Goal: Task Accomplishment & Management: Manage account settings

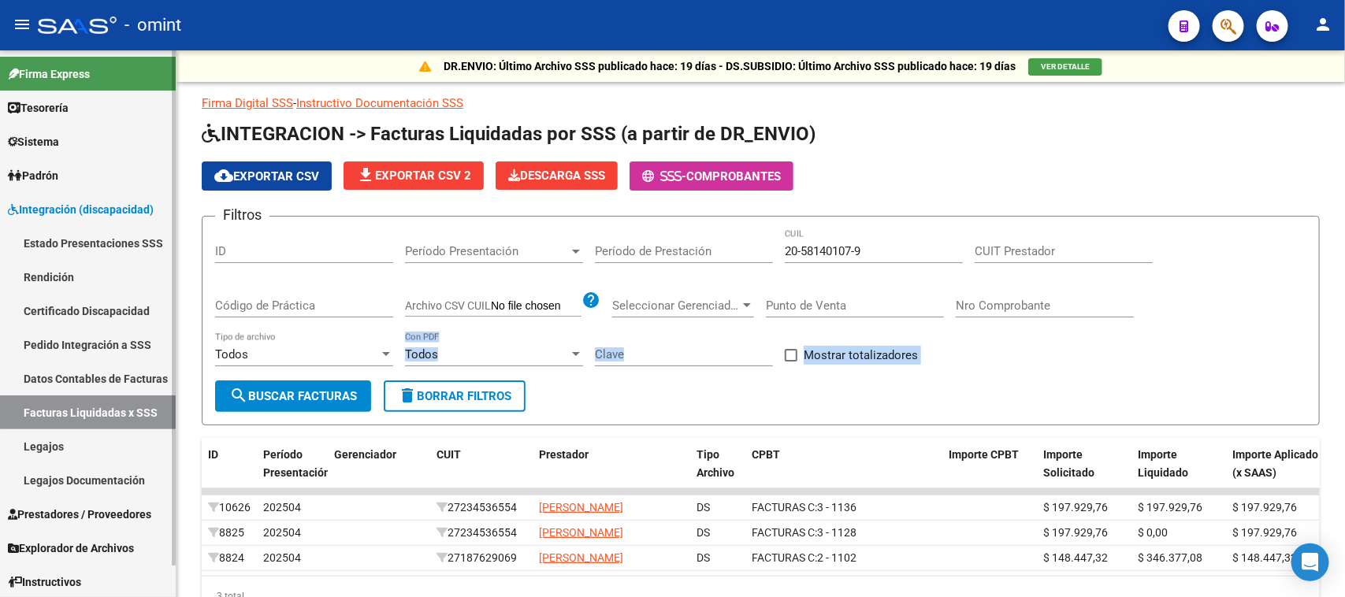
scroll to position [124, 0]
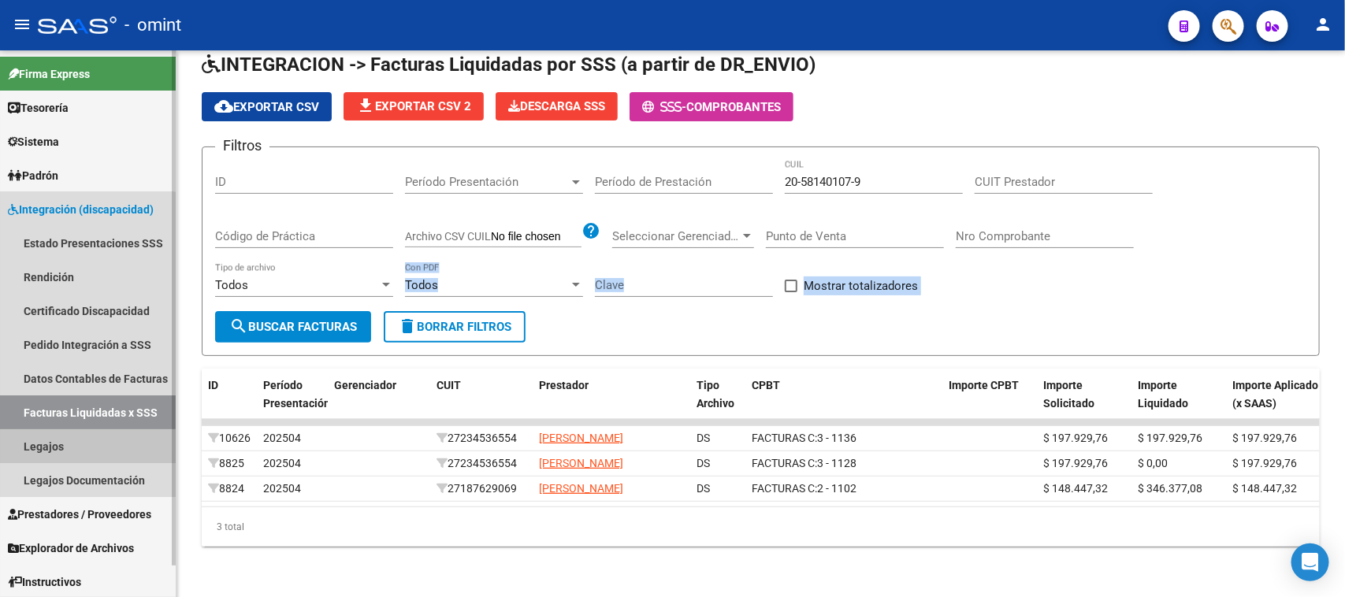
click at [83, 447] on link "Legajos" at bounding box center [88, 446] width 176 height 34
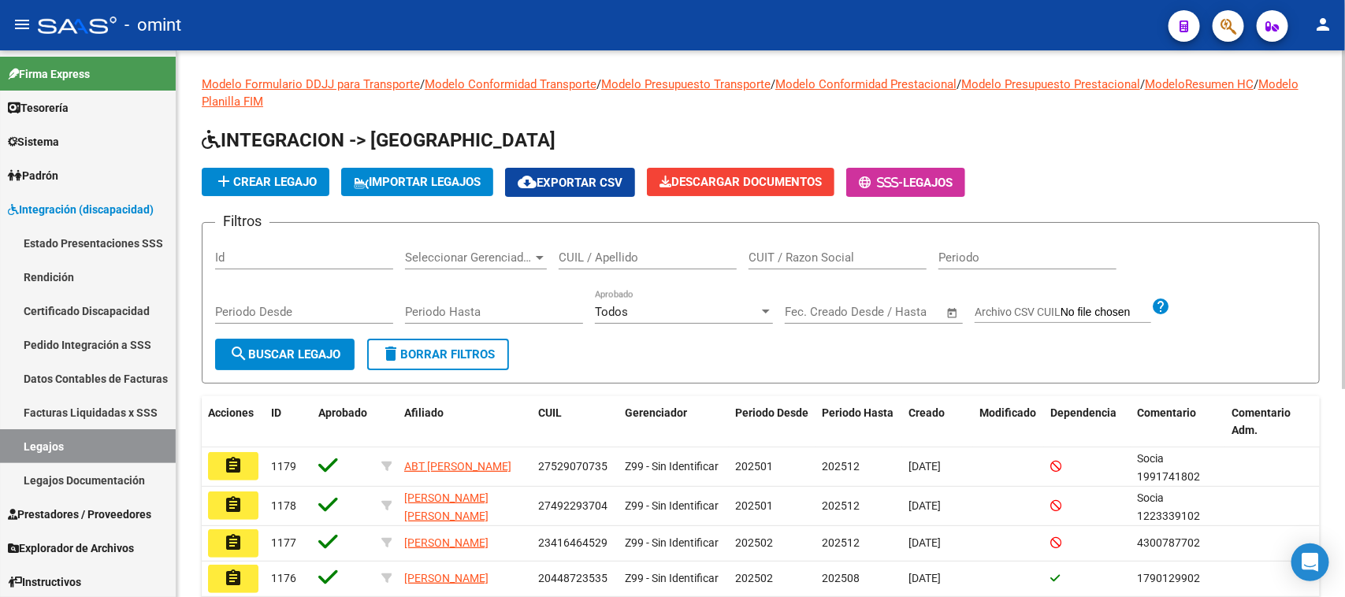
click at [627, 260] on input "CUIL / Apellido" at bounding box center [648, 258] width 178 height 14
type input "ludueña"
click at [277, 347] on span "search Buscar Legajo" at bounding box center [284, 354] width 111 height 14
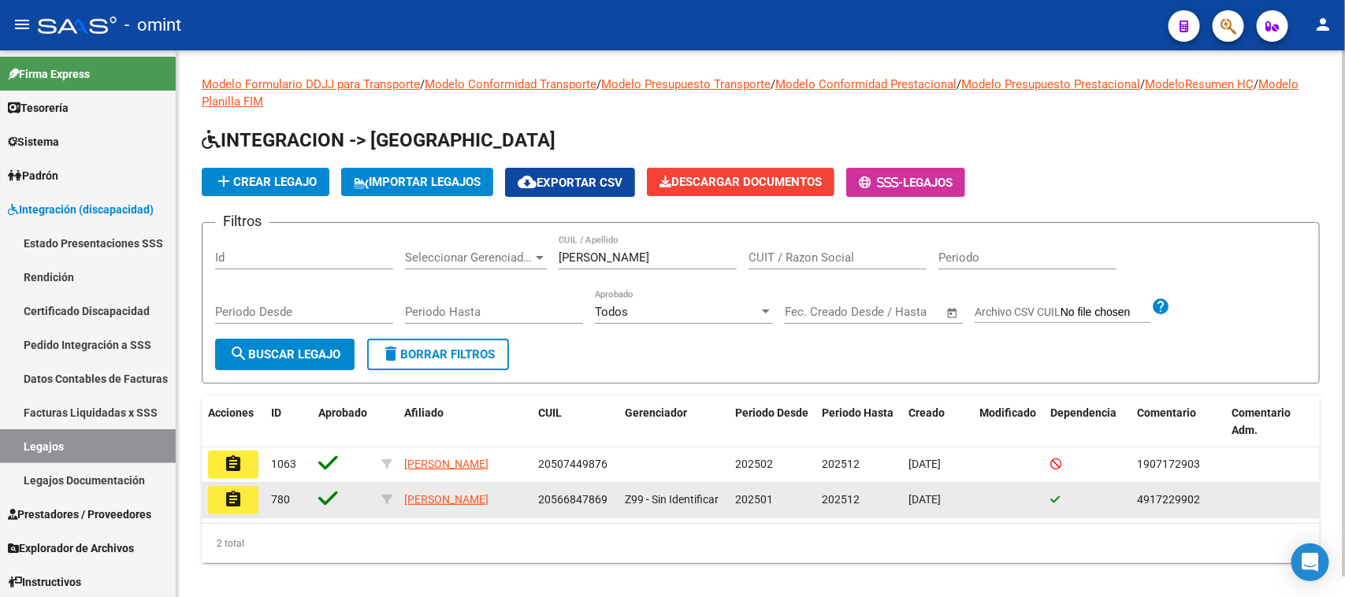
click at [229, 509] on mat-icon "assignment" at bounding box center [233, 499] width 19 height 19
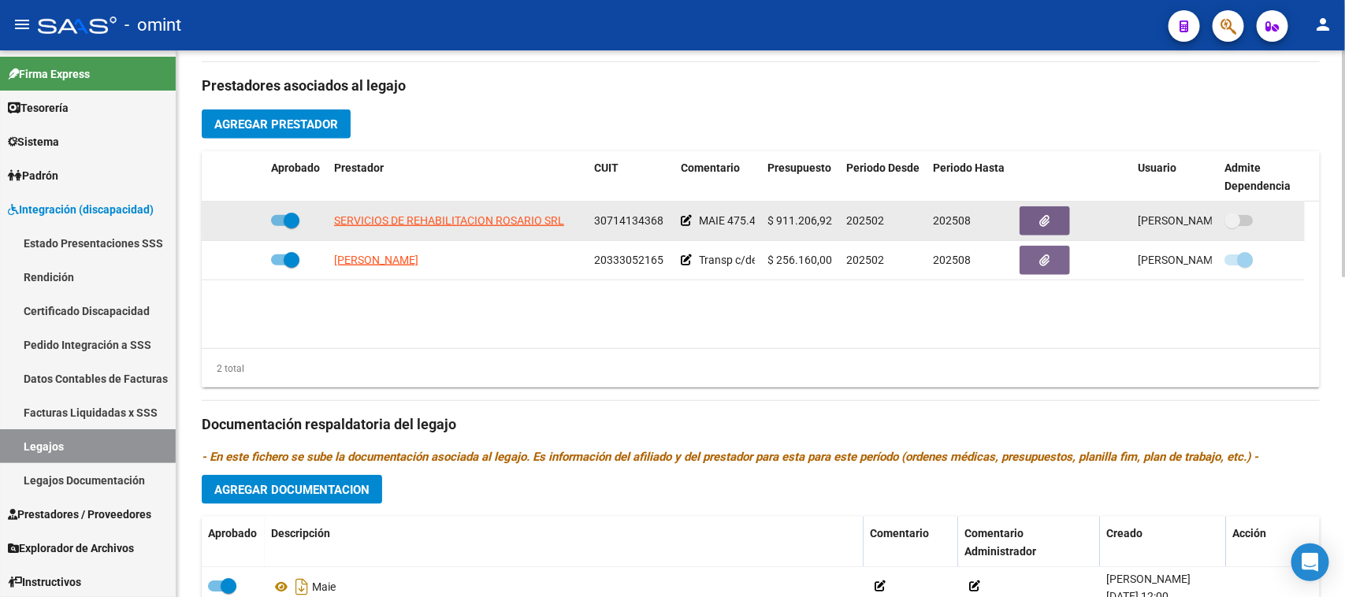
scroll to position [591, 0]
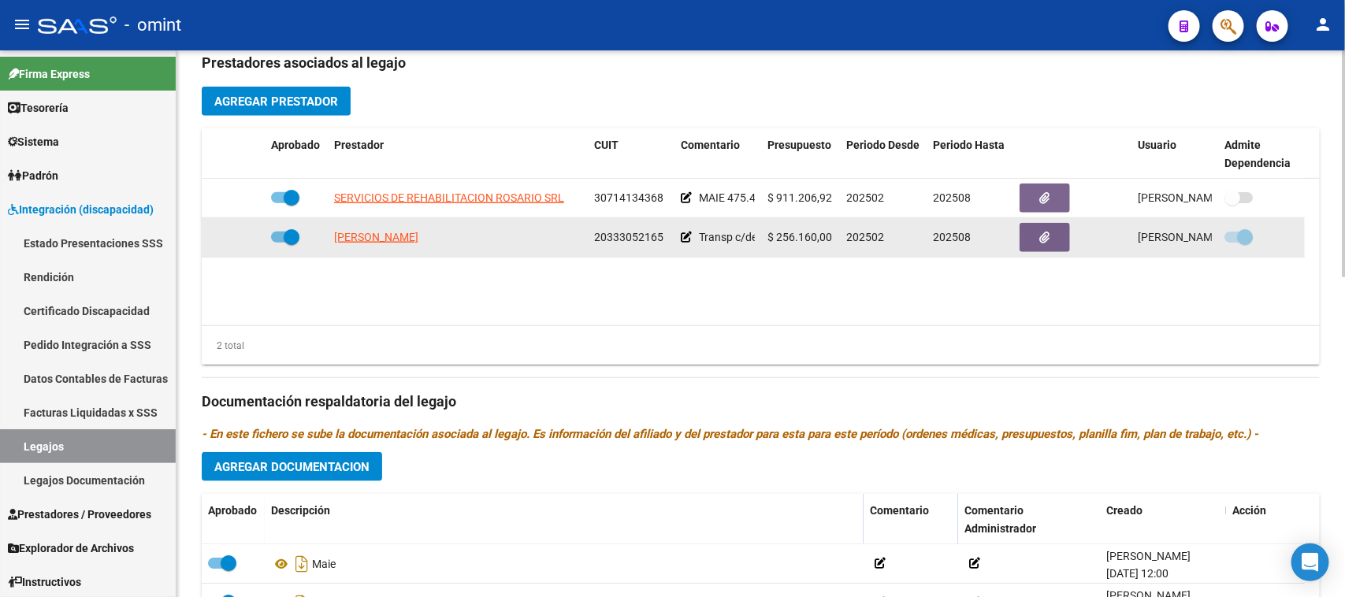
click at [611, 235] on span "20333052165" at bounding box center [628, 237] width 69 height 13
copy span "20333052165"
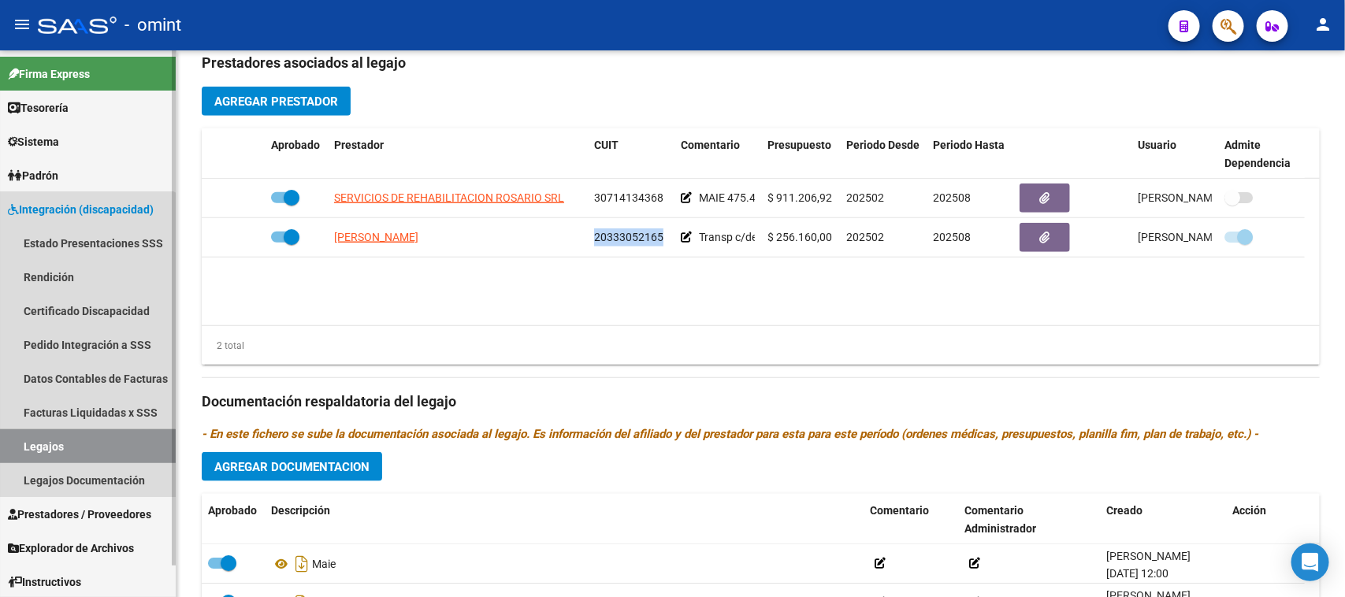
drag, startPoint x: 87, startPoint y: 437, endPoint x: 14, endPoint y: 448, distance: 73.2
click at [14, 448] on link "Legajos" at bounding box center [88, 446] width 176 height 34
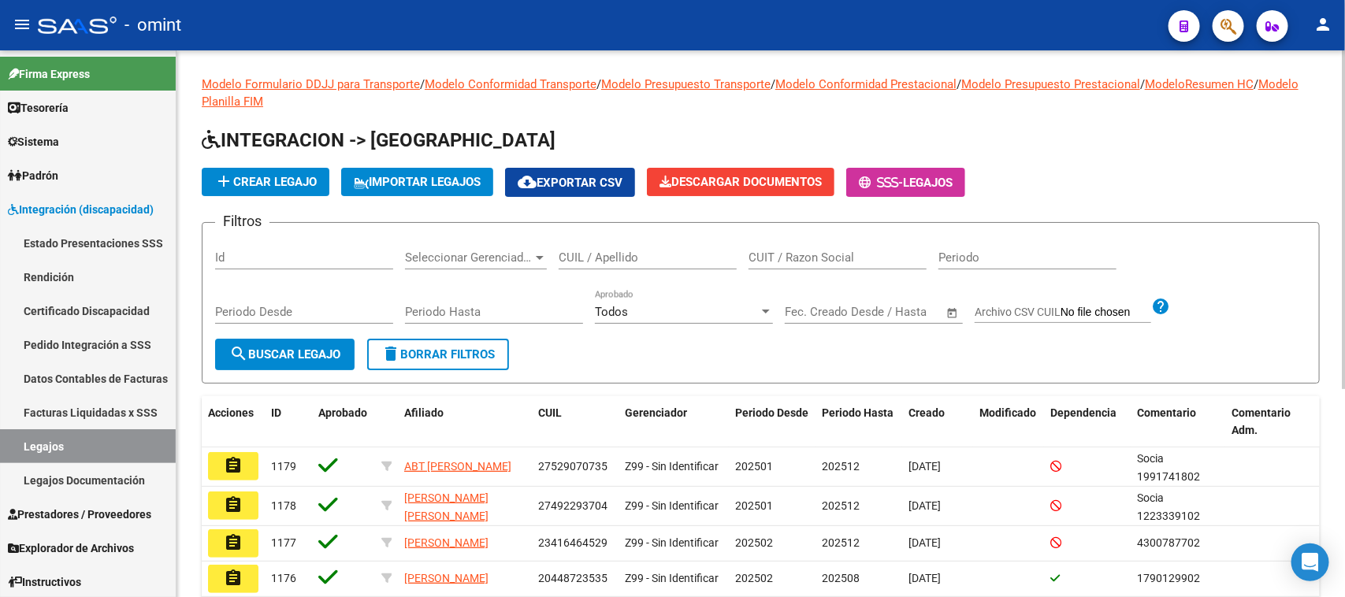
click at [646, 258] on input "CUIL / Apellido" at bounding box center [648, 258] width 178 height 14
type input "blanco d"
click at [268, 349] on span "search Buscar Legajo" at bounding box center [284, 354] width 111 height 14
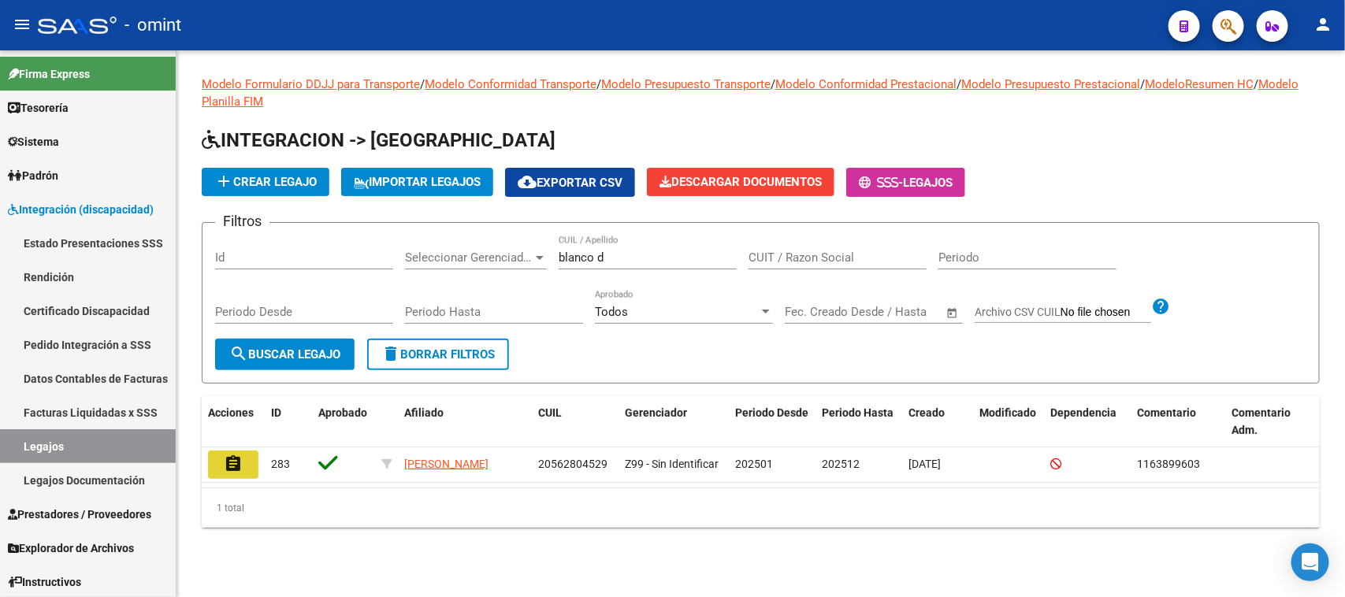
drag, startPoint x: 230, startPoint y: 454, endPoint x: 247, endPoint y: 438, distance: 22.9
click at [232, 455] on mat-icon "assignment" at bounding box center [233, 464] width 19 height 19
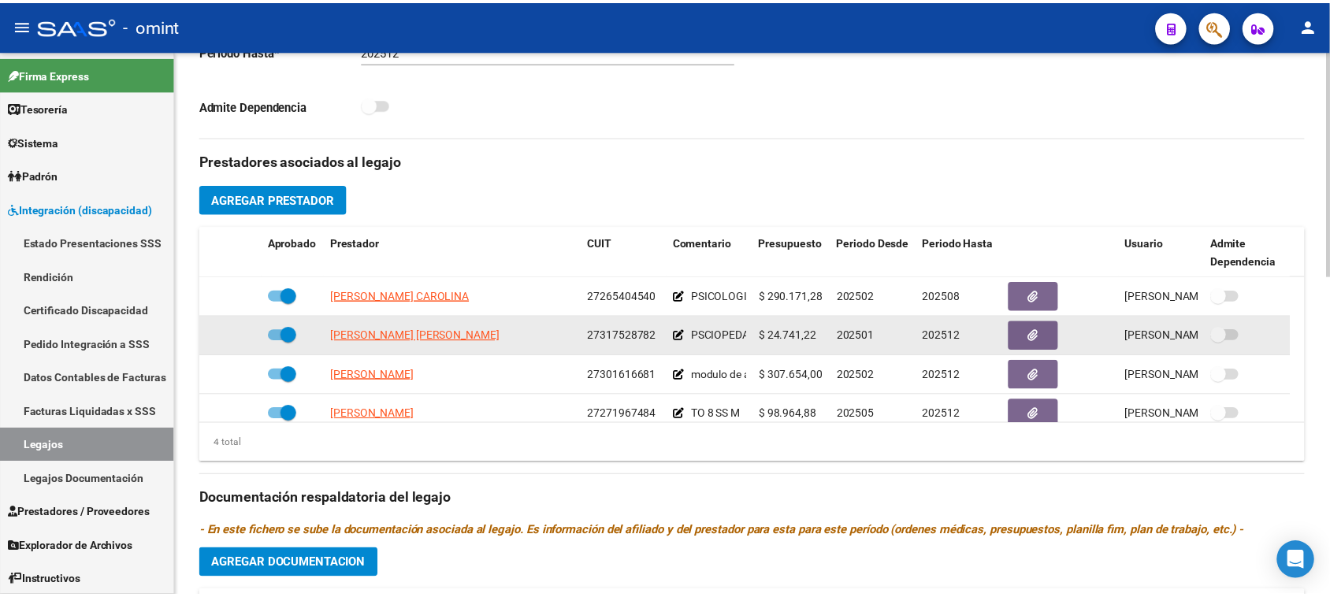
scroll to position [17, 0]
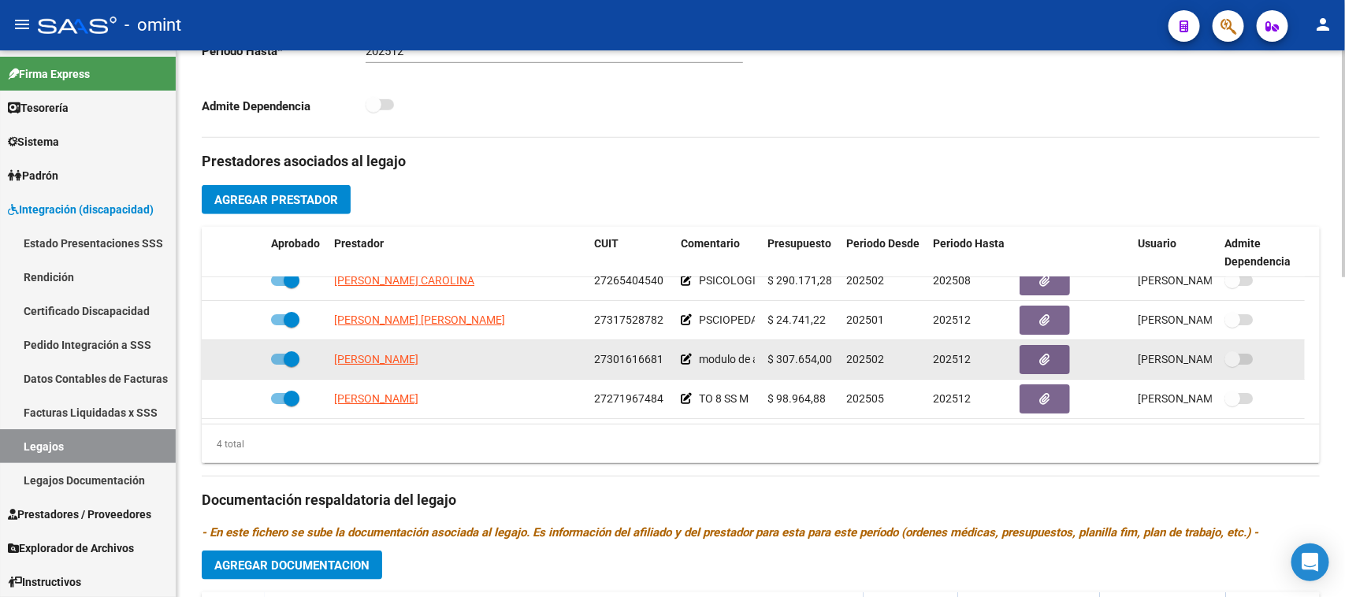
click at [652, 359] on span "27301616681" at bounding box center [628, 359] width 69 height 13
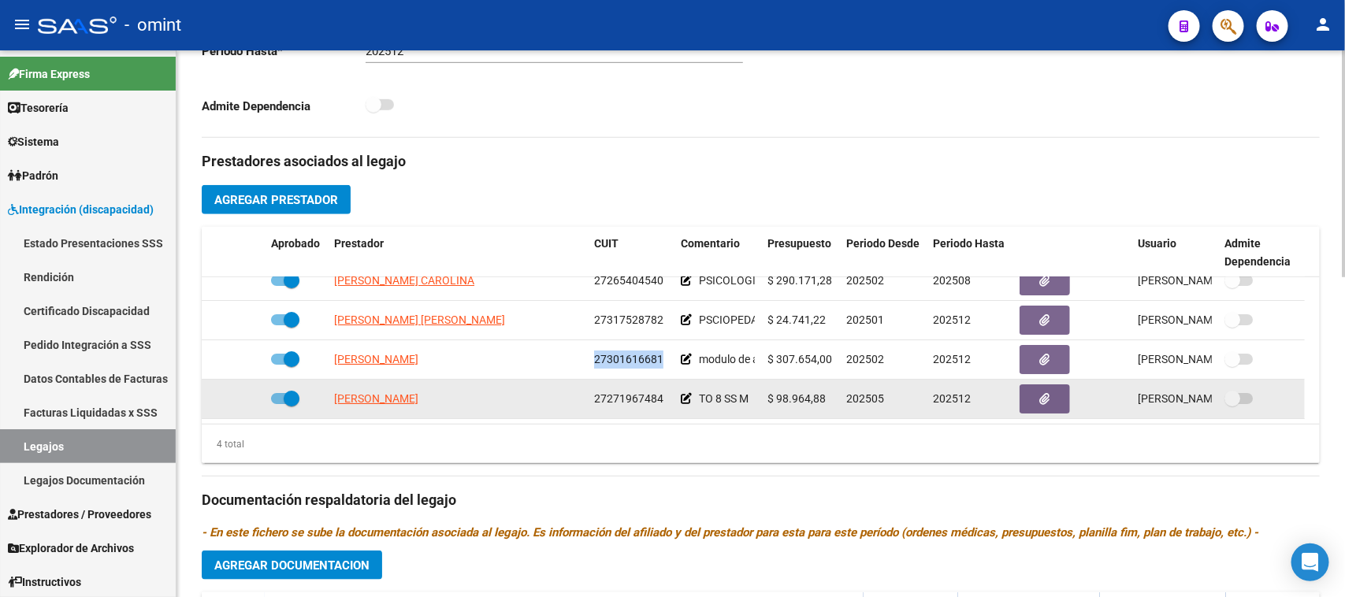
copy span "27301616681"
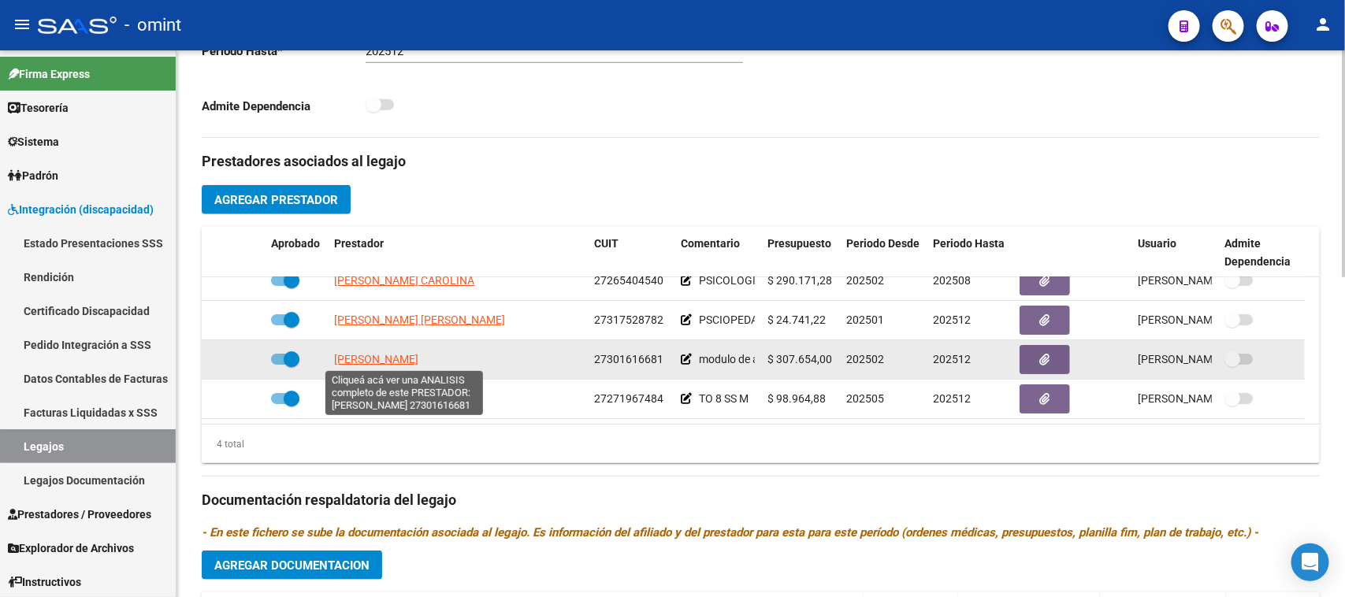
click at [378, 359] on span "AGUILAR CAROLINA MARTA" at bounding box center [376, 359] width 84 height 13
type textarea "27301616681"
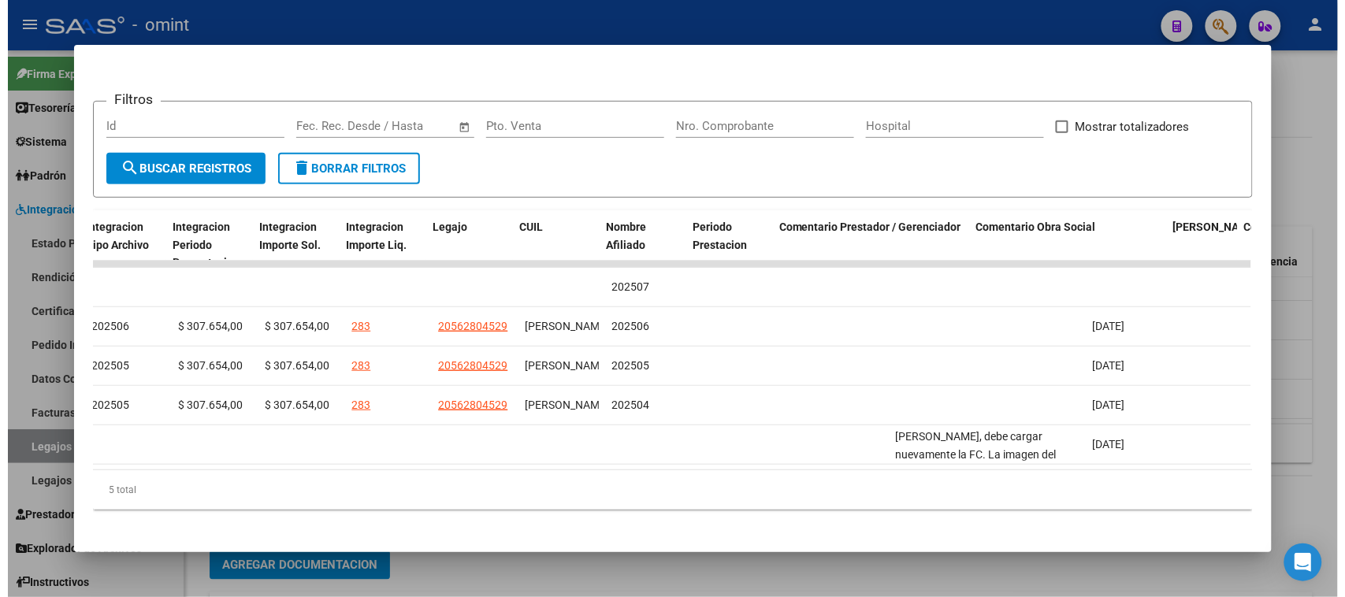
scroll to position [0, 0]
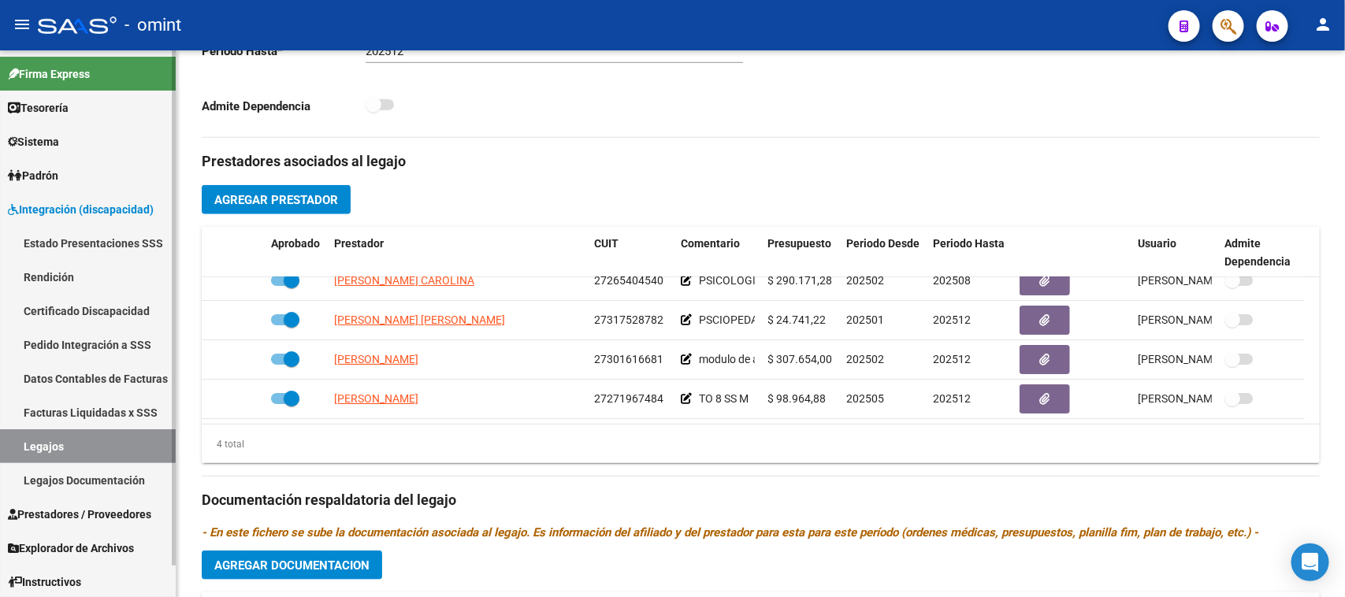
click at [135, 453] on link "Legajos" at bounding box center [88, 446] width 176 height 34
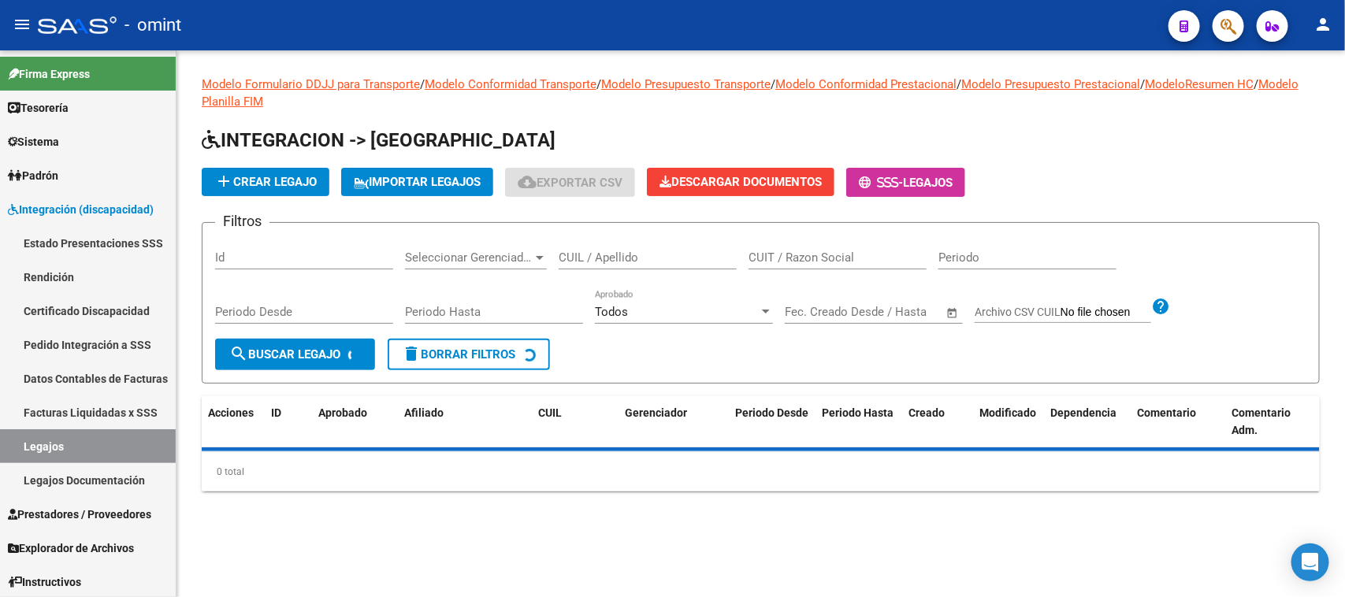
click at [619, 246] on div "CUIL / Apellido" at bounding box center [648, 253] width 178 height 34
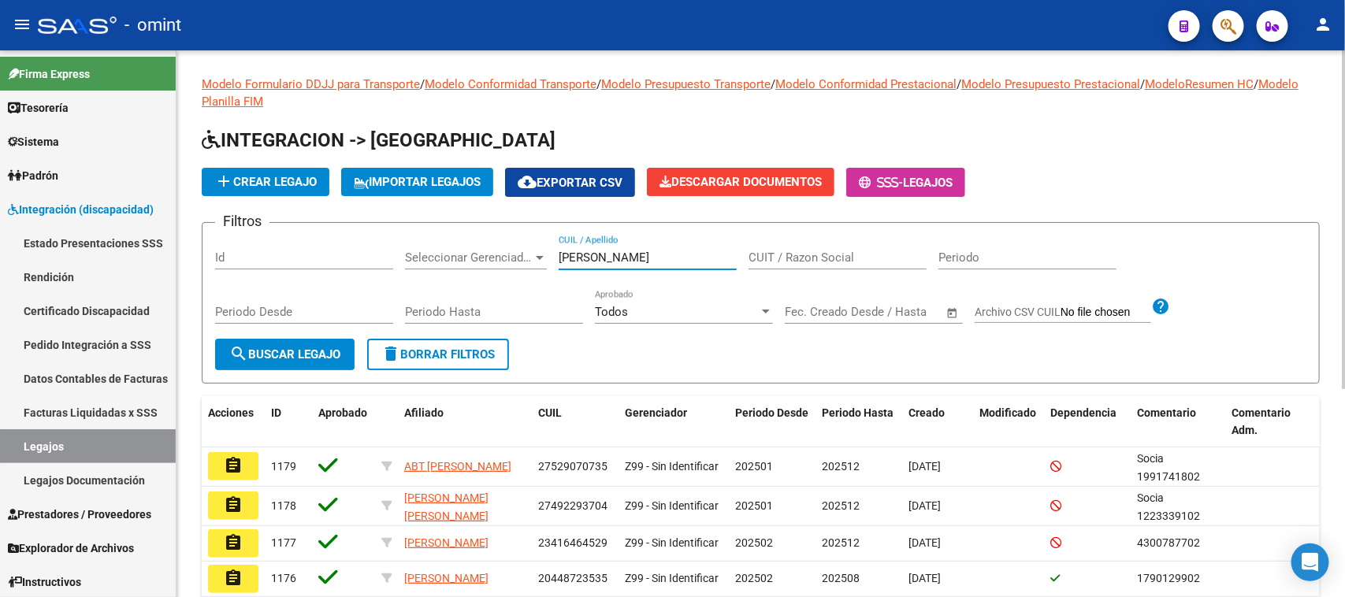
type input "ercolano"
drag, startPoint x: 249, startPoint y: 356, endPoint x: 364, endPoint y: 385, distance: 118.5
click at [248, 359] on span "search Buscar Legajo" at bounding box center [284, 354] width 111 height 14
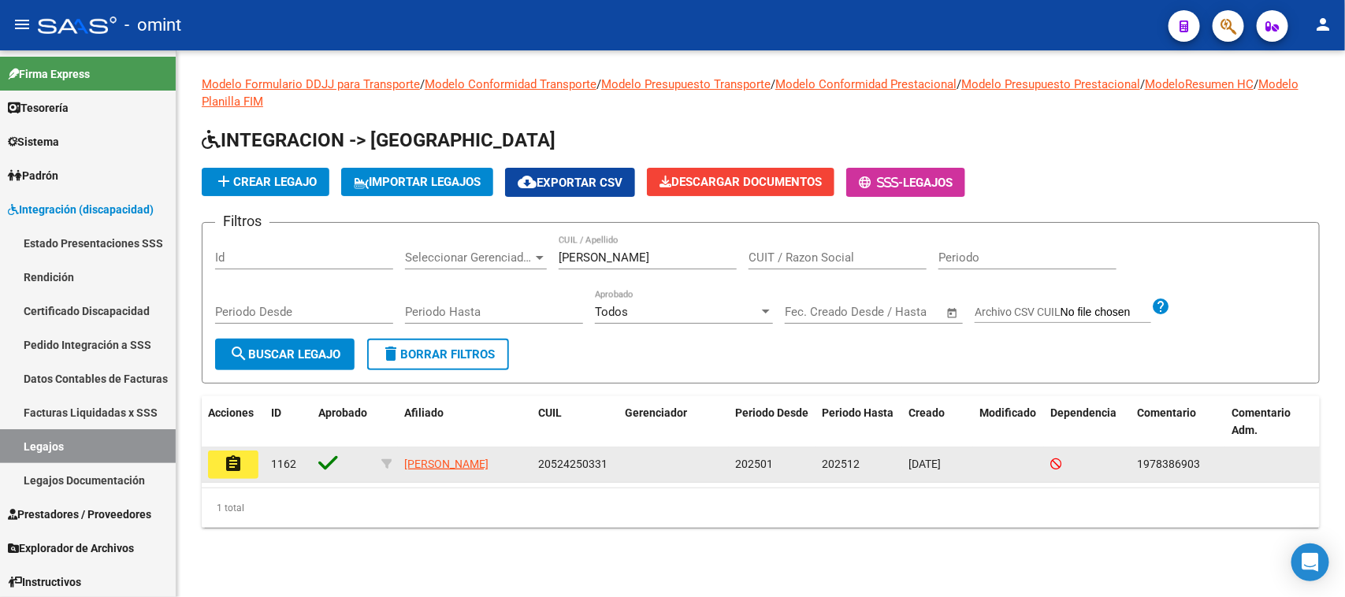
click at [257, 466] on button "assignment" at bounding box center [233, 465] width 50 height 28
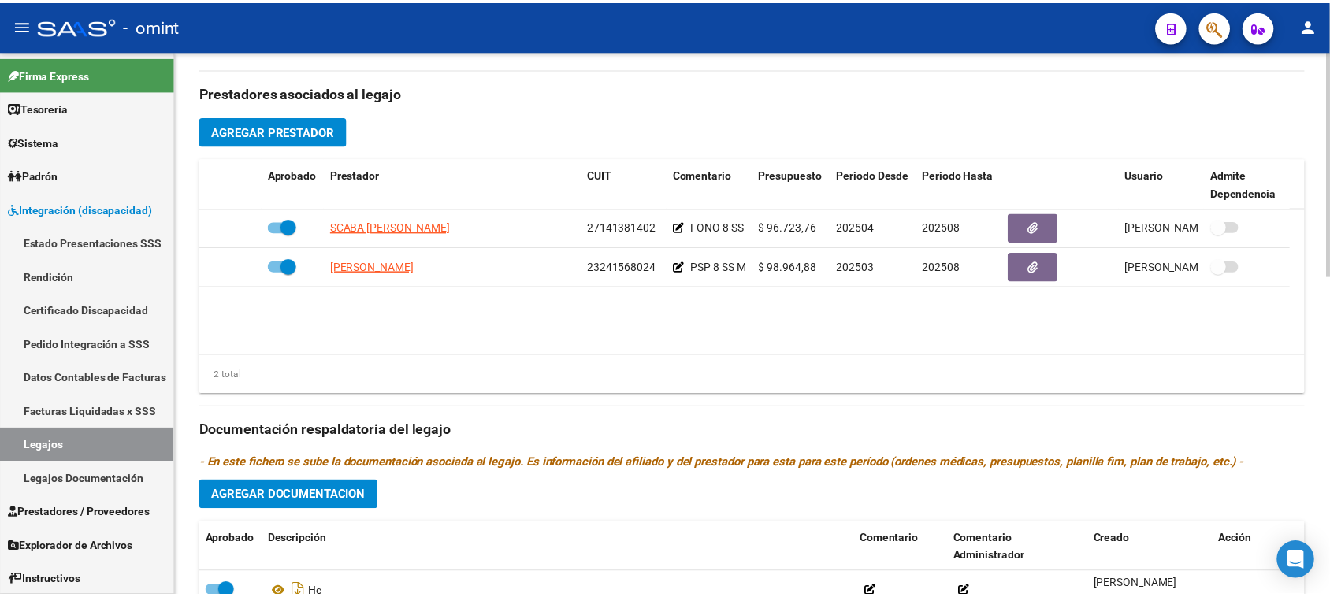
scroll to position [591, 0]
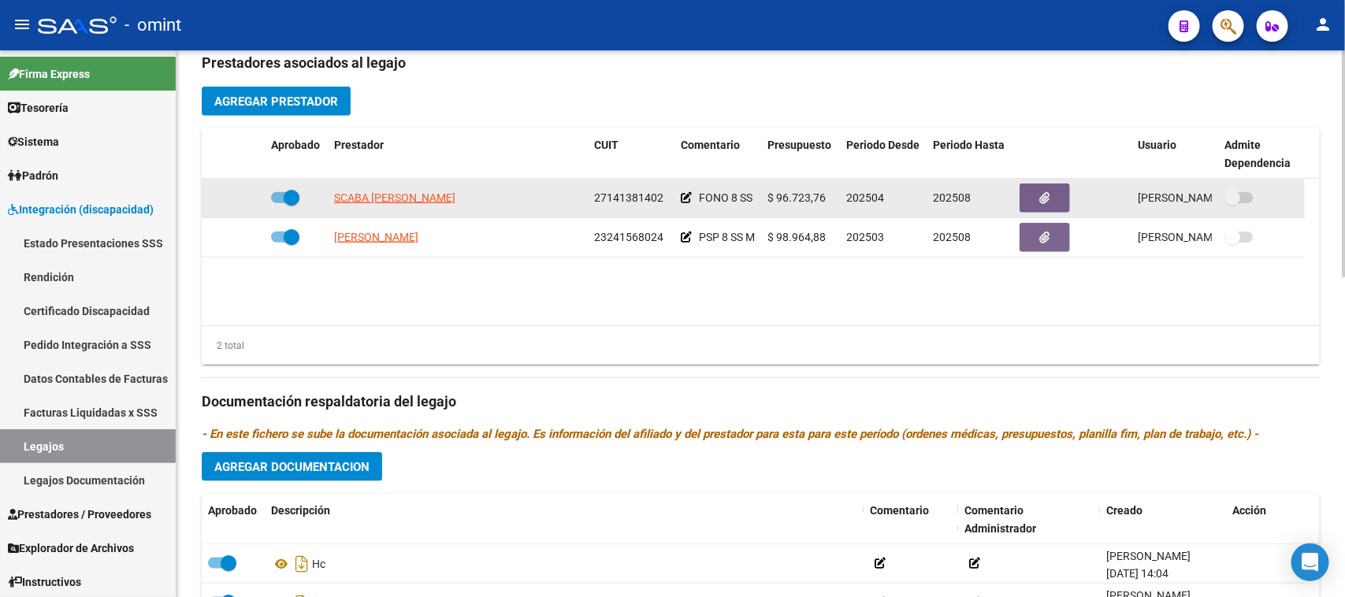
click at [604, 209] on datatable-body-cell "27141381402" at bounding box center [631, 198] width 87 height 39
click at [604, 207] on datatable-body-cell "27141381402" at bounding box center [631, 198] width 87 height 39
copy span "27141381402"
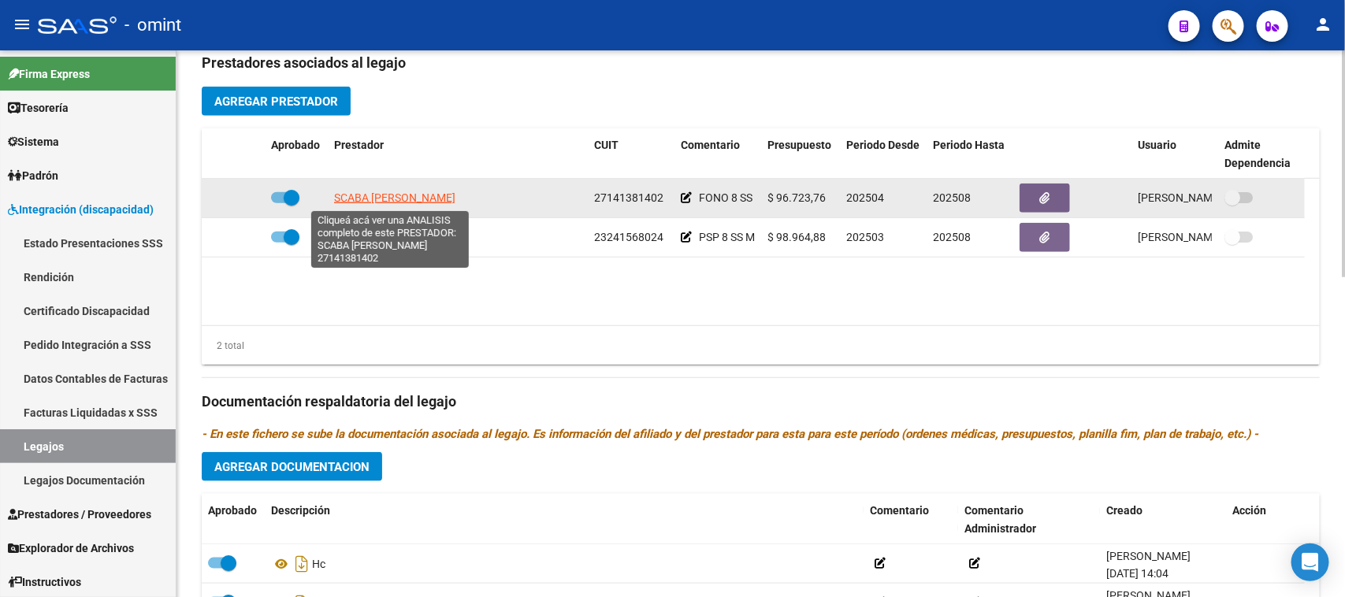
click at [395, 202] on span "SCABA RUTH ANDREA" at bounding box center [394, 197] width 121 height 13
type textarea "27141381402"
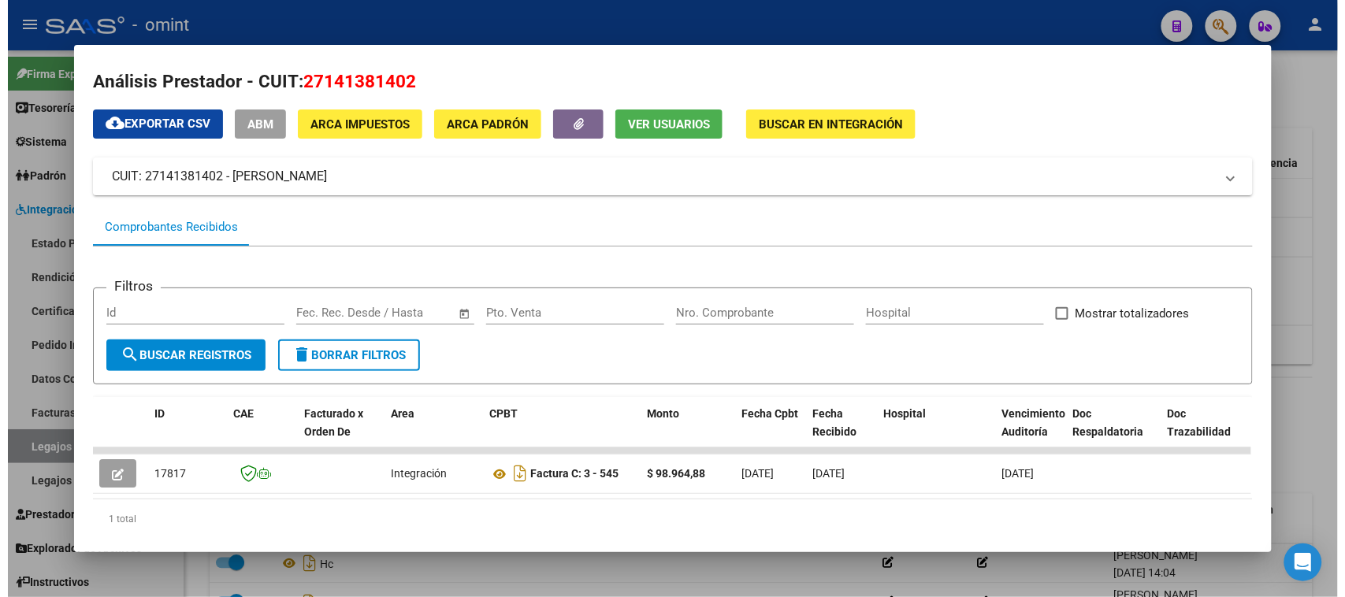
scroll to position [0, 0]
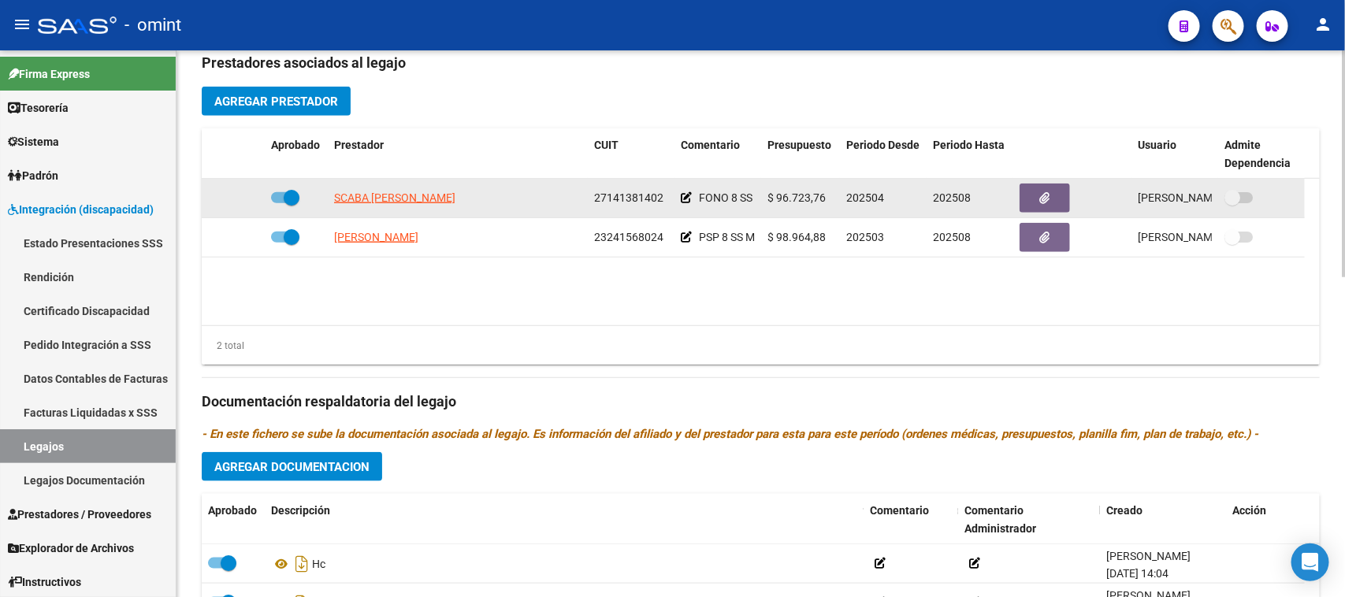
click at [662, 199] on span "27141381402" at bounding box center [628, 197] width 69 height 13
click at [600, 203] on span "27141381402" at bounding box center [628, 197] width 69 height 13
click at [595, 189] on div "27141381402" at bounding box center [631, 198] width 74 height 18
click at [622, 203] on span "27141381402" at bounding box center [628, 197] width 69 height 13
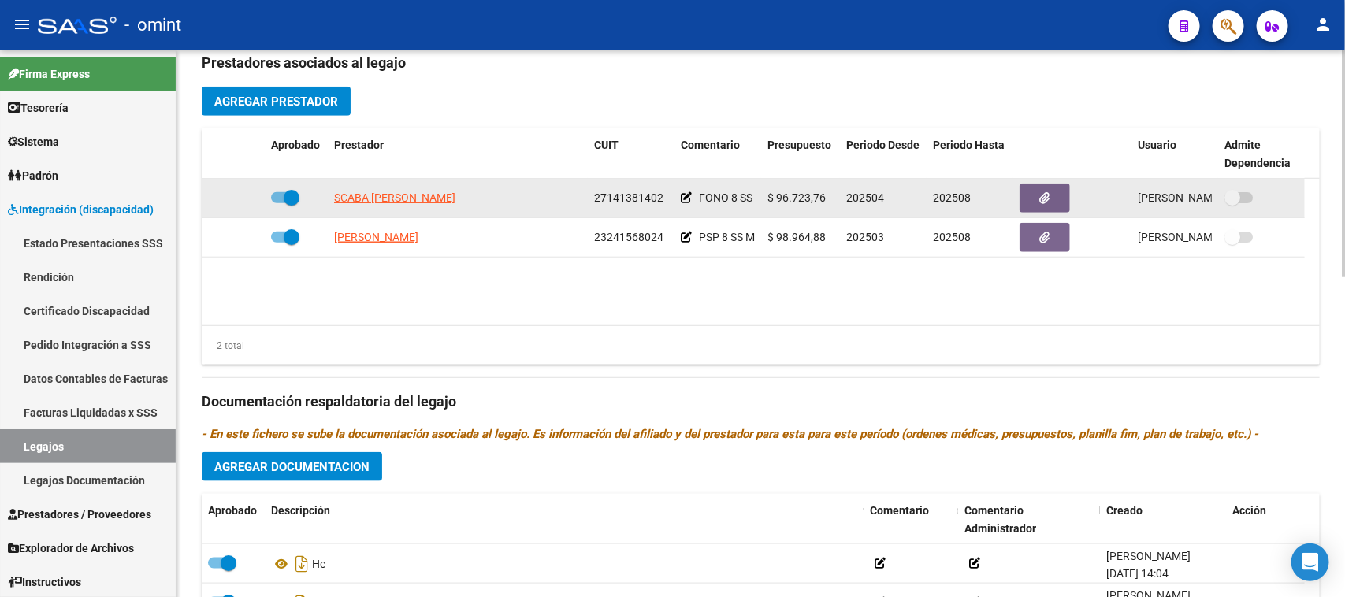
click at [619, 201] on span "27141381402" at bounding box center [628, 197] width 69 height 13
copy span "27141381402"
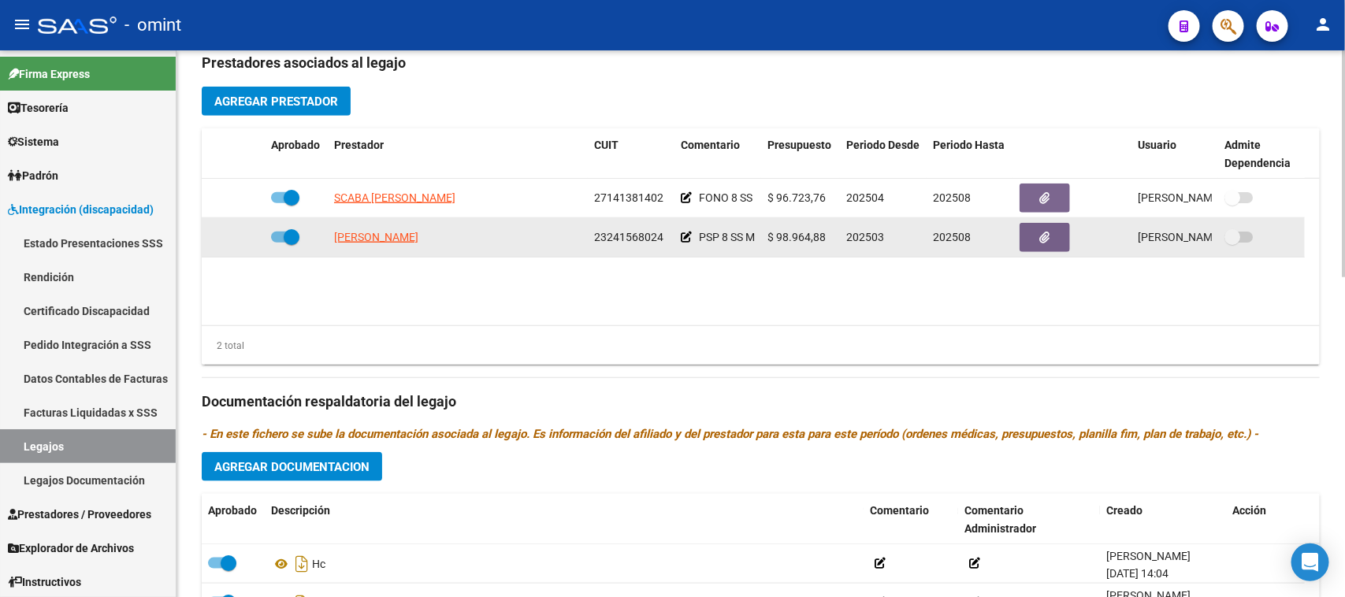
click at [642, 238] on span "23241568024" at bounding box center [628, 237] width 69 height 13
copy span "23241568024"
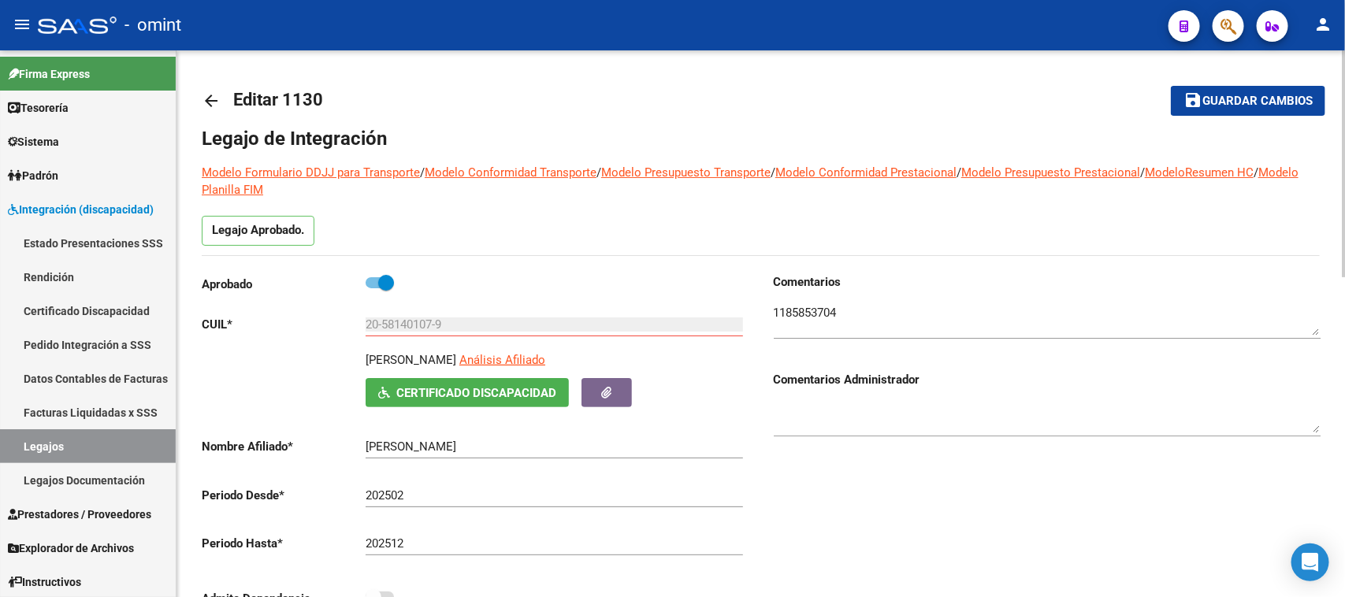
scroll to position [5, 0]
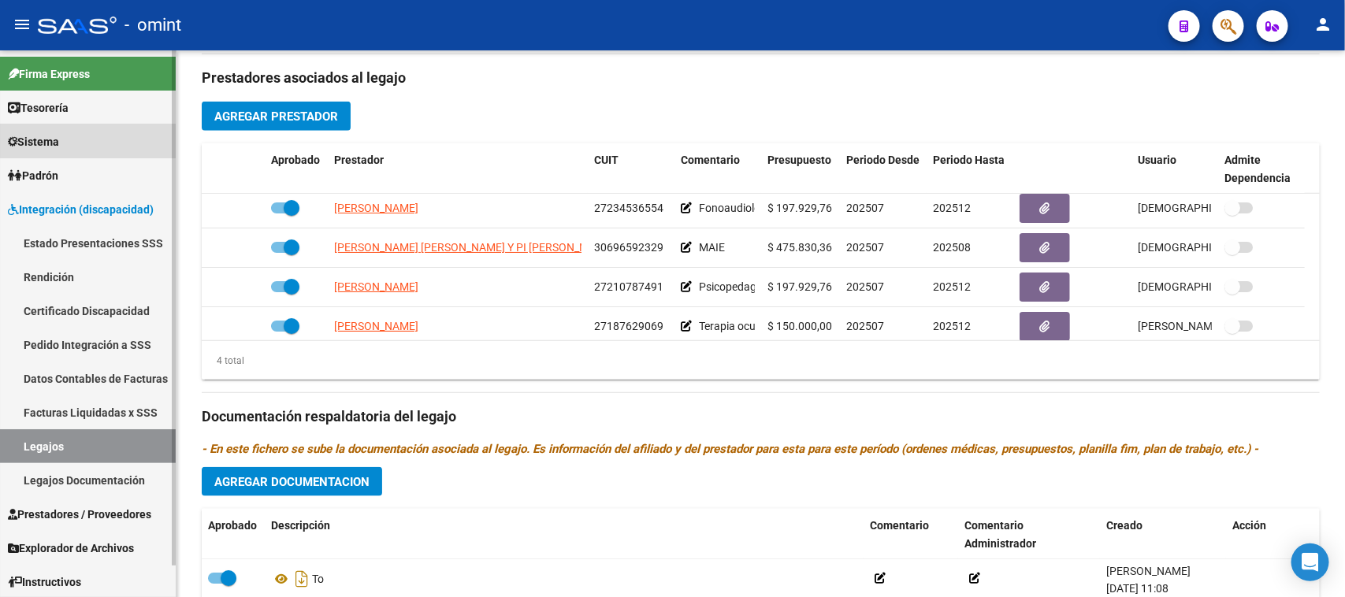
click at [106, 124] on link "Sistema" at bounding box center [88, 141] width 176 height 34
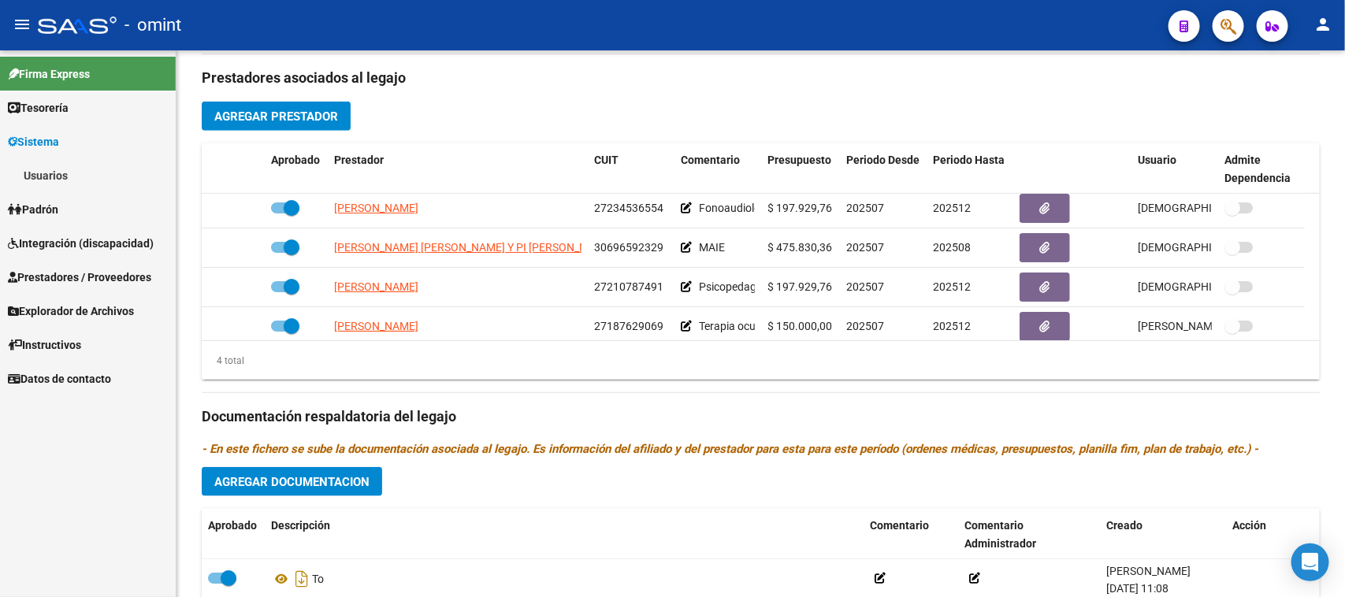
click at [102, 163] on link "Usuarios" at bounding box center [88, 175] width 176 height 34
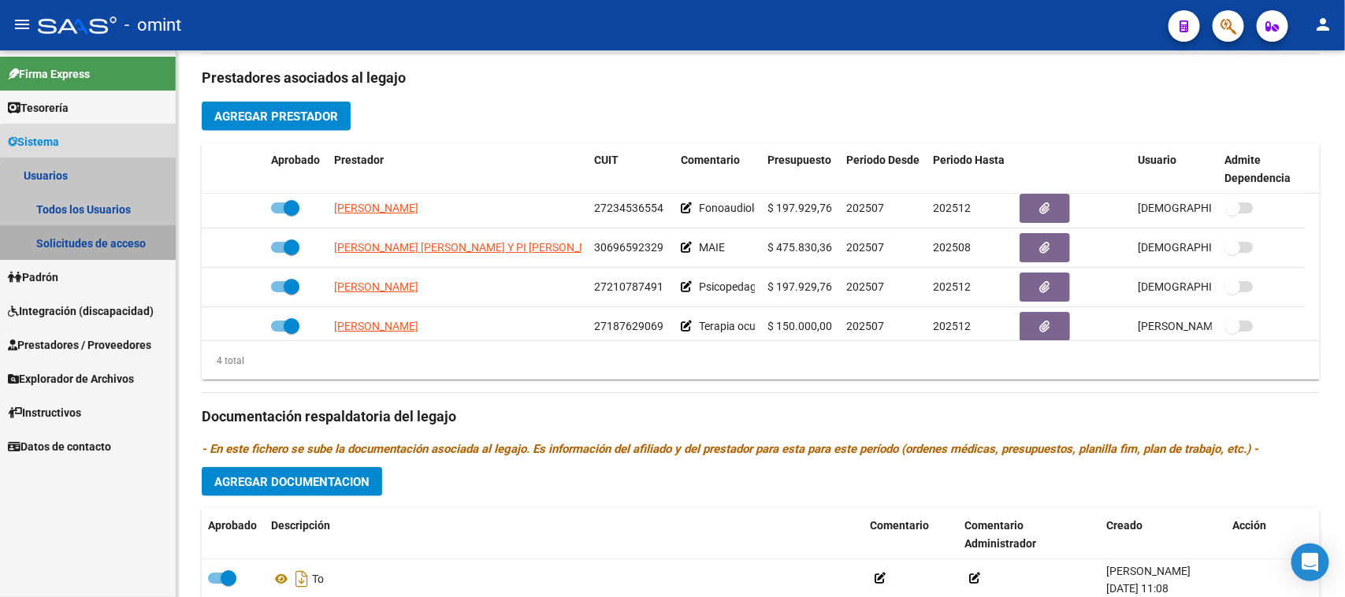
drag, startPoint x: 93, startPoint y: 239, endPoint x: 127, endPoint y: 243, distance: 34.1
click at [93, 240] on link "Solicitudes de acceso" at bounding box center [88, 243] width 176 height 34
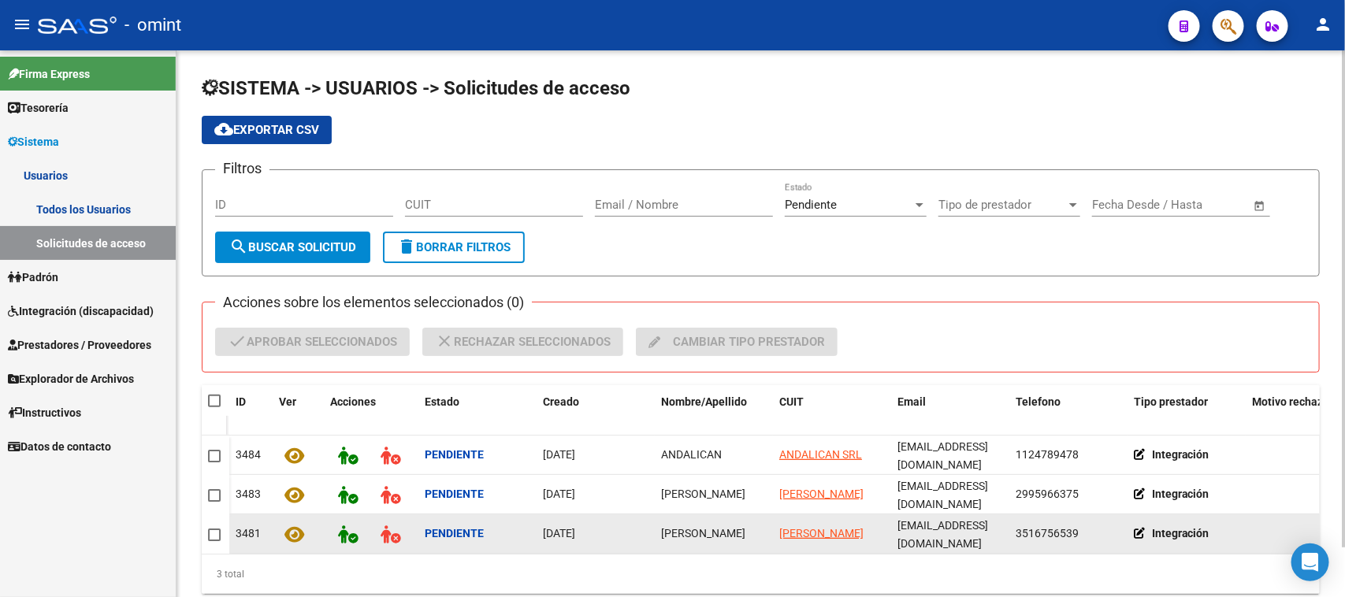
click at [690, 533] on span "[PERSON_NAME]" at bounding box center [703, 533] width 84 height 13
copy span "[PERSON_NAME]"
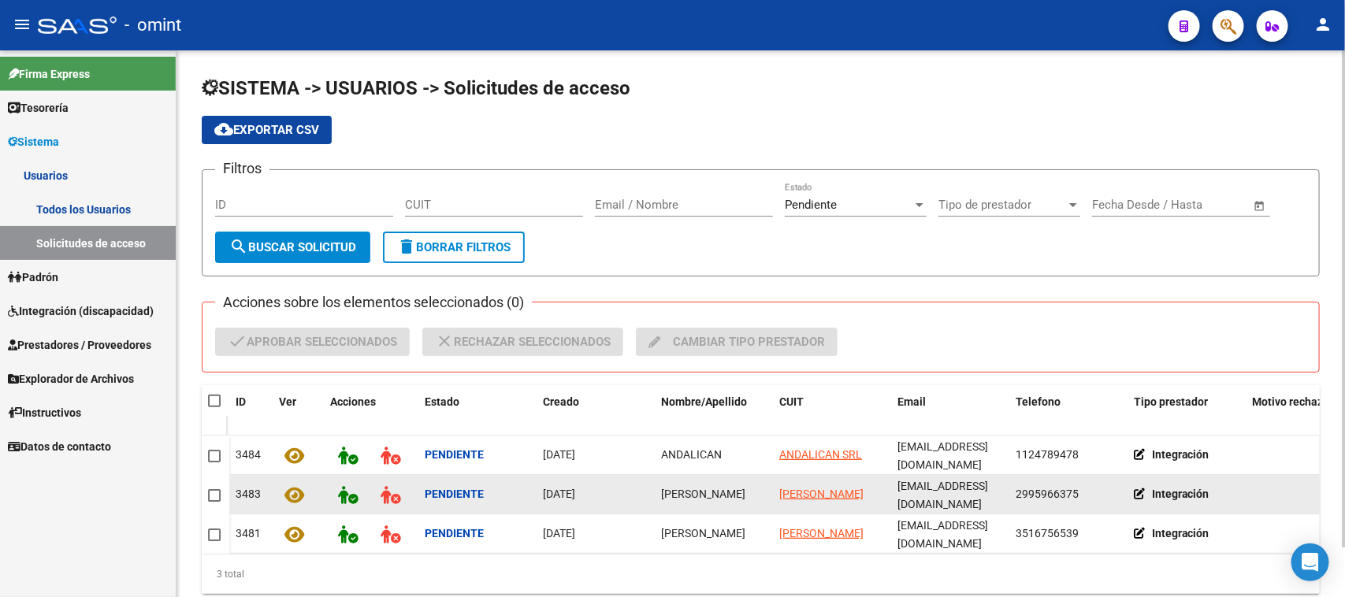
click at [687, 498] on datatable-body-cell "[PERSON_NAME]" at bounding box center [714, 494] width 118 height 39
copy span "[PERSON_NAME]"
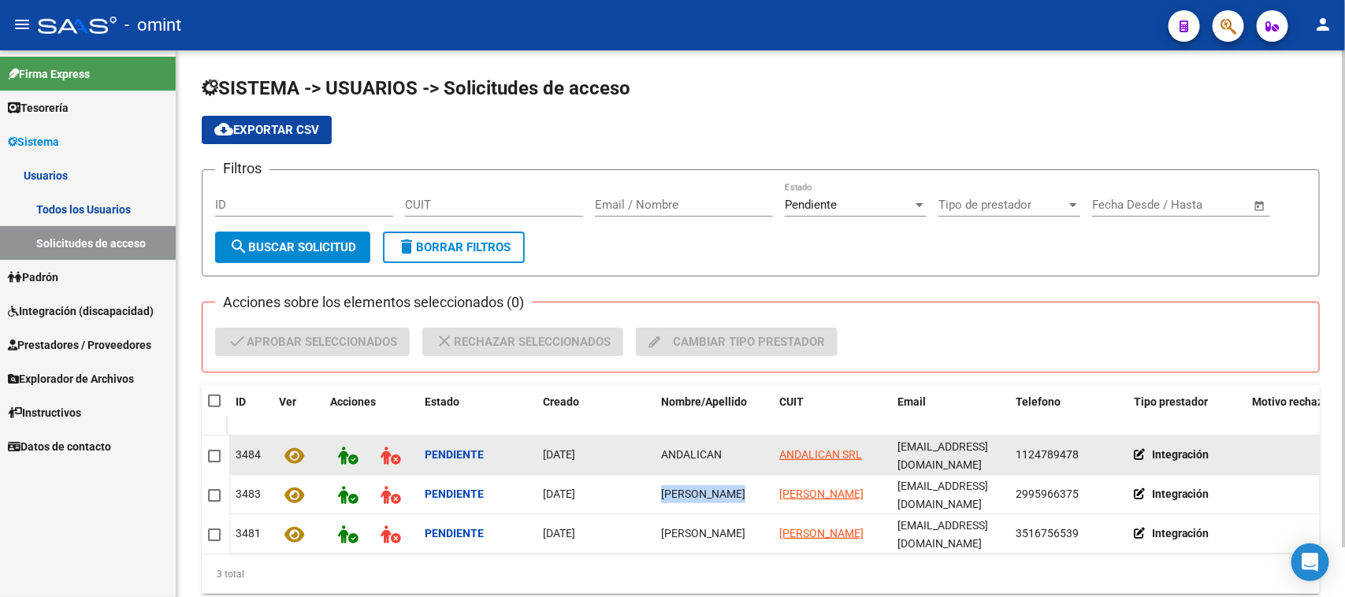
click at [689, 448] on span "ANDALICAN" at bounding box center [691, 454] width 61 height 13
copy span "ANDALICAN"
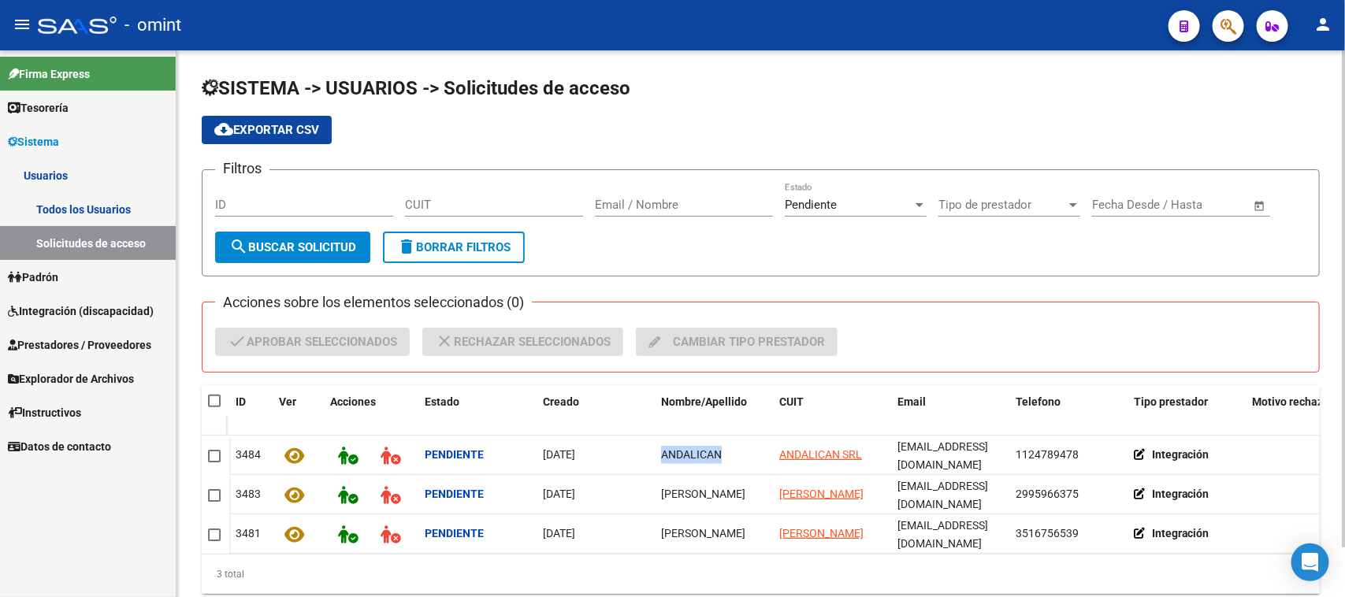
click at [210, 396] on span at bounding box center [214, 401] width 13 height 13
click at [214, 407] on input "checkbox" at bounding box center [214, 407] width 1 height 1
checkbox input "true"
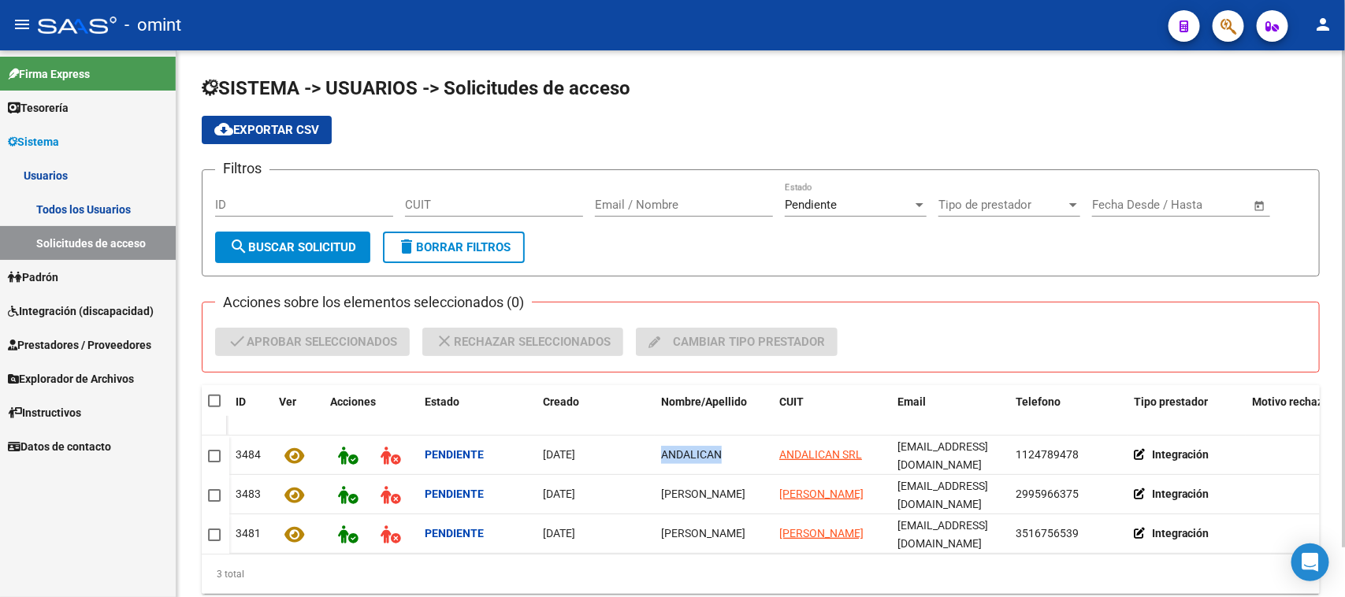
checkbox input "true"
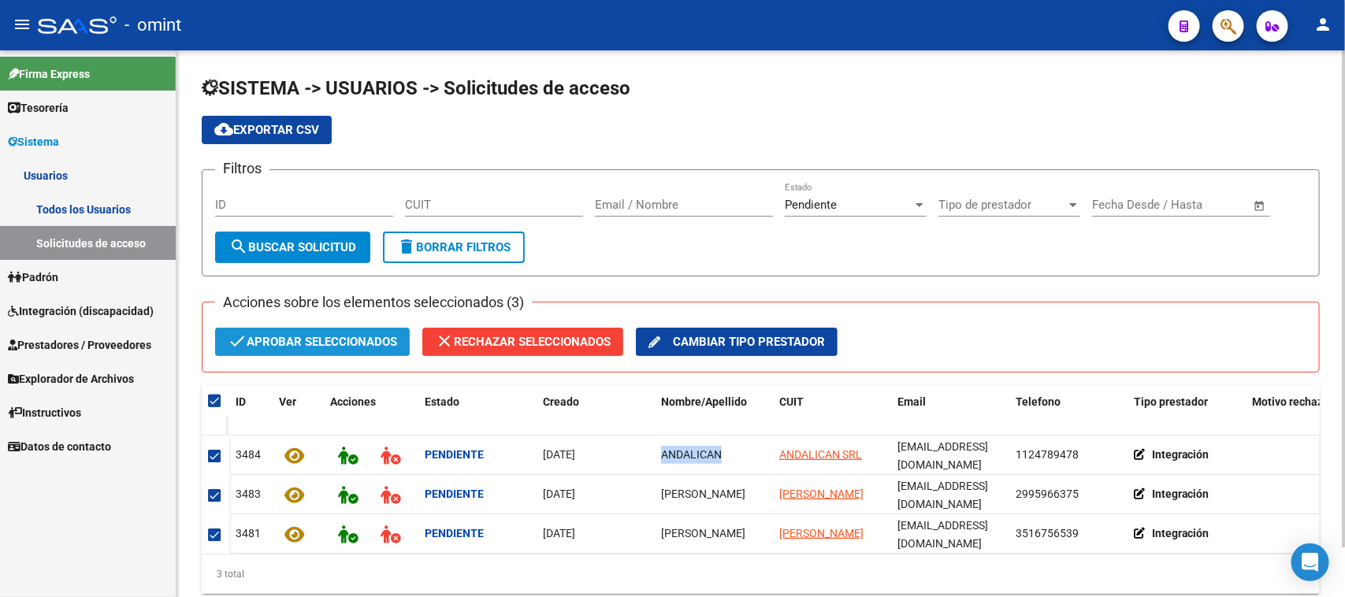
click at [278, 337] on span "check Aprobar seleccionados" at bounding box center [312, 342] width 169 height 28
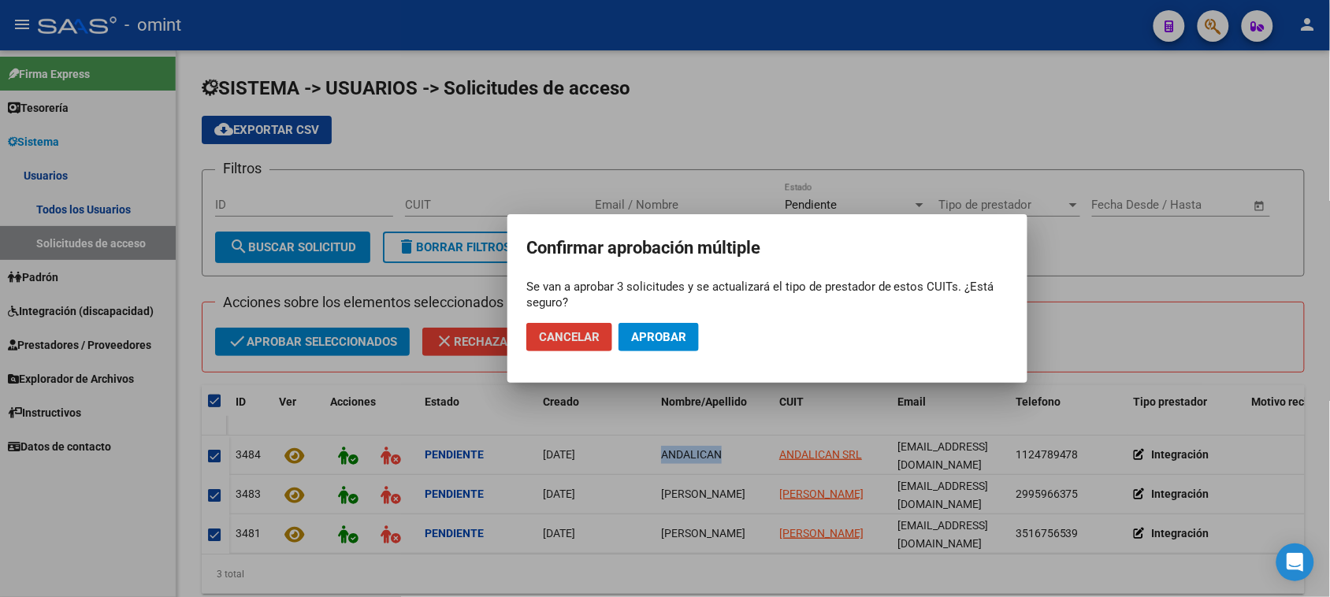
click at [667, 328] on button "Aprobar" at bounding box center [659, 337] width 80 height 28
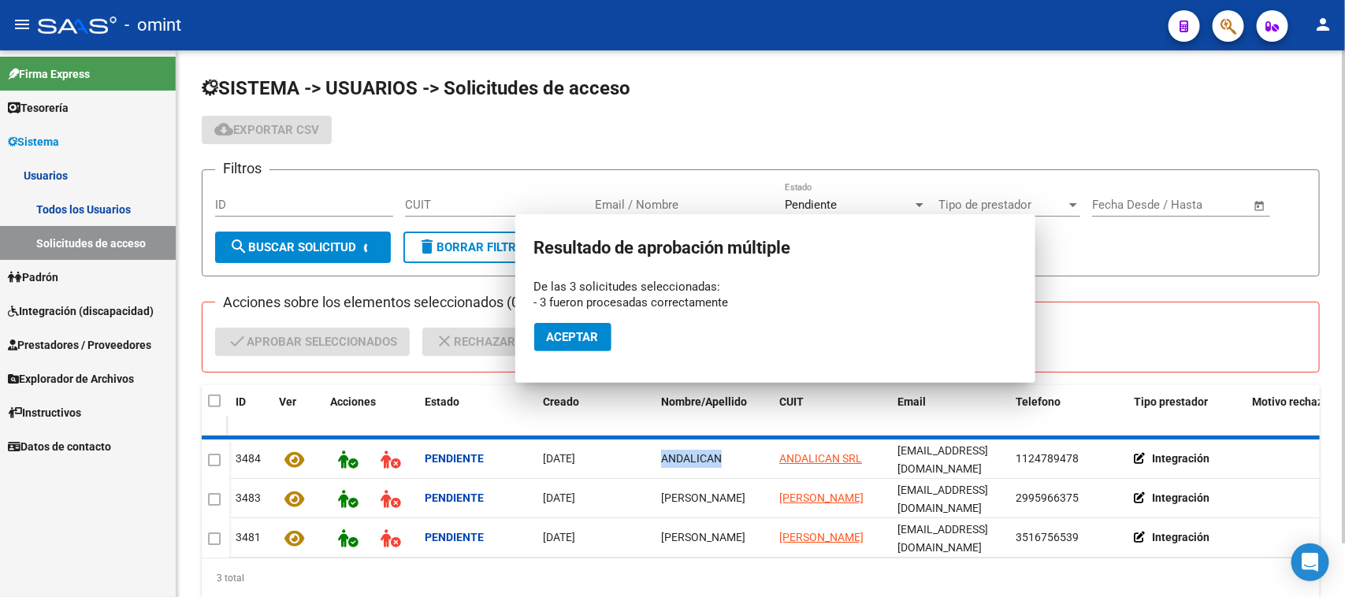
checkbox input "false"
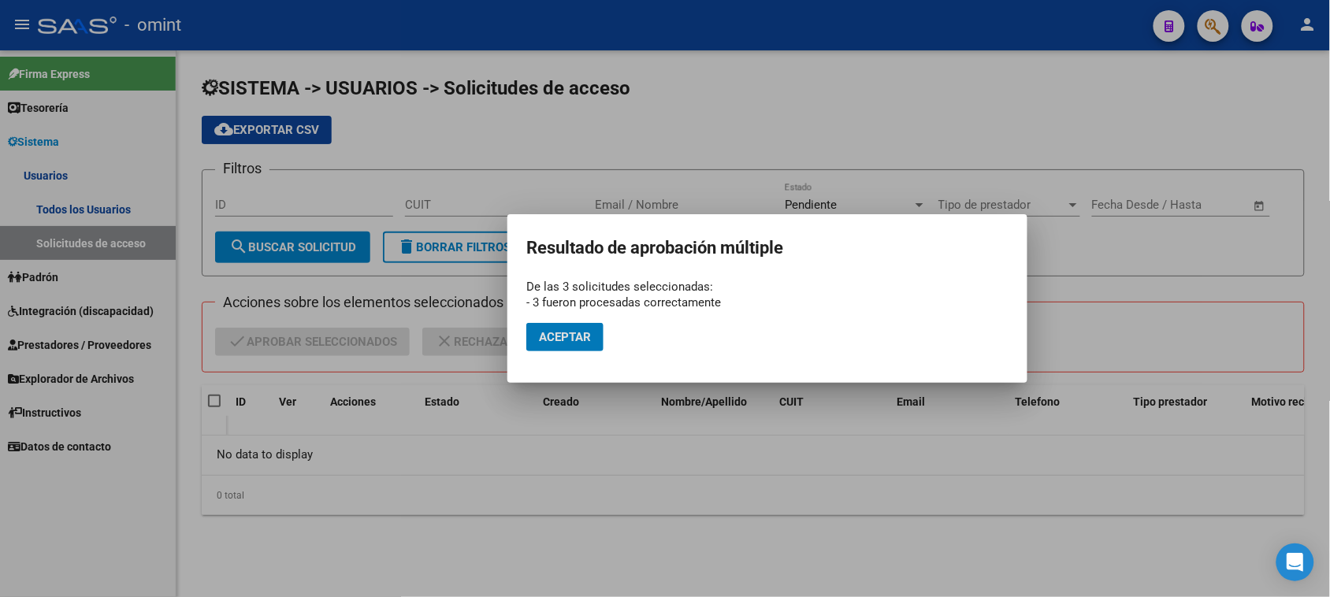
click at [580, 359] on mat-dialog-actions "Aceptar" at bounding box center [767, 337] width 482 height 54
click at [576, 339] on span "Aceptar" at bounding box center [565, 337] width 52 height 14
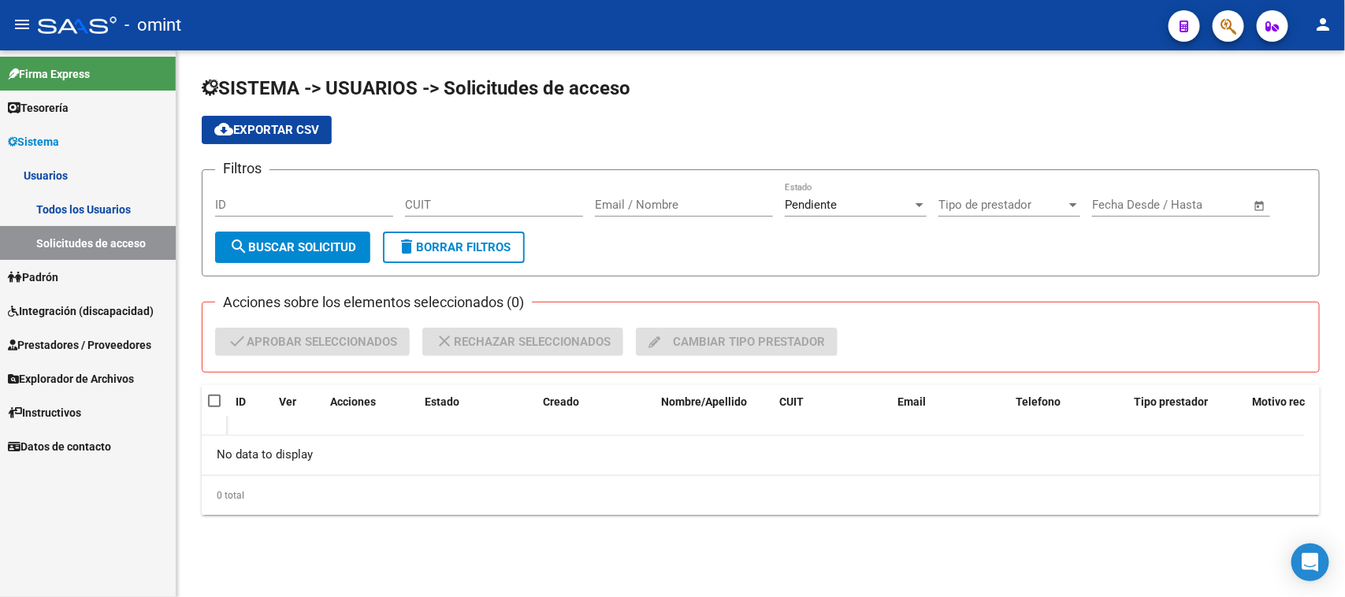
click at [106, 206] on link "Todos los Usuarios" at bounding box center [88, 209] width 176 height 34
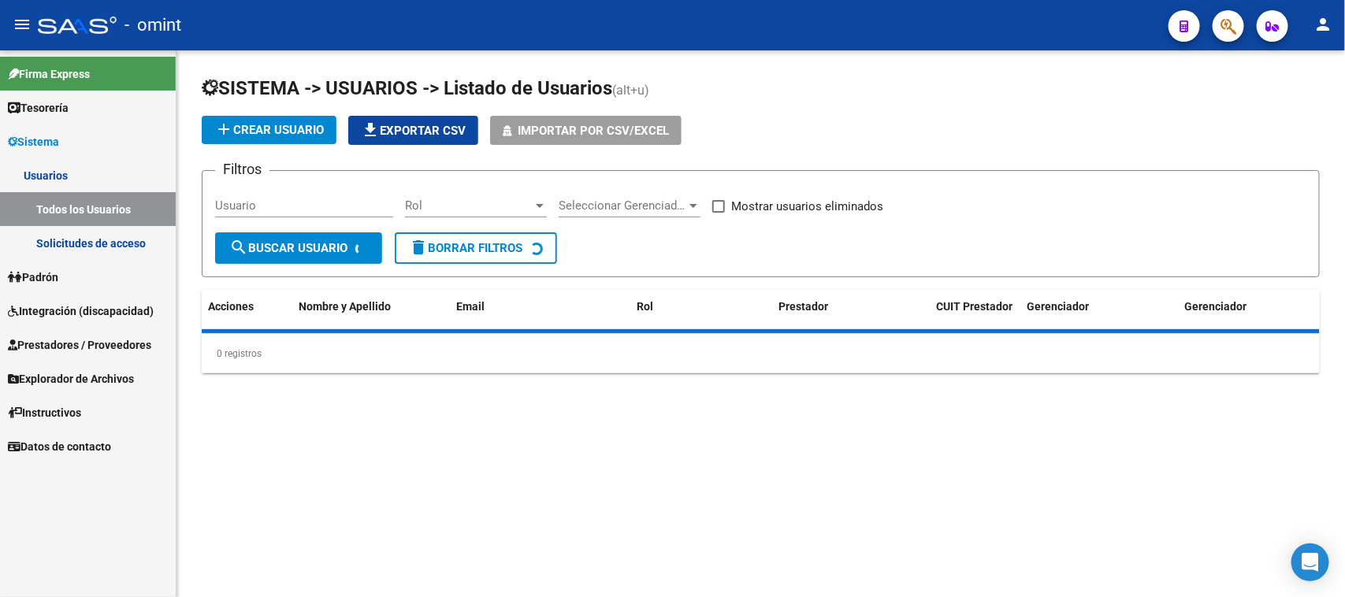
click at [317, 199] on input "Usuario" at bounding box center [304, 206] width 178 height 14
paste input "ANDALICAN"
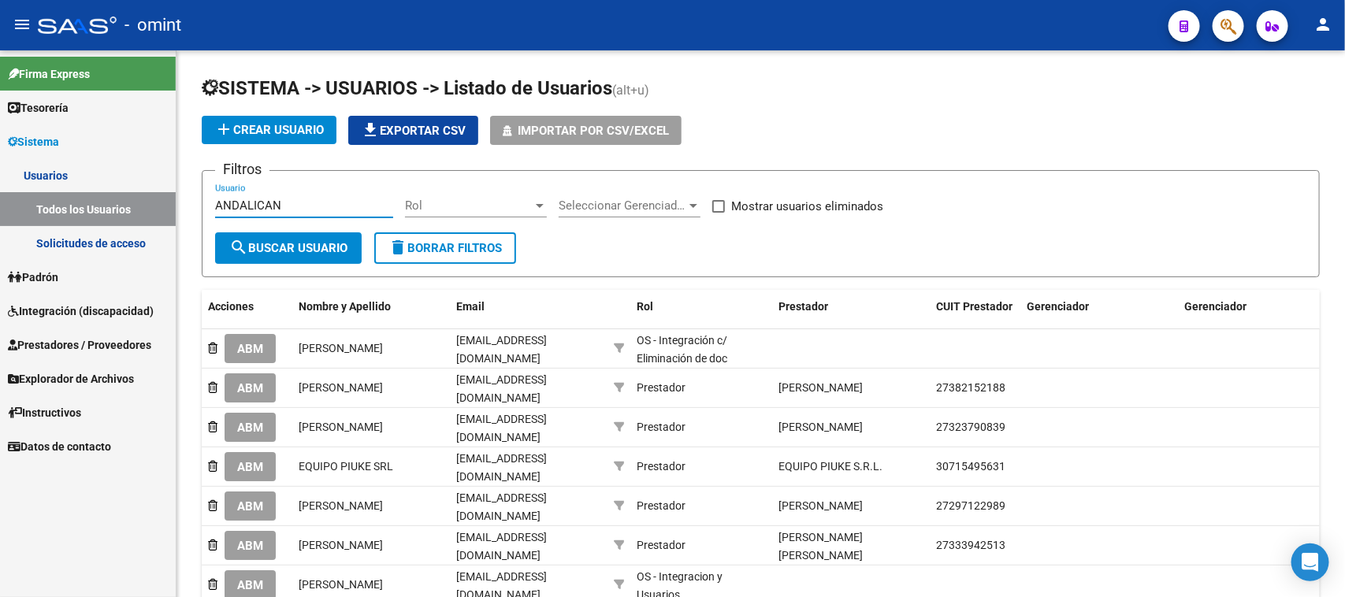
type input "ANDALICAN"
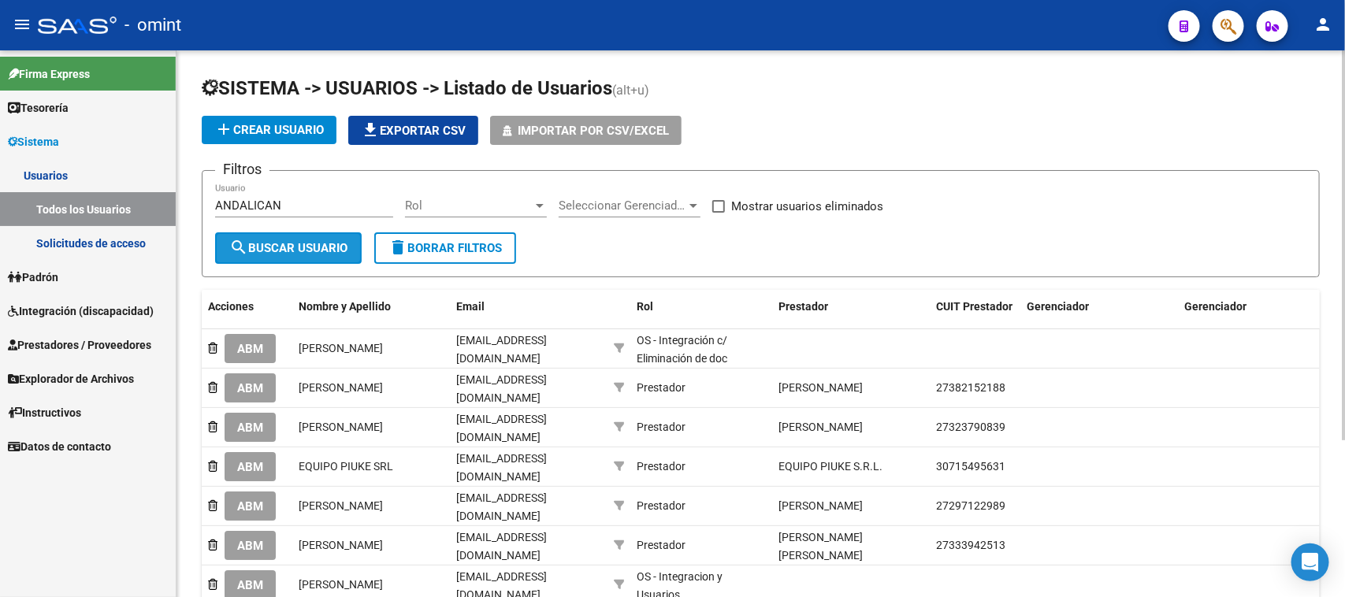
click at [293, 243] on span "search Buscar Usuario" at bounding box center [288, 248] width 118 height 14
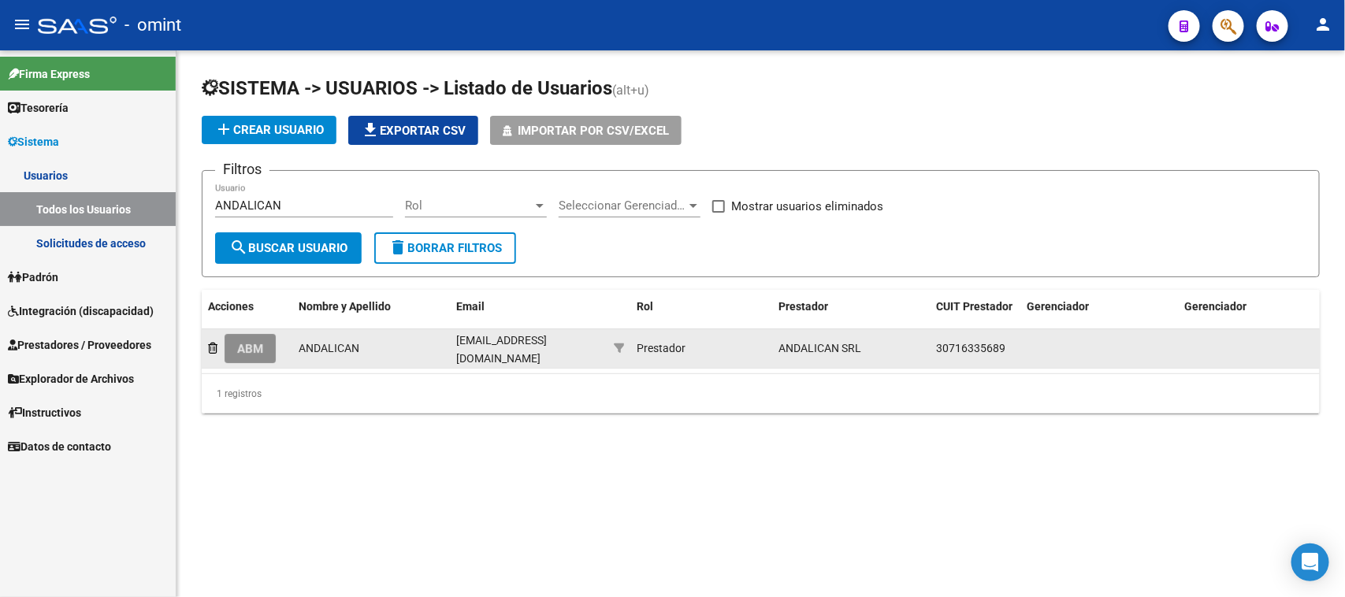
click at [261, 356] on button "ABM" at bounding box center [250, 348] width 51 height 29
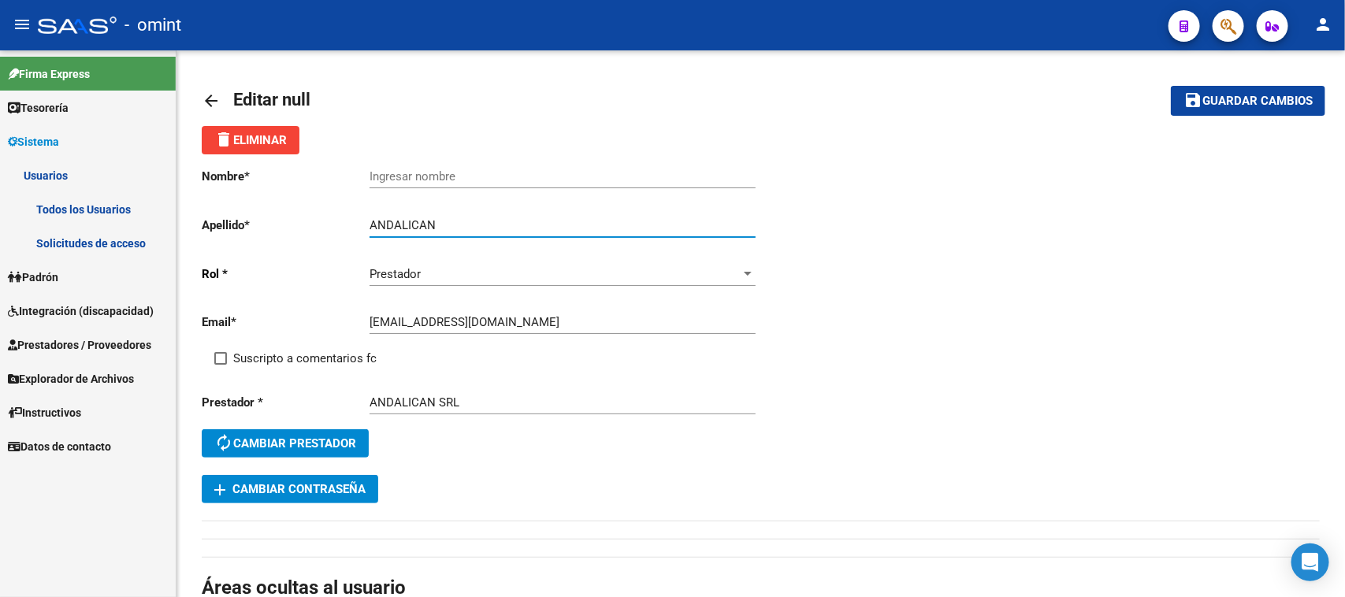
drag, startPoint x: 455, startPoint y: 226, endPoint x: 168, endPoint y: 201, distance: 288.7
click at [171, 199] on mat-sidenav-container "Firma Express Tesorería Extractos Procesados (csv) Extractos Originales (pdf) S…" at bounding box center [672, 323] width 1345 height 547
click at [525, 167] on div "Ingresar nombre" at bounding box center [563, 171] width 386 height 34
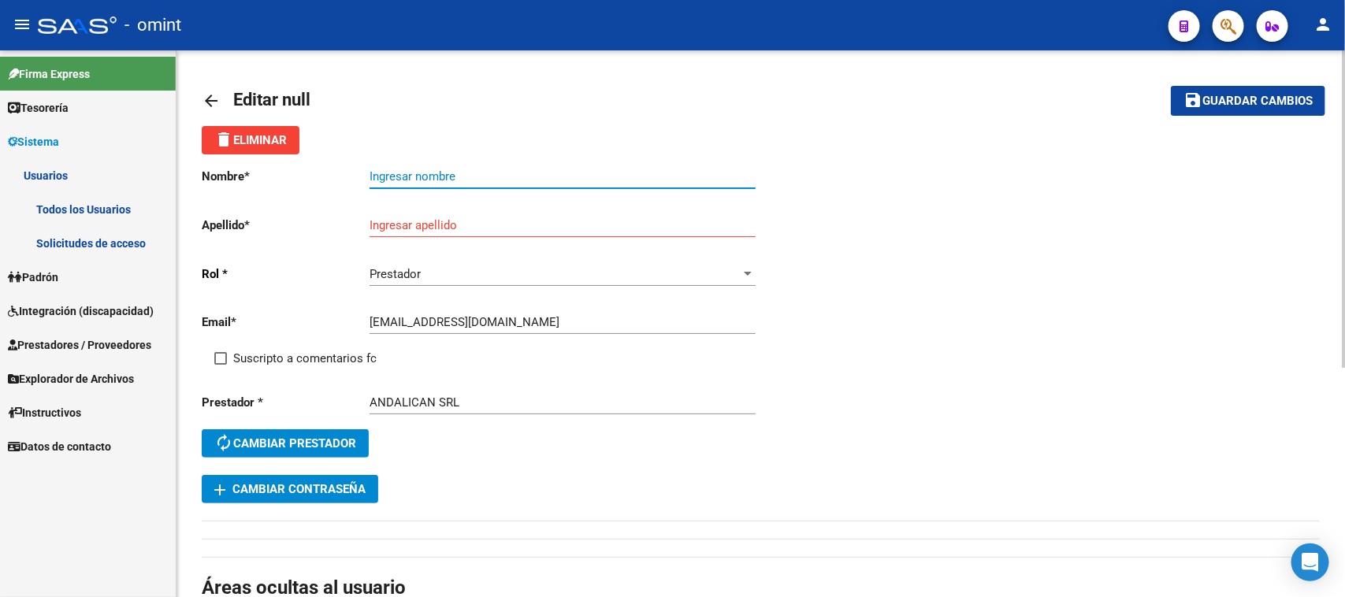
paste input "ANDALICAN"
type input "ANDALICAN"
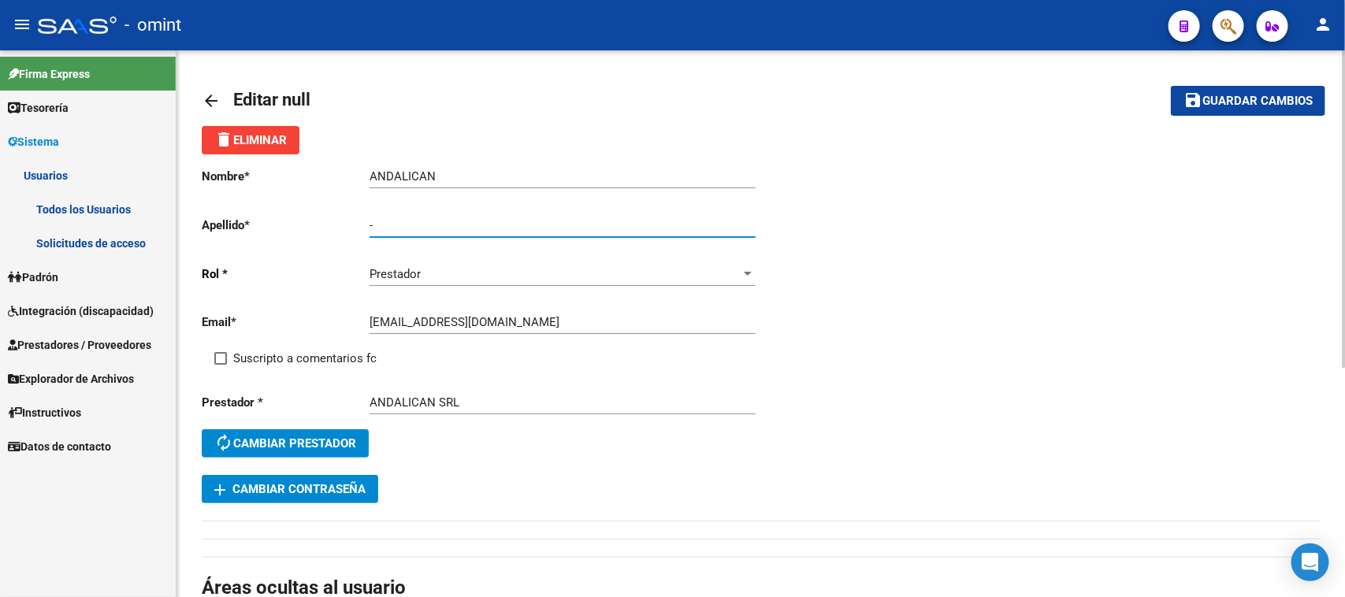
type input "-"
click at [248, 353] on span "Suscripto a comentarios fc" at bounding box center [304, 358] width 143 height 19
click at [221, 365] on input "Suscripto a comentarios fc" at bounding box center [220, 365] width 1 height 1
checkbox input "true"
click at [1254, 84] on mat-toolbar-row "save Guardar cambios" at bounding box center [1208, 101] width 235 height 50
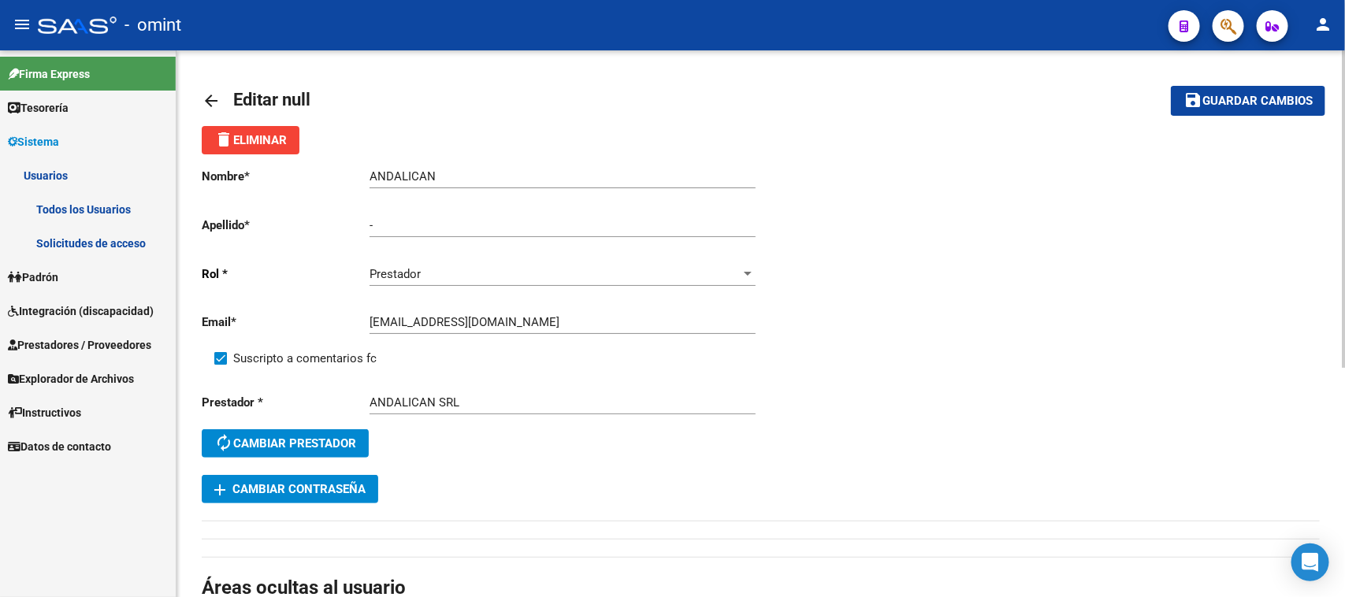
click at [1254, 84] on mat-toolbar-row "save Guardar cambios" at bounding box center [1208, 101] width 235 height 50
click at [1253, 84] on mat-toolbar-row "save Guardar cambios" at bounding box center [1208, 101] width 235 height 50
click at [1253, 91] on button "save Guardar cambios" at bounding box center [1248, 100] width 154 height 29
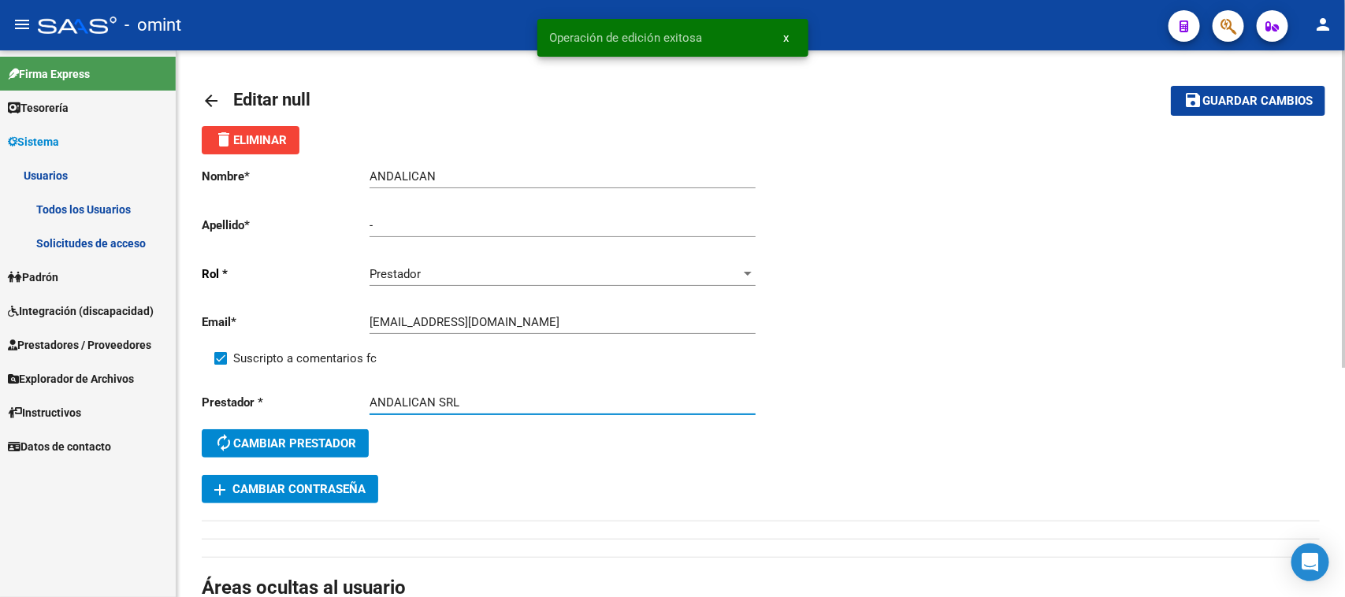
click at [444, 400] on input "ANDALICAN SRL" at bounding box center [563, 403] width 386 height 14
click at [418, 237] on div "- Ingresar apellido" at bounding box center [563, 227] width 386 height 49
click at [414, 232] on div "- Ingresar apellido" at bounding box center [563, 220] width 386 height 34
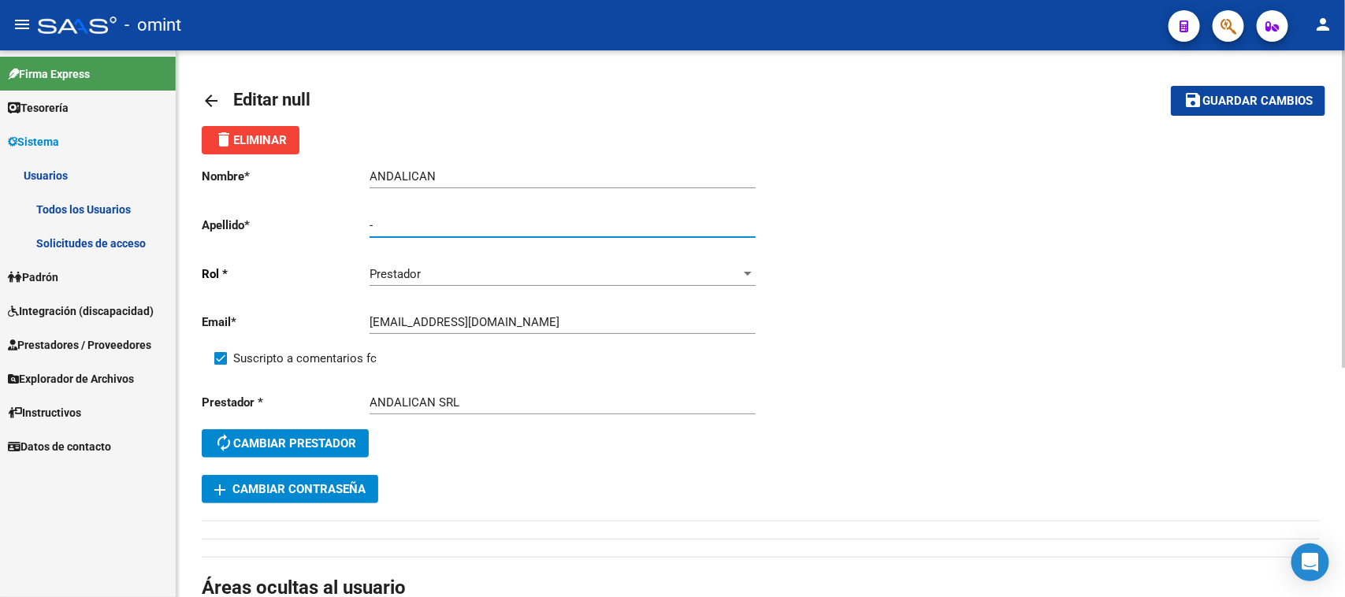
drag, startPoint x: 415, startPoint y: 229, endPoint x: 273, endPoint y: 215, distance: 142.5
click at [273, 218] on app-form-text-field "Apellido * - Ingresar apellido" at bounding box center [478, 225] width 553 height 14
paste input "SRL"
type input "SRL"
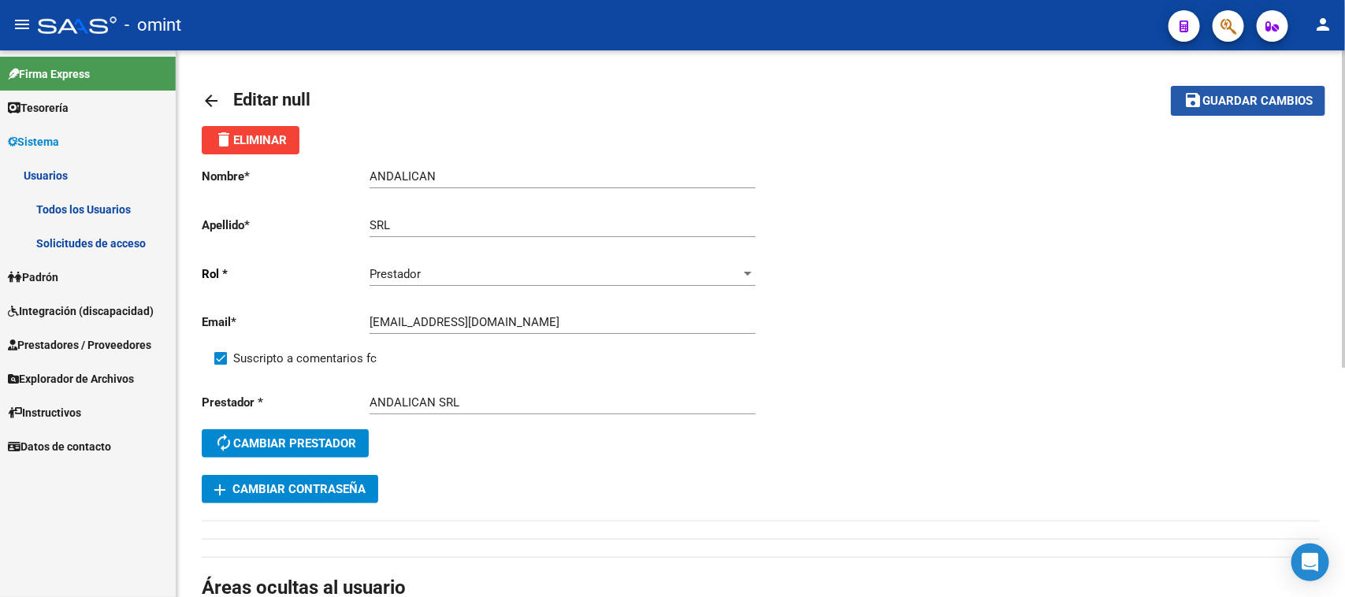
click at [1313, 99] on span "Guardar cambios" at bounding box center [1257, 102] width 110 height 14
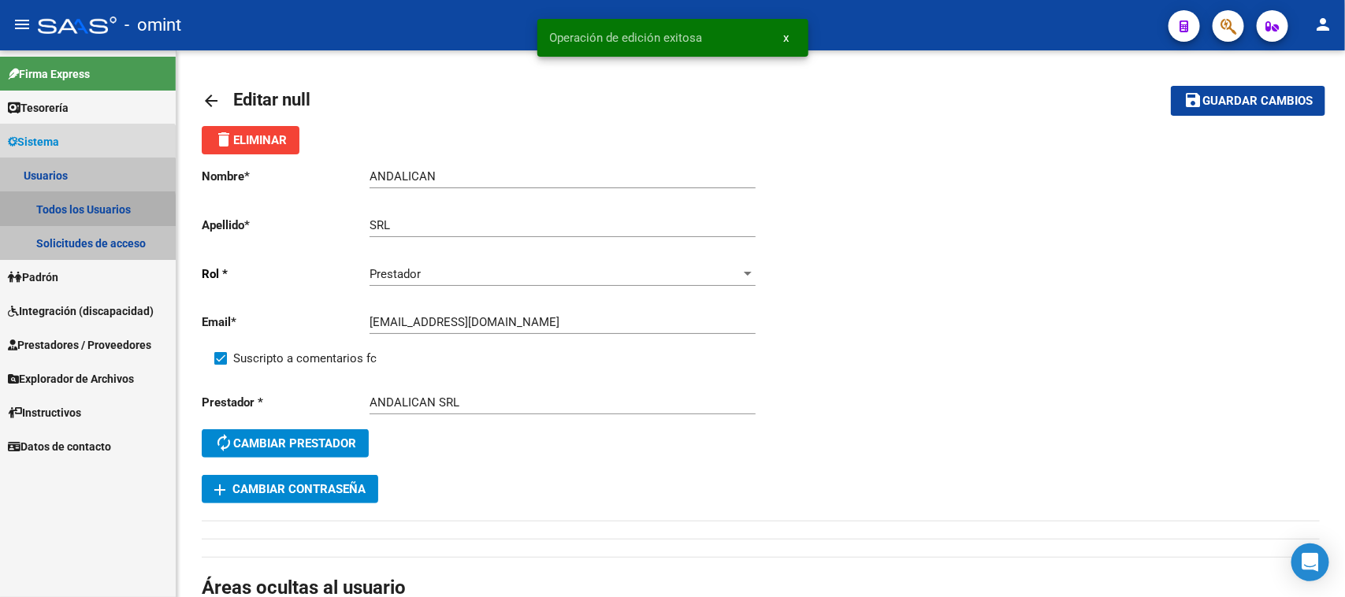
click at [53, 214] on link "Todos los Usuarios" at bounding box center [88, 209] width 176 height 34
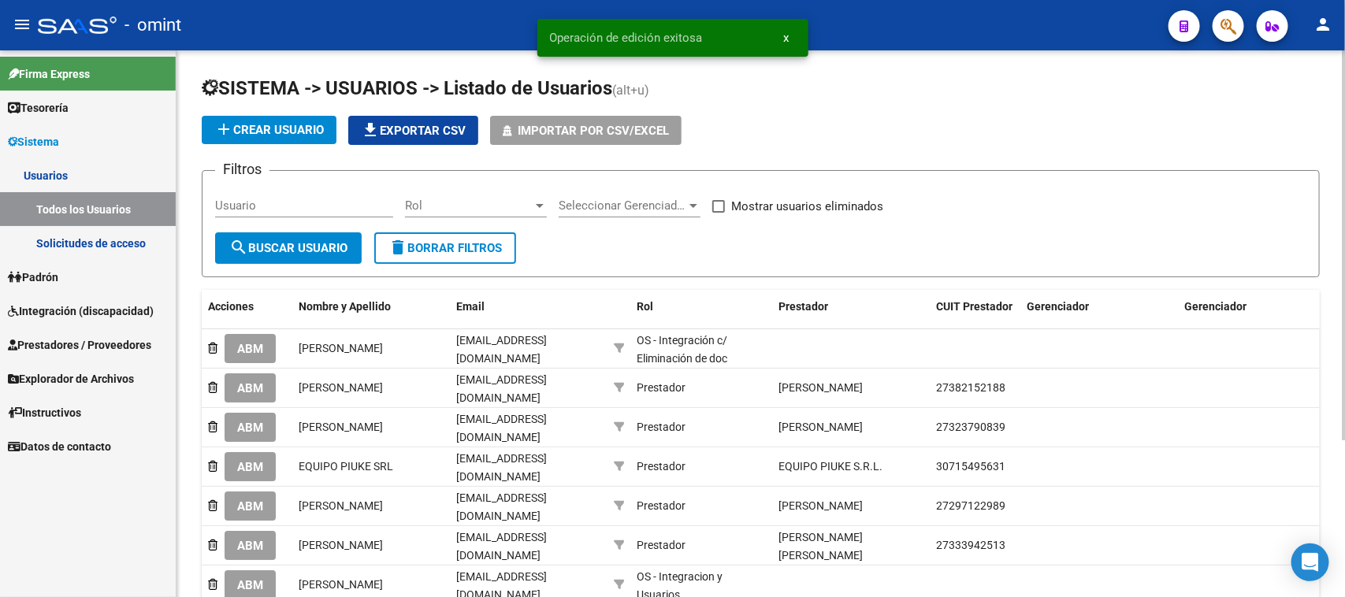
drag, startPoint x: 273, startPoint y: 191, endPoint x: 270, endPoint y: 209, distance: 18.3
click at [273, 191] on div "Usuario" at bounding box center [304, 201] width 178 height 34
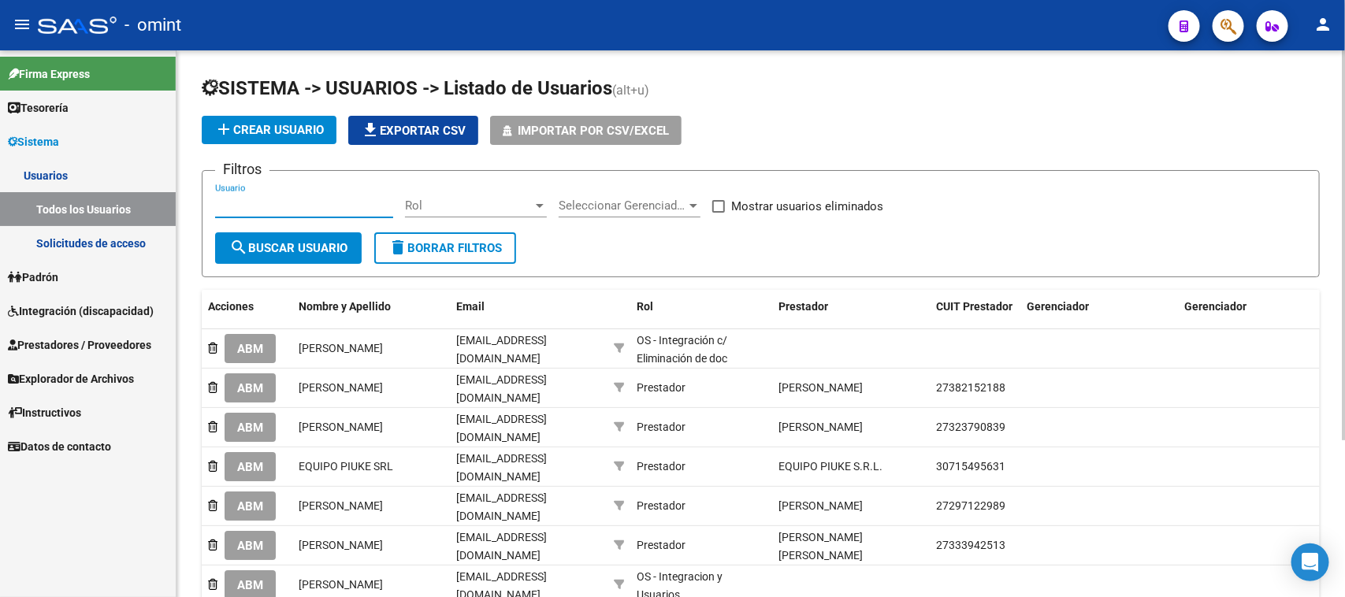
paste input "[PERSON_NAME]"
type input "[PERSON_NAME]"
click at [258, 247] on span "search Buscar Usuario" at bounding box center [288, 248] width 118 height 14
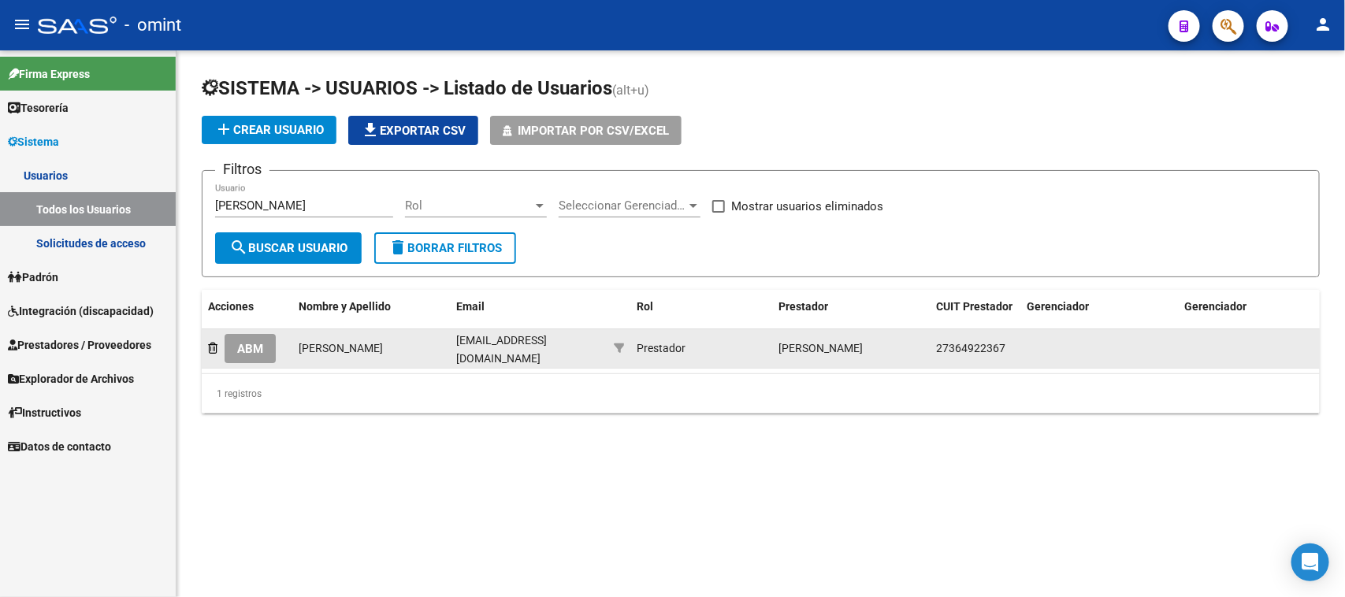
click at [246, 344] on span "ABM" at bounding box center [250, 349] width 26 height 14
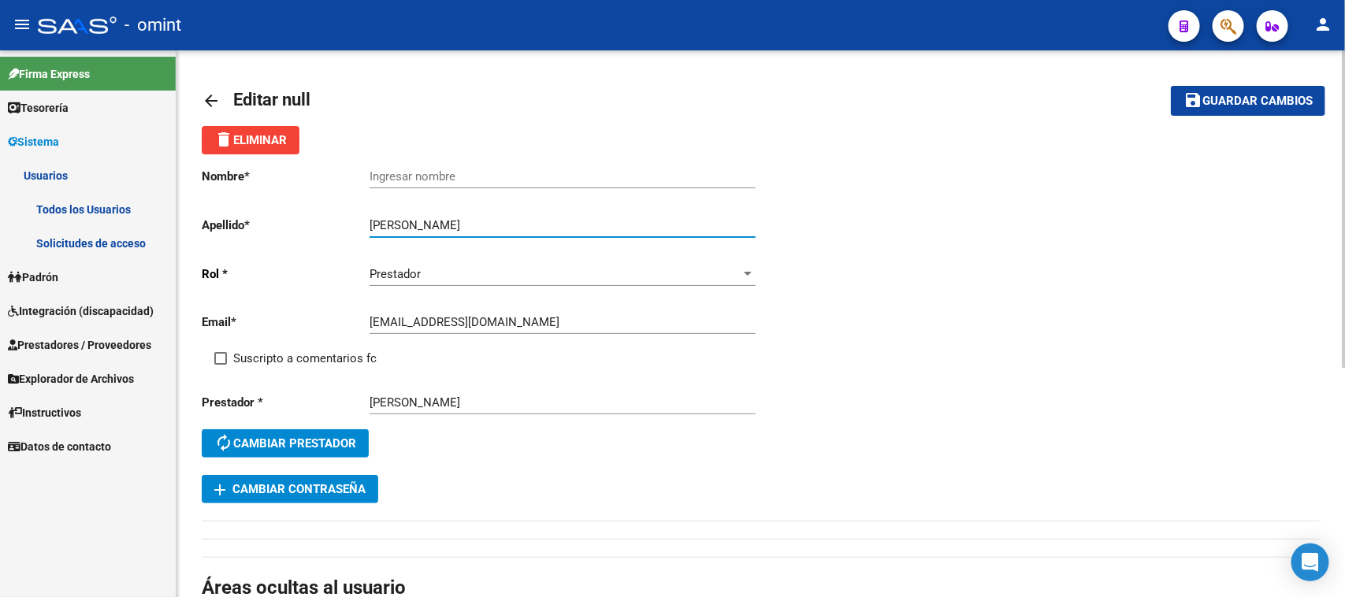
drag, startPoint x: 407, startPoint y: 225, endPoint x: 266, endPoint y: 226, distance: 141.0
click at [266, 226] on app-form-text-field "Apellido * [PERSON_NAME] Ingresar apellido" at bounding box center [478, 225] width 553 height 14
type input "[PERSON_NAME]"
click at [402, 171] on input "Ingresar nombre" at bounding box center [563, 176] width 386 height 14
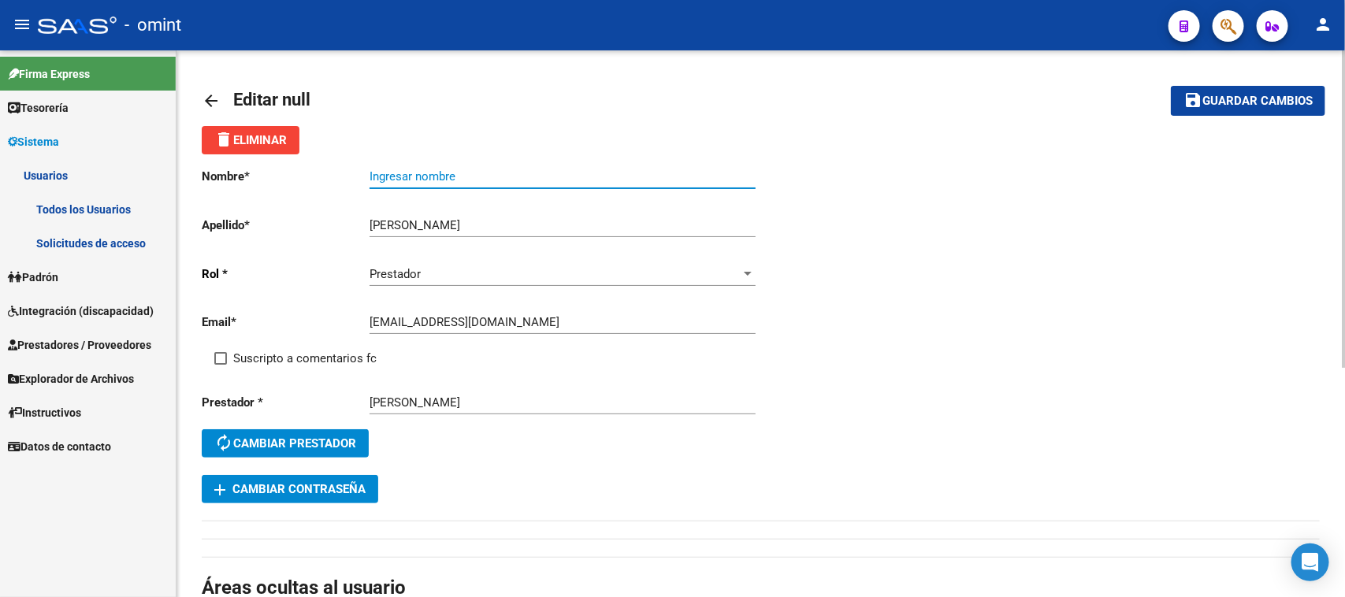
paste input "[PERSON_NAME]"
type input "[PERSON_NAME]"
click at [282, 360] on span "Suscripto a comentarios fc" at bounding box center [304, 358] width 143 height 19
click at [221, 365] on input "Suscripto a comentarios fc" at bounding box center [220, 365] width 1 height 1
checkbox input "true"
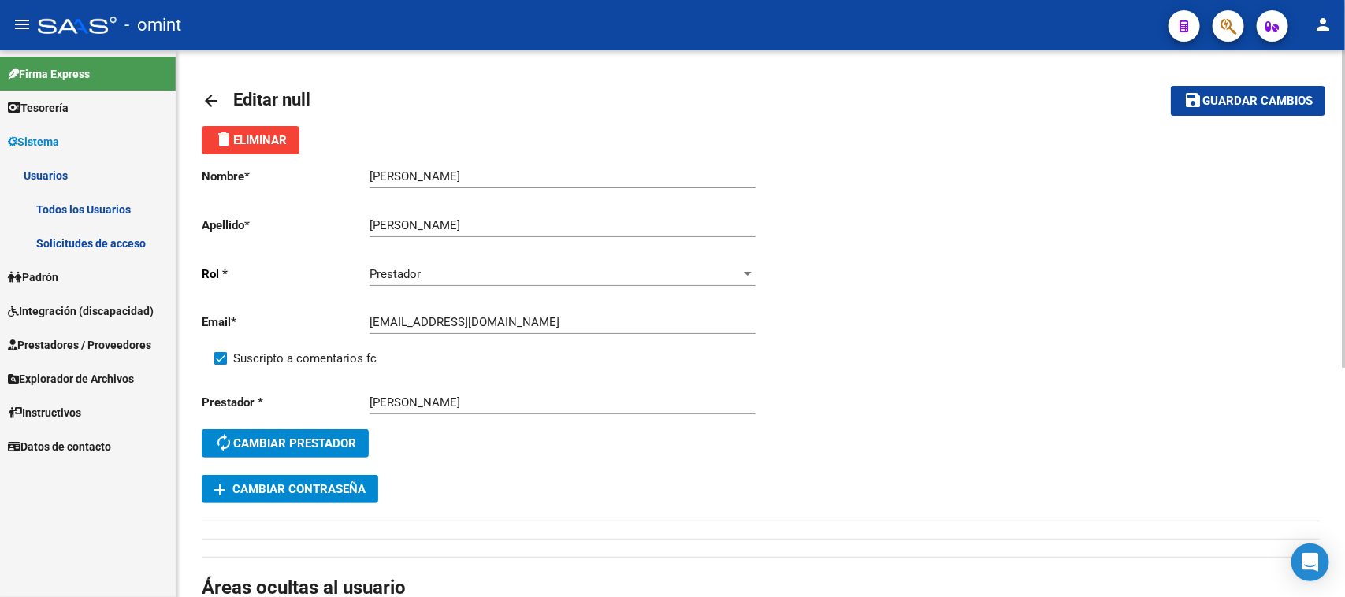
click at [1292, 91] on button "save Guardar cambios" at bounding box center [1248, 100] width 154 height 29
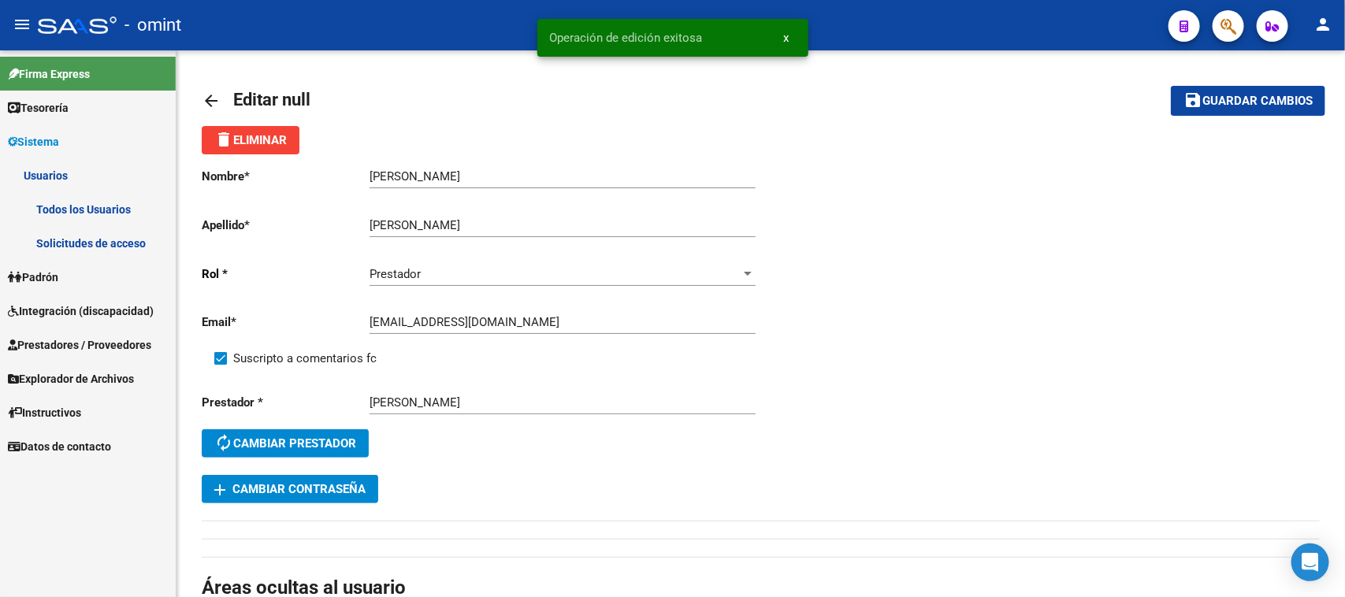
click at [117, 221] on link "Todos los Usuarios" at bounding box center [88, 209] width 176 height 34
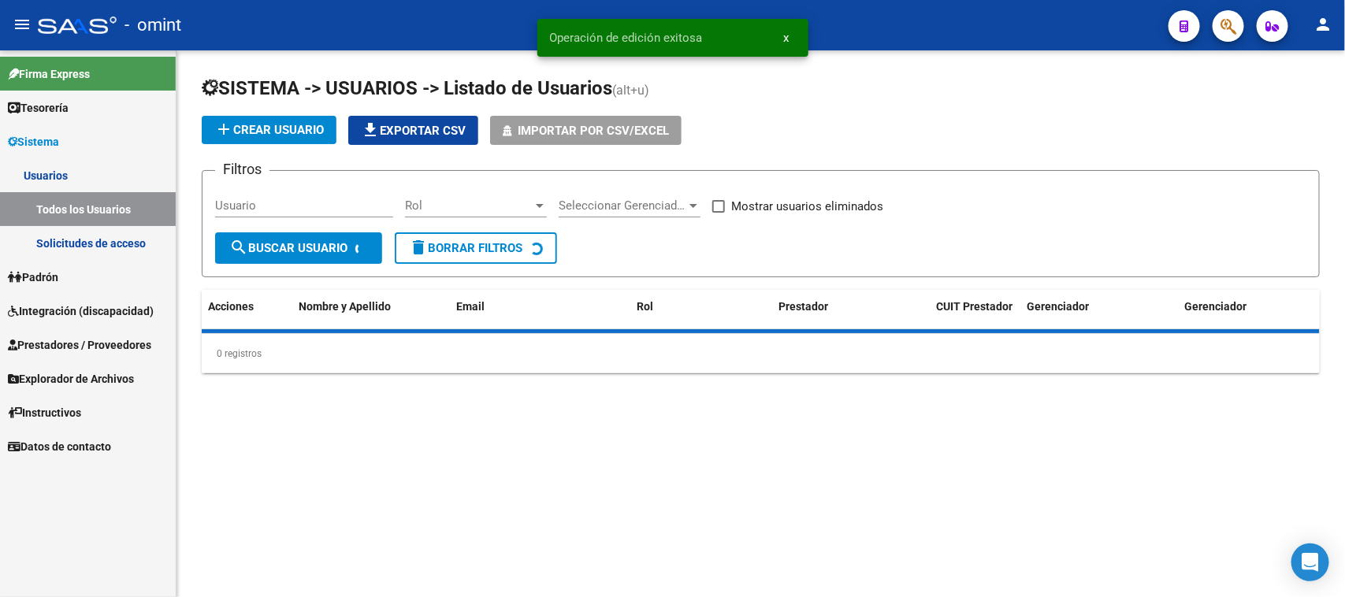
click at [260, 199] on input "Usuario" at bounding box center [304, 206] width 178 height 14
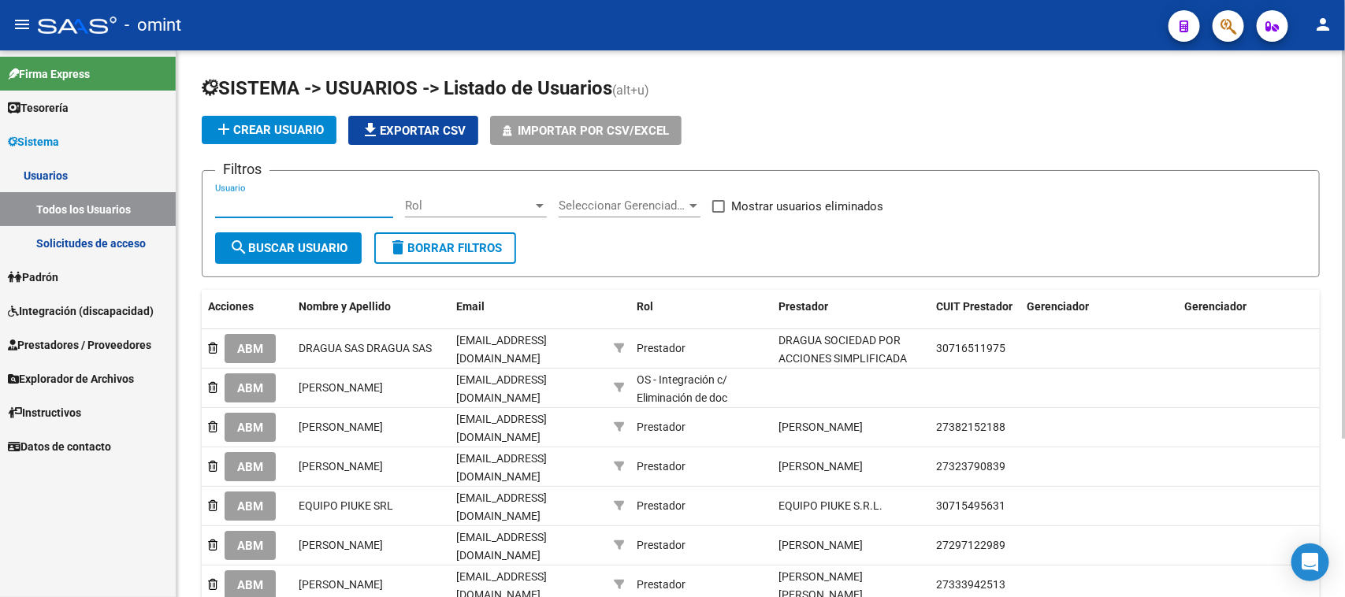
paste input "[PERSON_NAME]"
type input "[PERSON_NAME]"
click at [256, 252] on span "search Buscar Usuario" at bounding box center [288, 248] width 118 height 14
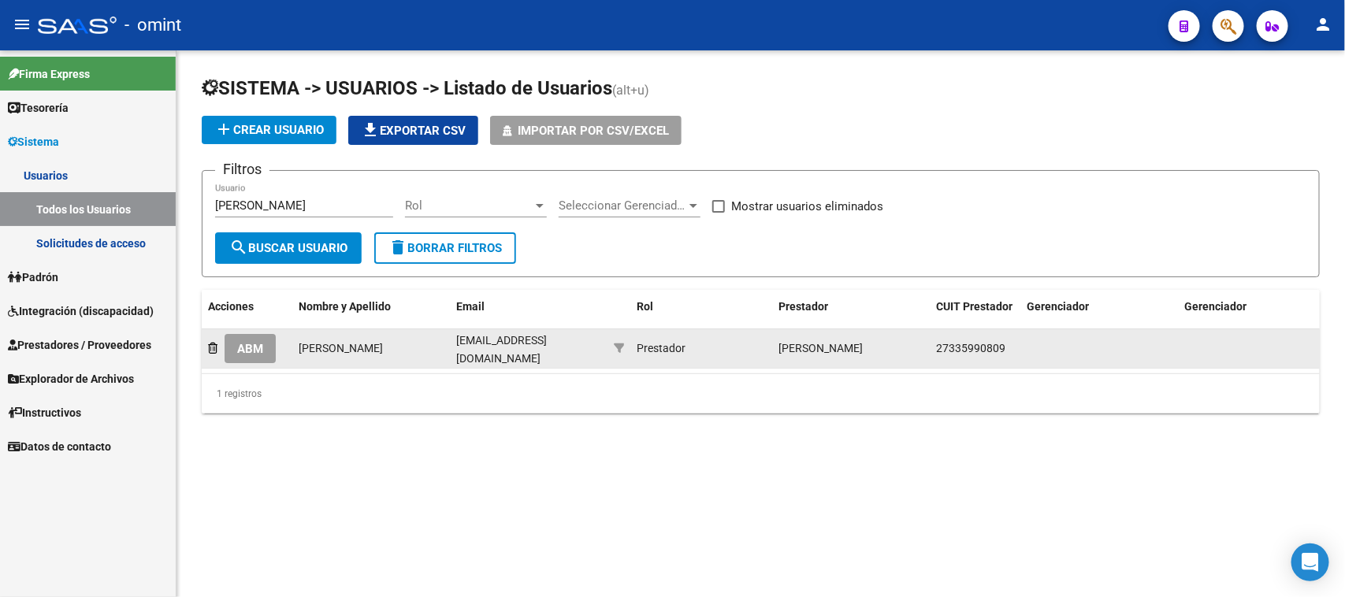
click at [252, 351] on span "ABM" at bounding box center [250, 349] width 26 height 14
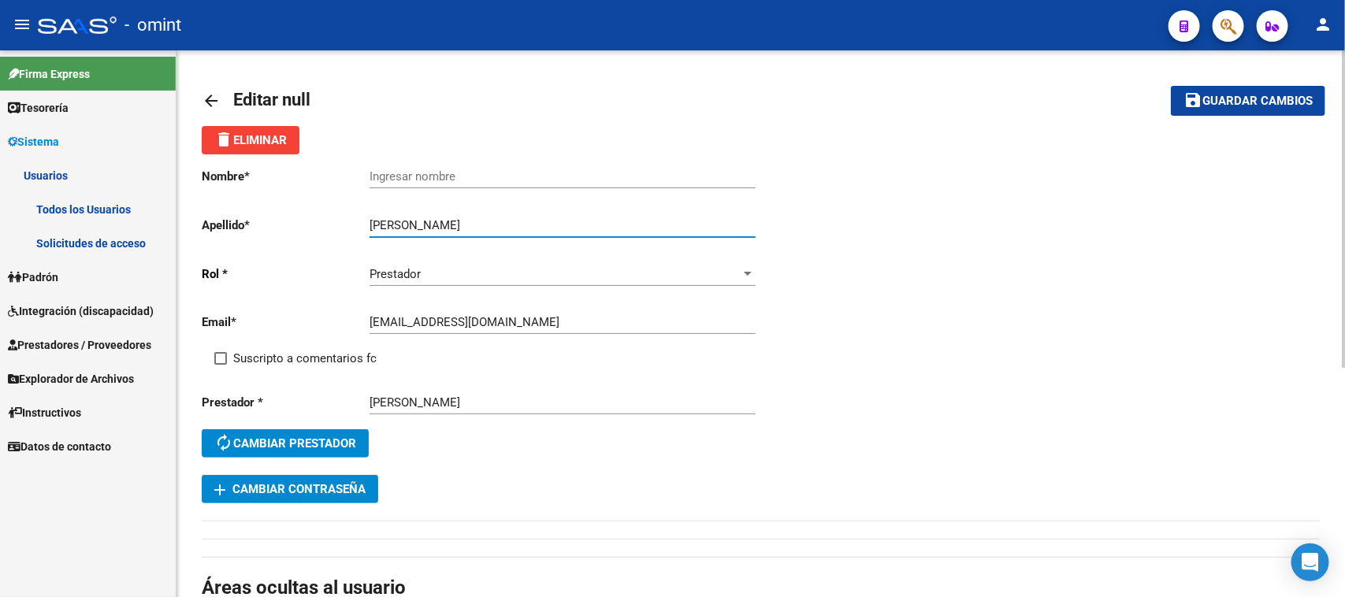
drag, startPoint x: 423, startPoint y: 221, endPoint x: 307, endPoint y: 230, distance: 116.2
click at [307, 230] on app-form-text-field "Apellido * [PERSON_NAME] Ingresar apellido" at bounding box center [478, 225] width 553 height 14
type input "[PERSON_NAME]"
click at [441, 181] on input "Ingresar nombre" at bounding box center [563, 176] width 386 height 14
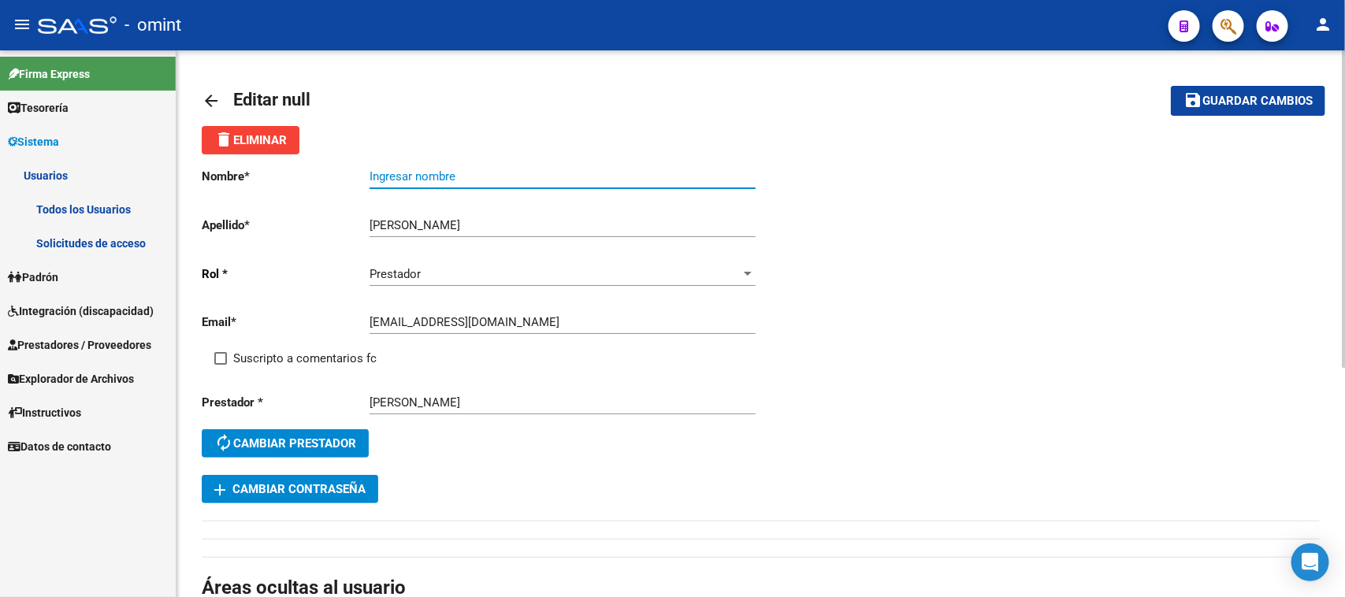
paste input "[PERSON_NAME]"
type input "[PERSON_NAME]"
click at [278, 359] on span "Suscripto a comentarios fc" at bounding box center [304, 358] width 143 height 19
click at [221, 365] on input "Suscripto a comentarios fc" at bounding box center [220, 365] width 1 height 1
checkbox input "true"
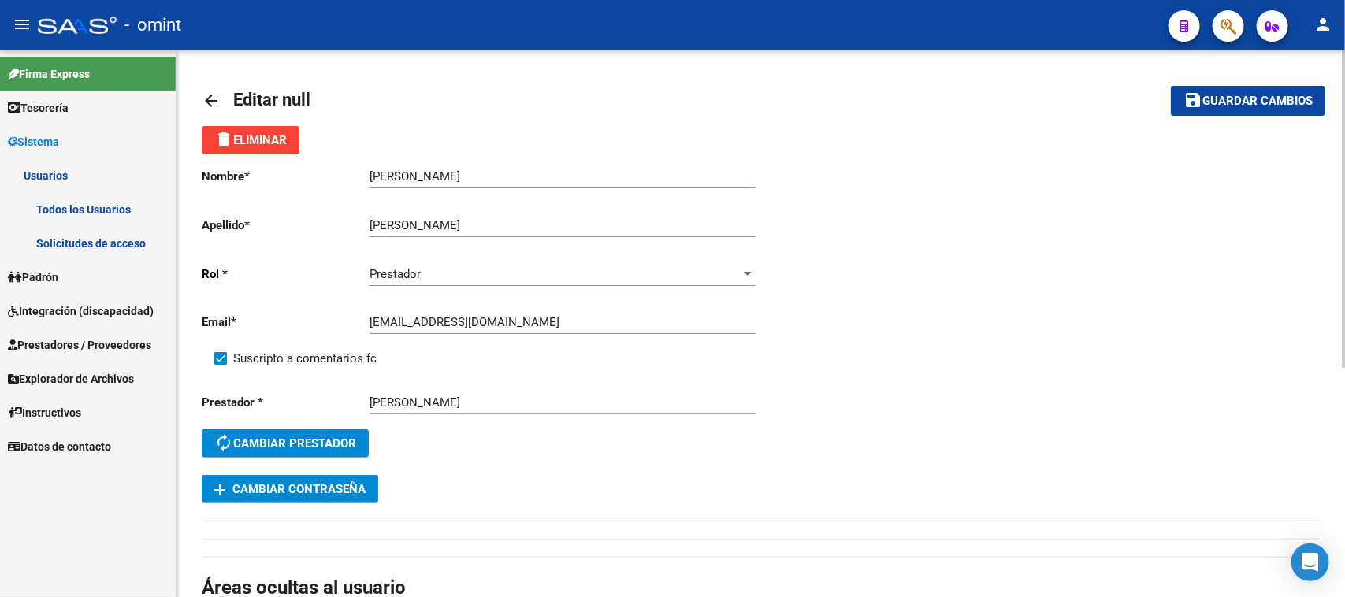
drag, startPoint x: 1228, startPoint y: 93, endPoint x: 1017, endPoint y: 134, distance: 214.3
click at [1229, 95] on span "Guardar cambios" at bounding box center [1257, 102] width 110 height 14
click at [68, 312] on span "Integración (discapacidad)" at bounding box center [81, 311] width 146 height 17
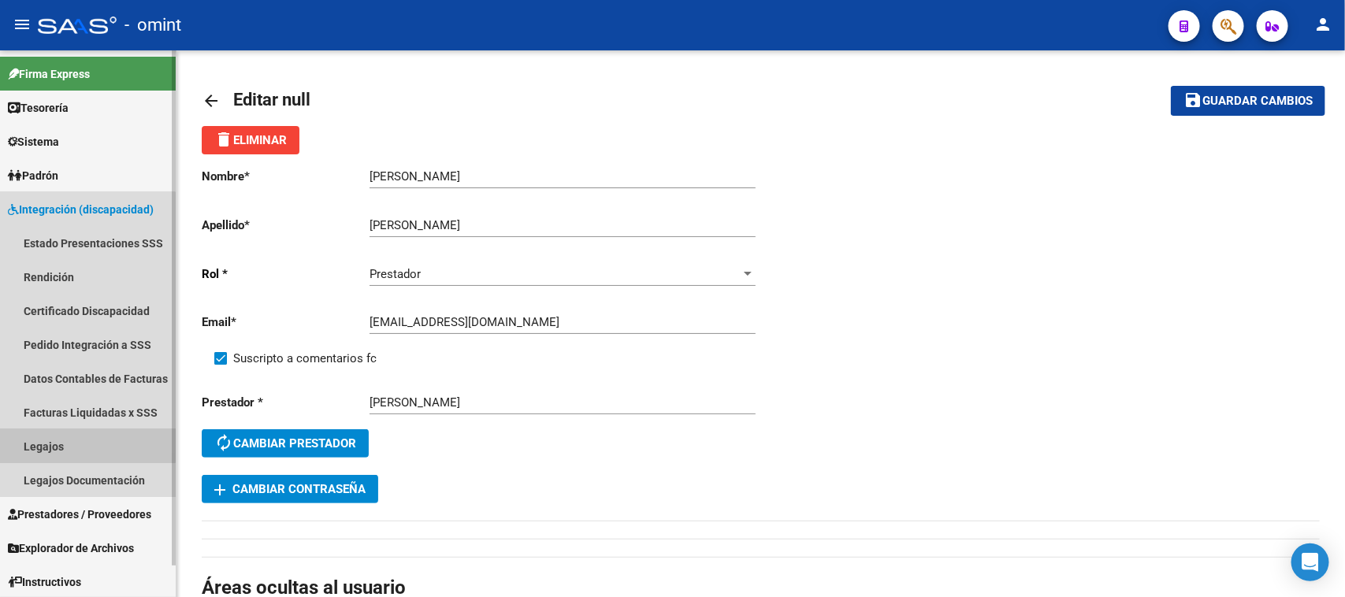
click at [80, 441] on link "Legajos" at bounding box center [88, 446] width 176 height 34
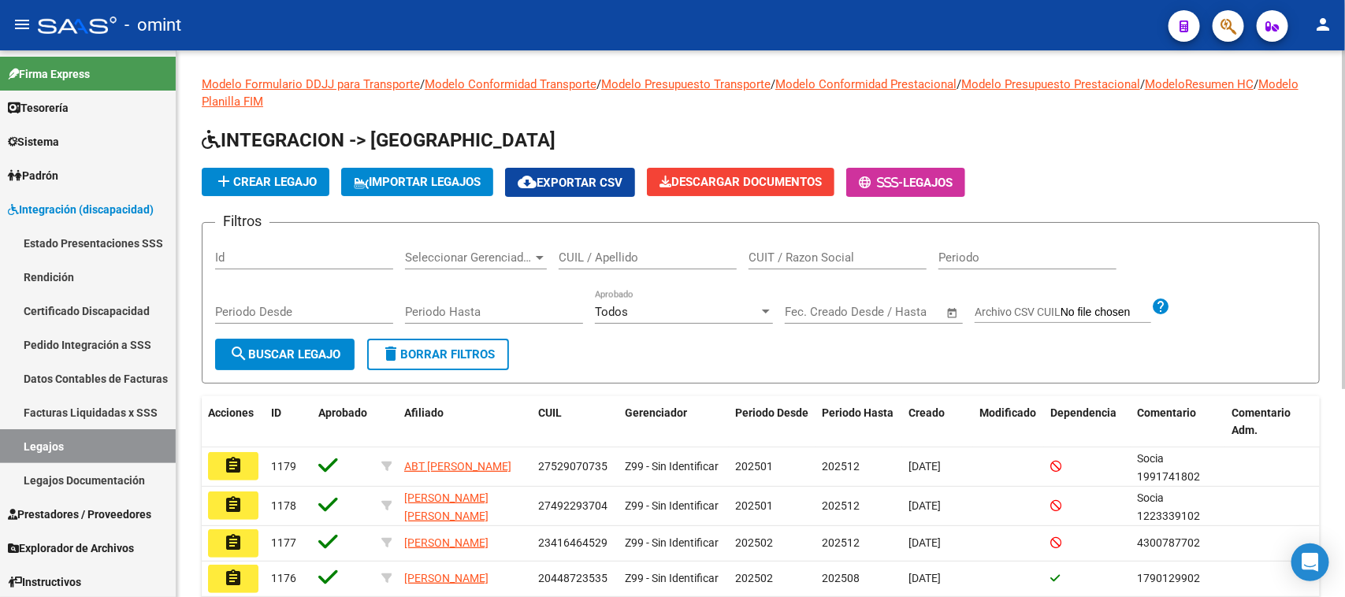
click at [615, 258] on input "CUIL / Apellido" at bounding box center [648, 258] width 178 height 14
type input "ludueñ"
click at [295, 339] on button "search Buscar Legajo" at bounding box center [284, 355] width 139 height 32
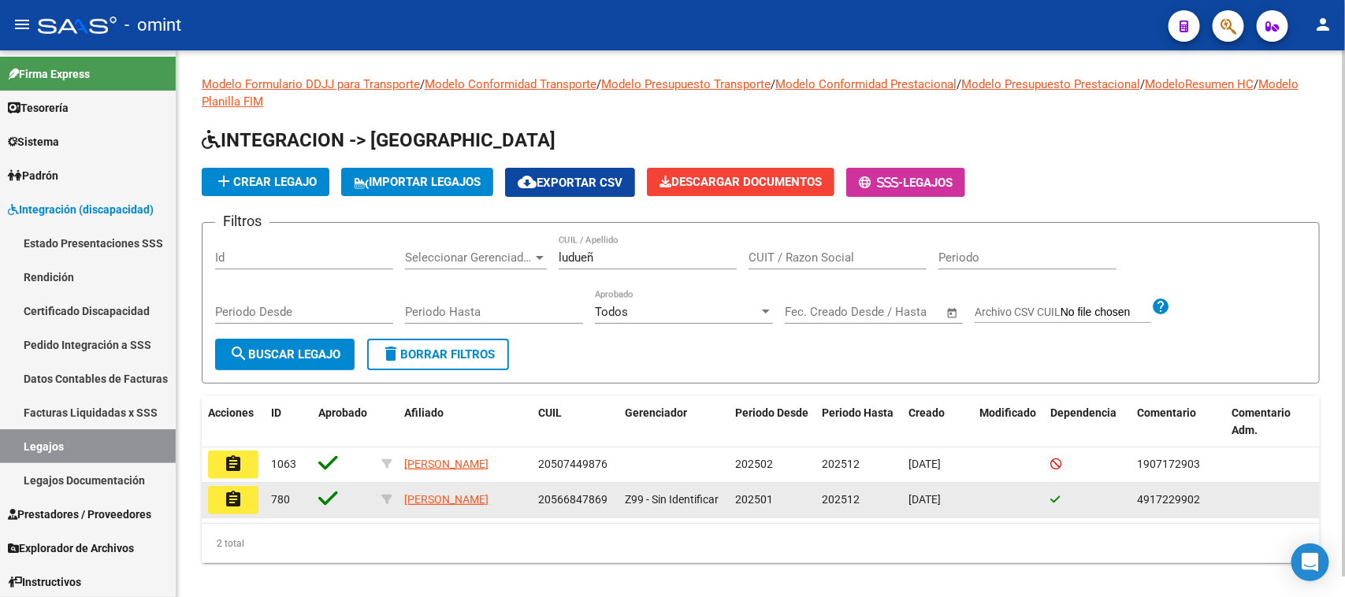
click at [225, 509] on mat-icon "assignment" at bounding box center [233, 499] width 19 height 19
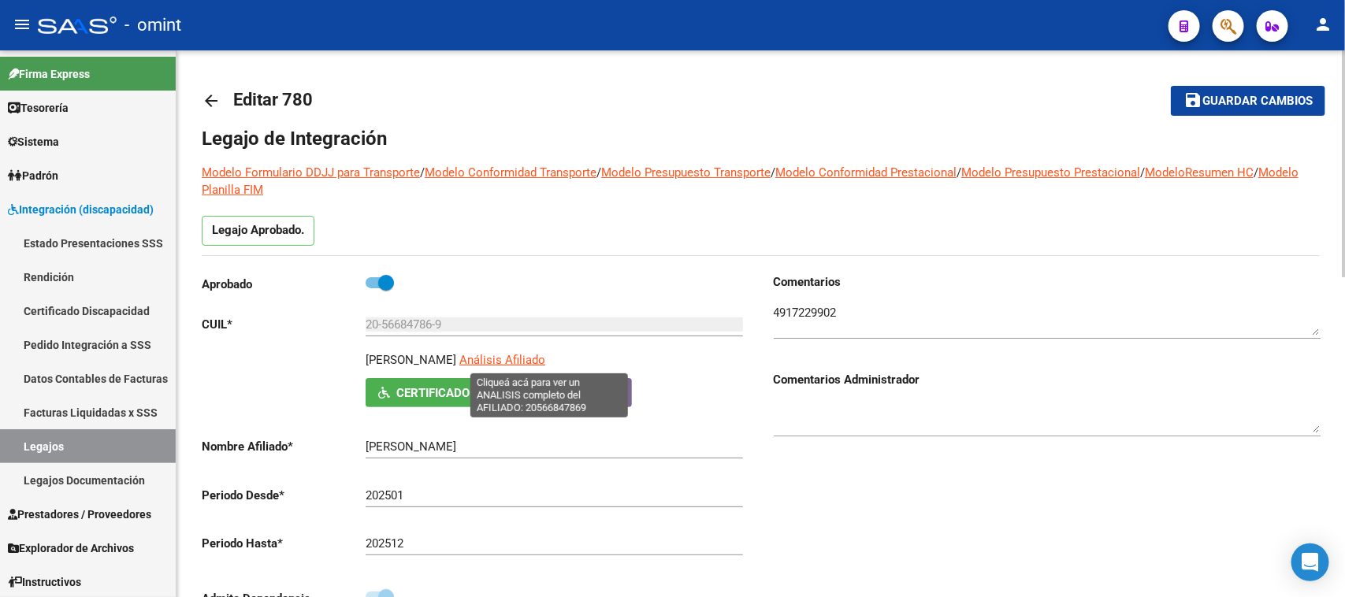
click at [545, 361] on span "Análisis Afiliado" at bounding box center [502, 360] width 86 height 14
type textarea "20566847869"
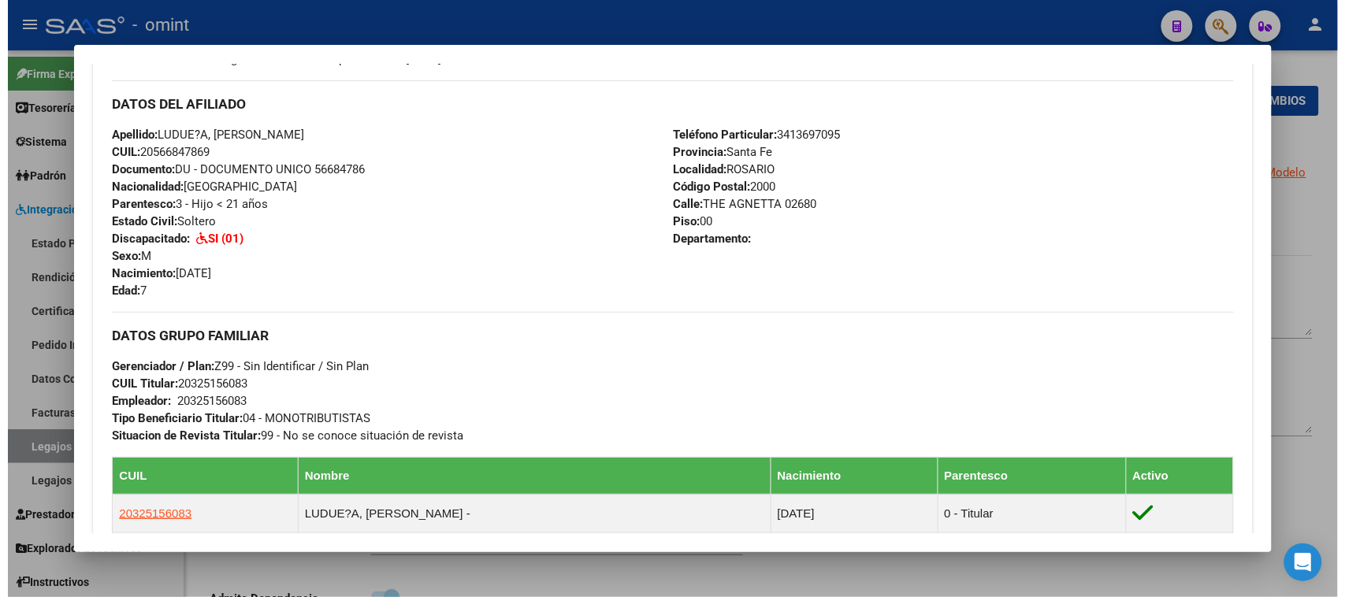
scroll to position [492, 0]
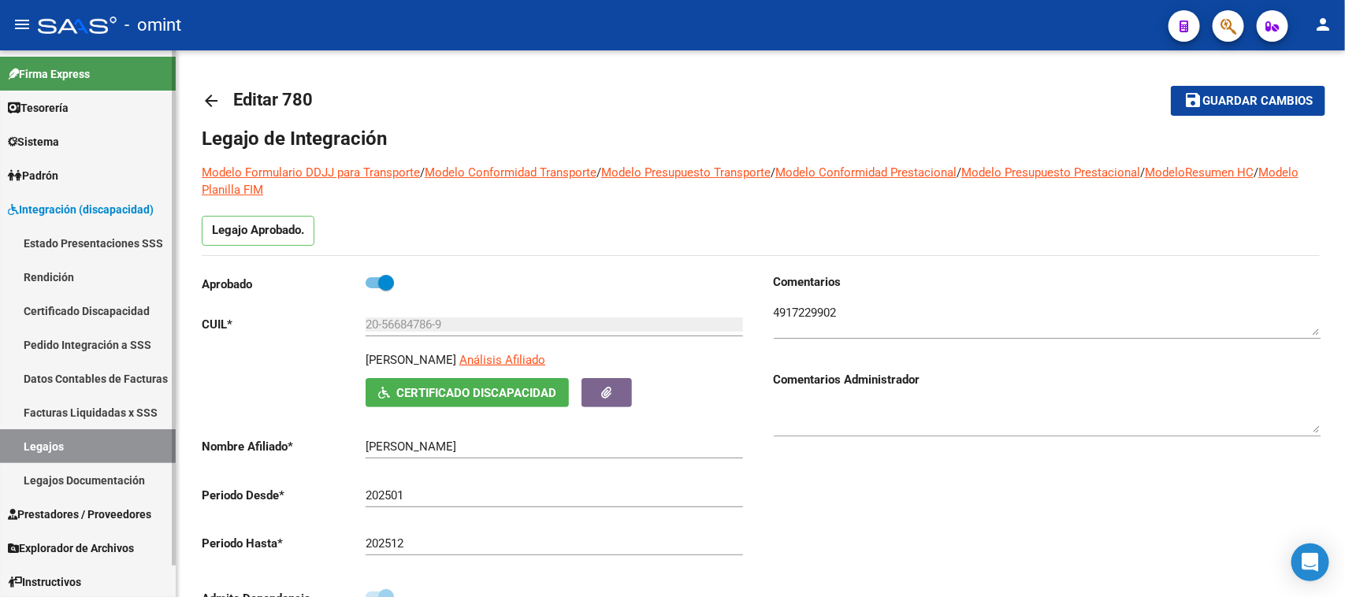
click at [69, 447] on link "Legajos" at bounding box center [88, 446] width 176 height 34
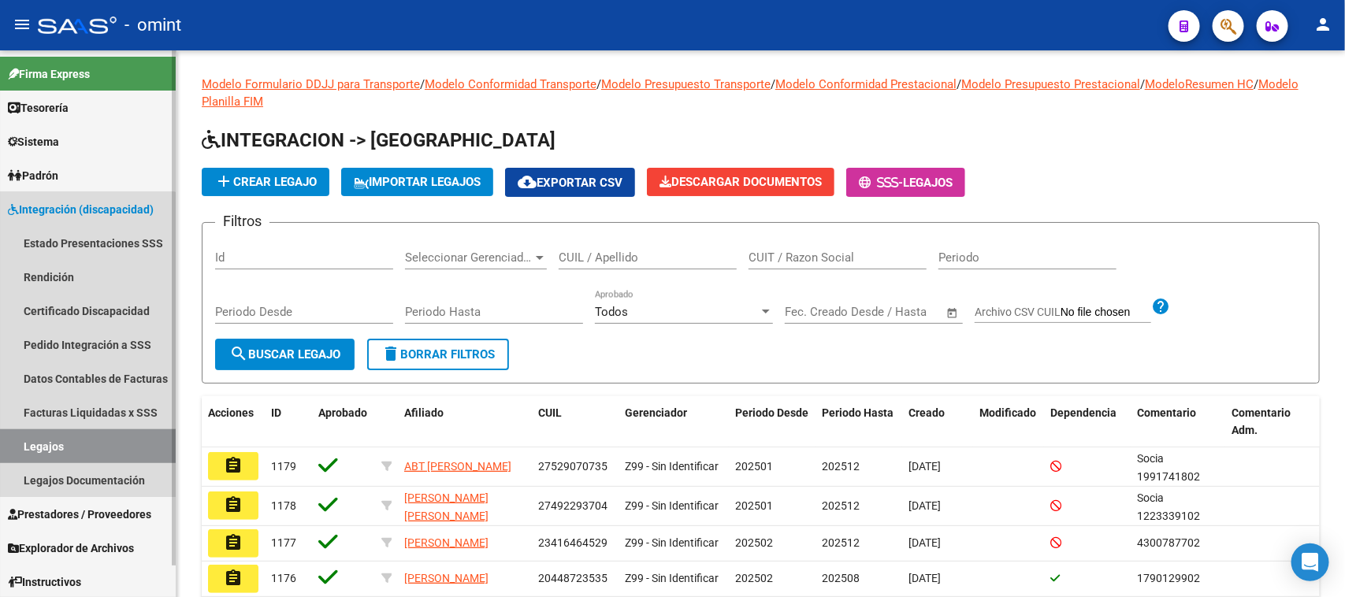
click at [84, 439] on link "Legajos" at bounding box center [88, 446] width 176 height 34
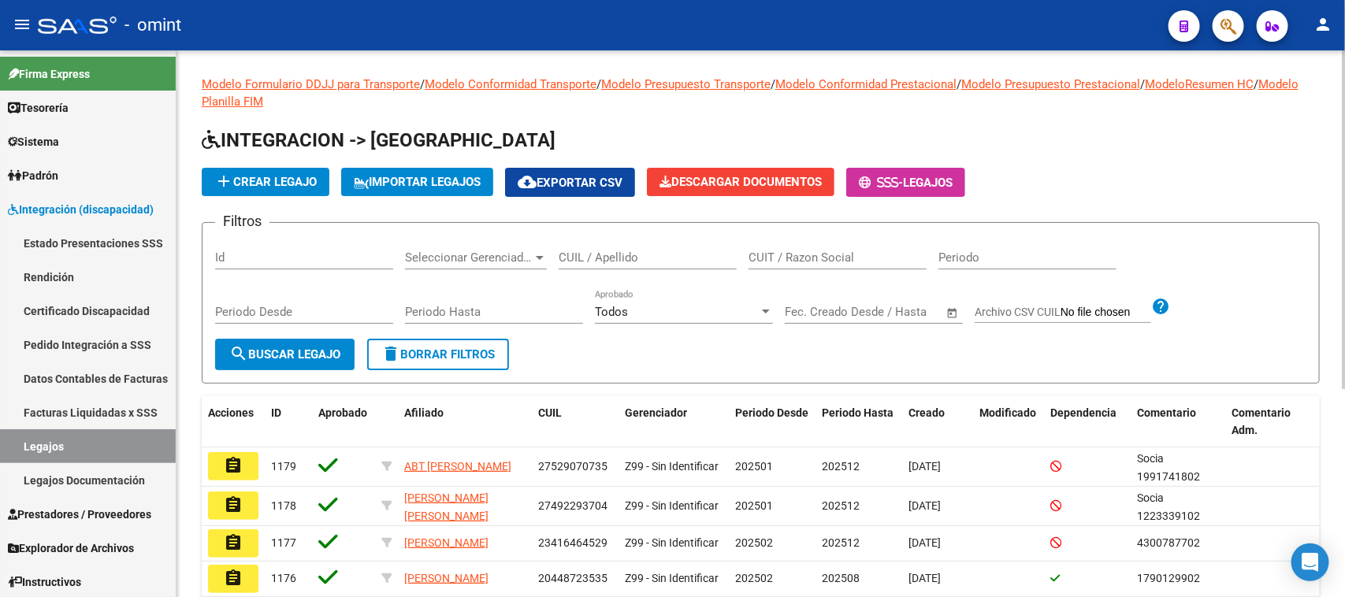
click at [623, 253] on input "CUIL / Apellido" at bounding box center [648, 258] width 178 height 14
type input "de mic"
click at [260, 349] on span "search Buscar Legajo" at bounding box center [284, 354] width 111 height 14
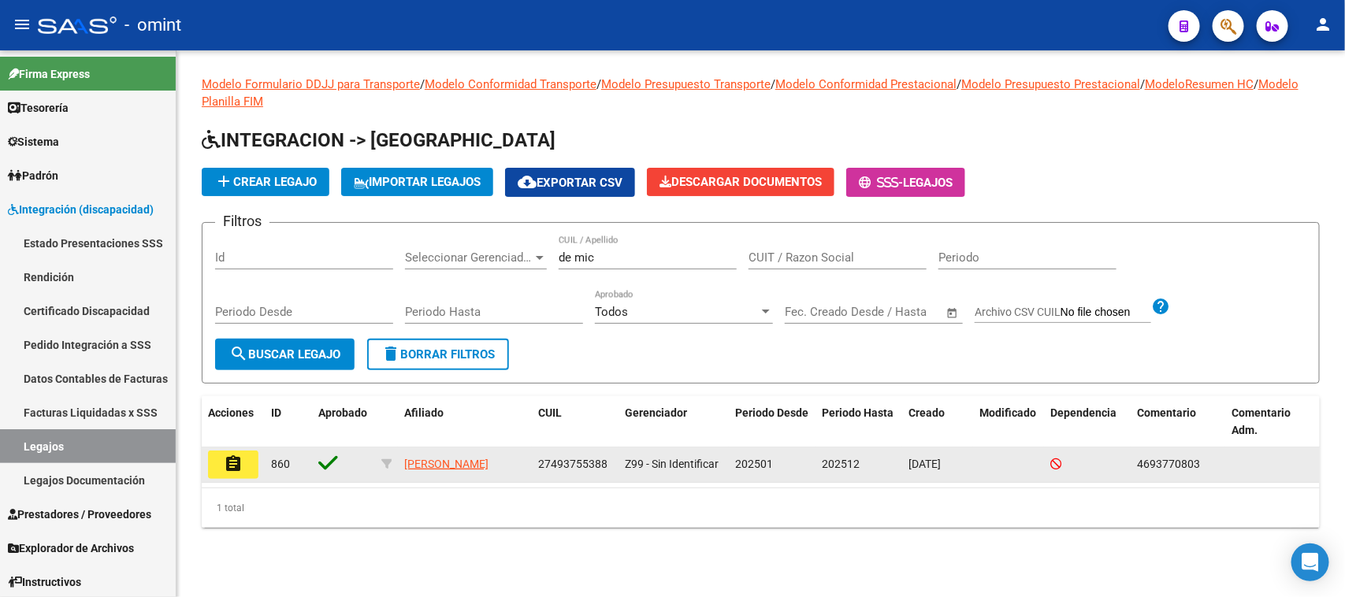
click at [243, 457] on button "assignment" at bounding box center [233, 465] width 50 height 28
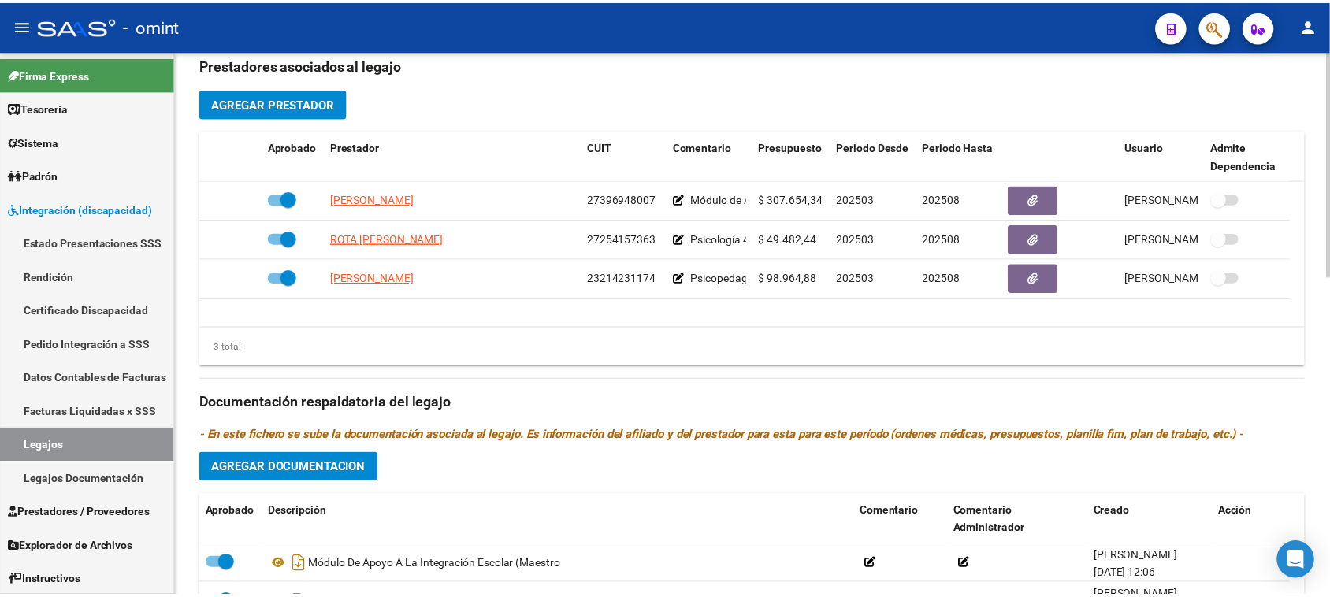
scroll to position [591, 0]
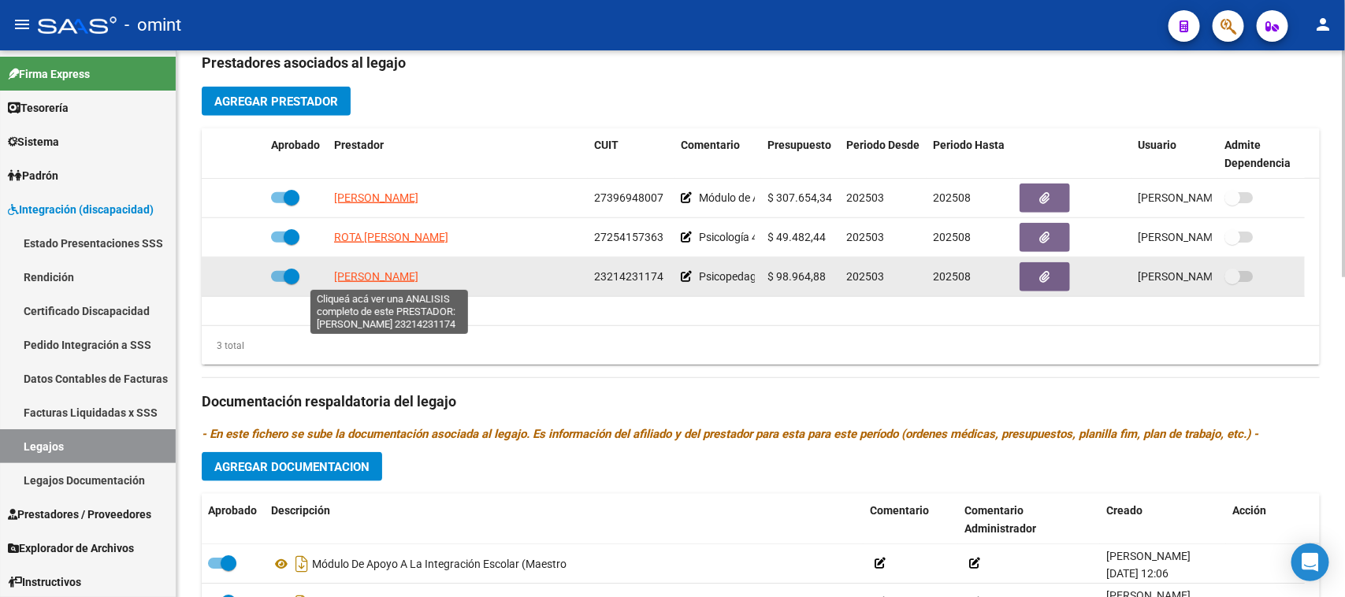
click at [418, 270] on span "[PERSON_NAME]" at bounding box center [376, 276] width 84 height 13
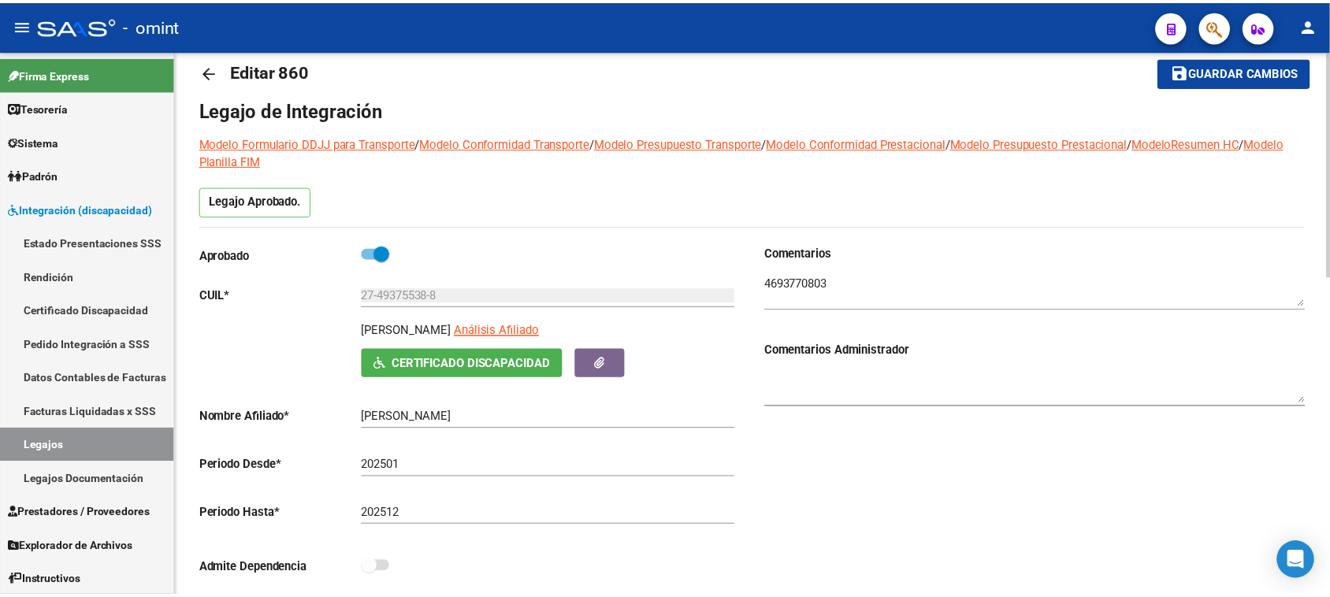
scroll to position [0, 0]
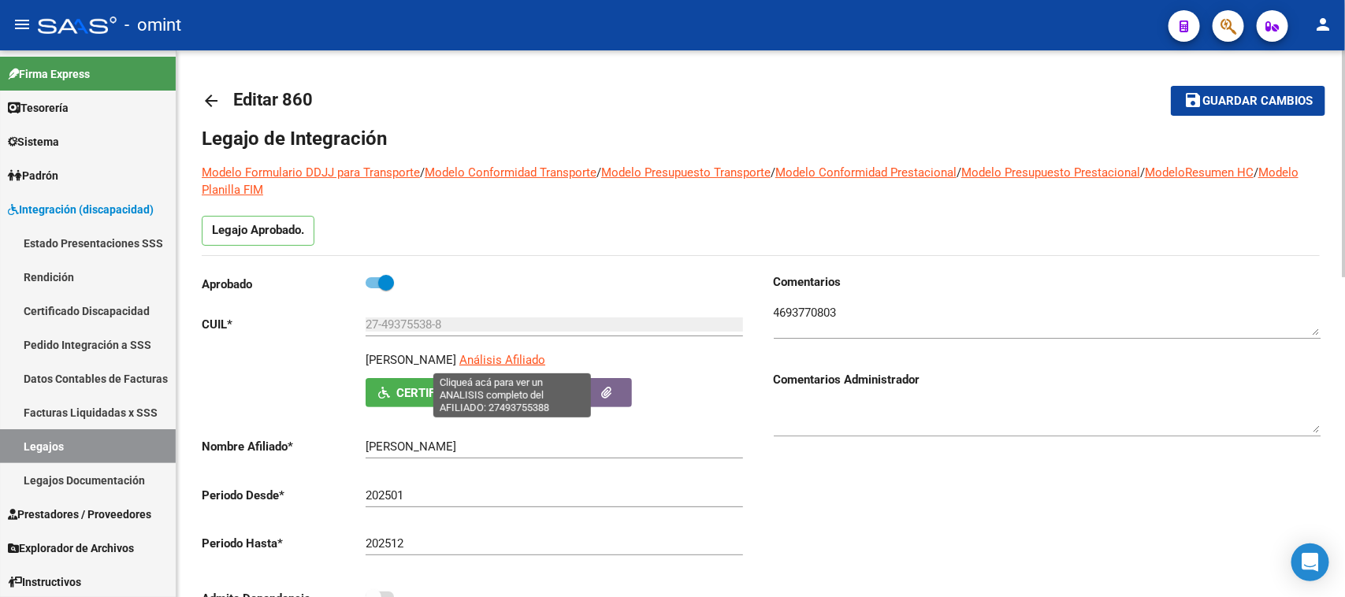
click at [496, 366] on span "Análisis Afiliado" at bounding box center [502, 360] width 86 height 14
type textarea "27493755388"
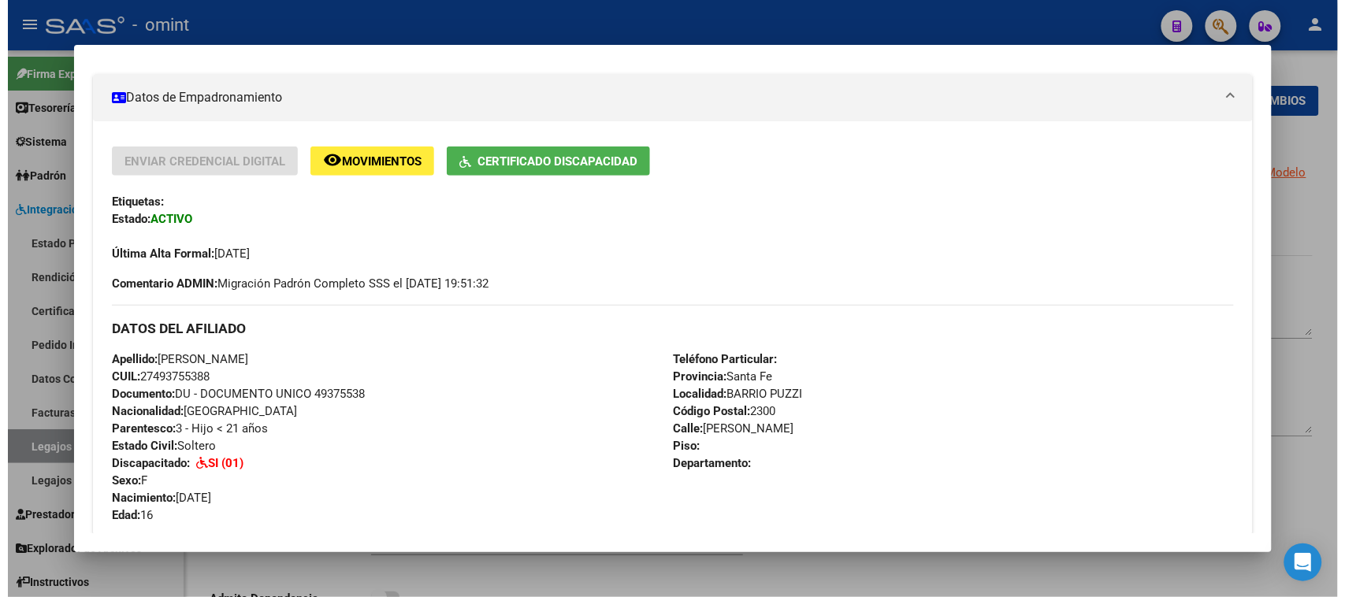
scroll to position [295, 0]
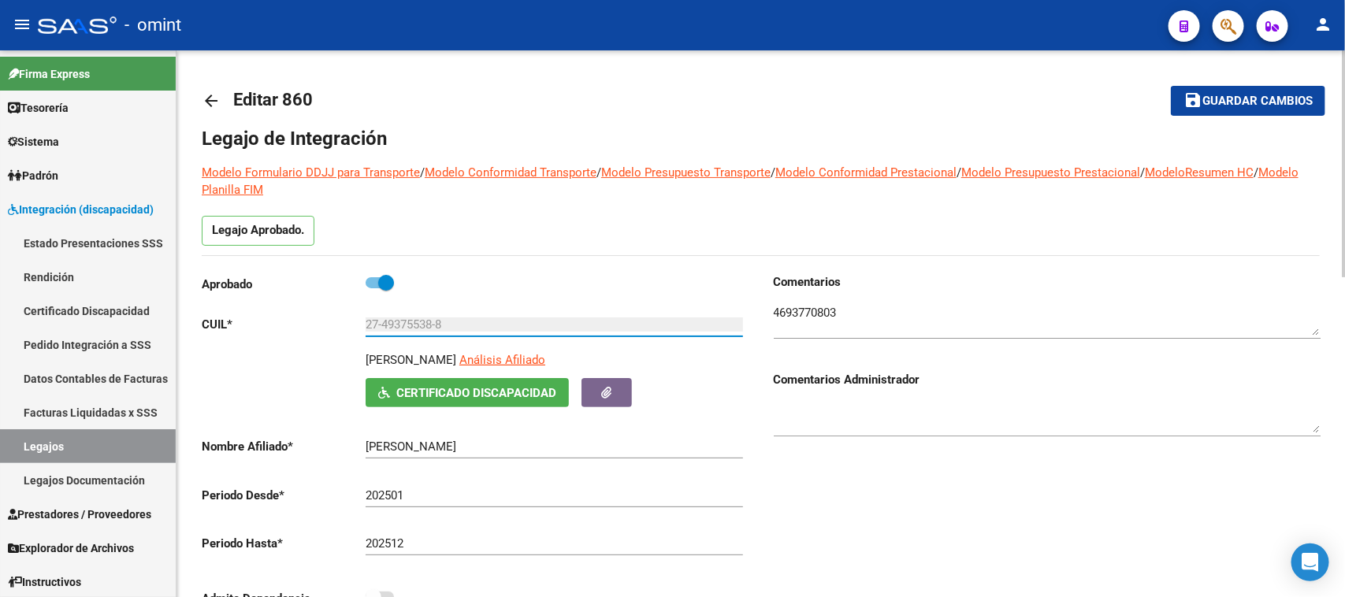
drag, startPoint x: 470, startPoint y: 325, endPoint x: 303, endPoint y: 328, distance: 166.3
click at [303, 328] on app-form-text-field "CUIL * 27-49375538-8 Ingresar CUIL" at bounding box center [472, 325] width 541 height 14
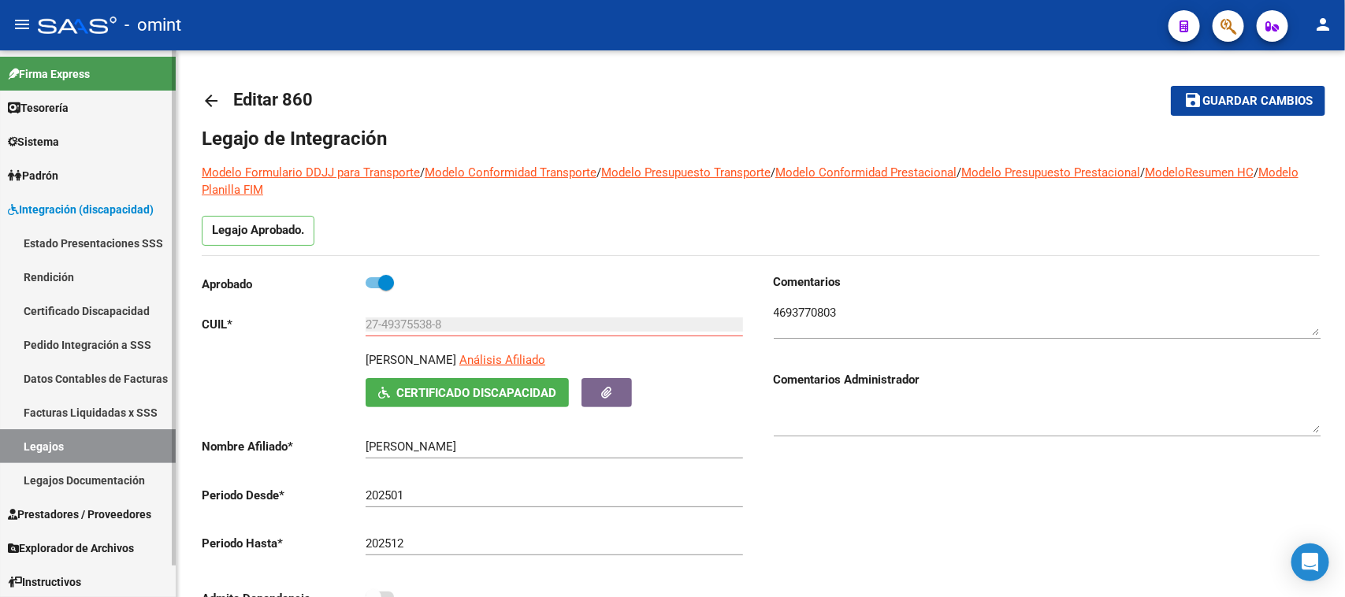
click at [107, 454] on link "Legajos" at bounding box center [88, 446] width 176 height 34
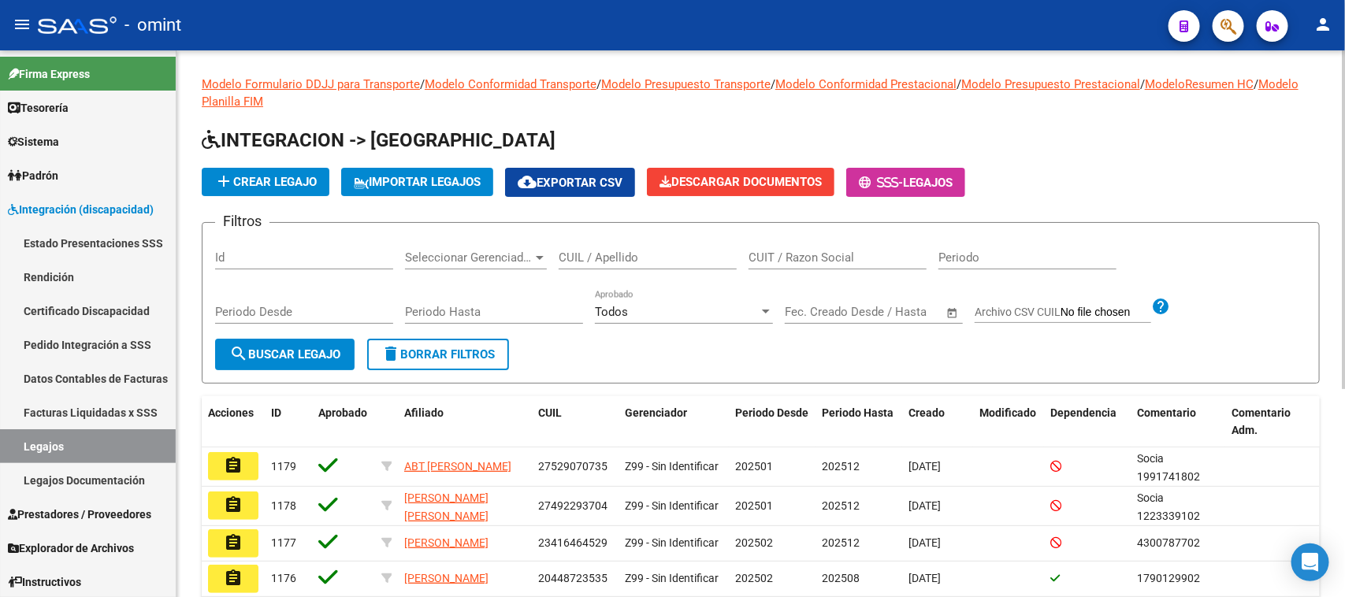
click at [699, 258] on input "CUIL / Apellido" at bounding box center [648, 258] width 178 height 14
click at [344, 343] on button "search Buscar Legajo" at bounding box center [284, 355] width 139 height 32
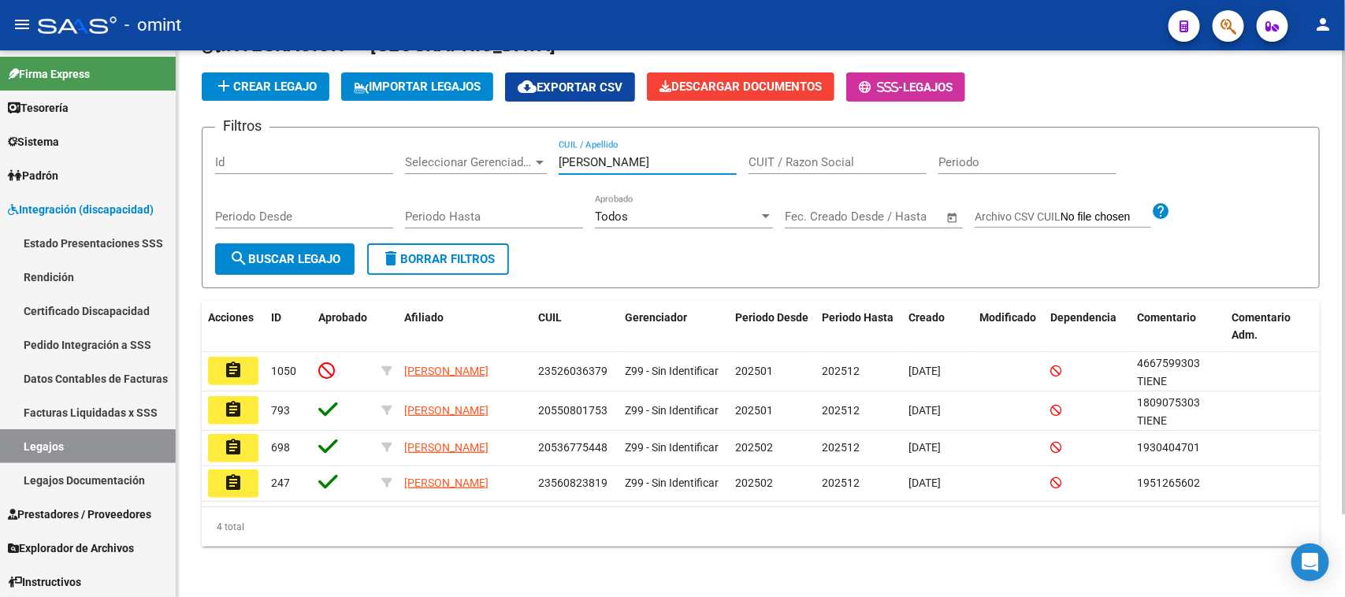
drag, startPoint x: 626, startPoint y: 154, endPoint x: 544, endPoint y: 156, distance: 82.8
click at [544, 156] on div "Filtros Id Seleccionar Gerenciador Seleccionar Gerenciador [PERSON_NAME] CUIL /…" at bounding box center [760, 191] width 1091 height 103
type input "a"
click at [308, 243] on button "search Buscar Legajo" at bounding box center [284, 259] width 139 height 32
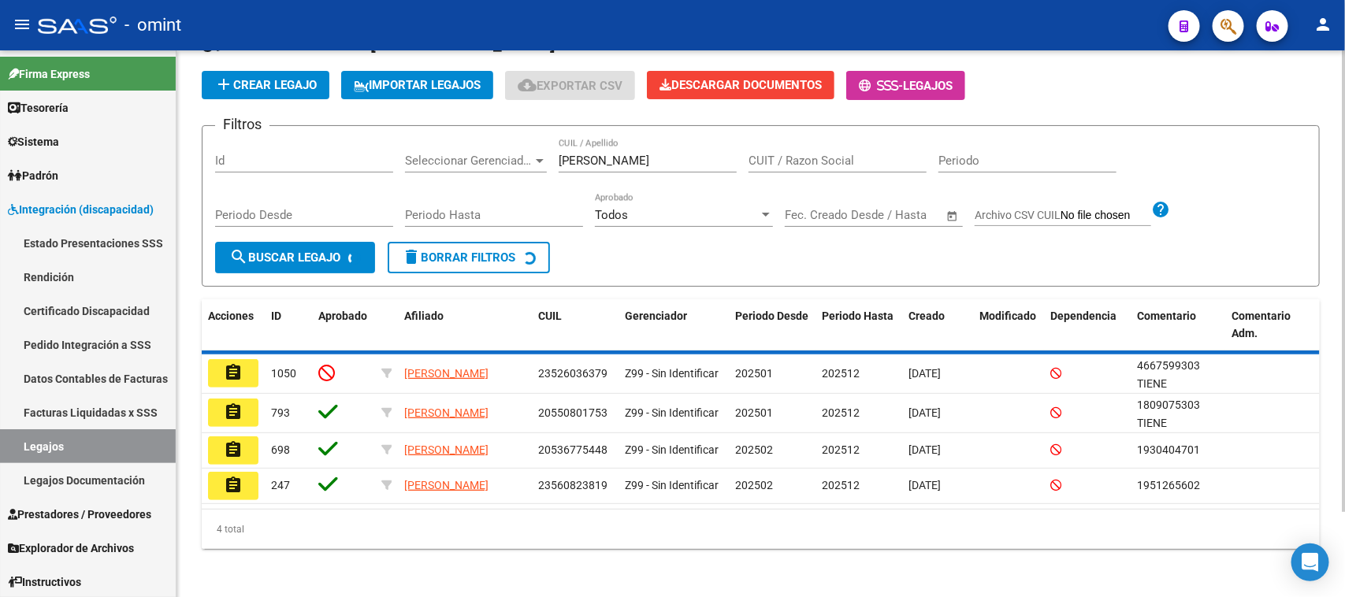
scroll to position [0, 0]
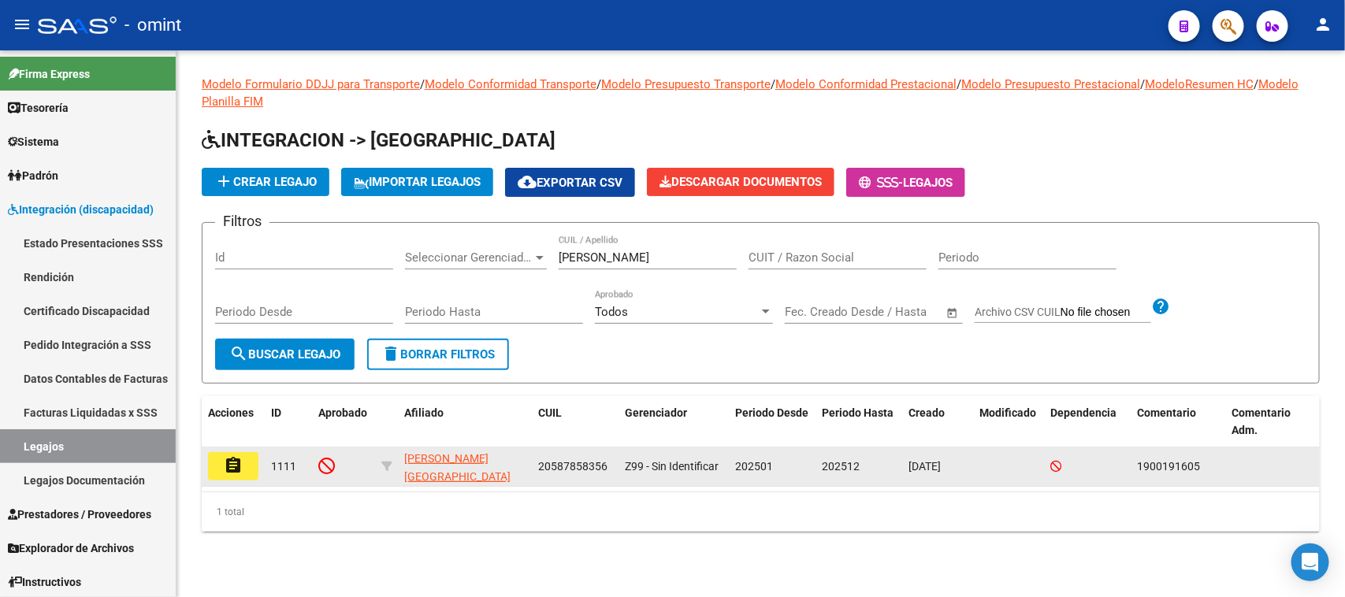
click at [593, 467] on span "20587858356" at bounding box center [572, 466] width 69 height 13
copy span "20587858356"
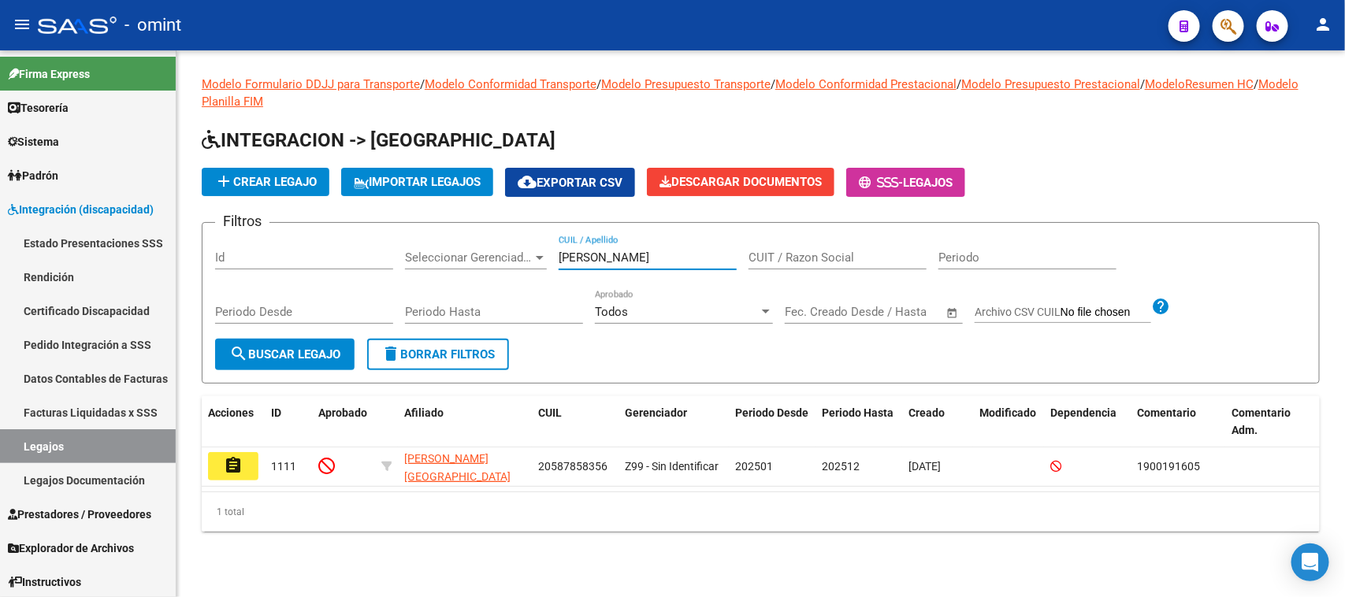
drag, startPoint x: 645, startPoint y: 249, endPoint x: 310, endPoint y: 294, distance: 337.9
click at [310, 294] on div "Filtros Id Seleccionar Gerenciador Seleccionar Gerenciador [PERSON_NAME] CUIL /…" at bounding box center [760, 287] width 1091 height 103
type input "[PERSON_NAME]"
click at [269, 341] on button "search Buscar Legajo" at bounding box center [284, 355] width 139 height 32
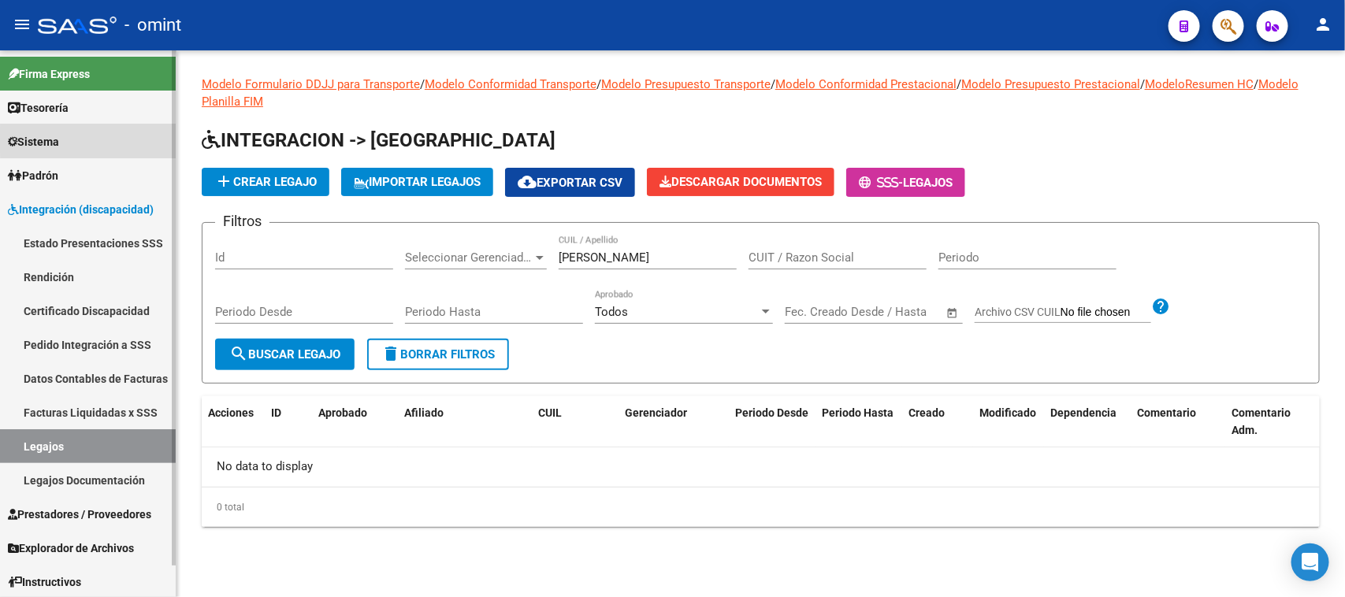
click at [119, 139] on link "Sistema" at bounding box center [88, 141] width 176 height 34
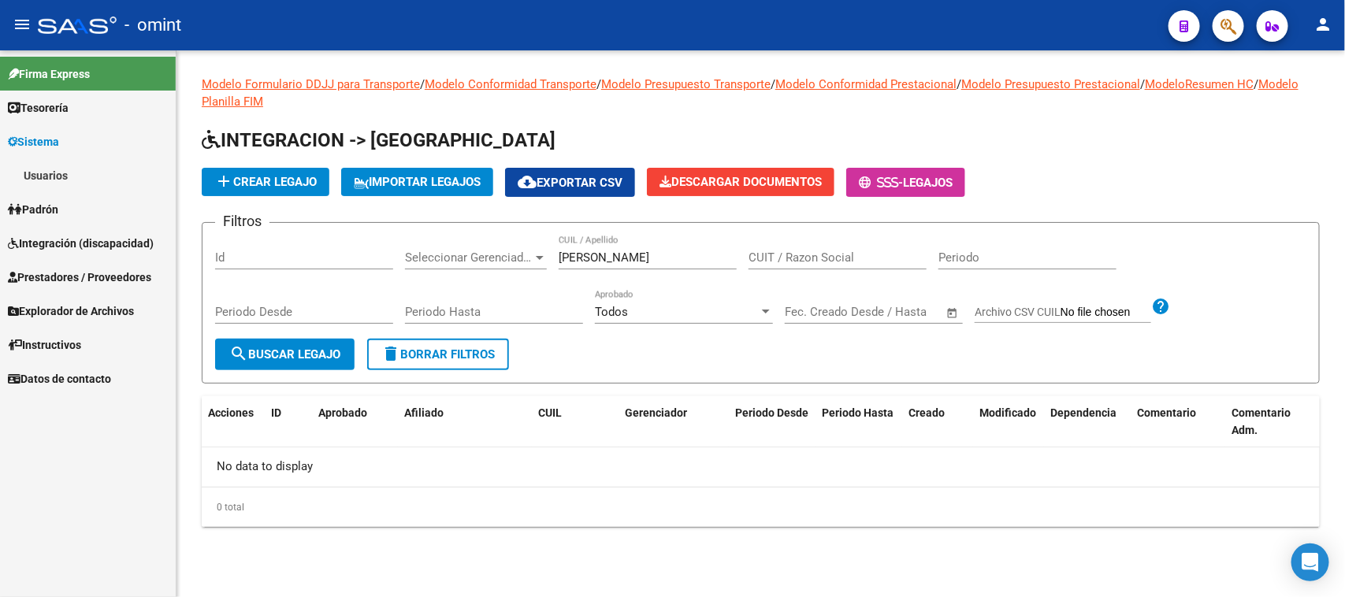
click at [117, 167] on link "Usuarios" at bounding box center [88, 175] width 176 height 34
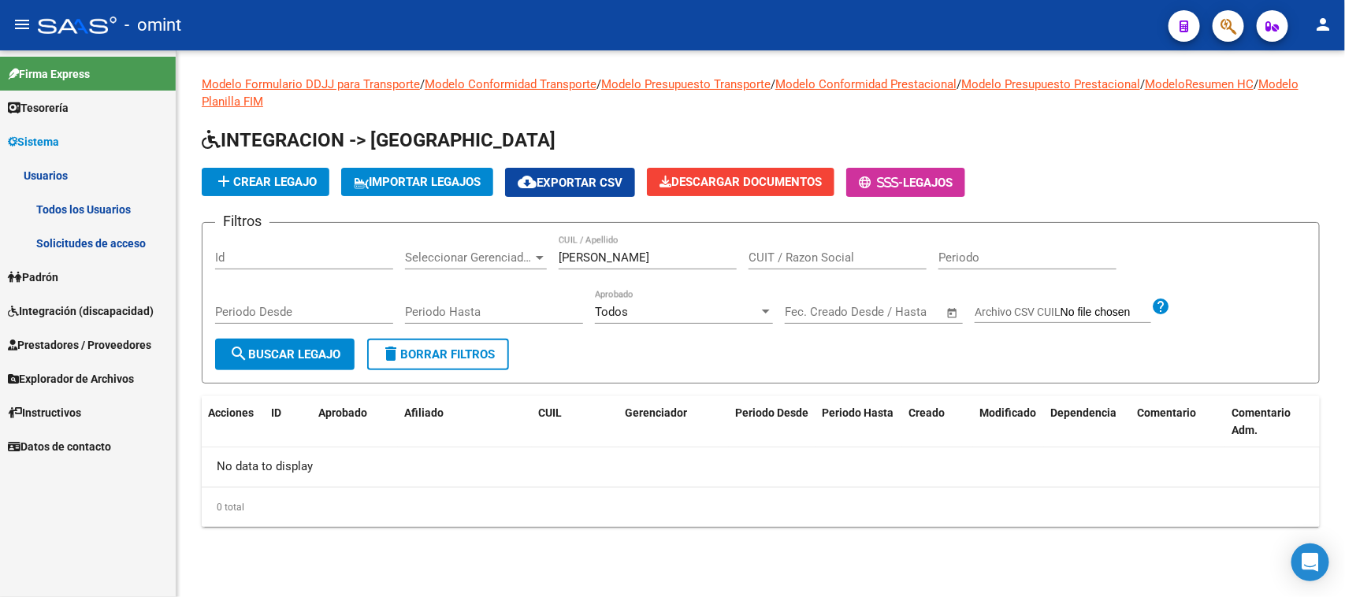
click at [112, 234] on link "Solicitudes de acceso" at bounding box center [88, 243] width 176 height 34
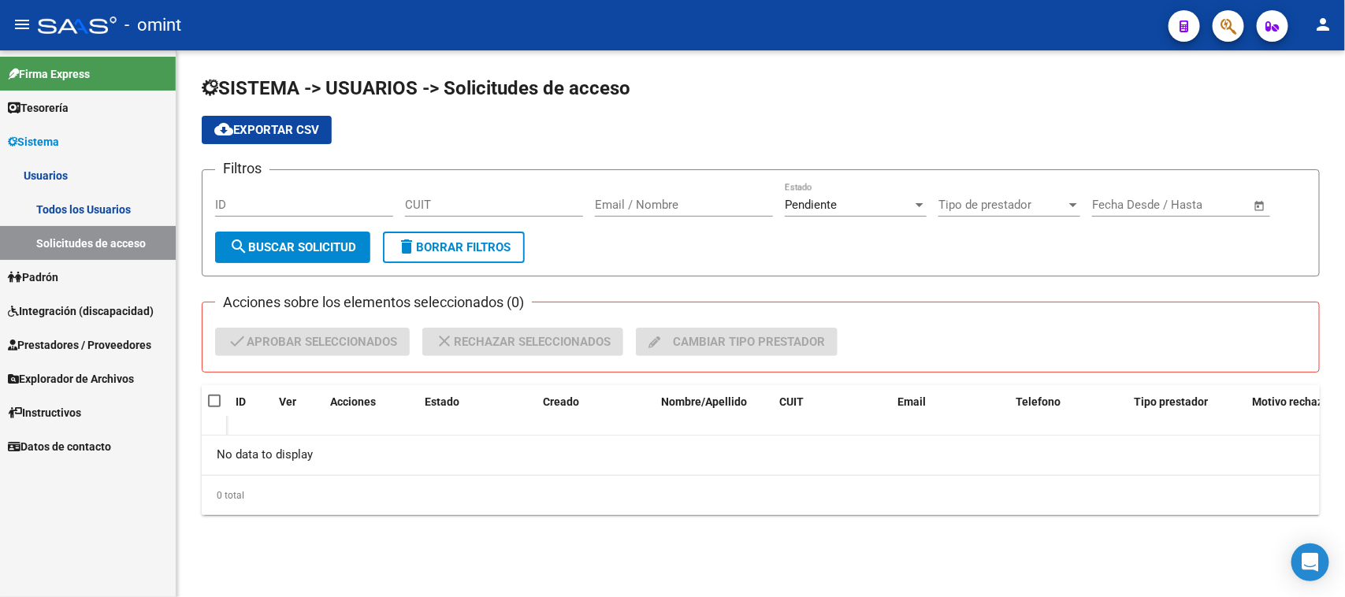
click at [76, 198] on link "Todos los Usuarios" at bounding box center [88, 209] width 176 height 34
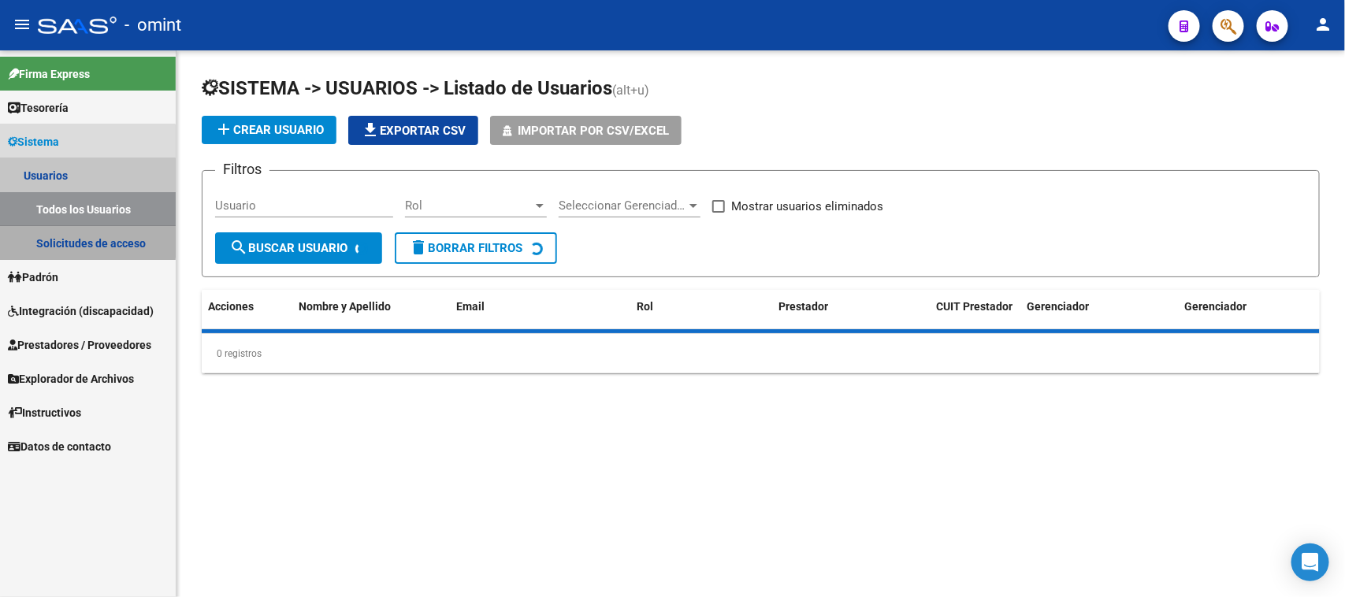
click at [79, 236] on link "Solicitudes de acceso" at bounding box center [88, 243] width 176 height 34
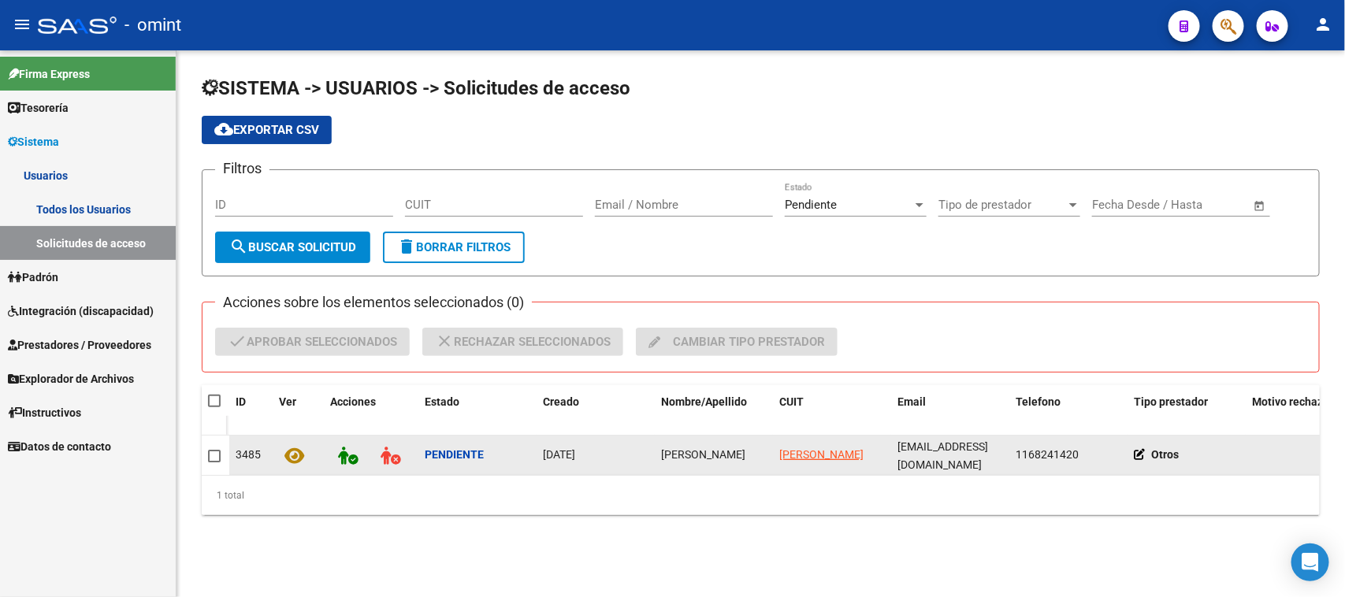
click at [680, 454] on div "[PERSON_NAME]" at bounding box center [714, 455] width 106 height 18
copy span "[PERSON_NAME]"
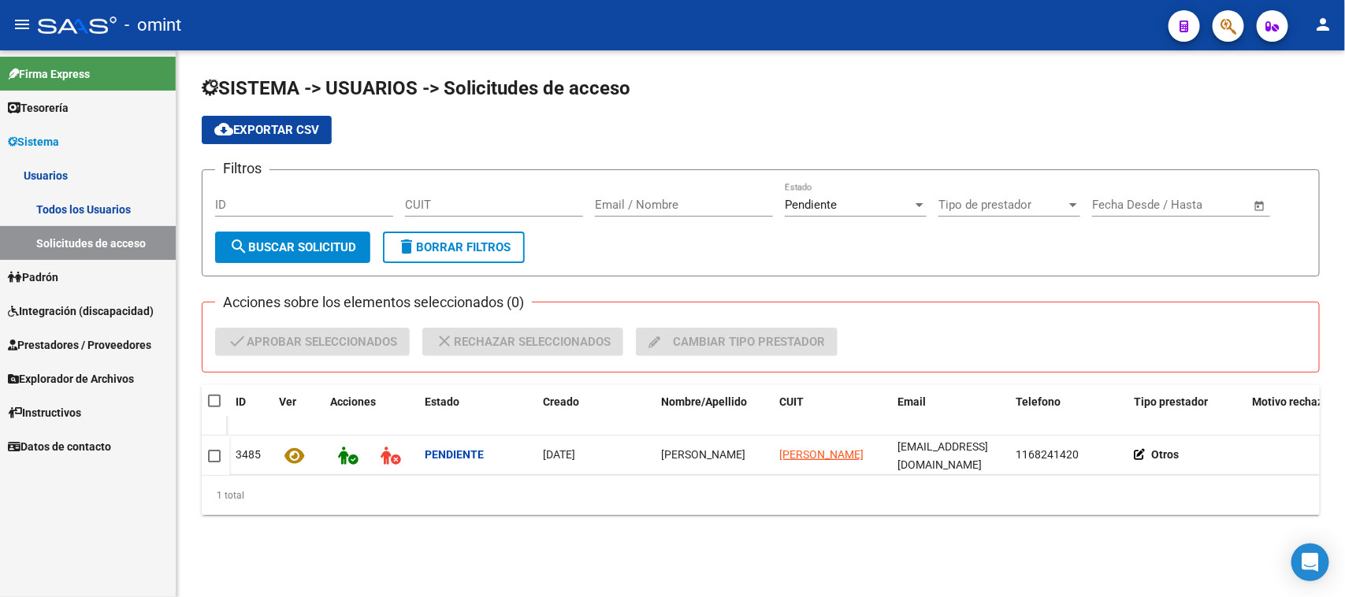
click at [211, 399] on span at bounding box center [214, 401] width 13 height 13
click at [214, 407] on input "checkbox" at bounding box center [214, 407] width 1 height 1
checkbox input "true"
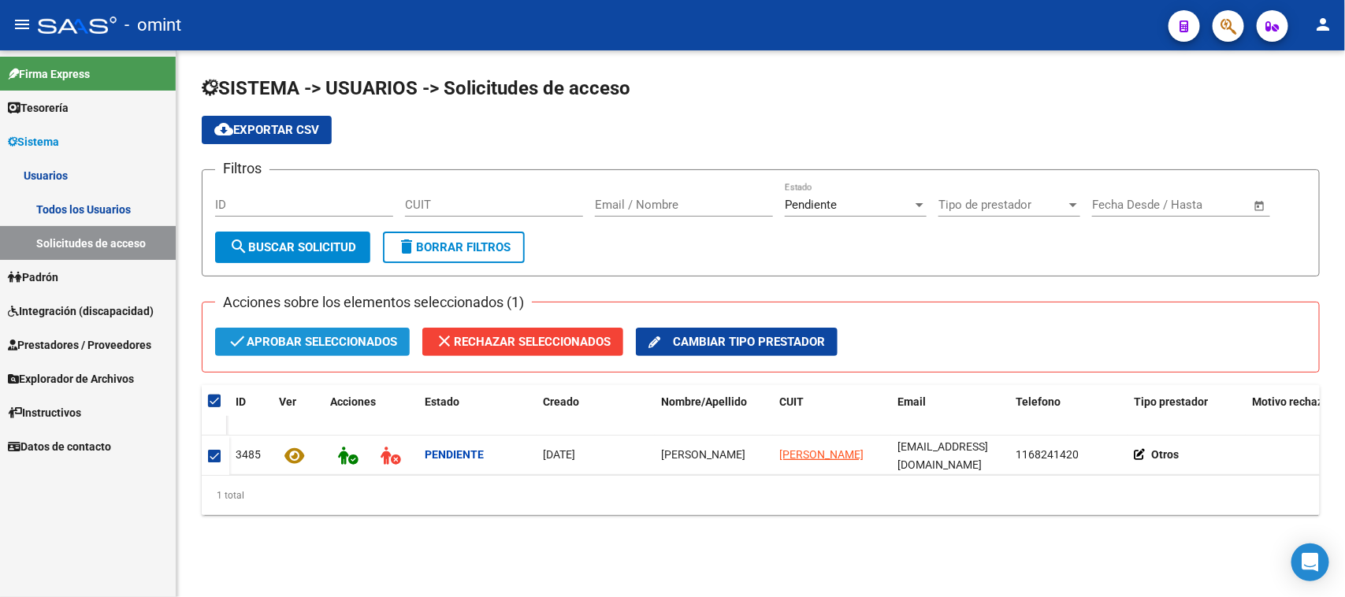
click at [281, 344] on span "check Aprobar seleccionados" at bounding box center [312, 342] width 169 height 28
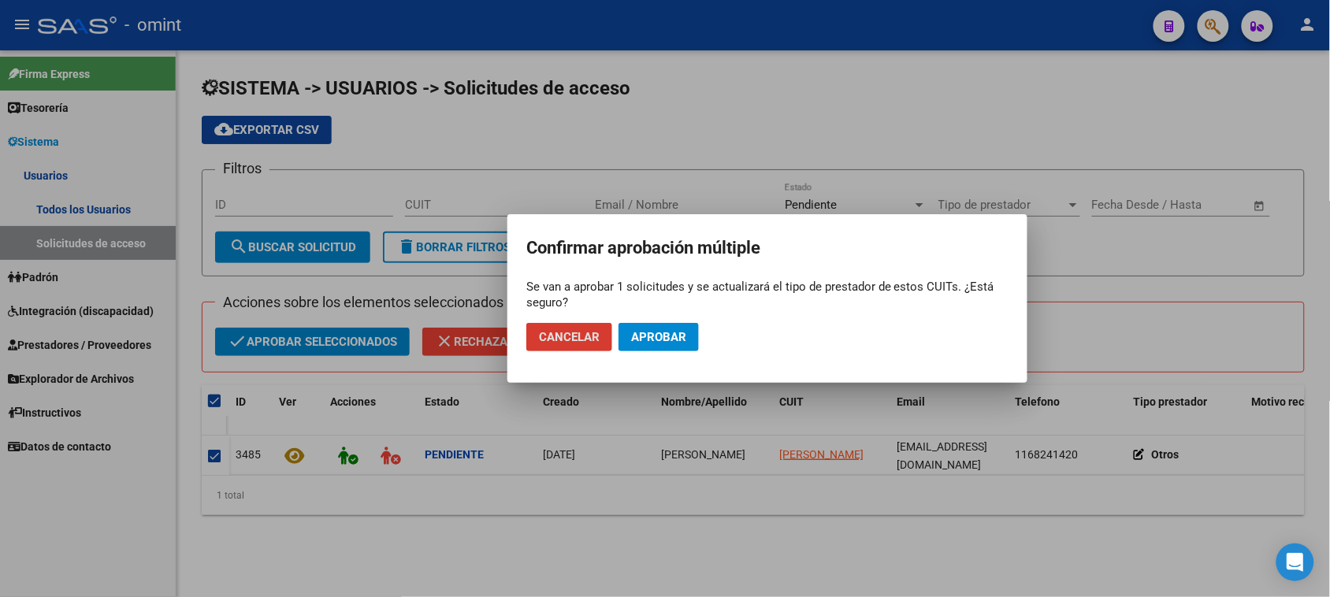
click at [663, 328] on button "Aprobar" at bounding box center [659, 337] width 80 height 28
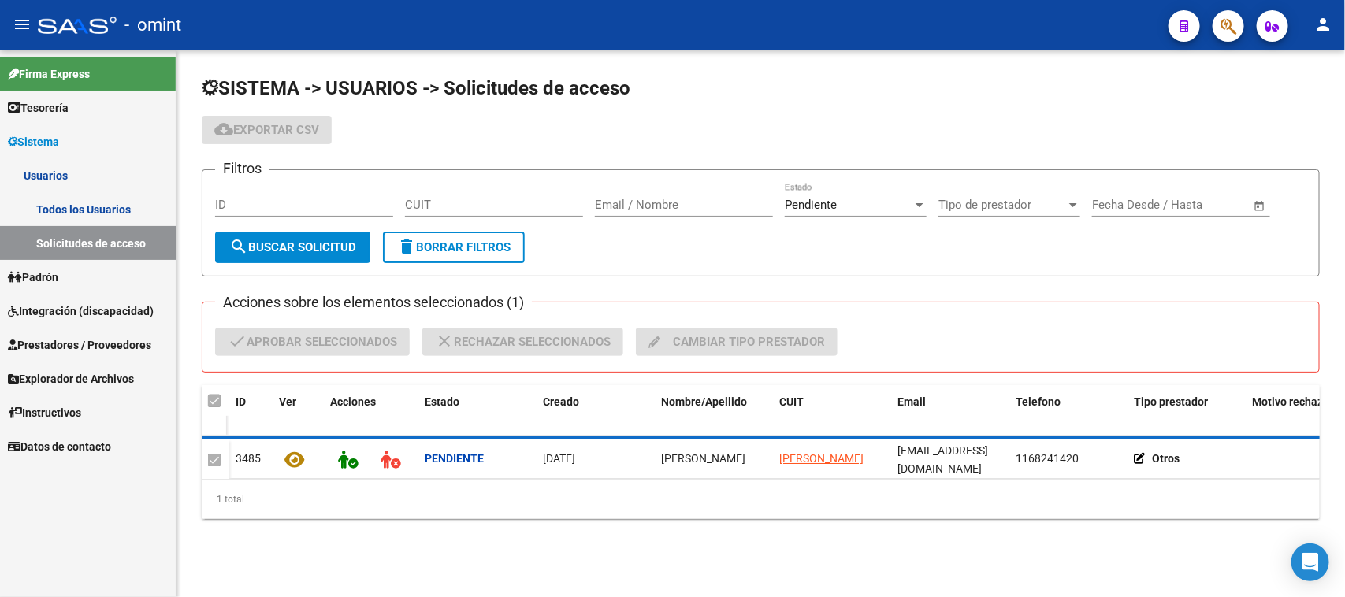
checkbox input "false"
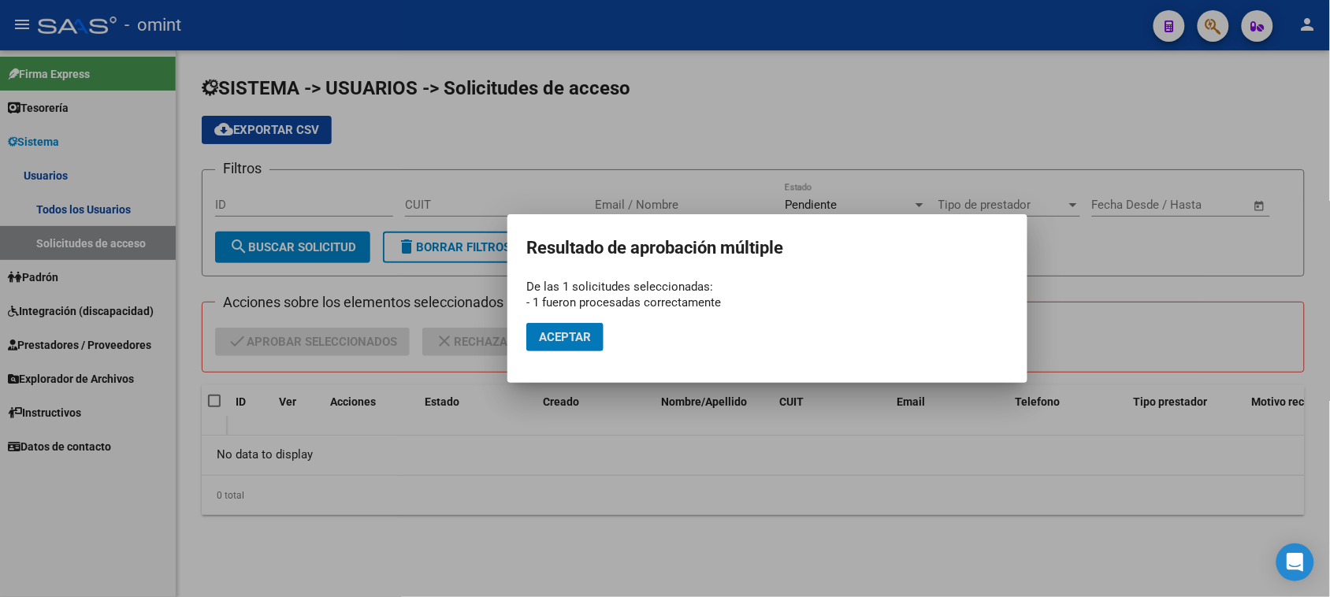
click at [577, 330] on span "Aceptar" at bounding box center [565, 337] width 52 height 14
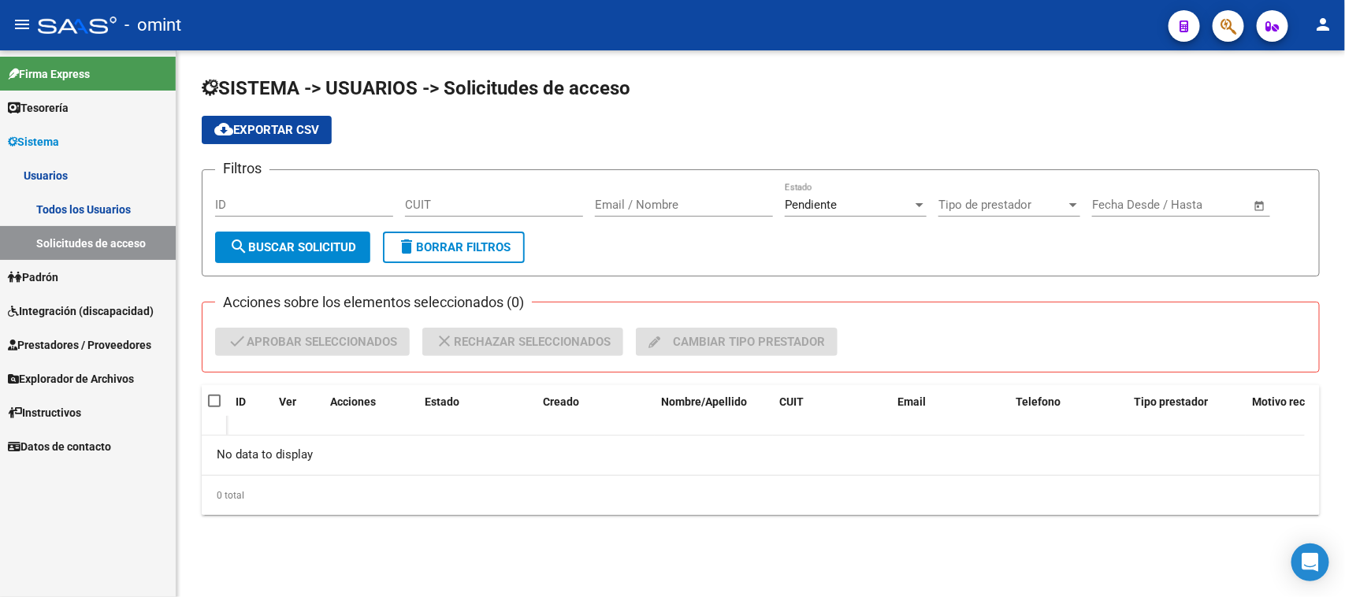
click at [61, 195] on link "Todos los Usuarios" at bounding box center [88, 209] width 176 height 34
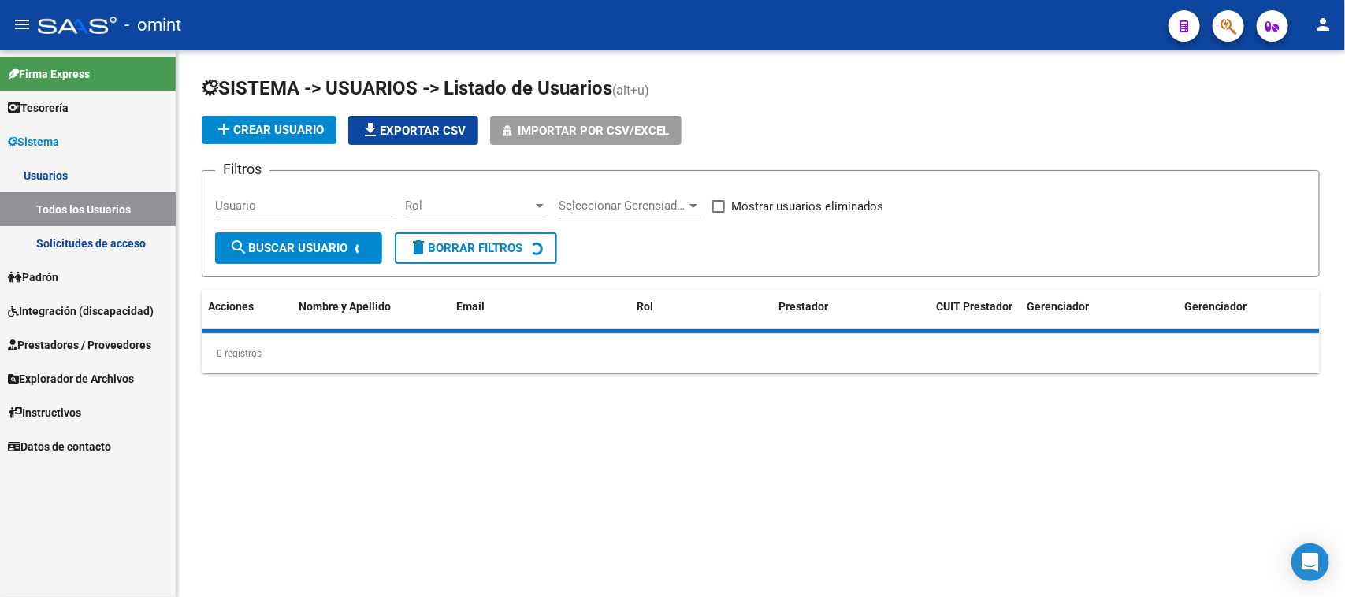
click at [258, 213] on div "Usuario" at bounding box center [304, 201] width 178 height 34
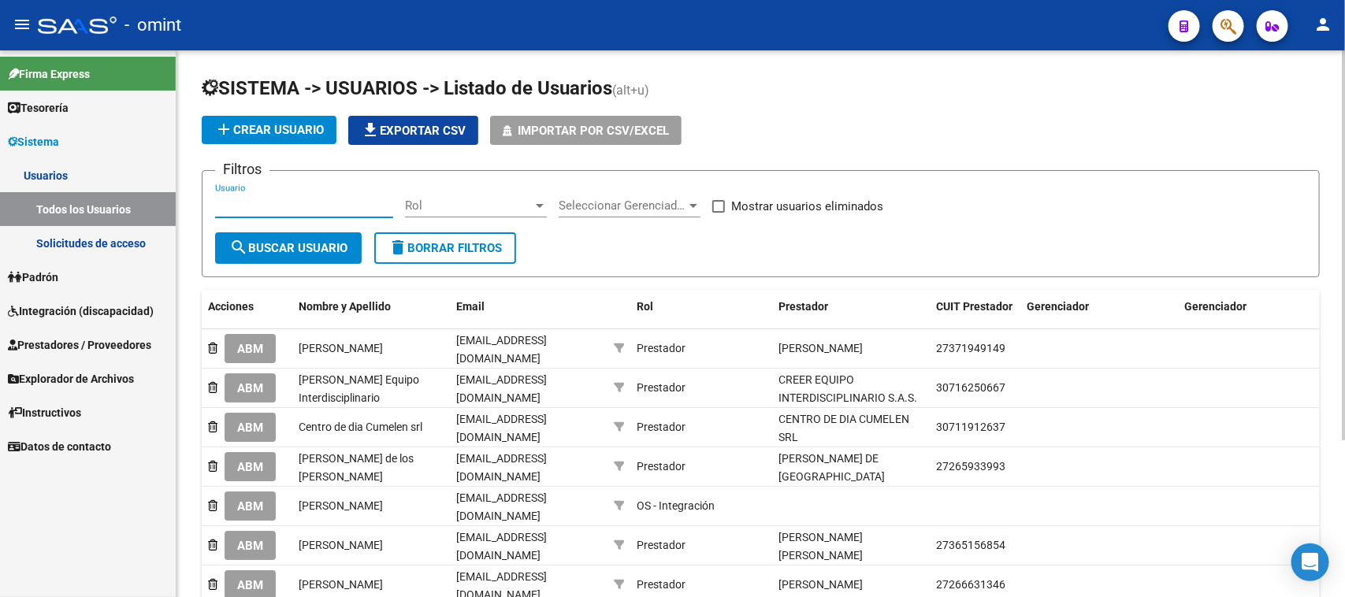
paste input "[PERSON_NAME]"
type input "[PERSON_NAME]"
click at [269, 252] on span "search Buscar Usuario" at bounding box center [288, 248] width 118 height 14
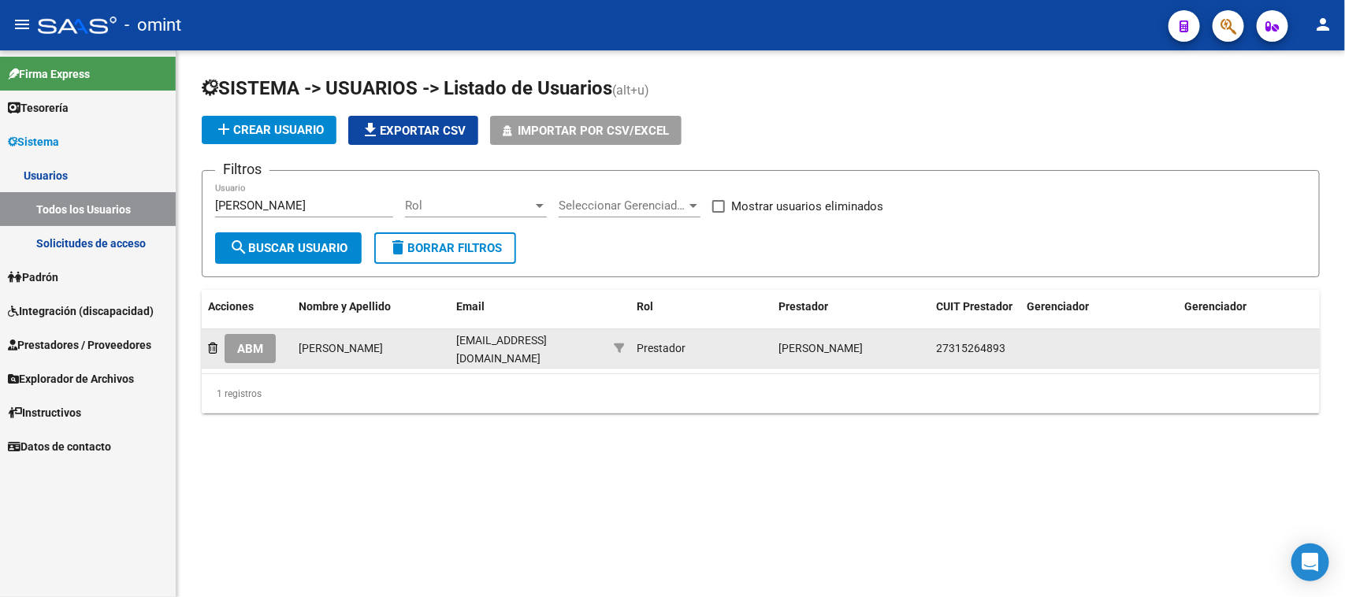
click at [268, 344] on button "ABM" at bounding box center [250, 348] width 51 height 29
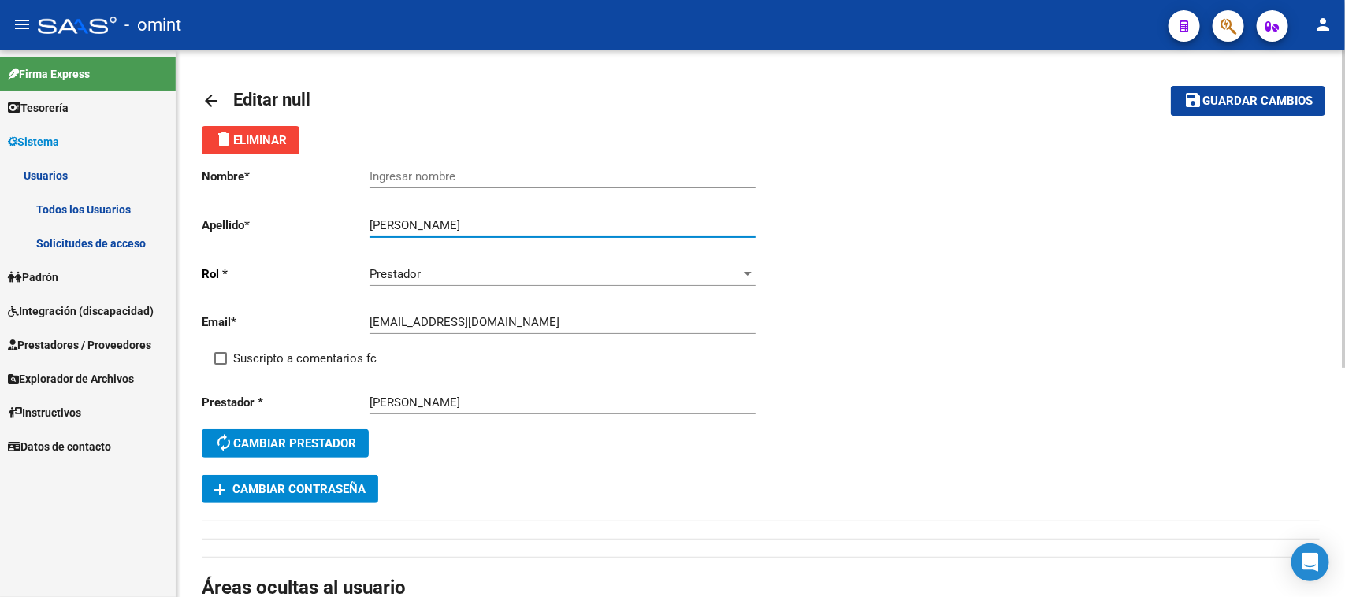
drag, startPoint x: 463, startPoint y: 217, endPoint x: 321, endPoint y: 213, distance: 141.9
click at [321, 213] on div "Nombre * Ingresar nombre Apellido * [PERSON_NAME] apellido [PERSON_NAME] * Pres…" at bounding box center [481, 314] width 559 height 321
type input "[PERSON_NAME]"
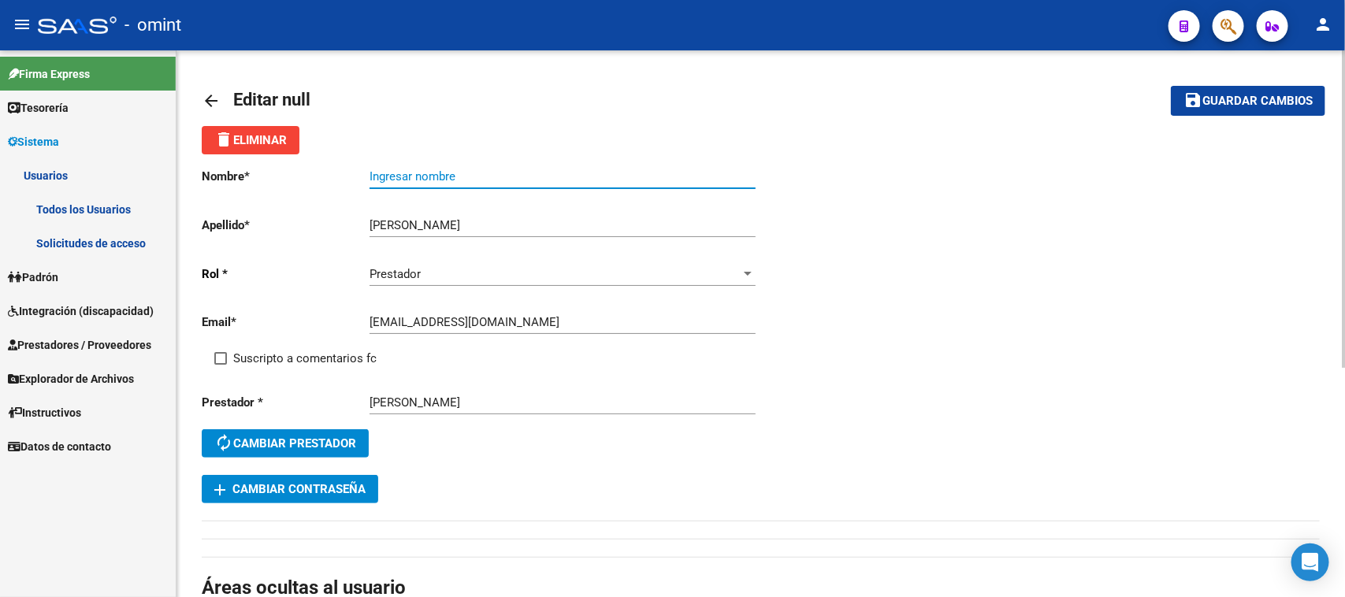
click at [418, 180] on input "Ingresar nombre" at bounding box center [563, 176] width 386 height 14
paste input "[PERSON_NAME]"
type input "[PERSON_NAME]"
click at [339, 353] on span "Suscripto a comentarios fc" at bounding box center [304, 358] width 143 height 19
click at [221, 365] on input "Suscripto a comentarios fc" at bounding box center [220, 365] width 1 height 1
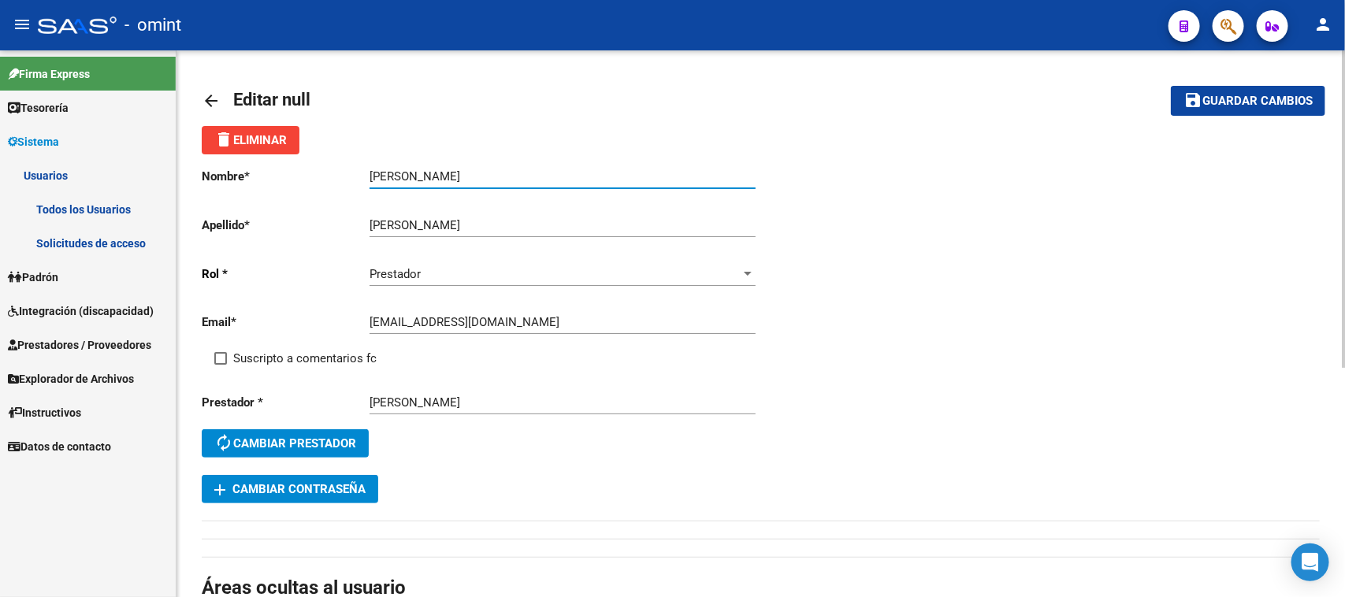
checkbox input "true"
click at [1234, 109] on button "save Guardar cambios" at bounding box center [1248, 100] width 154 height 29
click at [88, 303] on span "Integración (discapacidad)" at bounding box center [81, 311] width 146 height 17
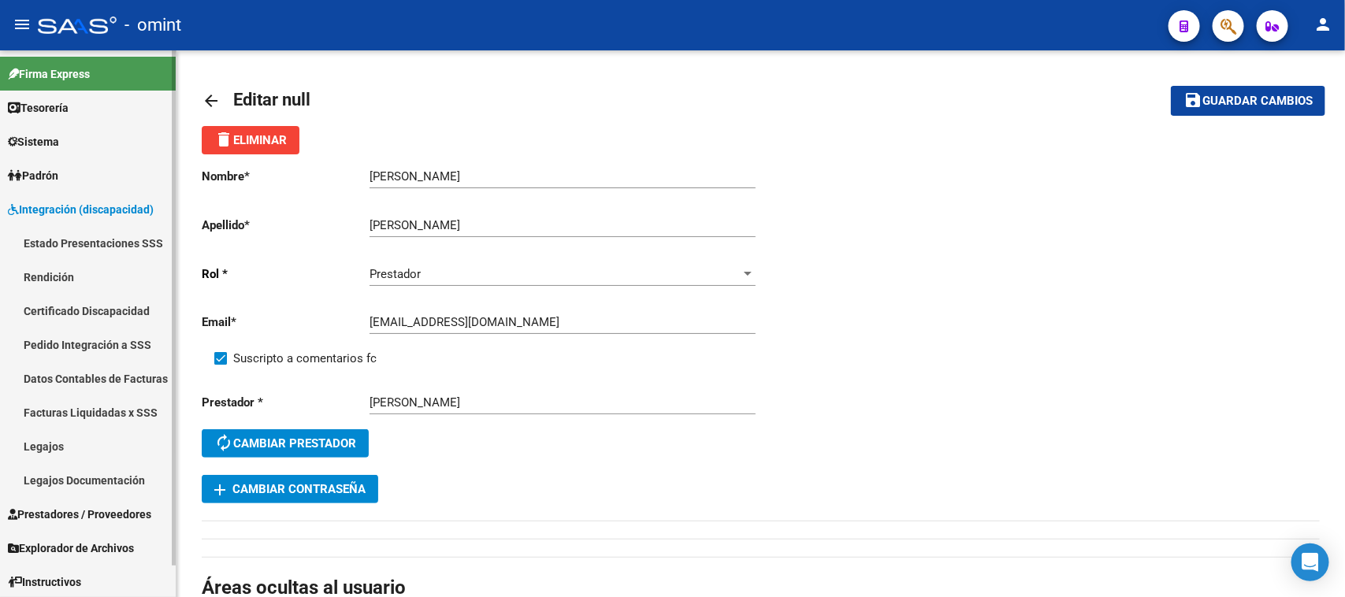
click at [83, 438] on link "Legajos" at bounding box center [88, 446] width 176 height 34
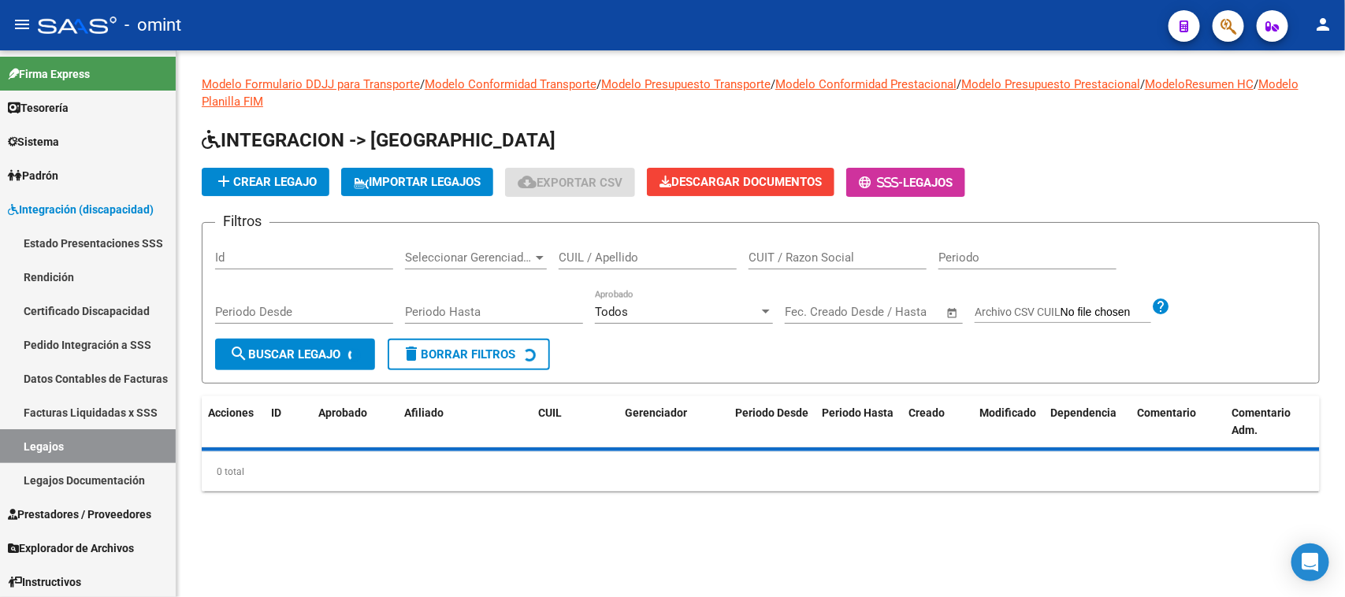
click at [619, 266] on div "CUIL / Apellido" at bounding box center [648, 253] width 178 height 34
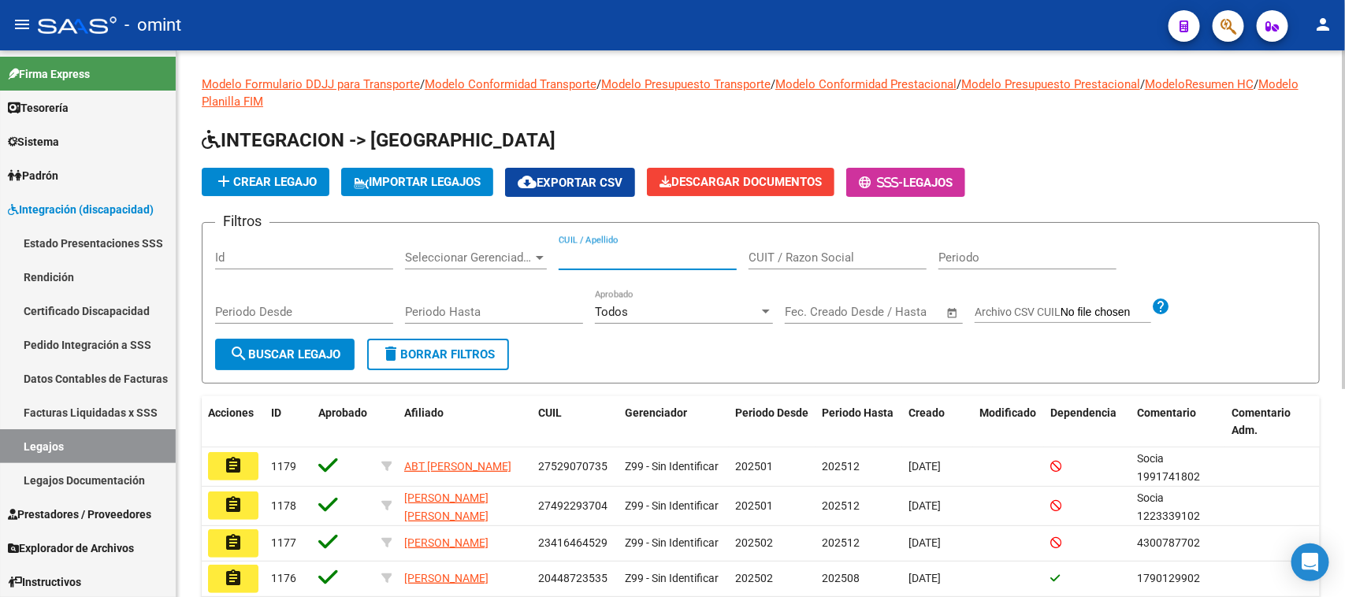
paste input "17473364"
drag, startPoint x: 631, startPoint y: 258, endPoint x: 566, endPoint y: 249, distance: 66.1
click at [566, 251] on input "17473364" at bounding box center [648, 258] width 178 height 14
type input "1"
type input "[PERSON_NAME]"
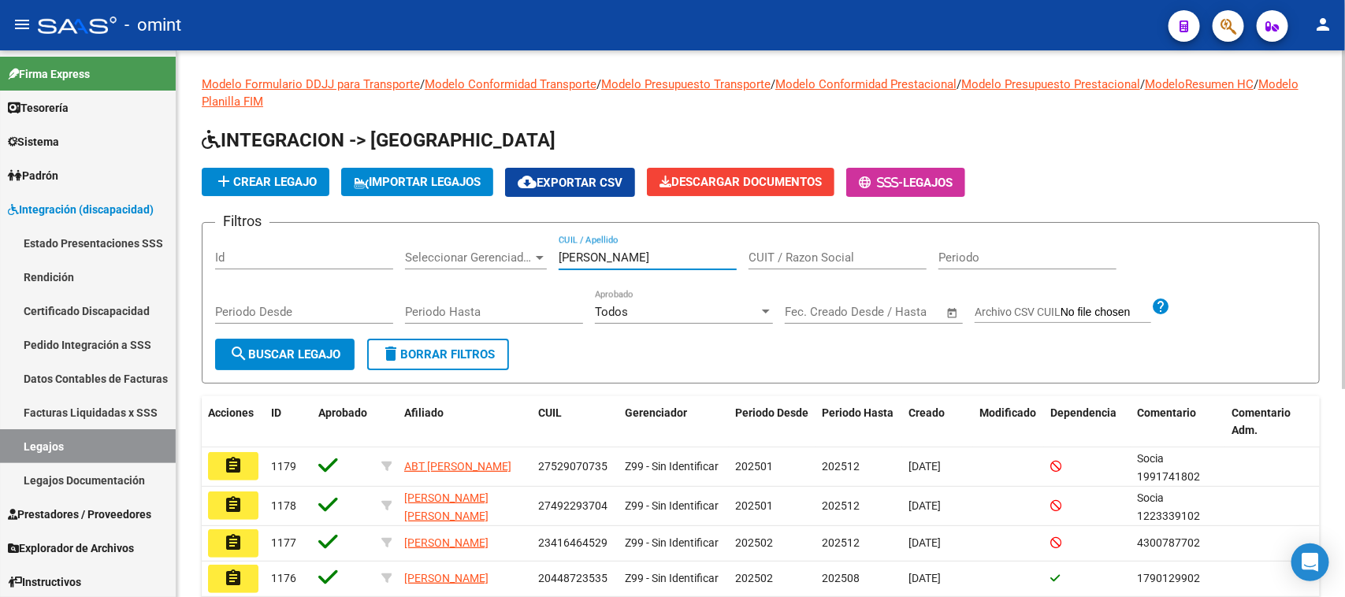
click at [231, 344] on mat-icon "search" at bounding box center [238, 353] width 19 height 19
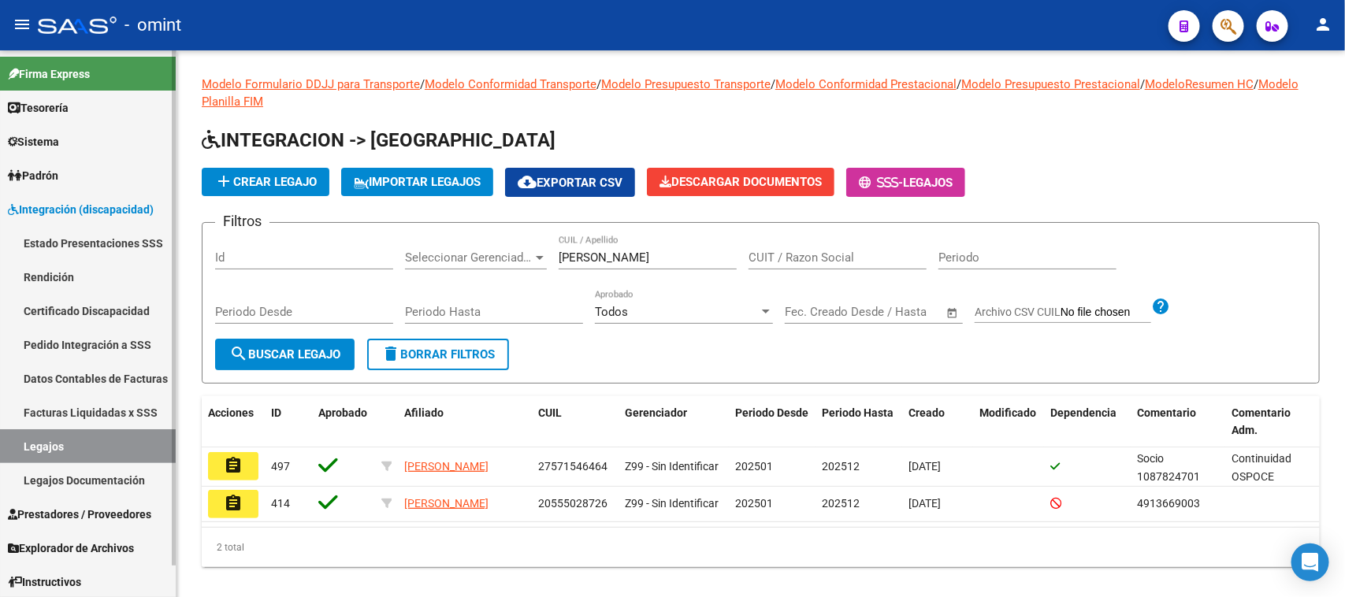
click at [91, 296] on link "Certificado Discapacidad" at bounding box center [88, 311] width 176 height 34
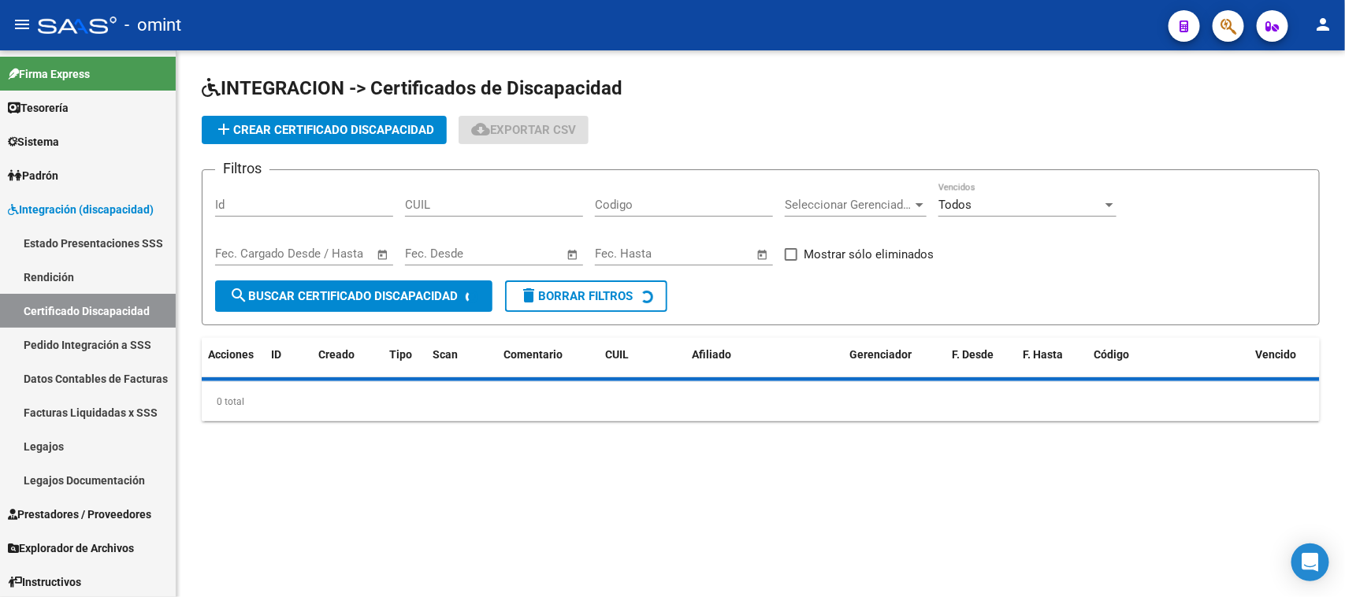
click at [262, 142] on app-list-header "INTEGRACION -> Certificados de Discapacidad add Crear Certificado Discapacidad …" at bounding box center [761, 201] width 1118 height 250
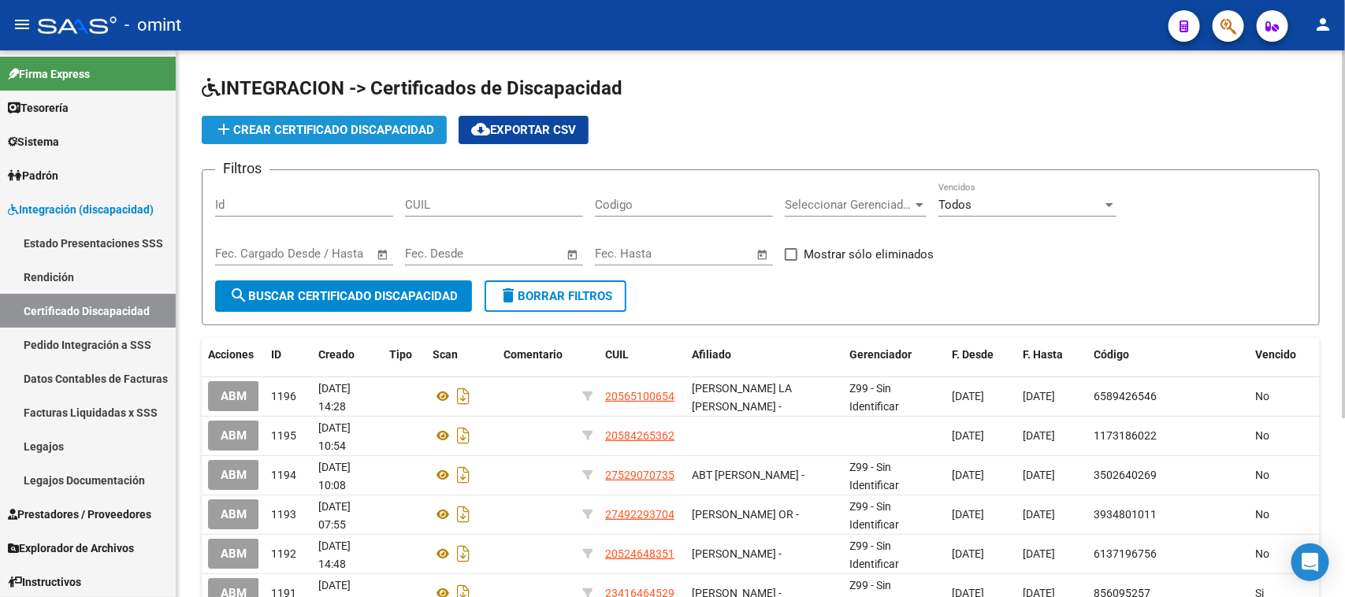
click at [269, 132] on span "add Crear Certificado Discapacidad" at bounding box center [324, 130] width 220 height 14
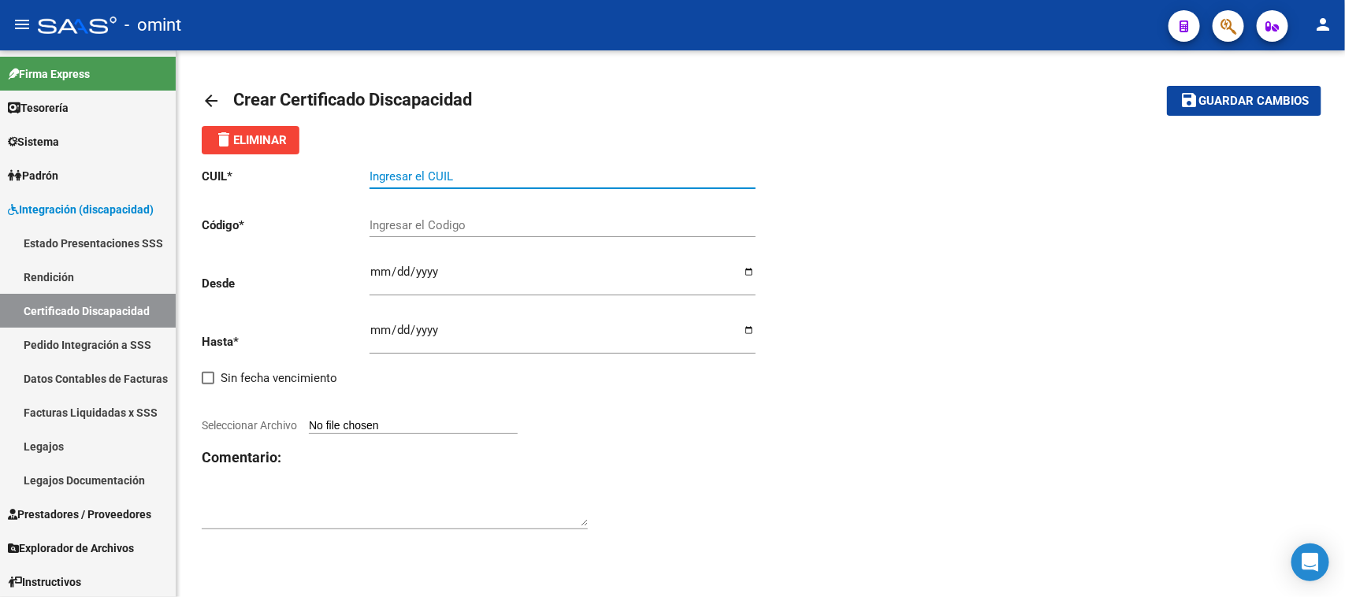
click at [494, 173] on input "Ingresar el CUIL" at bounding box center [563, 176] width 386 height 14
paste input "17-473364"
type input "17-473364"
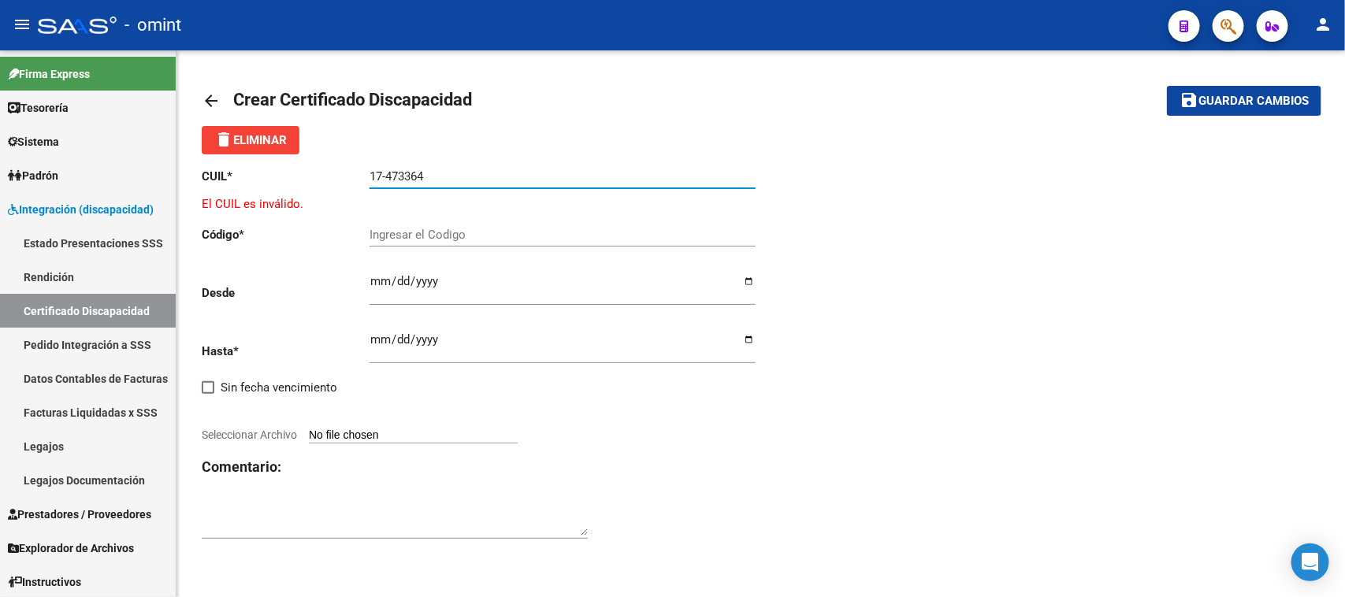
drag, startPoint x: 502, startPoint y: 169, endPoint x: 234, endPoint y: 147, distance: 268.8
click at [234, 147] on div "arrow_back Crear Certificado Discapacidad save Guardar cambios delete Eliminar …" at bounding box center [761, 315] width 1118 height 478
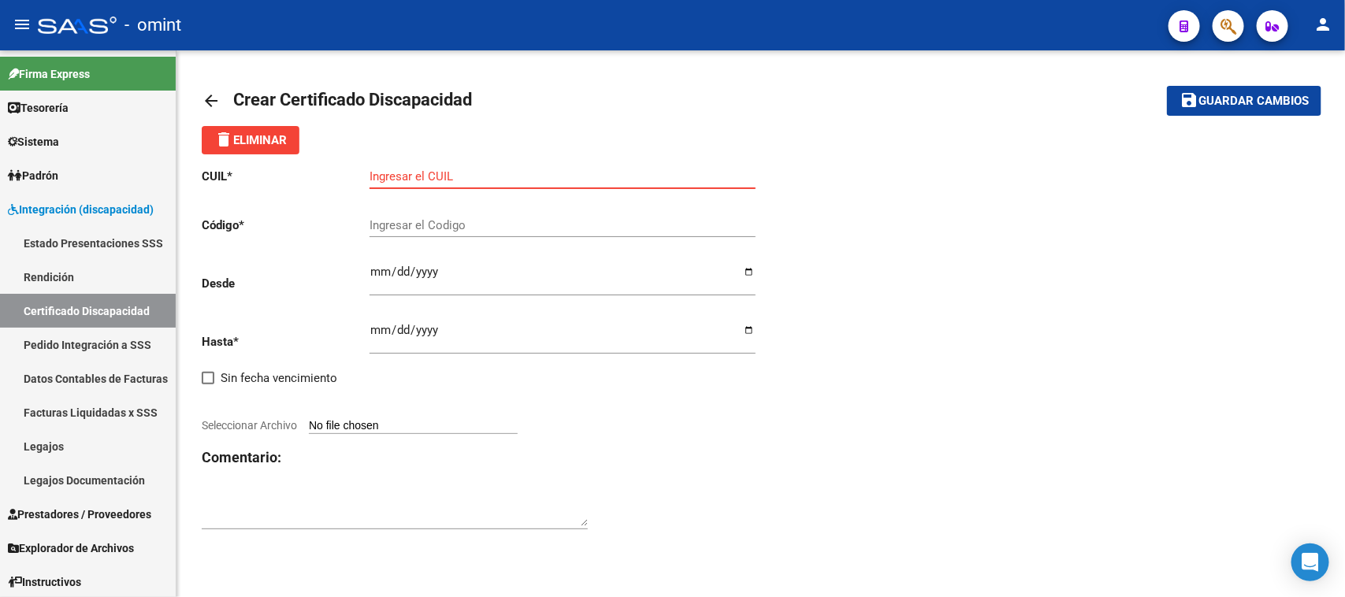
paste input "20-57394489-6"
type input "20-57394489-6"
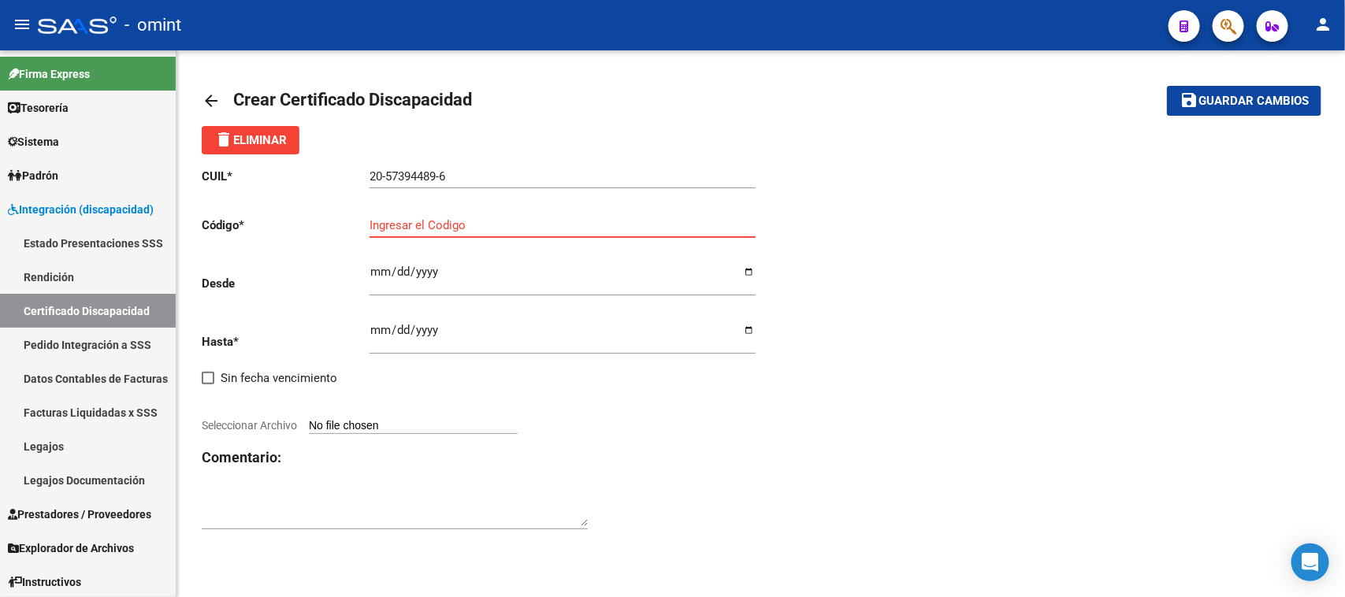
paste input "7249144446"
type input "7249144446"
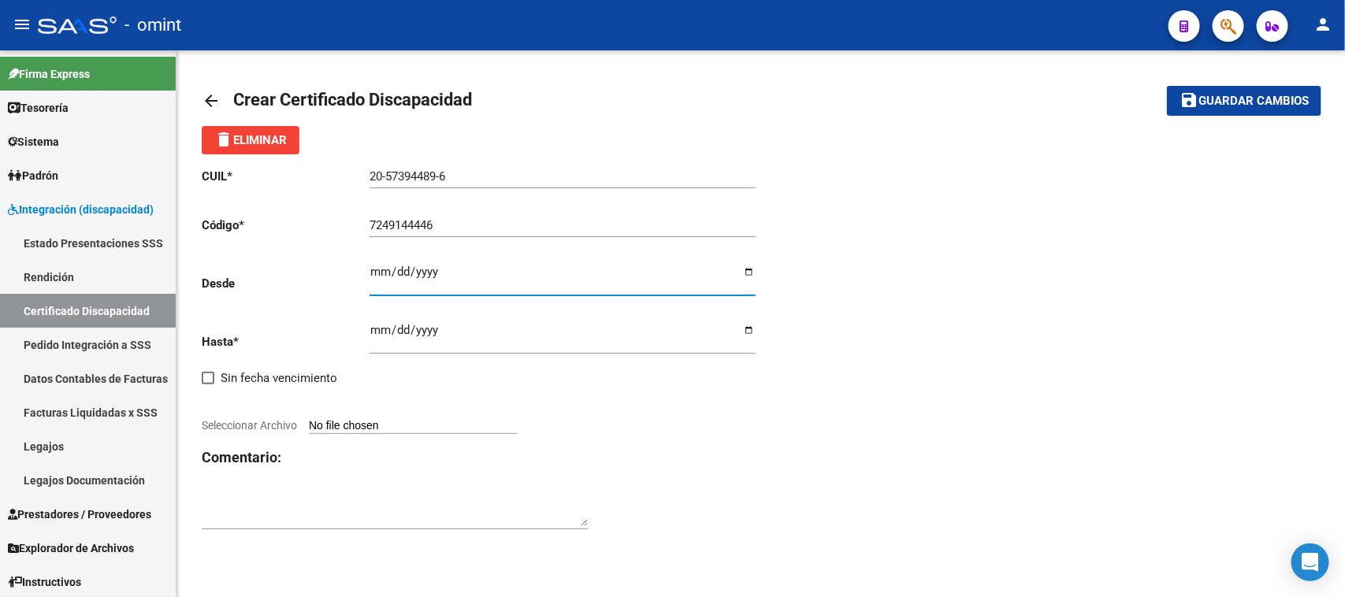
type input "0222-06-15"
type input "[DATE]"
click at [365, 327] on div "CUIL * 20-57394489-6 Ingresar el CUIL Código * 7249144446 Ingresar el Codigo De…" at bounding box center [481, 349] width 559 height 390
click at [375, 328] on input "Ingresar fec. Hasta" at bounding box center [563, 336] width 386 height 25
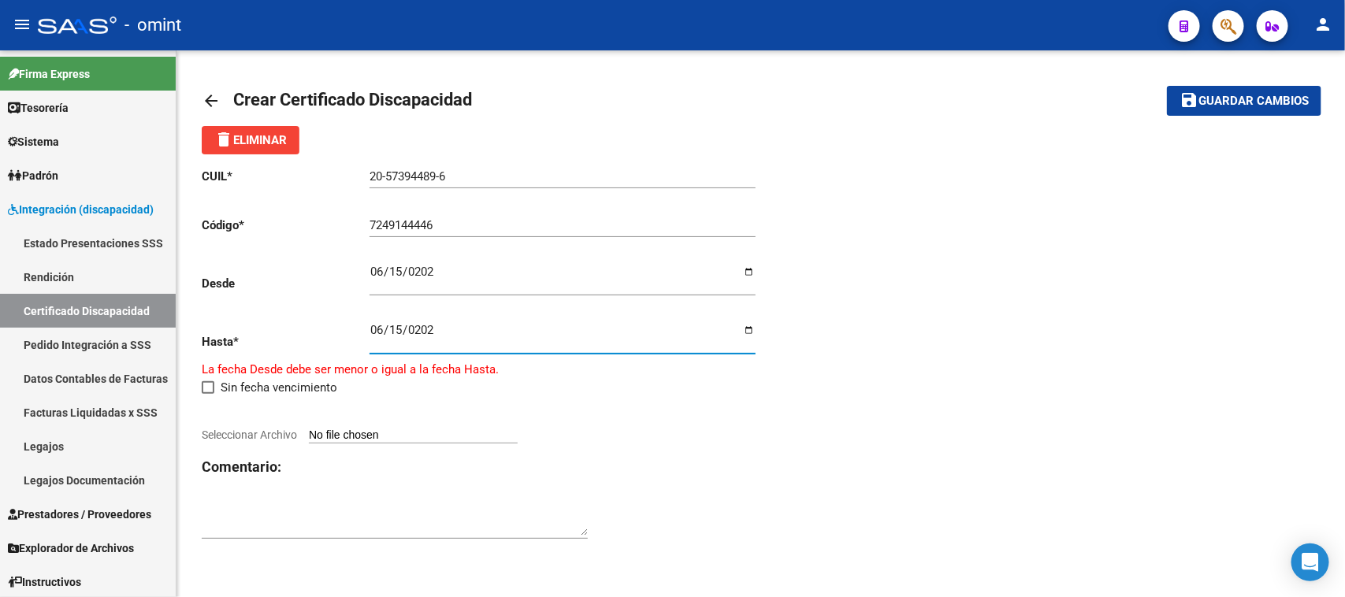
type input "[DATE]"
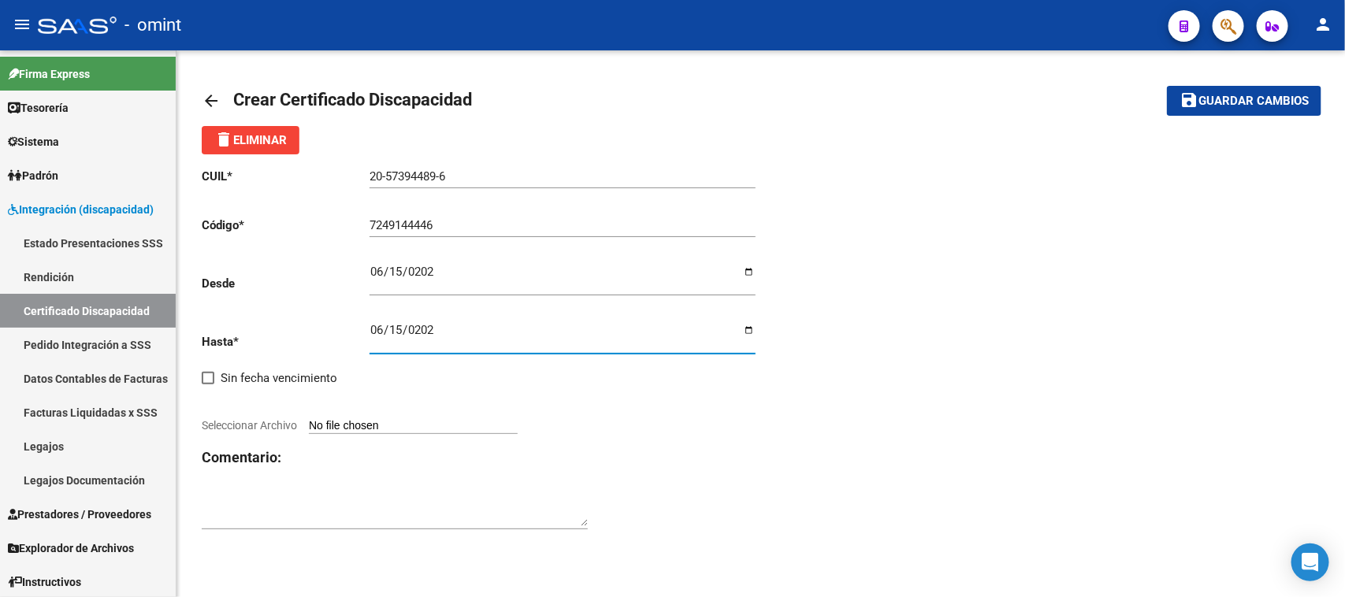
type input "C:\fakepath\CUD.jpg"
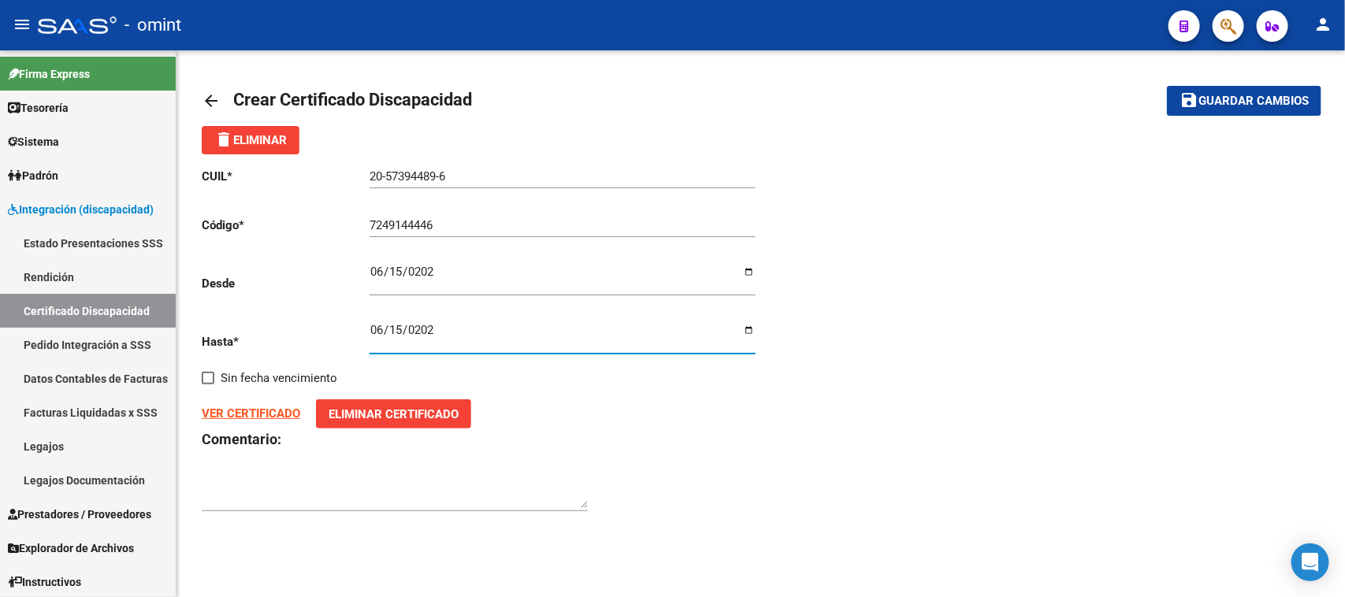
click at [1226, 89] on button "save Guardar cambios" at bounding box center [1244, 100] width 154 height 29
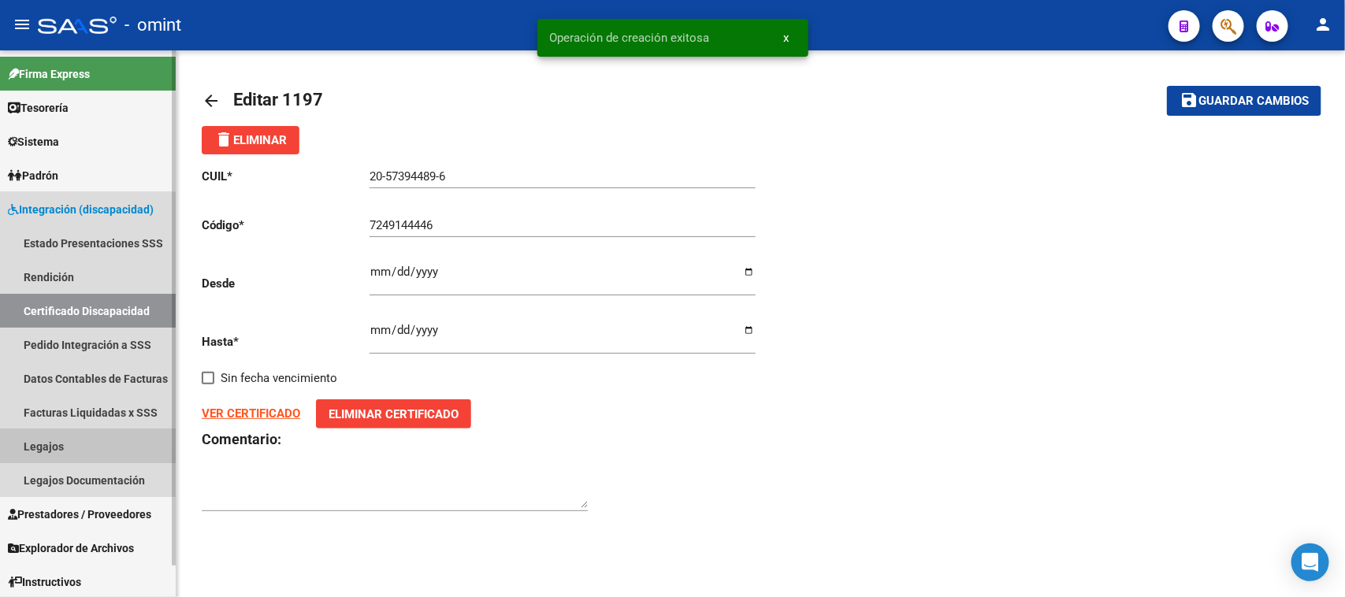
click at [47, 431] on link "Legajos" at bounding box center [88, 446] width 176 height 34
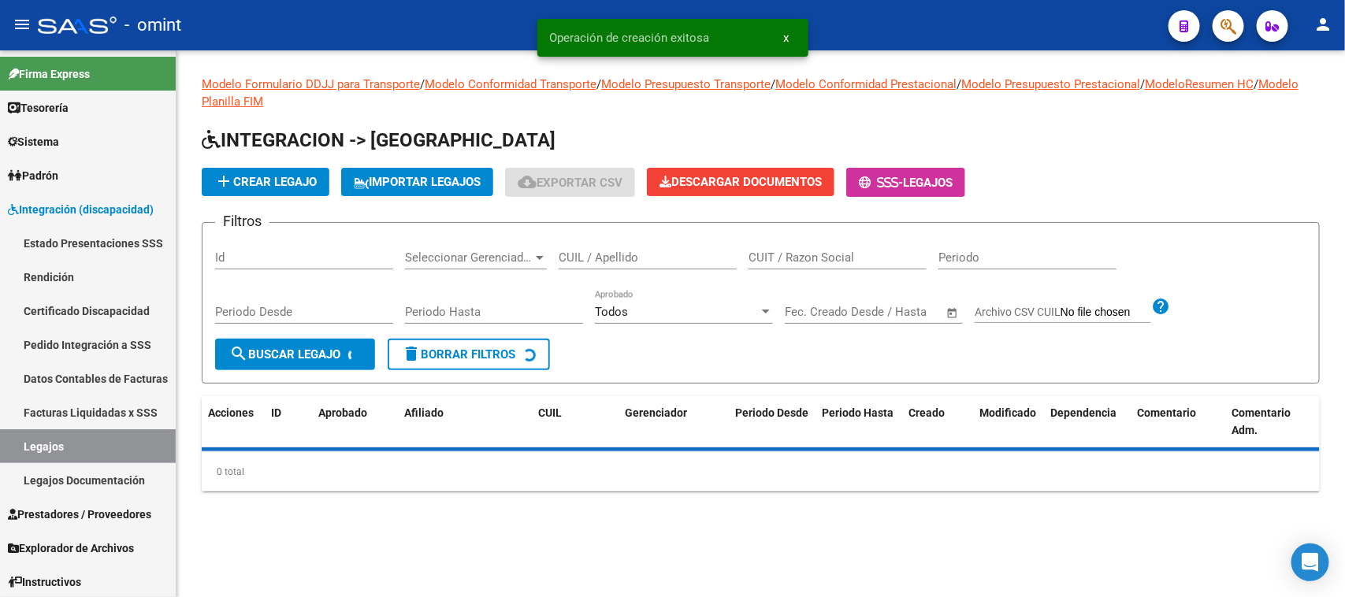
click at [314, 185] on span "add Crear Legajo" at bounding box center [265, 182] width 102 height 14
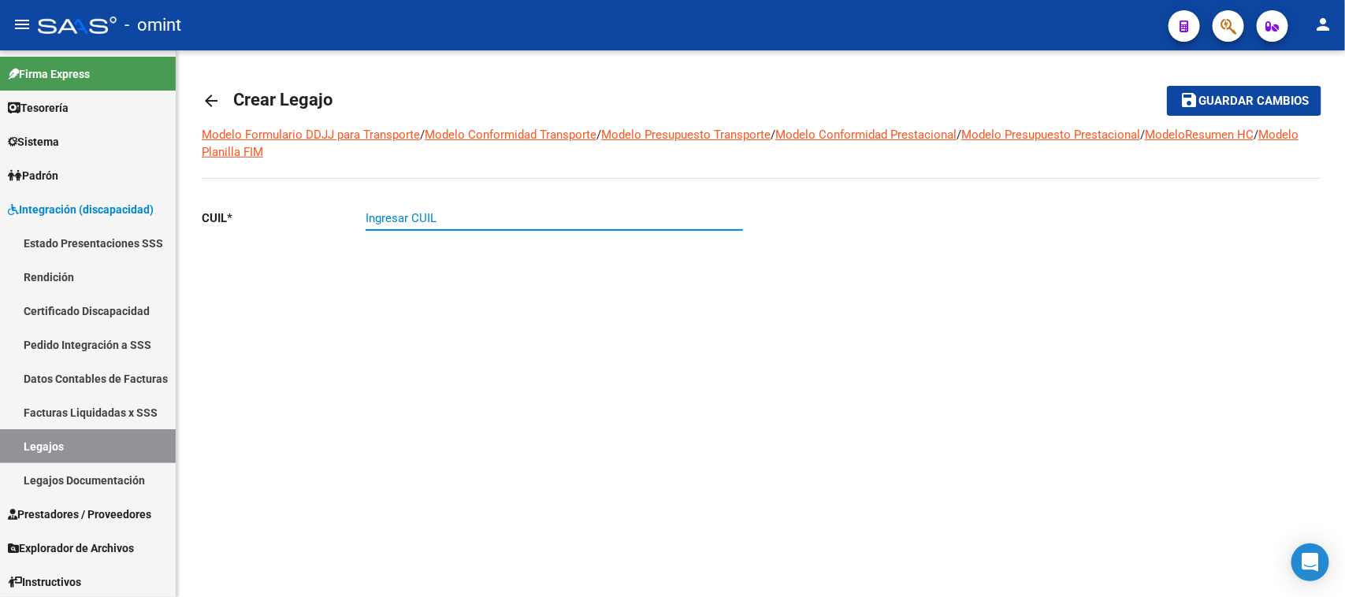
click at [491, 218] on input "Ingresar CUIL" at bounding box center [554, 218] width 377 height 14
paste input "20-57394489-6"
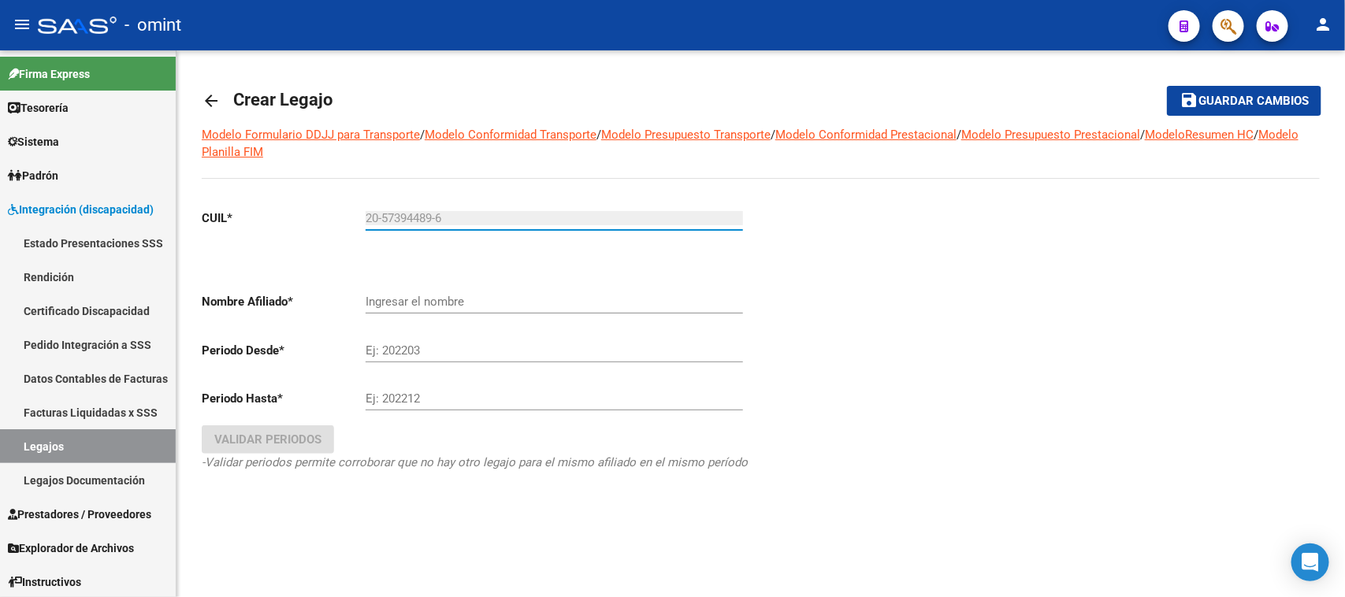
type input "20-57394489-6"
type input "[PERSON_NAME]"
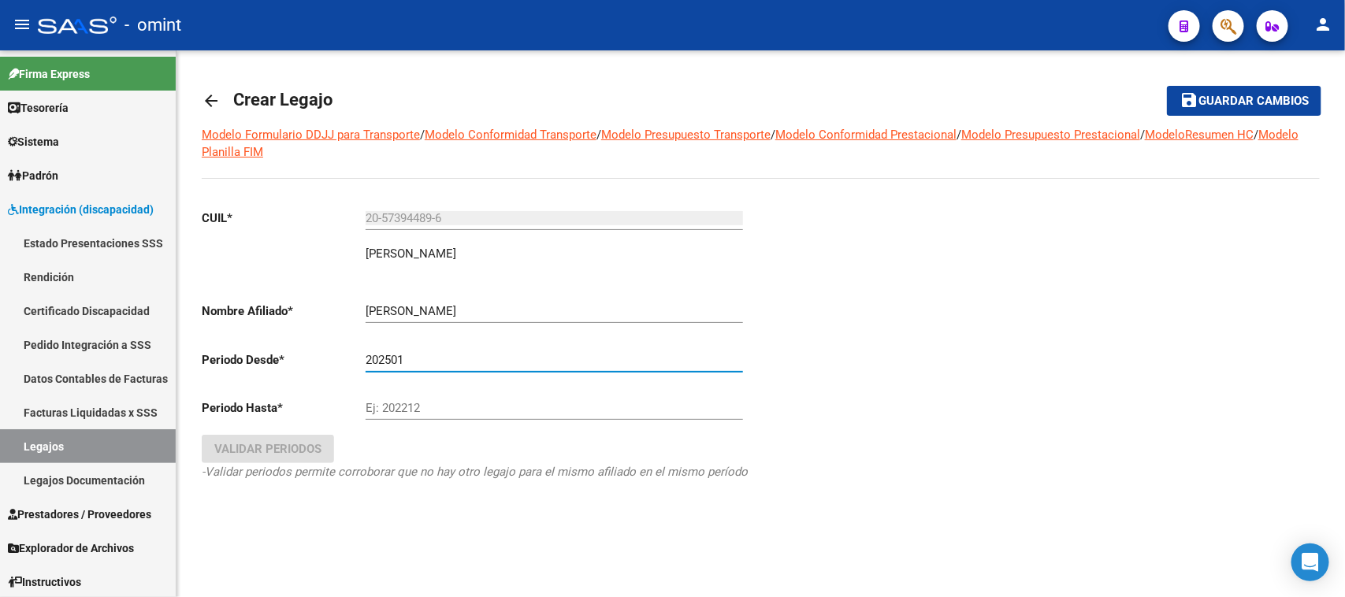
type input "202501"
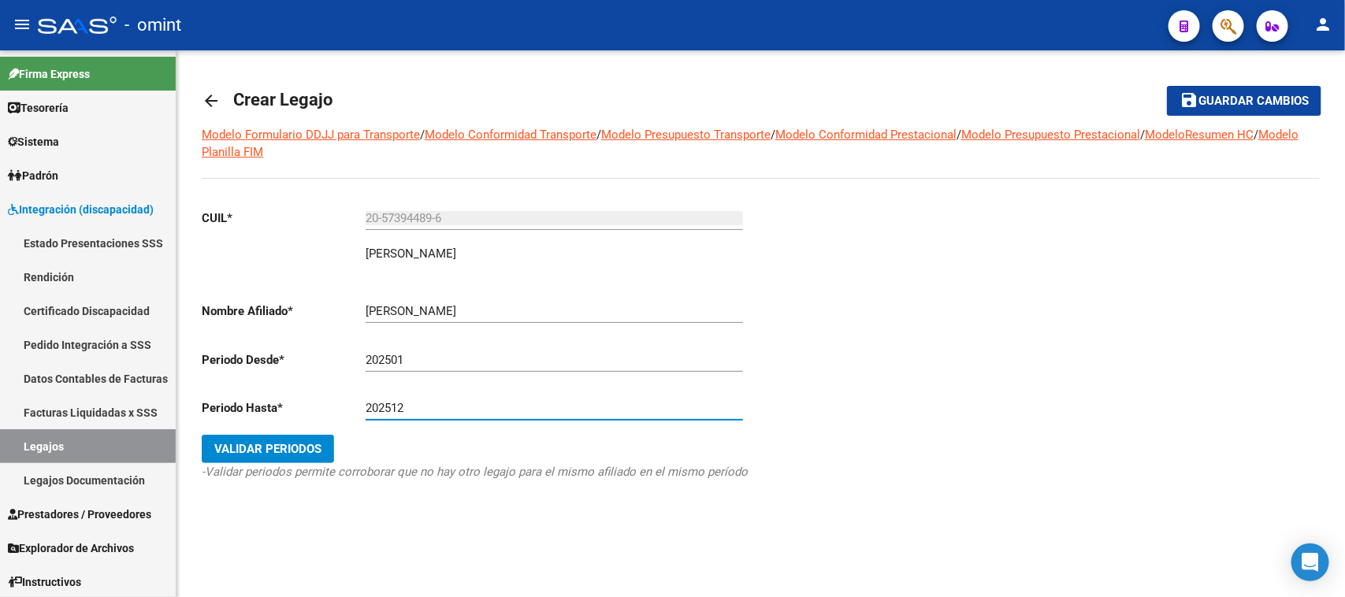
type input "202512"
click at [202, 435] on button "Validar Periodos" at bounding box center [268, 449] width 132 height 28
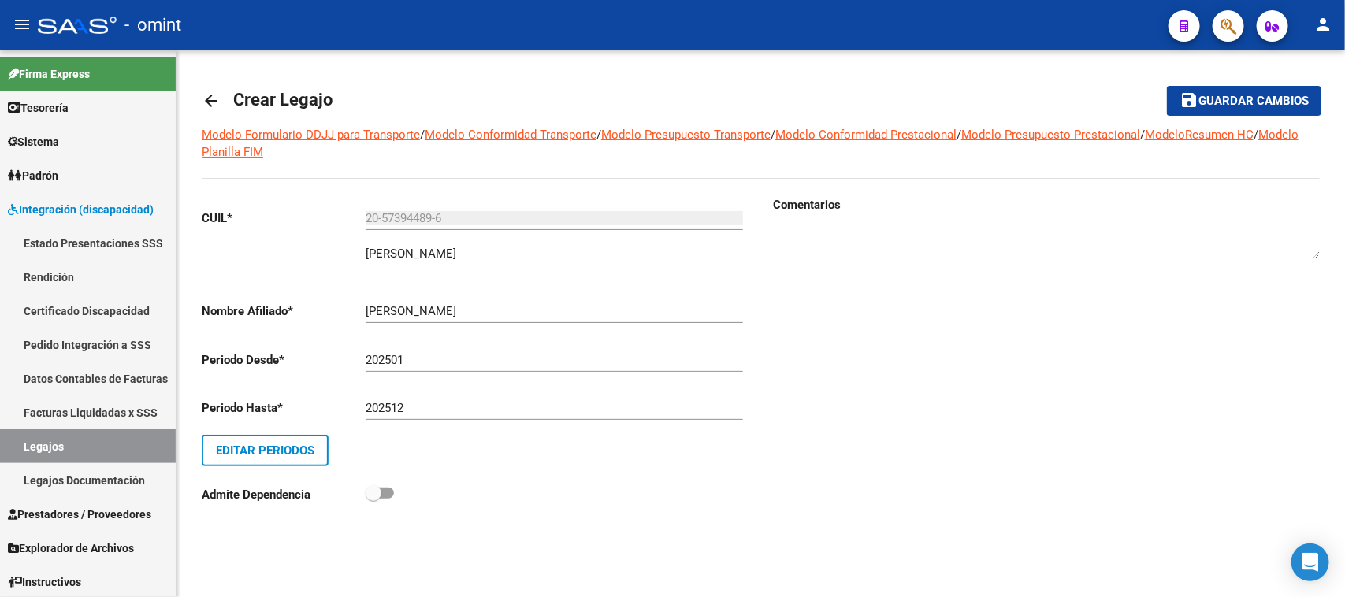
click at [903, 222] on div at bounding box center [1047, 238] width 547 height 48
type textarea "s"
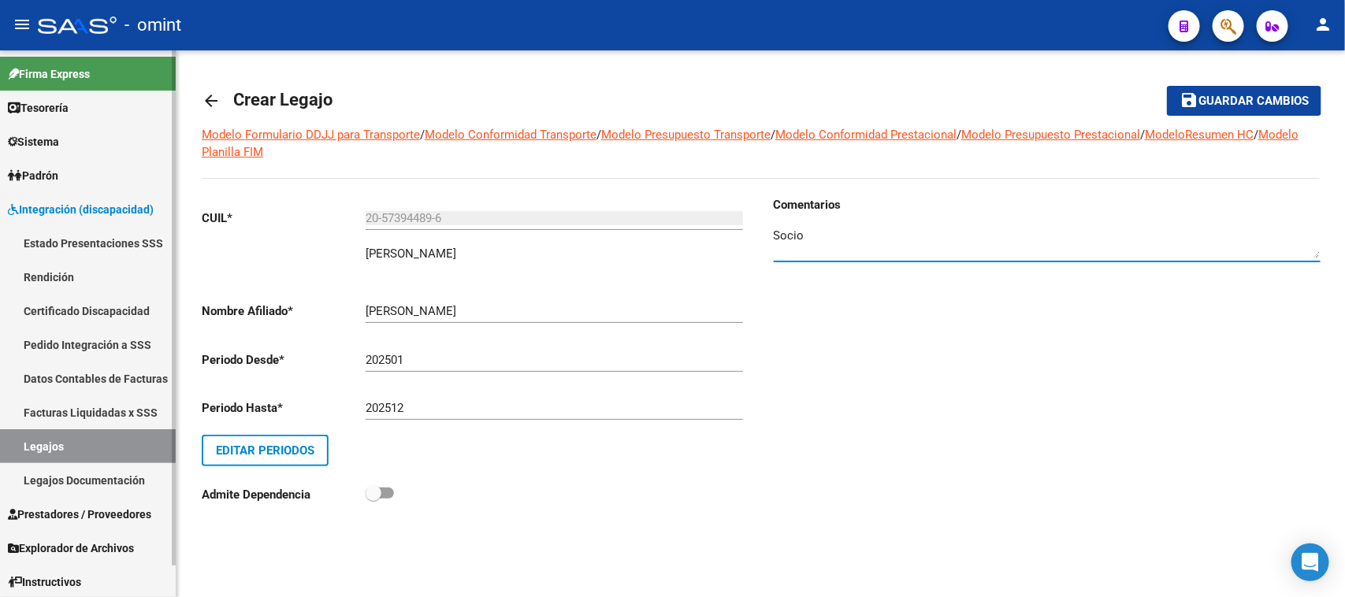
paste textarea "1747336402"
type textarea "Socio 1747336402"
click at [1196, 97] on mat-icon "save" at bounding box center [1189, 100] width 19 height 19
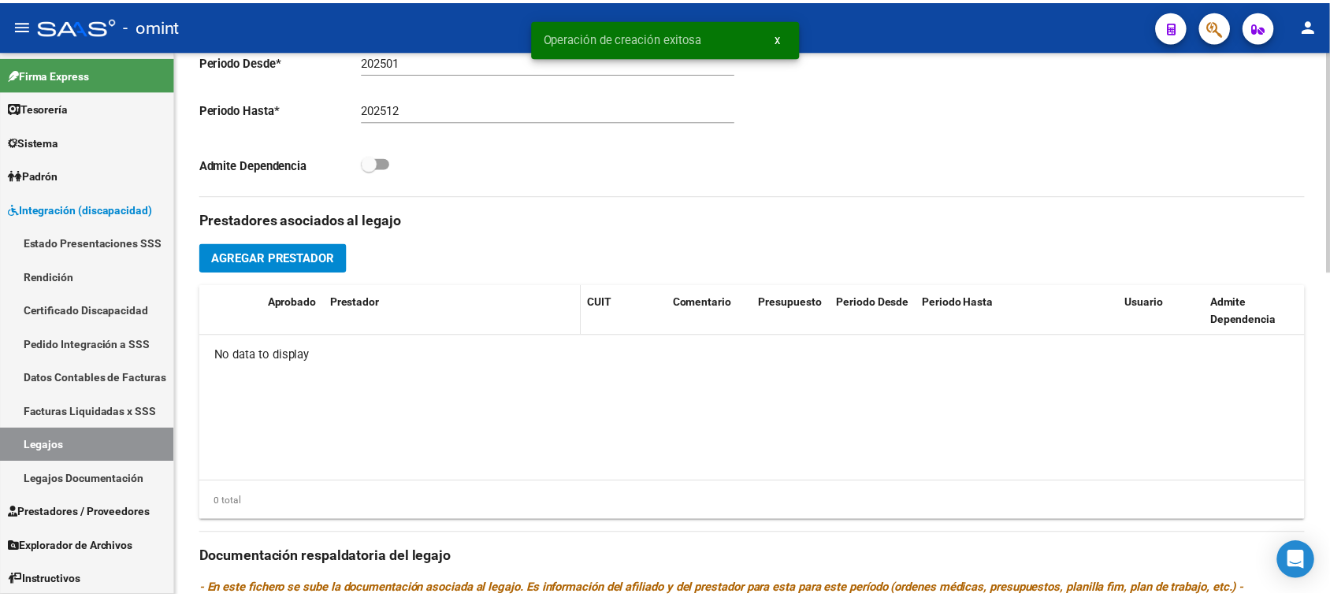
scroll to position [492, 0]
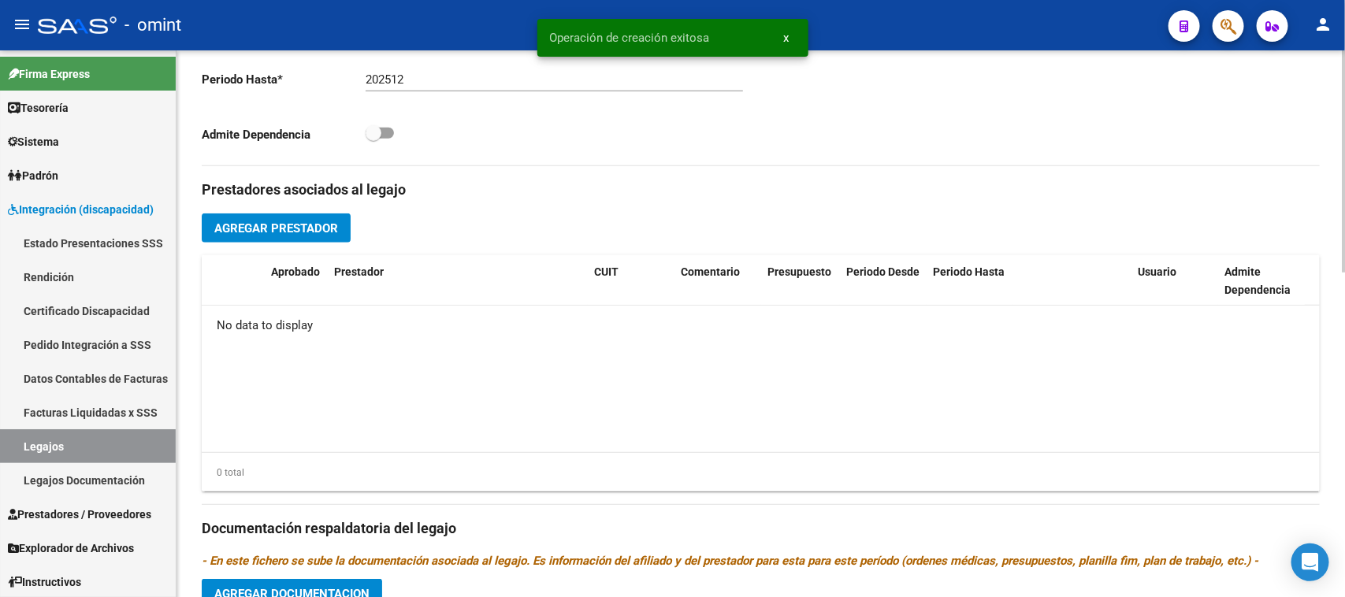
click at [327, 234] on span "Agregar Prestador" at bounding box center [276, 228] width 124 height 14
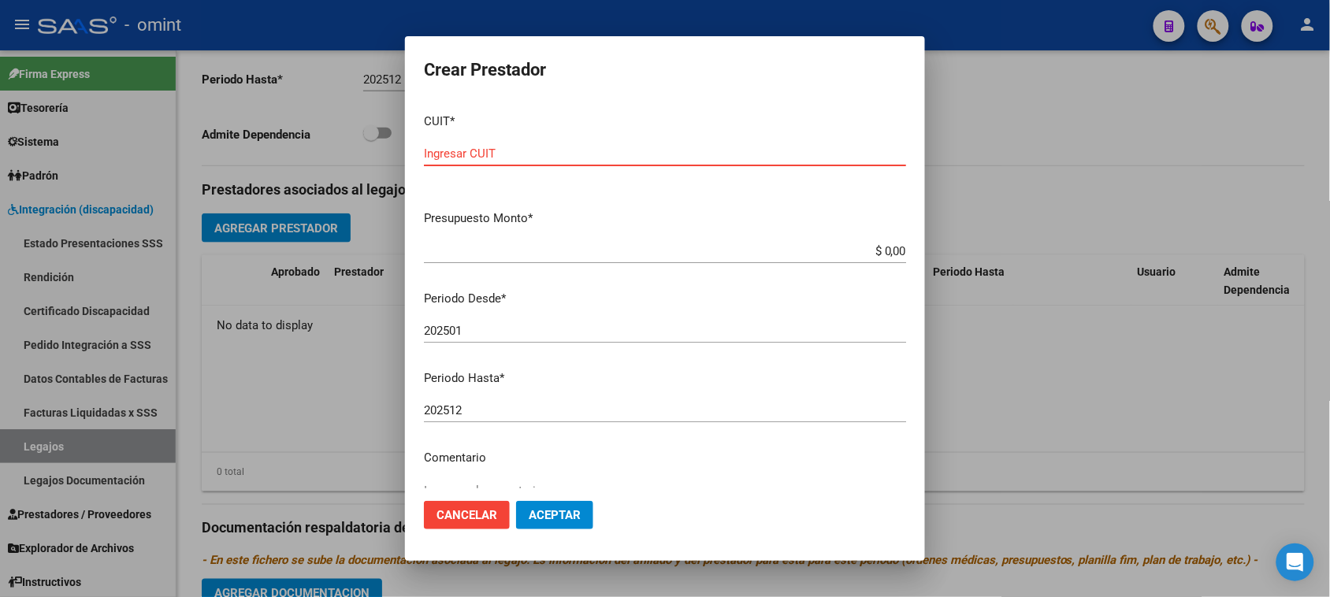
paste input "27-32472706-5"
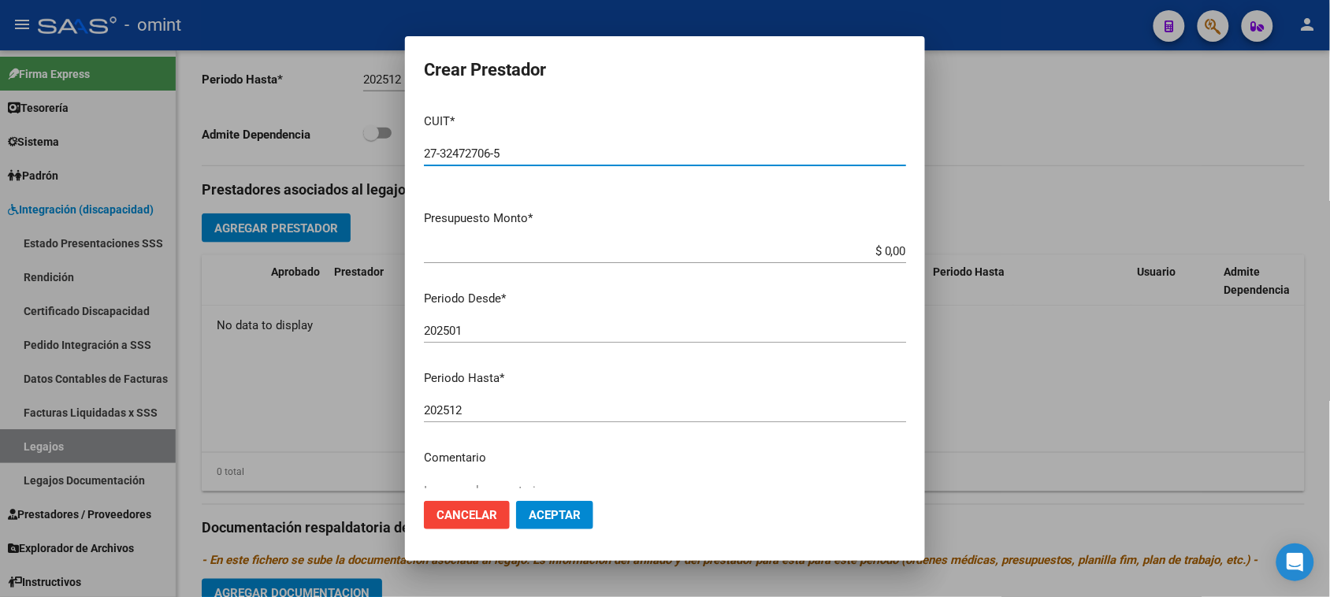
type input "27-32472706-5"
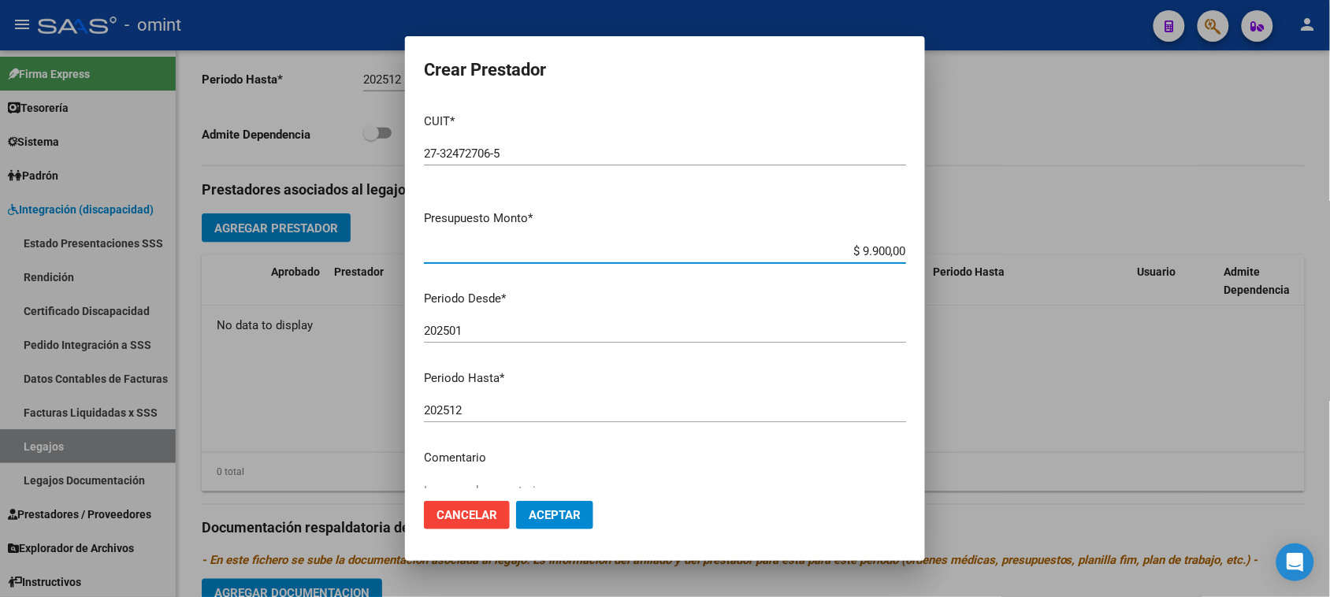
type input "$ 99.000,00"
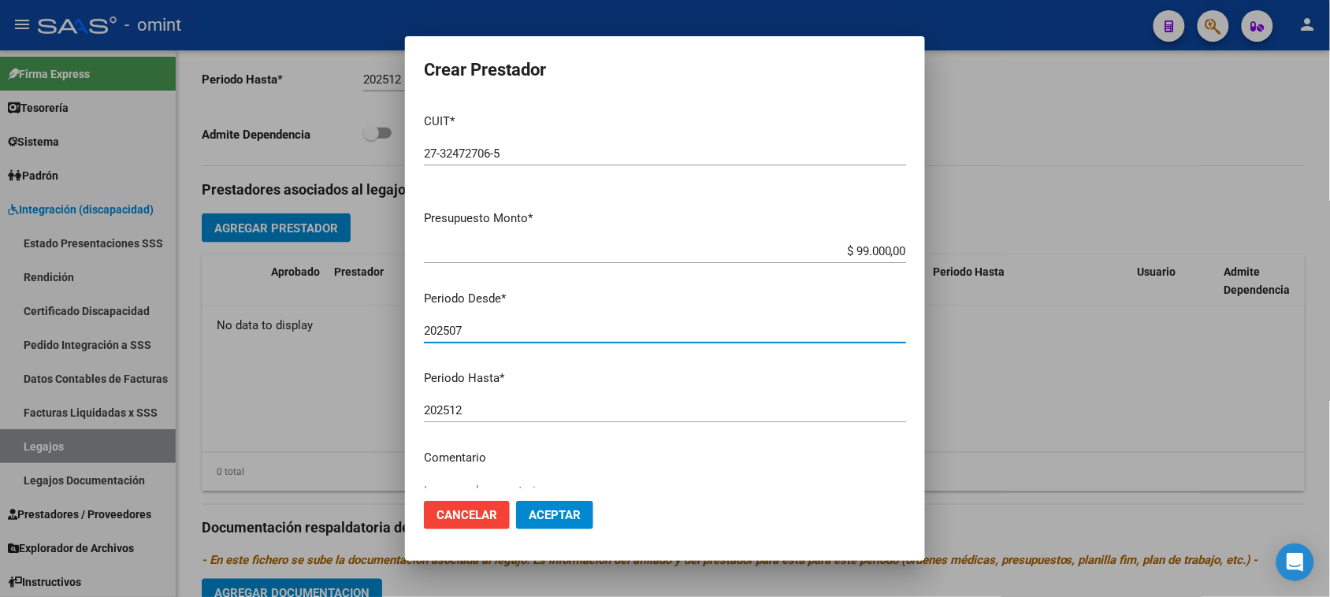
type input "202507"
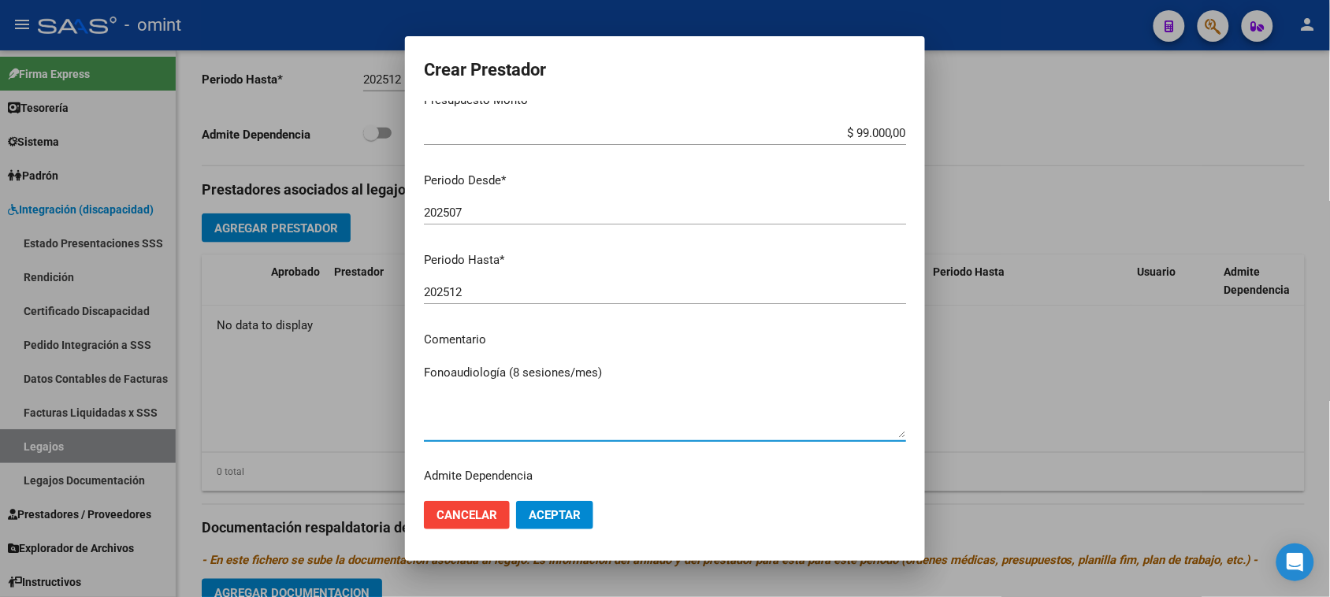
scroll to position [151, 0]
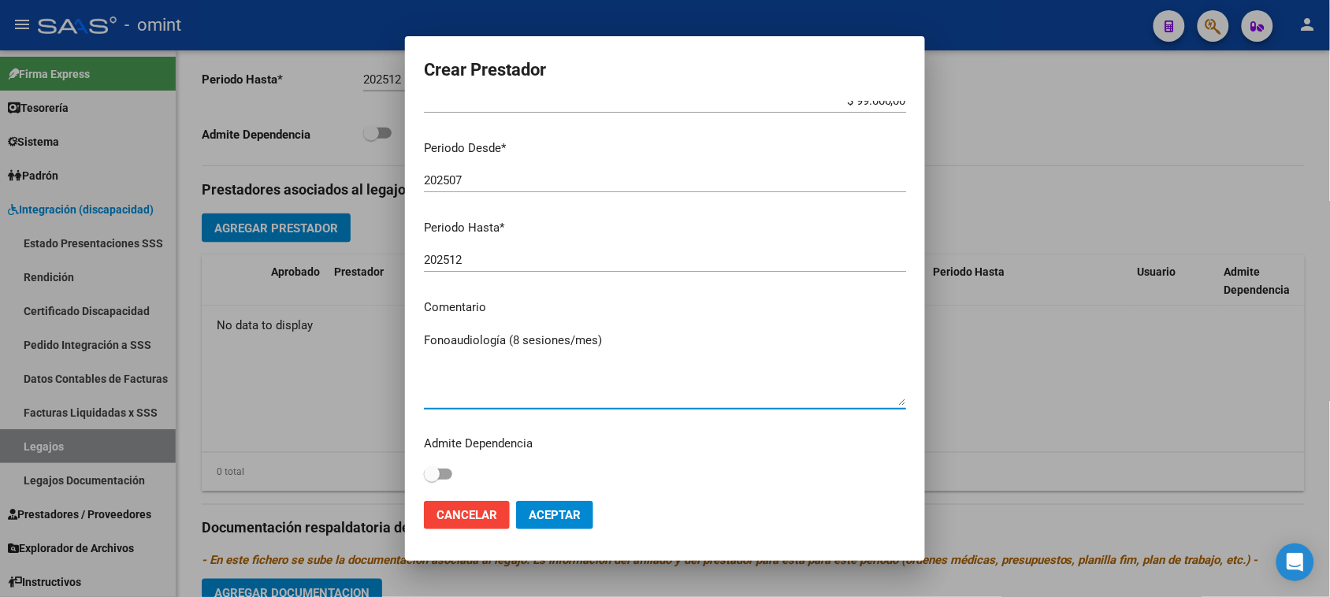
type textarea "Fonoaudiología (8 sesiones/mes)"
click at [578, 522] on span "Aceptar" at bounding box center [555, 515] width 52 height 14
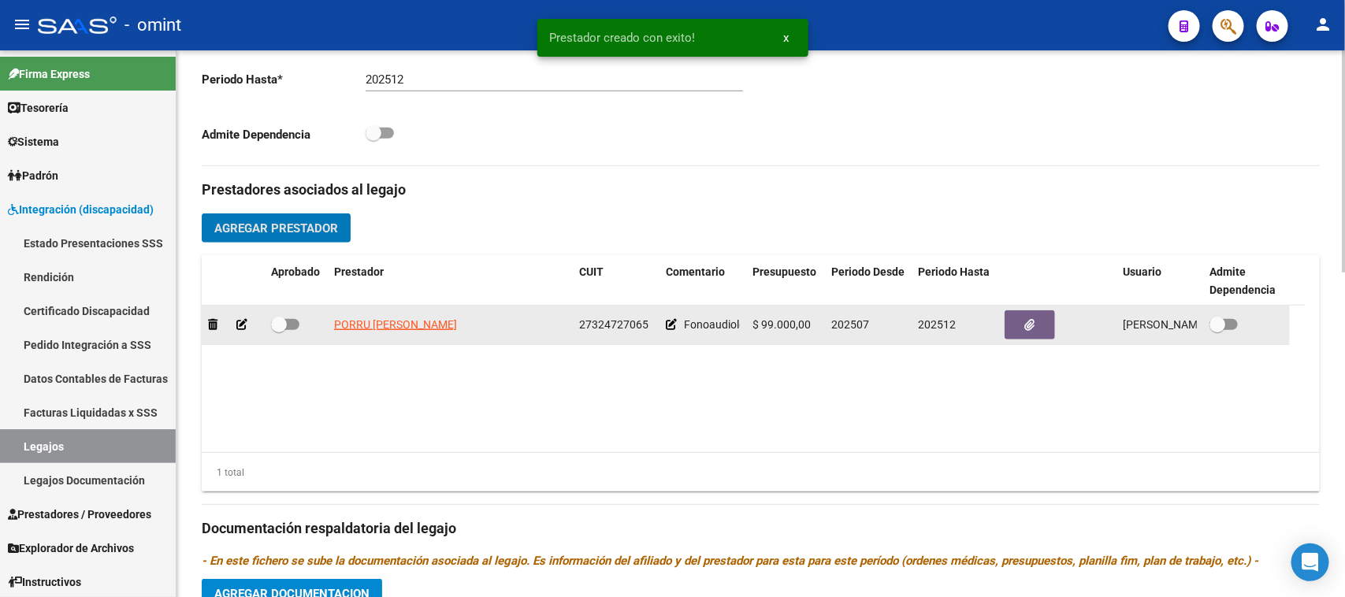
click at [1039, 324] on button "button" at bounding box center [1030, 324] width 50 height 29
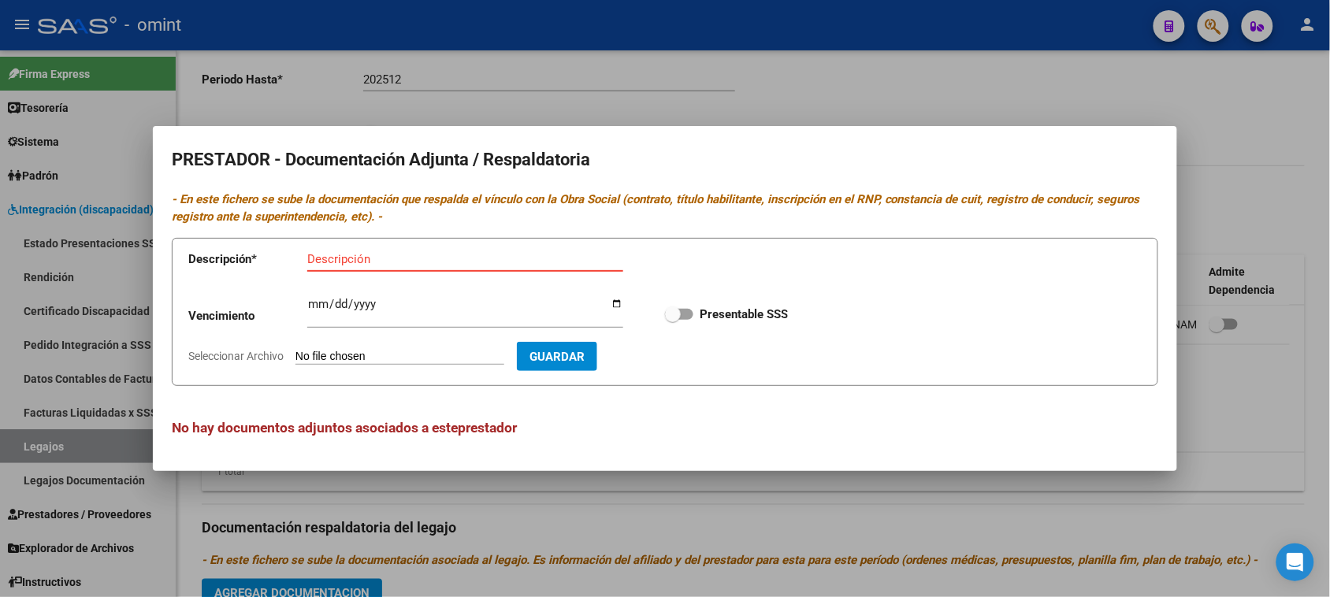
paste input "Título/RNP/CBU/ARCA"
type input "Título/RNP/CBU/ARCA"
type input "[DATE]"
click at [672, 320] on input "Presentable SSS" at bounding box center [672, 320] width 1 height 1
checkbox input "true"
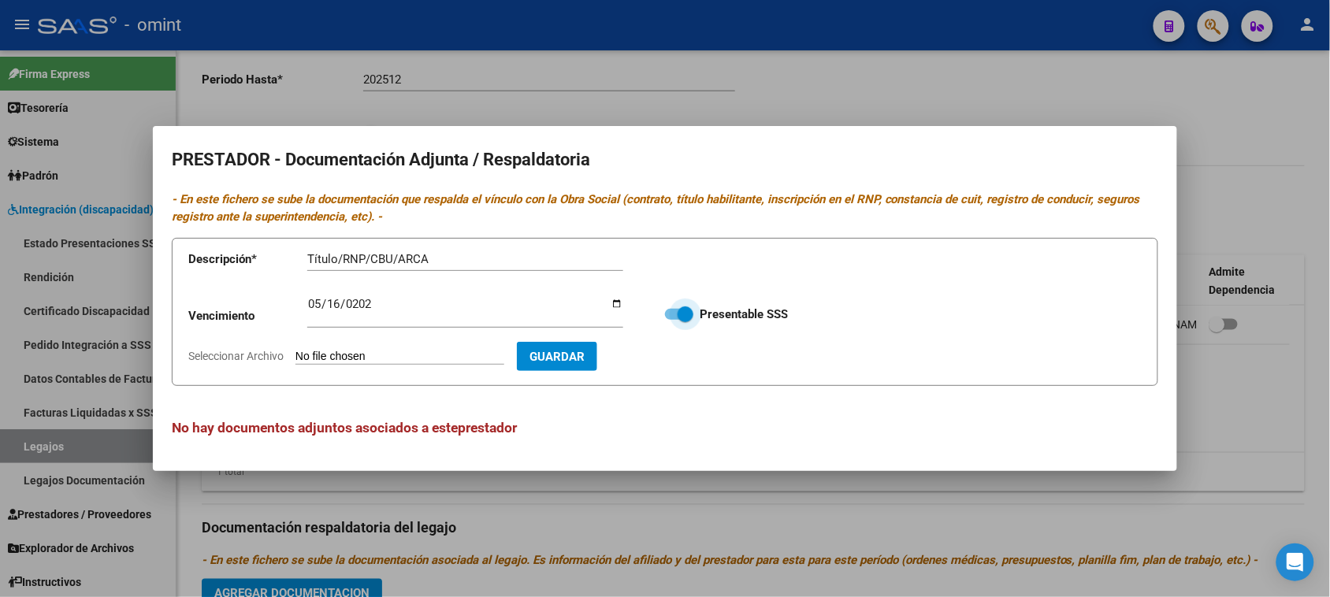
type input "C:\fakepath\FONO PRESTADOR.pdf"
click at [676, 359] on span "Guardar" at bounding box center [648, 357] width 55 height 14
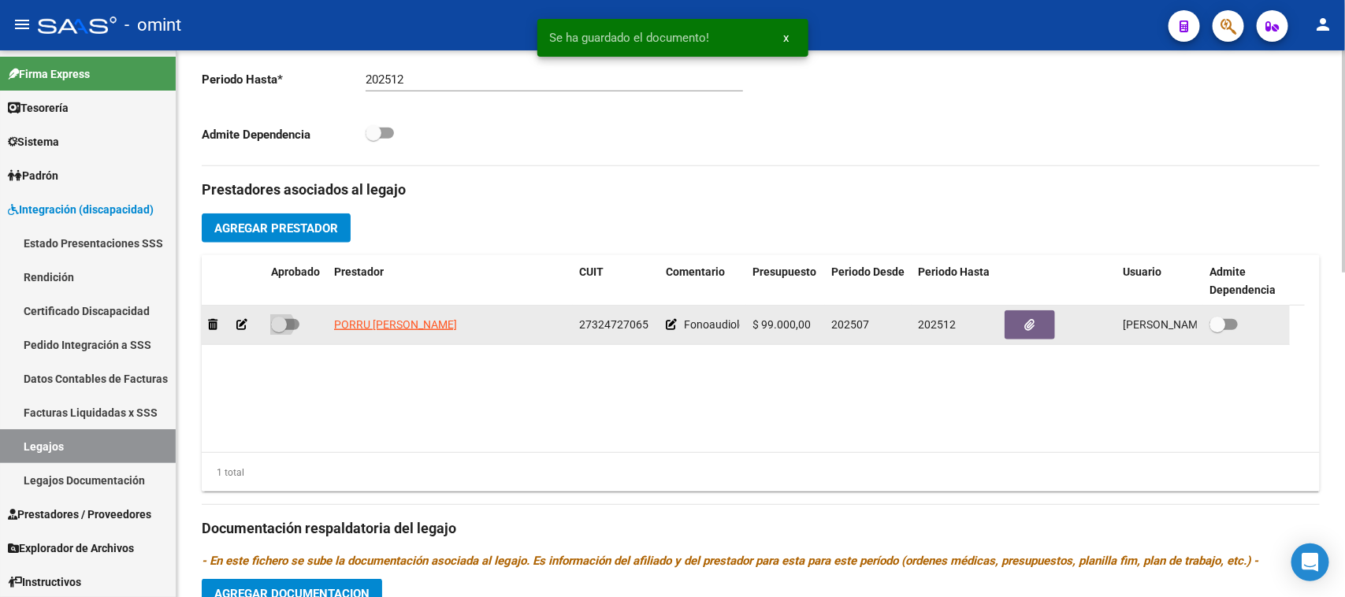
click at [289, 328] on span at bounding box center [285, 324] width 28 height 11
click at [279, 330] on input "checkbox" at bounding box center [278, 330] width 1 height 1
checkbox input "true"
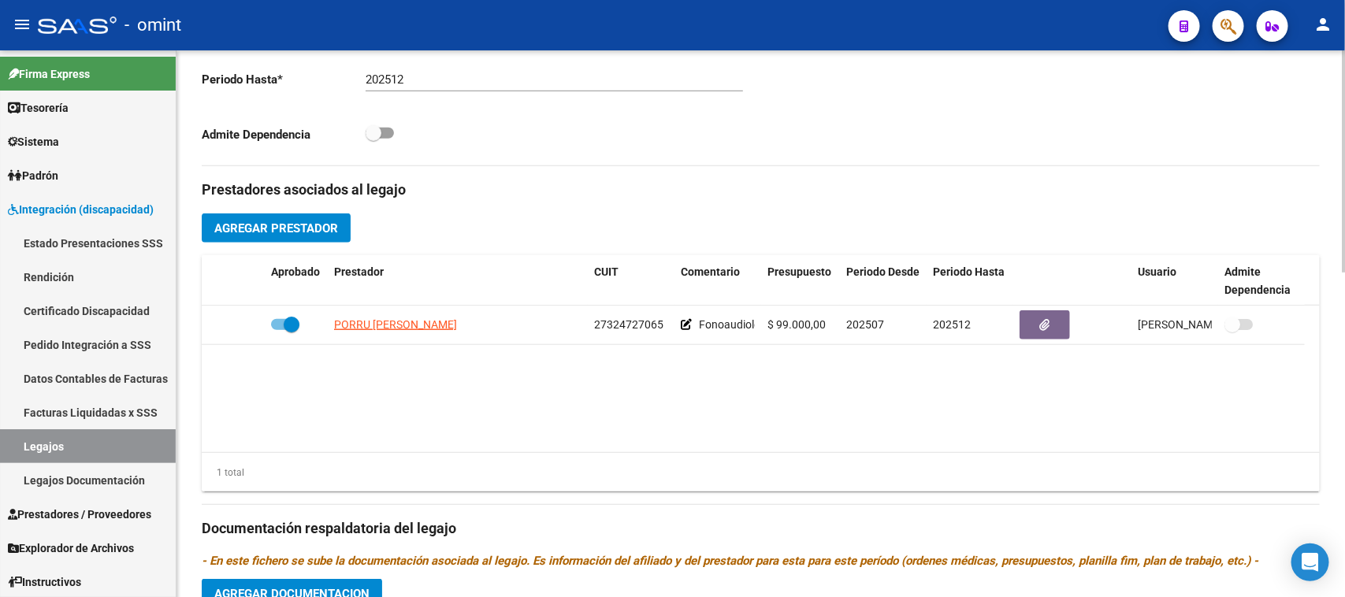
click at [323, 230] on span "Agregar Prestador" at bounding box center [276, 228] width 124 height 14
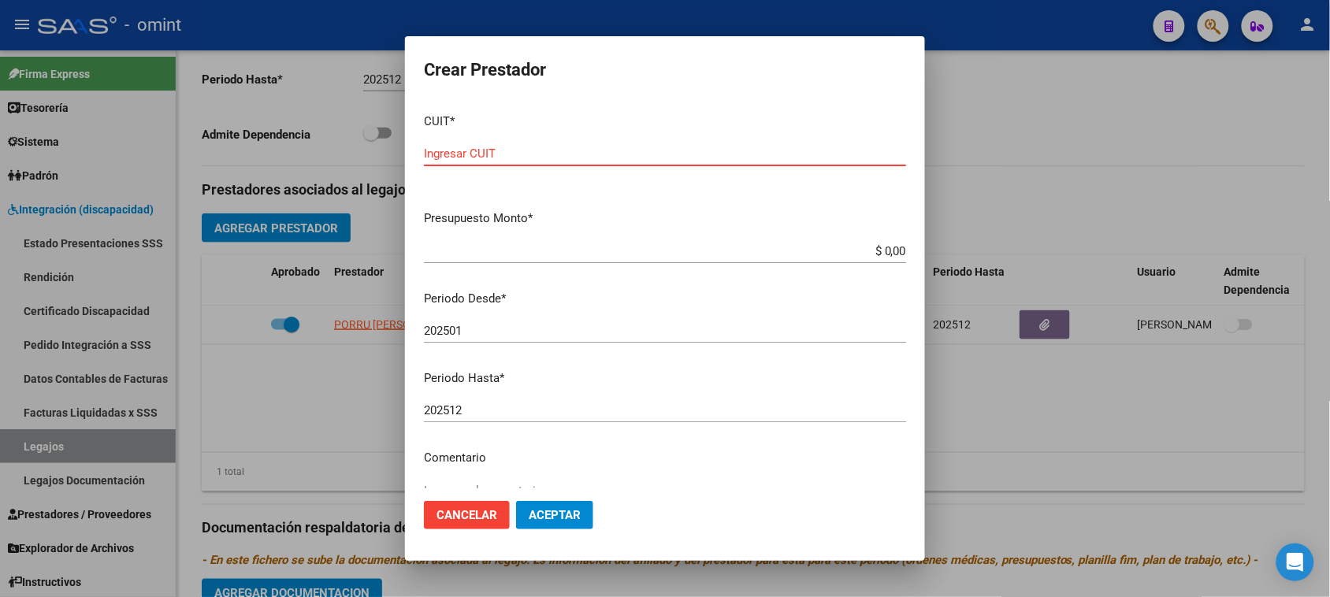
paste input "27-38680277-2"
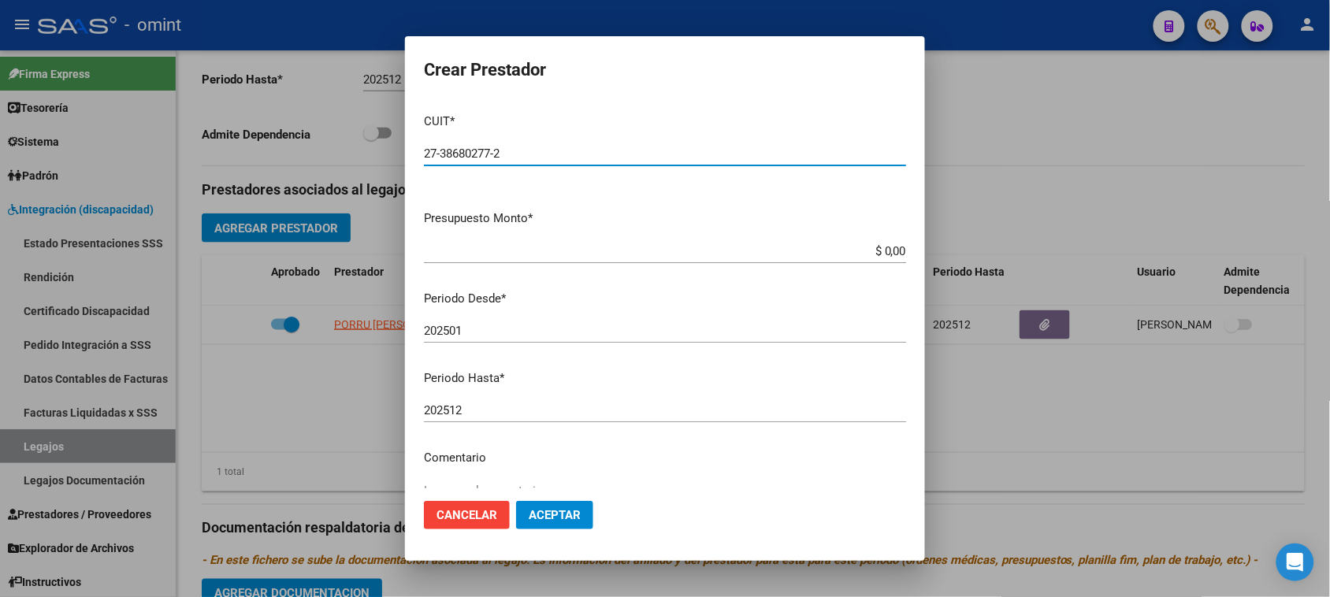
type input "27-38680277-2"
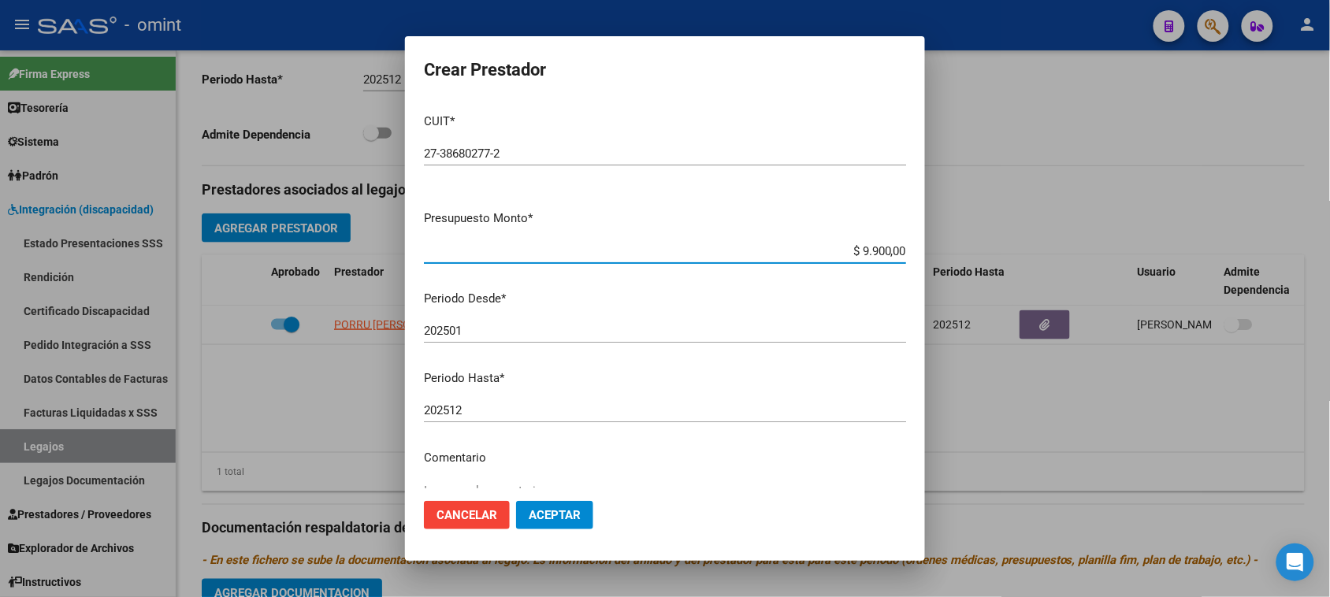
type input "$ 99.000,00"
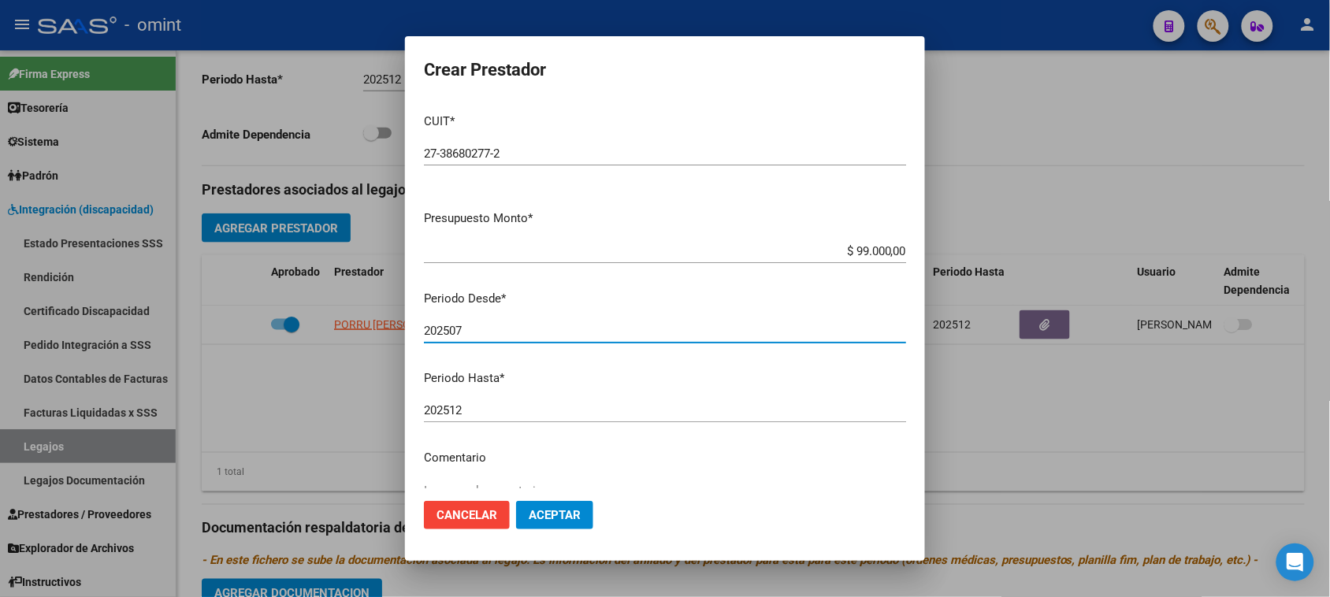
type input "202507"
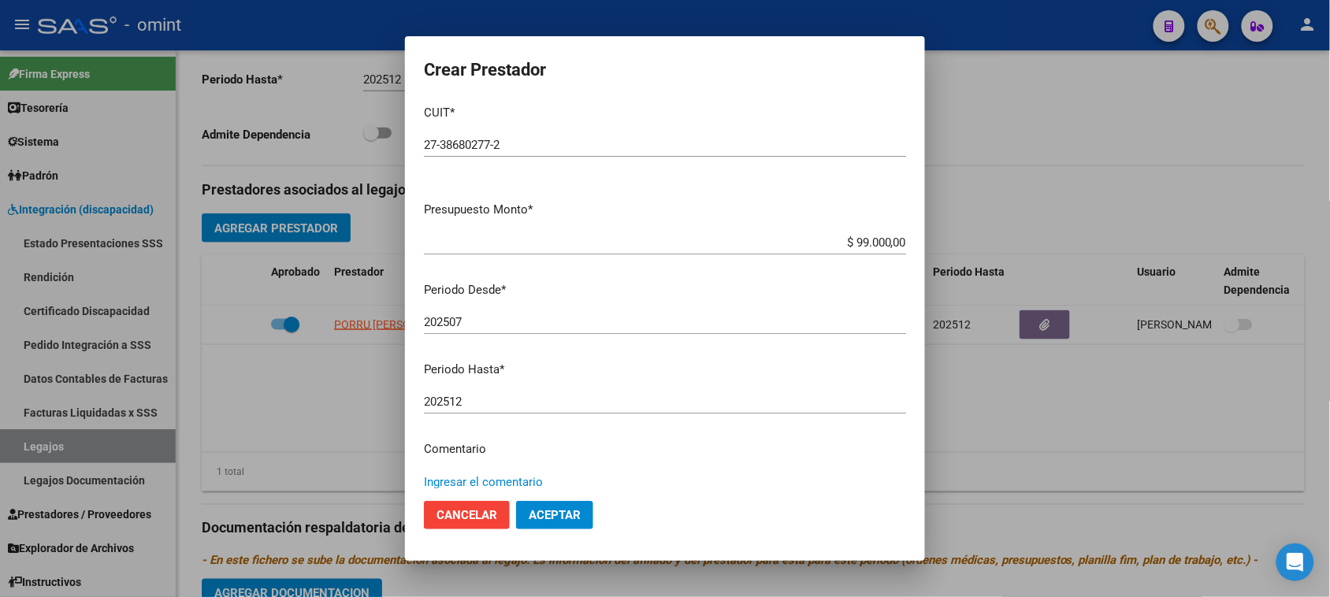
paste textarea "Terapia ocupacional"
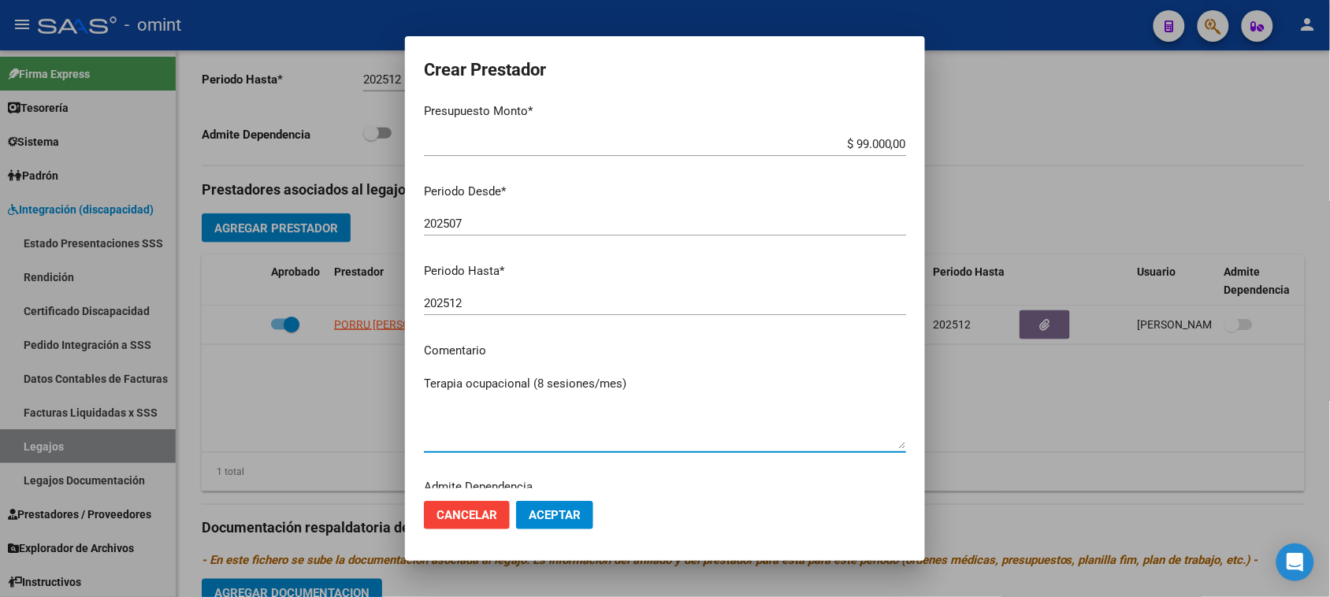
type textarea "Terapia ocupacional (8 sesiones/mes)"
click at [545, 520] on span "Aceptar" at bounding box center [555, 515] width 52 height 14
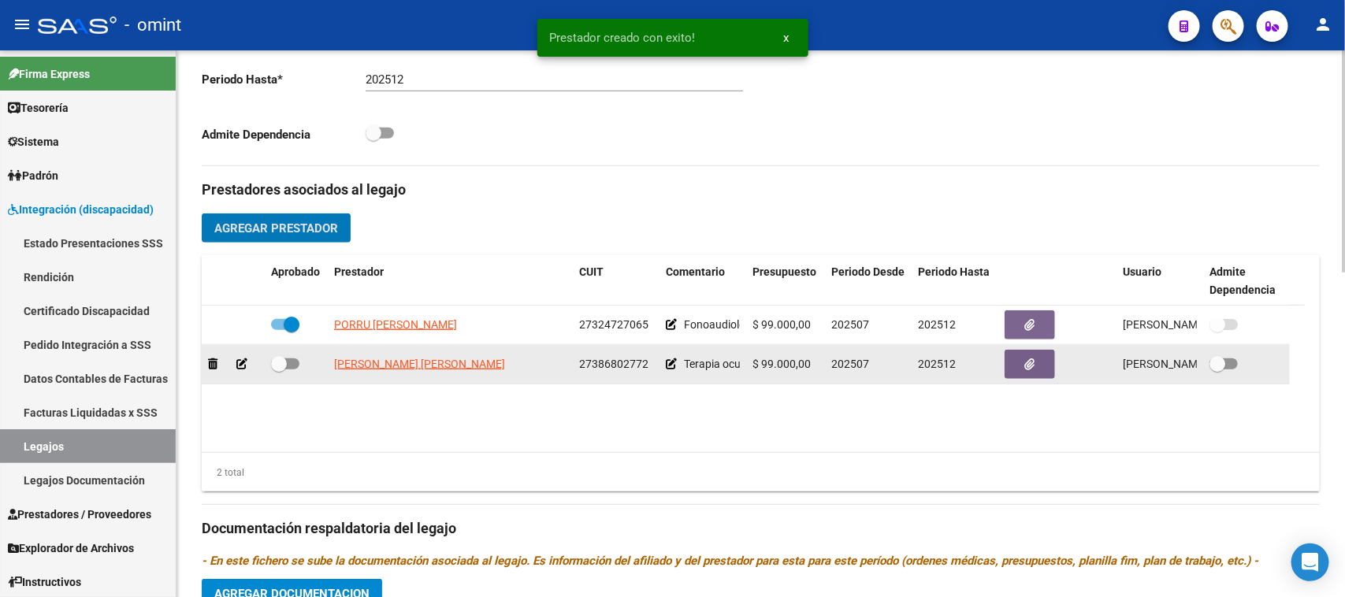
click at [1023, 376] on button "button" at bounding box center [1030, 364] width 50 height 29
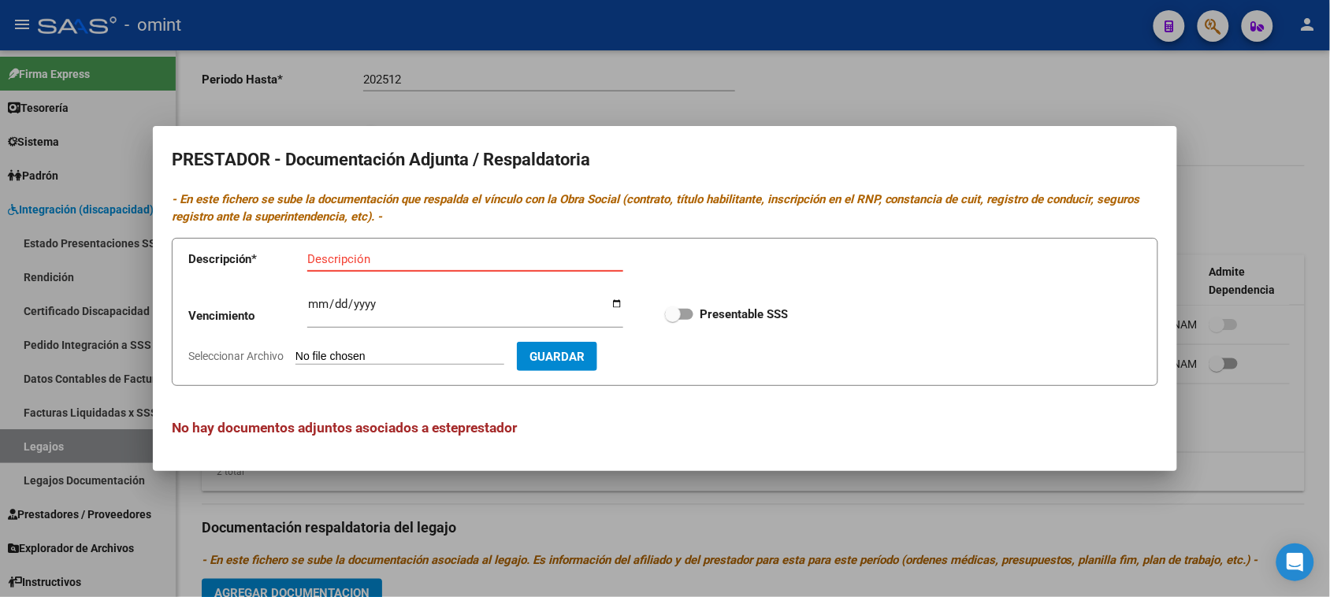
paste input "Título/RNP/CBU/ARCA"
type input "Título/RNP/CBU/ARCA"
type input "[DATE]"
click at [672, 320] on input "Presentable SSS" at bounding box center [672, 320] width 1 height 1
checkbox input "true"
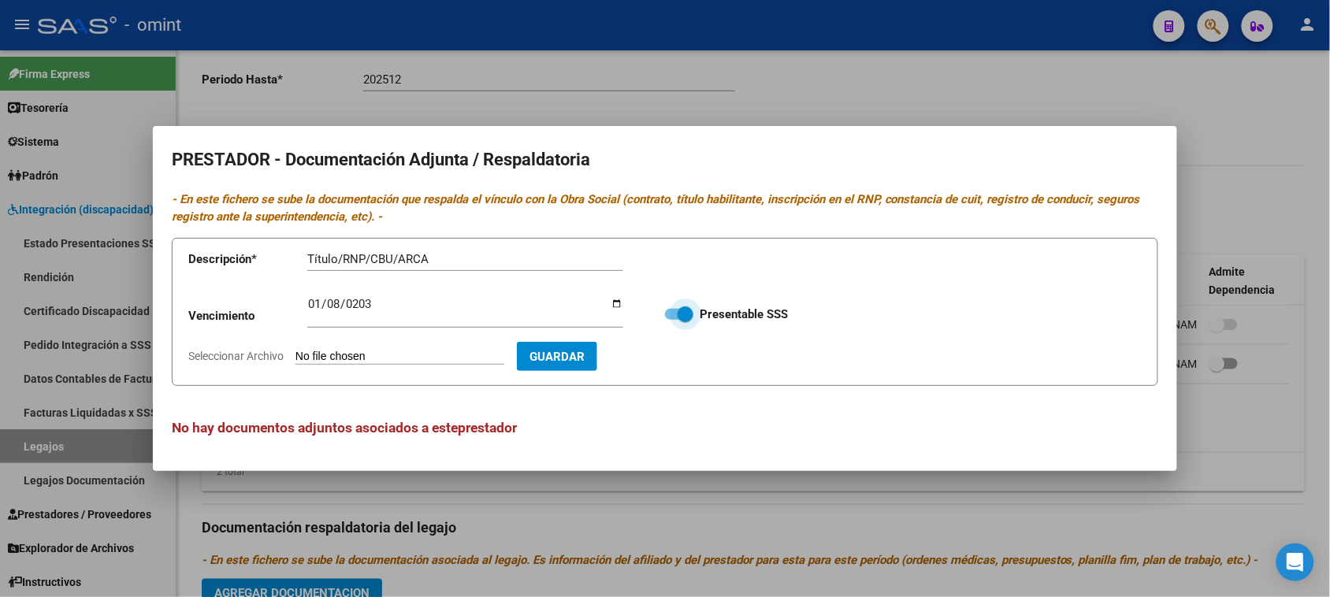
type input "C:\fakepath\TO PRESTADOR.pdf"
click at [664, 368] on button "Guardar" at bounding box center [648, 356] width 80 height 29
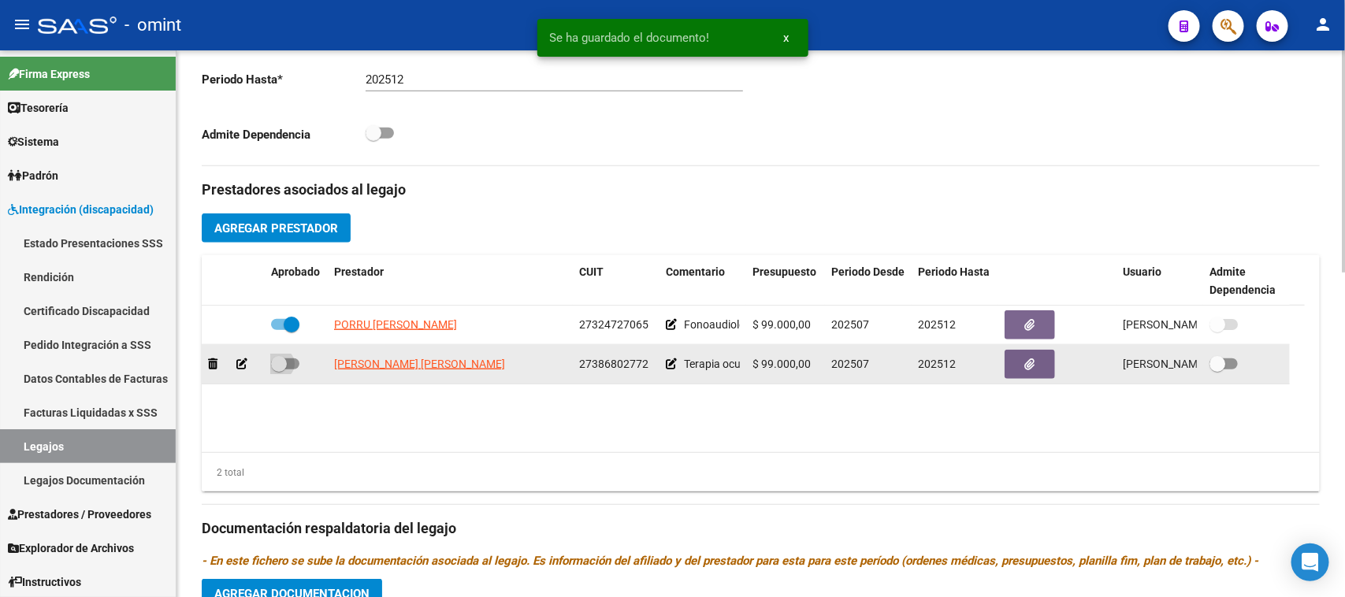
click at [292, 367] on span at bounding box center [285, 364] width 28 height 11
click at [279, 370] on input "checkbox" at bounding box center [278, 370] width 1 height 1
checkbox input "true"
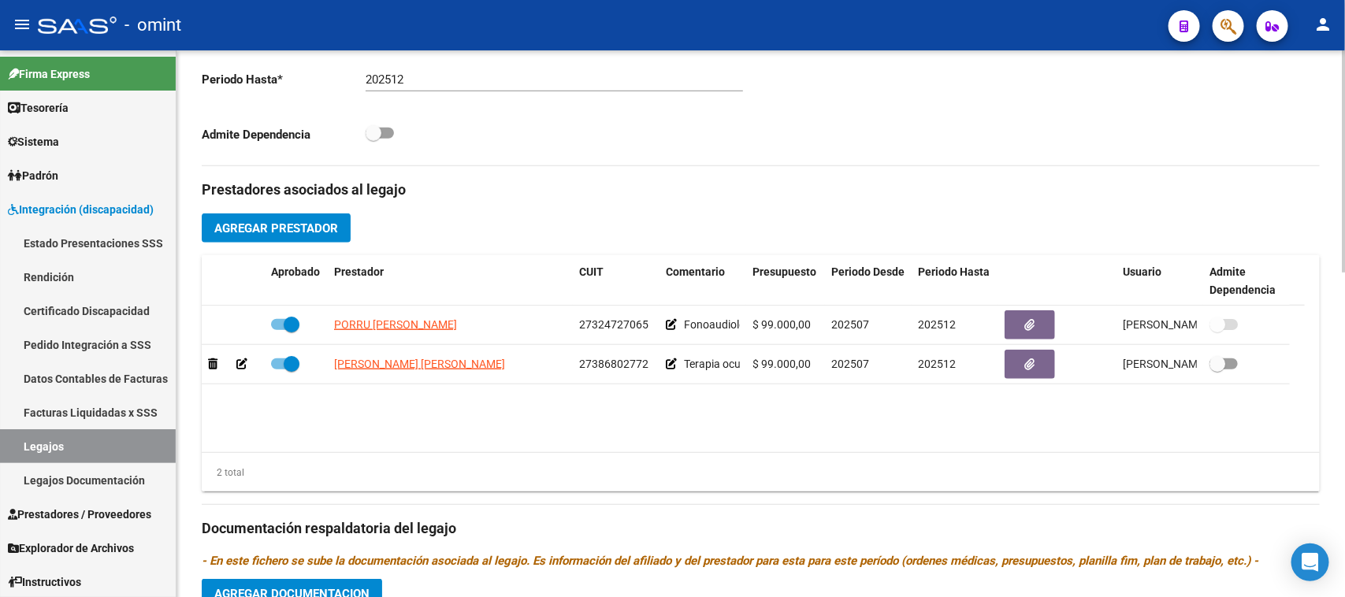
click at [293, 218] on button "Agregar Prestador" at bounding box center [276, 228] width 149 height 29
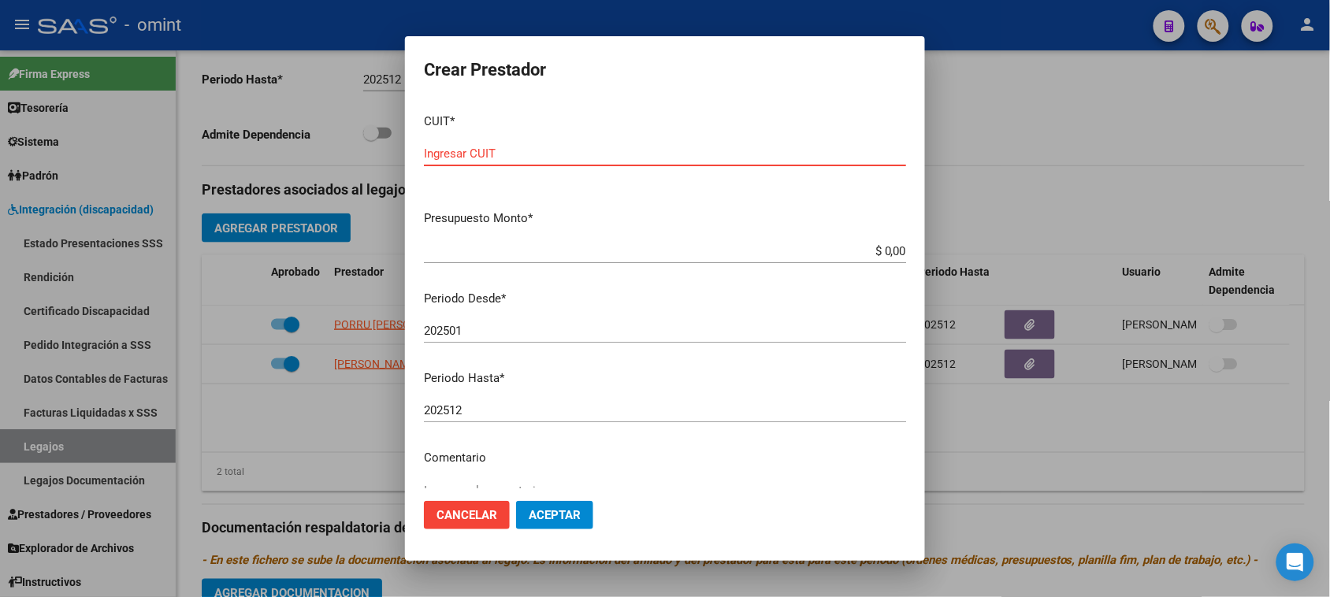
paste input "27-11499937-2"
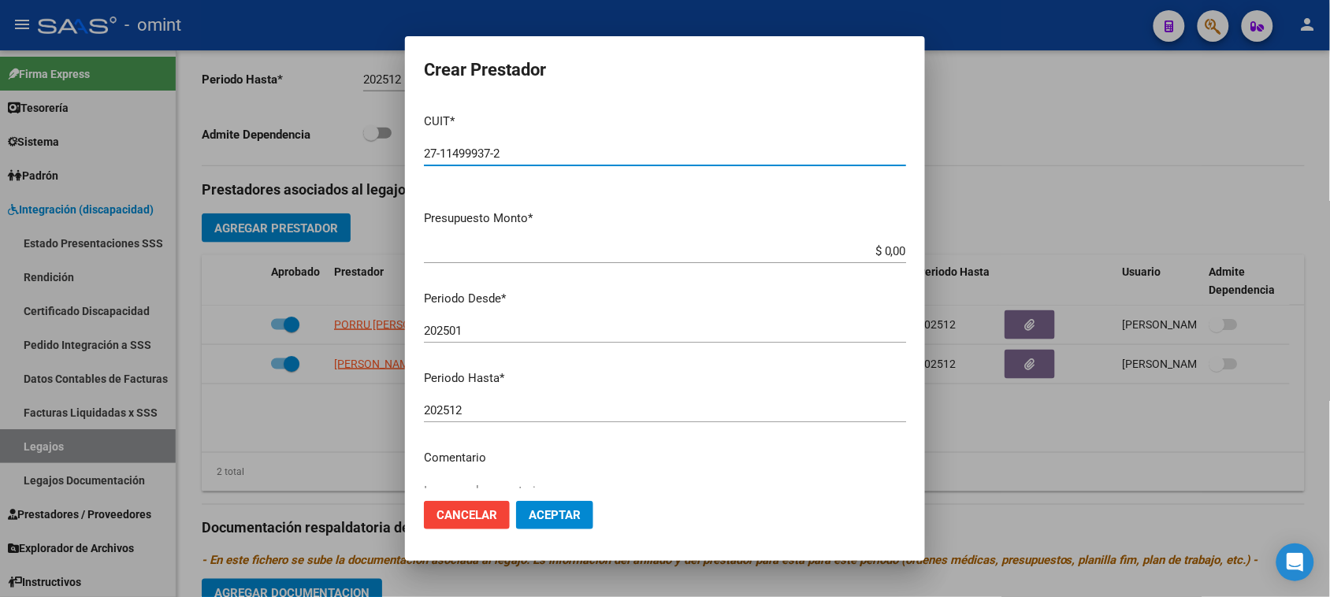
type input "27-11499937-2"
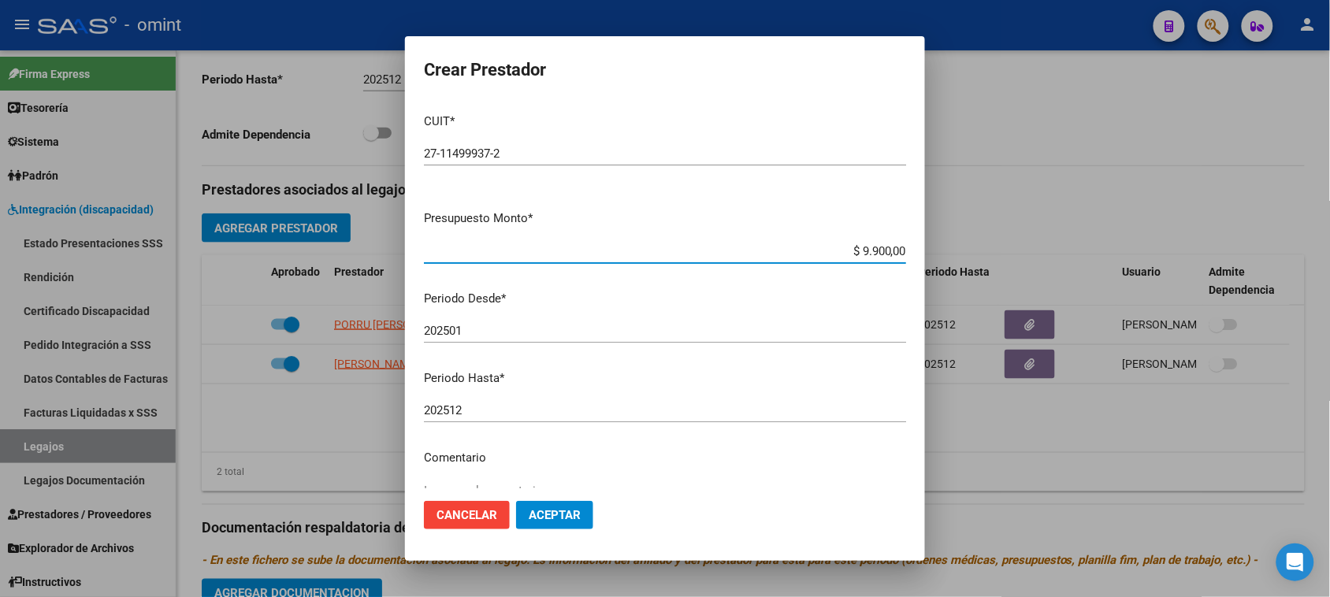
type input "$ 99.000,00"
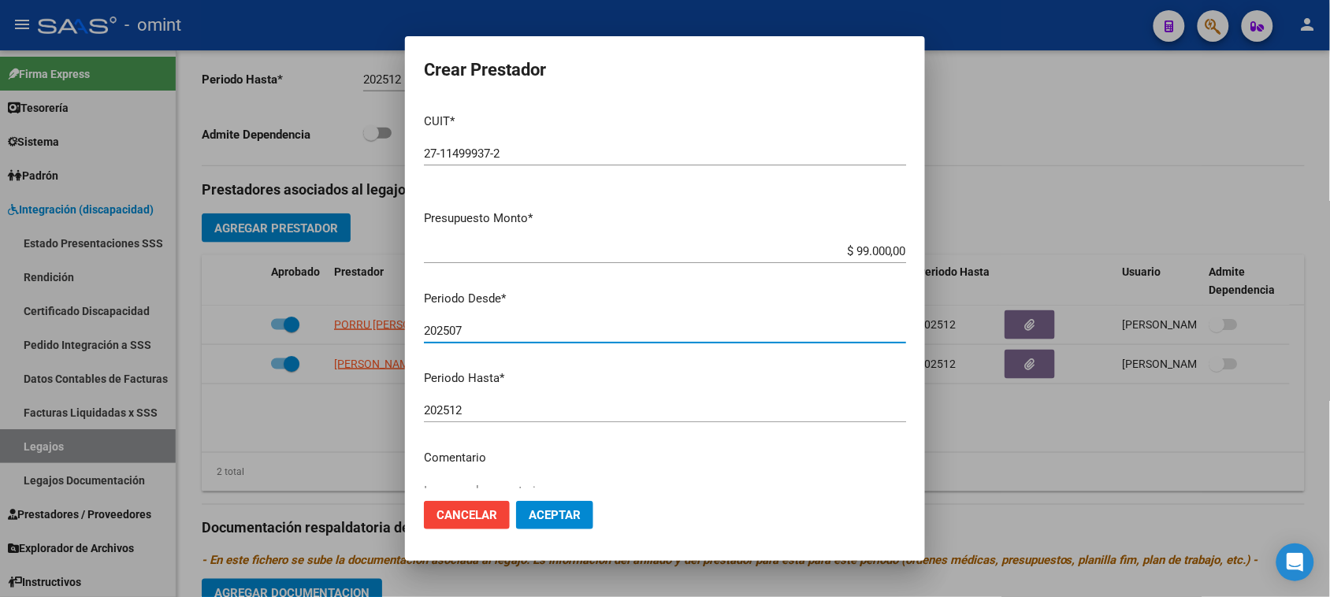
type input "202507"
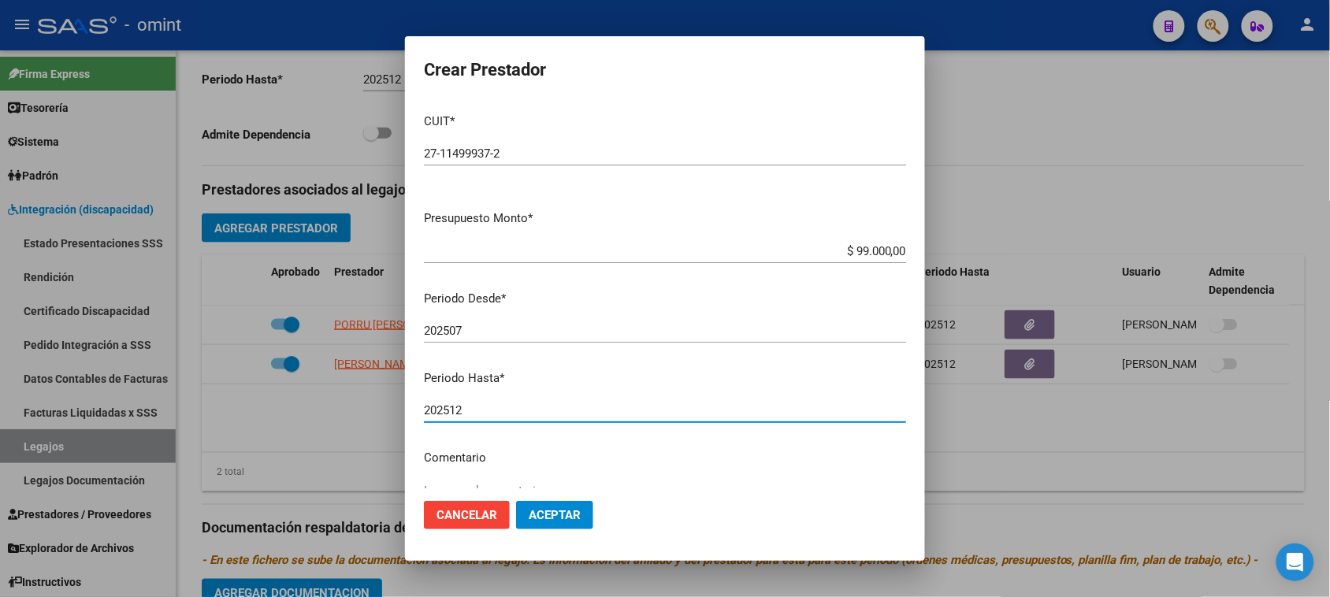
scroll to position [9, 0]
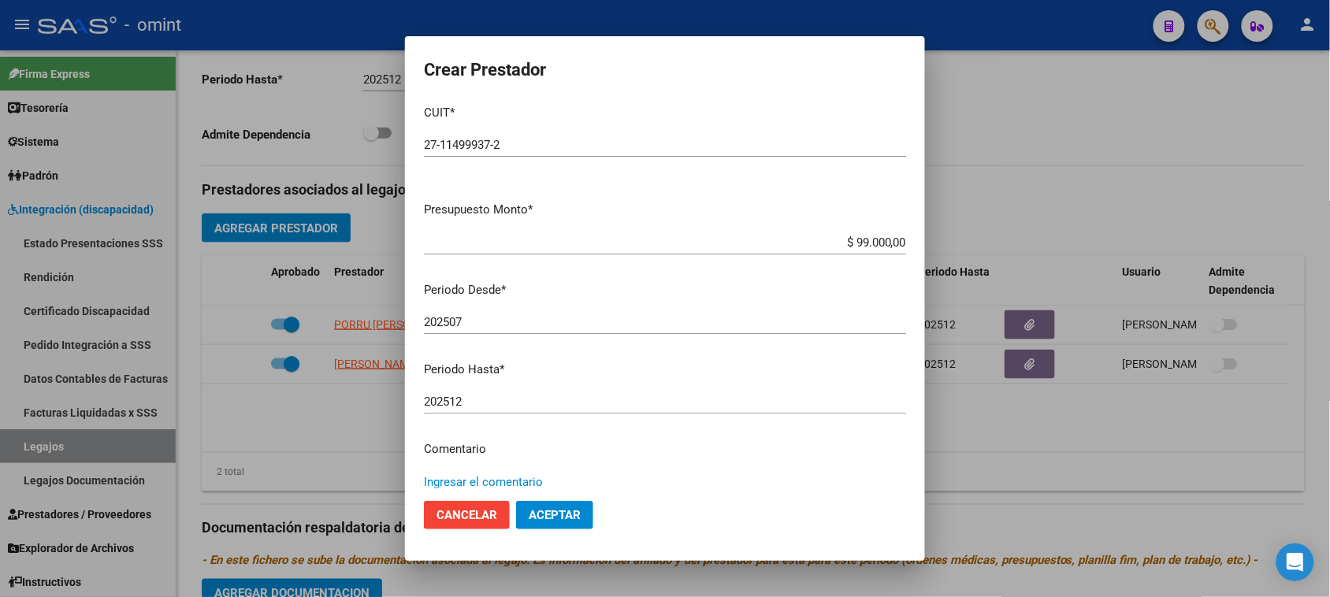
paste textarea "Psicología"
type textarea "Psicología (8 sesiones/mes)"
click at [549, 513] on span "Aceptar" at bounding box center [555, 515] width 52 height 14
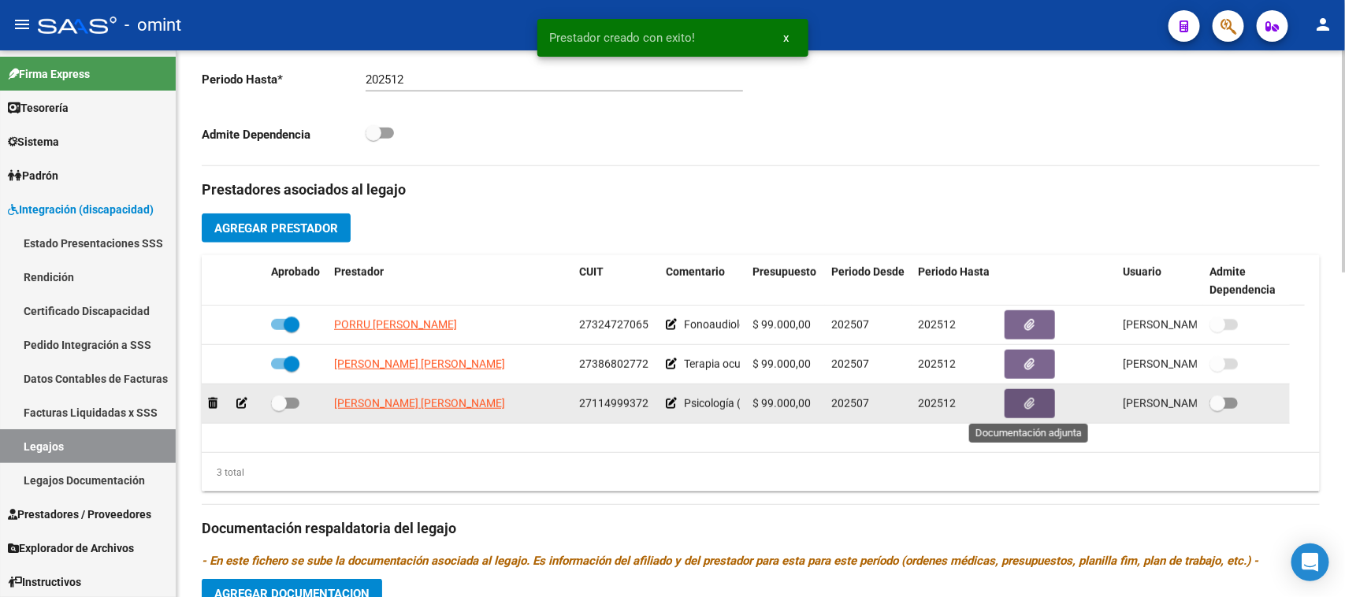
click at [1024, 412] on button "button" at bounding box center [1030, 403] width 50 height 29
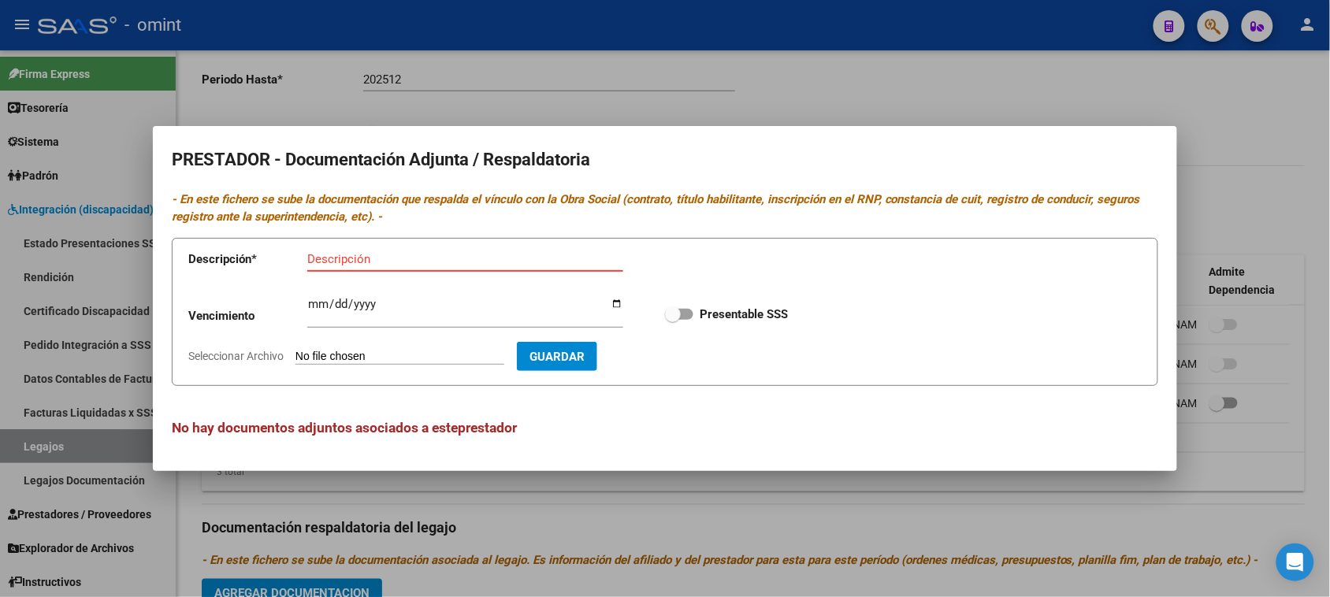
paste input "Título/RNP/CBU/ARCA"
type input "Título/RNP/CBU/ARCA"
type input "[DATE]"
click at [672, 320] on input "Presentable SSS" at bounding box center [672, 320] width 1 height 1
checkbox input "true"
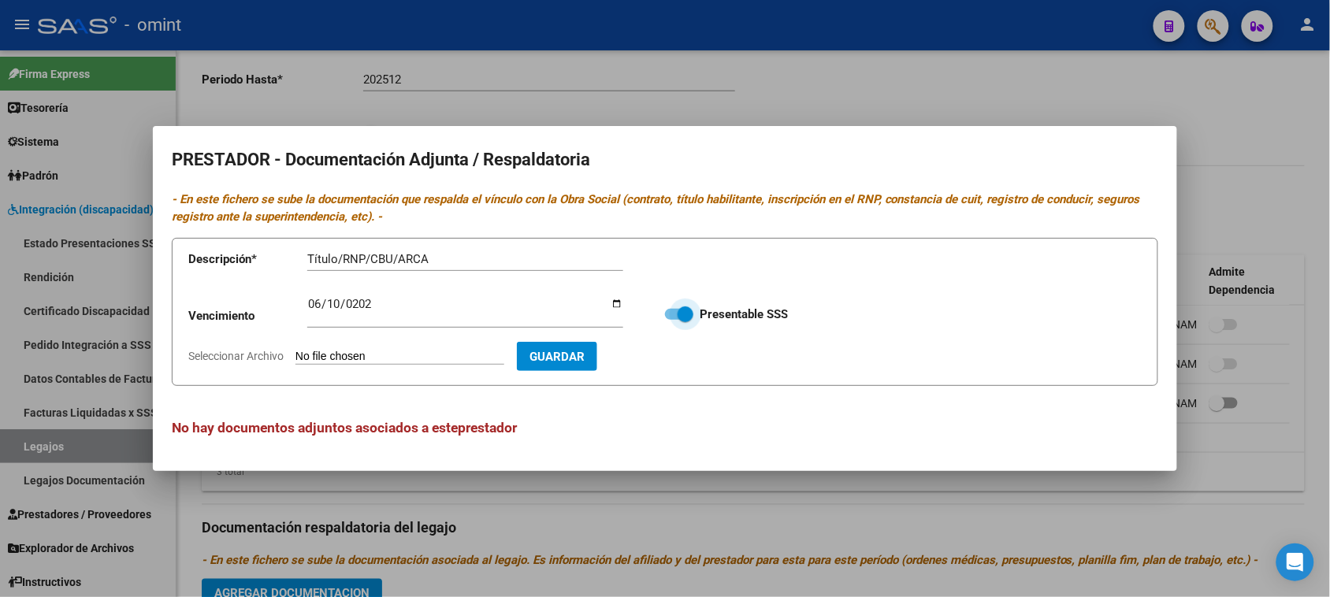
type input "C:\fakepath\PSICOLOGIA PRESTADOR.pdf"
click at [663, 355] on span "Guardar" at bounding box center [648, 357] width 55 height 14
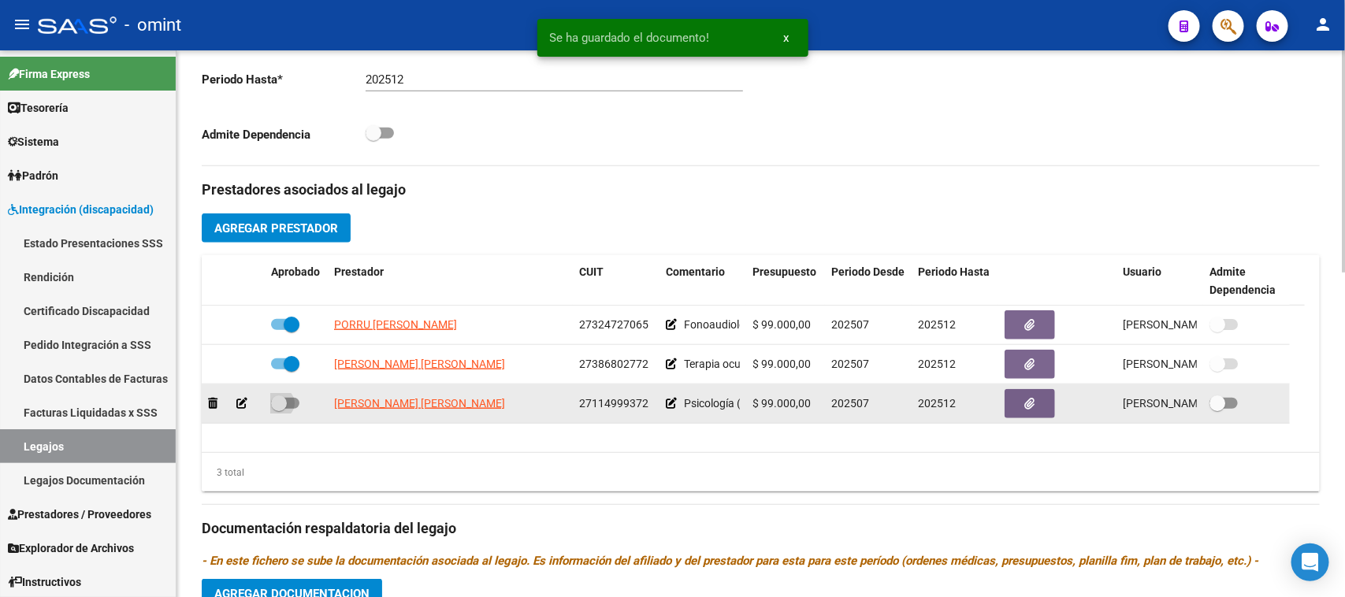
click at [284, 399] on span at bounding box center [279, 404] width 16 height 16
click at [279, 409] on input "checkbox" at bounding box center [278, 409] width 1 height 1
checkbox input "true"
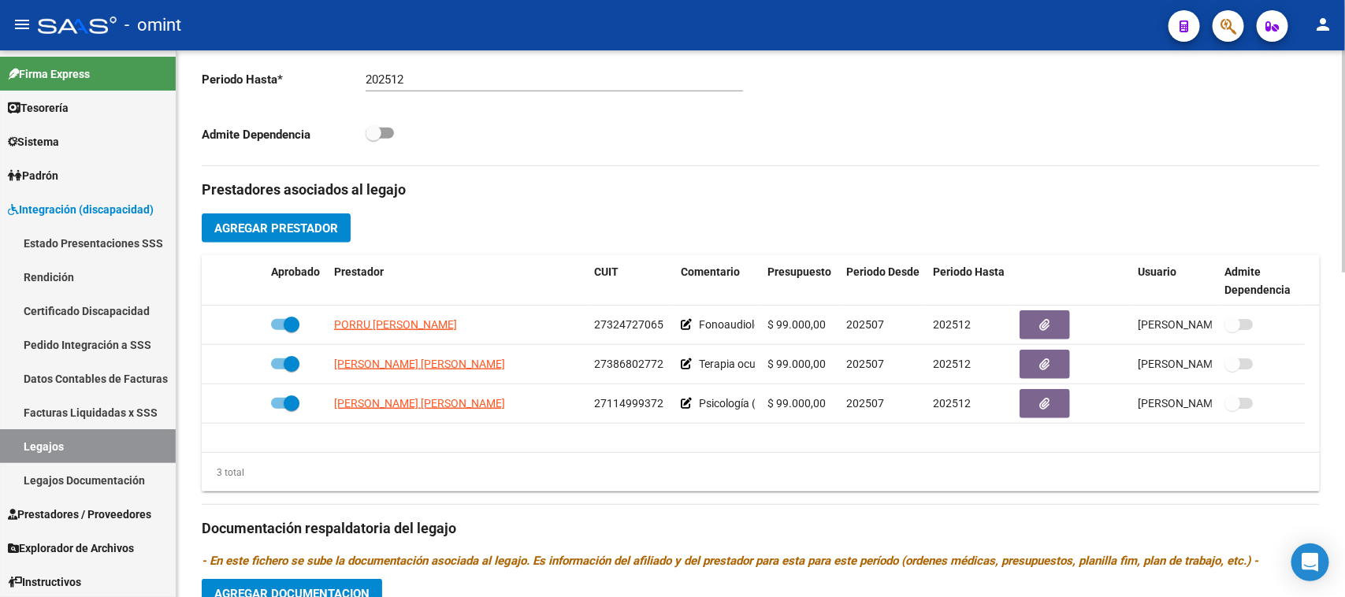
click at [318, 239] on button "Agregar Prestador" at bounding box center [276, 228] width 149 height 29
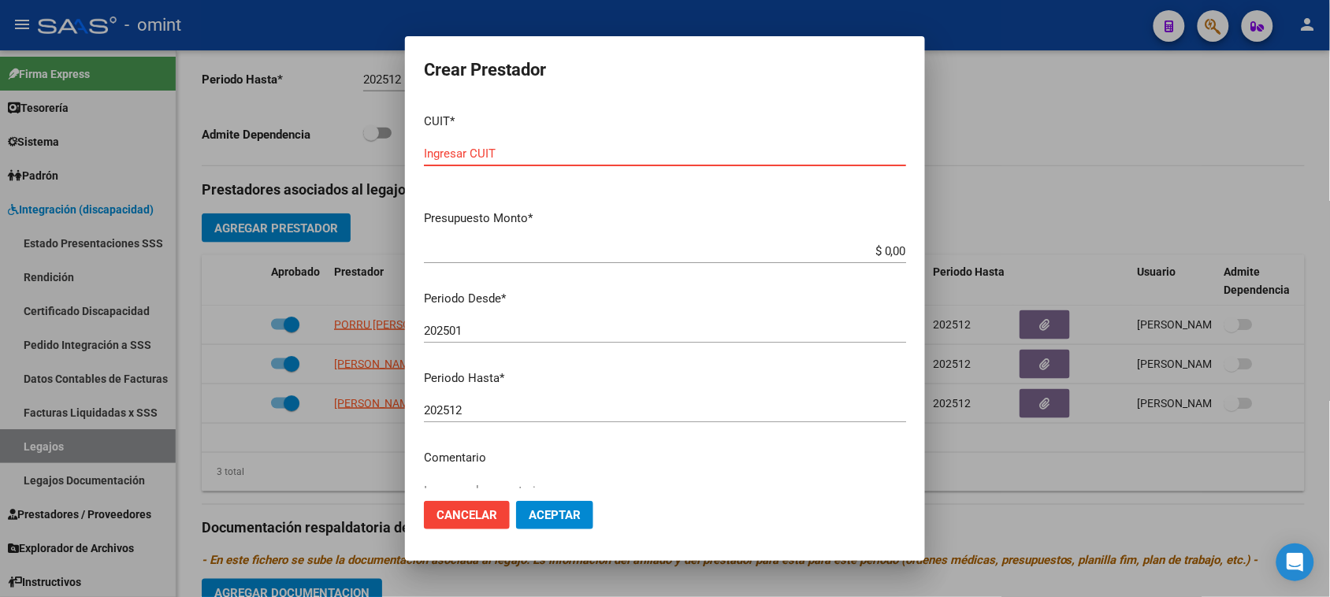
paste input "30-71240038-9"
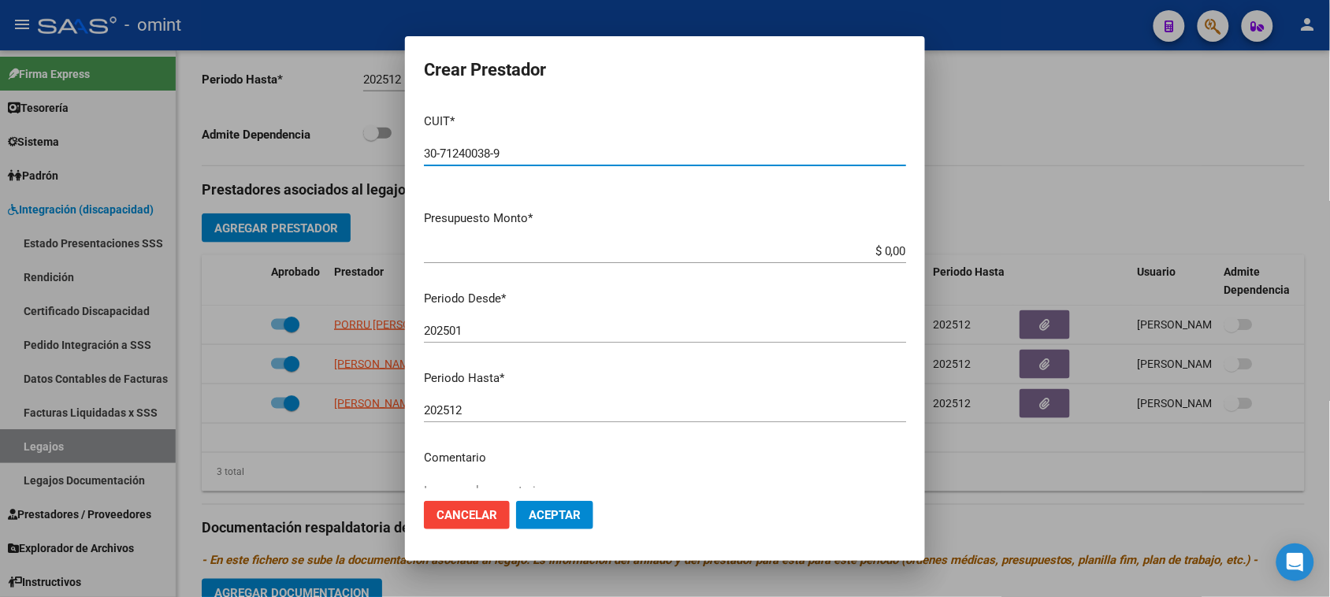
type input "30-71240038-9"
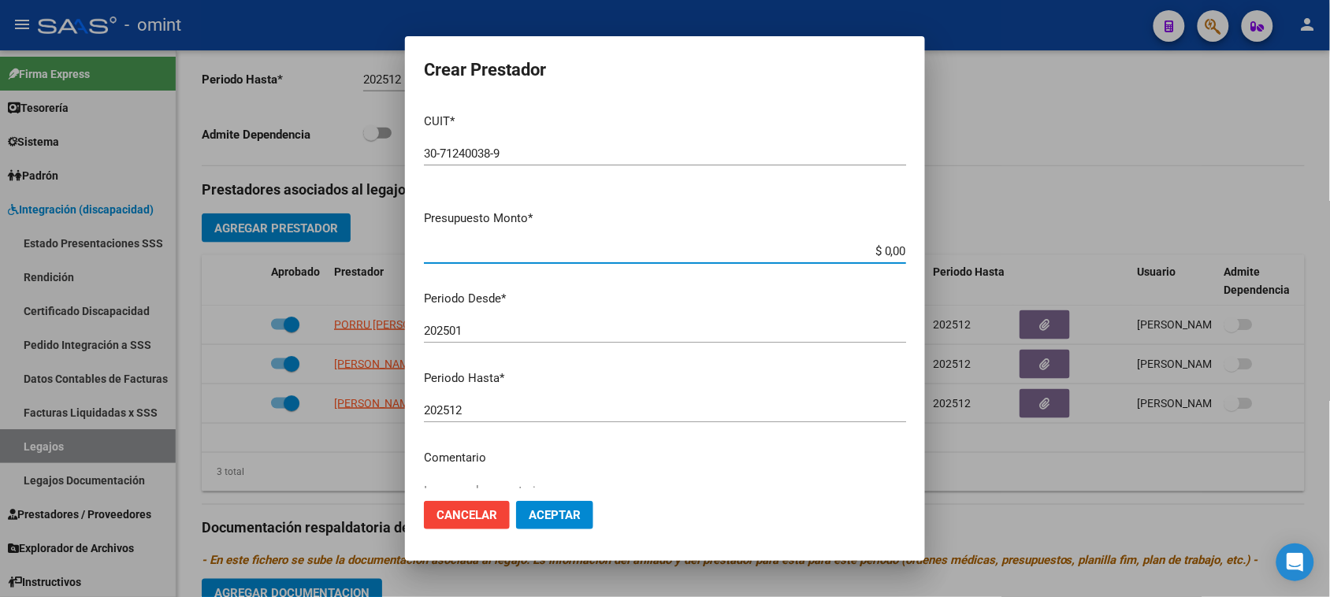
paste input "475.830,36"
type input "$ 475.830,36"
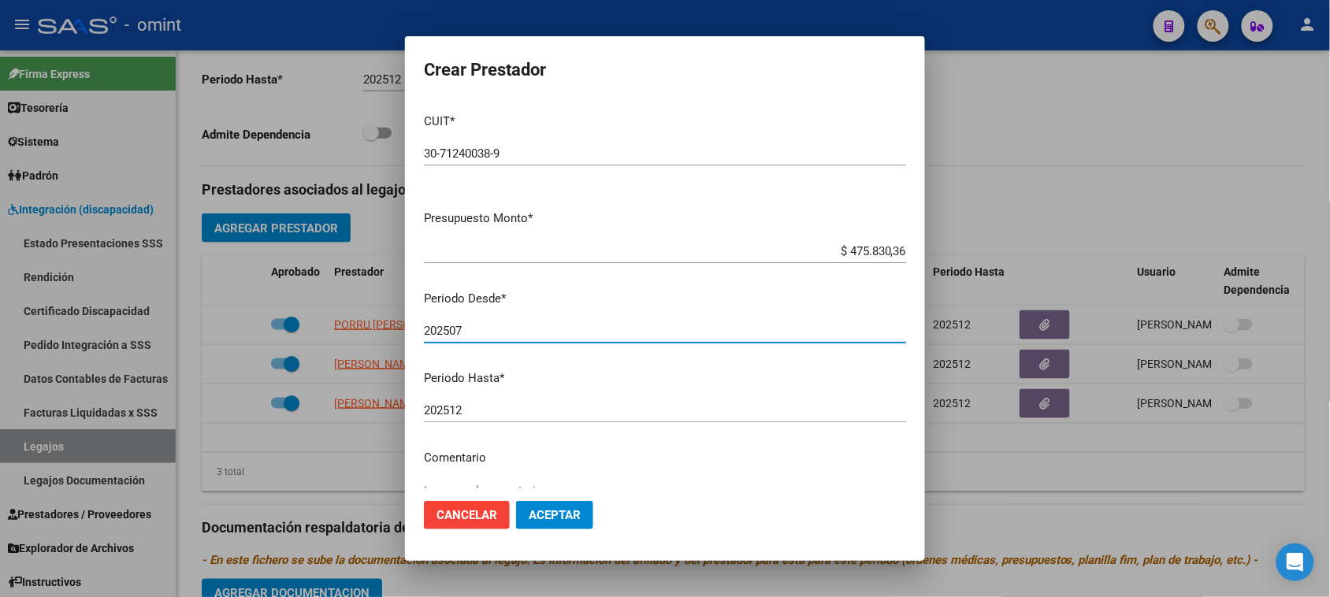
type input "202507"
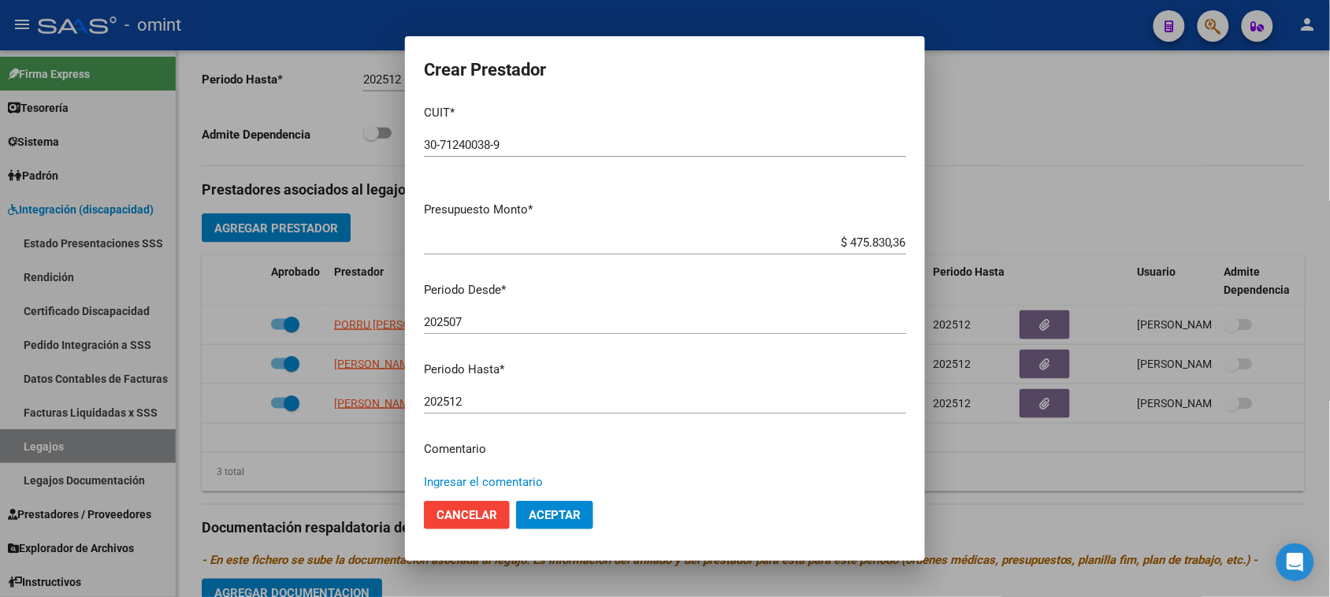
paste textarea "Módulo de Apoyo a la Integración Escolar (Equipo)"
type textarea "Módulo de Apoyo a la Integración Escolar (Equipo)"
click at [549, 522] on button "Aceptar" at bounding box center [554, 515] width 77 height 28
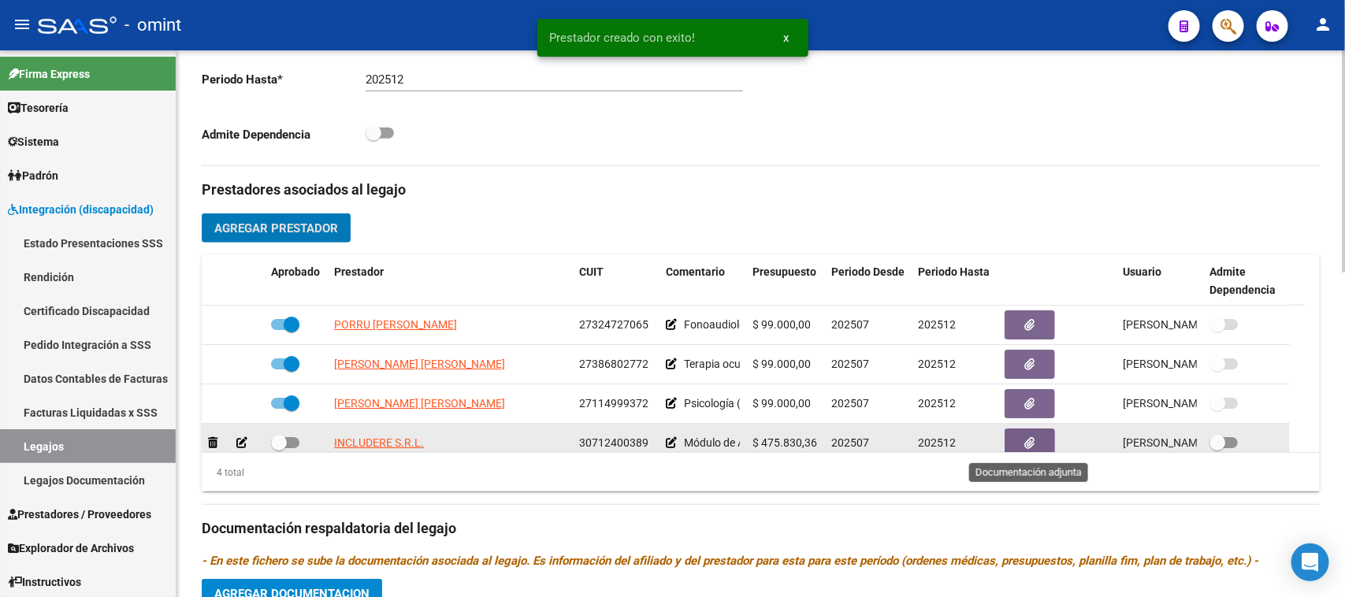
click at [1019, 445] on button "button" at bounding box center [1030, 443] width 50 height 29
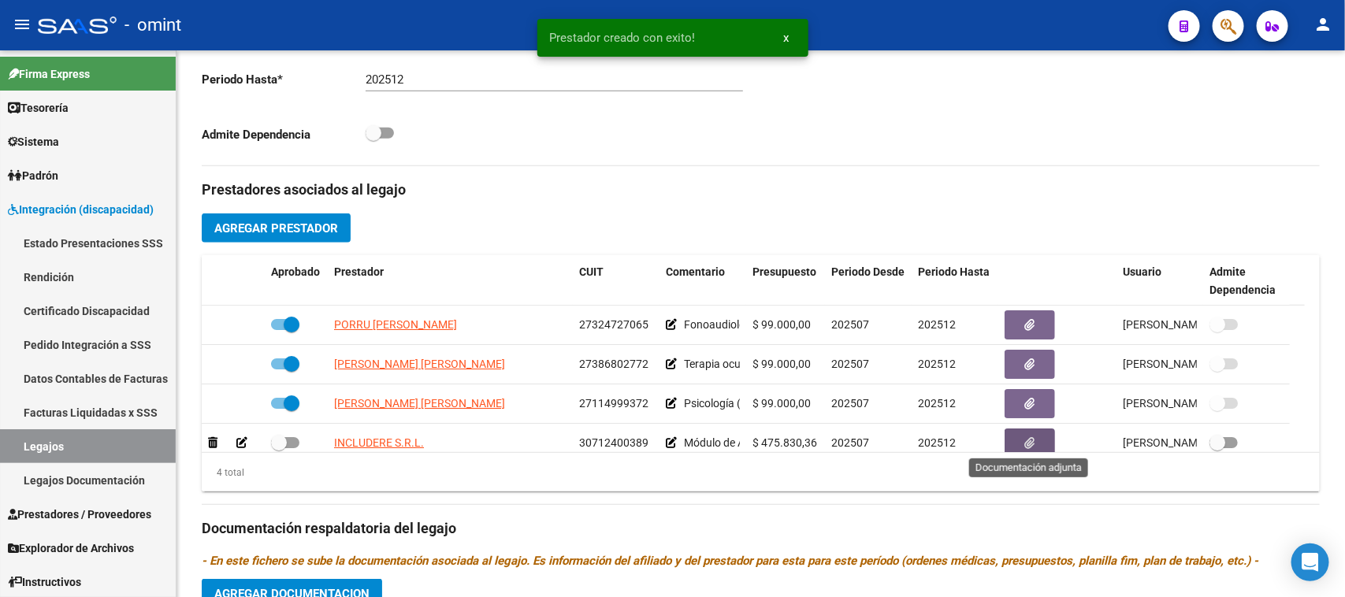
scroll to position [5, 0]
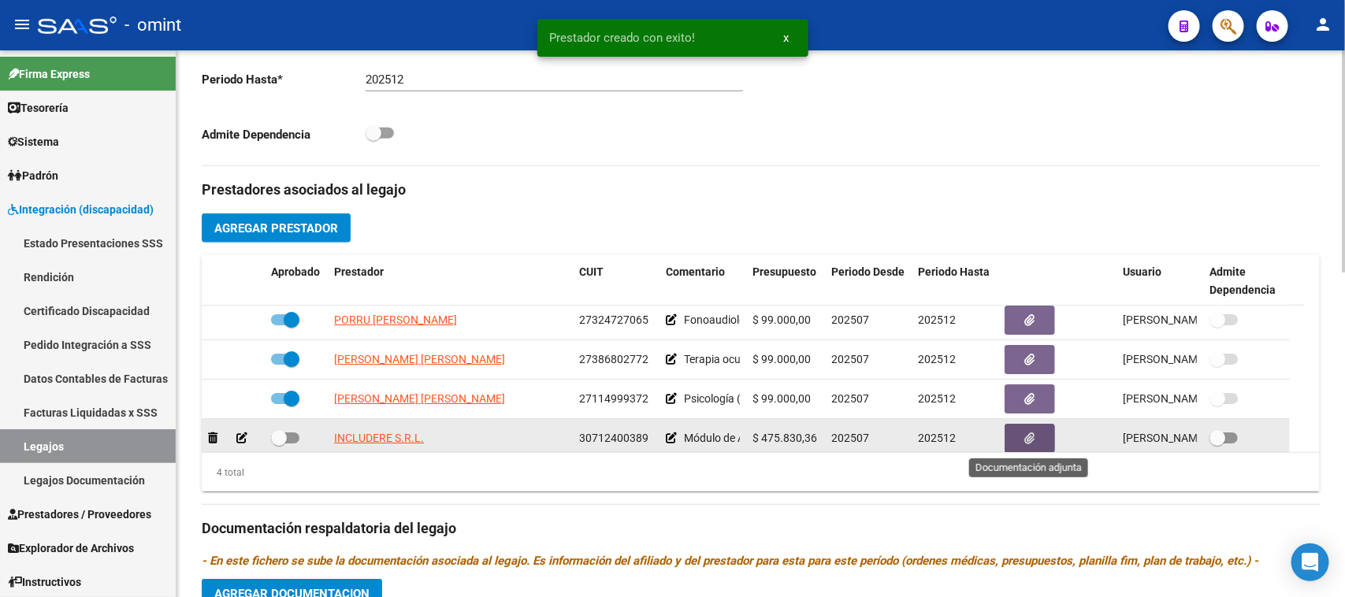
click at [284, 441] on span at bounding box center [285, 438] width 28 height 11
click at [279, 444] on input "checkbox" at bounding box center [278, 444] width 1 height 1
checkbox input "true"
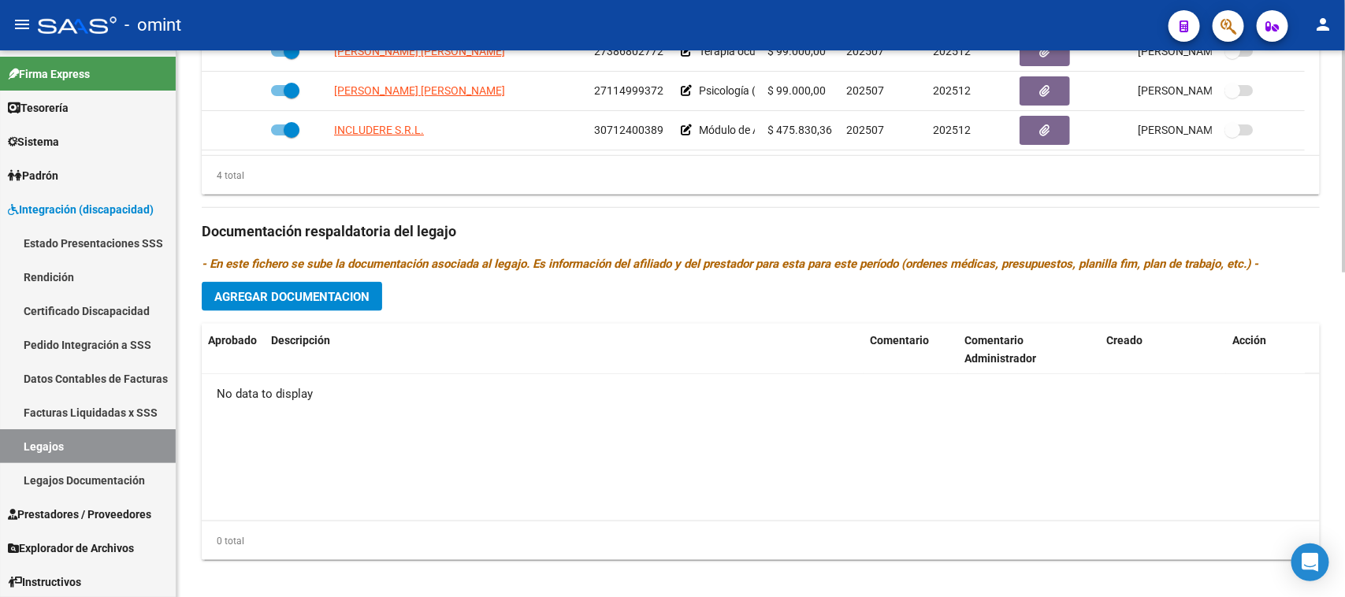
scroll to position [801, 0]
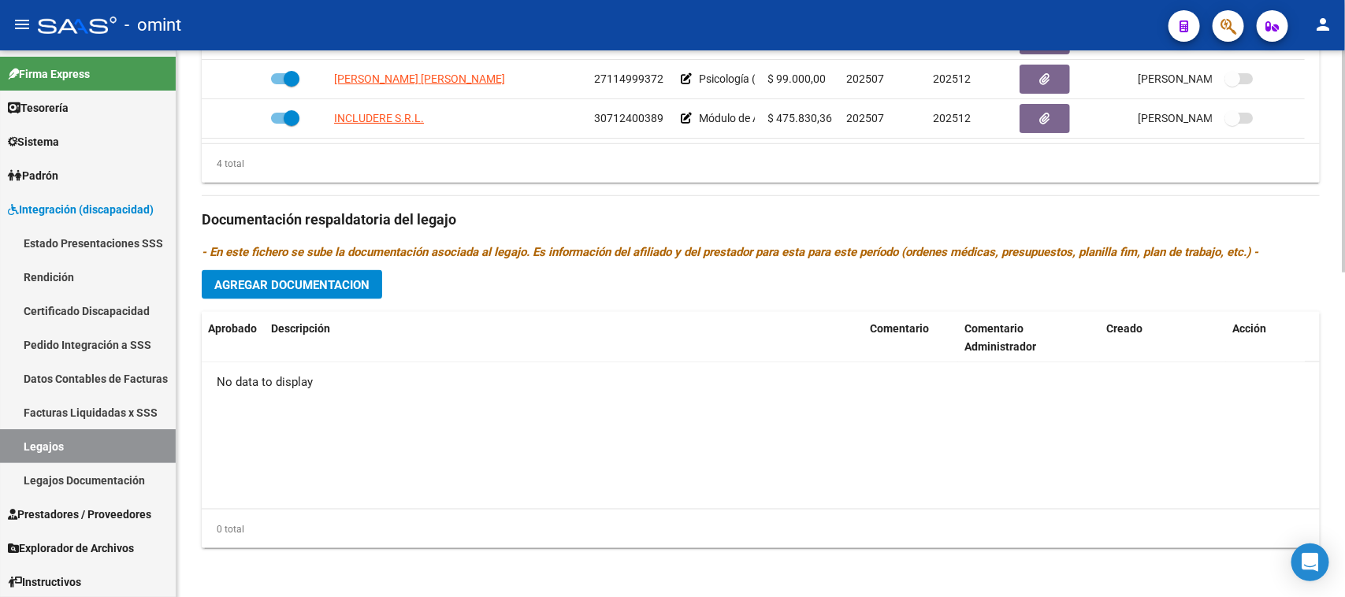
click at [262, 281] on span "Agregar Documentacion" at bounding box center [291, 285] width 155 height 14
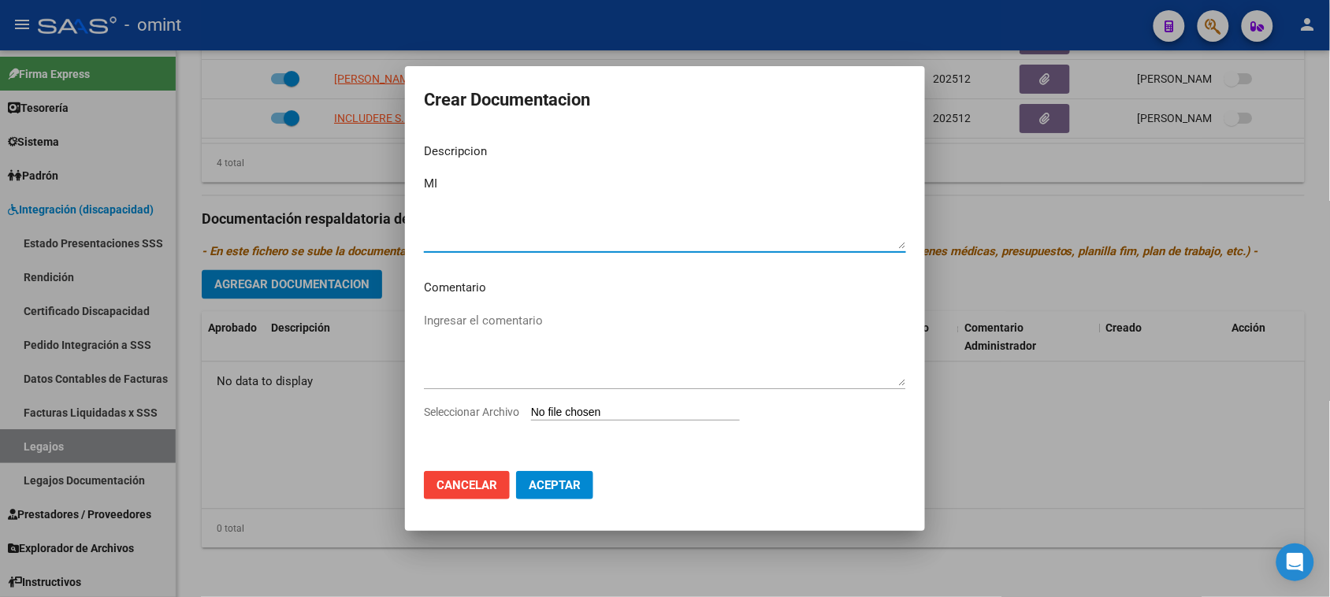
type textarea "M"
type textarea "MAIE"
type input "C:\fakepath\MAIE PRESTACION.pdf"
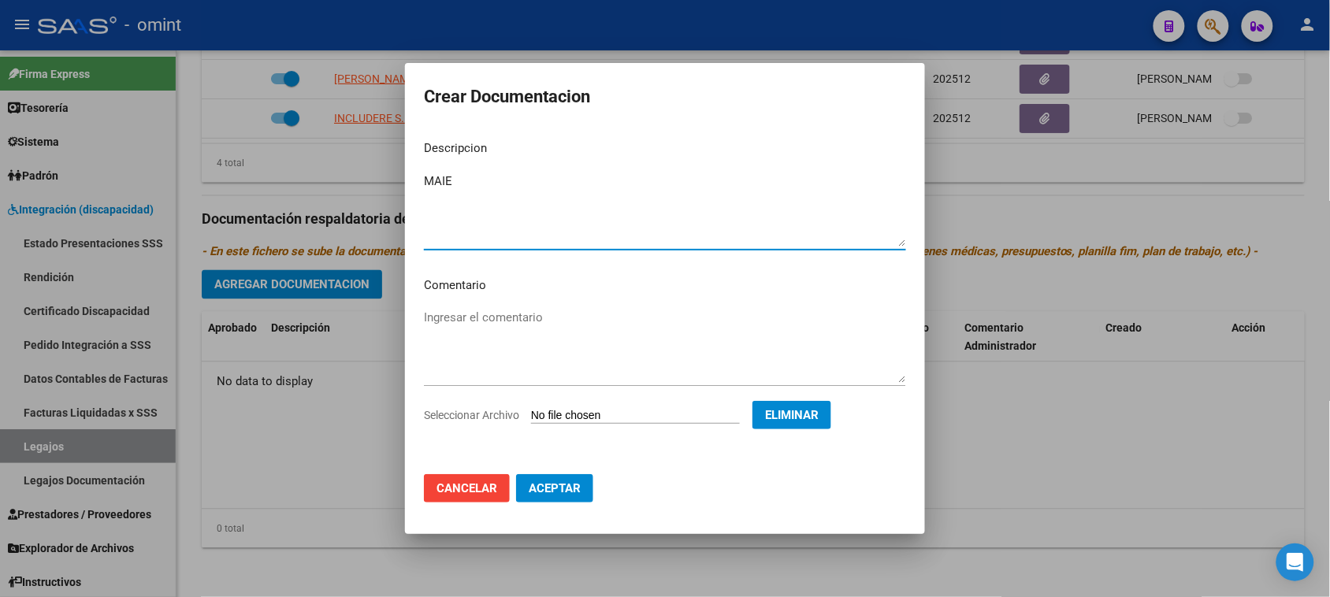
drag, startPoint x: 561, startPoint y: 493, endPoint x: 548, endPoint y: 493, distance: 13.4
click at [560, 493] on span "Aceptar" at bounding box center [555, 488] width 52 height 14
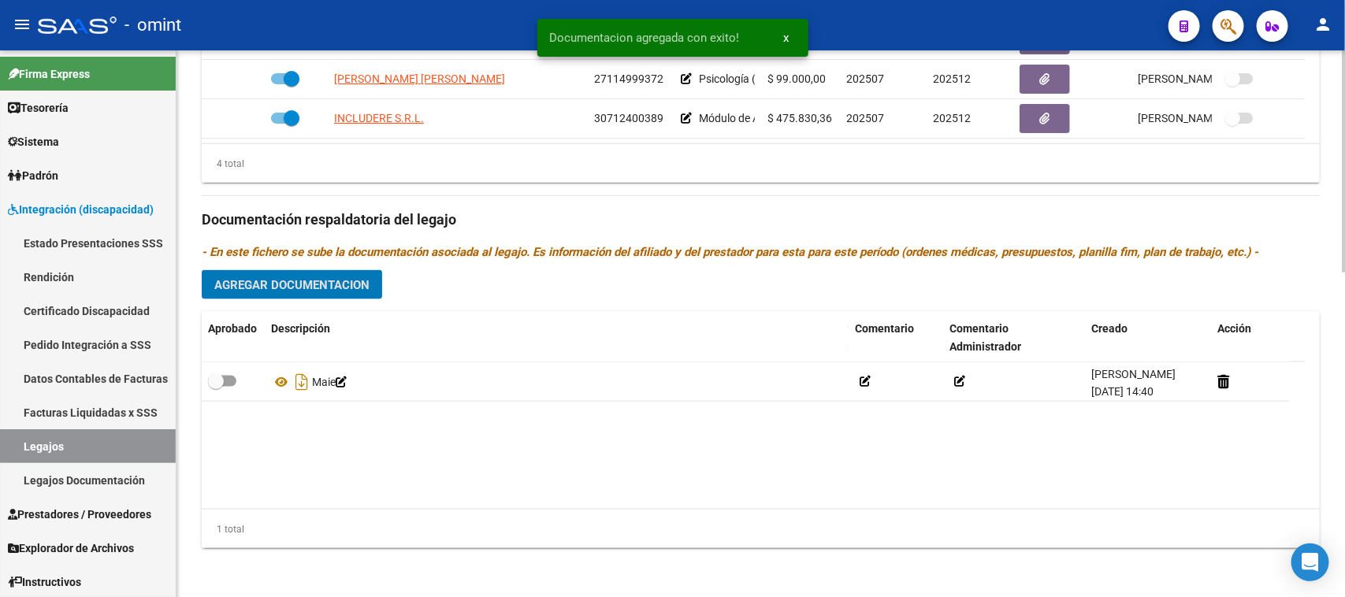
click at [310, 296] on button "Agregar Documentacion" at bounding box center [292, 284] width 180 height 29
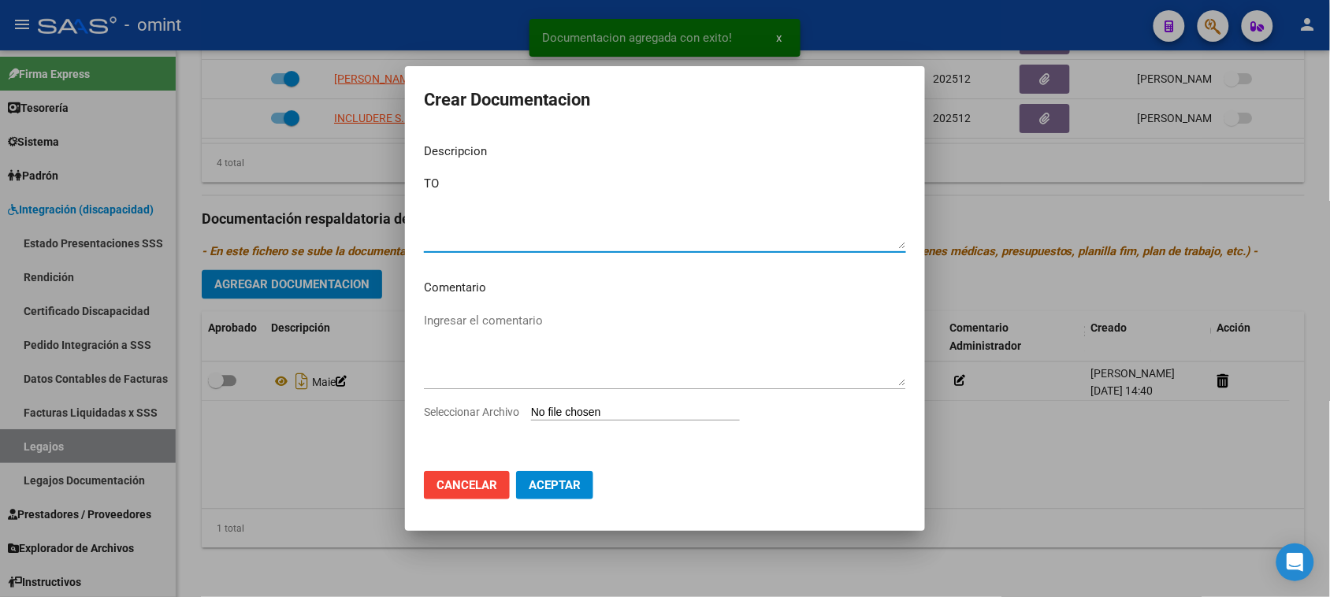
type textarea "TO"
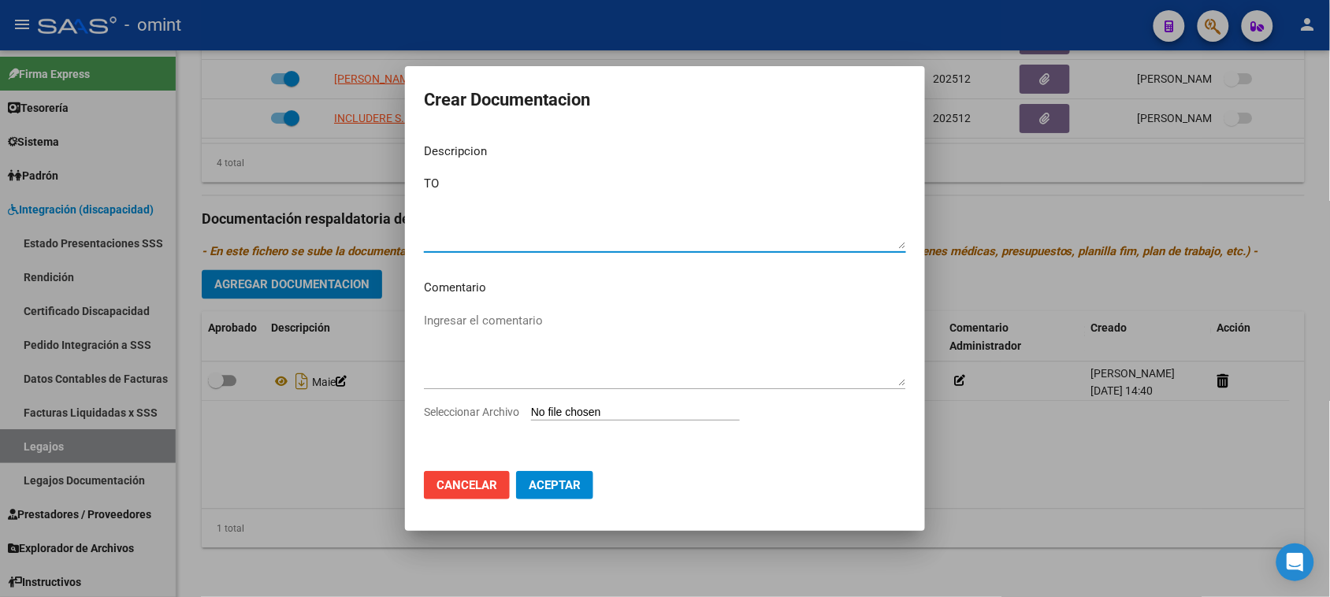
type input "C:\fakepath\TO PRESTACION.pdf"
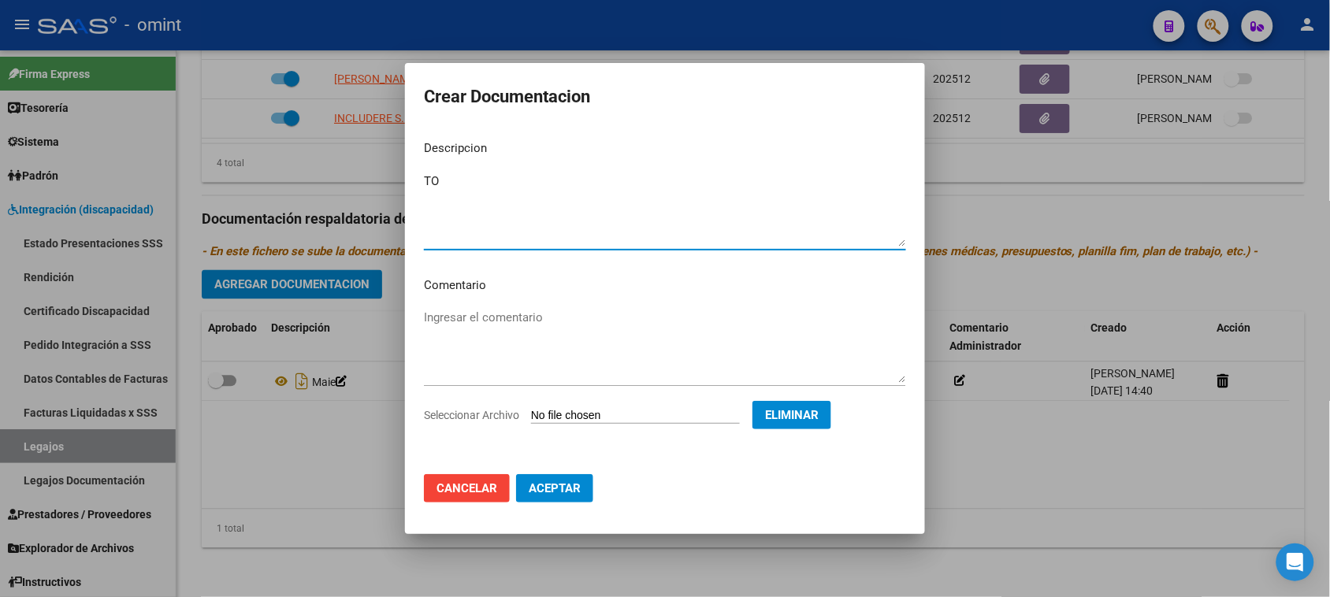
click at [572, 493] on span "Aceptar" at bounding box center [555, 488] width 52 height 14
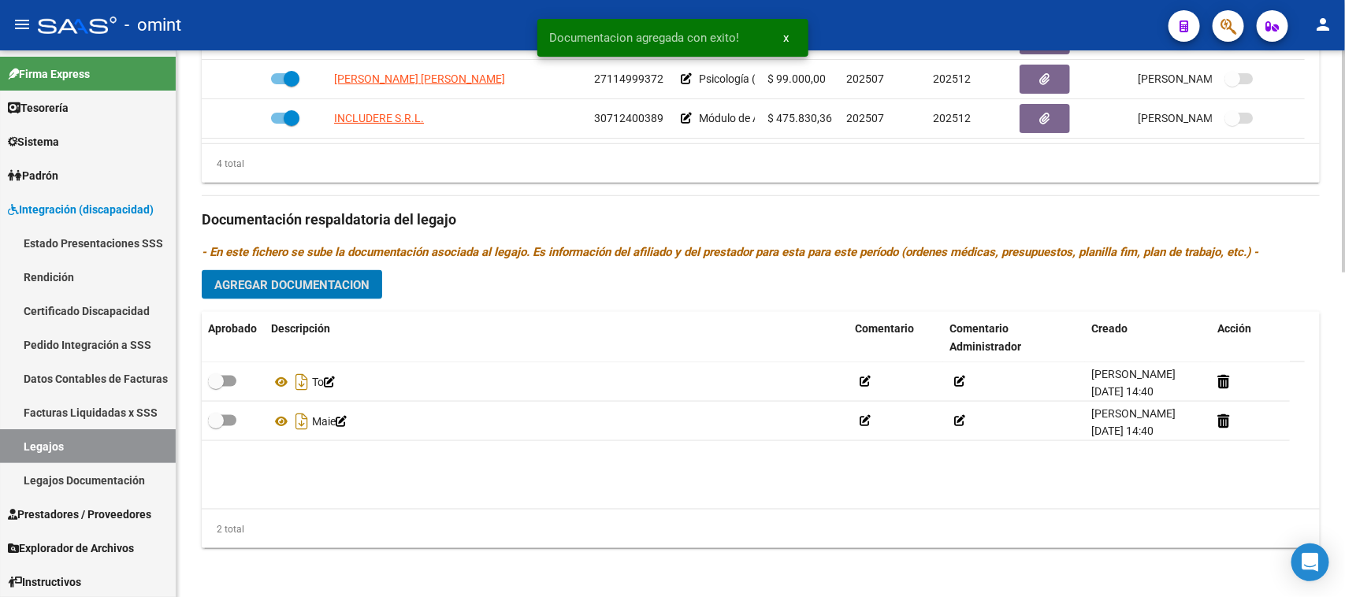
click at [352, 278] on span "Agregar Documentacion" at bounding box center [291, 285] width 155 height 14
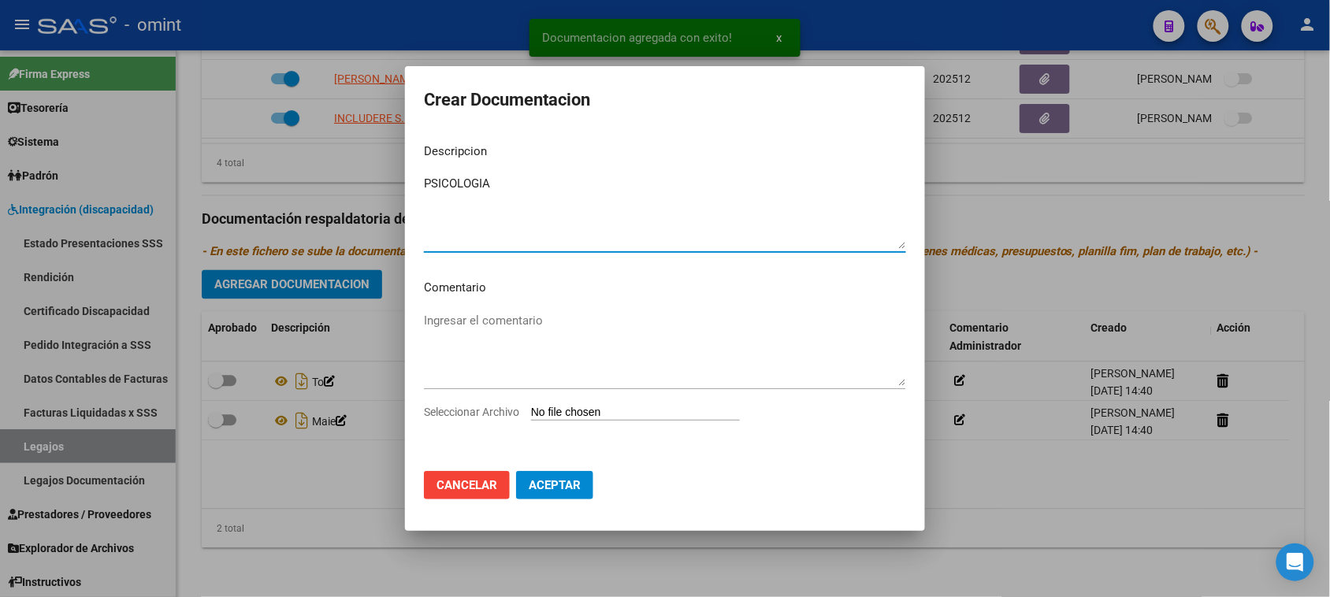
type textarea "PSICOLOGIA"
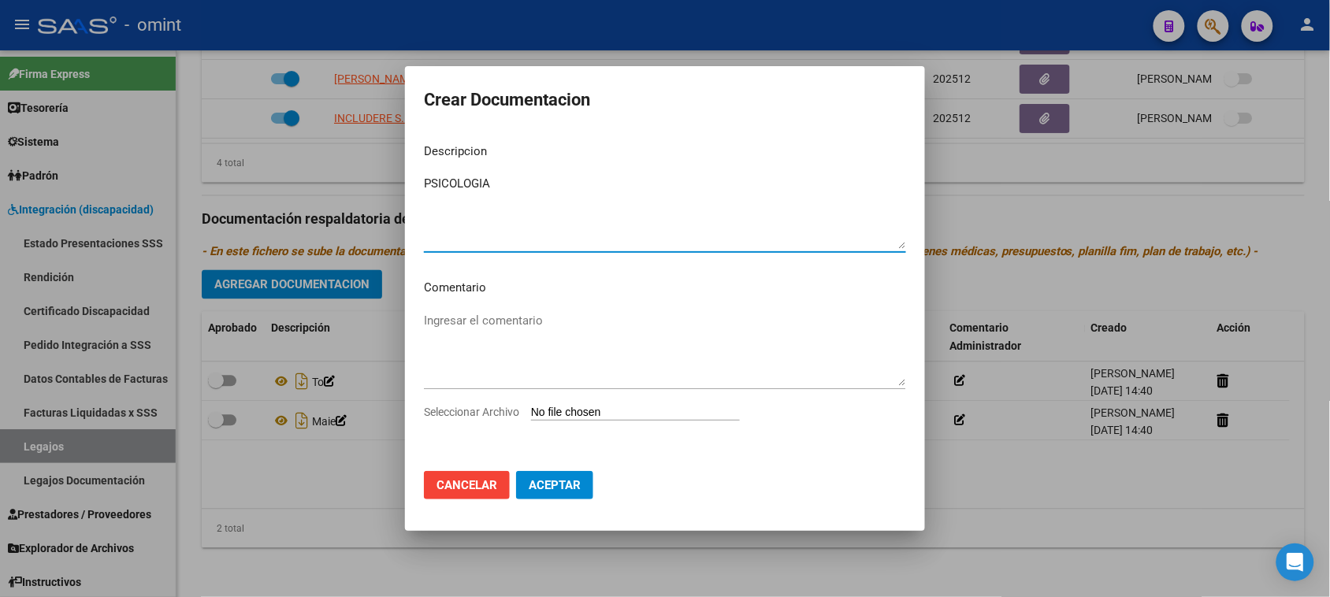
type input "C:\fakepath\PSICOLOGIA PRESTACION.pdf"
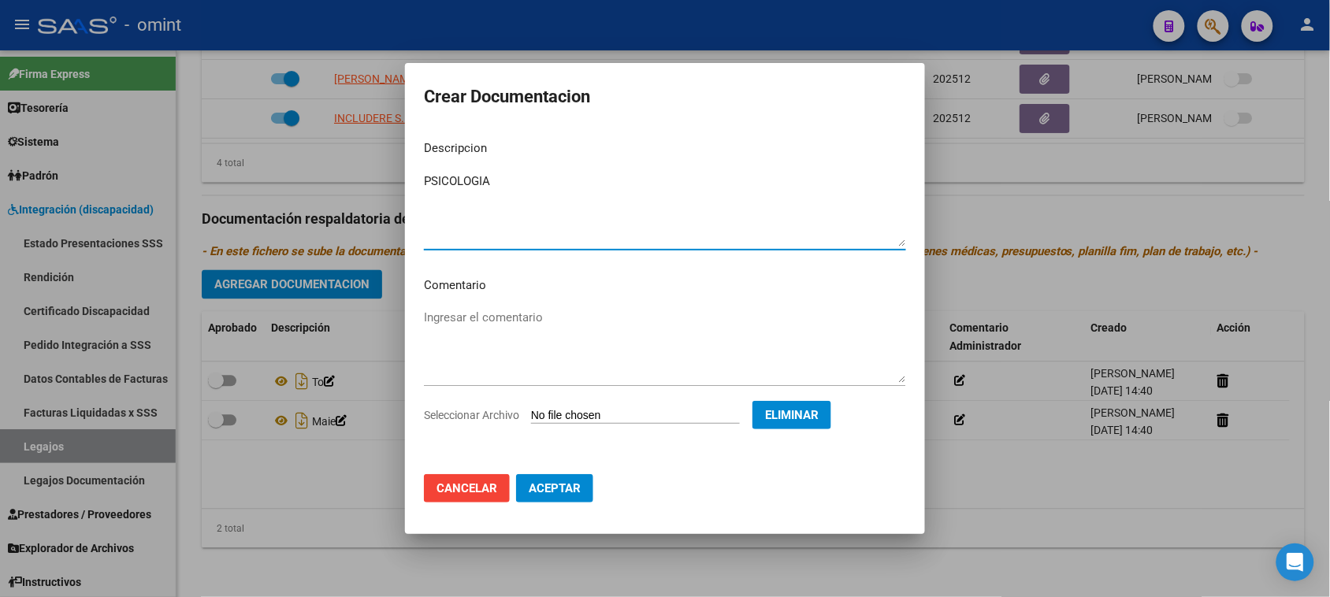
click at [571, 493] on span "Aceptar" at bounding box center [555, 488] width 52 height 14
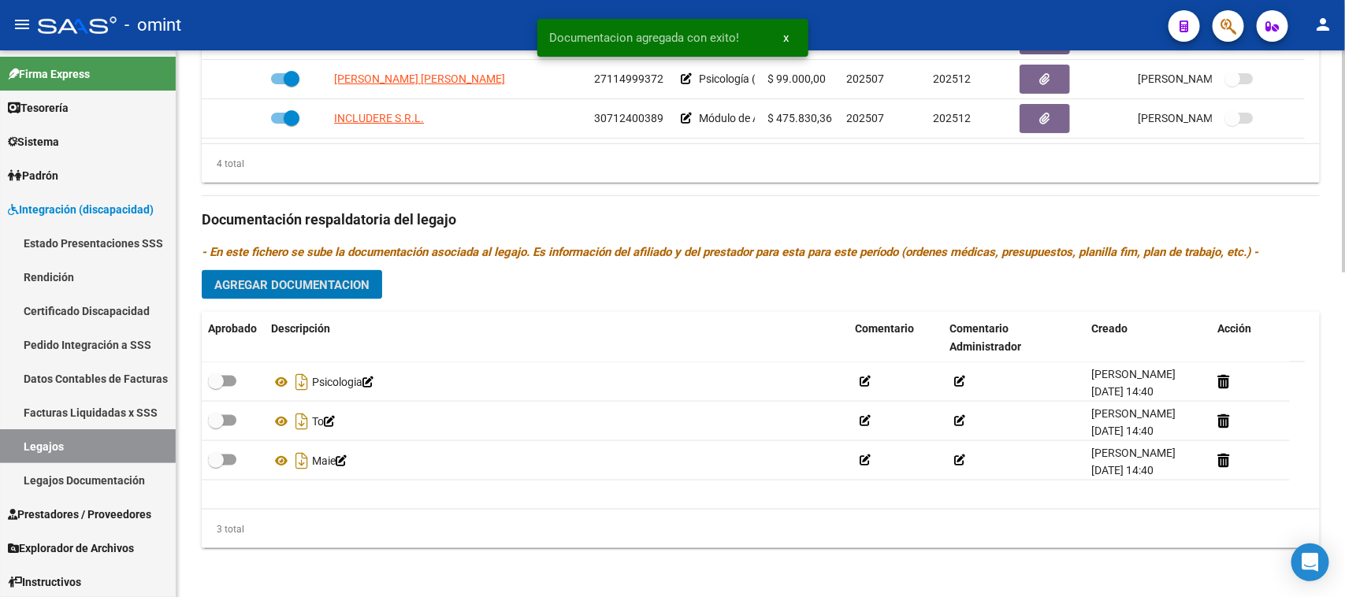
click at [324, 282] on span "Agregar Documentacion" at bounding box center [291, 285] width 155 height 14
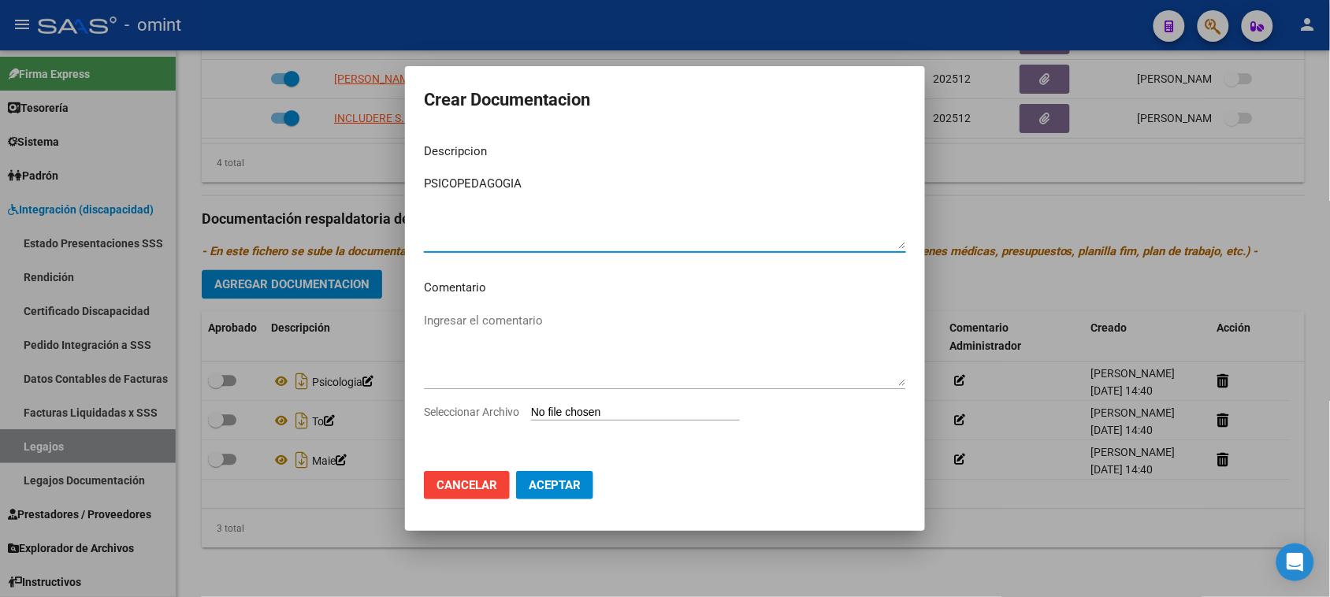
click at [467, 183] on textarea "PSICOPEDAGOGIA" at bounding box center [665, 212] width 482 height 74
type textarea "FONOAUDIOLOGIA"
type input "C:\fakepath\FONO PRESTACION.pdf"
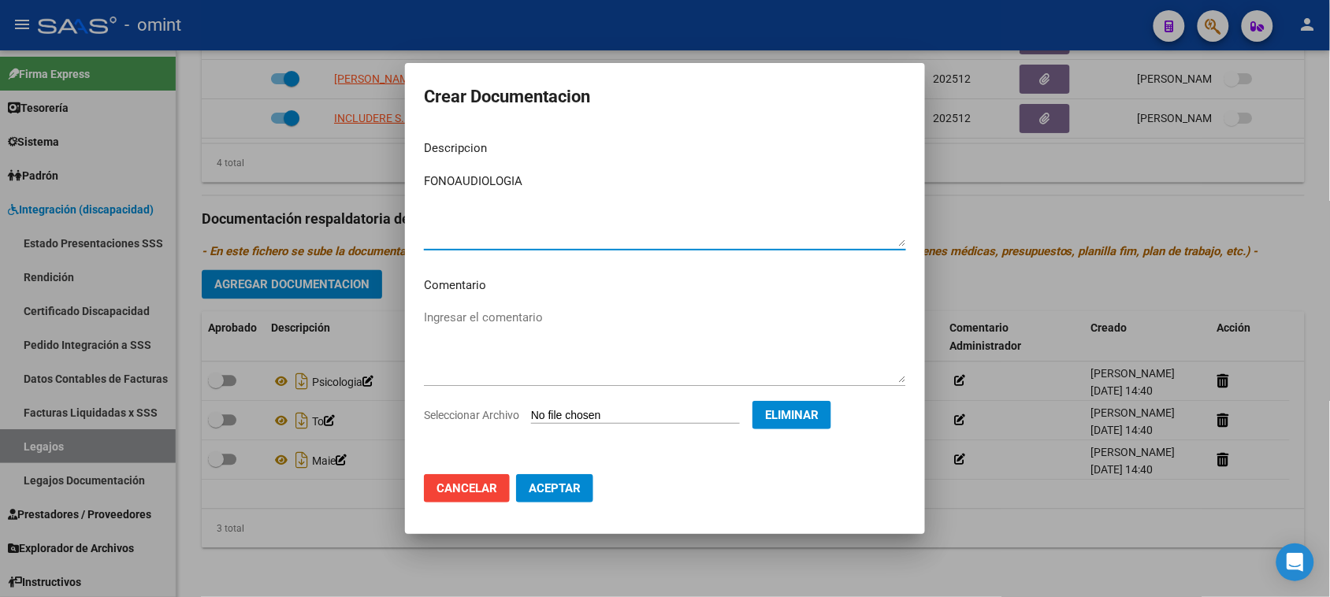
click at [560, 485] on span "Aceptar" at bounding box center [555, 488] width 52 height 14
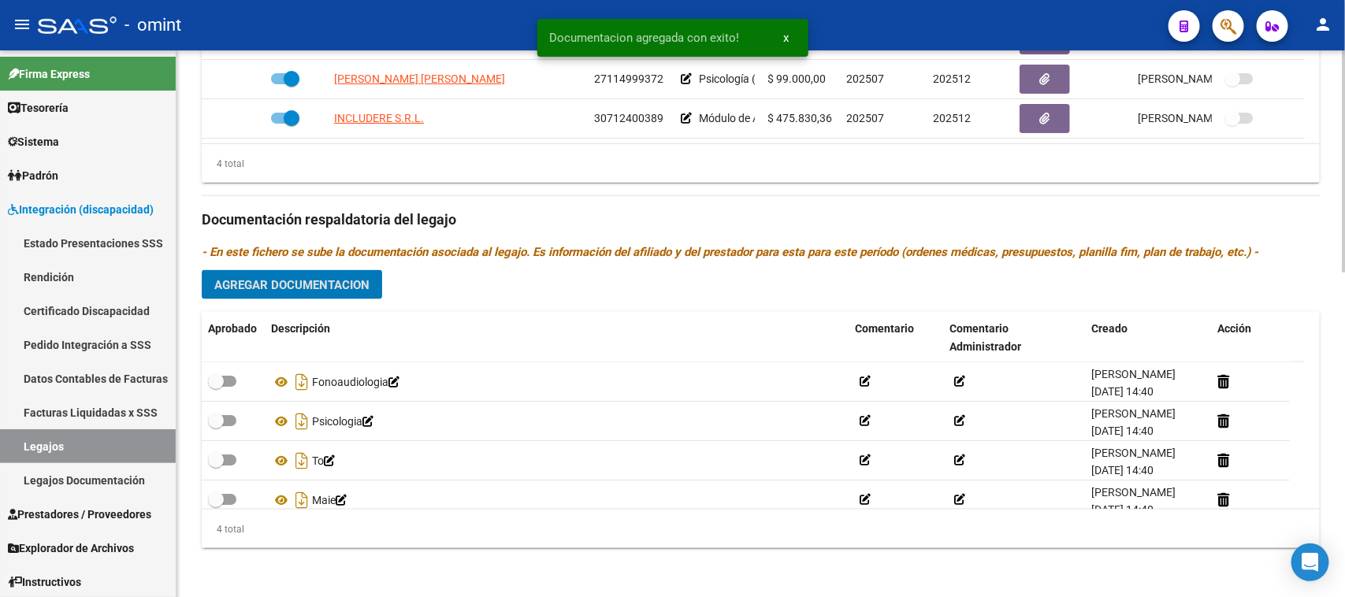
click at [324, 294] on button "Agregar Documentacion" at bounding box center [292, 284] width 180 height 29
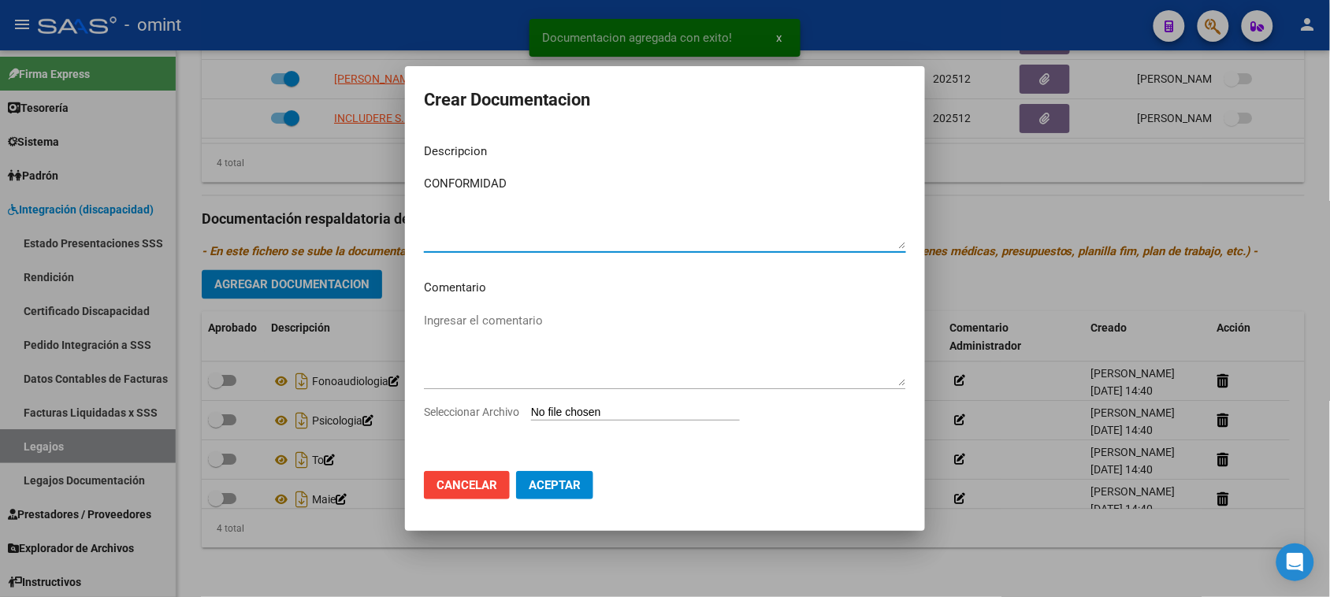
type textarea "CONFORMIDAD"
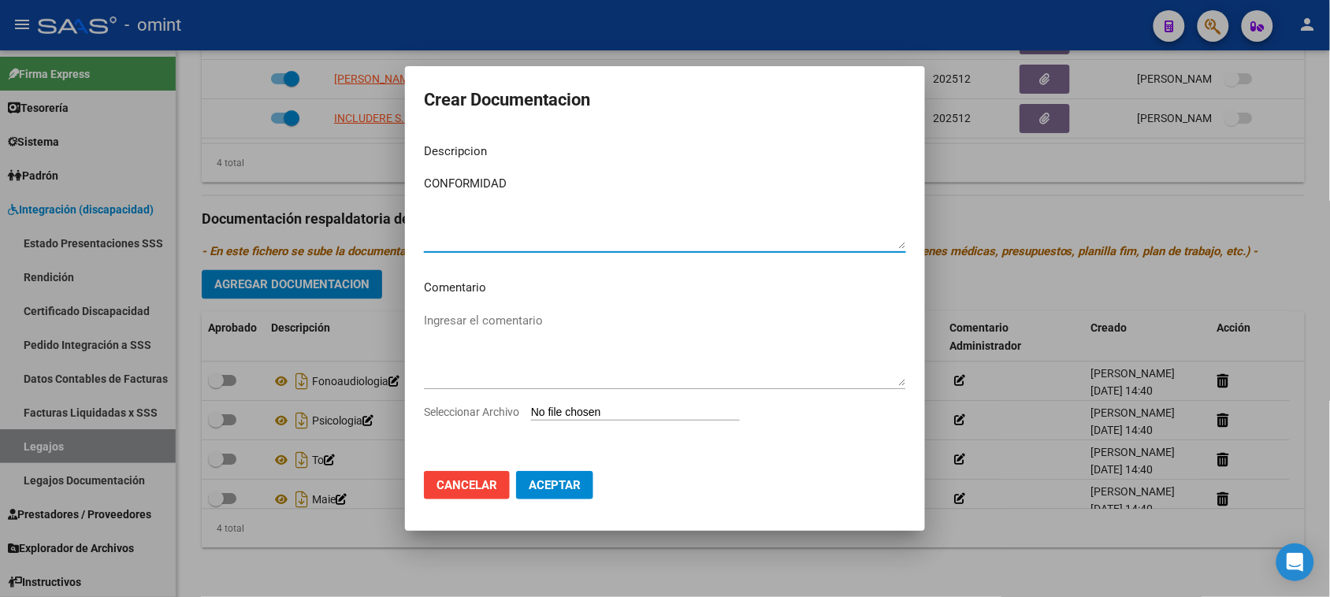
type input "C:\fakepath\CONFORMIDAD.pdf"
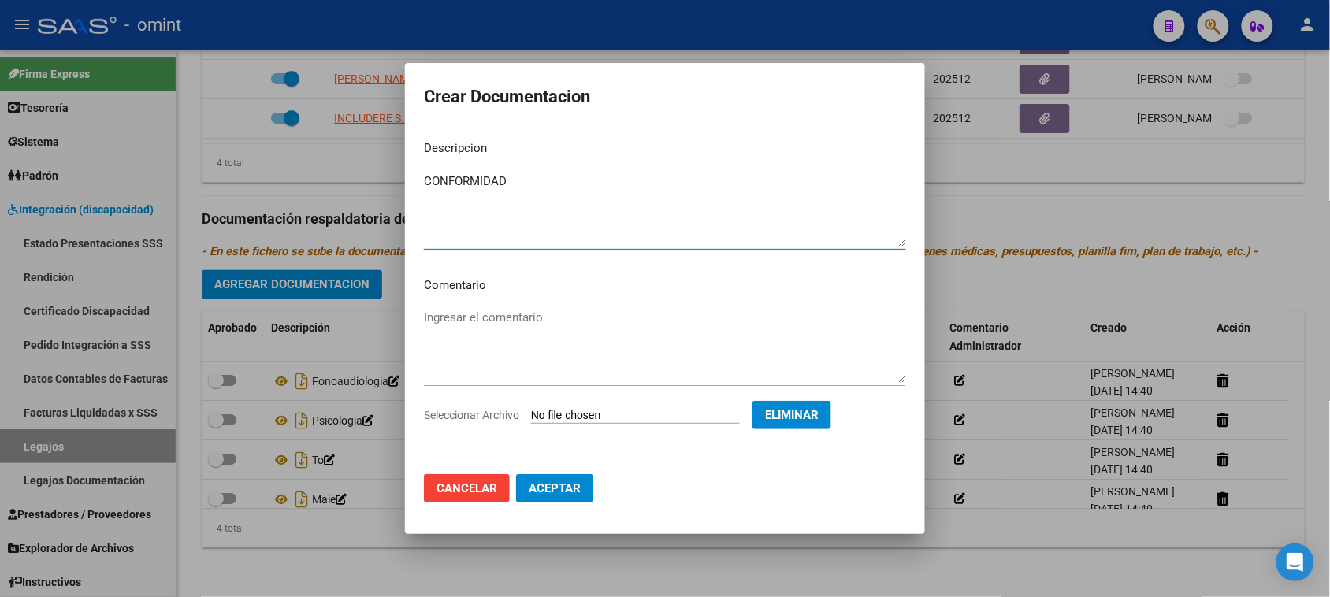
click at [557, 481] on span "Aceptar" at bounding box center [555, 488] width 52 height 14
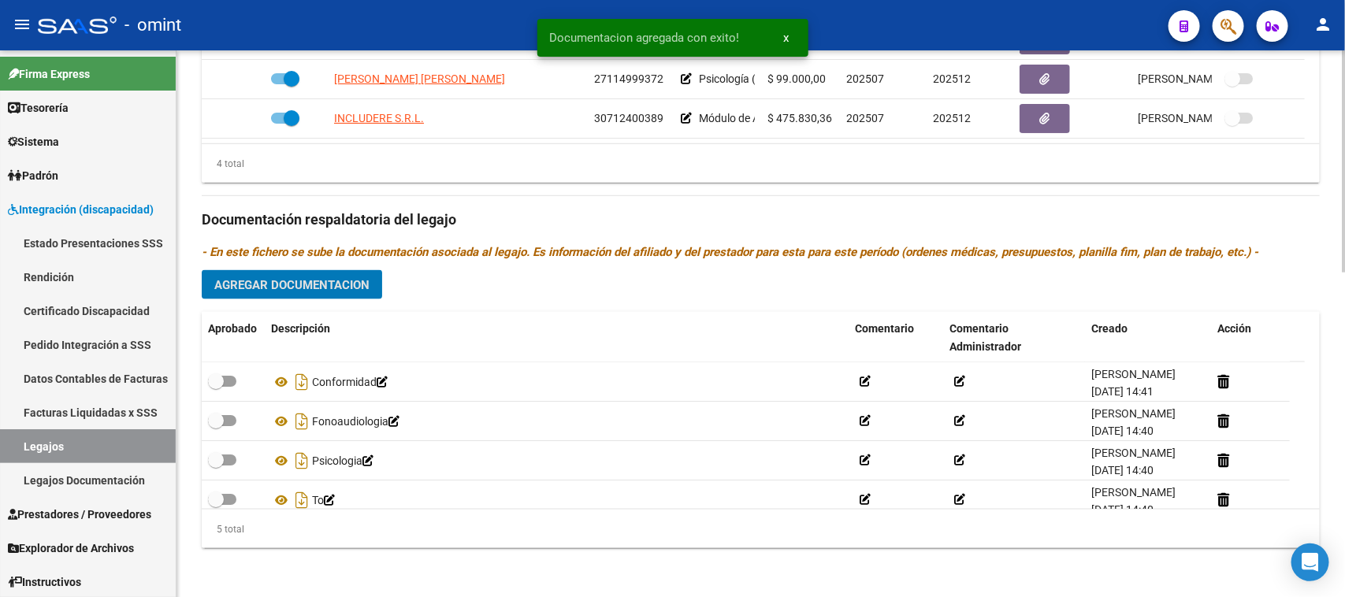
click at [302, 286] on span "Agregar Documentacion" at bounding box center [291, 285] width 155 height 14
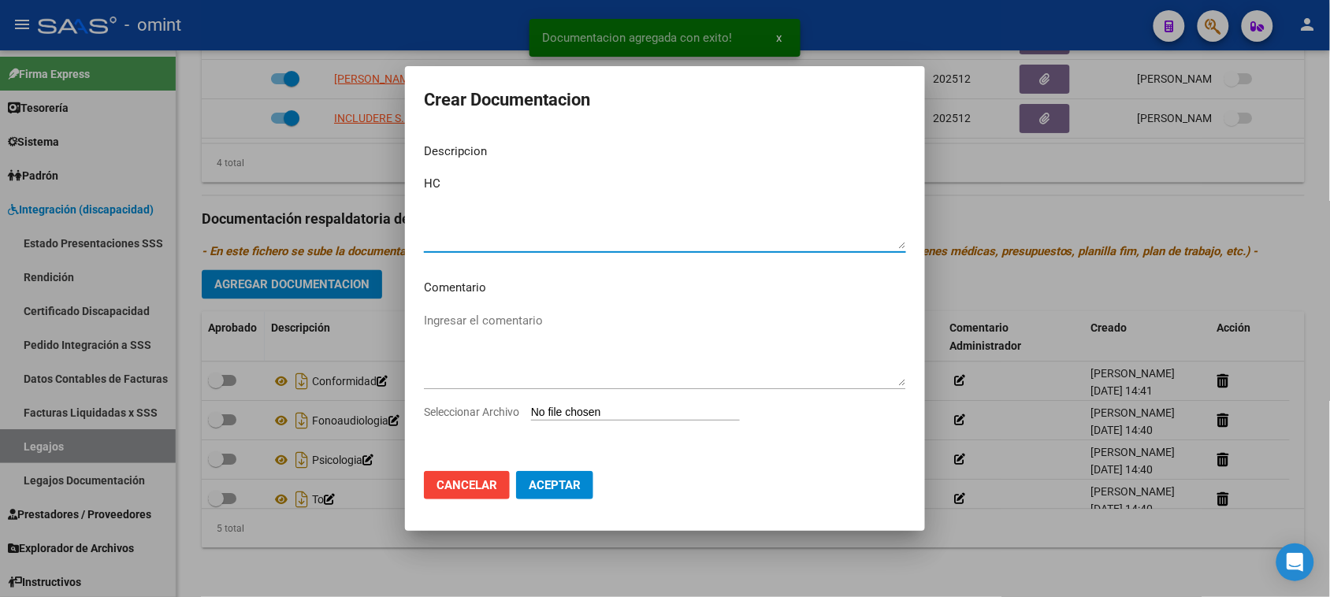
type textarea "HC"
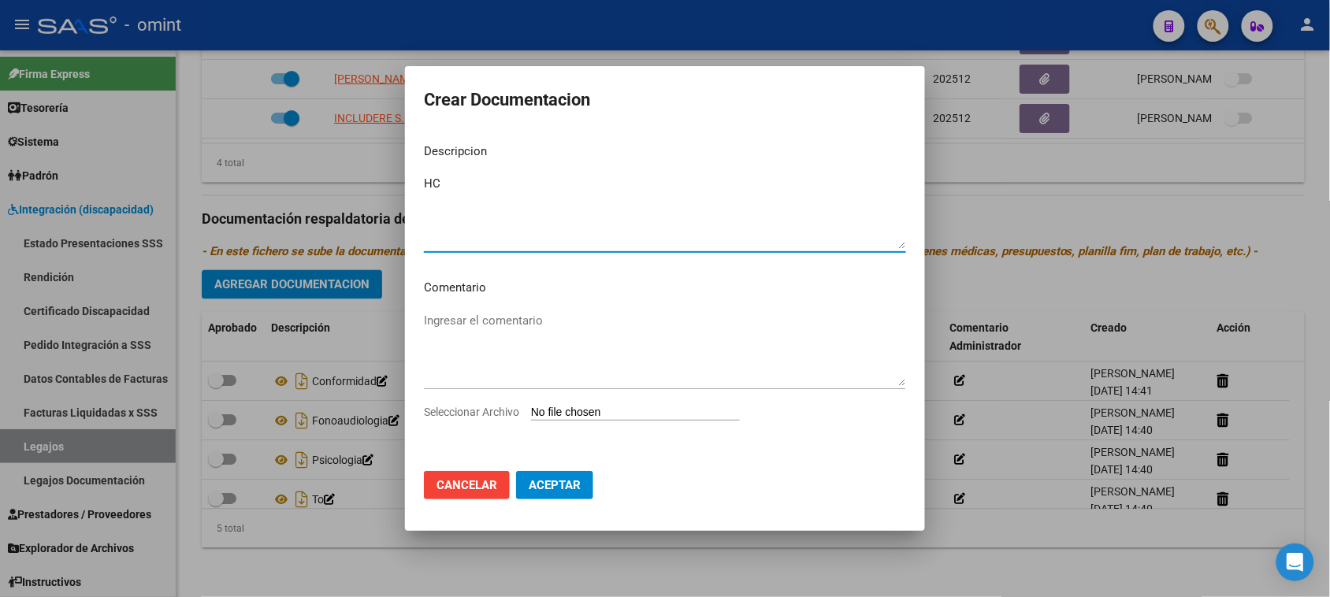
type input "C:\fakepath\HC.pdf"
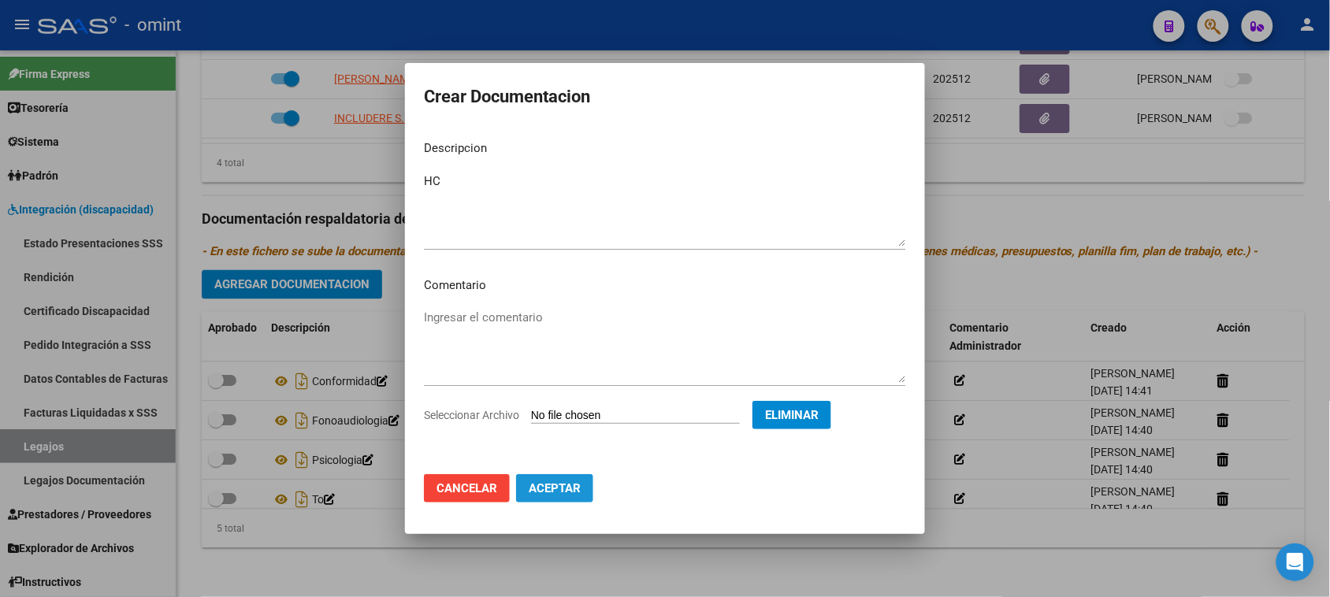
click at [577, 489] on span "Aceptar" at bounding box center [555, 488] width 52 height 14
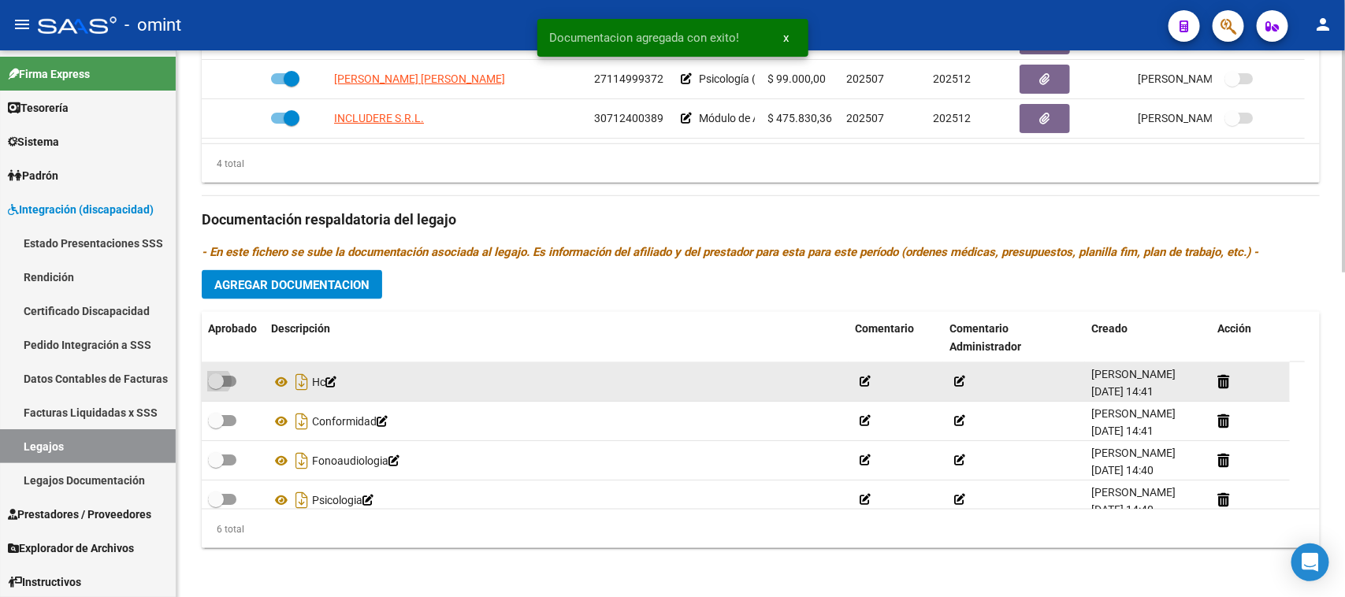
click at [225, 379] on span at bounding box center [222, 381] width 28 height 11
click at [216, 387] on input "checkbox" at bounding box center [215, 387] width 1 height 1
checkbox input "true"
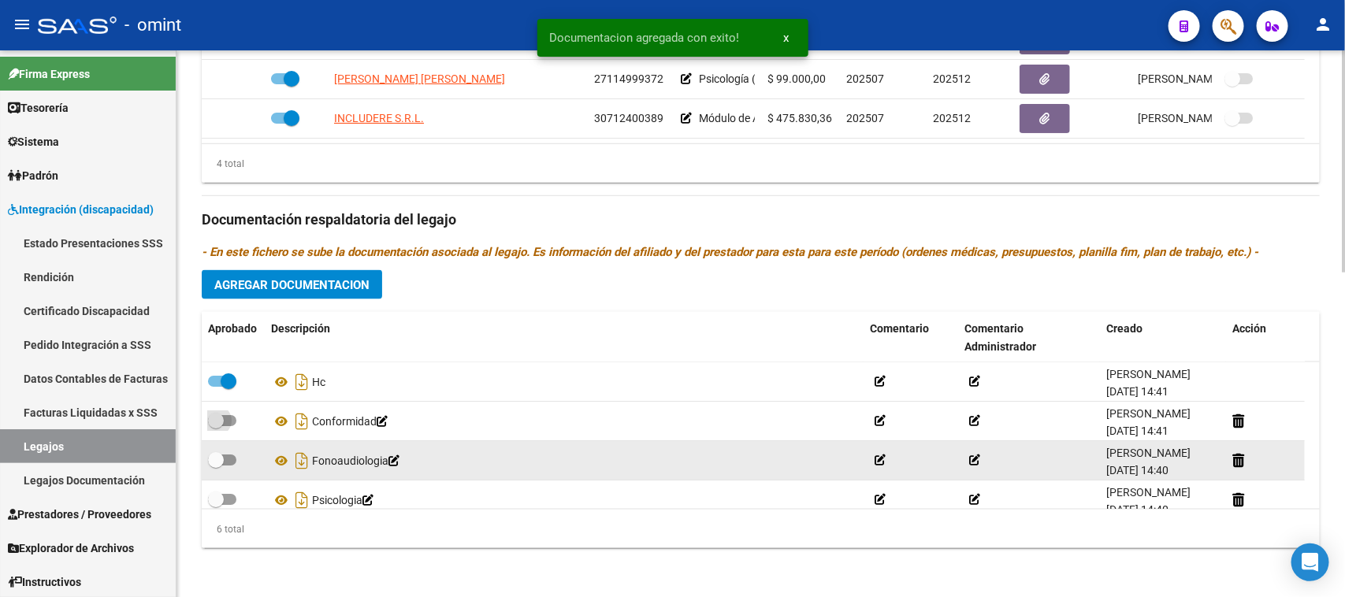
drag, startPoint x: 227, startPoint y: 419, endPoint x: 226, endPoint y: 454, distance: 34.7
click at [227, 420] on span at bounding box center [222, 420] width 28 height 11
click at [216, 426] on input "checkbox" at bounding box center [215, 426] width 1 height 1
checkbox input "true"
drag, startPoint x: 226, startPoint y: 455, endPoint x: 225, endPoint y: 463, distance: 7.9
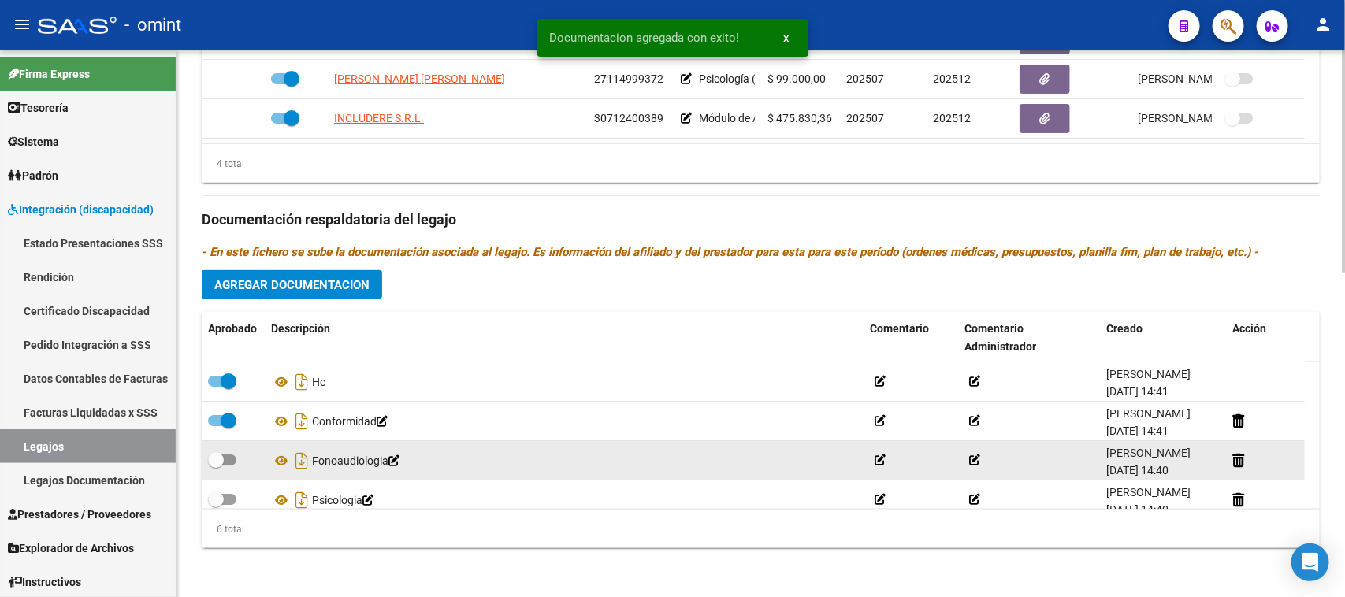
click at [225, 457] on span at bounding box center [222, 460] width 28 height 11
click at [216, 466] on input "checkbox" at bounding box center [215, 466] width 1 height 1
checkbox input "true"
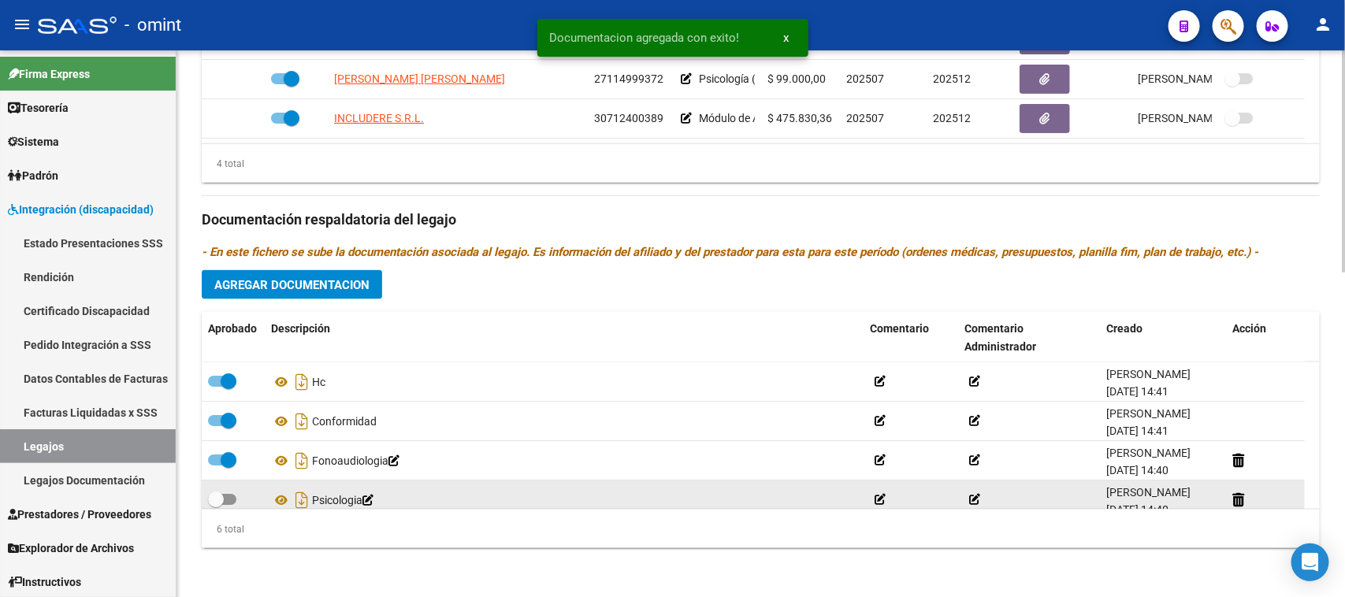
click at [226, 497] on span at bounding box center [222, 499] width 28 height 11
click at [216, 505] on input "checkbox" at bounding box center [215, 505] width 1 height 1
checkbox input "true"
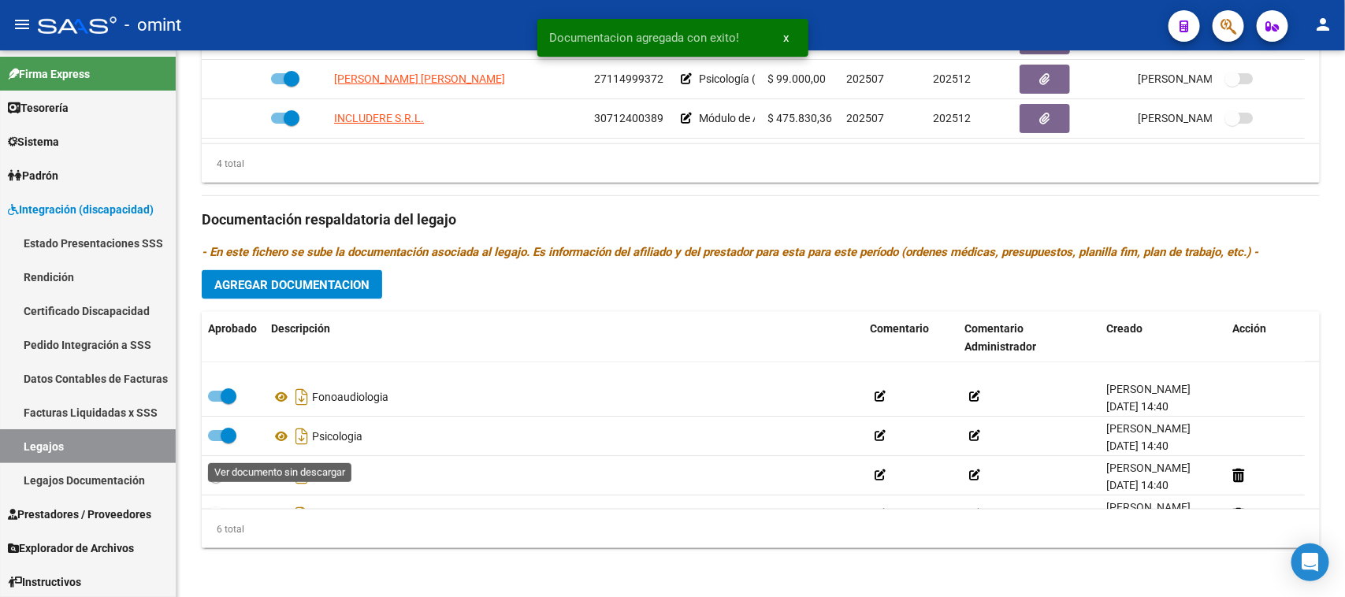
scroll to position [95, 0]
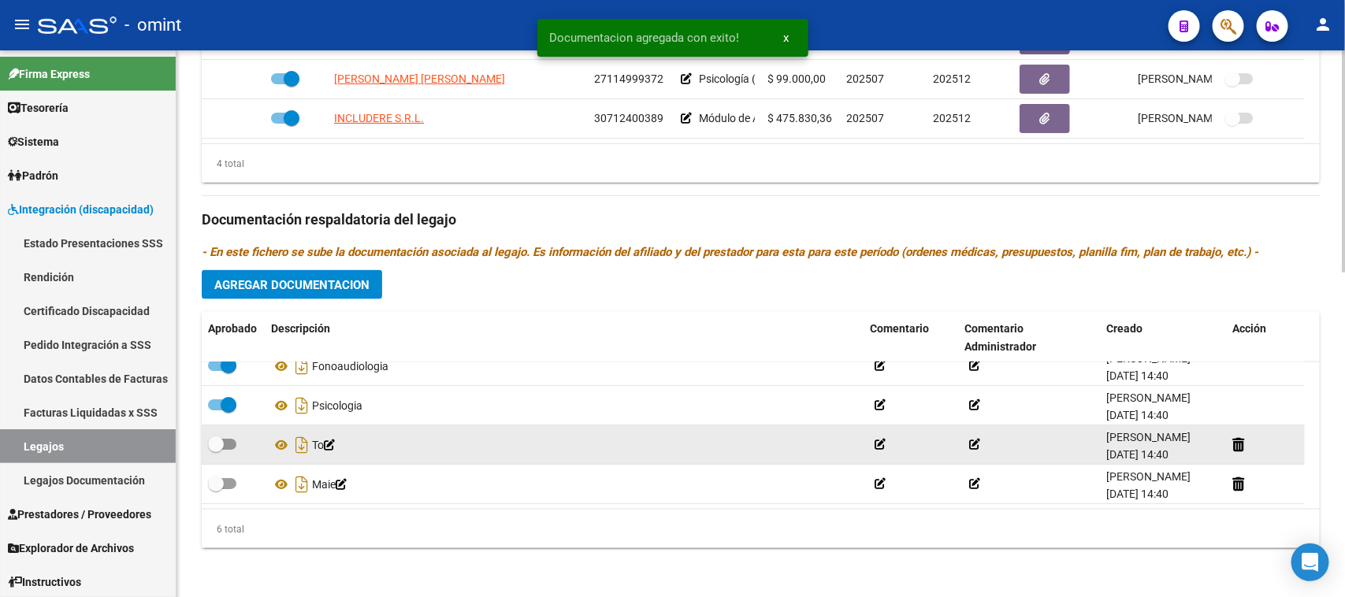
click at [230, 445] on span at bounding box center [222, 444] width 28 height 11
click at [216, 450] on input "checkbox" at bounding box center [215, 450] width 1 height 1
checkbox input "true"
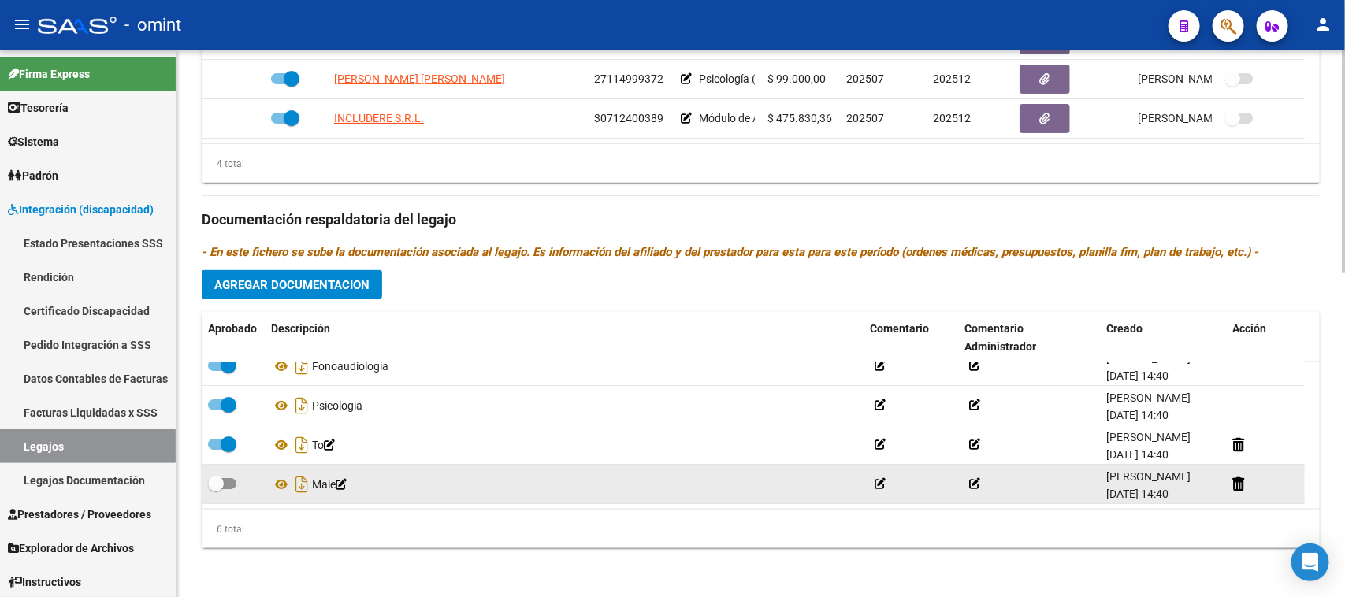
click at [223, 478] on span at bounding box center [222, 483] width 28 height 11
click at [216, 489] on input "checkbox" at bounding box center [215, 489] width 1 height 1
checkbox input "true"
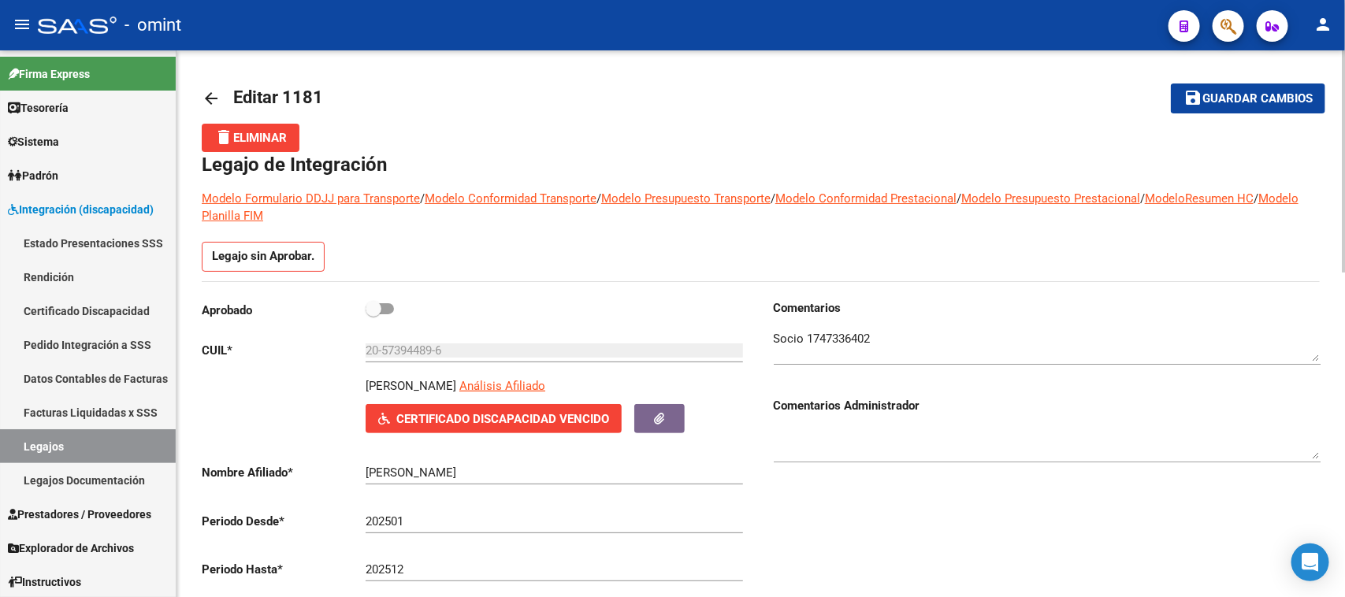
scroll to position [0, 0]
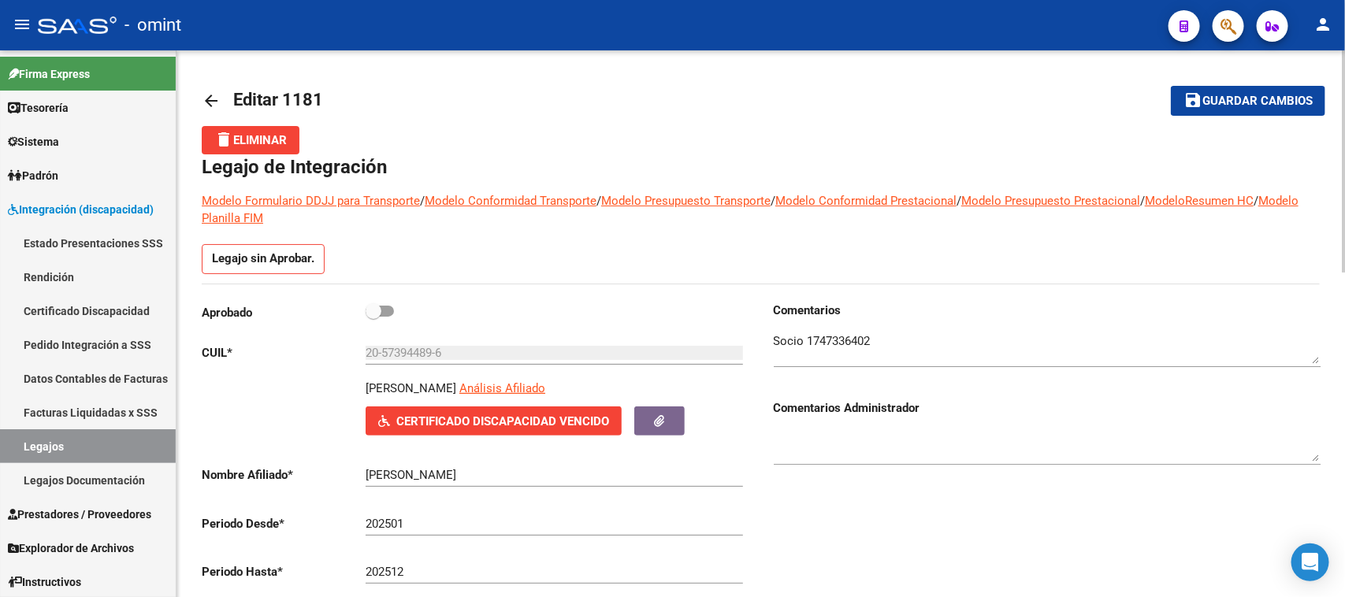
click at [383, 310] on span at bounding box center [380, 311] width 28 height 11
click at [373, 317] on input "checkbox" at bounding box center [373, 317] width 1 height 1
checkbox input "true"
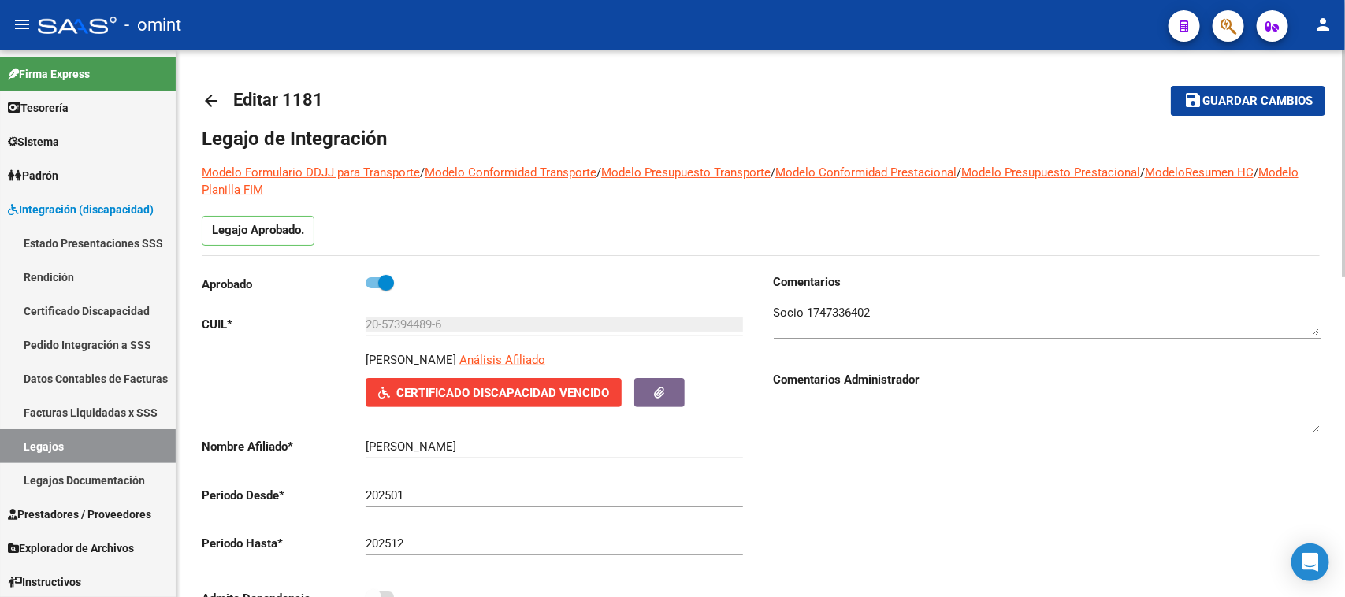
click at [1293, 87] on button "save Guardar cambios" at bounding box center [1248, 100] width 154 height 29
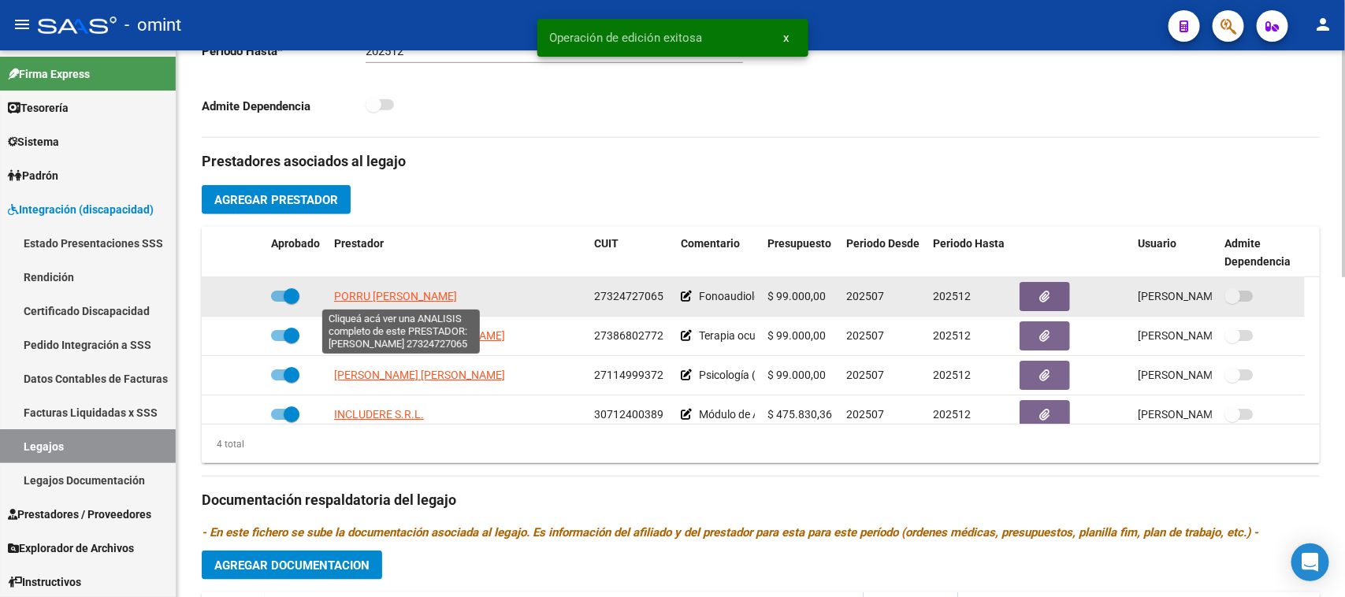
click at [449, 293] on span "PORRU [PERSON_NAME]" at bounding box center [395, 296] width 123 height 13
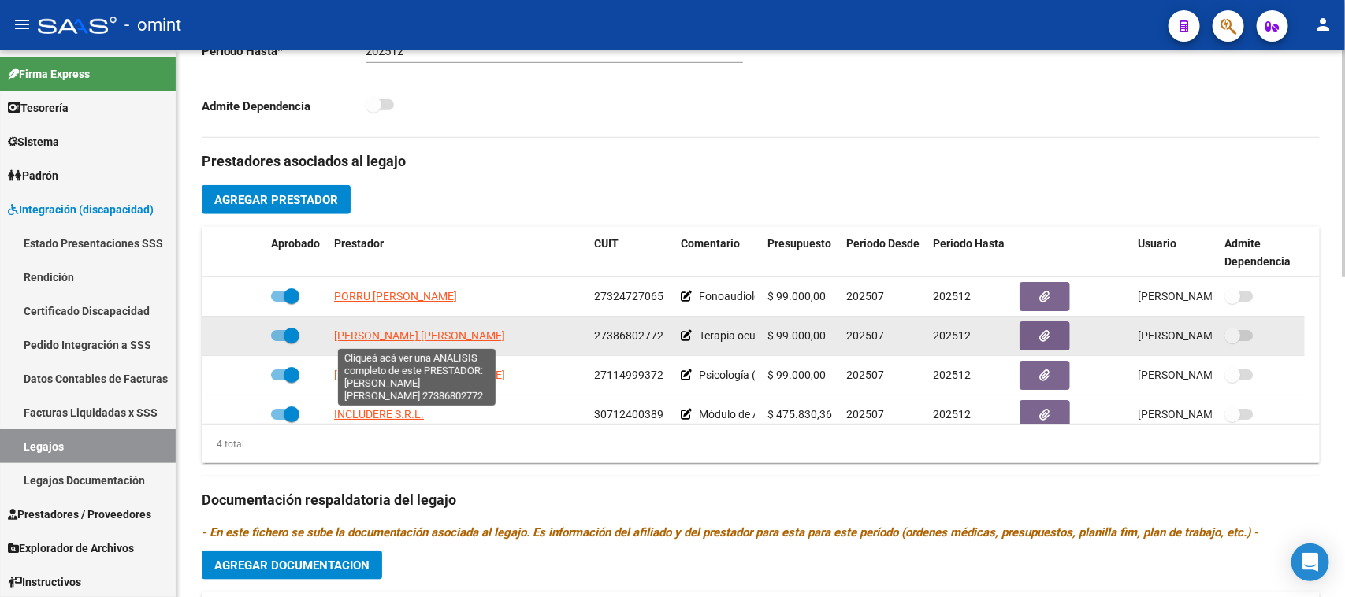
click at [415, 337] on span "[PERSON_NAME] [PERSON_NAME]" at bounding box center [419, 335] width 171 height 13
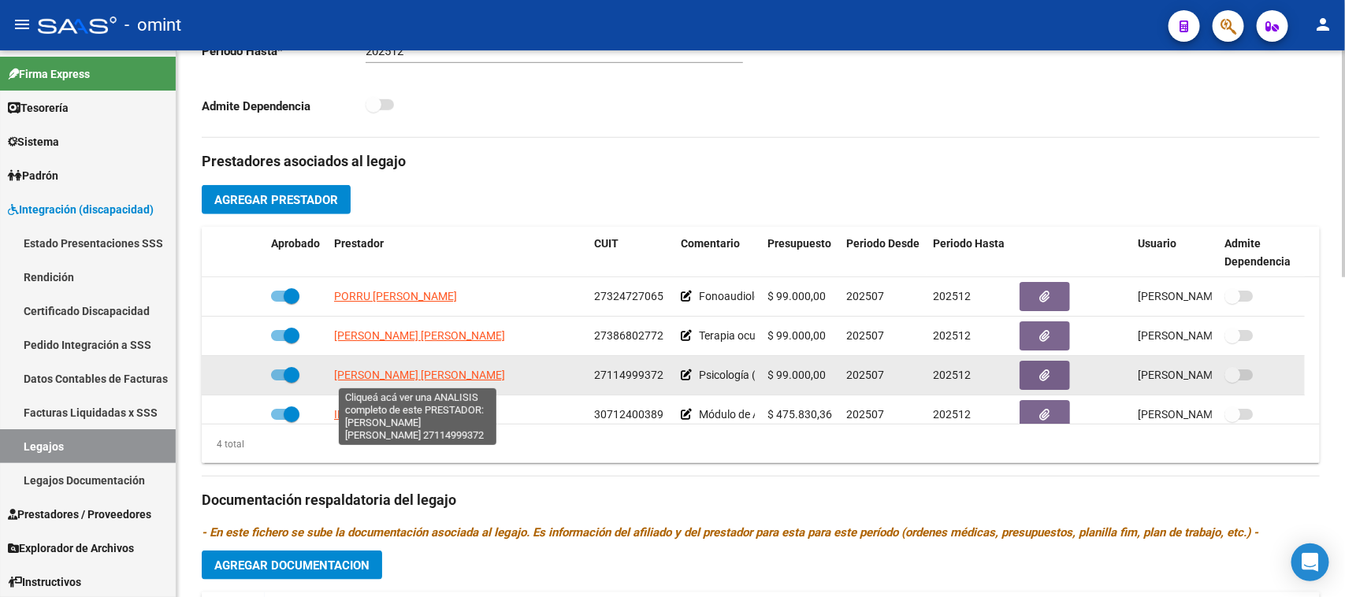
click at [414, 373] on span "[PERSON_NAME] [PERSON_NAME]" at bounding box center [419, 375] width 171 height 13
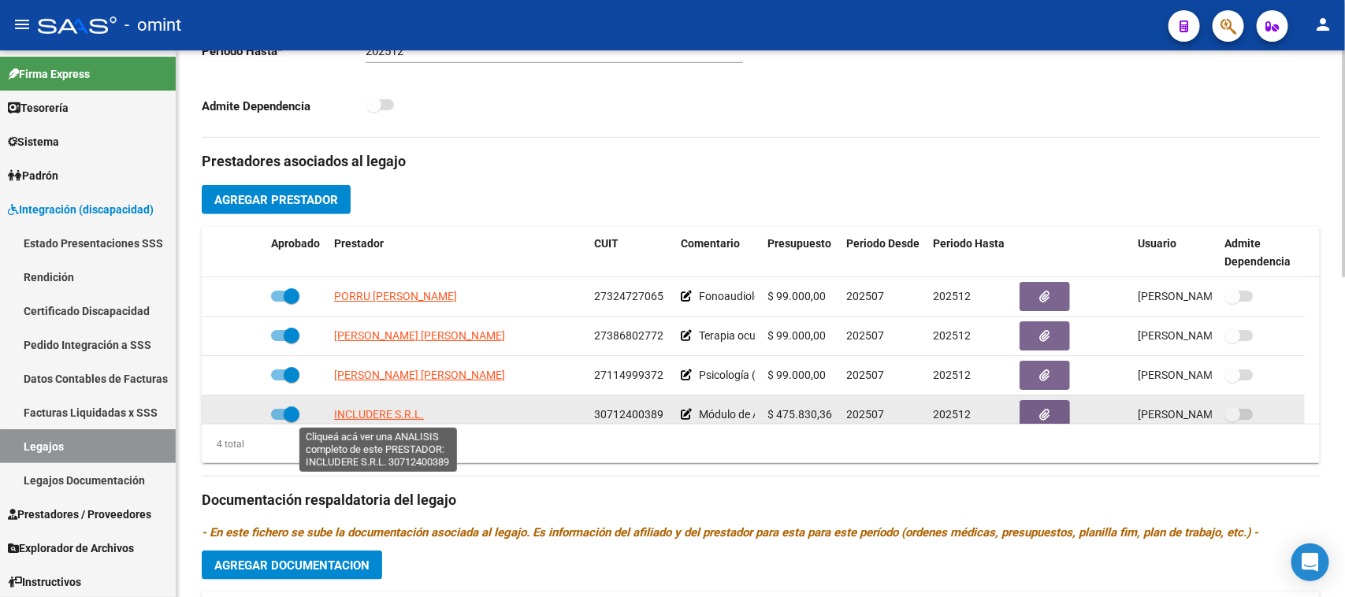
click at [406, 412] on span "INCLUDERE S.R.L." at bounding box center [379, 414] width 90 height 13
type textarea "30712400389"
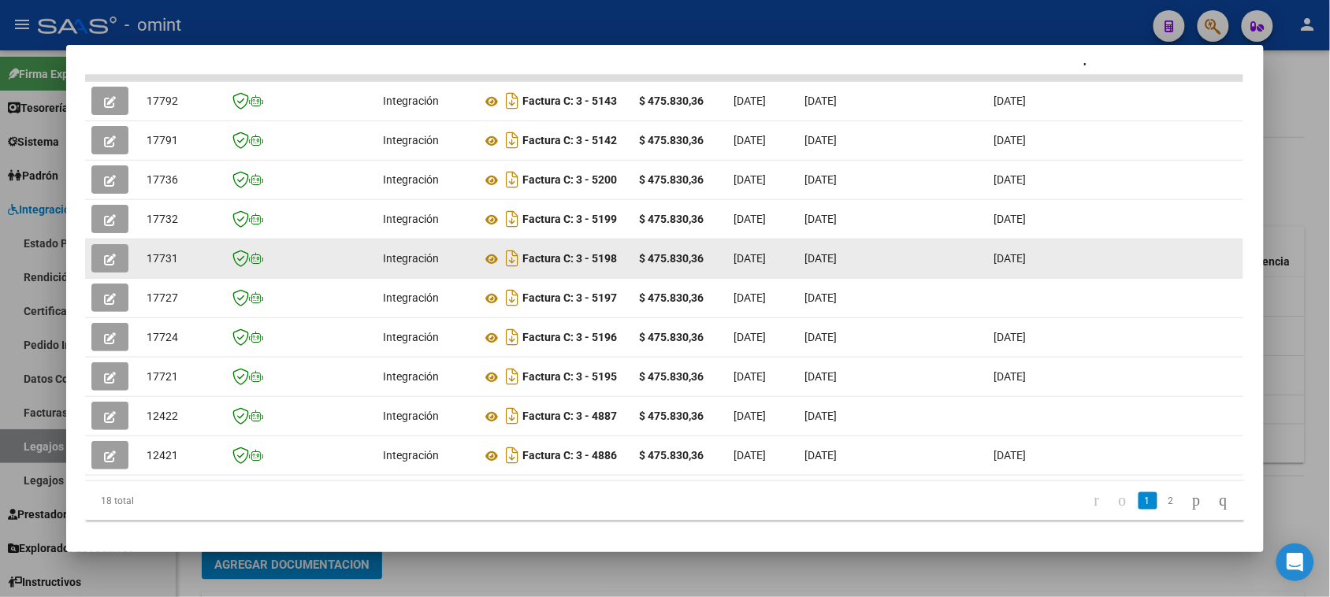
click at [121, 248] on button "button" at bounding box center [109, 258] width 37 height 28
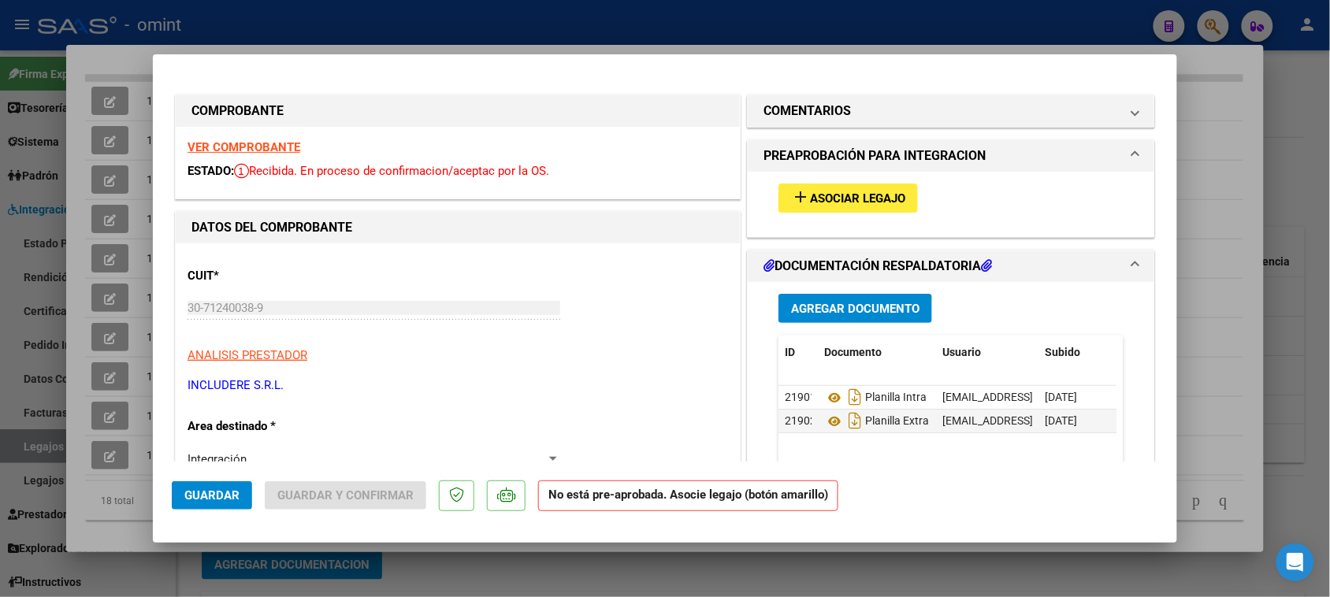
click at [223, 151] on strong "VER COMPROBANTE" at bounding box center [244, 147] width 113 height 14
click at [856, 180] on div "add Asociar Legajo" at bounding box center [951, 198] width 369 height 53
click at [855, 191] on span "Asociar Legajo" at bounding box center [857, 198] width 95 height 14
type input "$ 0,00"
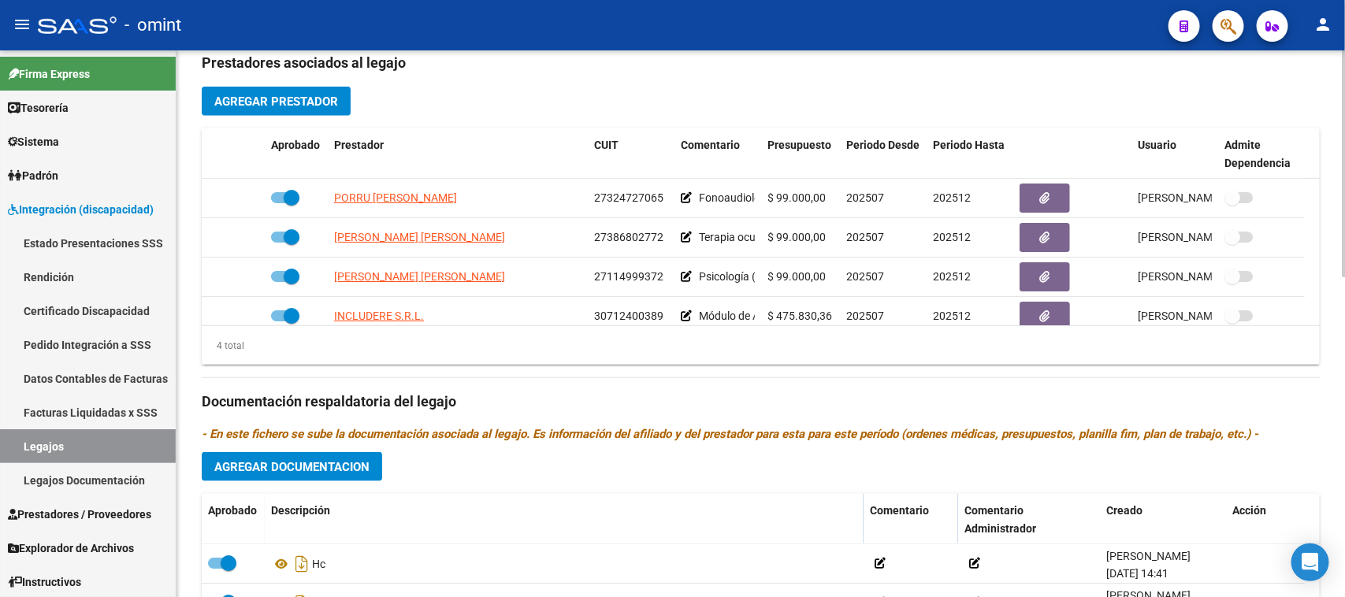
scroll to position [17, 0]
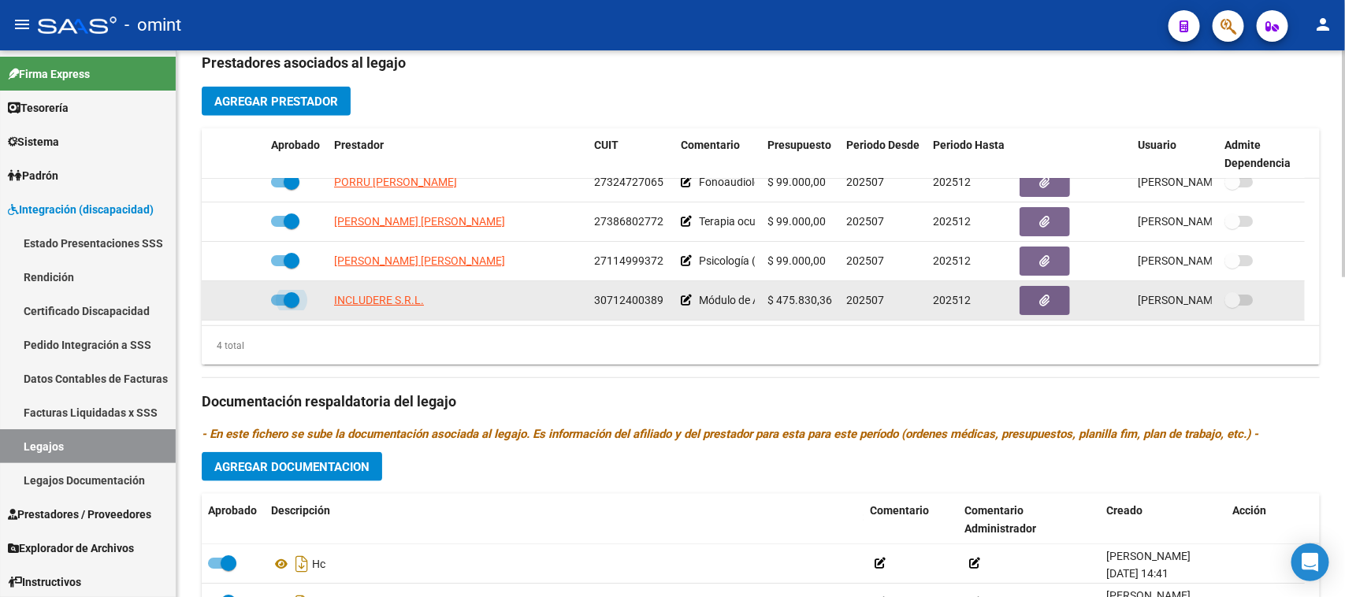
click at [285, 291] on label at bounding box center [285, 300] width 28 height 19
click at [279, 306] on input "checkbox" at bounding box center [278, 306] width 1 height 1
checkbox input "false"
click at [244, 303] on icon at bounding box center [241, 300] width 11 height 11
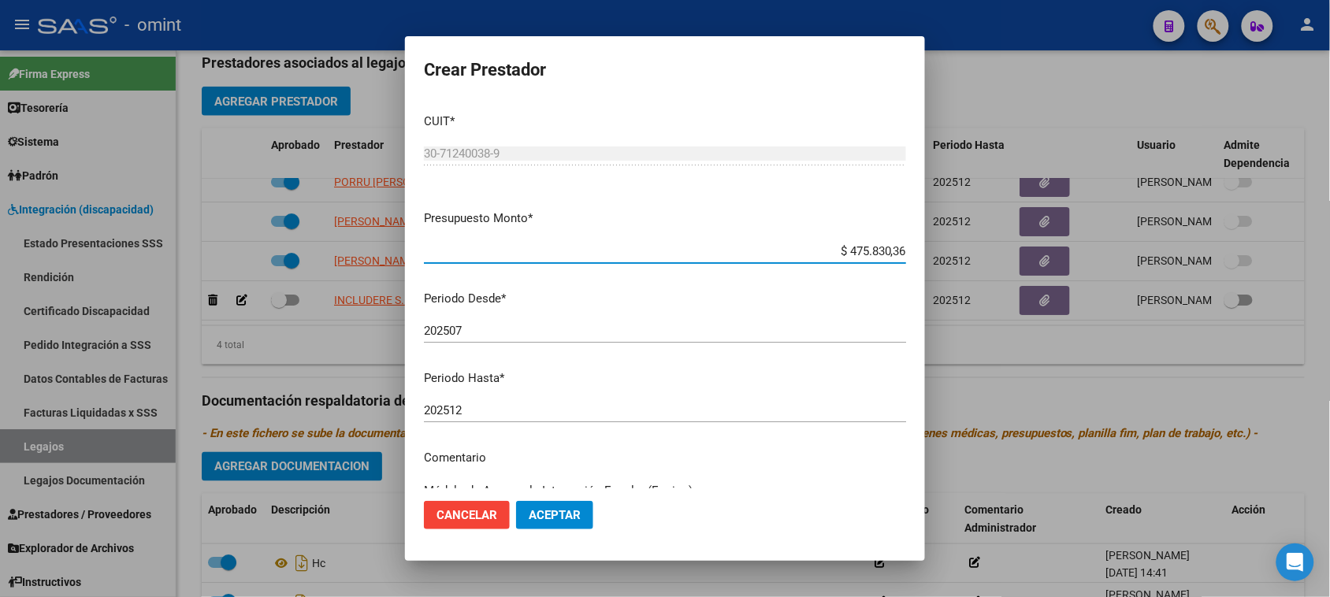
click at [530, 336] on input "202507" at bounding box center [665, 331] width 482 height 14
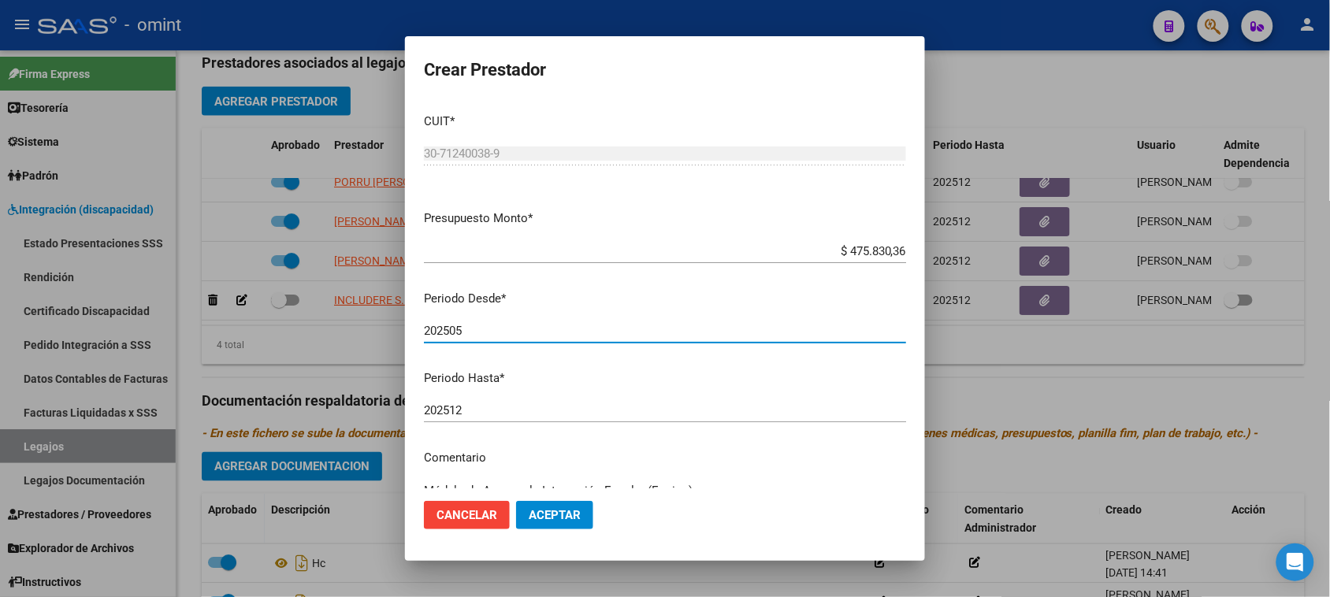
type input "202505"
click at [577, 512] on span "Aceptar" at bounding box center [555, 515] width 52 height 14
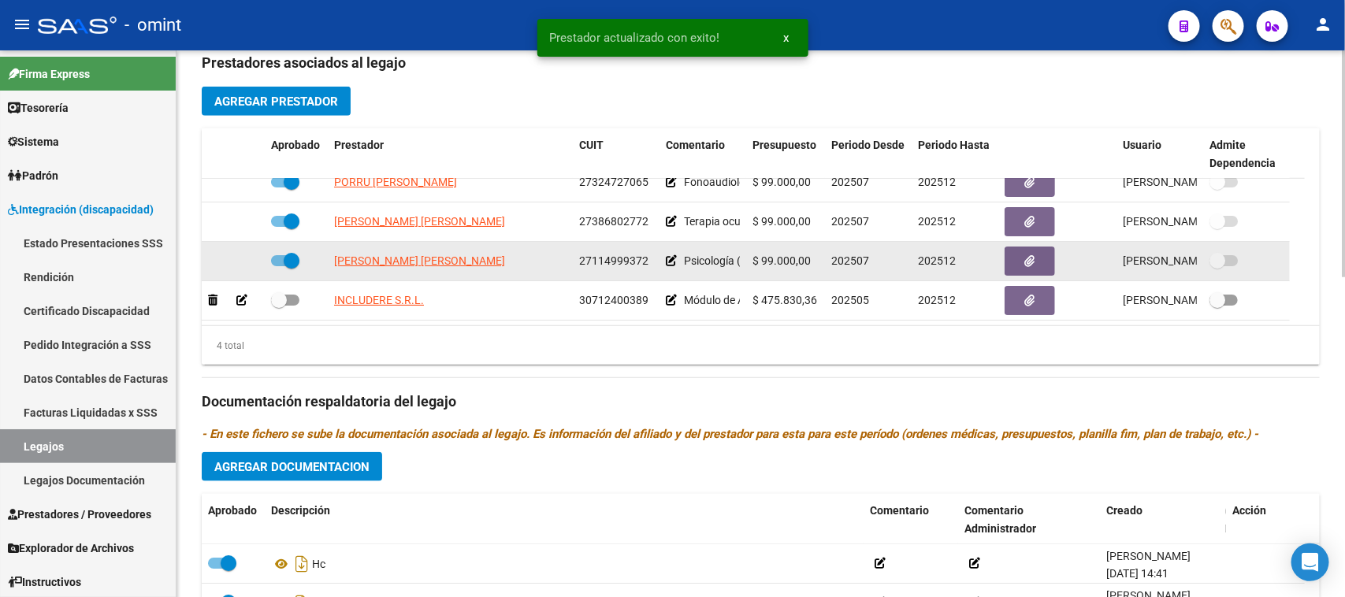
click at [289, 261] on span at bounding box center [292, 261] width 16 height 16
click at [279, 266] on input "checkbox" at bounding box center [278, 266] width 1 height 1
checkbox input "false"
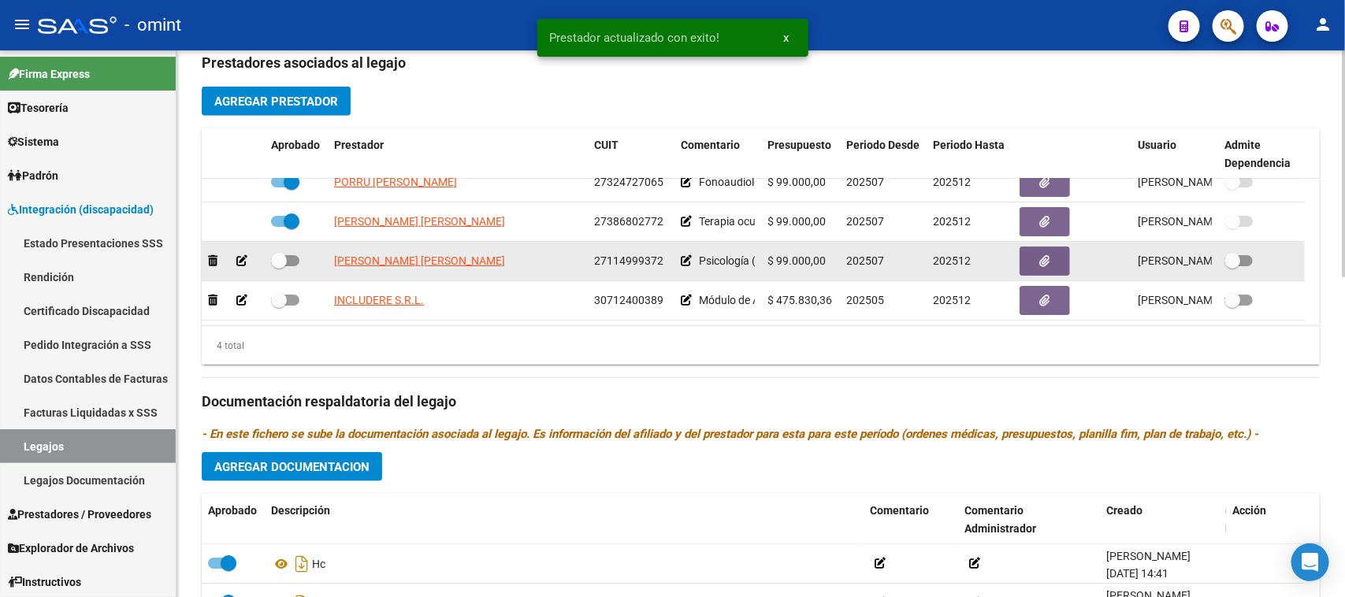
click at [242, 257] on icon at bounding box center [241, 260] width 11 height 11
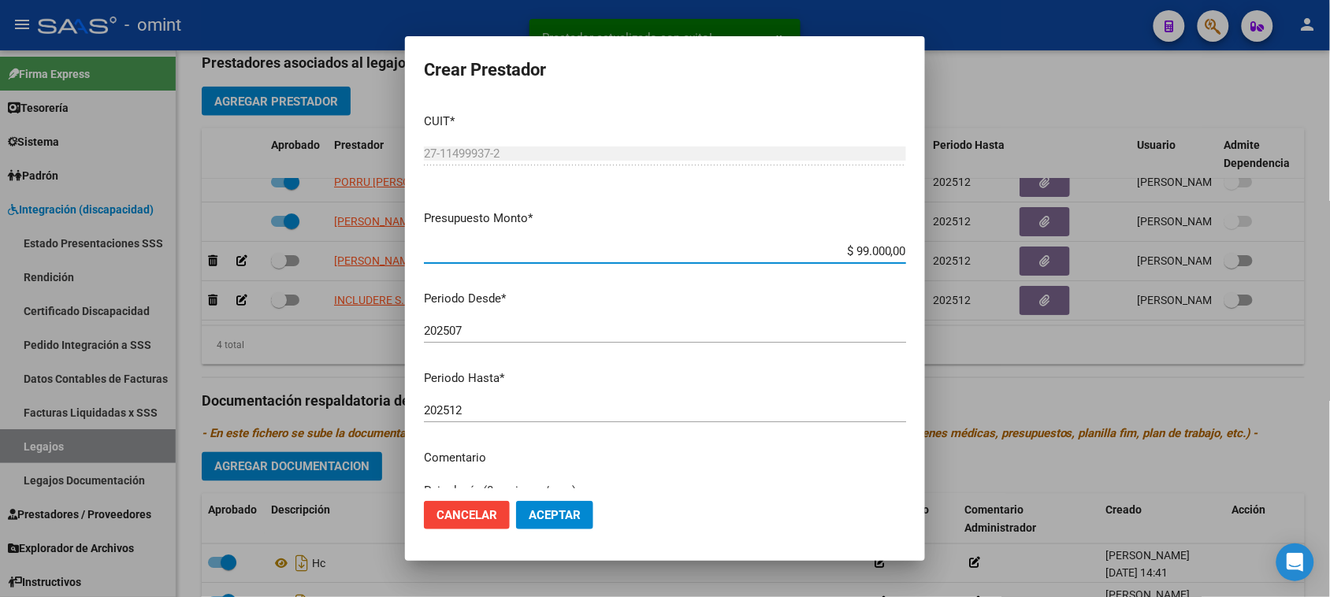
click at [522, 320] on div "202507 Ingresar el periodo" at bounding box center [665, 331] width 482 height 24
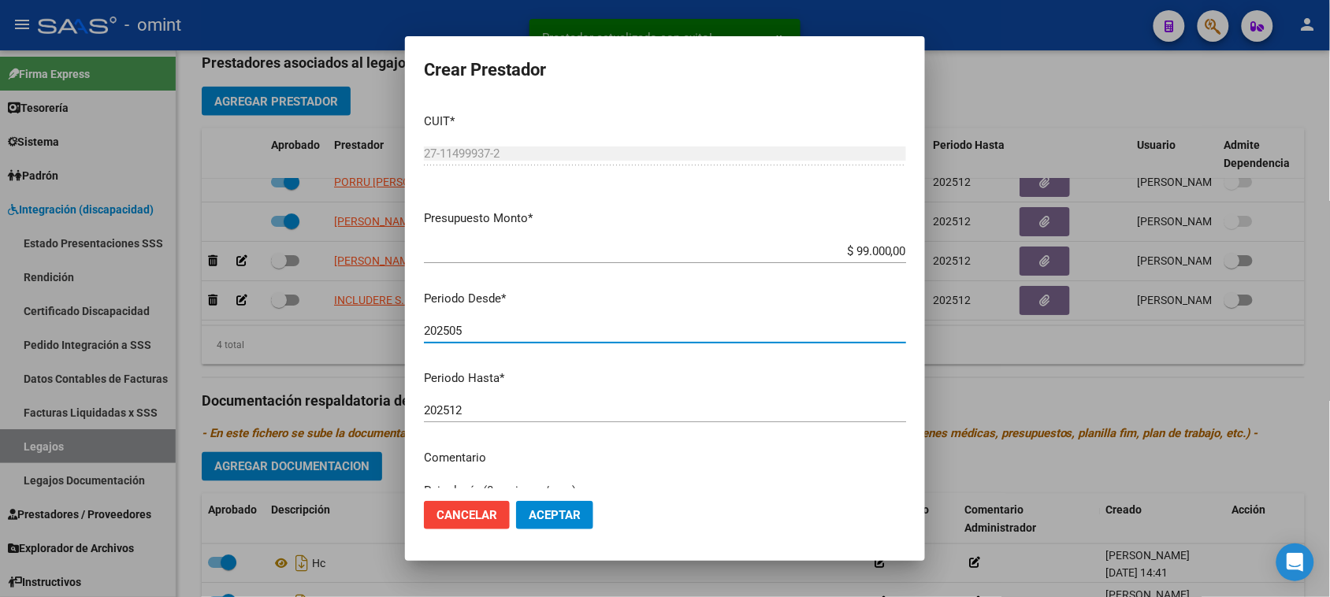
type input "202505"
click at [563, 503] on button "Aceptar" at bounding box center [554, 515] width 77 height 28
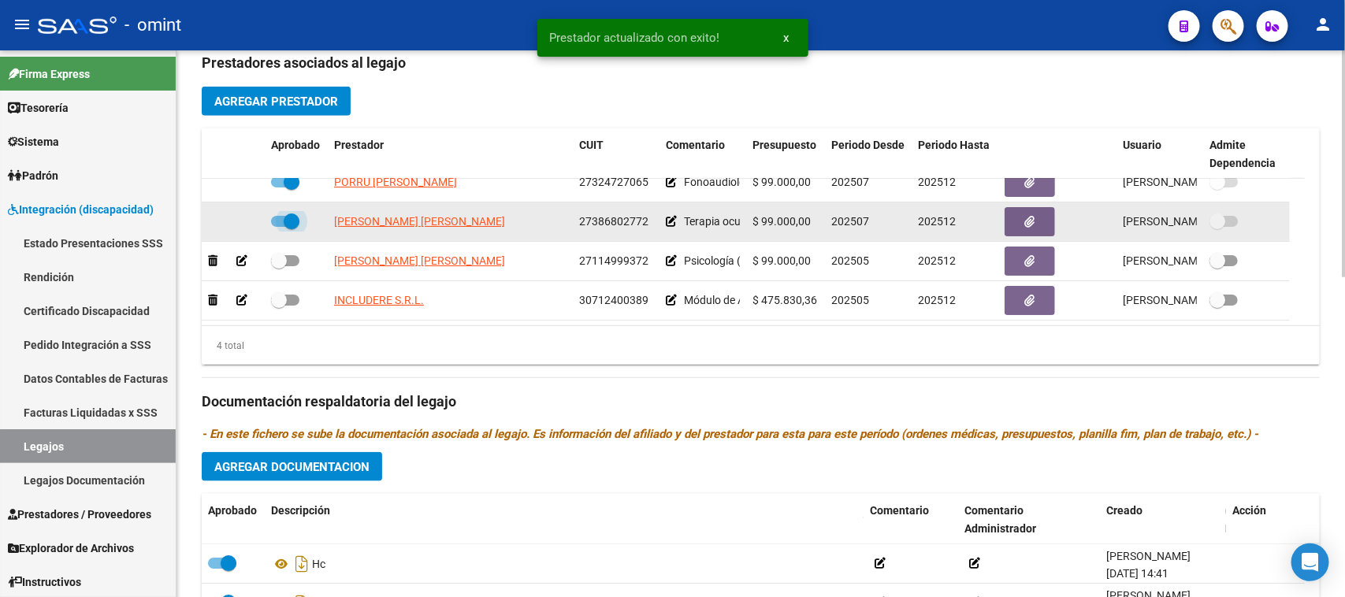
click at [280, 217] on span at bounding box center [285, 221] width 28 height 11
click at [279, 227] on input "checkbox" at bounding box center [278, 227] width 1 height 1
checkbox input "false"
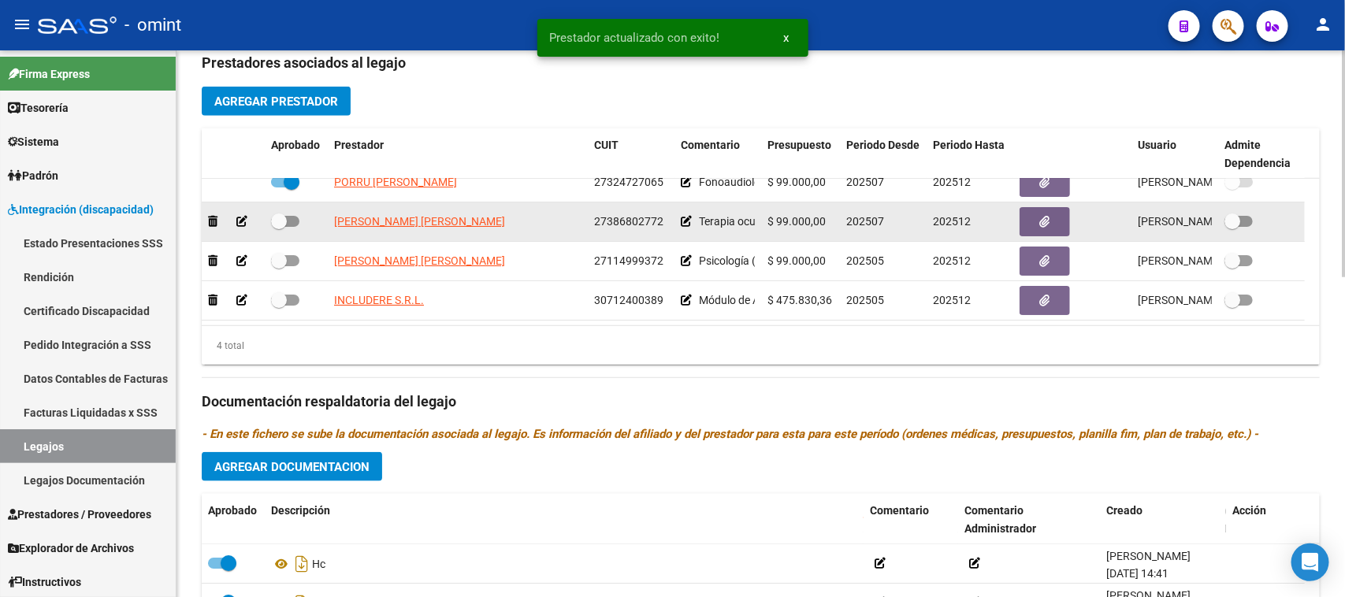
click at [244, 221] on icon at bounding box center [241, 221] width 11 height 11
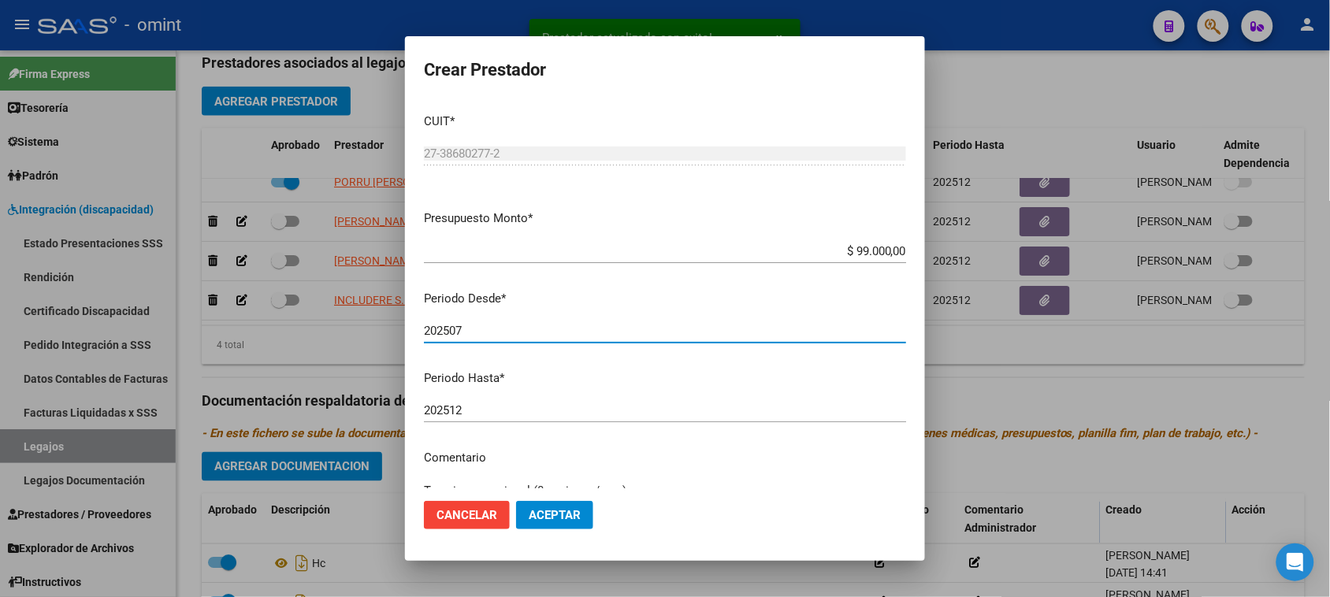
click at [471, 327] on input "202507" at bounding box center [665, 331] width 482 height 14
type input "202505"
click at [566, 522] on button "Aceptar" at bounding box center [554, 515] width 77 height 28
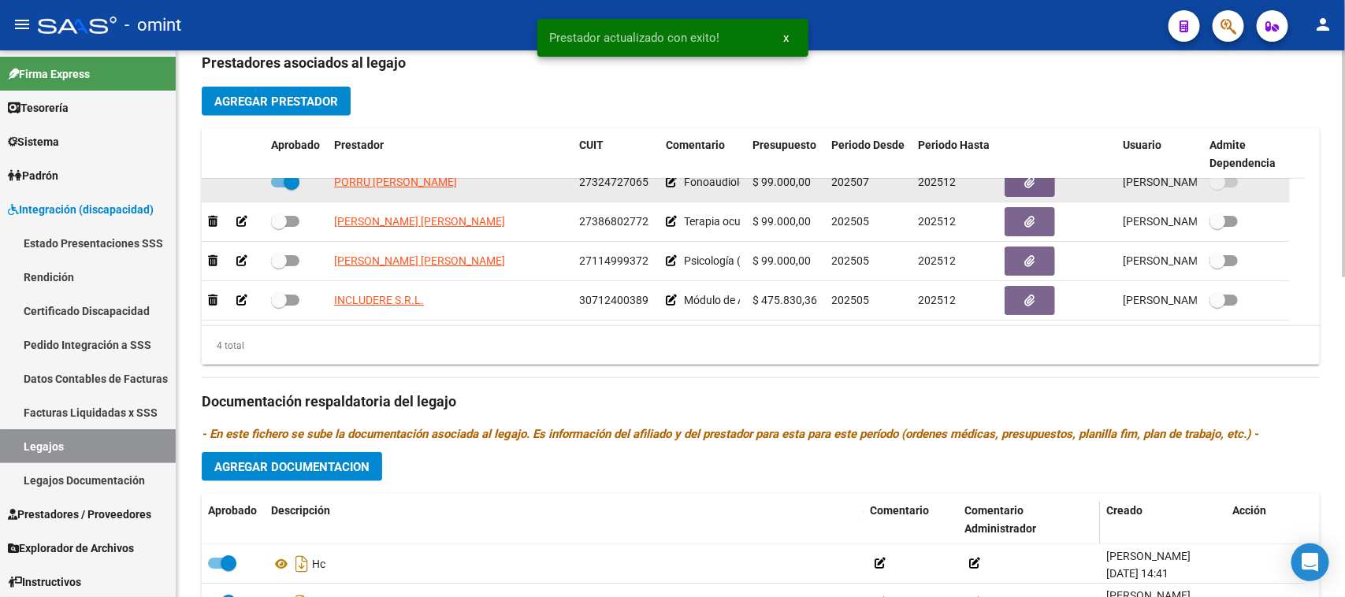
click at [277, 180] on span at bounding box center [285, 182] width 28 height 11
click at [278, 188] on input "checkbox" at bounding box center [278, 188] width 1 height 1
checkbox input "false"
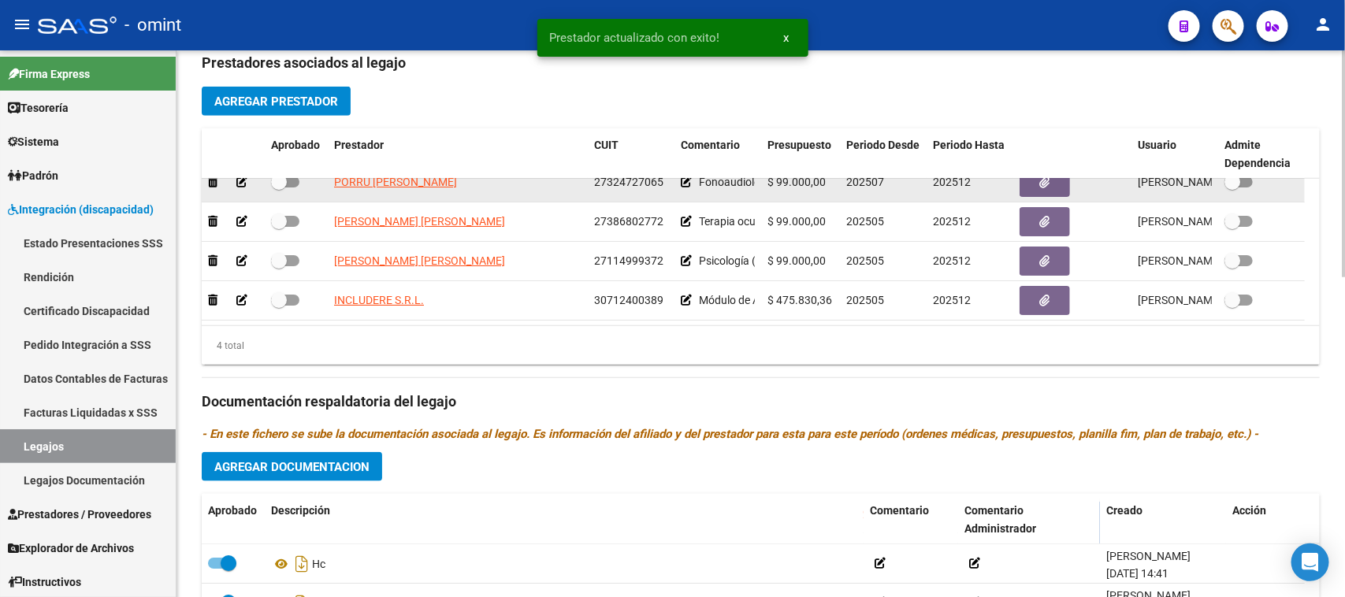
click at [237, 186] on icon at bounding box center [241, 182] width 11 height 11
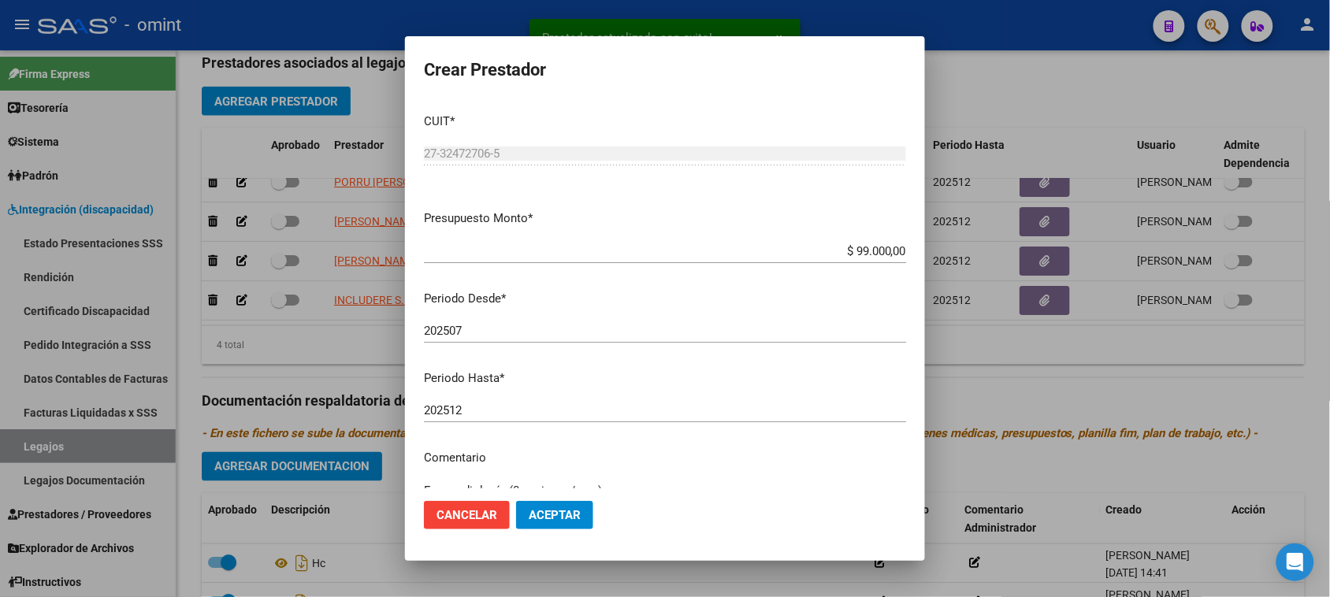
click at [504, 321] on div "202507 Ingresar el periodo" at bounding box center [665, 331] width 482 height 24
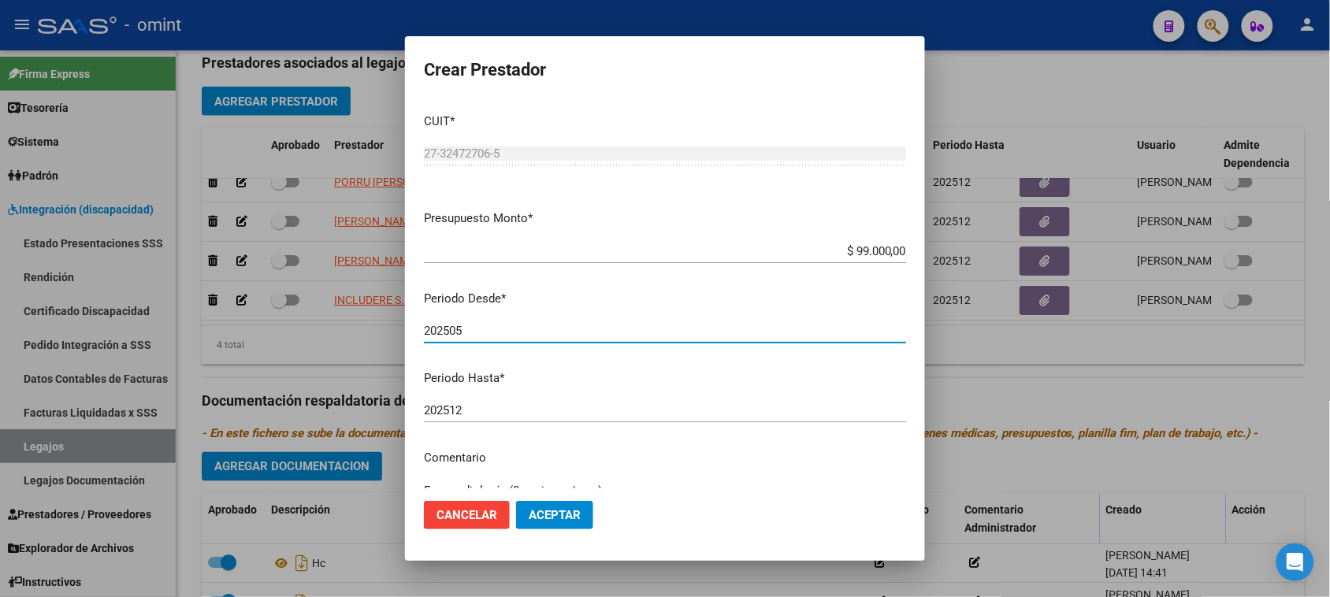
type input "202505"
click at [556, 511] on span "Aceptar" at bounding box center [555, 515] width 52 height 14
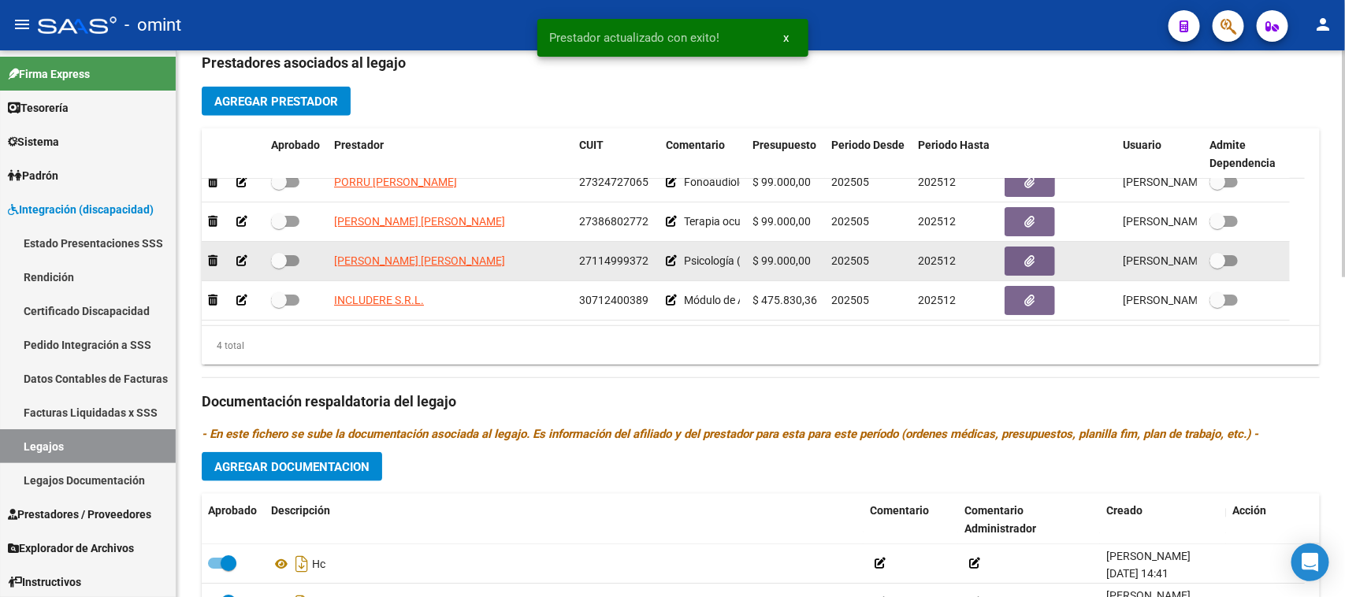
scroll to position [0, 0]
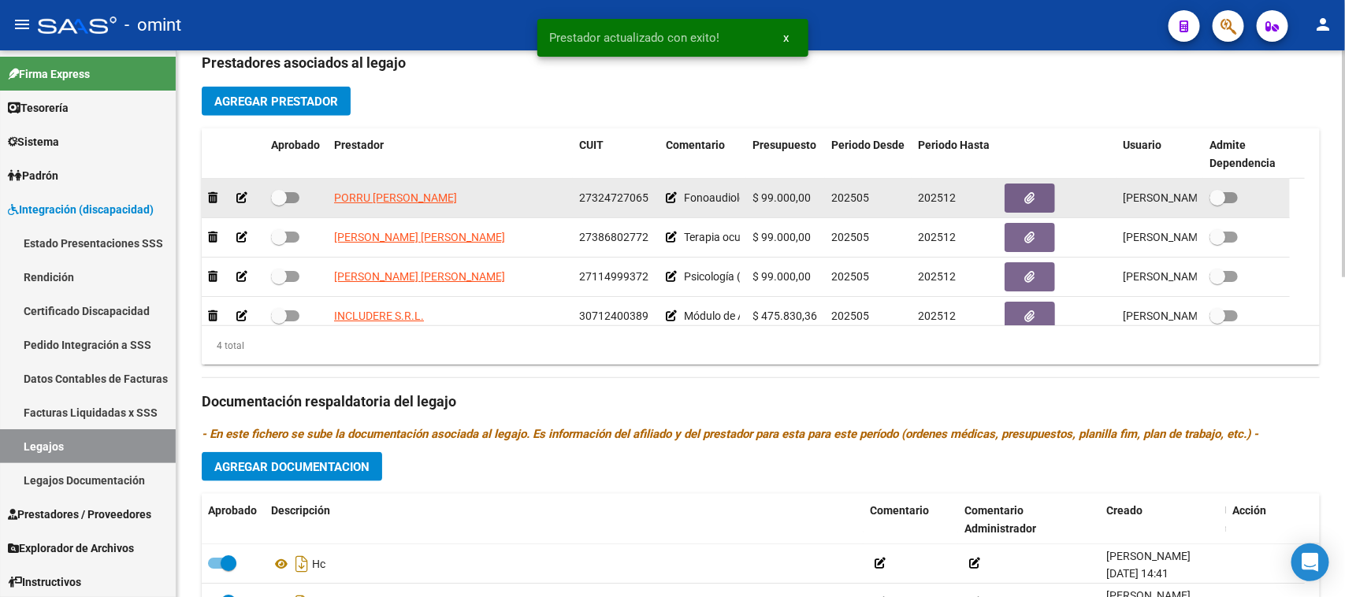
click at [288, 202] on span at bounding box center [285, 197] width 28 height 11
click at [279, 203] on input "checkbox" at bounding box center [278, 203] width 1 height 1
checkbox input "true"
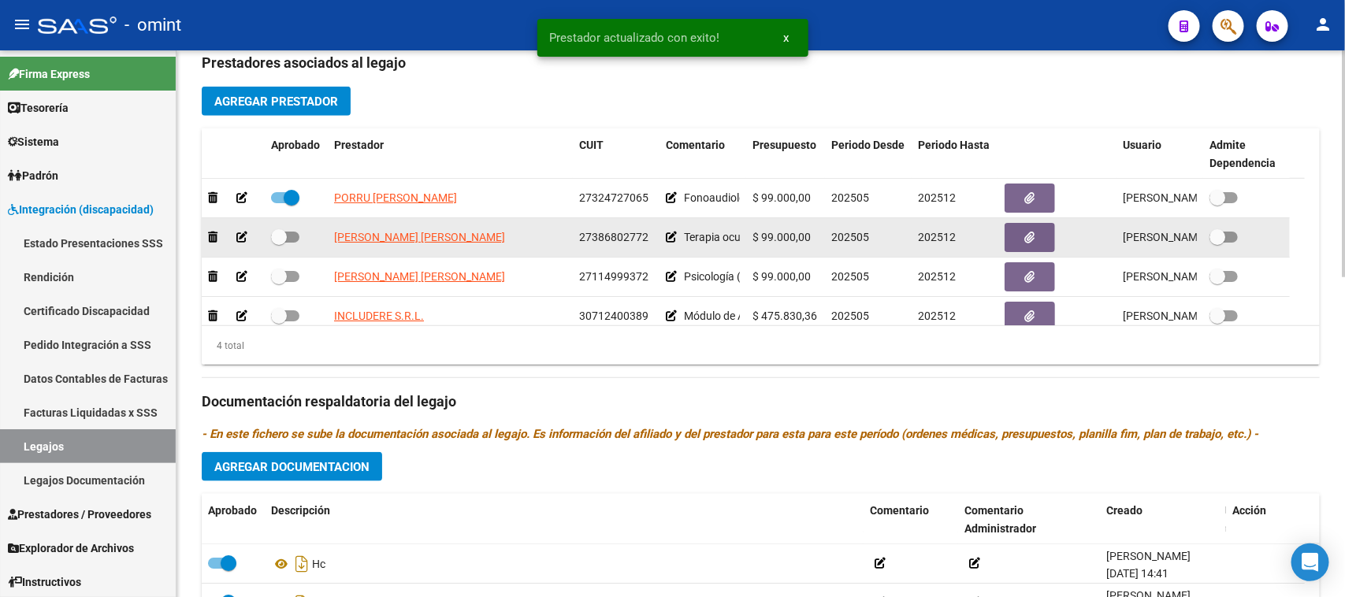
click at [292, 234] on span at bounding box center [285, 237] width 28 height 11
click at [279, 243] on input "checkbox" at bounding box center [278, 243] width 1 height 1
checkbox input "true"
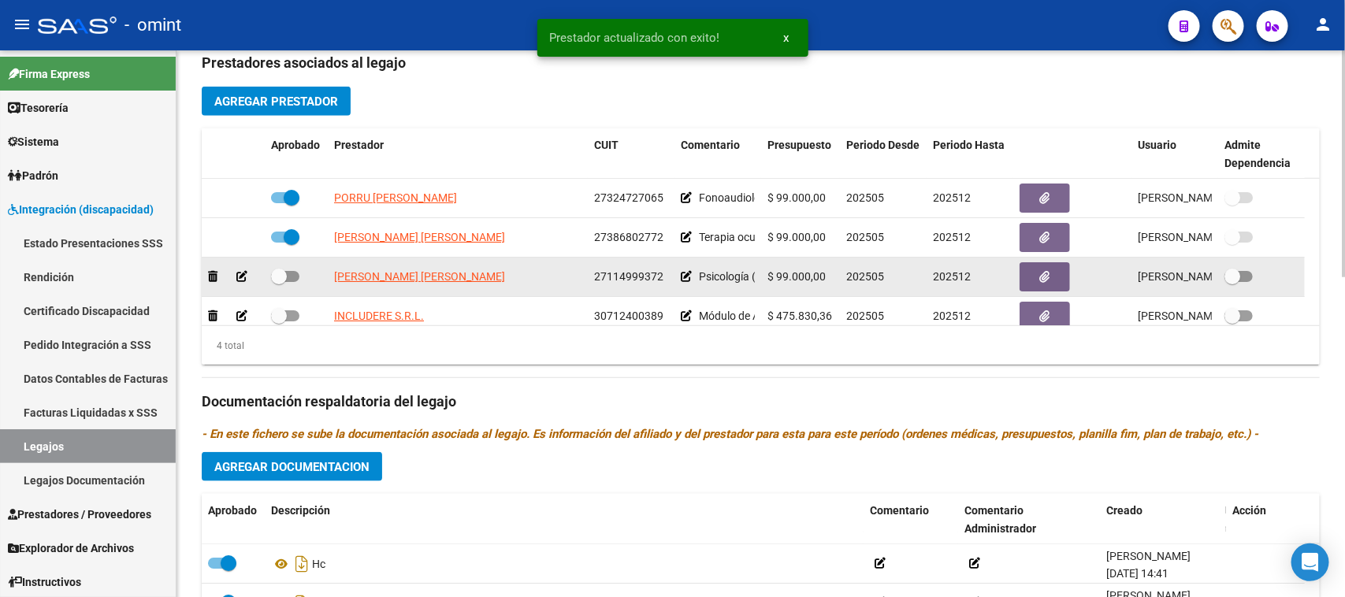
click at [289, 272] on span at bounding box center [285, 276] width 28 height 11
click at [279, 282] on input "checkbox" at bounding box center [278, 282] width 1 height 1
checkbox input "true"
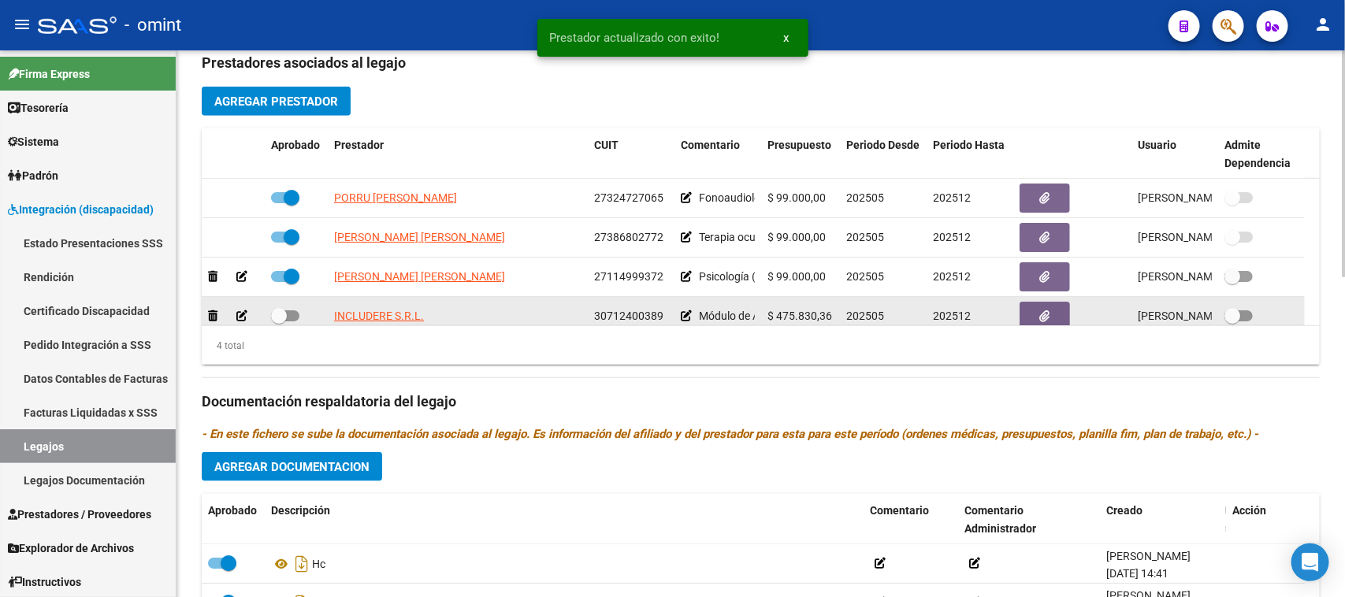
click at [292, 315] on span at bounding box center [285, 315] width 28 height 11
click at [279, 321] on input "checkbox" at bounding box center [278, 321] width 1 height 1
checkbox input "true"
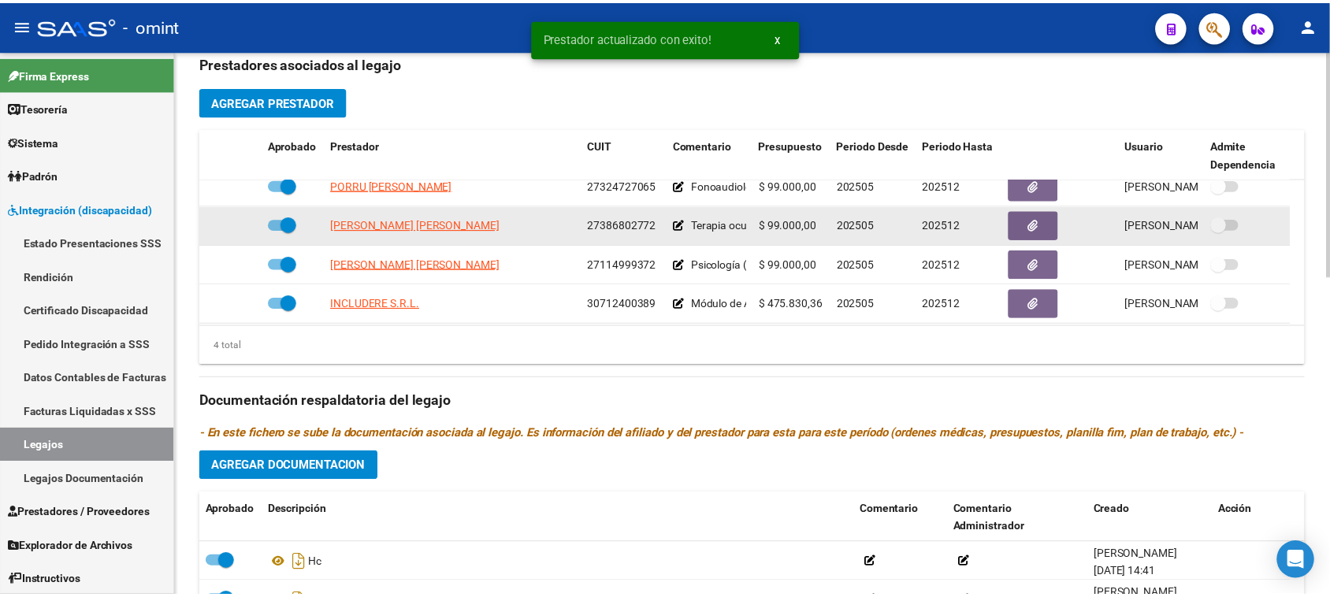
scroll to position [17, 0]
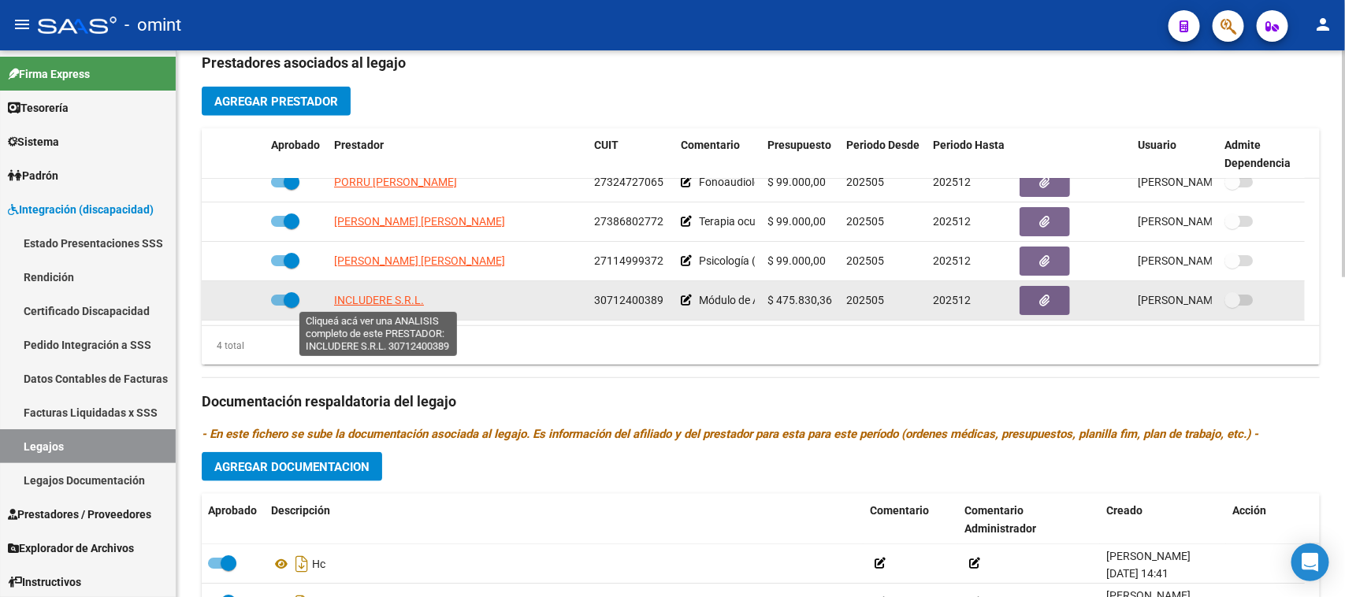
click at [353, 302] on span "INCLUDERE S.R.L." at bounding box center [379, 300] width 90 height 13
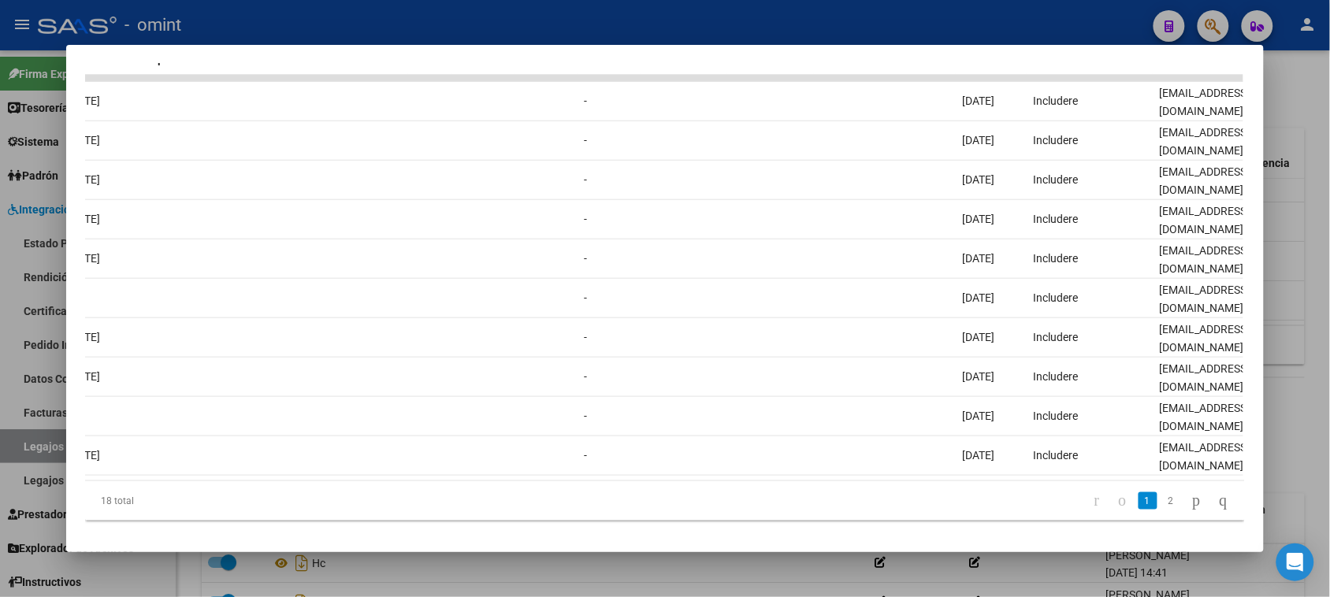
scroll to position [0, 0]
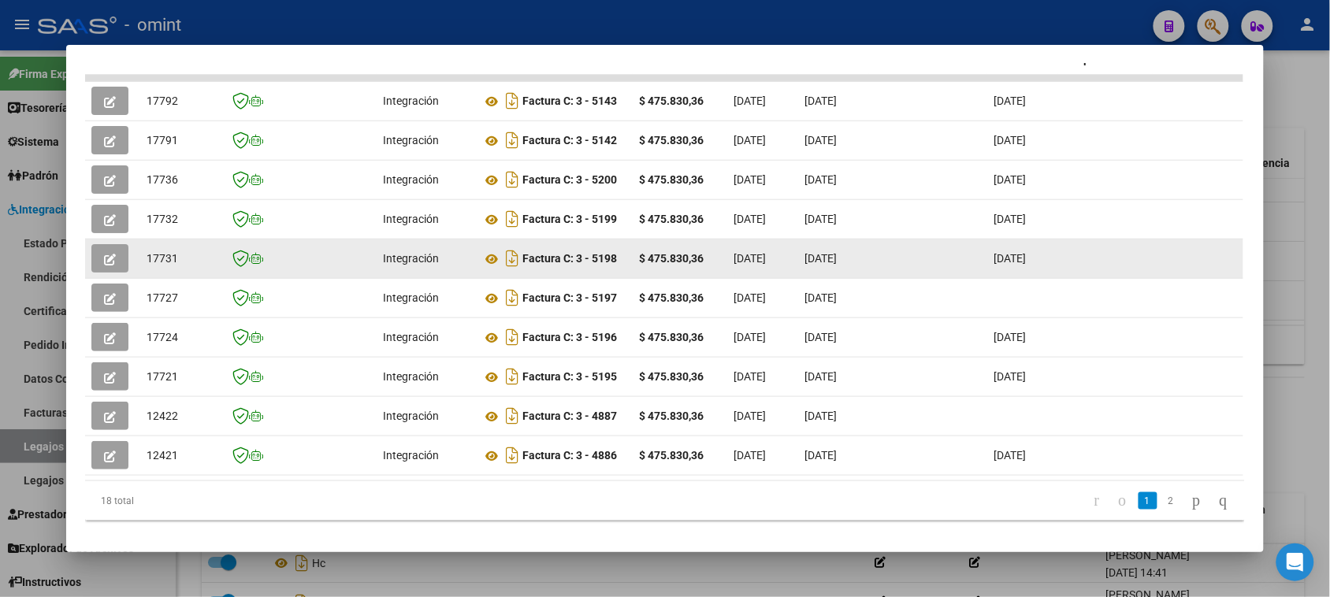
click at [120, 248] on button "button" at bounding box center [109, 258] width 37 height 28
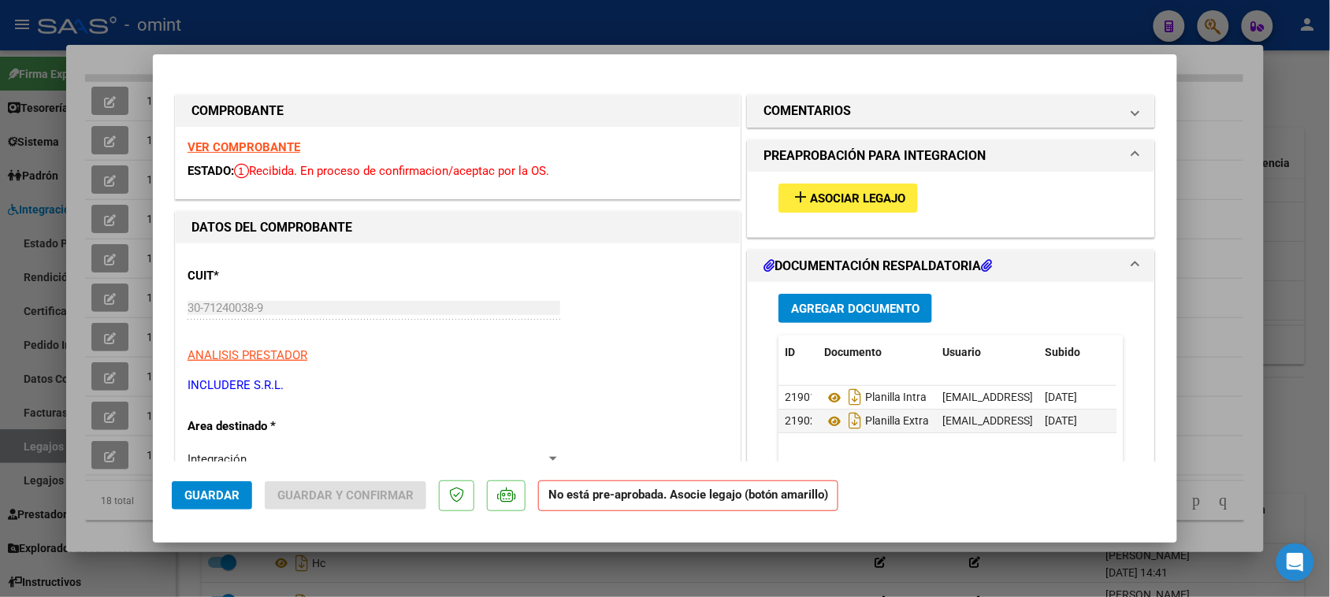
click at [218, 147] on strong "VER COMPROBANTE" at bounding box center [244, 147] width 113 height 14
click at [810, 203] on span "Asociar Legajo" at bounding box center [857, 198] width 95 height 14
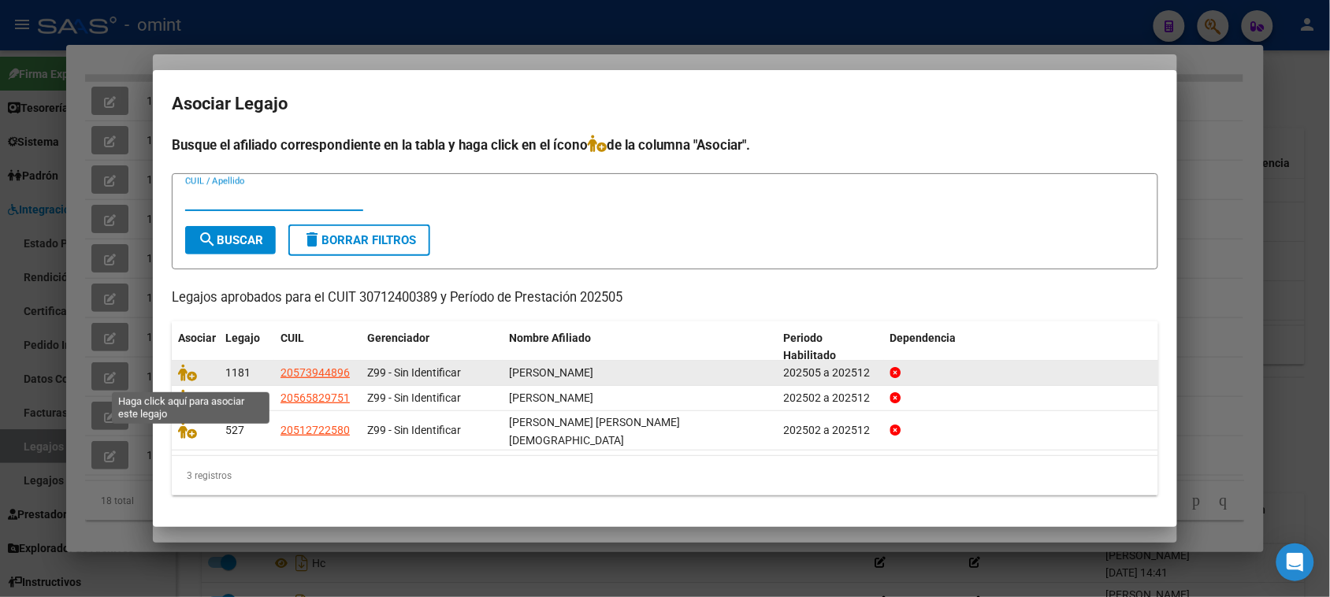
drag, startPoint x: 185, startPoint y: 382, endPoint x: 215, endPoint y: 373, distance: 31.4
click at [184, 381] on icon at bounding box center [187, 372] width 19 height 17
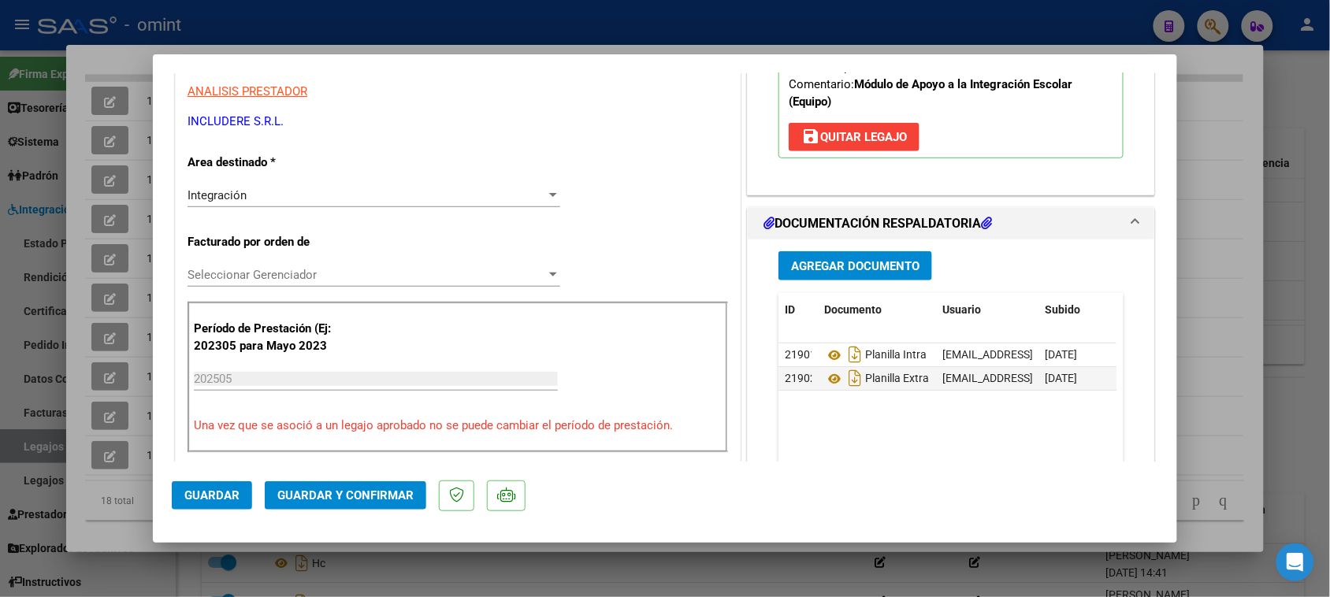
scroll to position [295, 0]
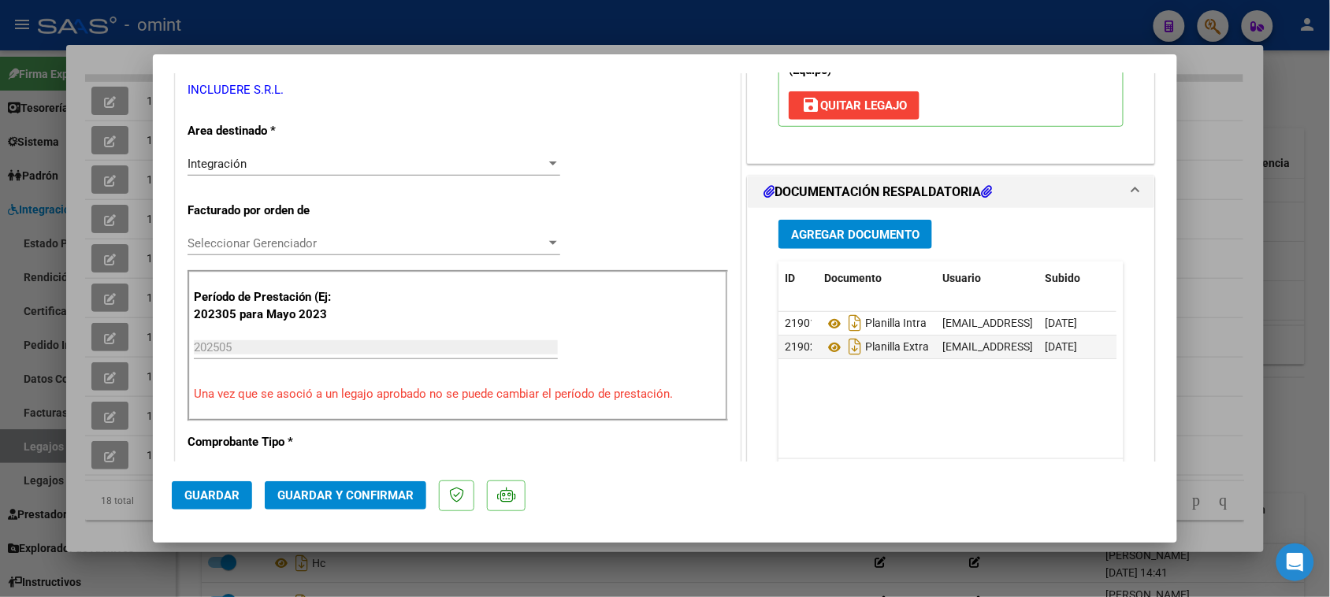
click at [365, 478] on mat-dialog-actions "Guardar Guardar y Confirmar" at bounding box center [665, 493] width 987 height 62
click at [365, 489] on span "Guardar y Confirmar" at bounding box center [345, 496] width 136 height 14
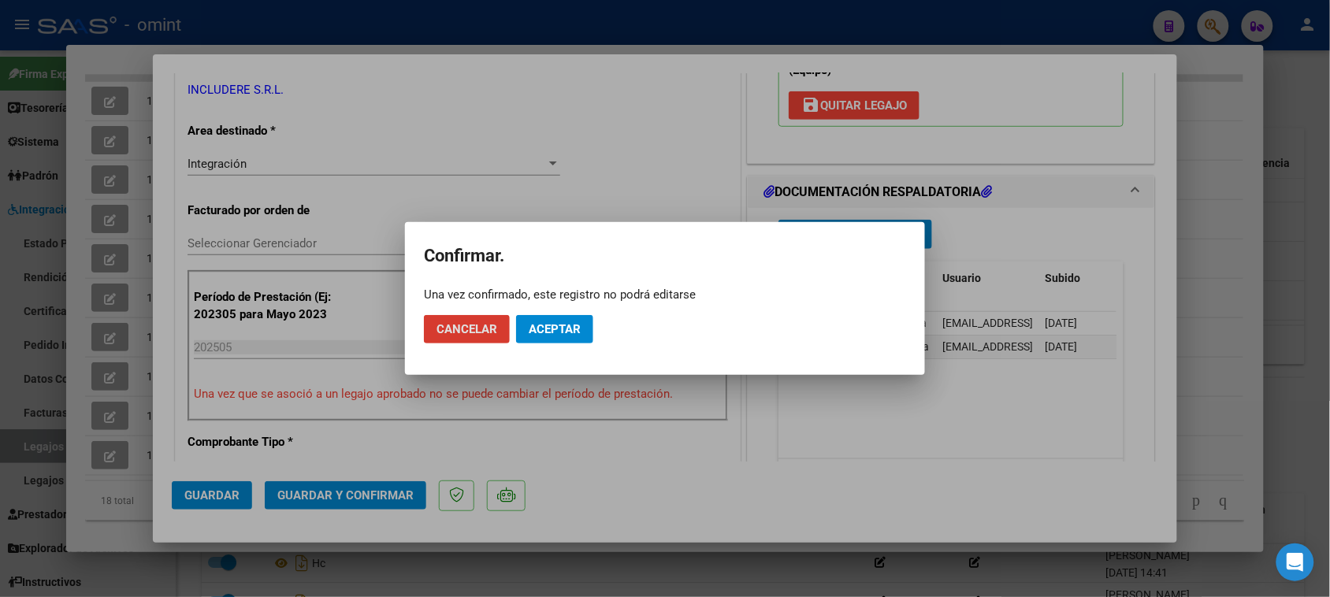
click at [571, 341] on button "Aceptar" at bounding box center [554, 329] width 77 height 28
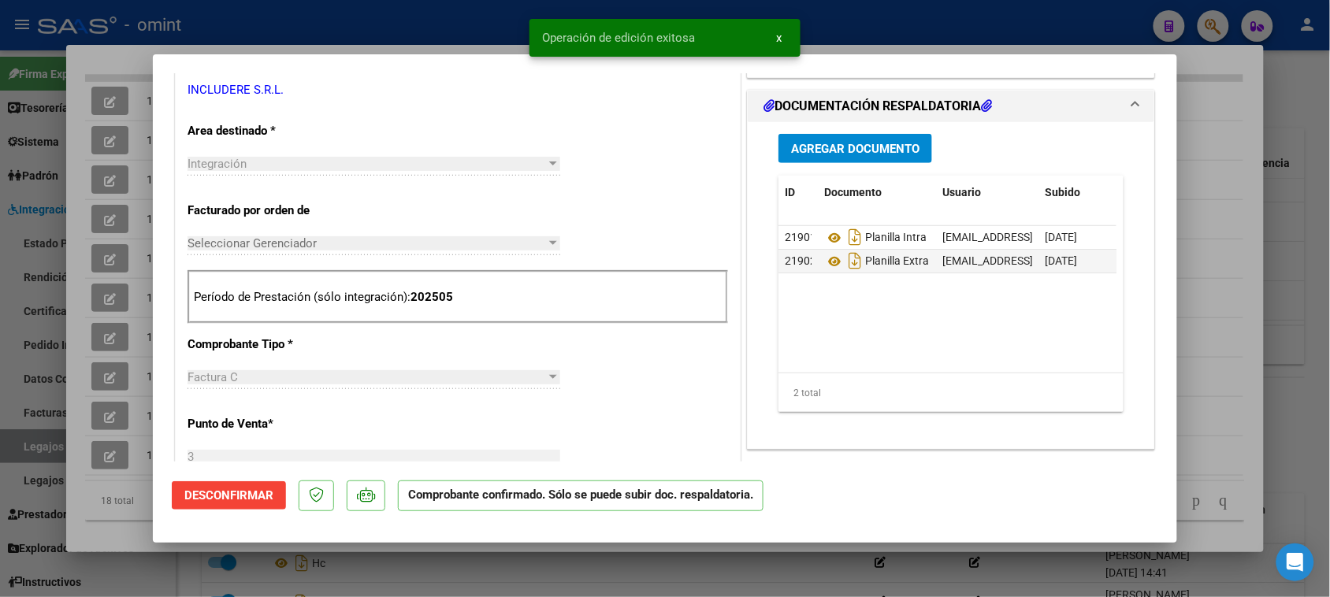
type input "$ 0,00"
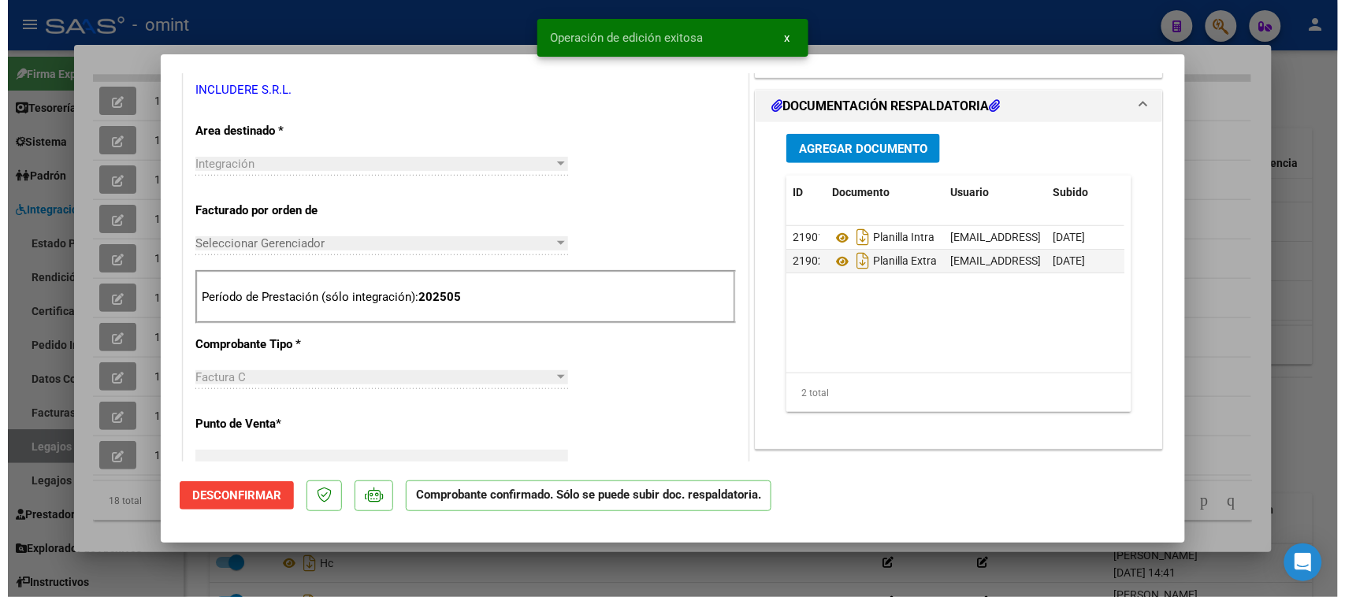
scroll to position [0, 0]
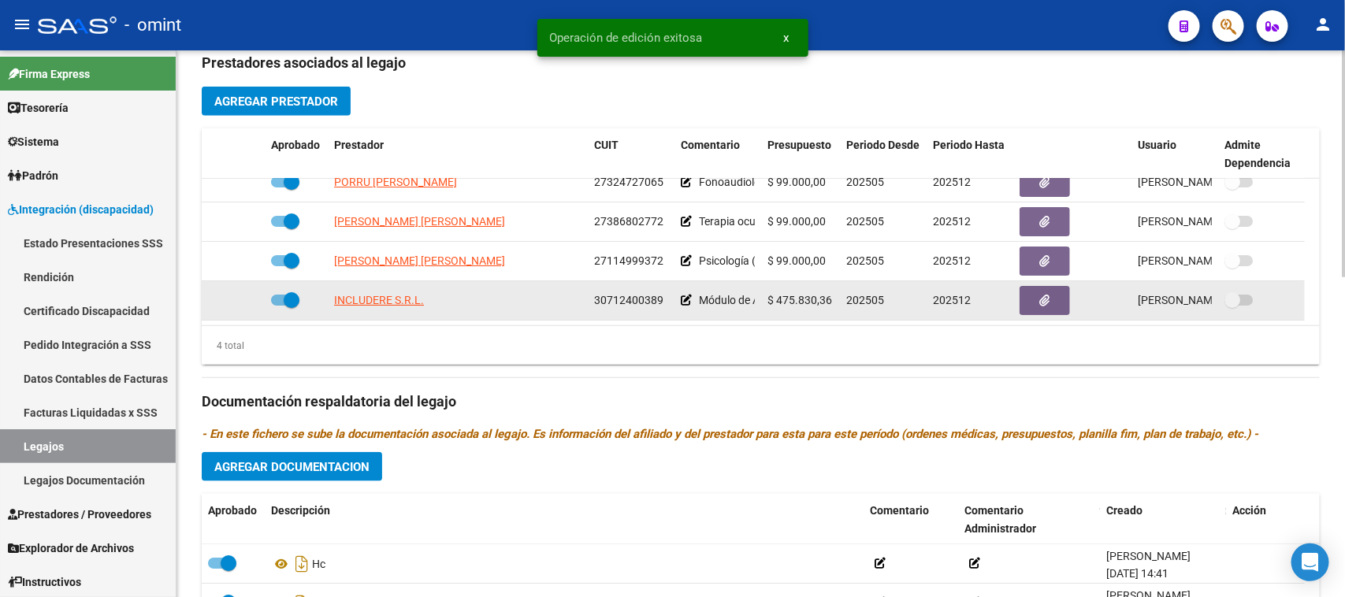
click at [630, 301] on span "30712400389" at bounding box center [628, 300] width 69 height 13
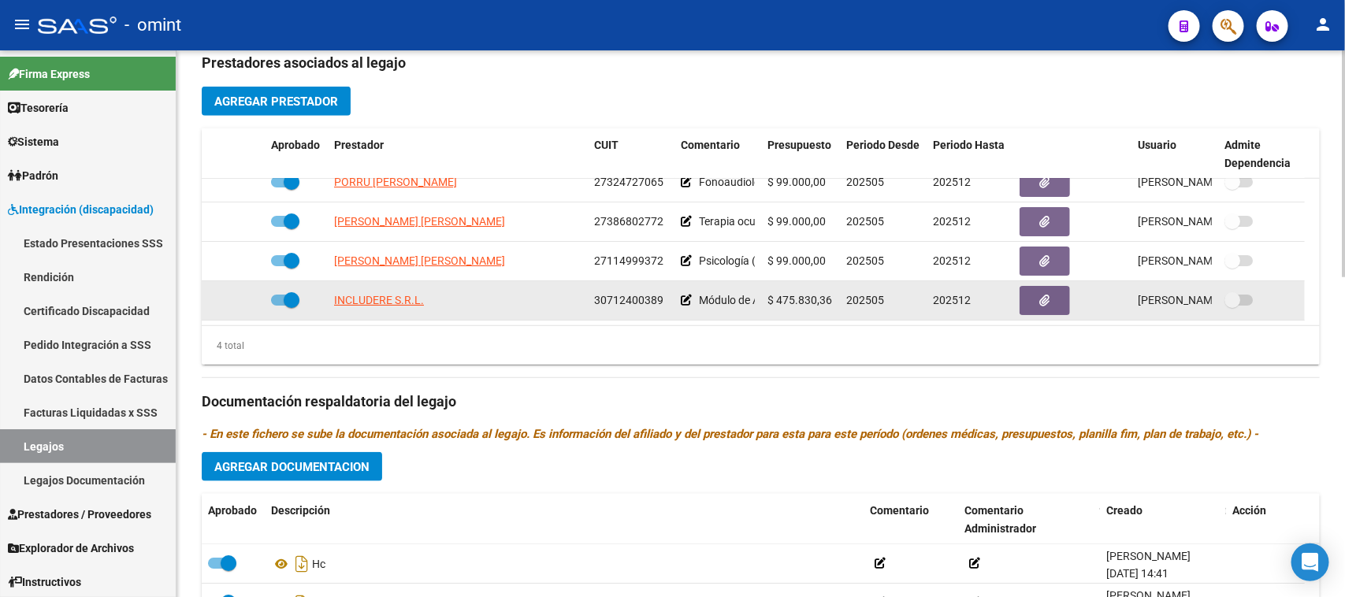
copy span "30712400389"
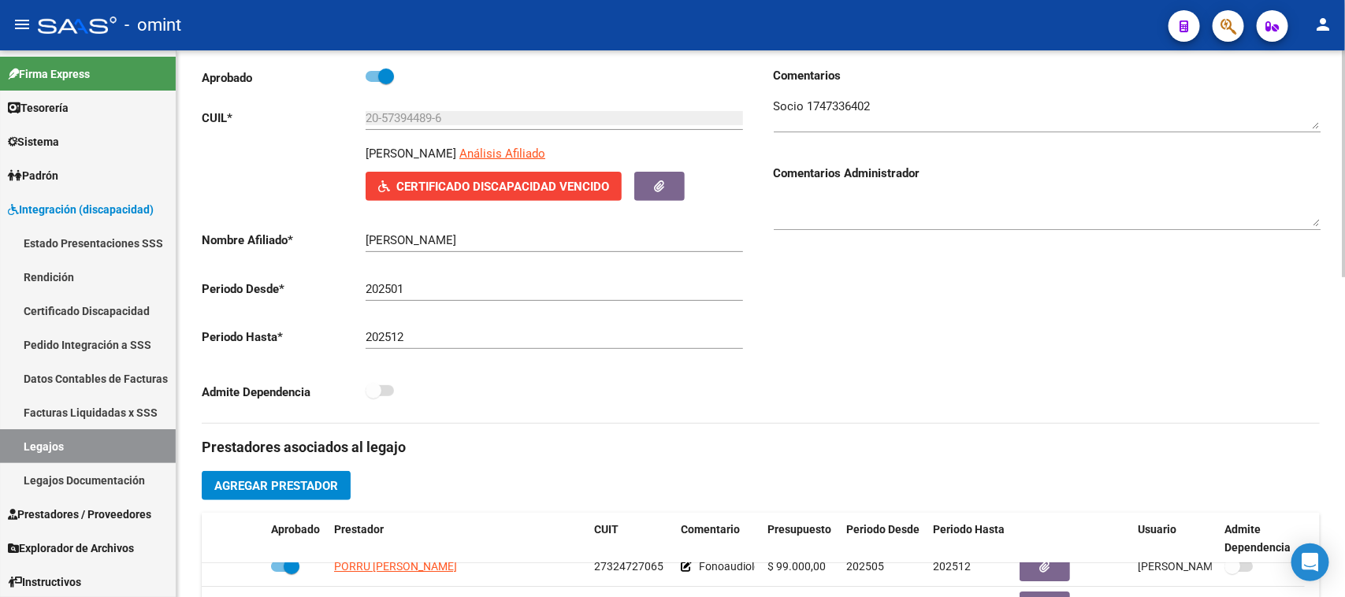
scroll to position [197, 0]
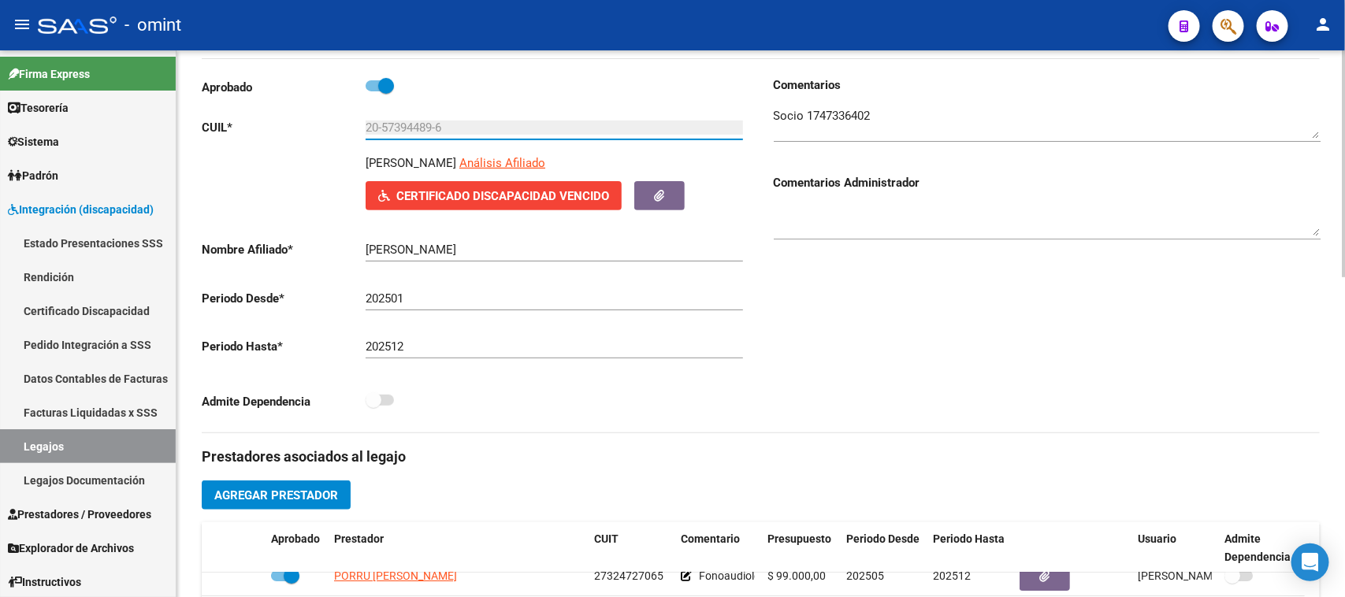
drag, startPoint x: 482, startPoint y: 135, endPoint x: 288, endPoint y: 139, distance: 194.7
click at [288, 139] on div "Aprobado CUIL * 20-57394489-6 Ingresar CUIL [PERSON_NAME] Análisis Afiliado Cer…" at bounding box center [475, 248] width 547 height 344
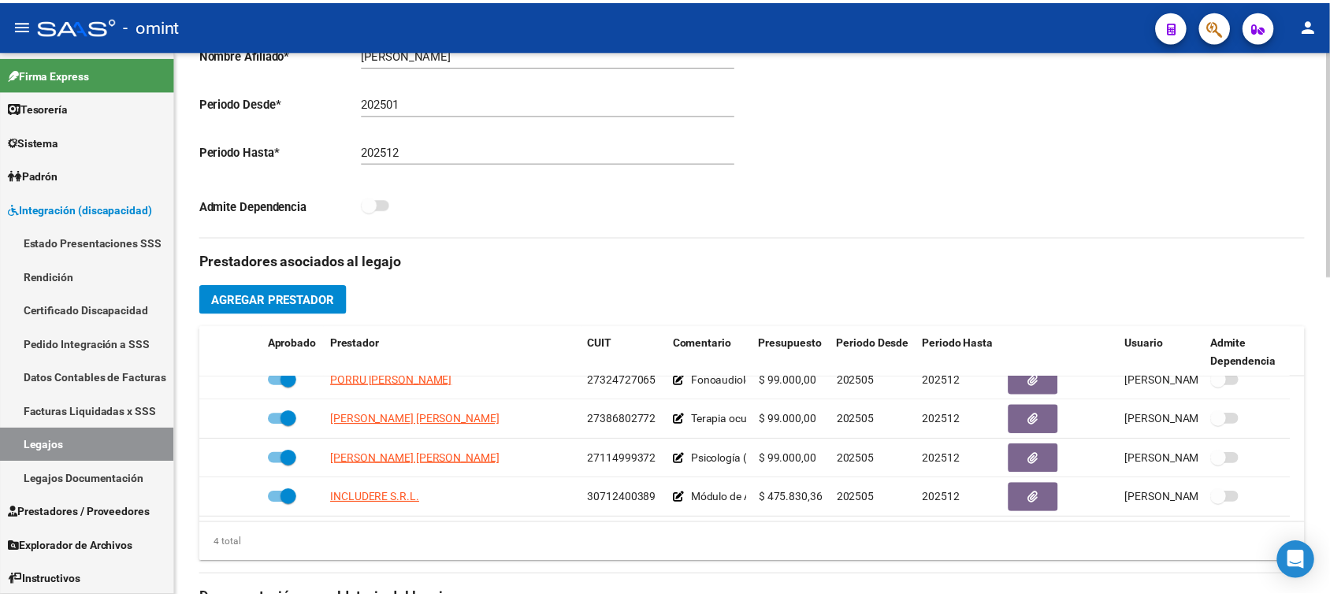
scroll to position [492, 0]
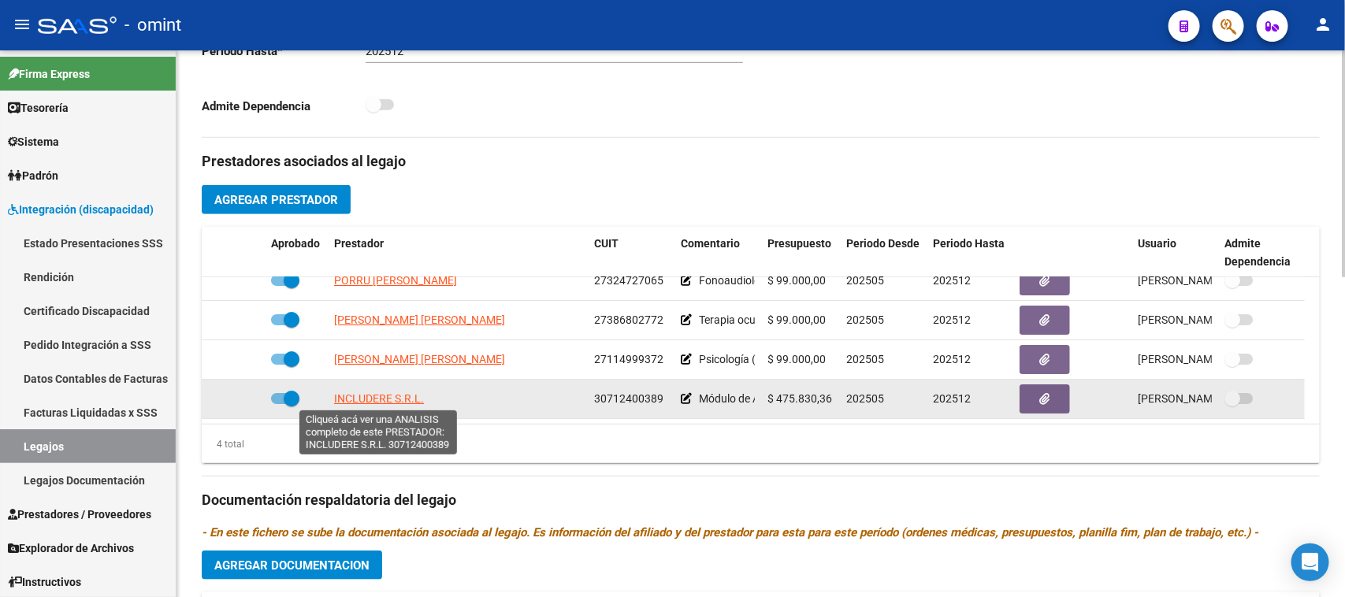
click at [411, 395] on span "INCLUDERE S.R.L." at bounding box center [379, 398] width 90 height 13
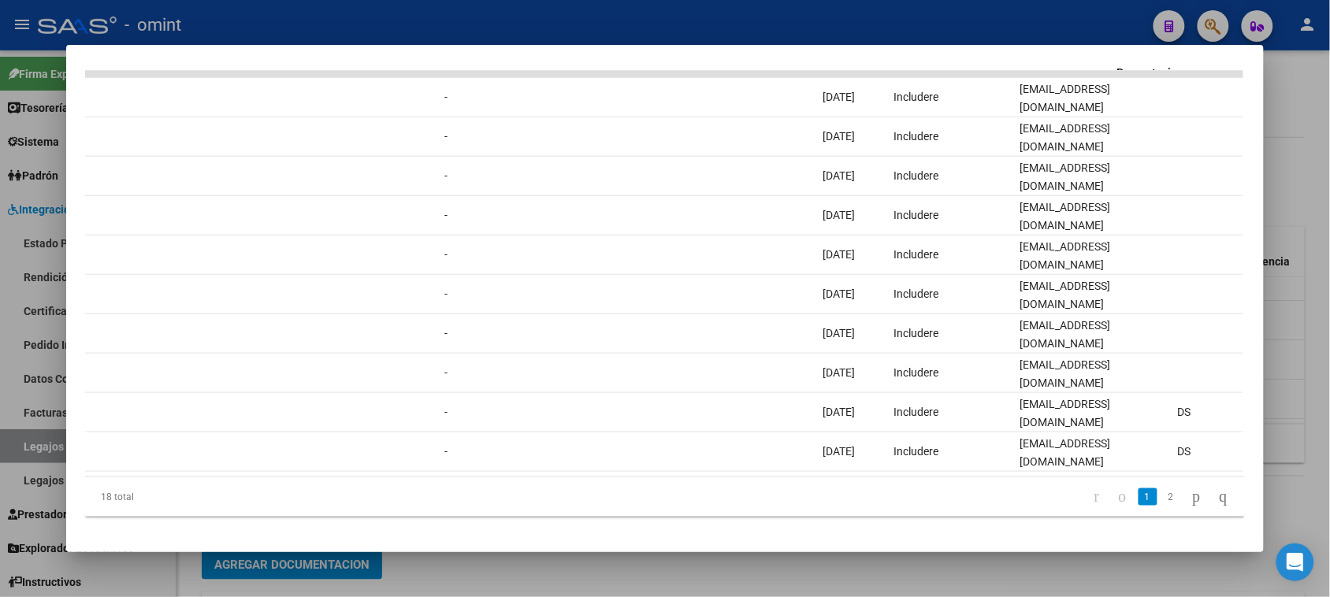
scroll to position [0, 0]
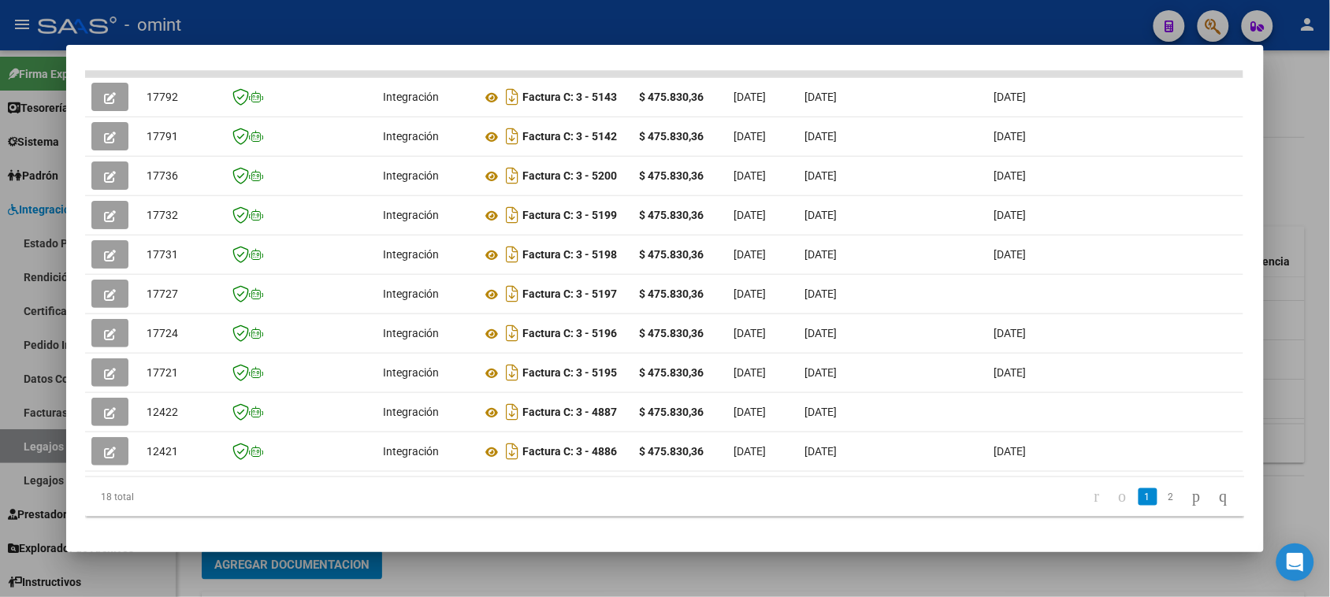
drag, startPoint x: 459, startPoint y: 449, endPoint x: 534, endPoint y: 268, distance: 196.4
click at [106, 469] on div "ID CAE Facturado x Orden De Area CPBT Monto Fecha Cpbt Fecha Recibido Hospital …" at bounding box center [664, 268] width 1159 height 497
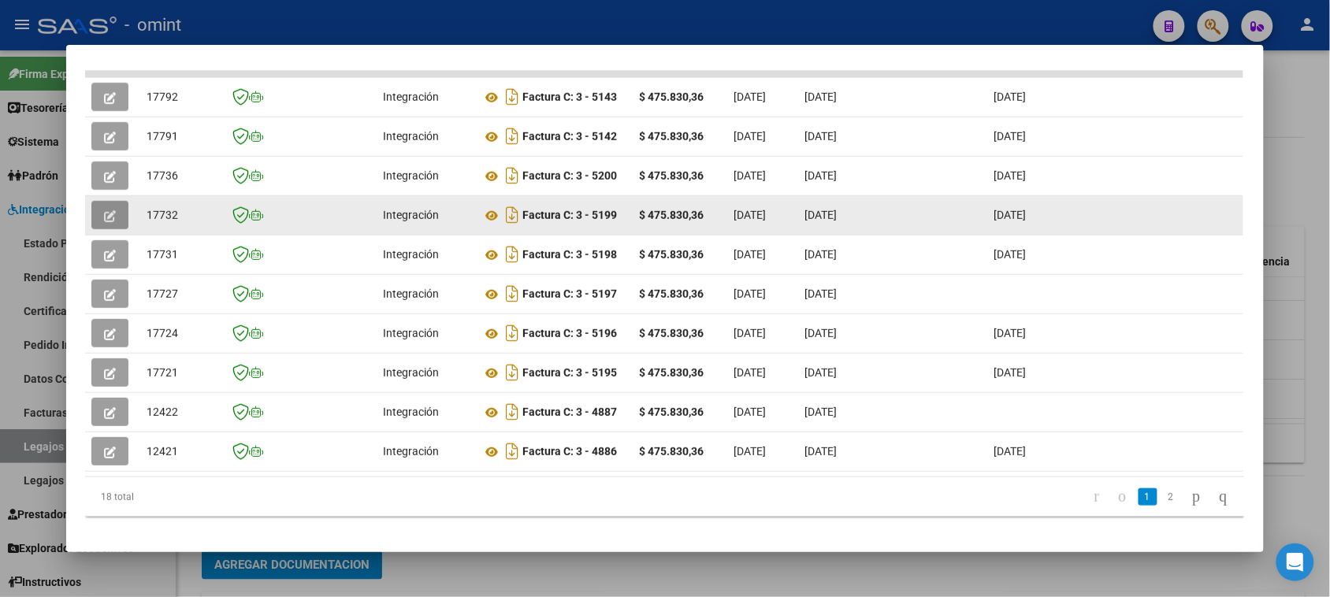
click at [113, 210] on button "button" at bounding box center [109, 215] width 37 height 28
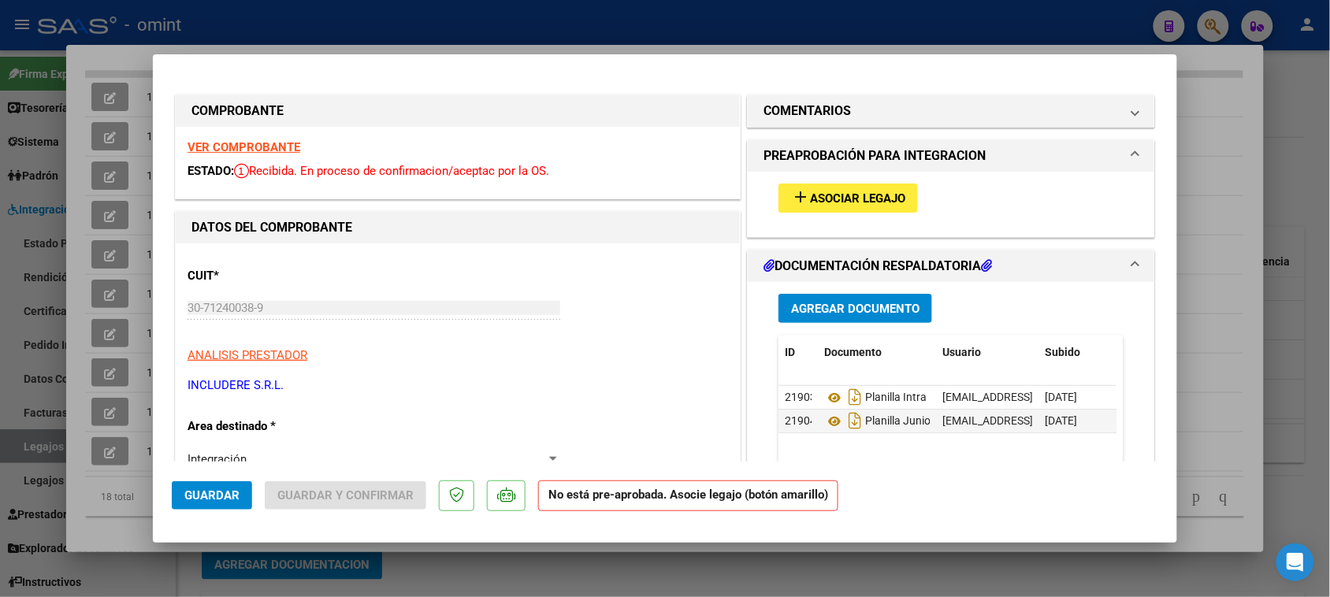
click at [295, 150] on strong "VER COMPROBANTE" at bounding box center [244, 147] width 113 height 14
click at [833, 201] on span "Asociar Legajo" at bounding box center [857, 198] width 95 height 14
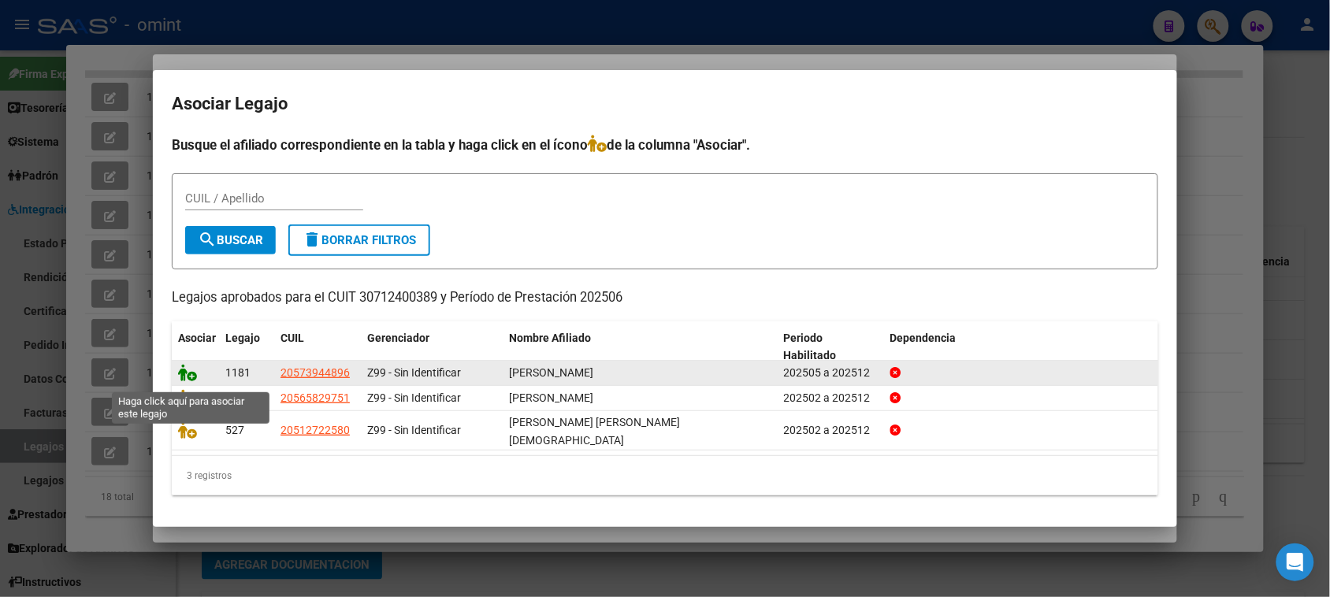
click at [194, 373] on icon at bounding box center [187, 372] width 19 height 17
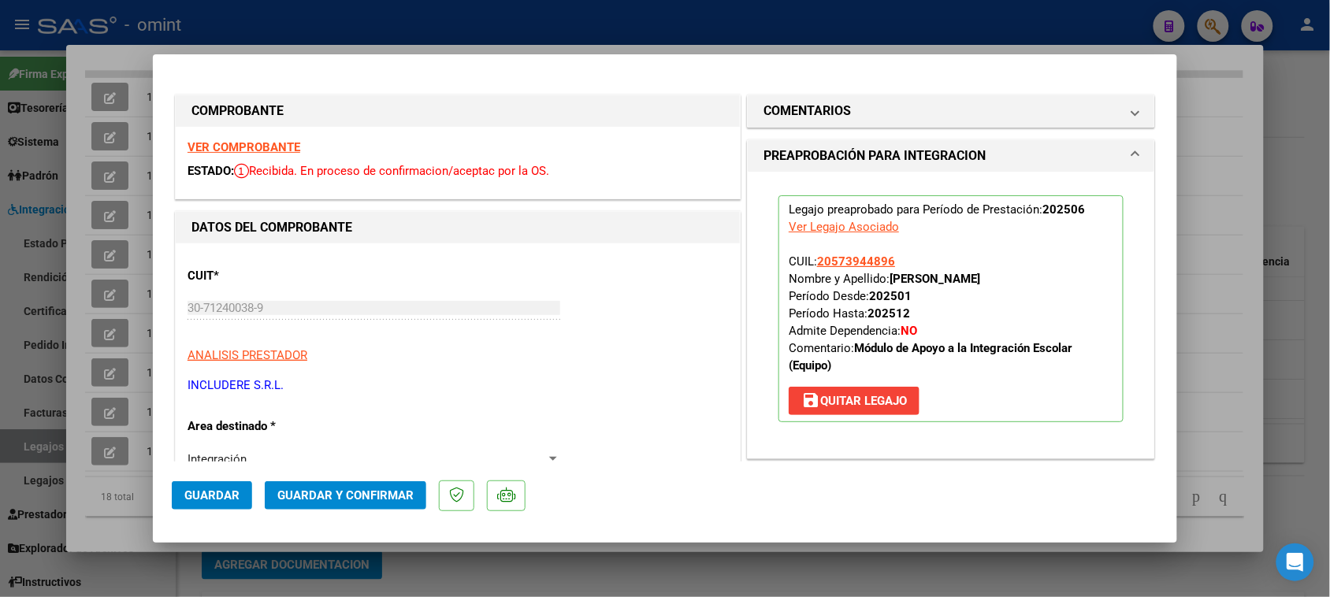
click at [335, 496] on span "Guardar y Confirmar" at bounding box center [345, 496] width 136 height 14
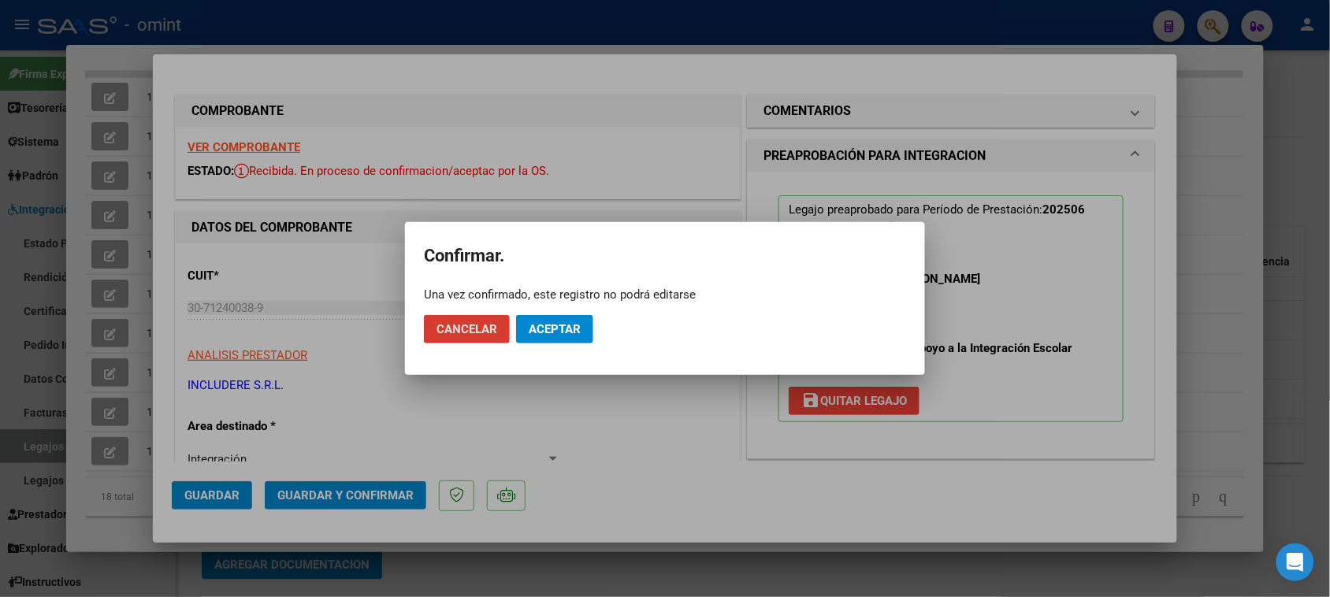
click at [571, 335] on span "Aceptar" at bounding box center [555, 329] width 52 height 14
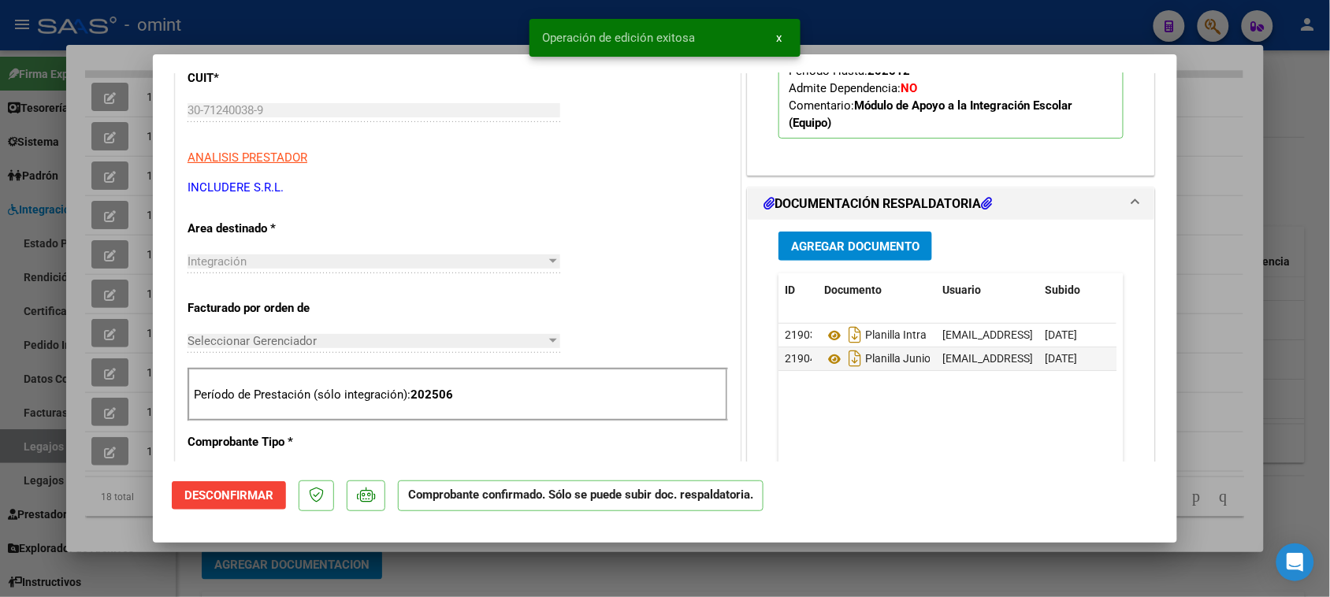
scroll to position [197, 0]
type input "$ 0,00"
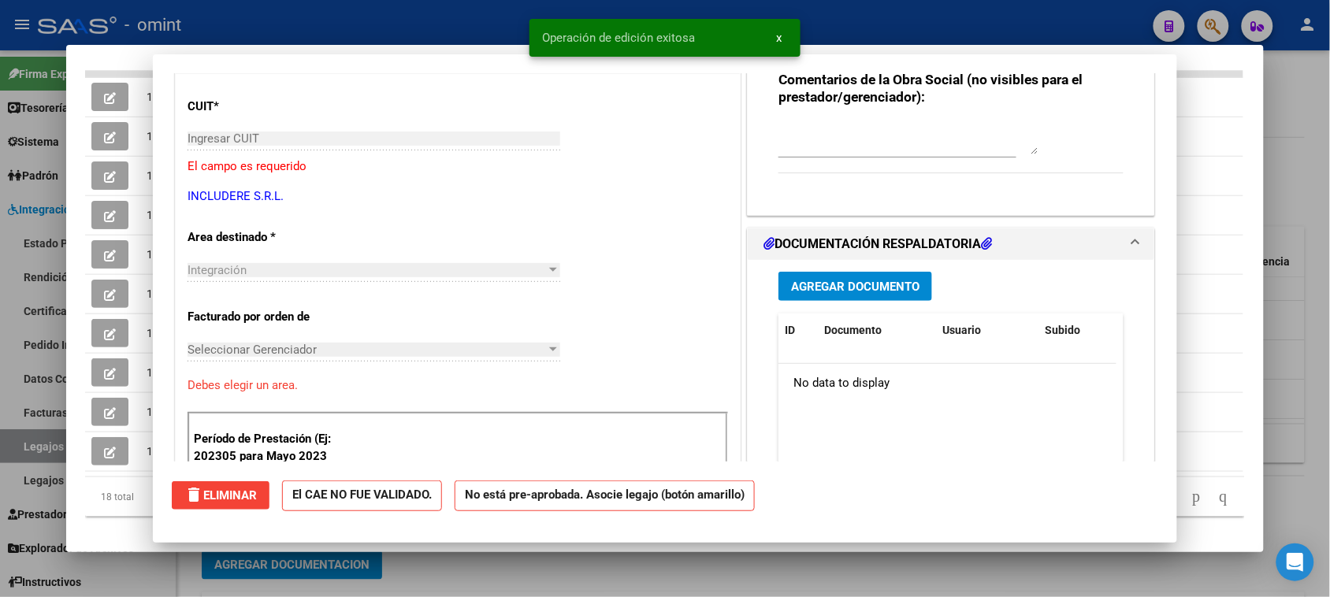
scroll to position [0, 0]
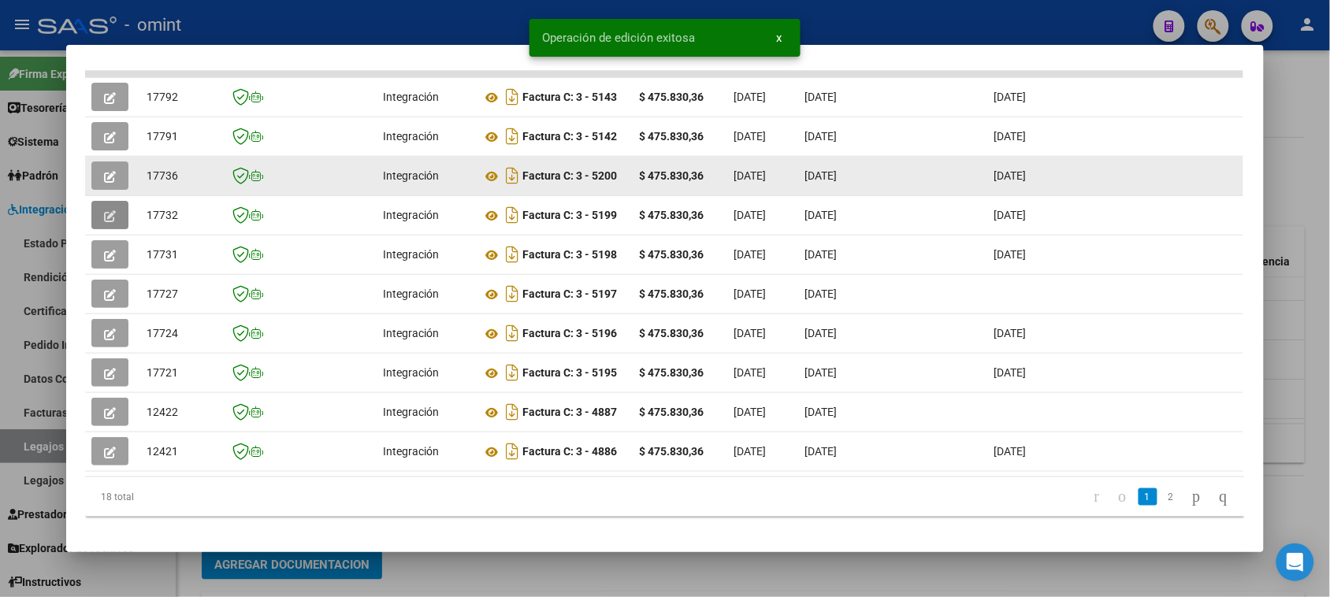
click at [111, 167] on button "button" at bounding box center [109, 176] width 37 height 28
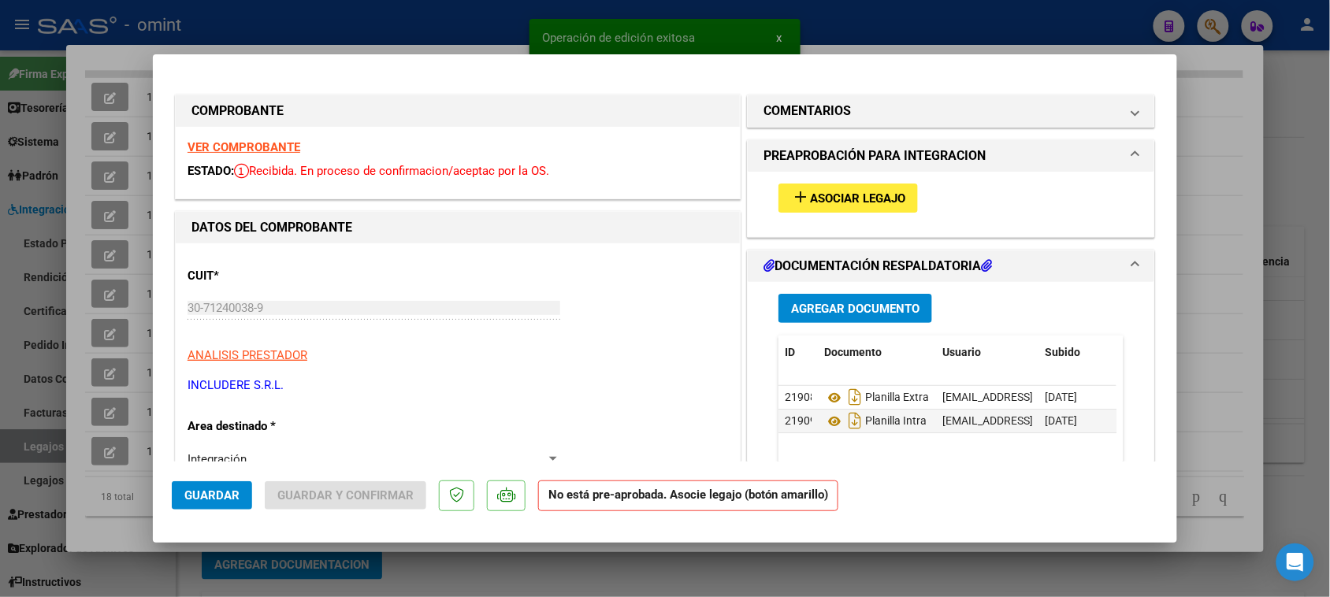
click at [277, 147] on strong "VER COMPROBANTE" at bounding box center [244, 147] width 113 height 14
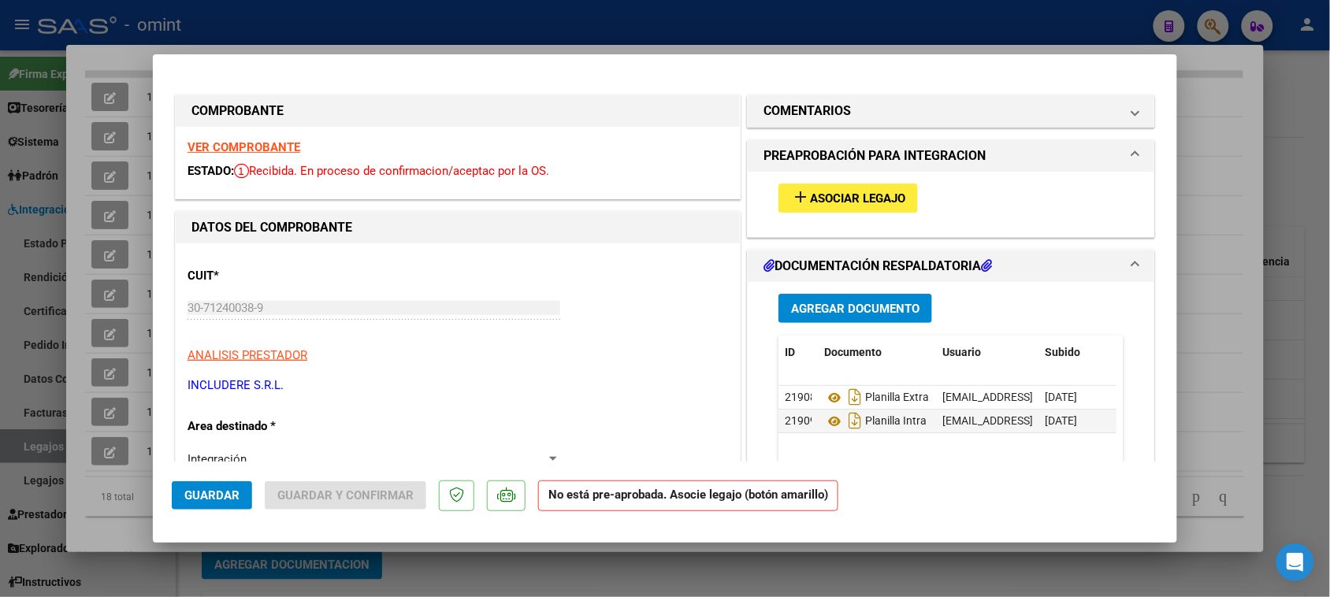
click at [810, 193] on span "Asociar Legajo" at bounding box center [857, 198] width 95 height 14
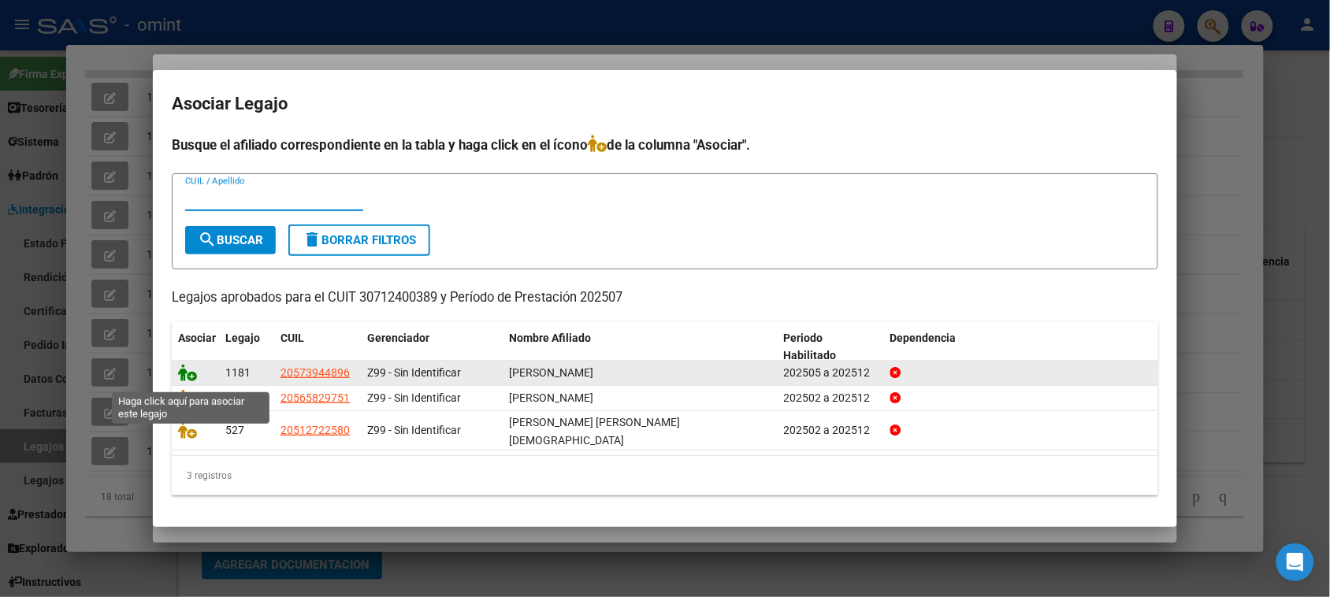
click at [181, 378] on icon at bounding box center [187, 372] width 19 height 17
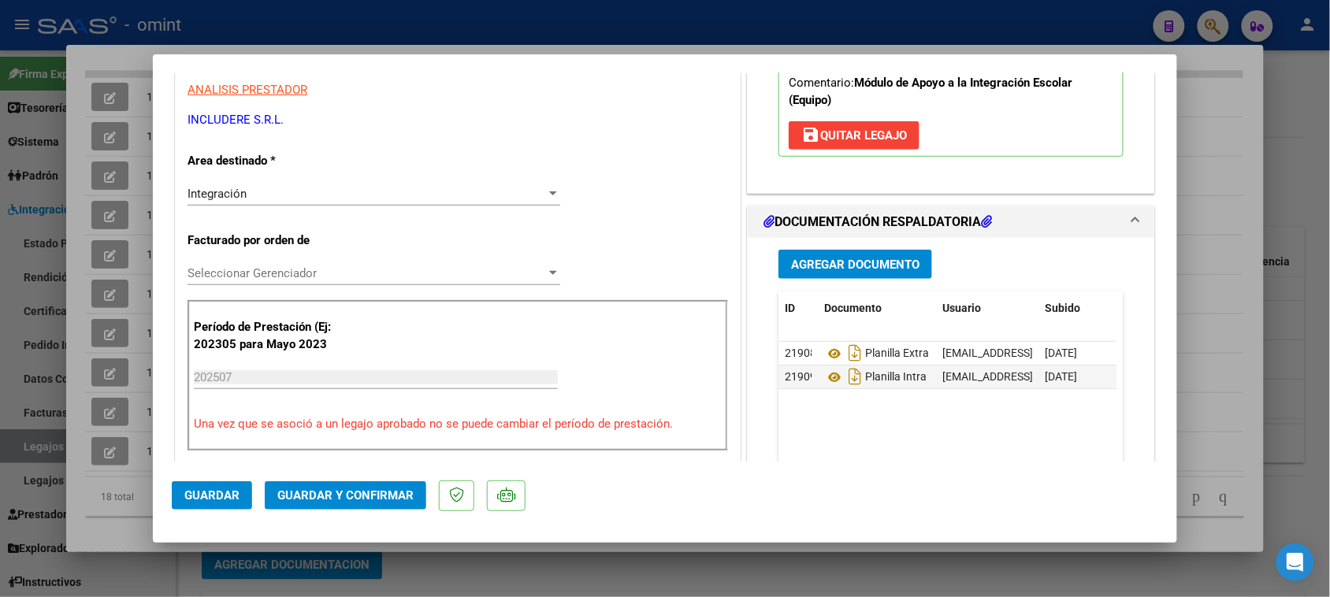
scroll to position [295, 0]
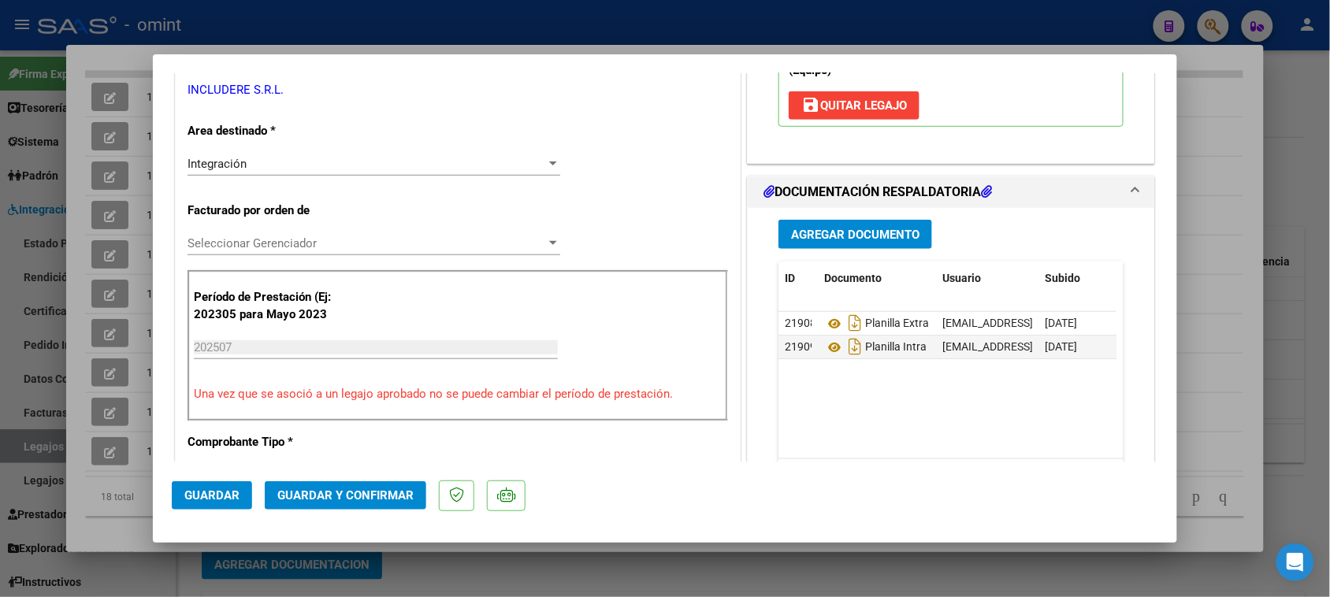
click at [306, 485] on button "Guardar y Confirmar" at bounding box center [346, 495] width 162 height 28
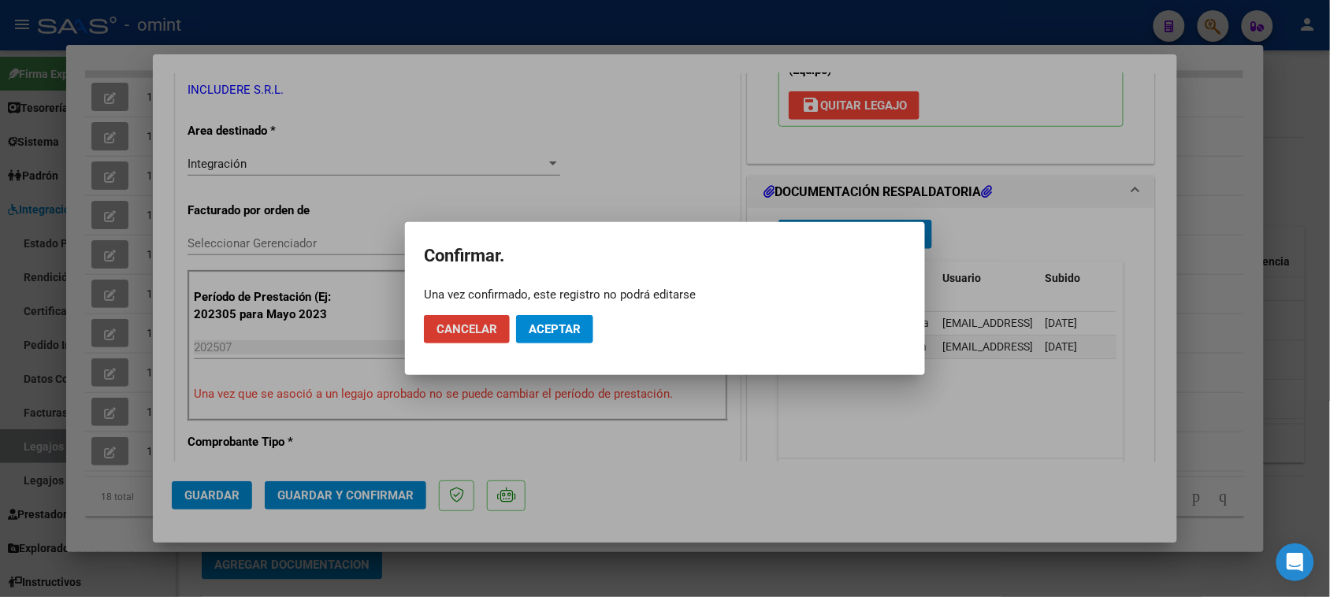
click at [568, 327] on span "Aceptar" at bounding box center [555, 329] width 52 height 14
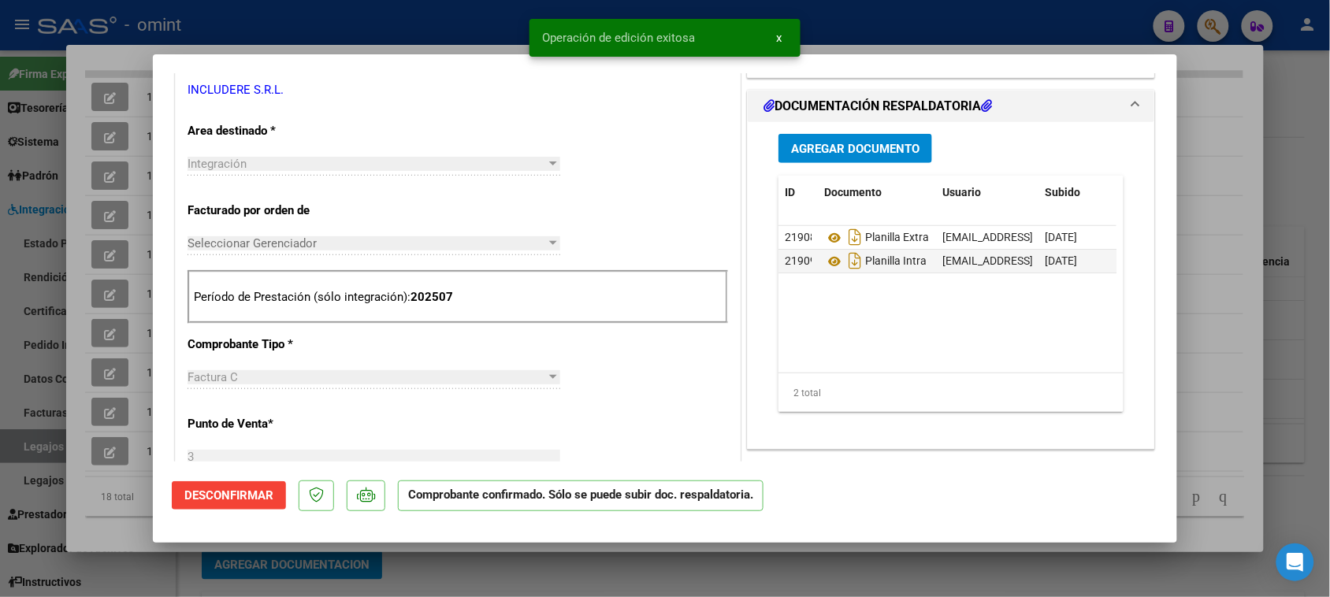
type input "$ 0,00"
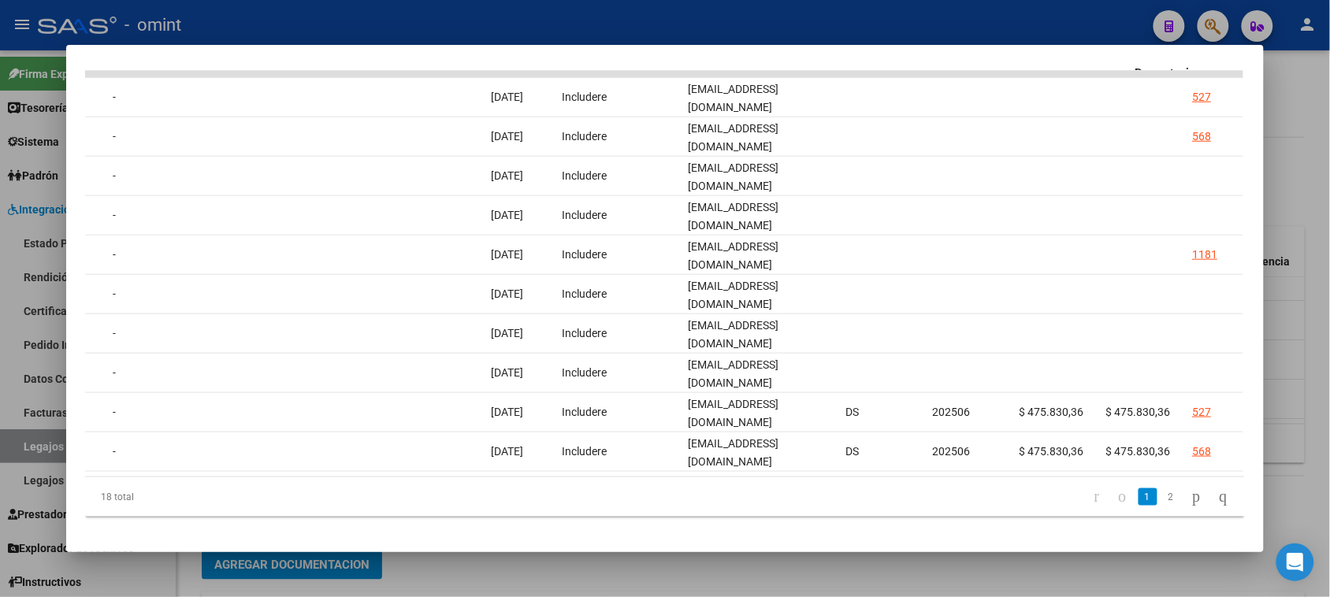
scroll to position [0, 0]
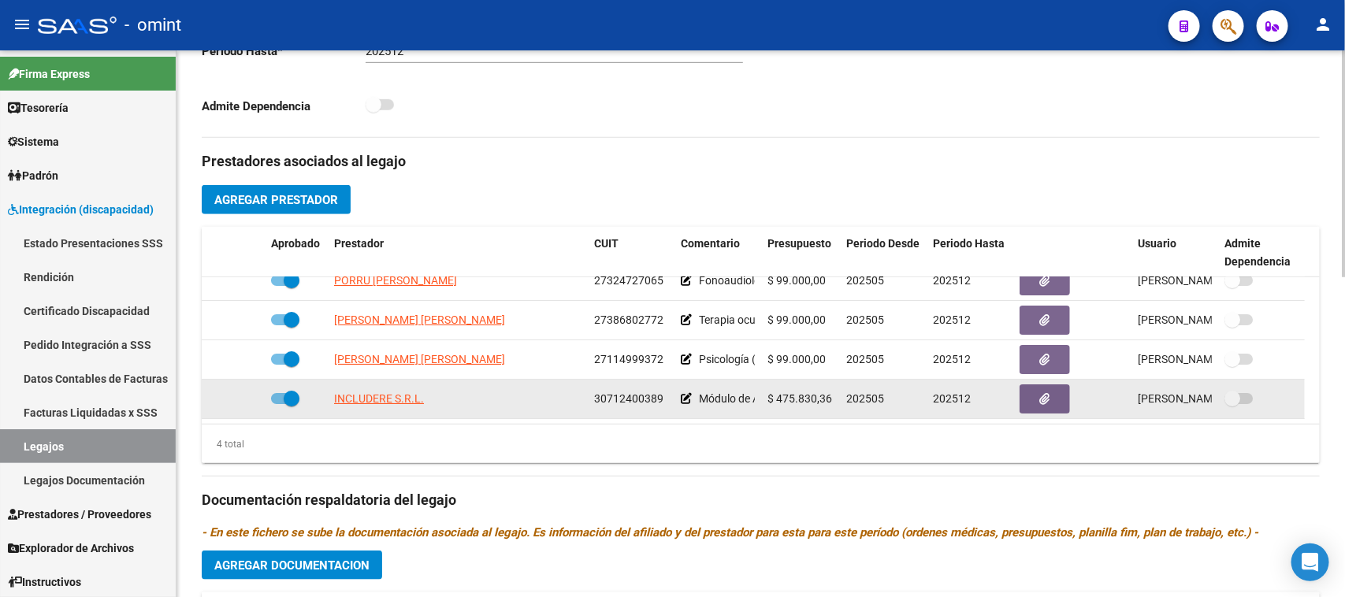
click at [388, 385] on datatable-body-cell "INCLUDERE S.R.L." at bounding box center [458, 399] width 260 height 39
click at [390, 390] on app-link-go-to "INCLUDERE S.R.L." at bounding box center [379, 399] width 90 height 18
click at [395, 399] on span "INCLUDERE S.R.L." at bounding box center [379, 398] width 90 height 13
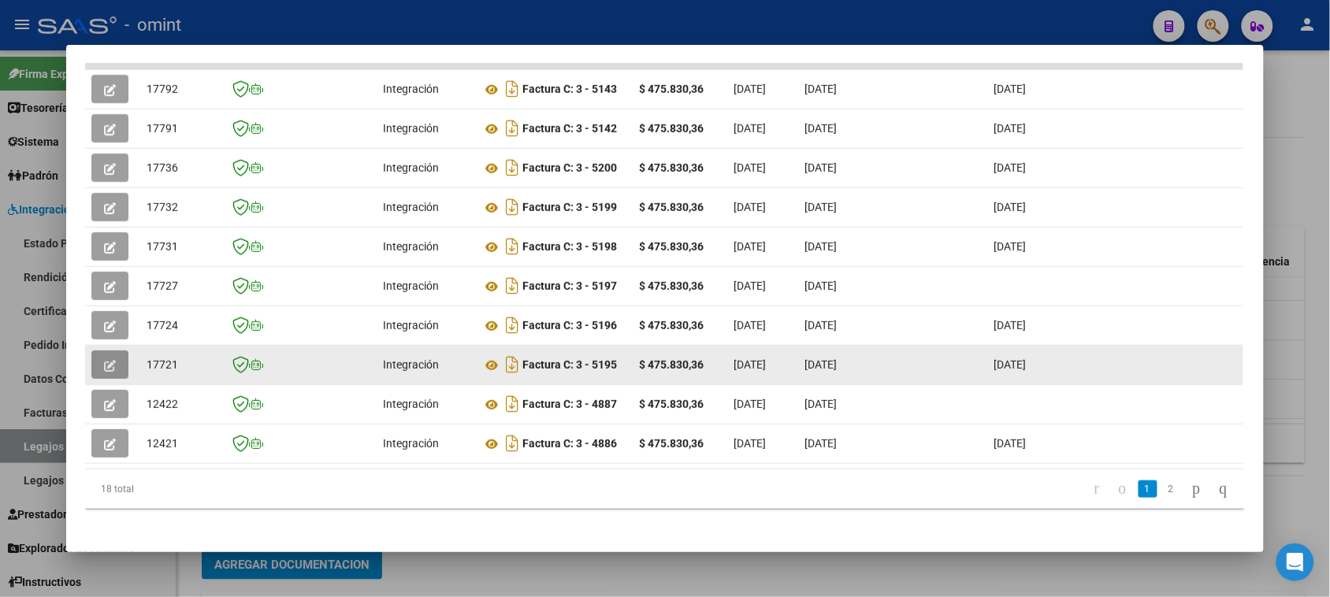
click at [111, 351] on button "button" at bounding box center [109, 365] width 37 height 28
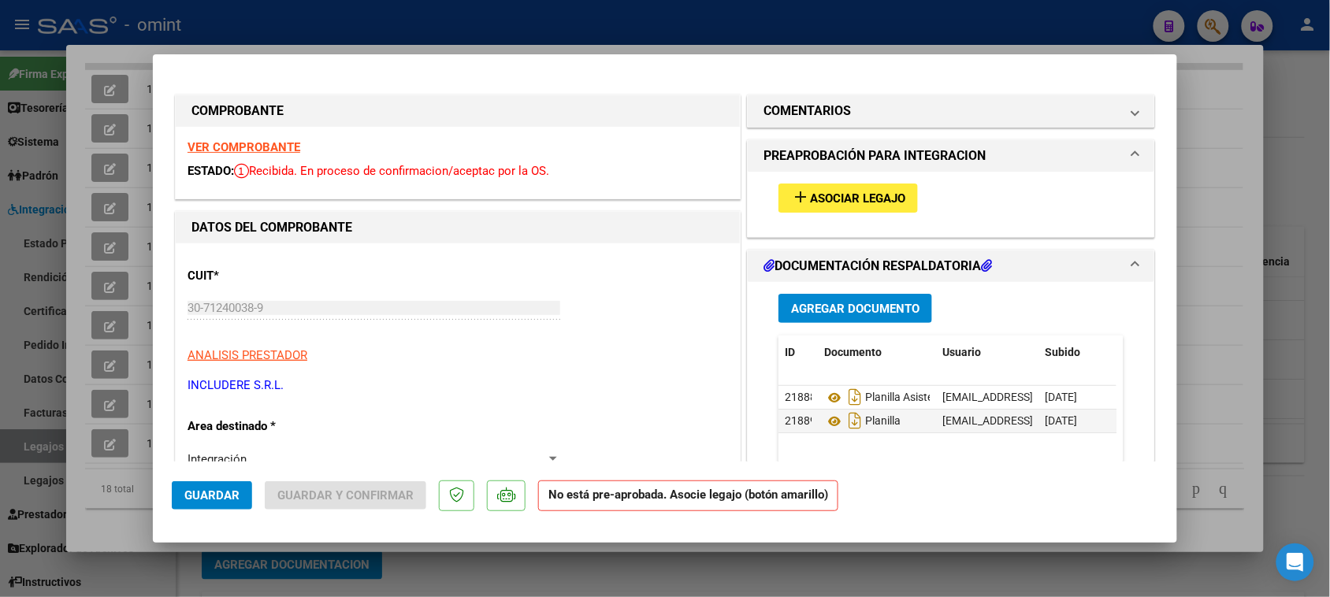
click at [286, 151] on strong "VER COMPROBANTE" at bounding box center [244, 147] width 113 height 14
click at [147, 318] on div "Análisis Prestador - CUIT: 30712400389 cloud_download Exportar CSV ABM ARCA Imp…" at bounding box center [665, 298] width 1330 height 597
type input "$ 0,00"
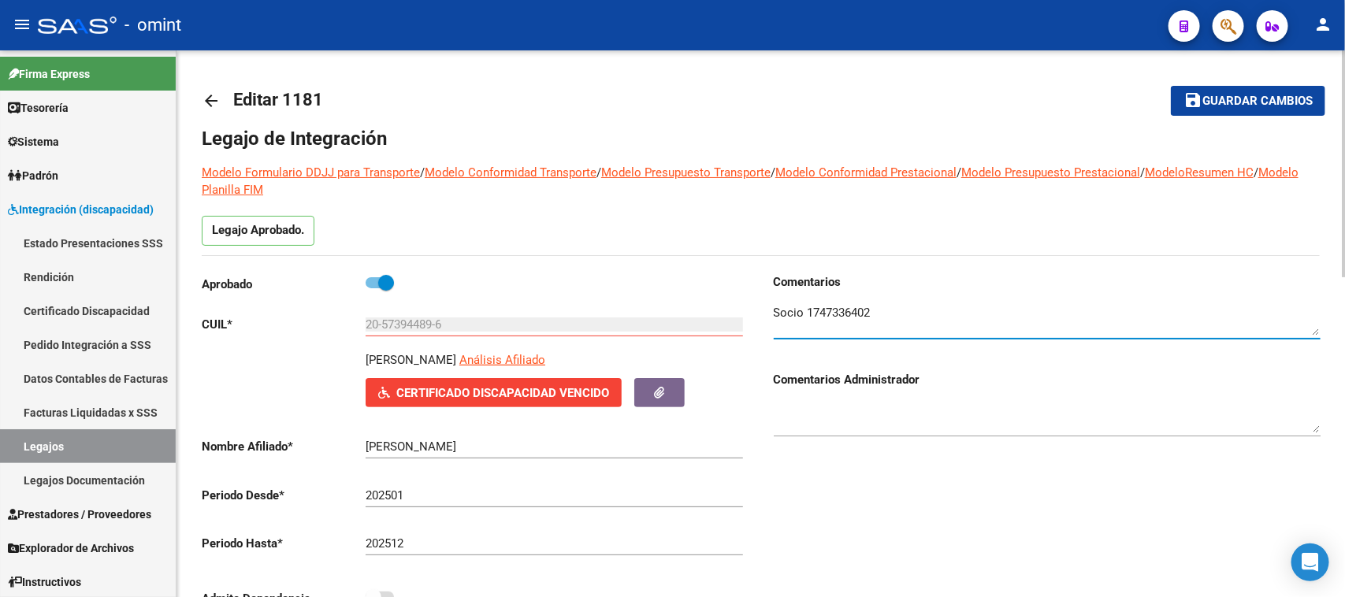
click at [839, 332] on textarea at bounding box center [1047, 320] width 547 height 32
click at [840, 311] on textarea at bounding box center [1047, 320] width 547 height 32
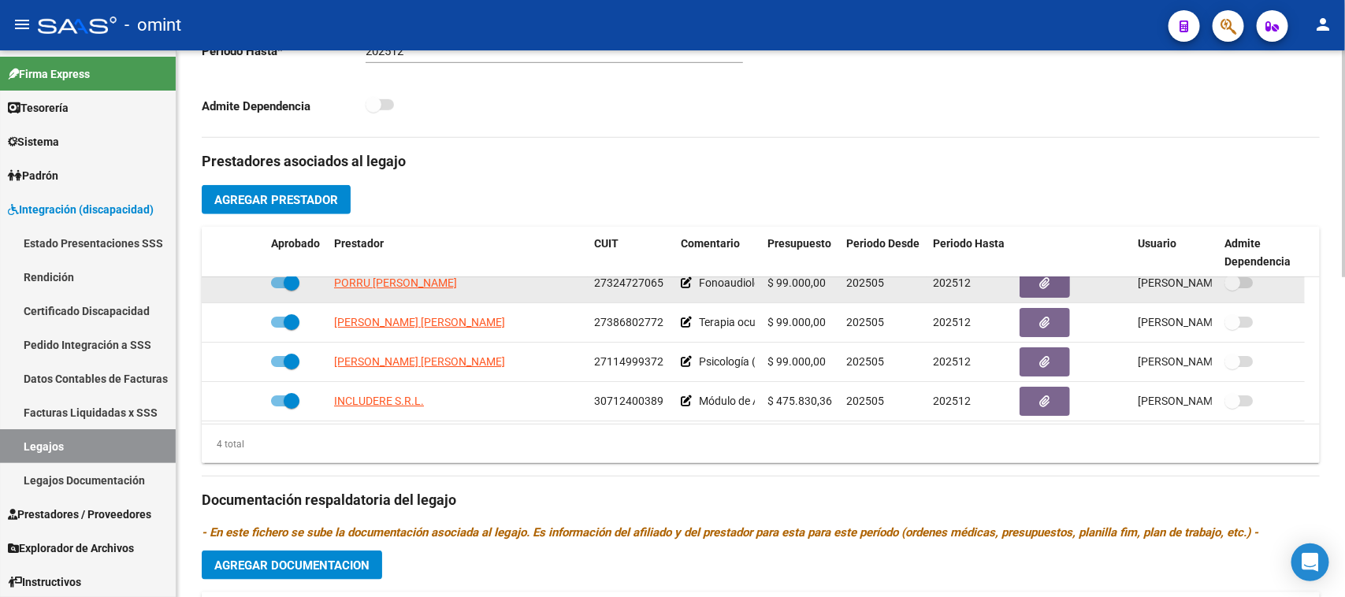
scroll to position [17, 0]
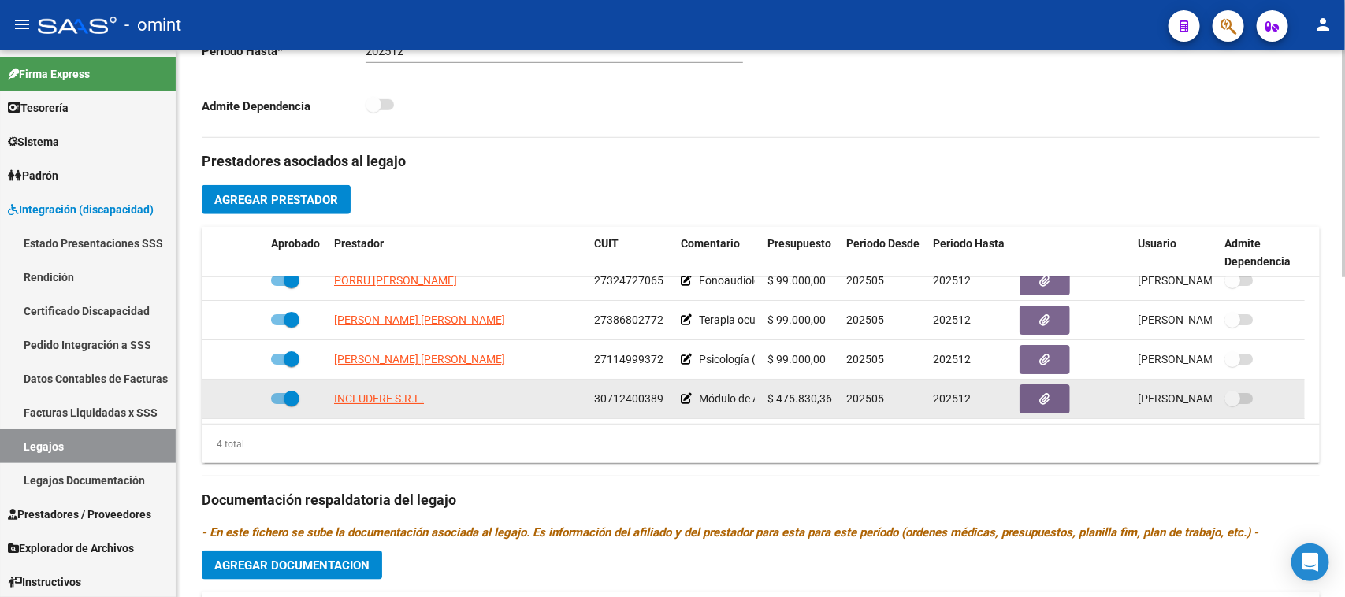
click at [418, 399] on span "INCLUDERE S.R.L." at bounding box center [379, 398] width 90 height 13
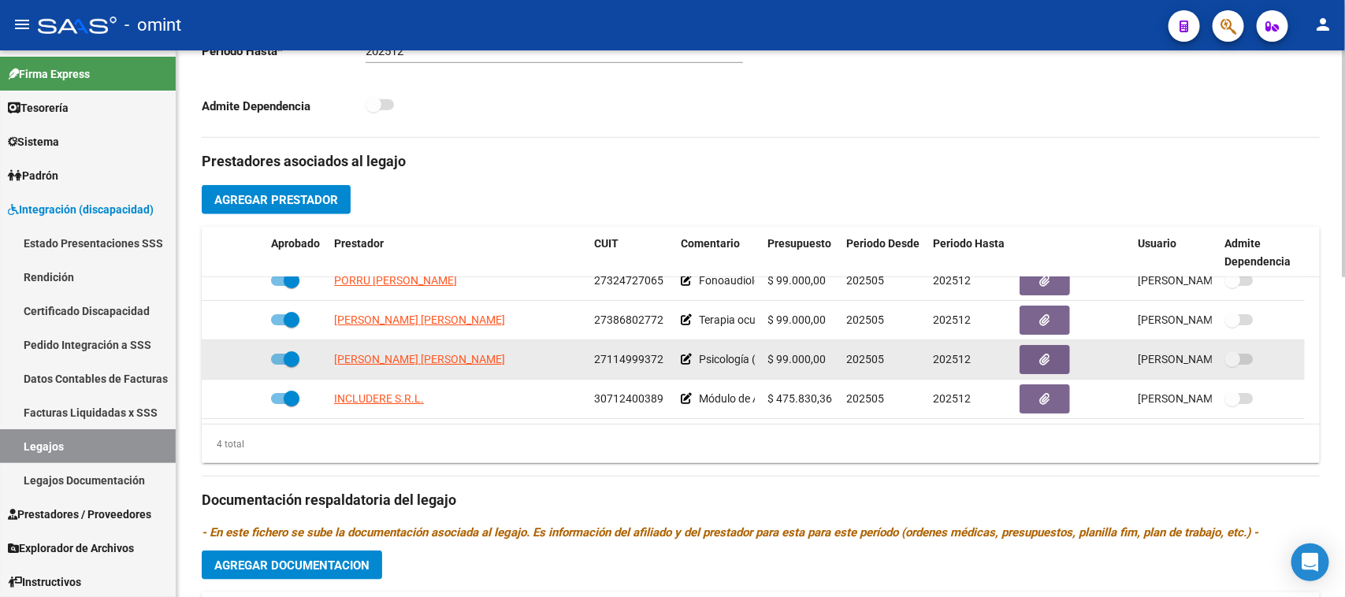
click at [611, 364] on span "27114999372" at bounding box center [628, 359] width 69 height 13
click at [615, 356] on span "27114999372" at bounding box center [628, 359] width 69 height 13
copy span "27114999372"
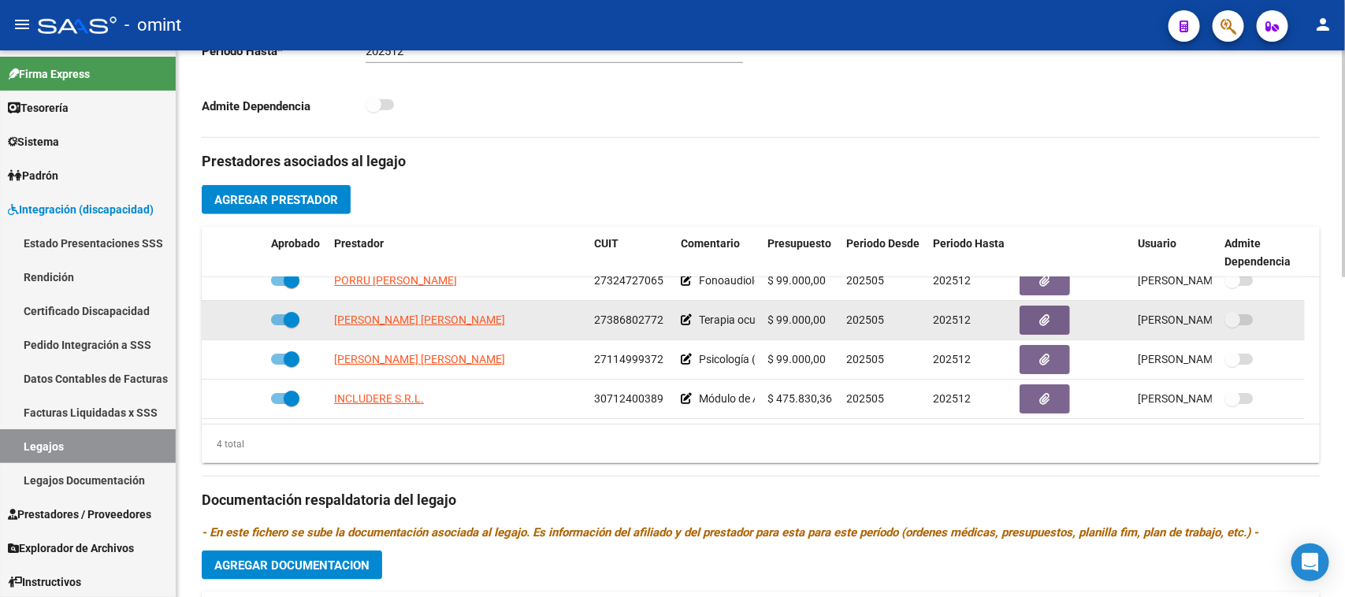
click at [622, 316] on span "27386802772" at bounding box center [628, 320] width 69 height 13
copy span "27386802772"
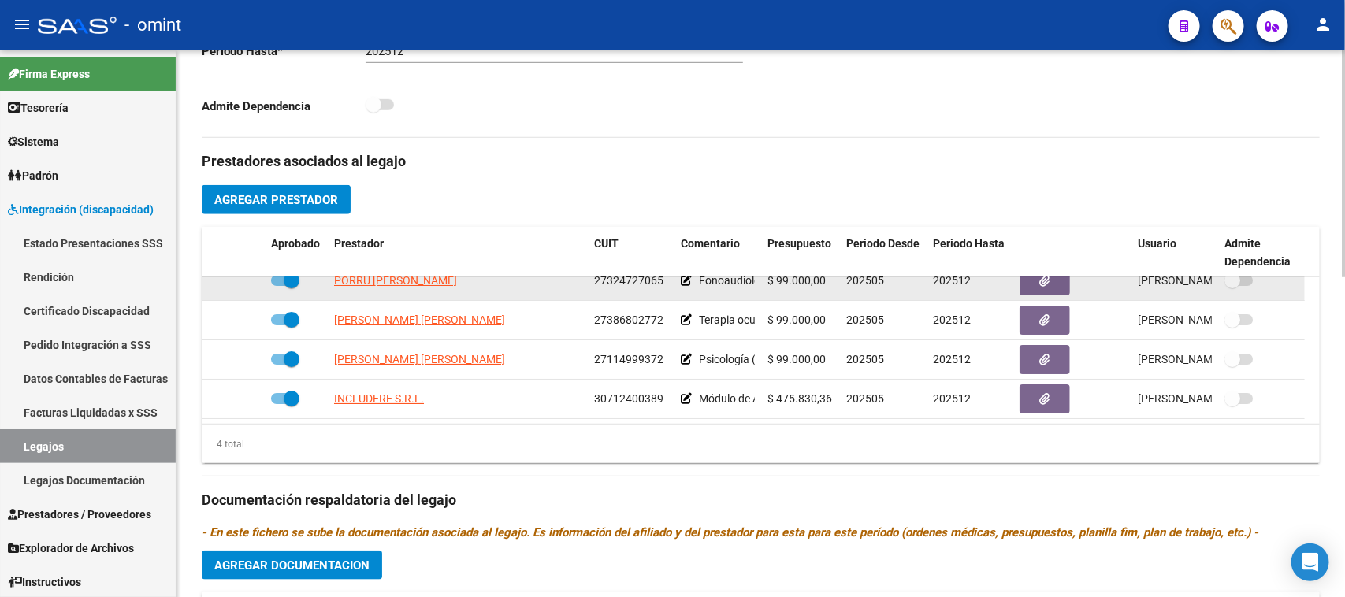
click at [629, 284] on span "27324727065" at bounding box center [628, 280] width 69 height 13
copy span "27324727065"
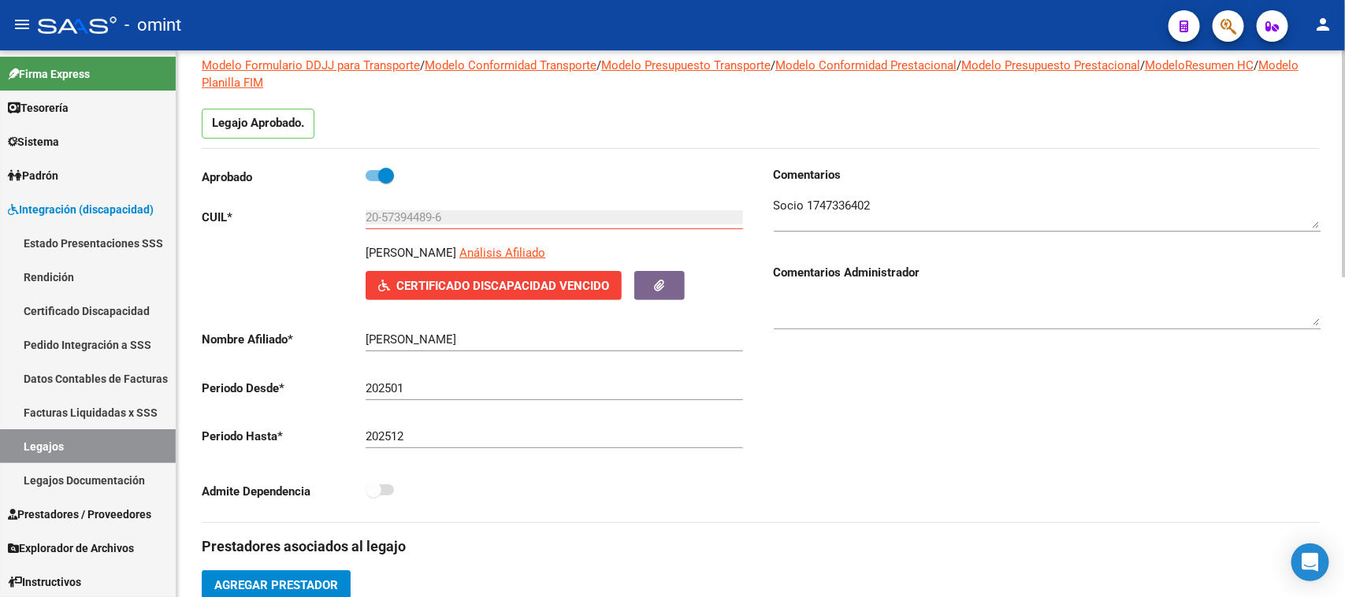
scroll to position [84, 0]
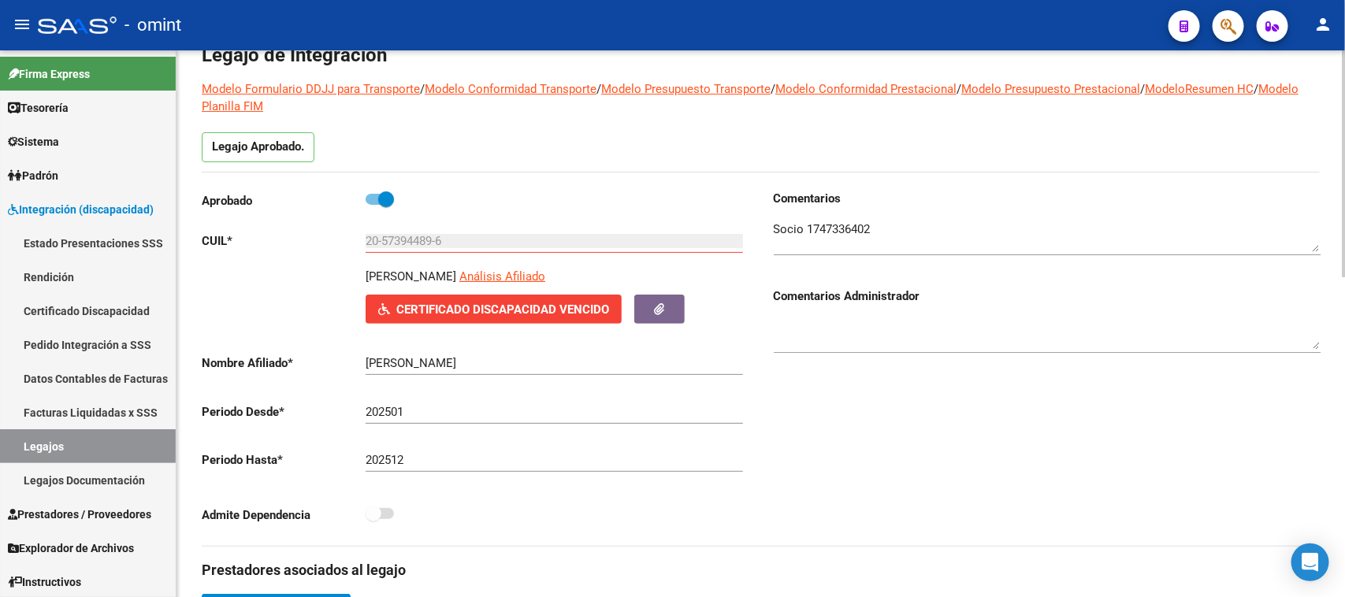
drag, startPoint x: 367, startPoint y: 277, endPoint x: 492, endPoint y: 278, distance: 125.3
click at [456, 278] on p "[PERSON_NAME]" at bounding box center [411, 276] width 91 height 17
copy p "[PERSON_NAME]"
click at [849, 223] on textarea at bounding box center [1047, 237] width 547 height 32
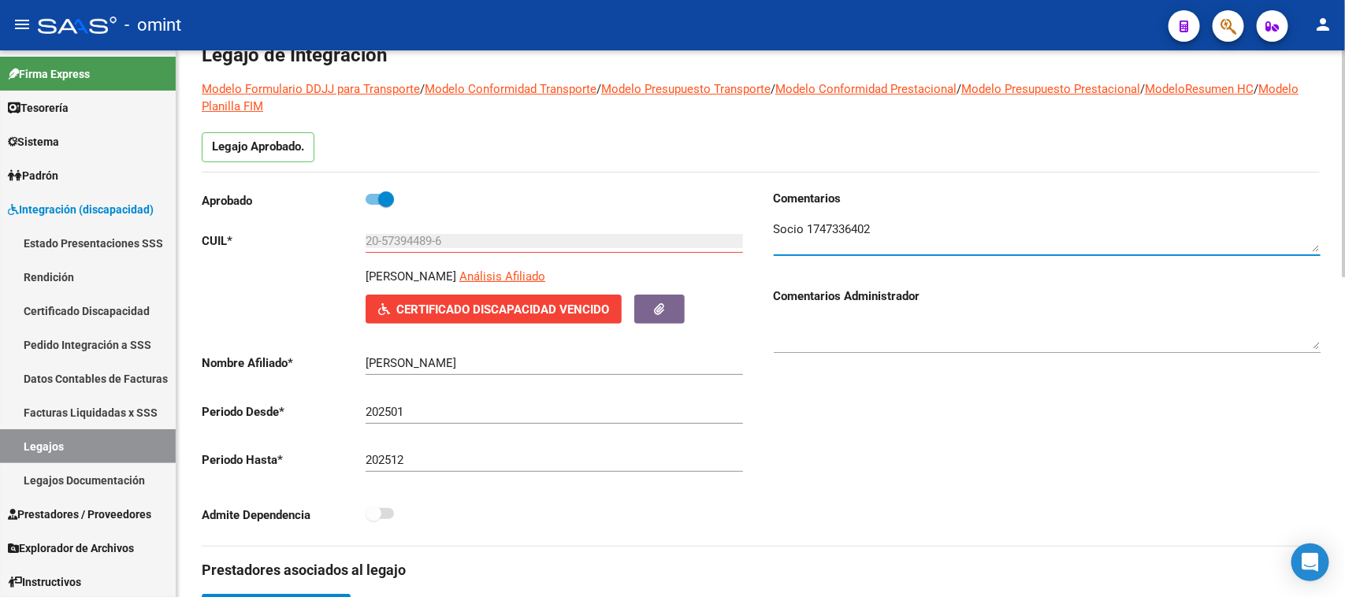
click at [416, 237] on input "20-57394489-6" at bounding box center [554, 241] width 377 height 14
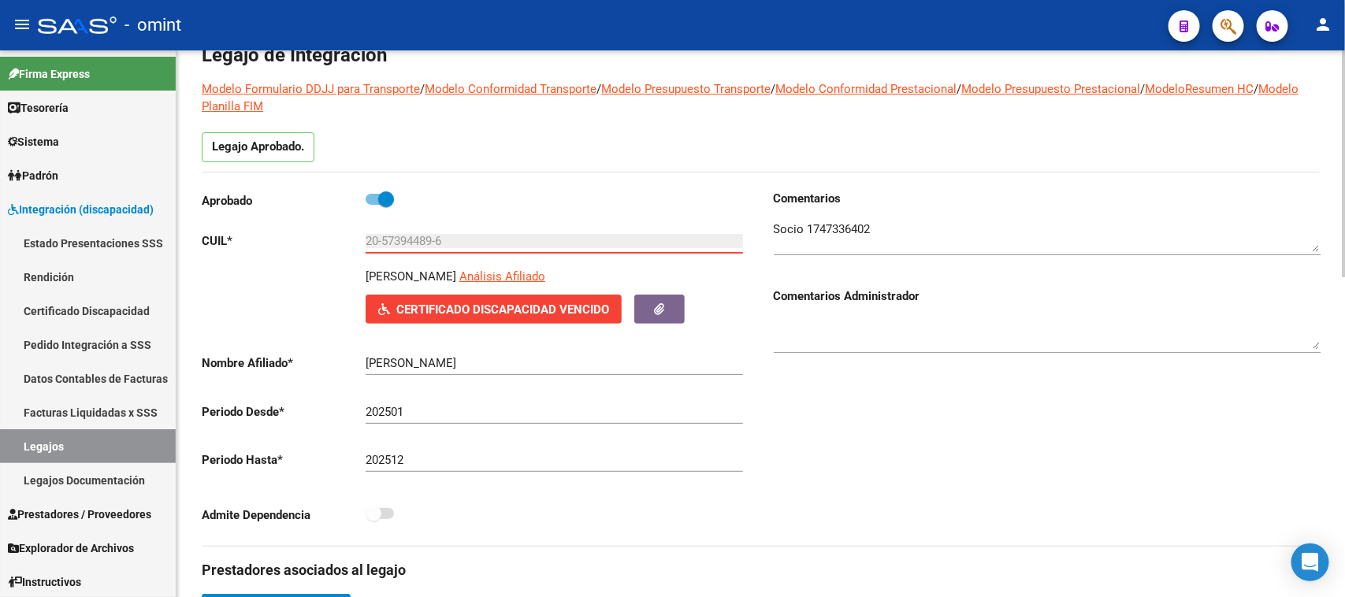
click at [416, 237] on input "20-57394489-6" at bounding box center [554, 241] width 377 height 14
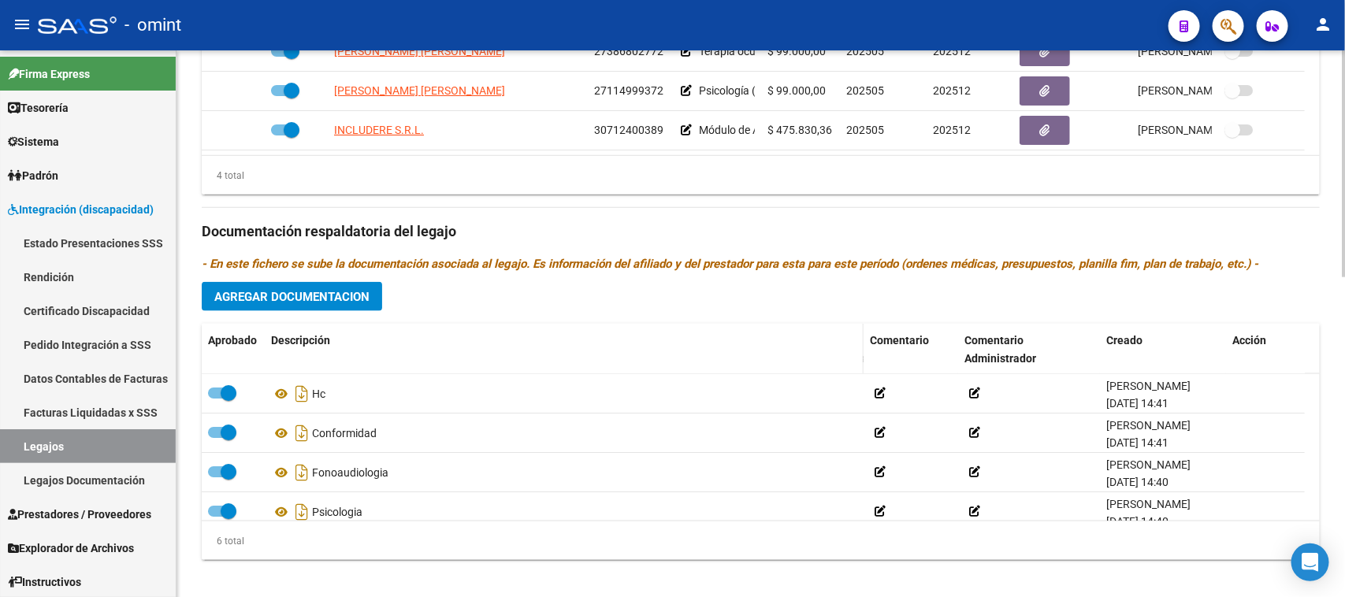
scroll to position [773, 0]
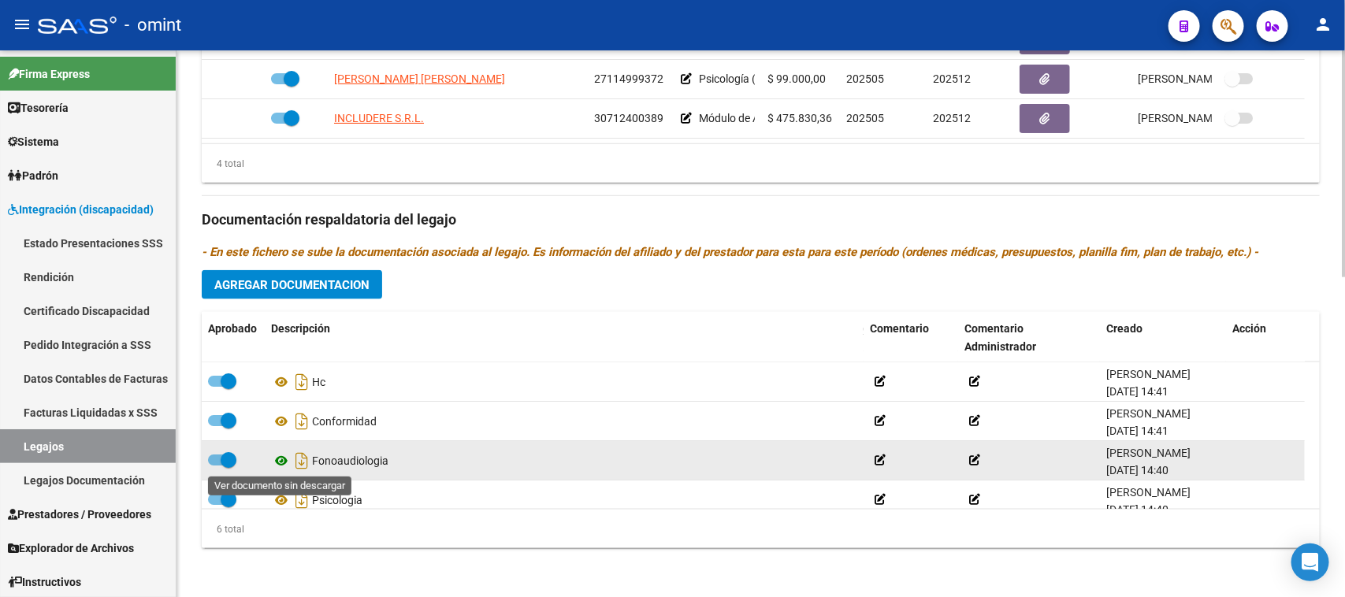
click at [277, 459] on icon at bounding box center [281, 461] width 20 height 19
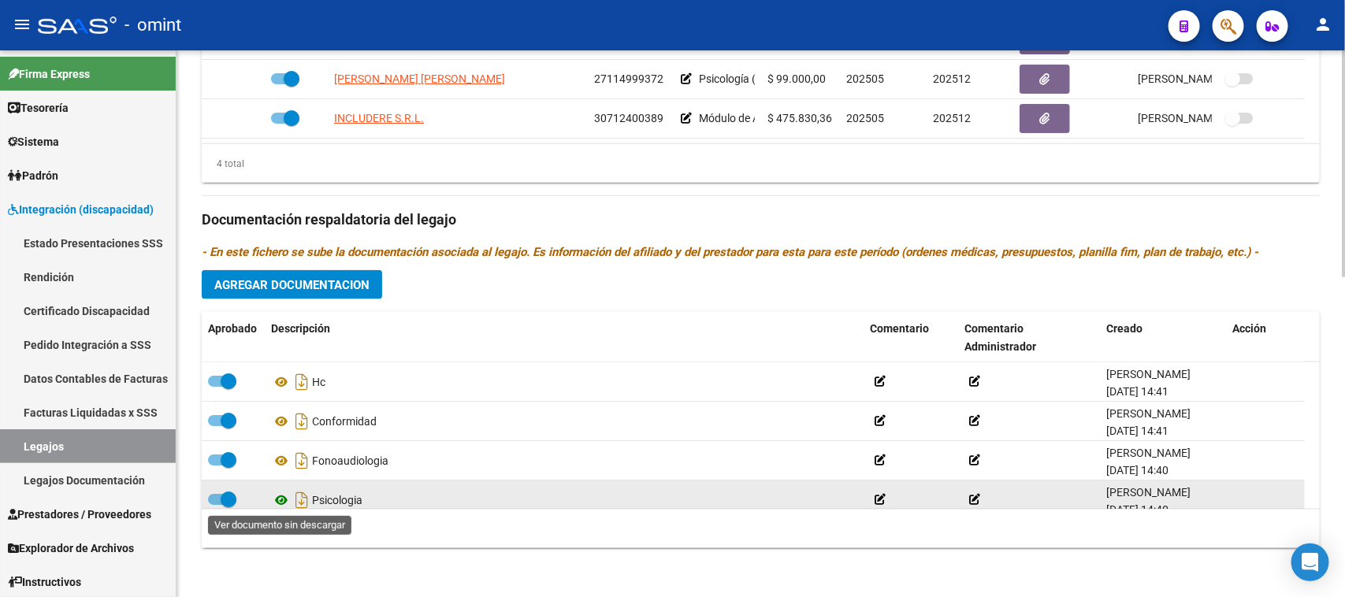
click at [284, 495] on icon at bounding box center [281, 500] width 20 height 19
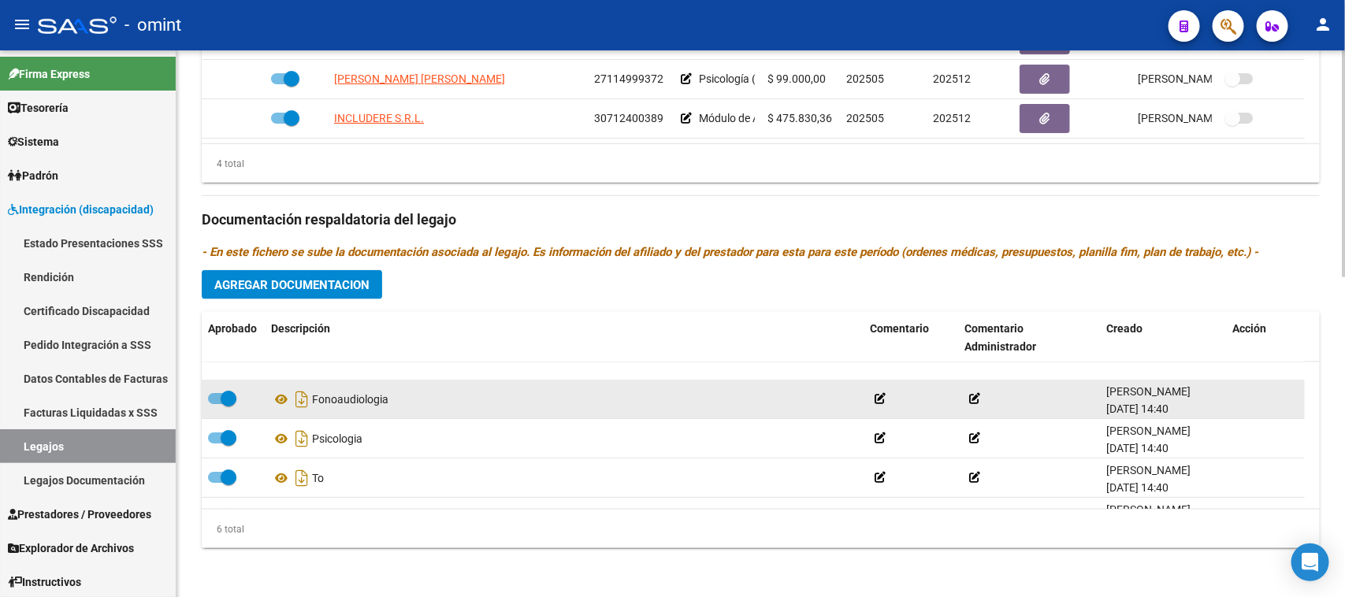
scroll to position [95, 0]
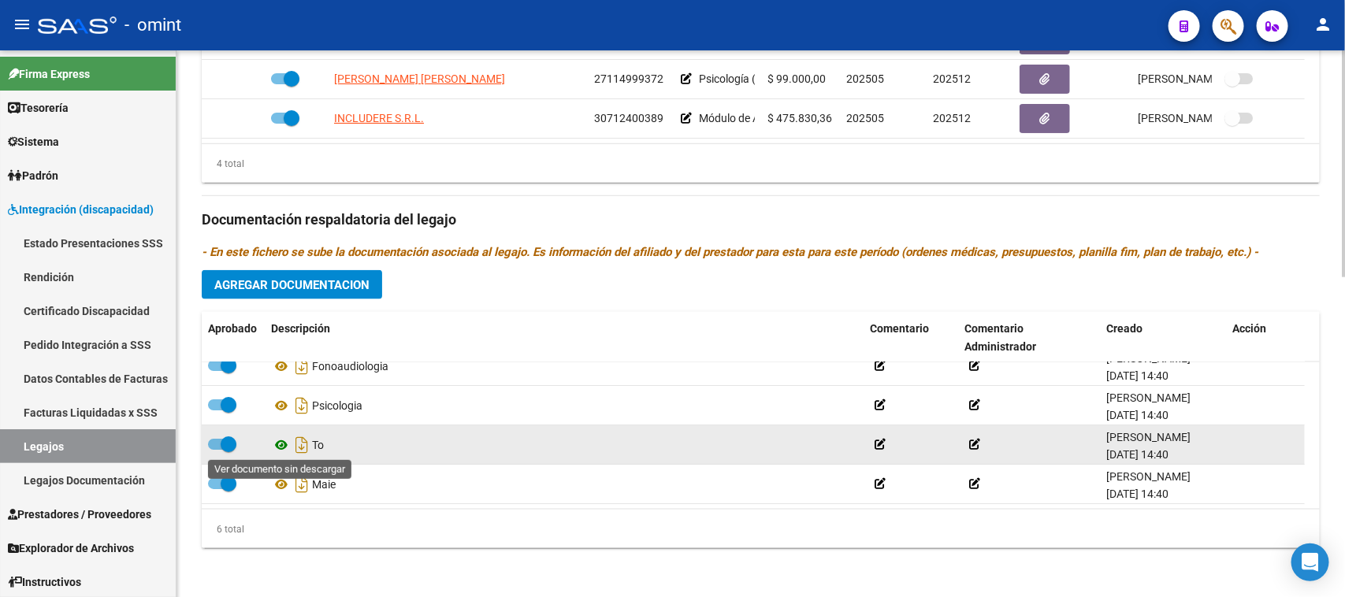
click at [284, 443] on icon at bounding box center [281, 445] width 20 height 19
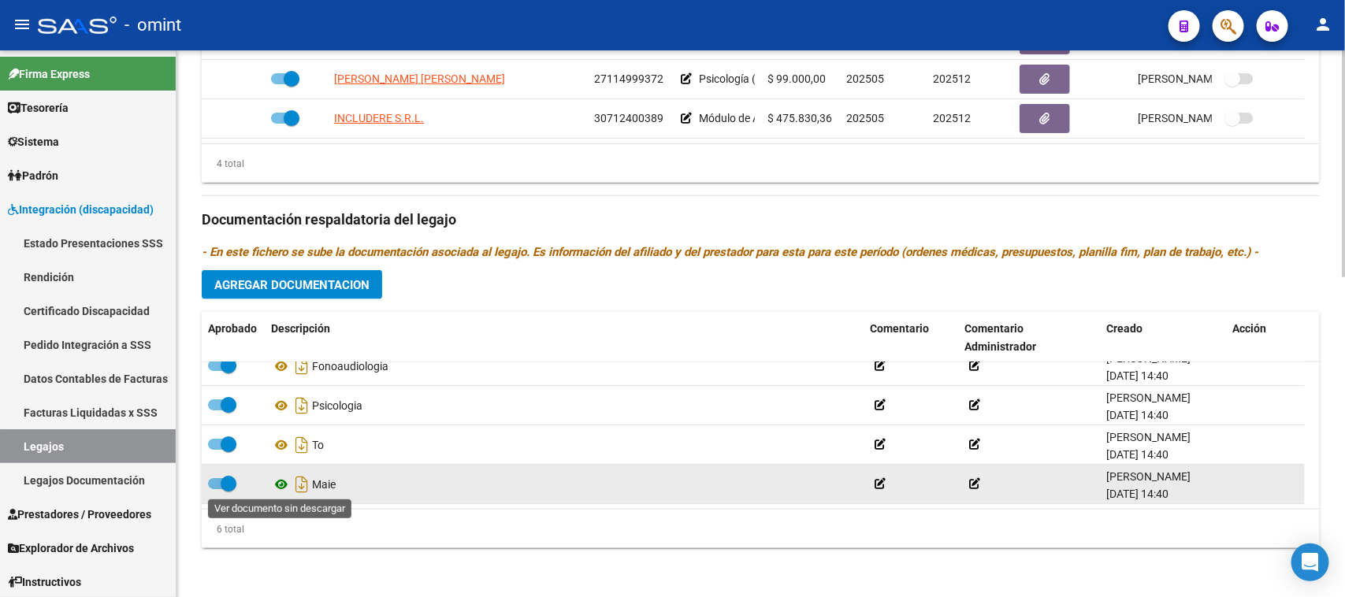
click at [274, 483] on icon at bounding box center [281, 484] width 20 height 19
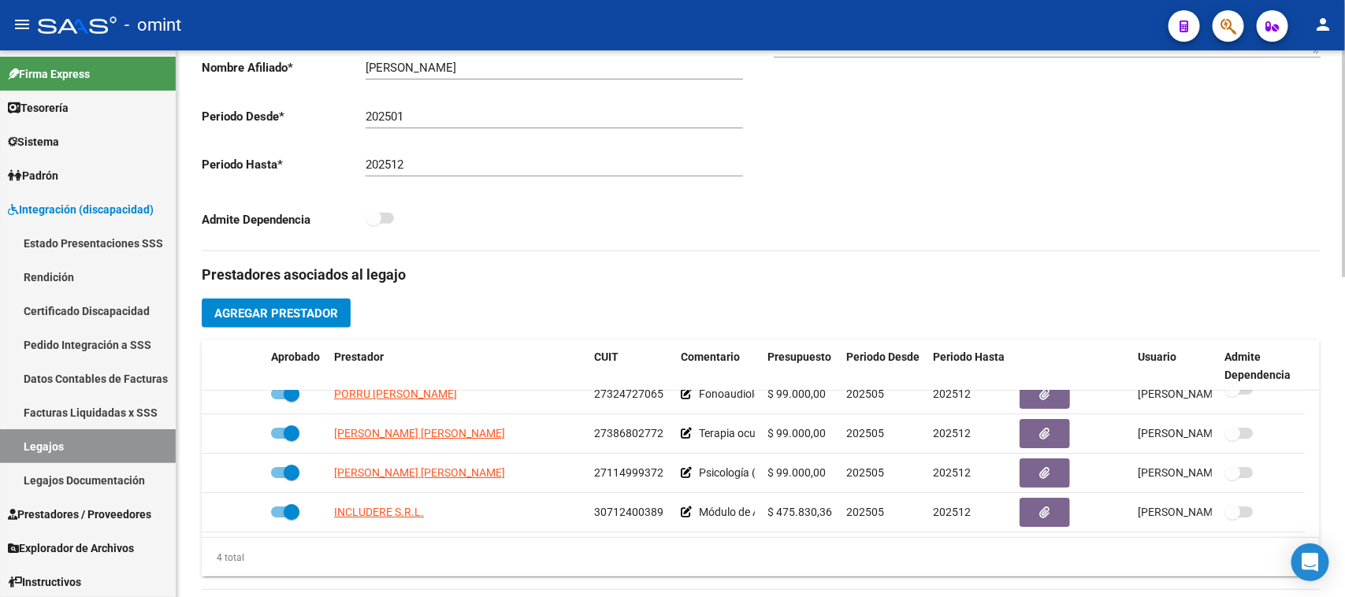
scroll to position [0, 0]
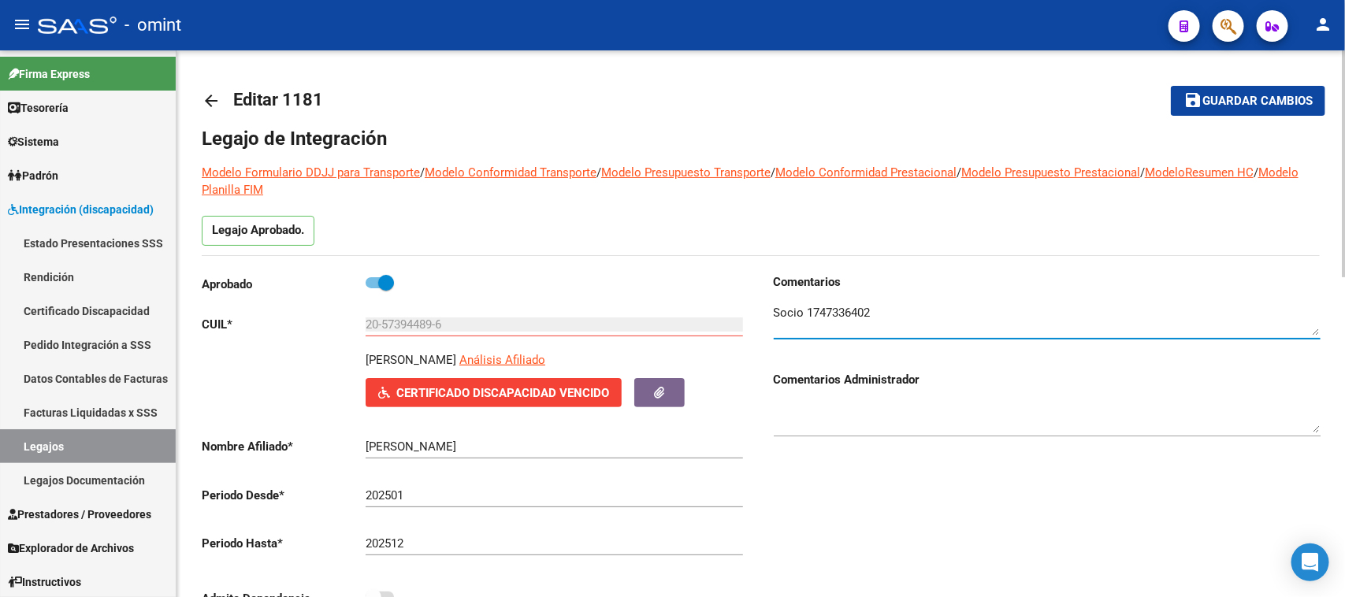
click at [860, 309] on textarea at bounding box center [1047, 320] width 547 height 32
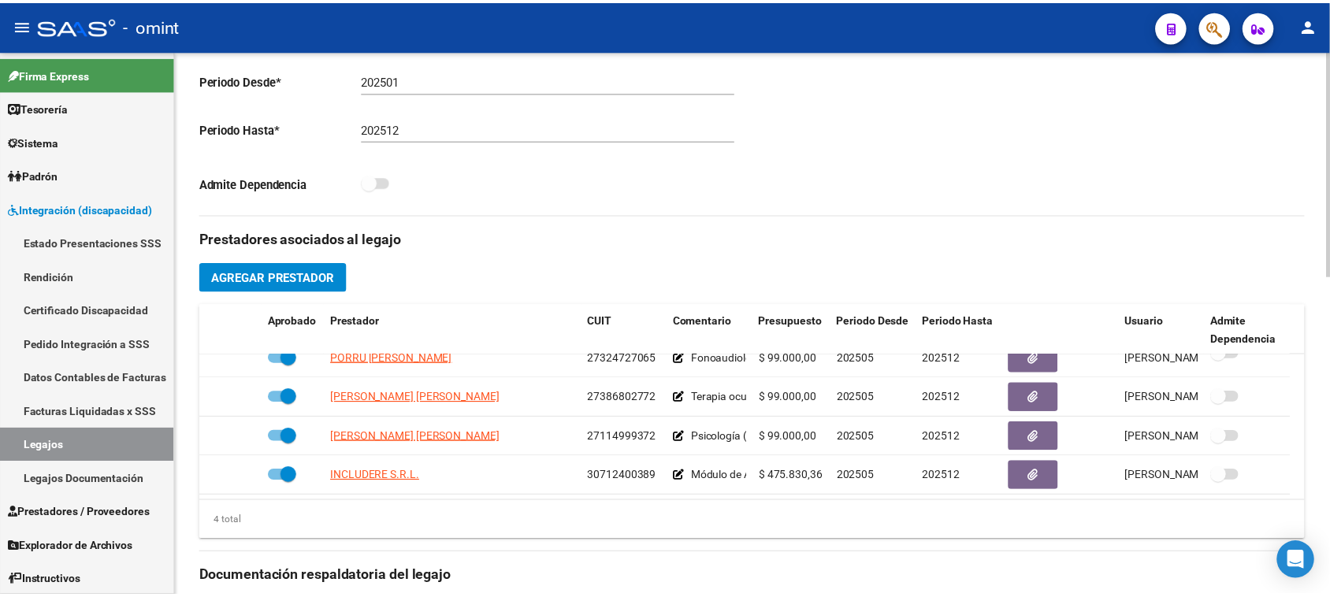
scroll to position [478, 0]
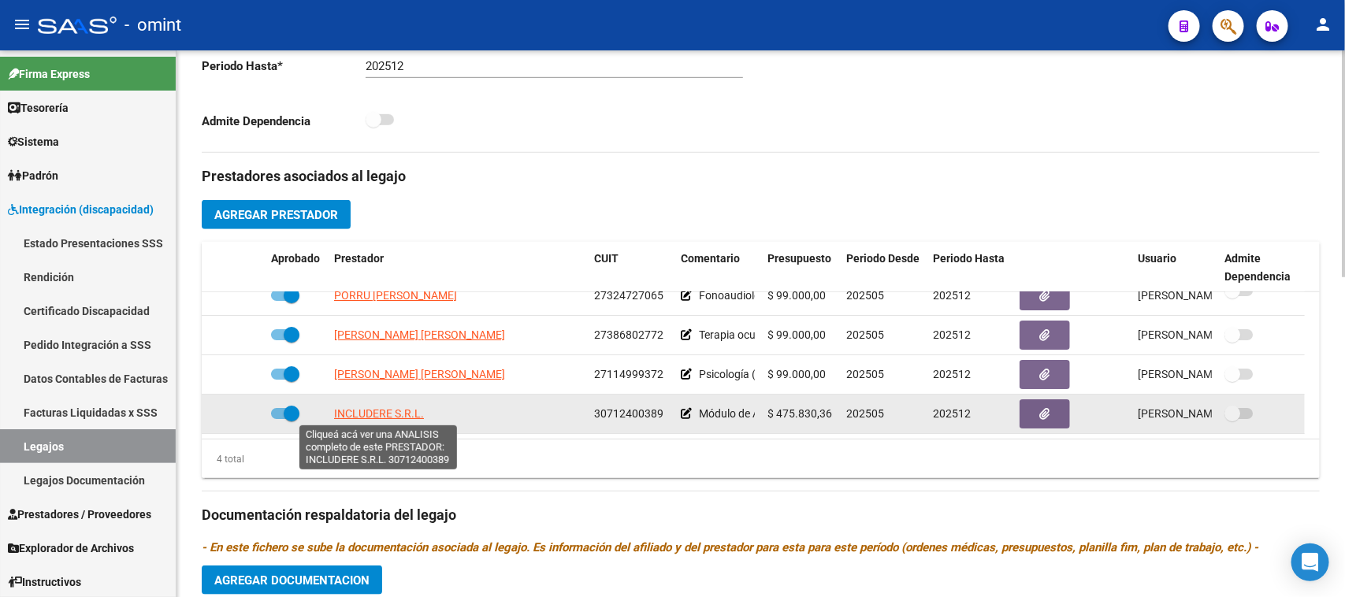
click at [388, 411] on span "INCLUDERE S.R.L." at bounding box center [379, 413] width 90 height 13
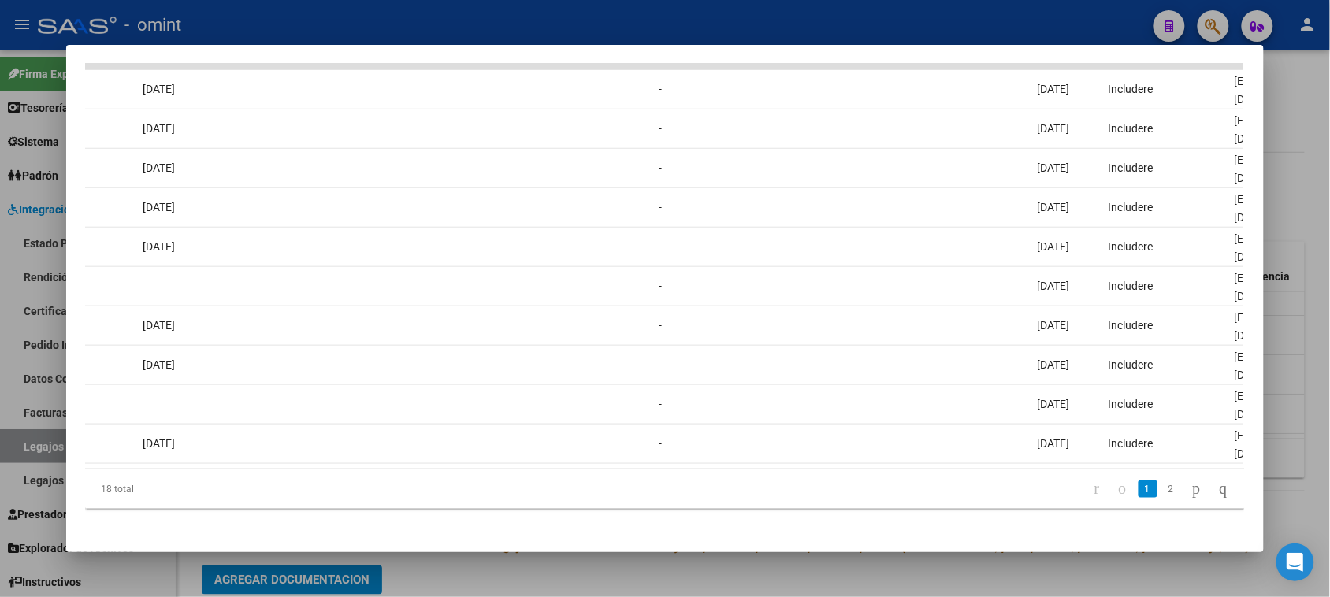
scroll to position [0, 0]
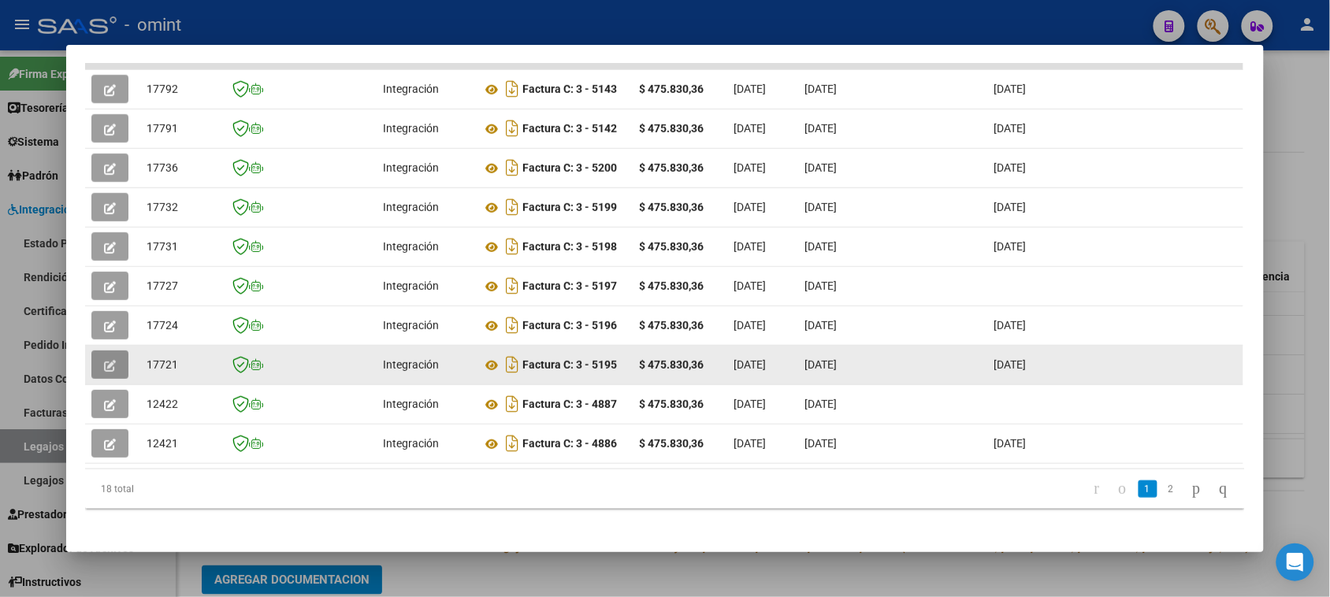
click at [117, 351] on button "button" at bounding box center [109, 365] width 37 height 28
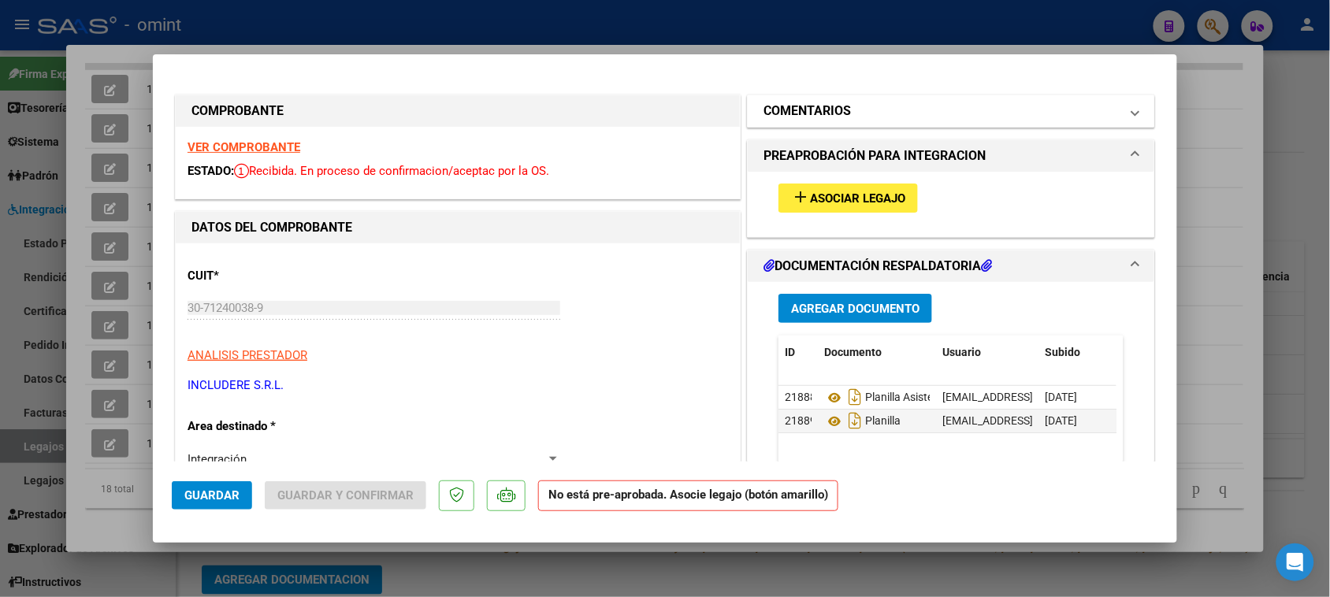
drag, startPoint x: 935, startPoint y: 118, endPoint x: 860, endPoint y: 155, distance: 83.5
click at [935, 118] on mat-panel-title "COMENTARIOS" at bounding box center [942, 111] width 356 height 19
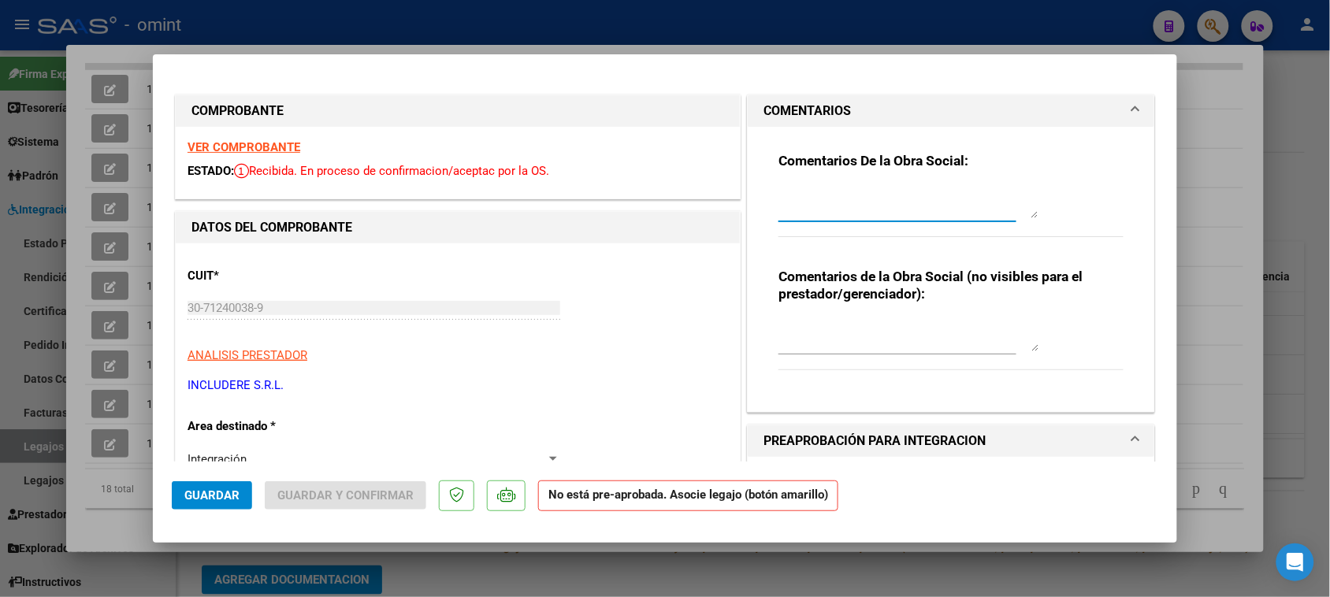
click at [857, 201] on textarea at bounding box center [909, 203] width 260 height 32
type textarea "[PERSON_NAME], periodo febrero, plazo vencido para presentar por Mec. de Int. S…"
click at [241, 155] on div "VER COMPROBANTE ESTADO: Recibida. En proceso de confirmacion/aceptac por la OS." at bounding box center [458, 163] width 564 height 72
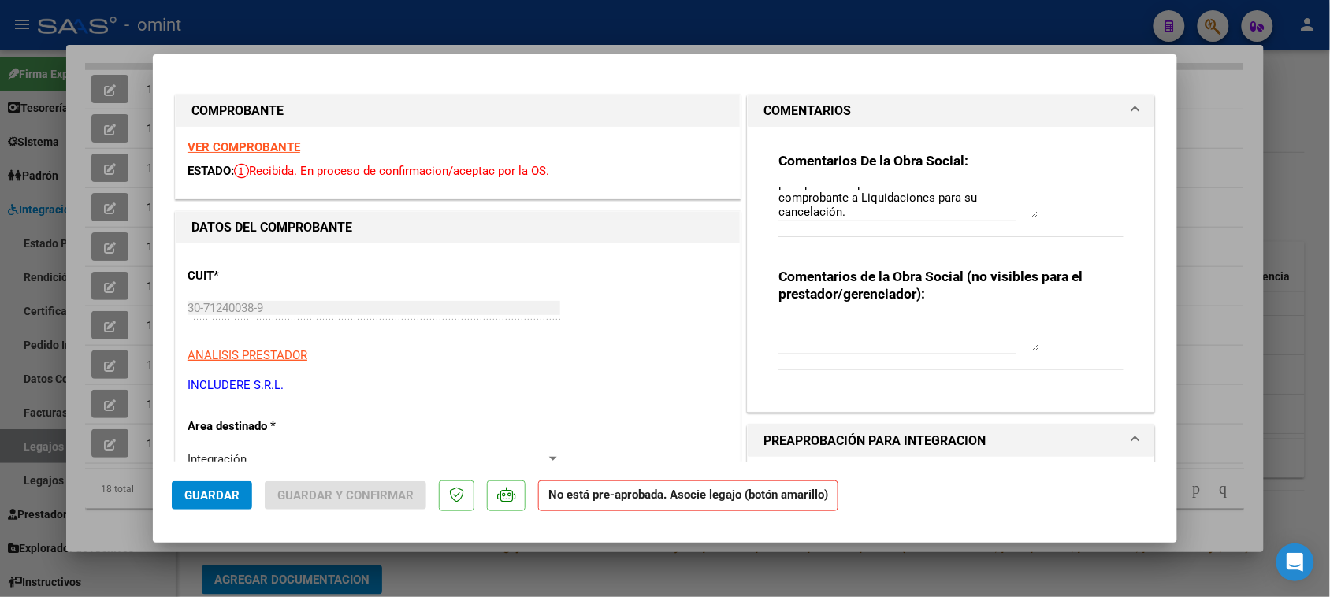
click at [241, 151] on strong "VER COMPROBANTE" at bounding box center [244, 147] width 113 height 14
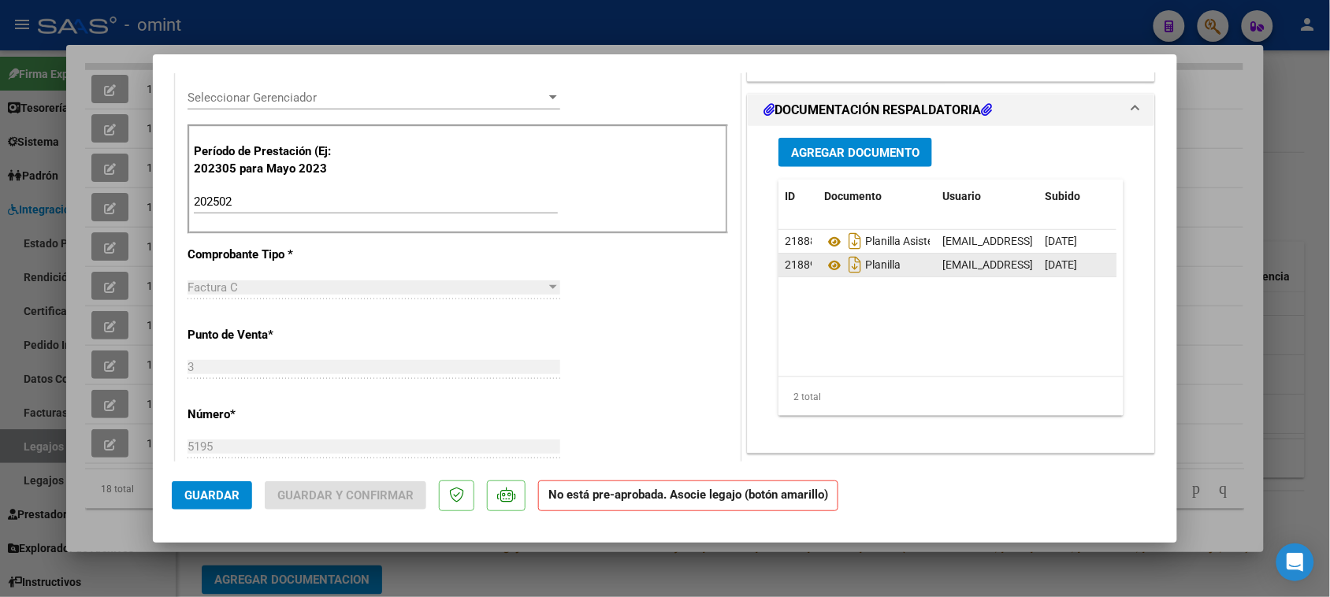
scroll to position [492, 0]
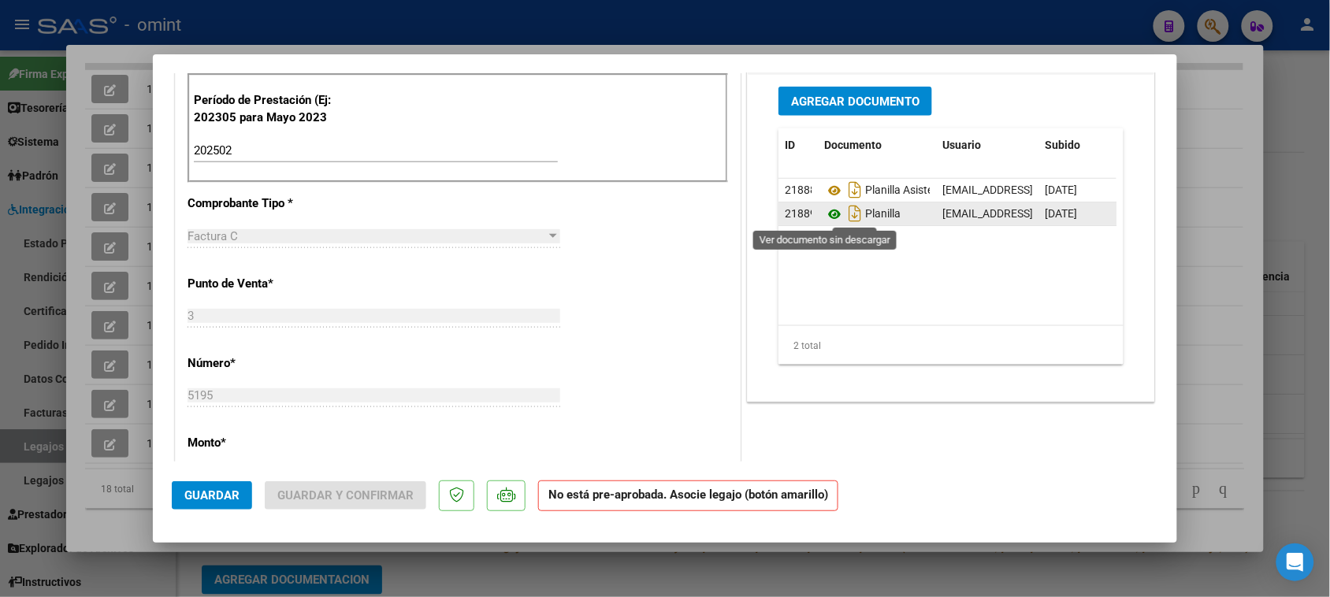
click at [824, 217] on icon at bounding box center [834, 214] width 20 height 19
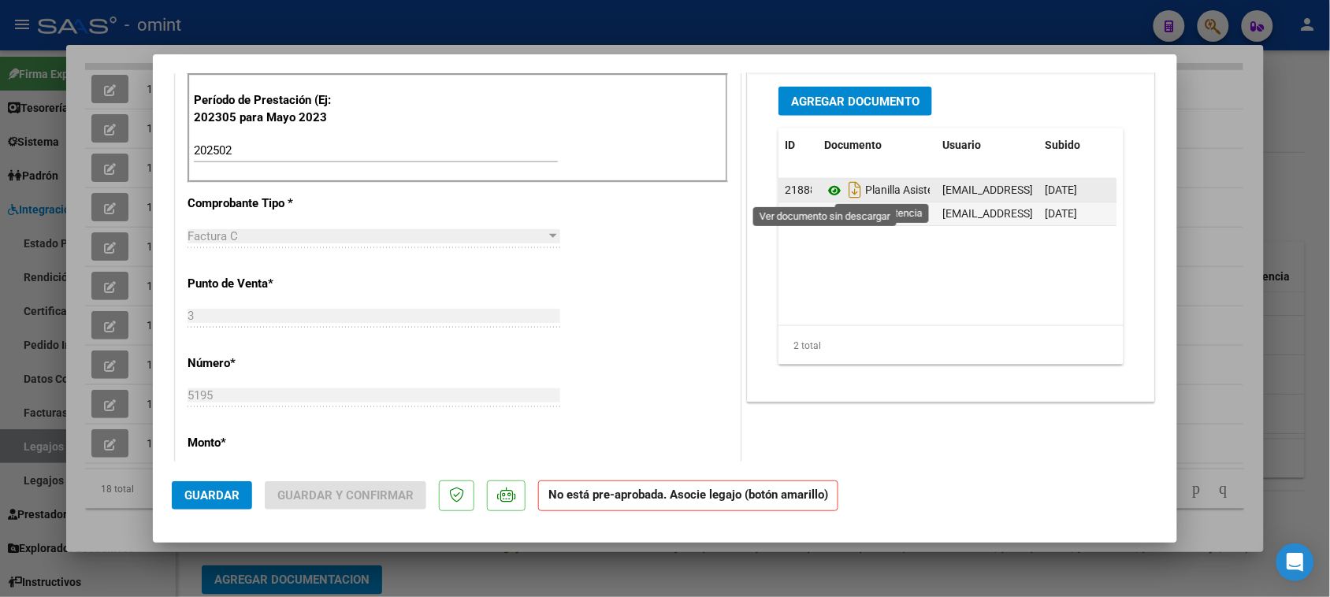
click at [826, 189] on icon at bounding box center [834, 190] width 20 height 19
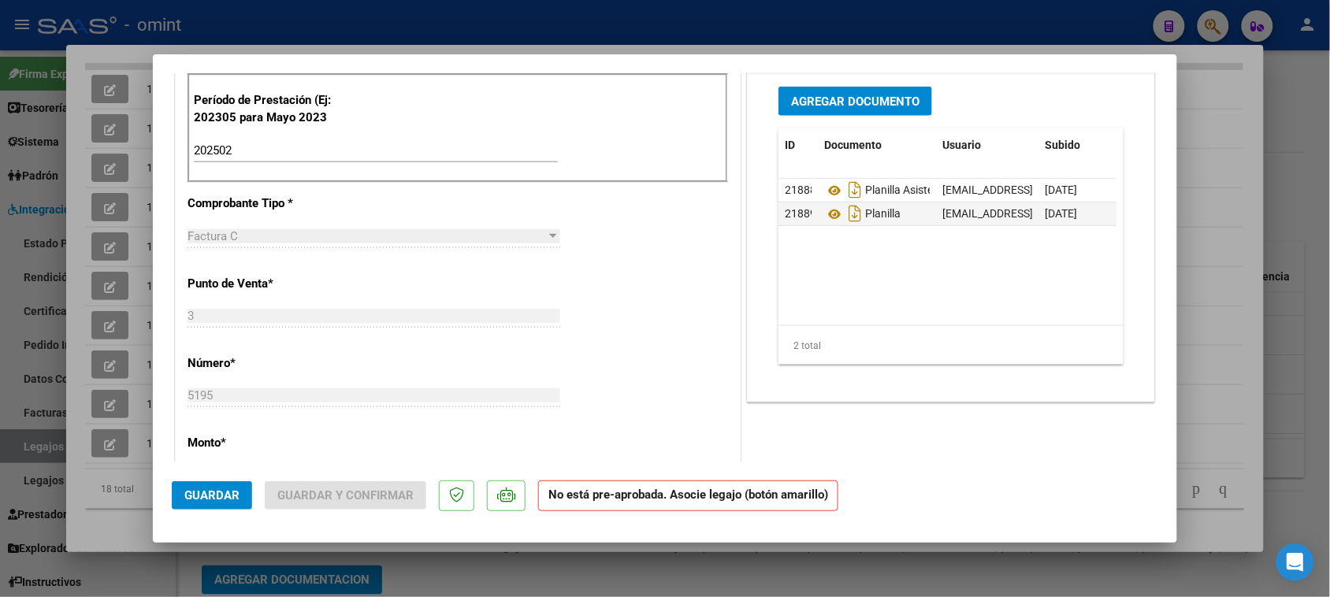
type input "$ 0,00"
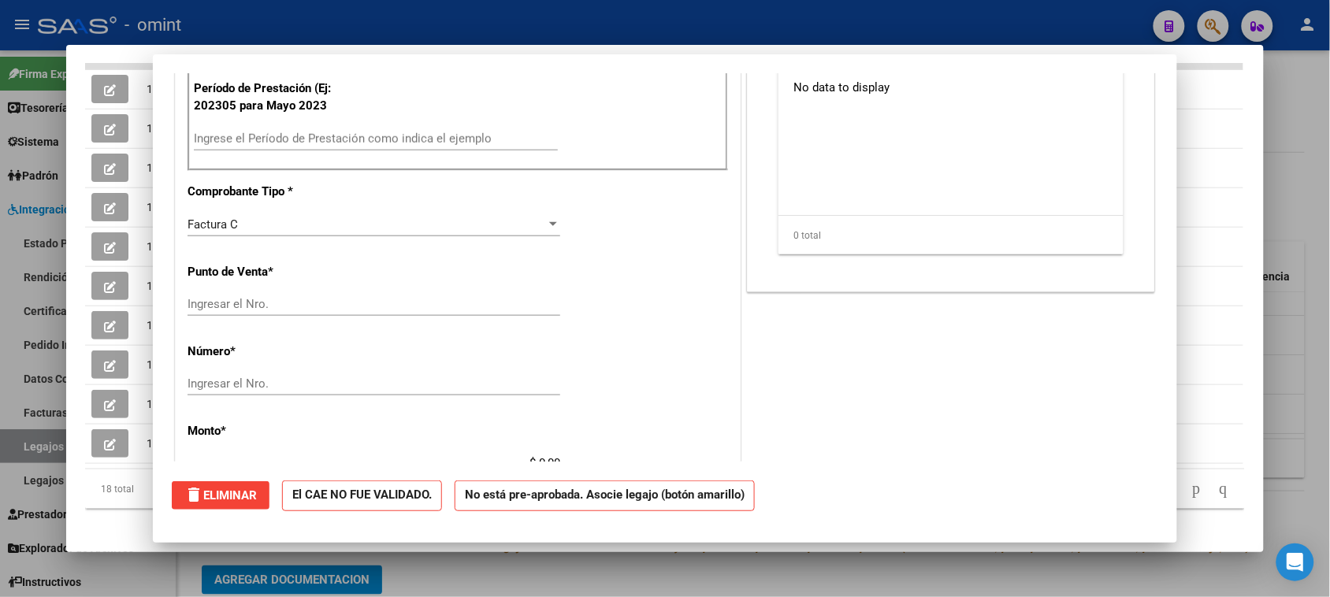
scroll to position [0, 0]
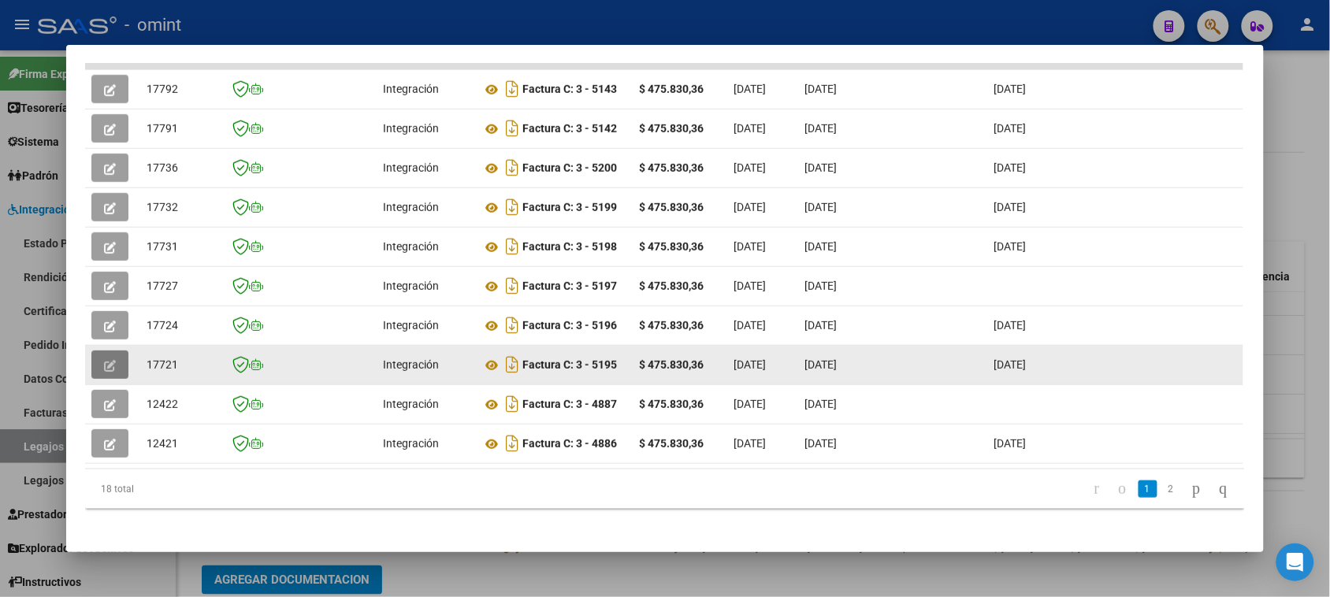
click at [114, 351] on button "button" at bounding box center [109, 365] width 37 height 28
click at [108, 360] on icon "button" at bounding box center [110, 366] width 12 height 12
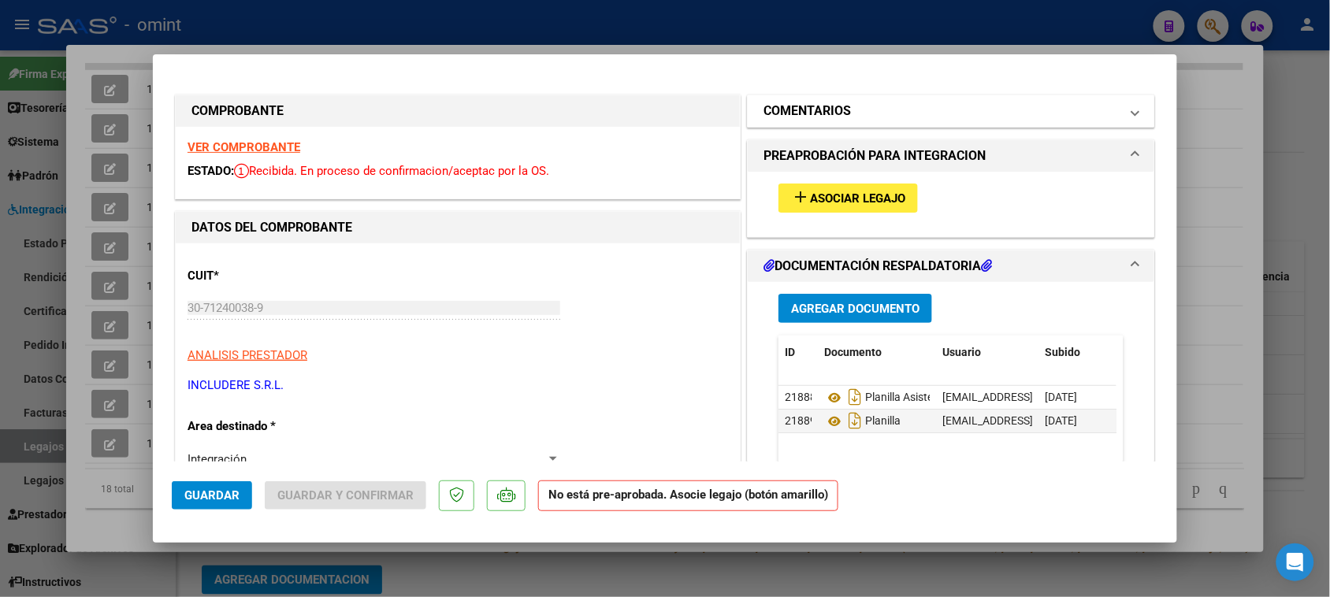
click at [825, 104] on h1 "COMENTARIOS" at bounding box center [807, 111] width 87 height 19
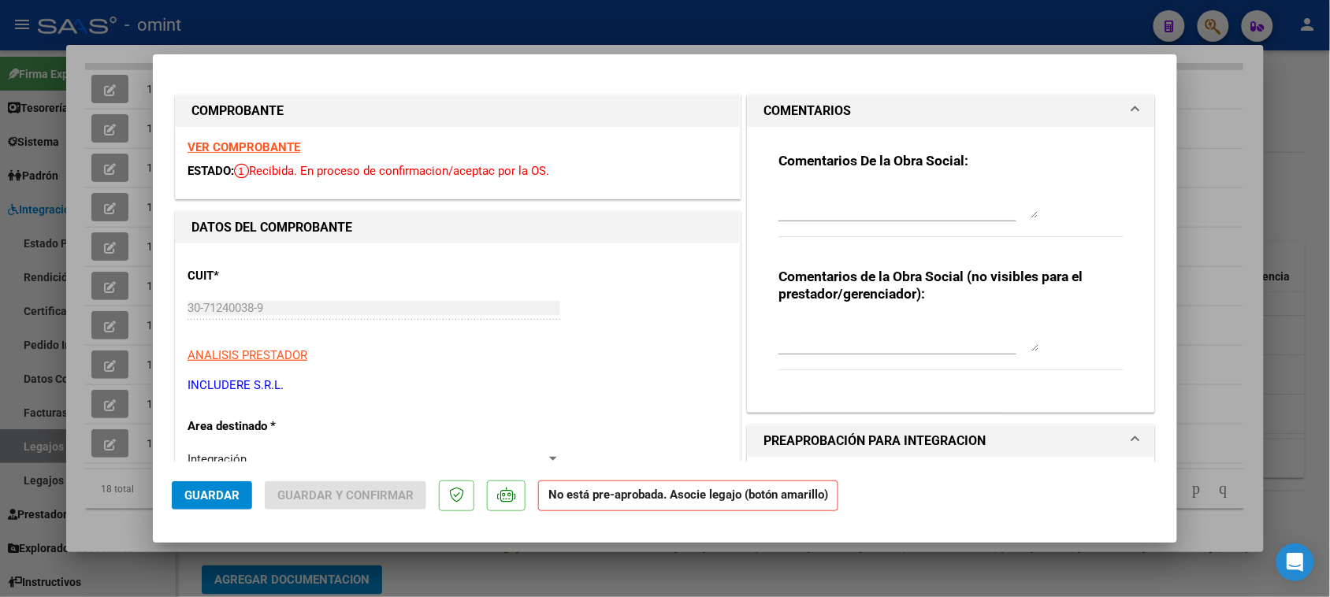
click at [253, 151] on strong "VER COMPROBANTE" at bounding box center [244, 147] width 113 height 14
click at [808, 180] on div "Comentarios De la Obra Social:" at bounding box center [951, 203] width 345 height 102
click at [812, 195] on textarea at bounding box center [909, 203] width 260 height 32
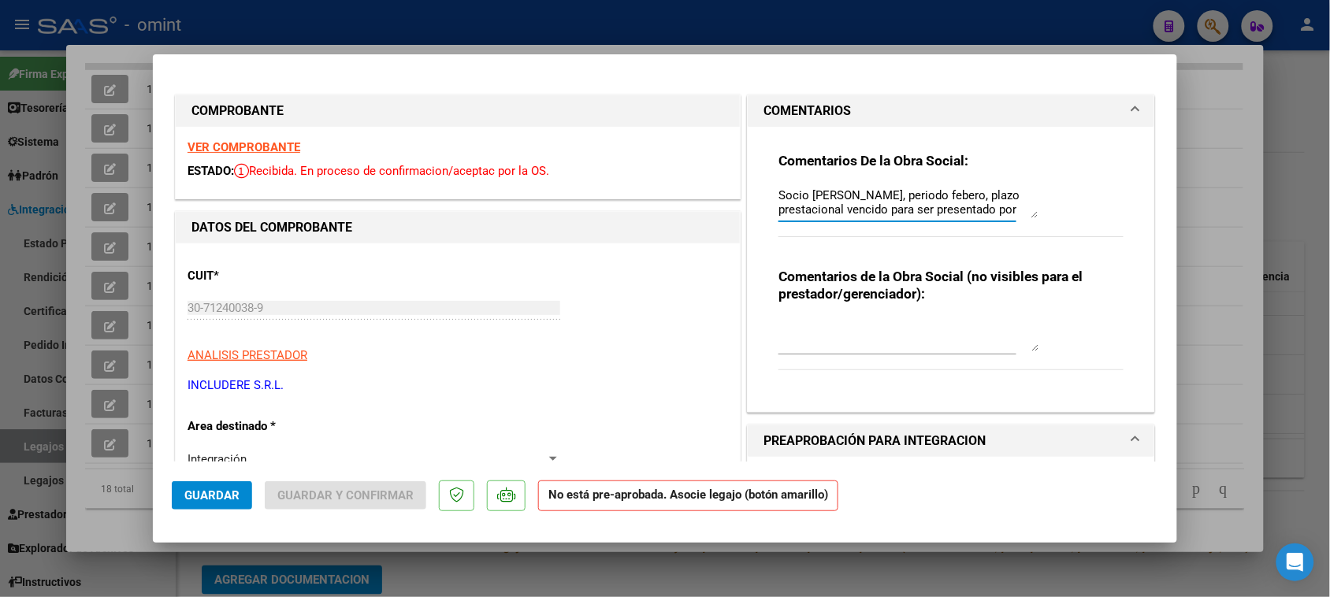
drag, startPoint x: 853, startPoint y: 209, endPoint x: 619, endPoint y: 130, distance: 246.9
type textarea "Socio [PERSON_NAME], periodo febero, plazo prestacional vencido para ser presen…"
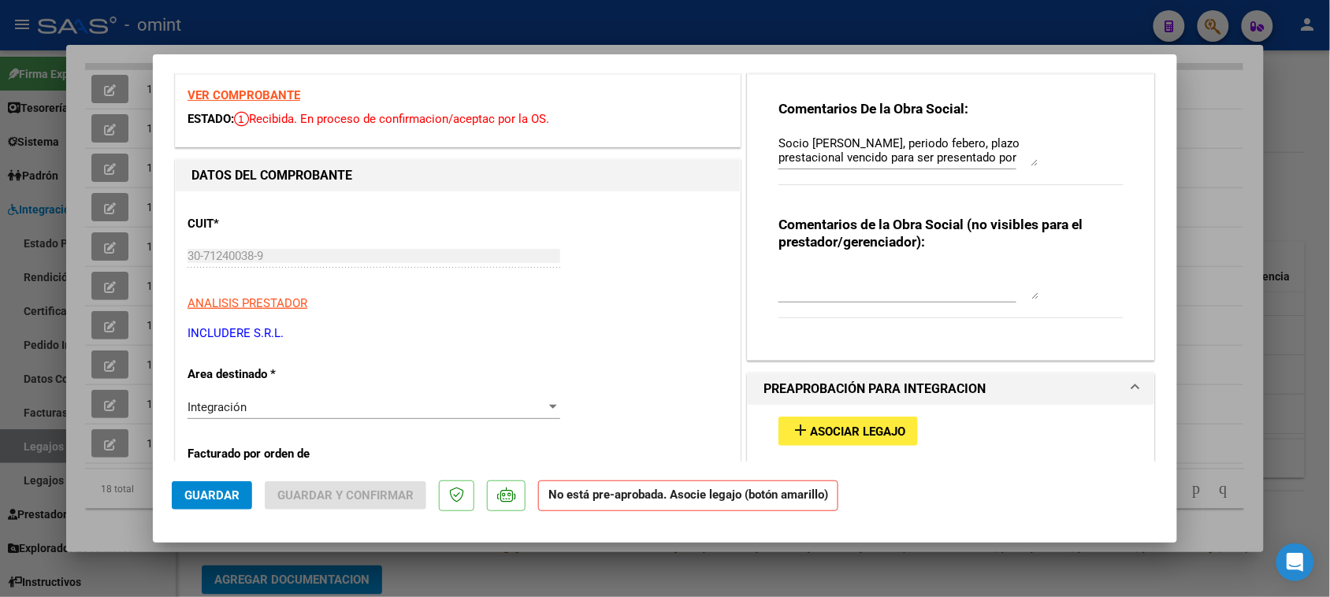
scroll to position [98, 0]
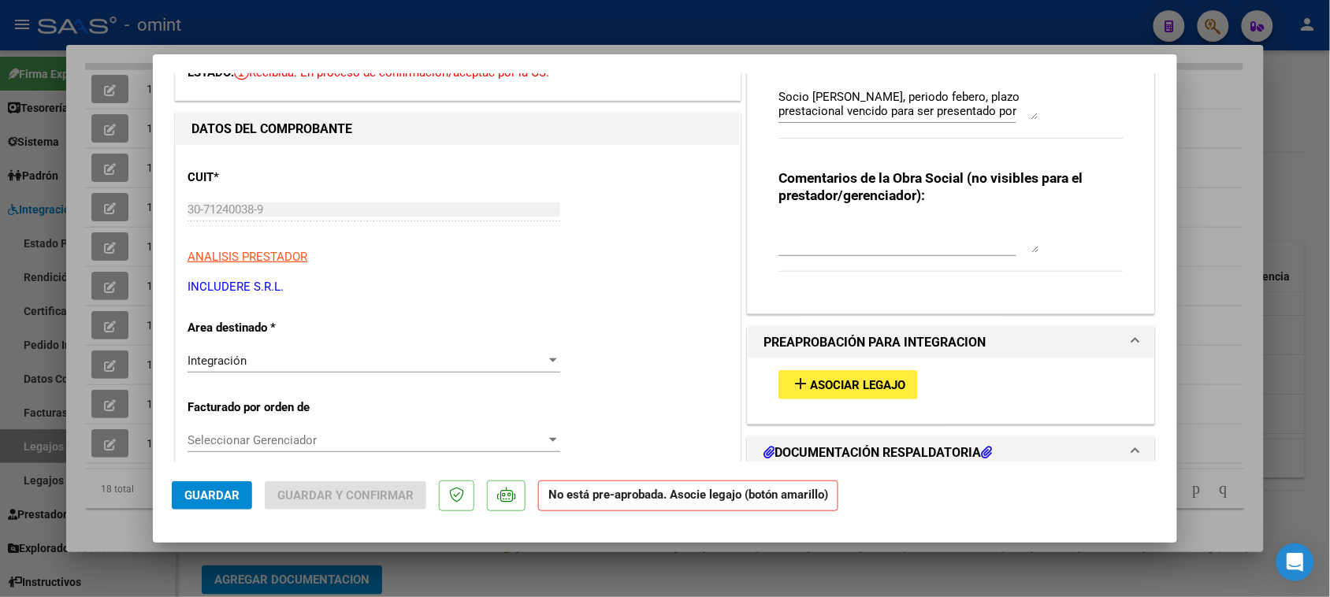
click at [408, 362] on div "Integración" at bounding box center [367, 361] width 359 height 14
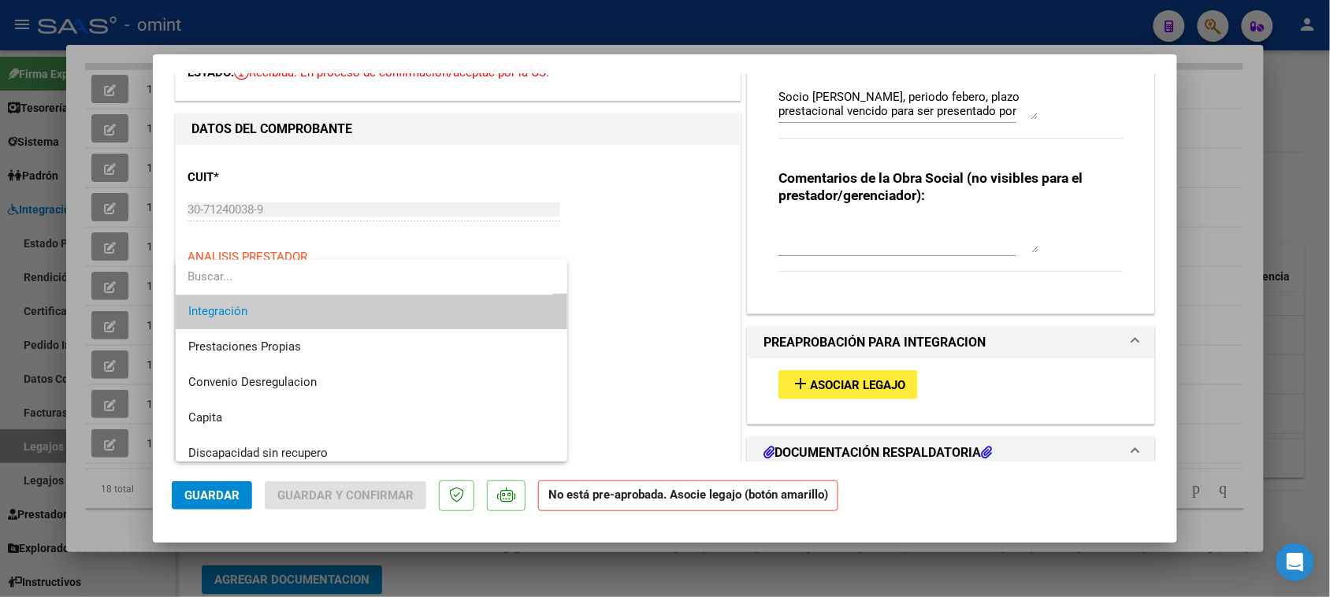
scroll to position [152, 0]
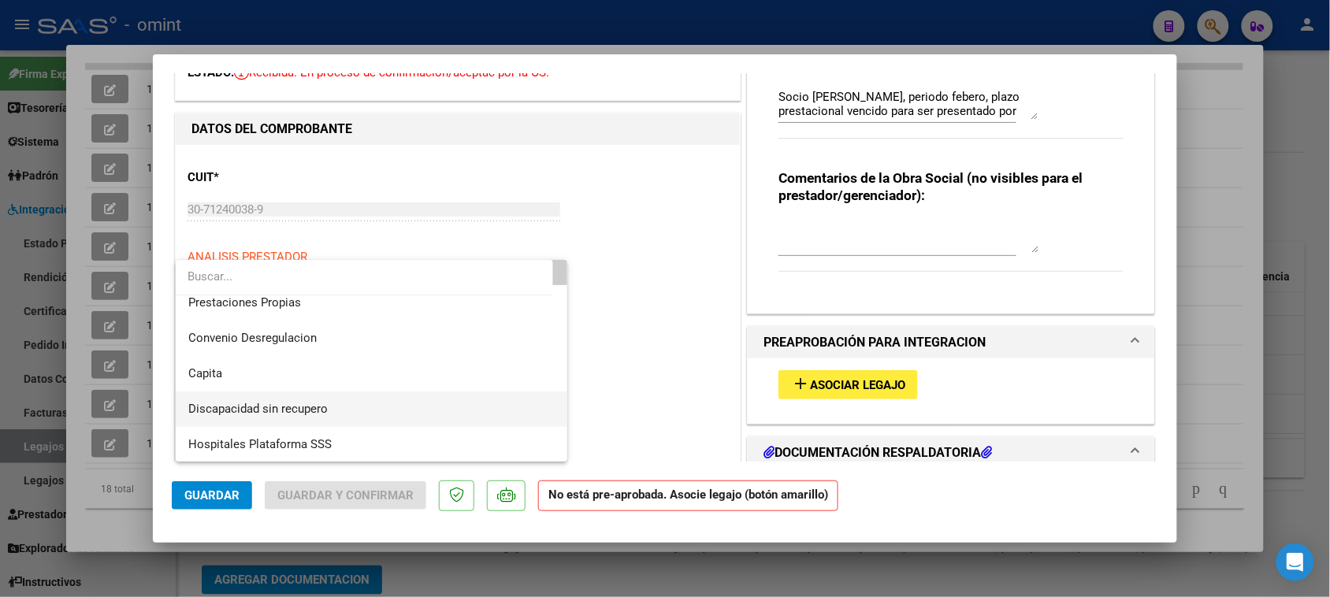
click at [403, 399] on span "Discapacidad sin recupero" at bounding box center [371, 409] width 367 height 35
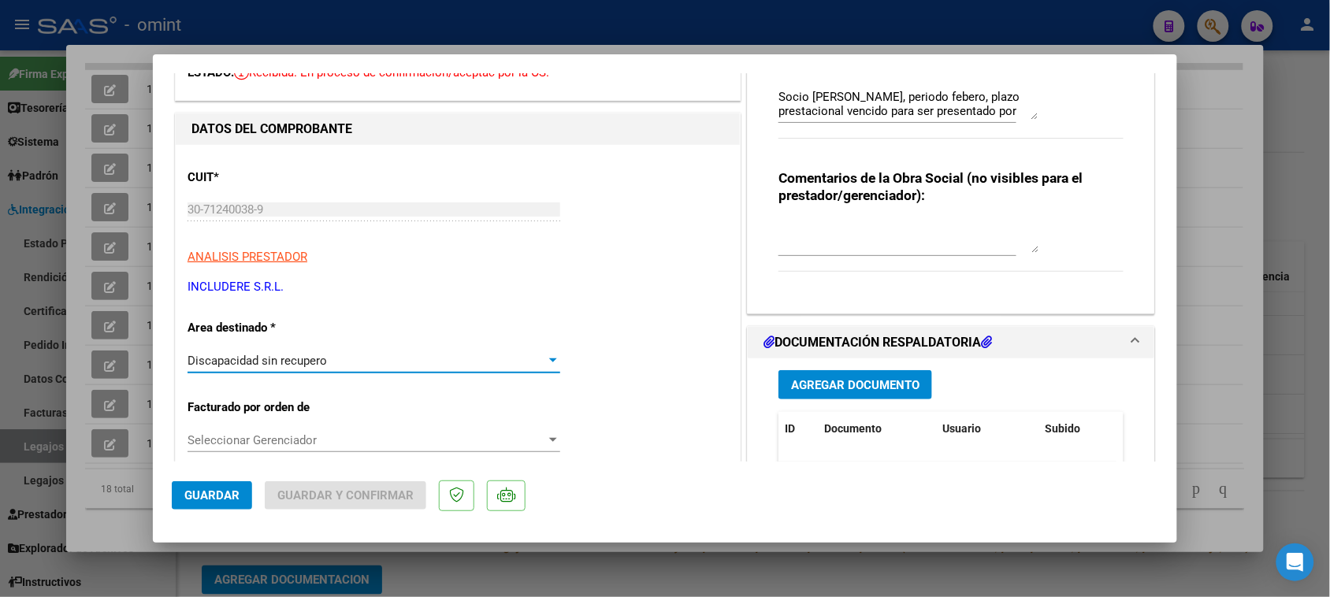
click at [242, 493] on button "Guardar" at bounding box center [212, 495] width 80 height 28
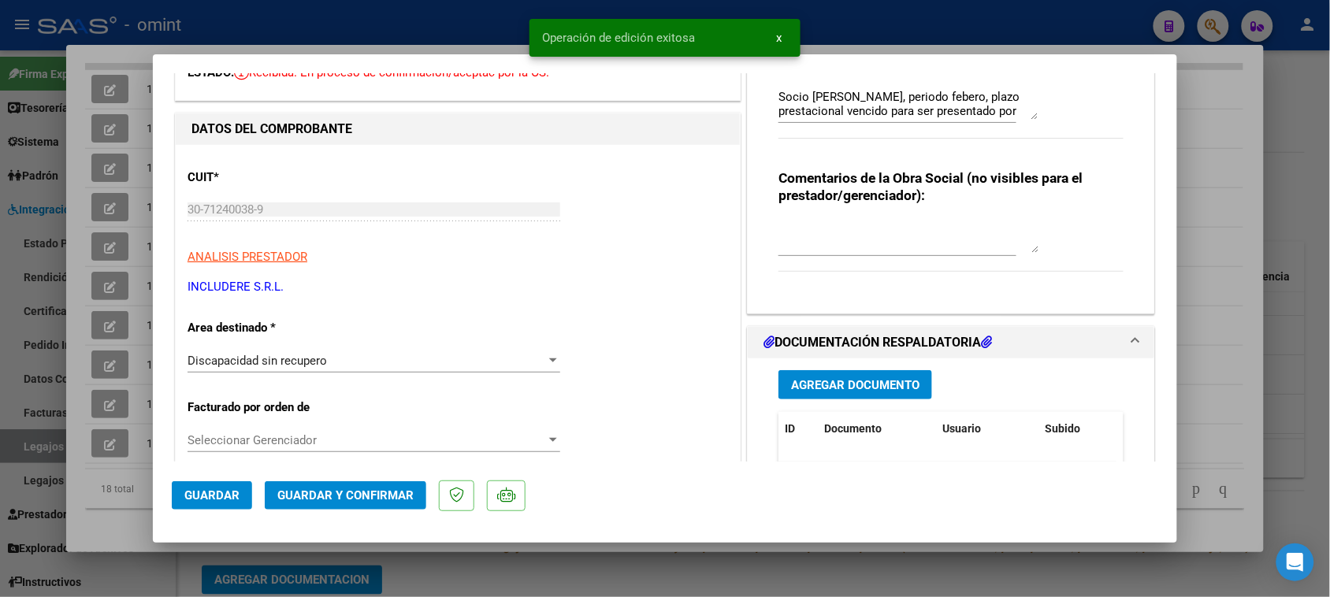
click at [311, 502] on span "Guardar y Confirmar" at bounding box center [345, 496] width 136 height 14
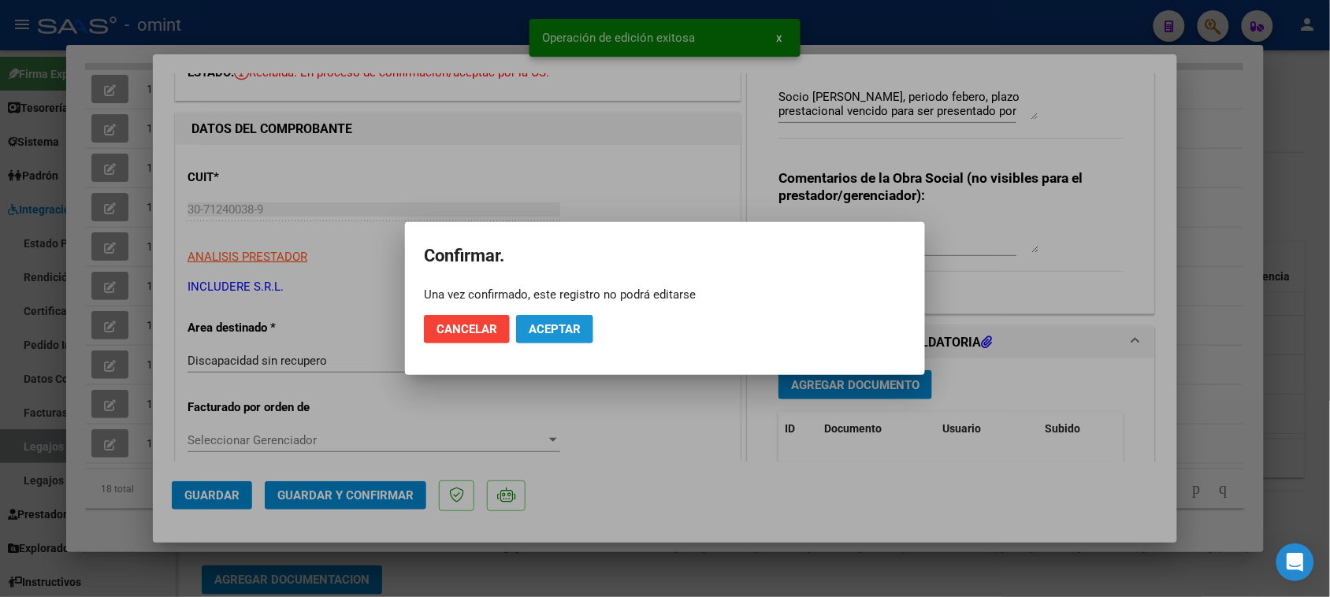
click at [548, 325] on span "Aceptar" at bounding box center [555, 329] width 52 height 14
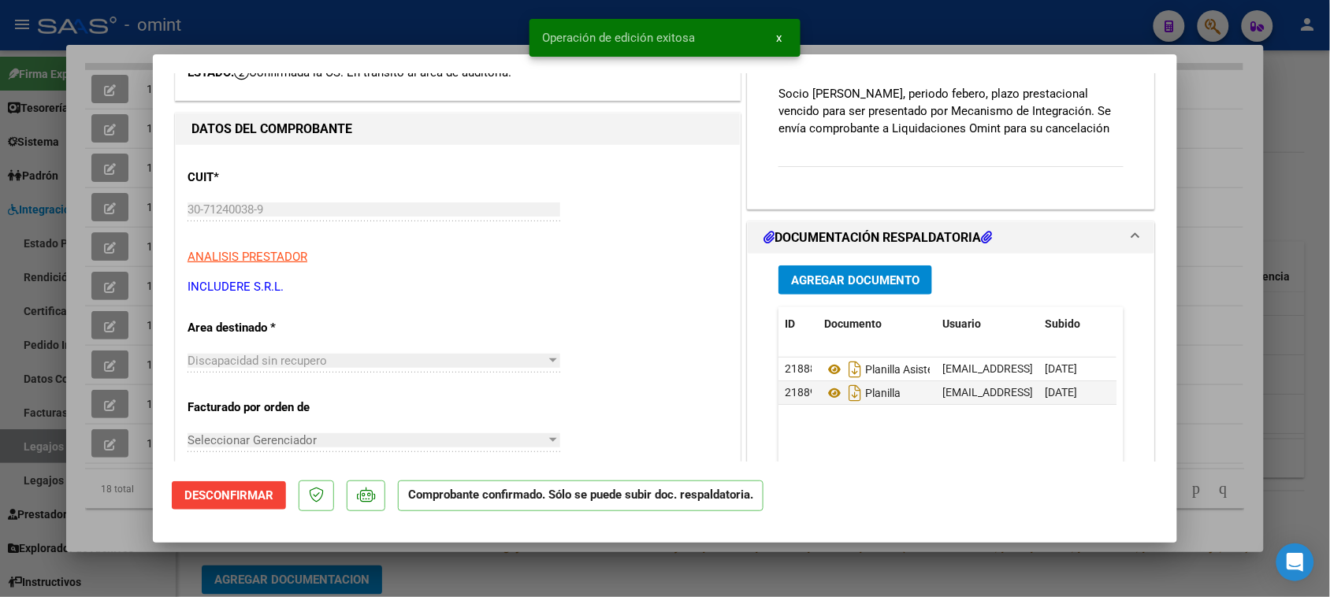
type input "$ 0,00"
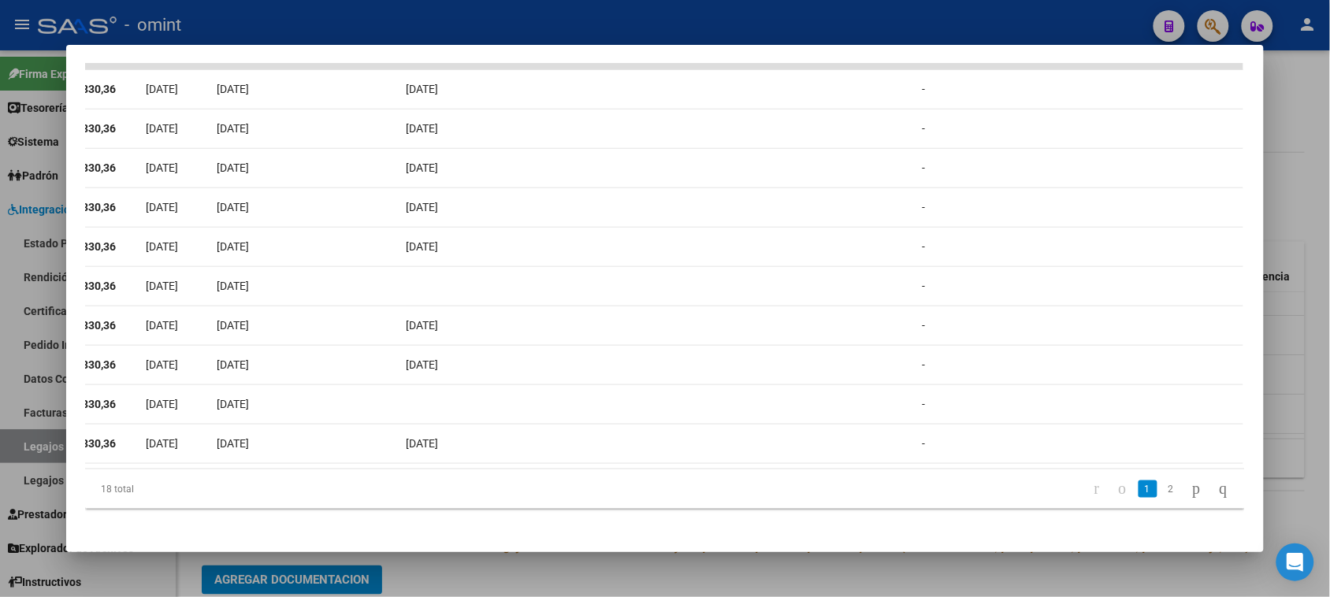
scroll to position [0, 0]
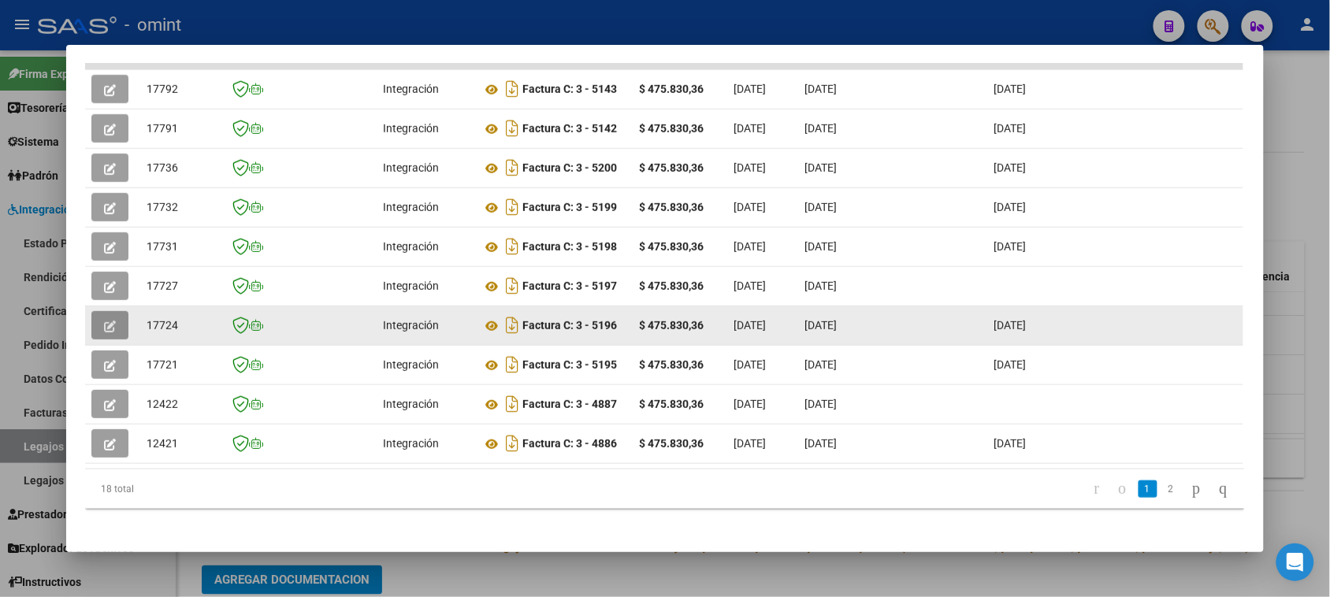
click at [110, 313] on button "button" at bounding box center [109, 325] width 37 height 28
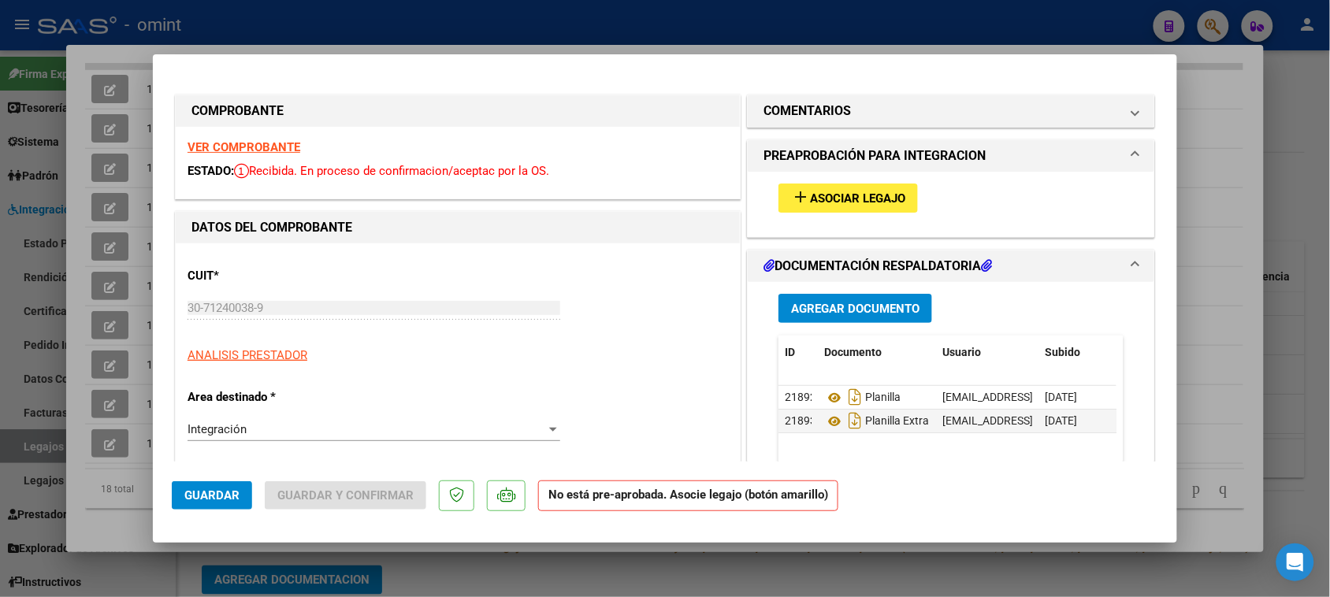
click at [281, 139] on div "VER COMPROBANTE ESTADO: Recibida. En proceso de confirmacion/aceptac por la OS." at bounding box center [458, 163] width 564 height 72
click at [281, 142] on strong "VER COMPROBANTE" at bounding box center [244, 147] width 113 height 14
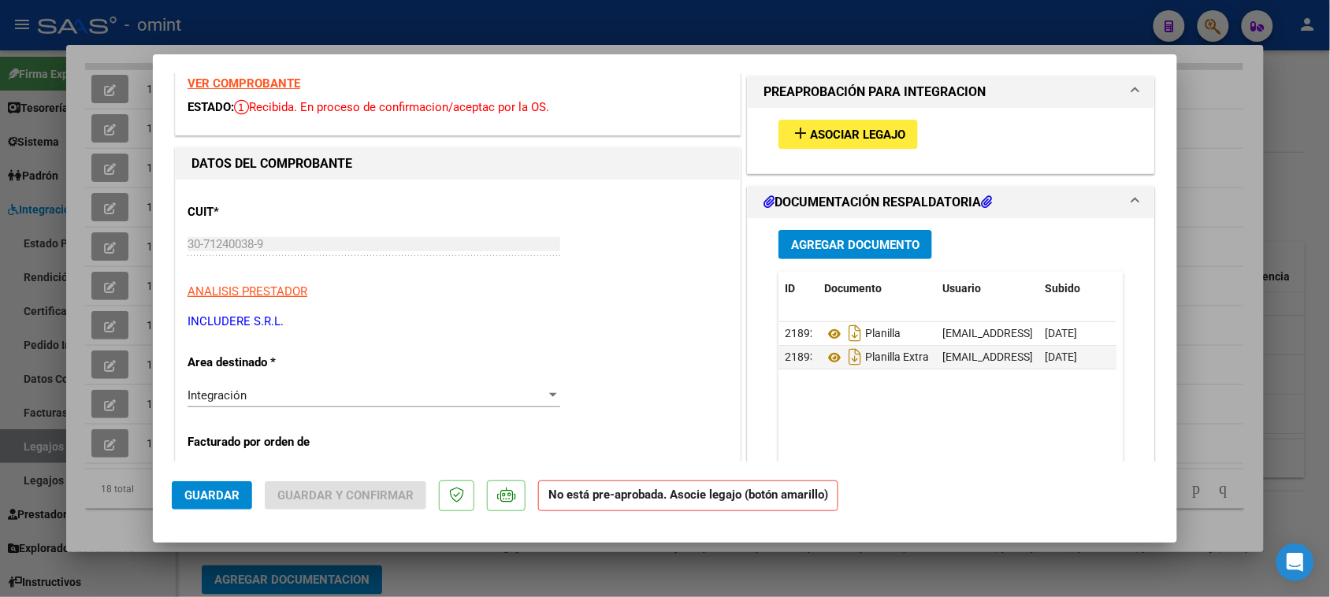
scroll to position [98, 0]
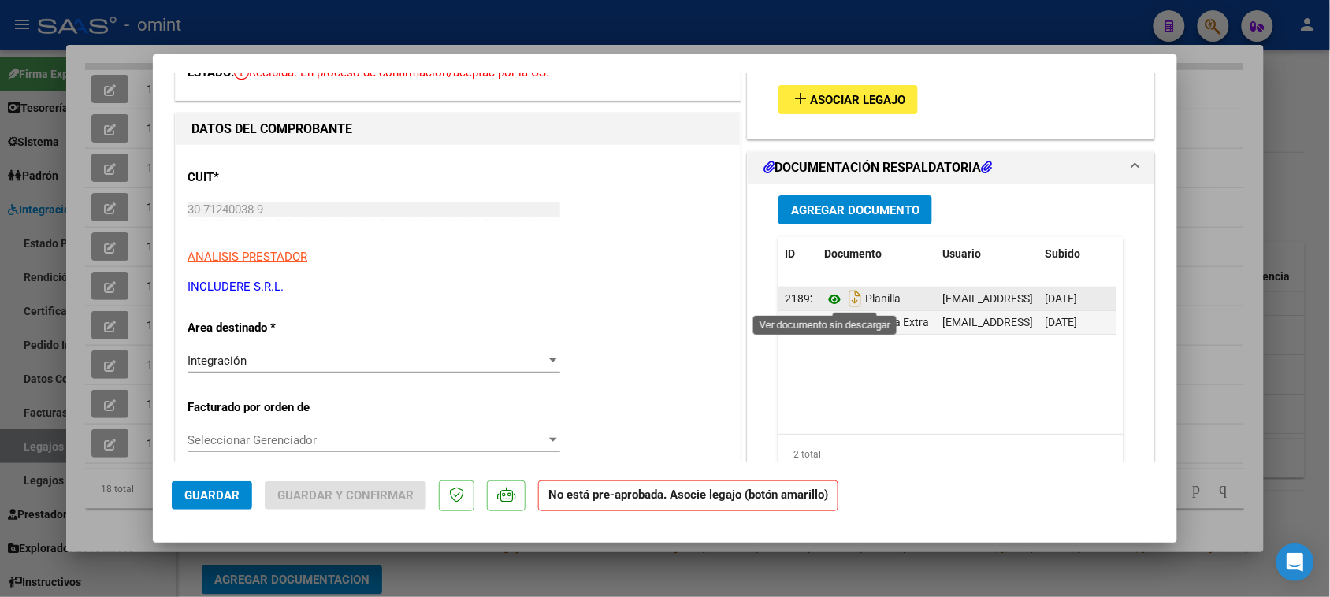
click at [826, 298] on icon at bounding box center [834, 299] width 20 height 19
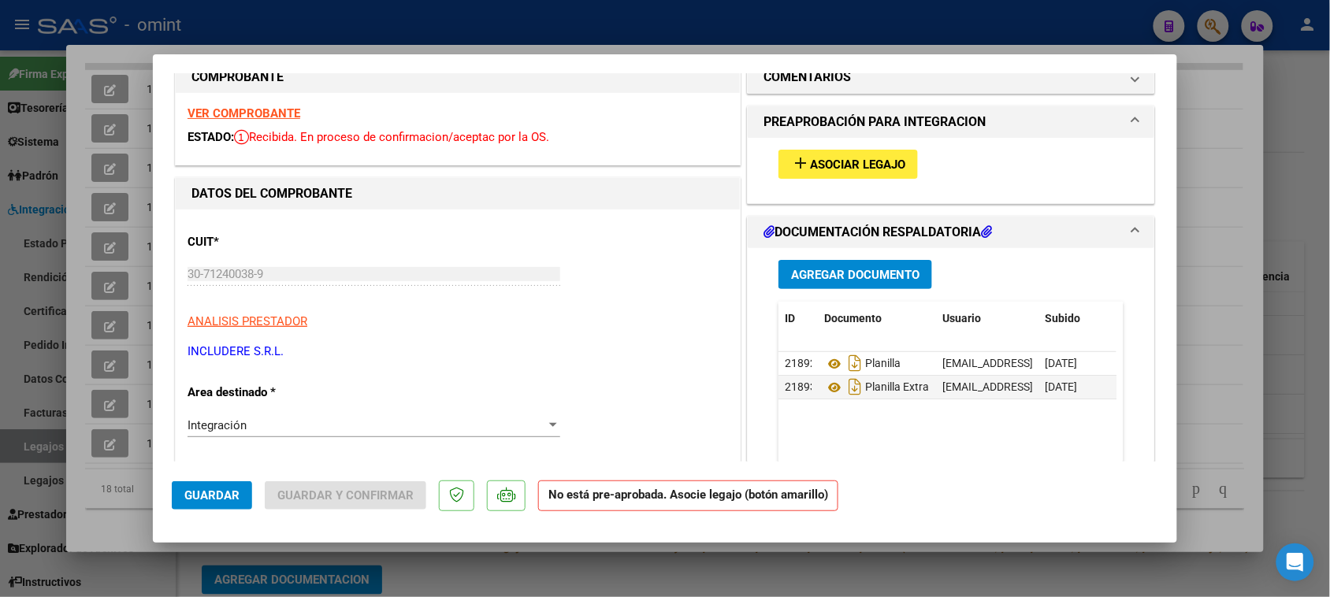
scroll to position [0, 0]
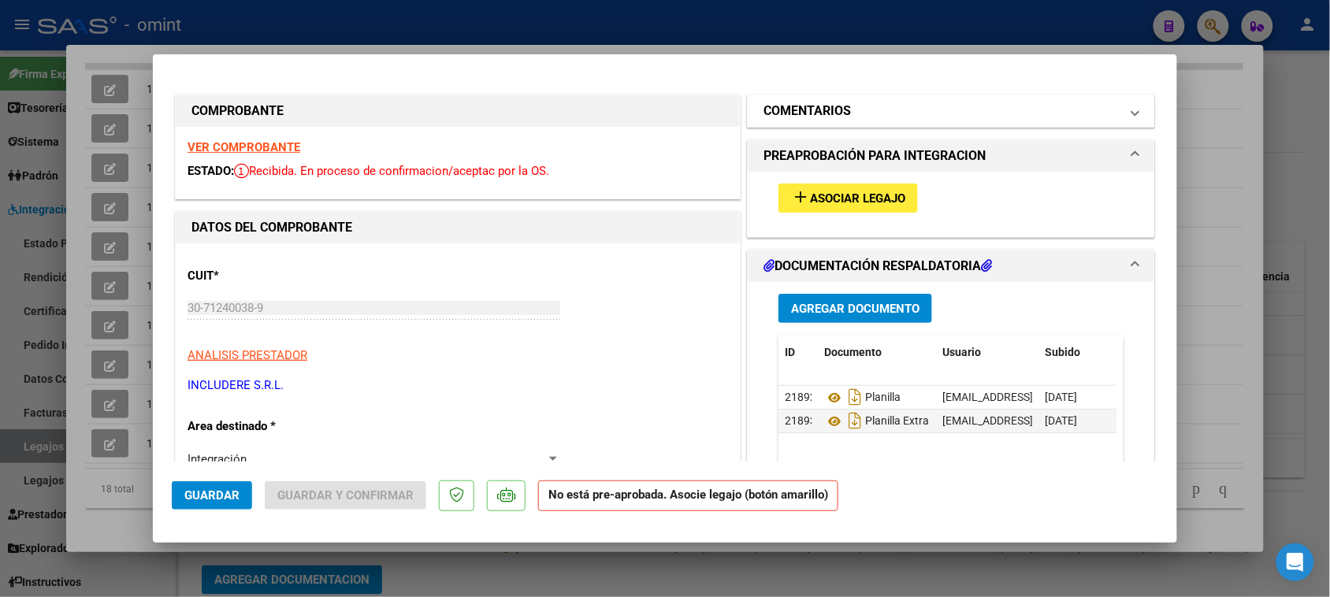
click at [829, 99] on mat-expansion-panel-header "COMENTARIOS" at bounding box center [951, 111] width 407 height 32
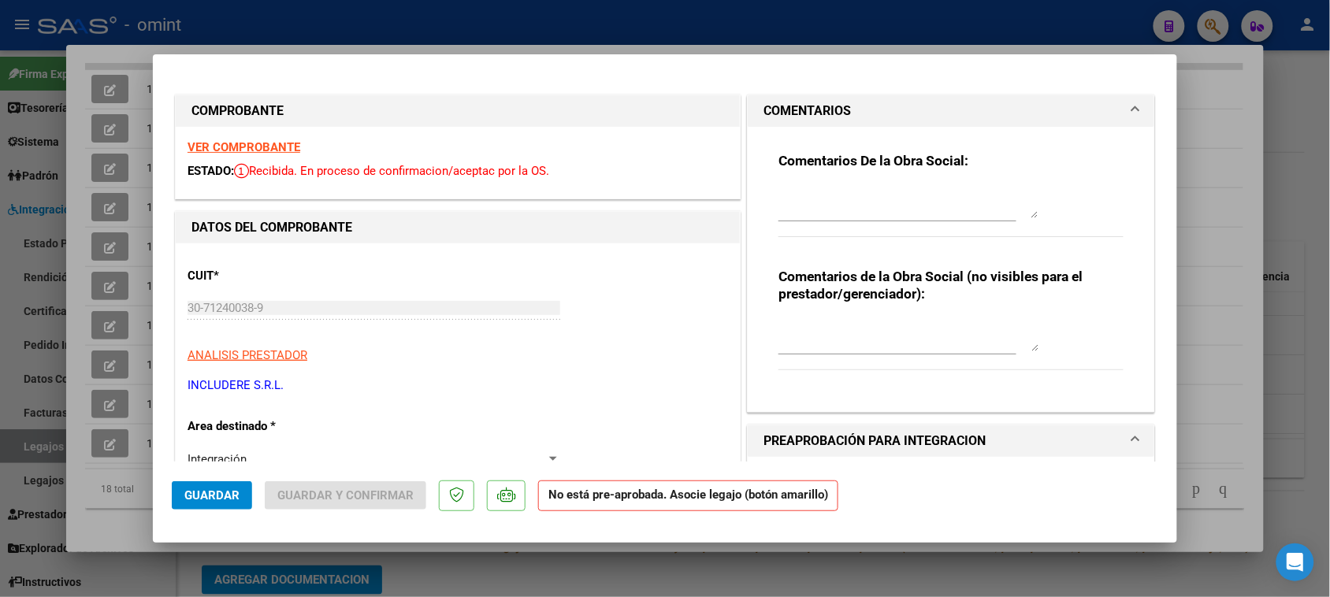
click at [805, 209] on textarea at bounding box center [909, 203] width 260 height 32
paste textarea "Socio [PERSON_NAME], periodo febero, plazo prestacional vencido para ser presen…"
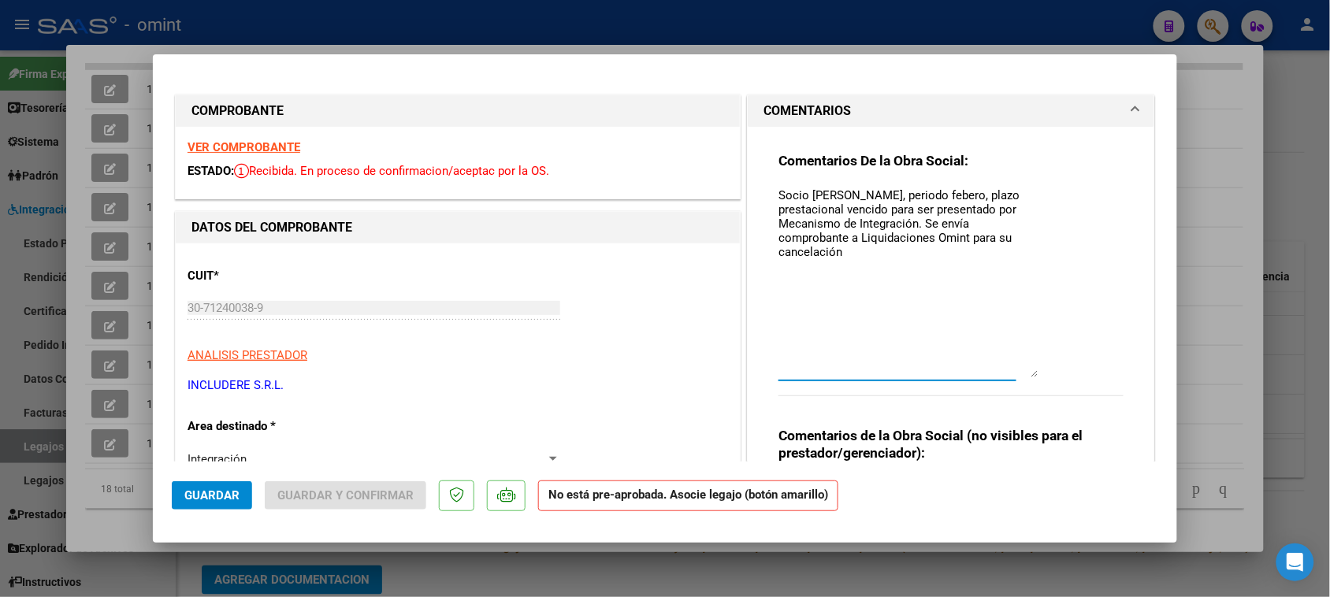
drag, startPoint x: 1023, startPoint y: 211, endPoint x: 1001, endPoint y: 353, distance: 143.5
click at [1005, 375] on textarea "Socio [PERSON_NAME], periodo febero, plazo prestacional vencido para ser presen…" at bounding box center [909, 282] width 260 height 191
click at [935, 191] on textarea "Socio [PERSON_NAME], periodo febero, plazo prestacional vencido para ser presen…" at bounding box center [909, 284] width 260 height 195
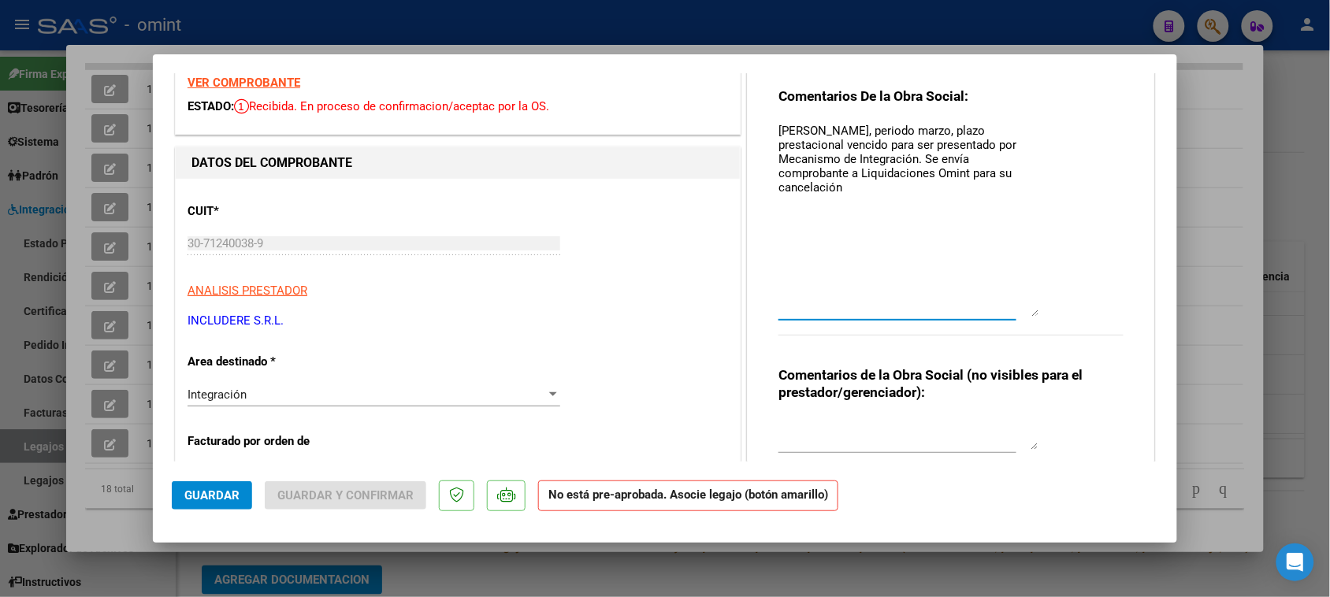
scroll to position [98, 0]
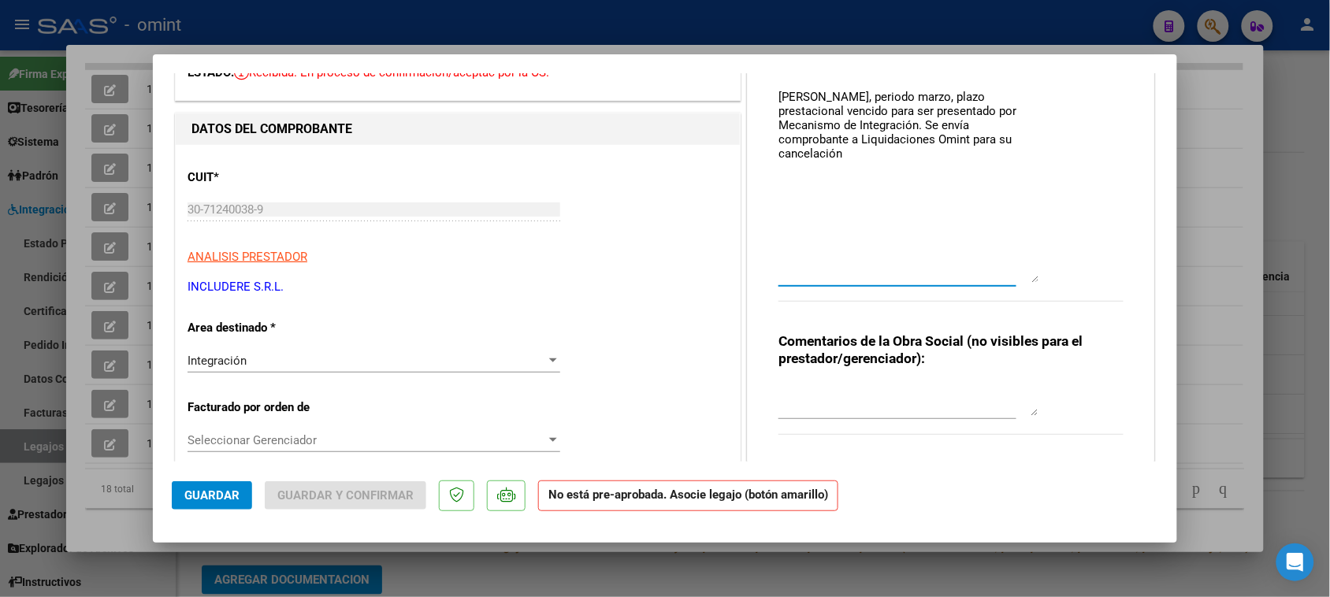
type textarea "[PERSON_NAME], periodo marzo, plazo prestacional vencido para ser presentado po…"
click at [317, 368] on div "Integración Seleccionar Area" at bounding box center [374, 361] width 373 height 24
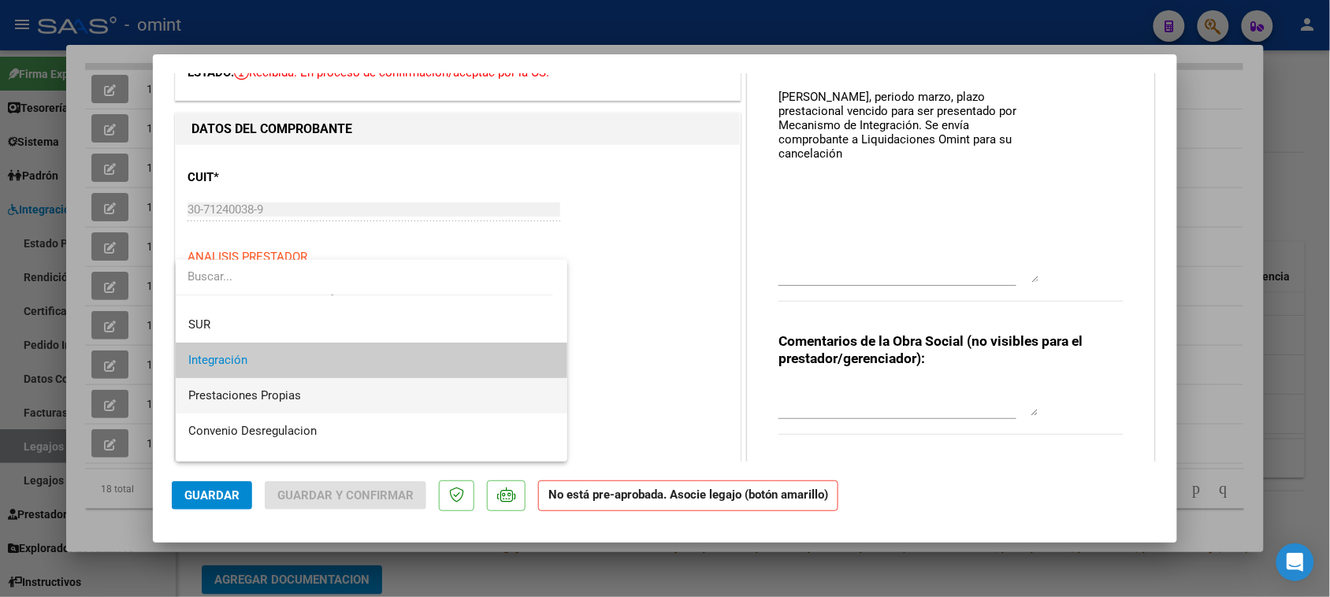
scroll to position [152, 0]
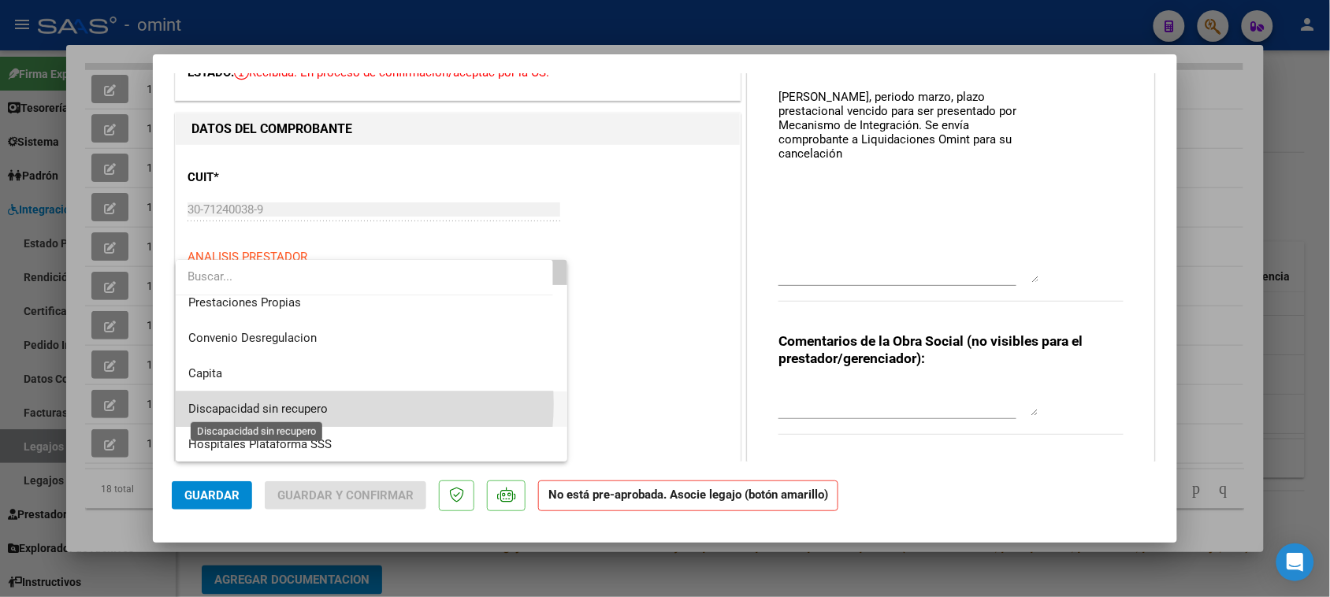
click at [316, 403] on span "Discapacidad sin recupero" at bounding box center [257, 409] width 139 height 14
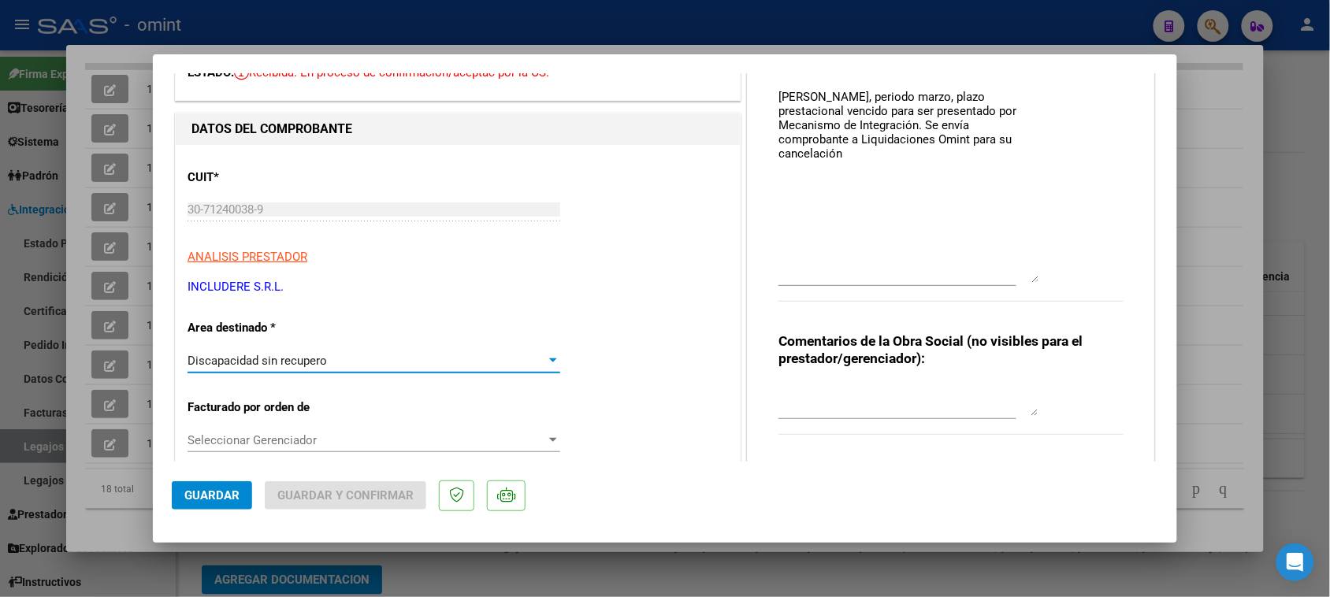
click at [246, 494] on button "Guardar" at bounding box center [212, 495] width 80 height 28
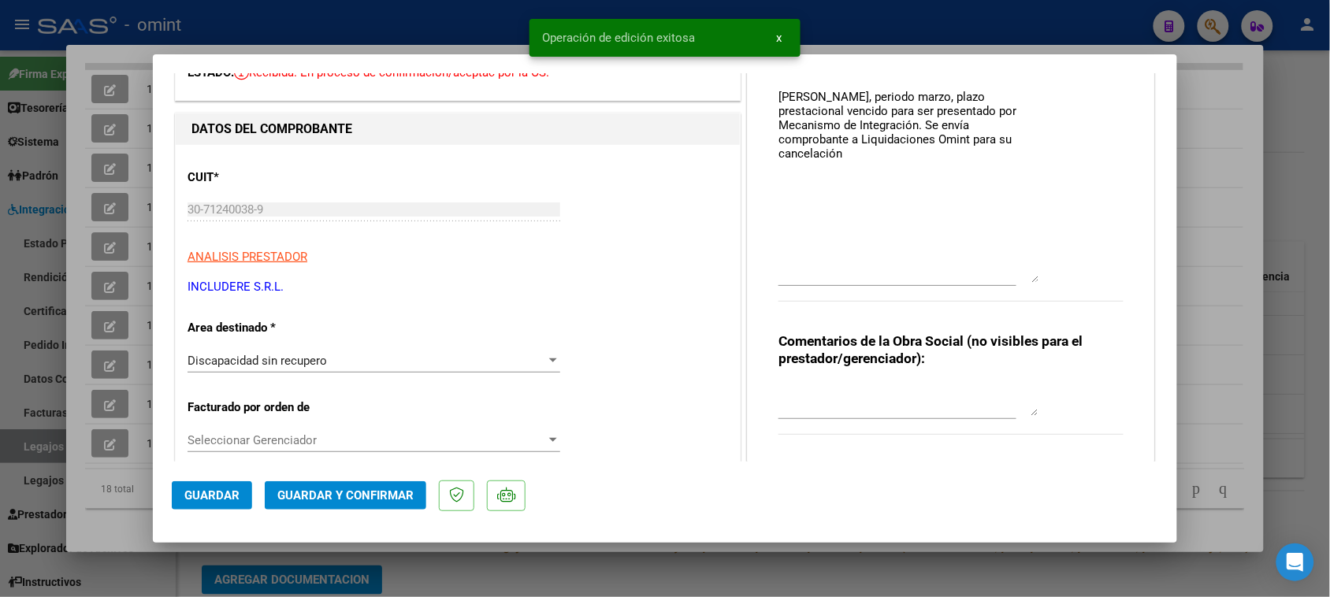
click at [365, 503] on button "Guardar y Confirmar" at bounding box center [346, 495] width 162 height 28
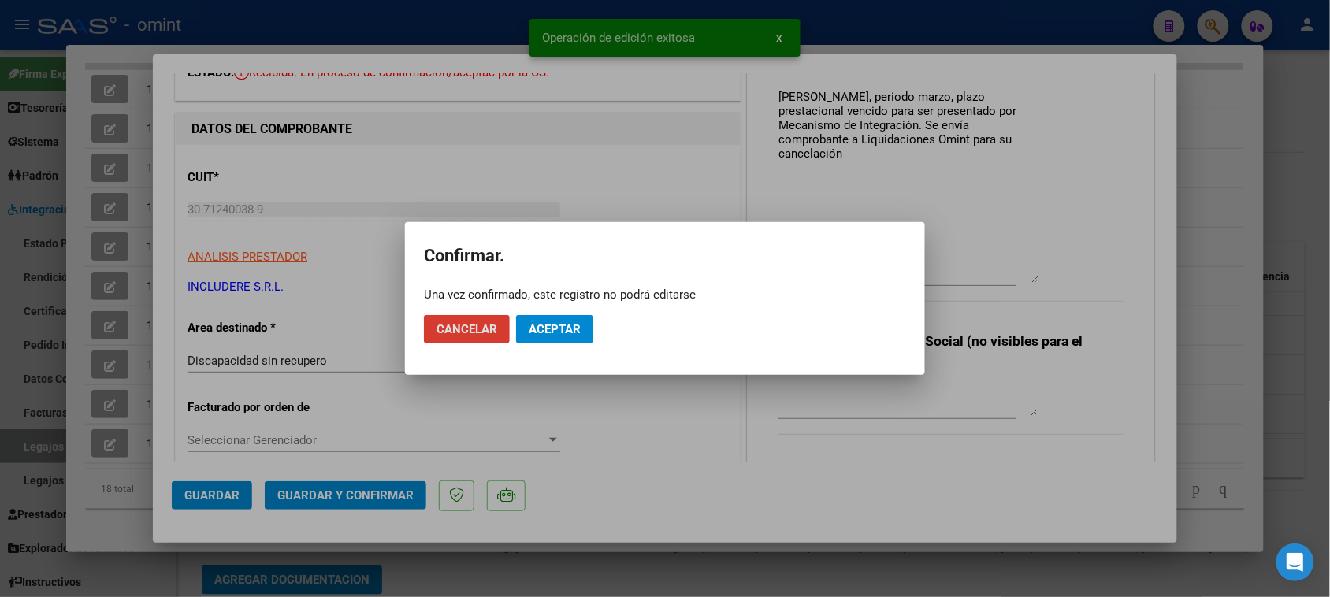
click at [572, 336] on span "Aceptar" at bounding box center [555, 329] width 52 height 14
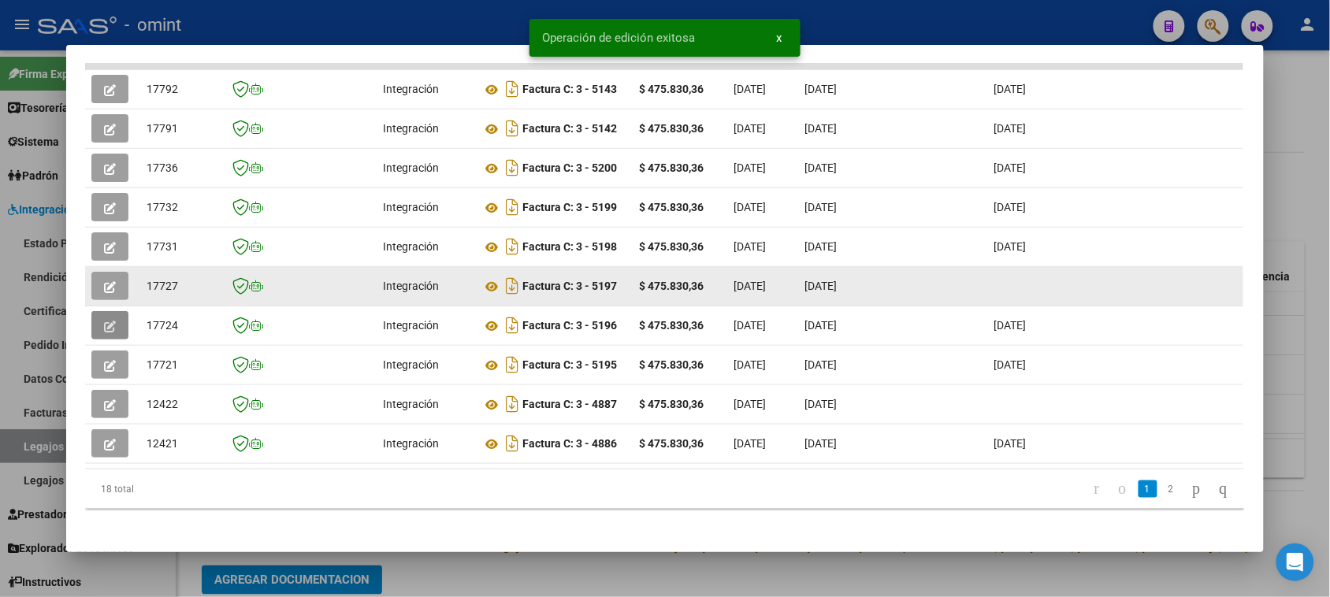
click at [121, 281] on button "button" at bounding box center [109, 286] width 37 height 28
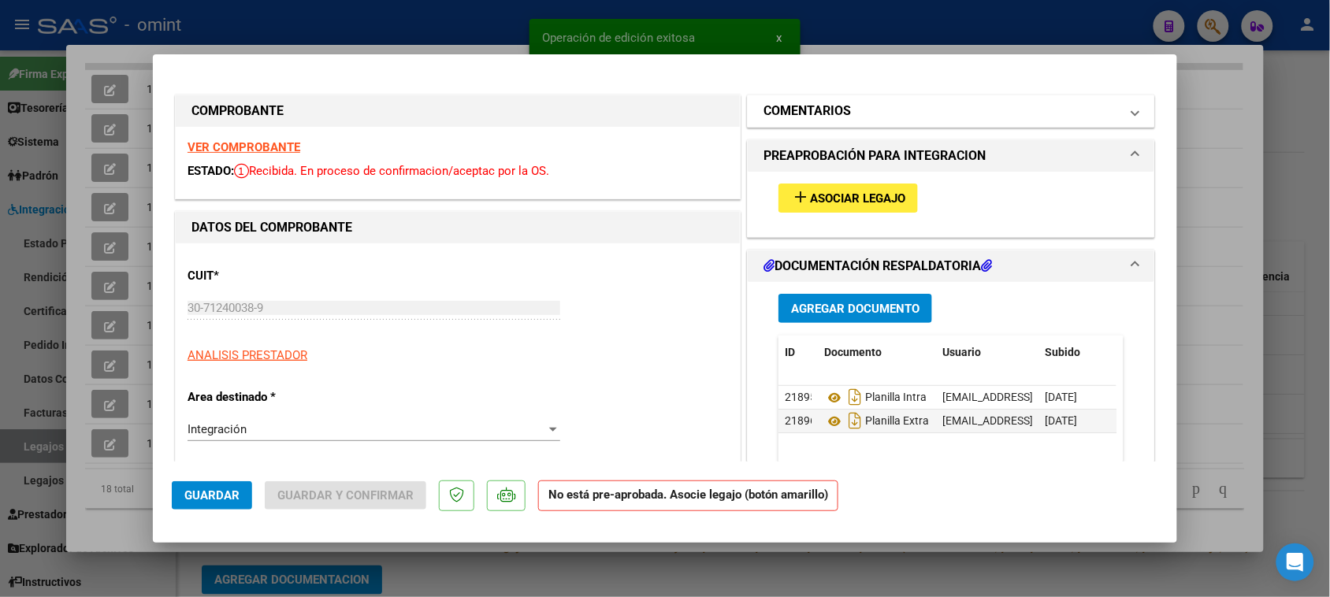
click at [912, 98] on mat-expansion-panel-header "COMENTARIOS" at bounding box center [951, 111] width 407 height 32
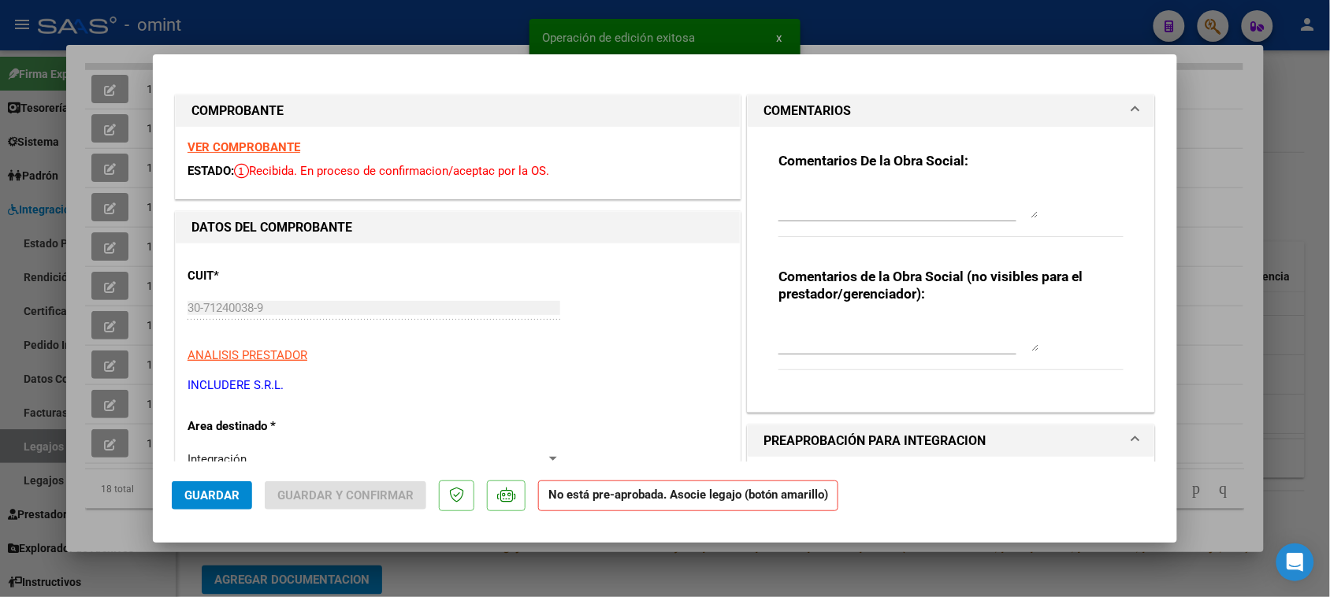
click at [879, 193] on textarea at bounding box center [909, 203] width 260 height 32
paste textarea "Socio [PERSON_NAME], periodo febero, plazo prestacional vencido para ser presen…"
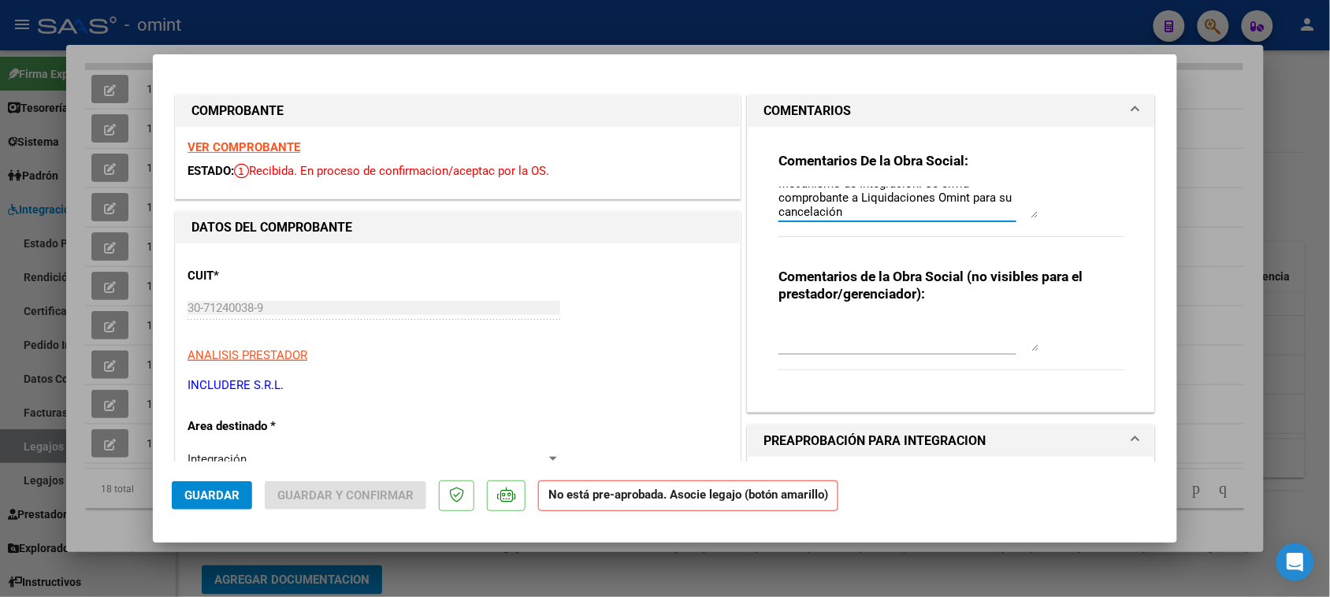
scroll to position [0, 0]
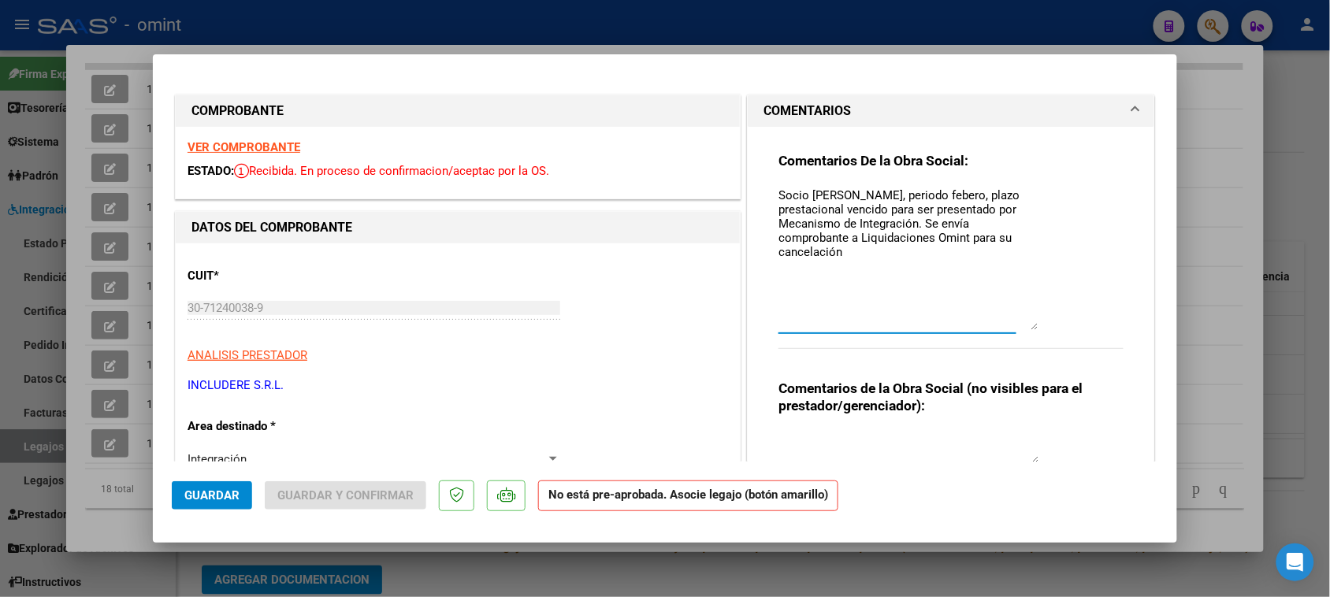
drag, startPoint x: 1024, startPoint y: 214, endPoint x: 1016, endPoint y: 340, distance: 126.3
click at [1016, 330] on textarea "Socio [PERSON_NAME], periodo febero, plazo prestacional vencido para ser presen…" at bounding box center [909, 258] width 260 height 143
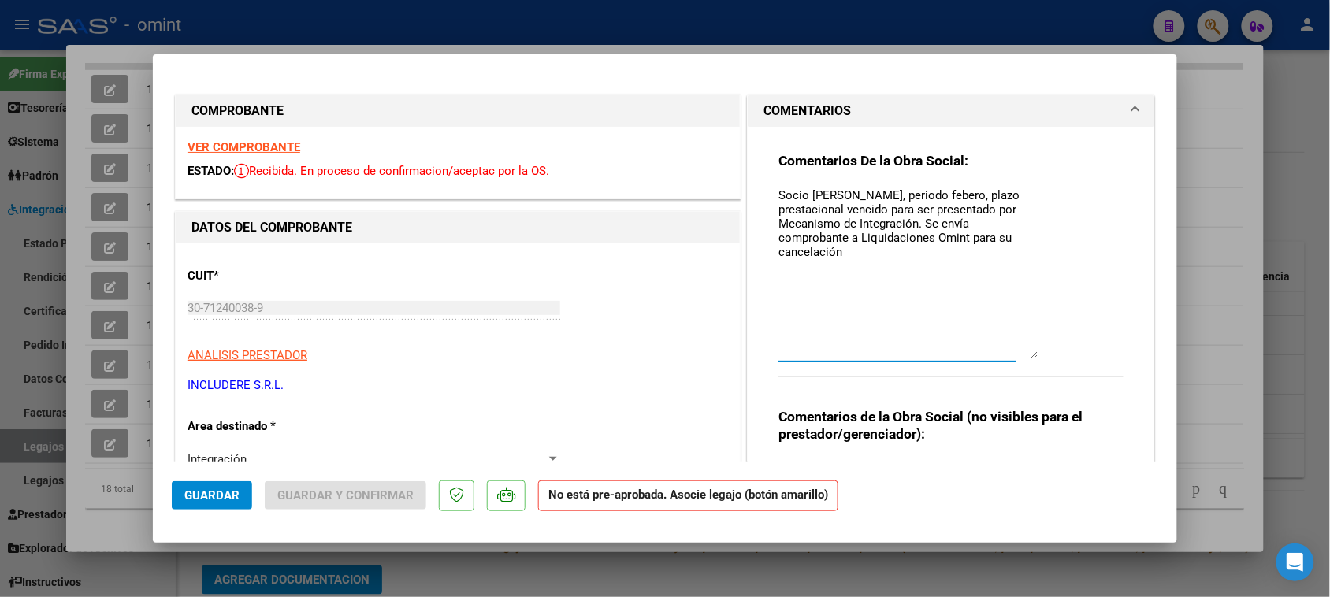
click at [952, 205] on textarea "Socio [PERSON_NAME], periodo febero, plazo prestacional vencido para ser presen…" at bounding box center [909, 273] width 260 height 172
click at [943, 187] on textarea "Socio [PERSON_NAME], periodo febero, plazo prestacional vencido para ser presen…" at bounding box center [909, 273] width 260 height 172
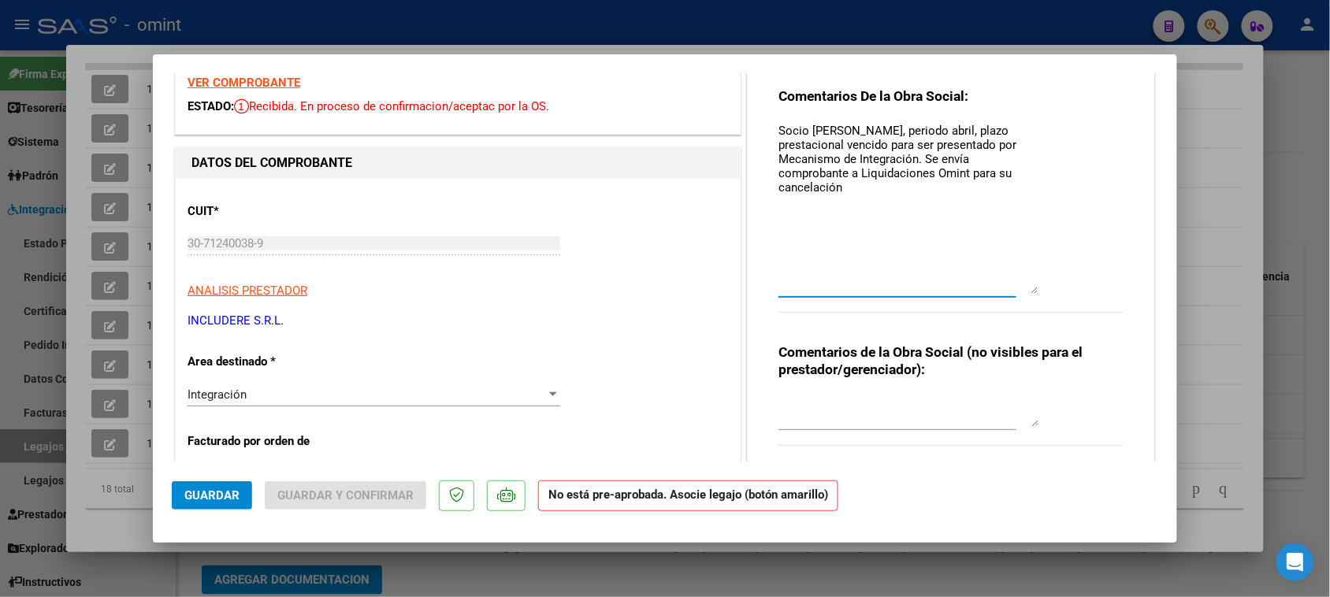
scroll to position [98, 0]
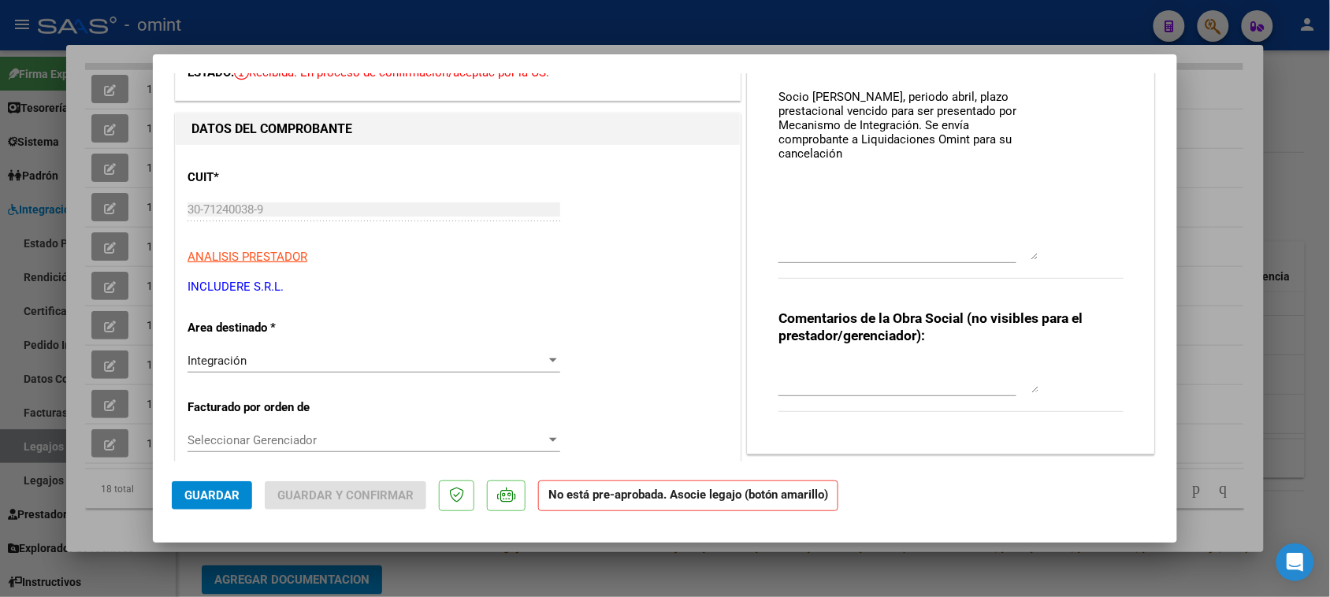
click at [433, 369] on div "Integración Seleccionar Area" at bounding box center [374, 361] width 373 height 24
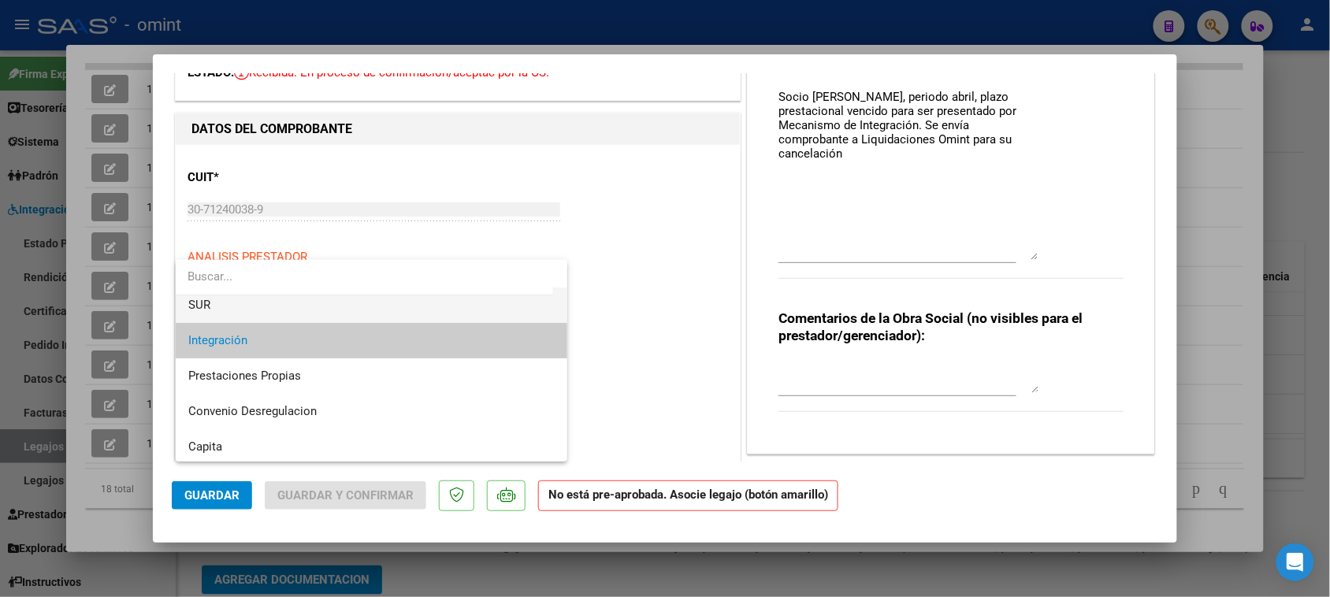
scroll to position [152, 0]
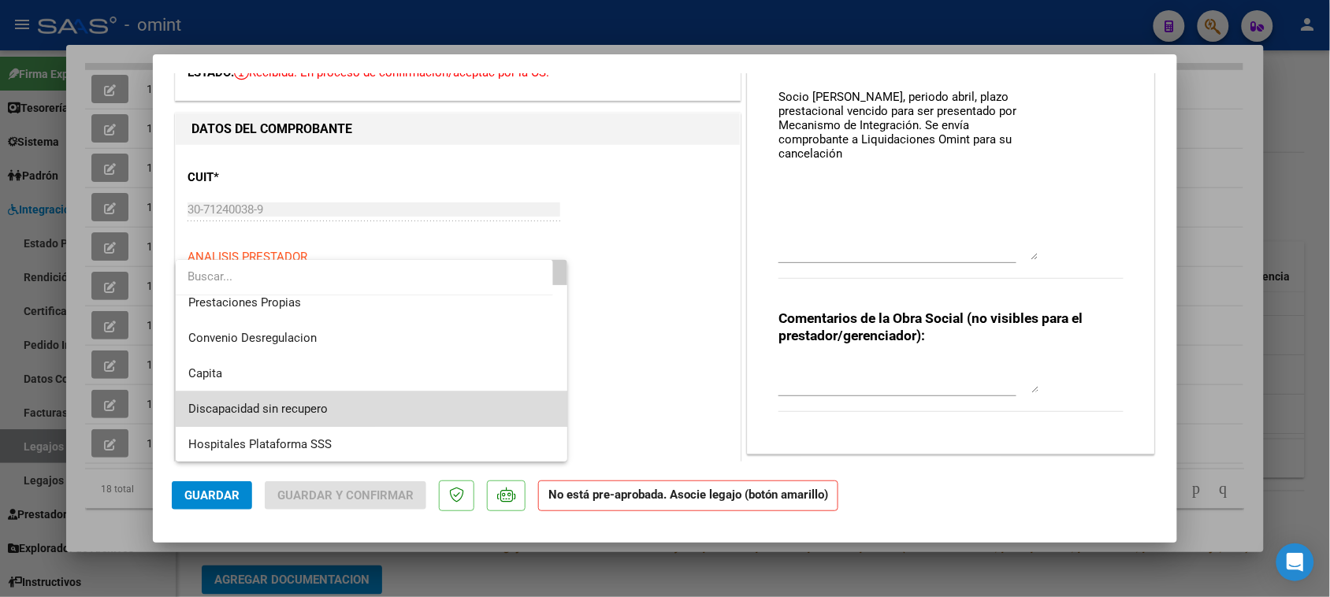
click at [434, 400] on span "Discapacidad sin recupero" at bounding box center [371, 409] width 367 height 35
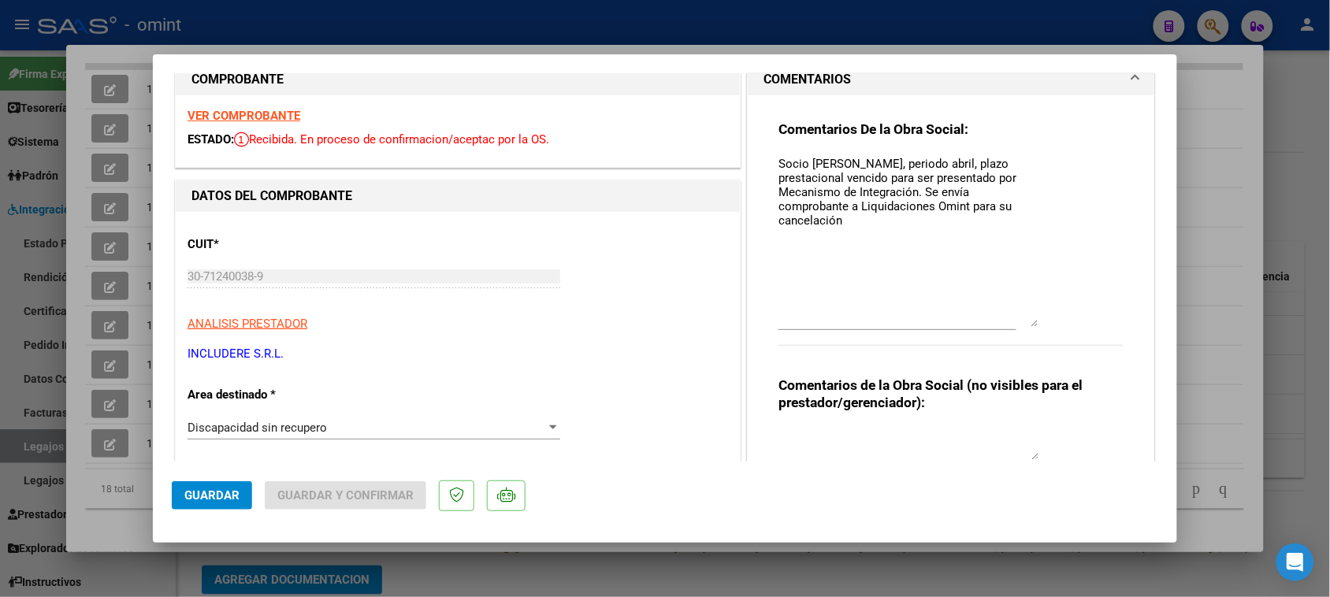
scroll to position [0, 0]
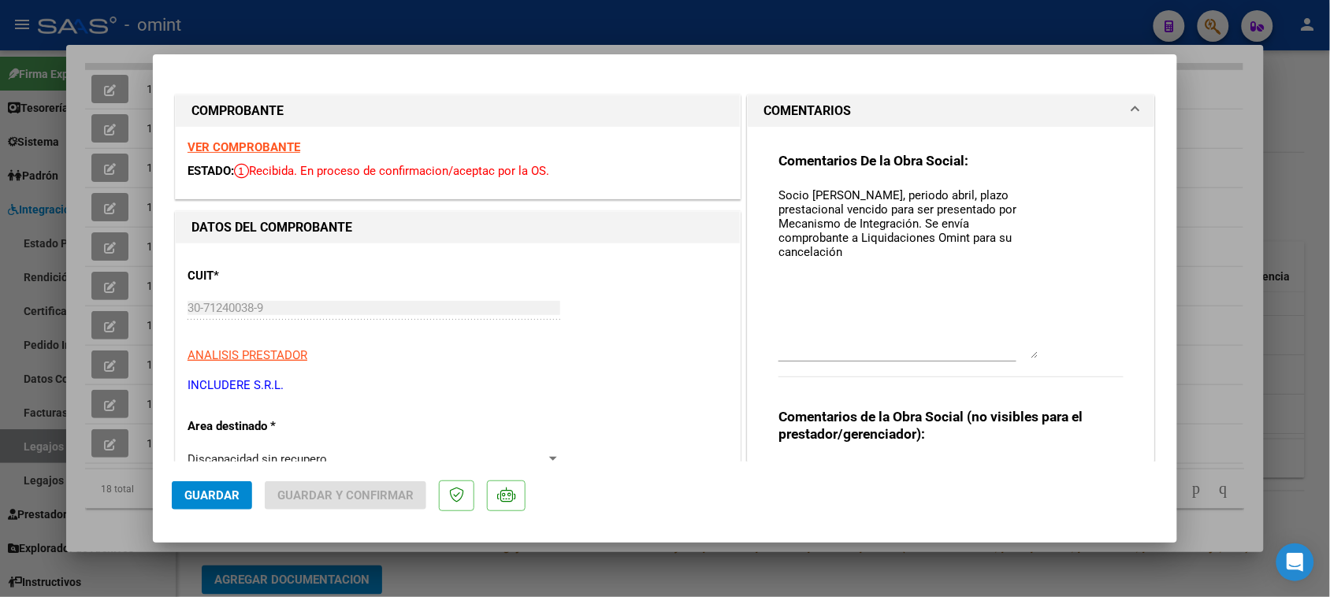
click at [295, 142] on strong "VER COMPROBANTE" at bounding box center [244, 147] width 113 height 14
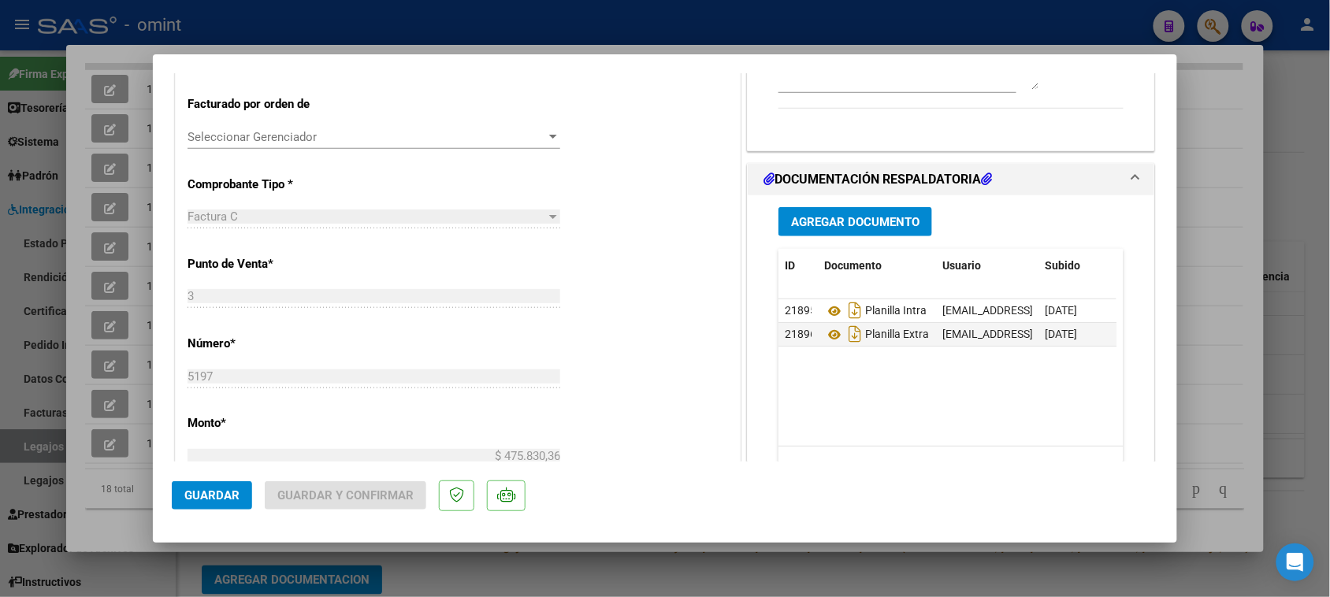
scroll to position [492, 0]
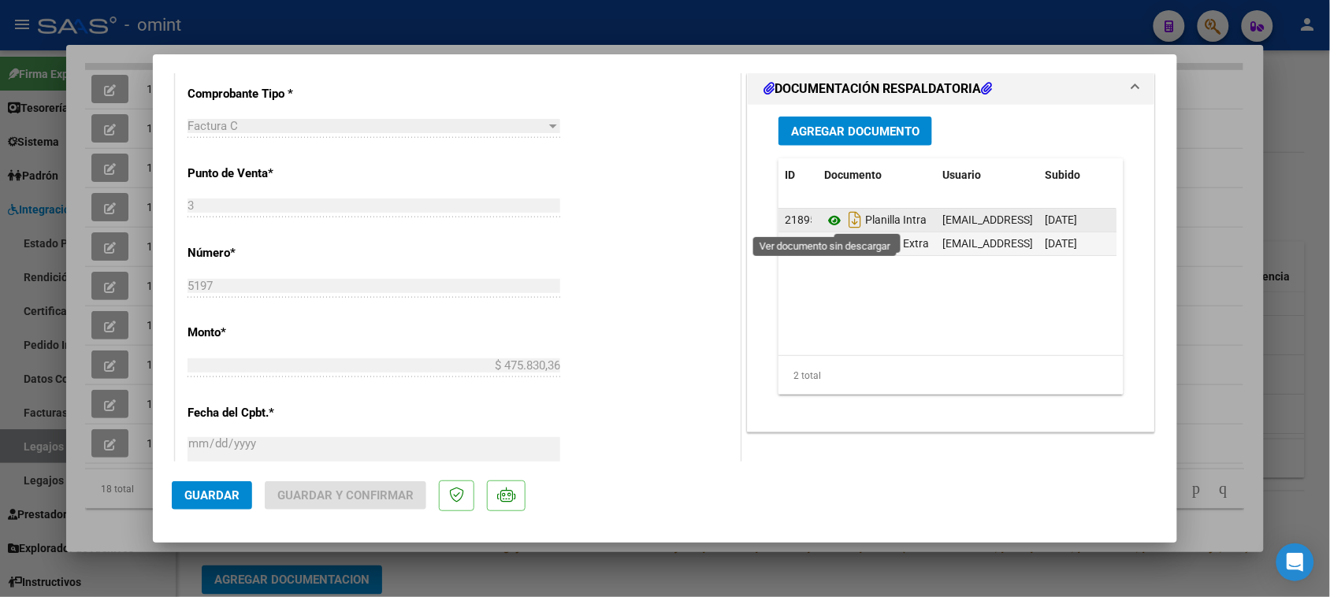
click at [824, 213] on icon at bounding box center [834, 220] width 20 height 19
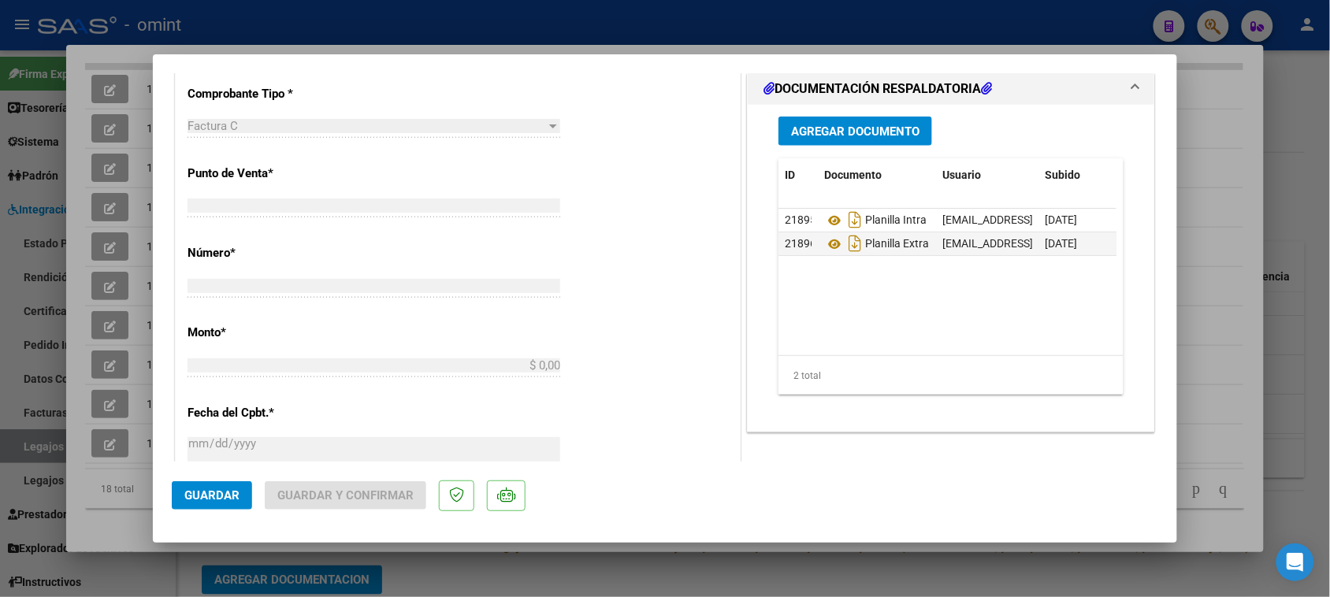
scroll to position [0, 0]
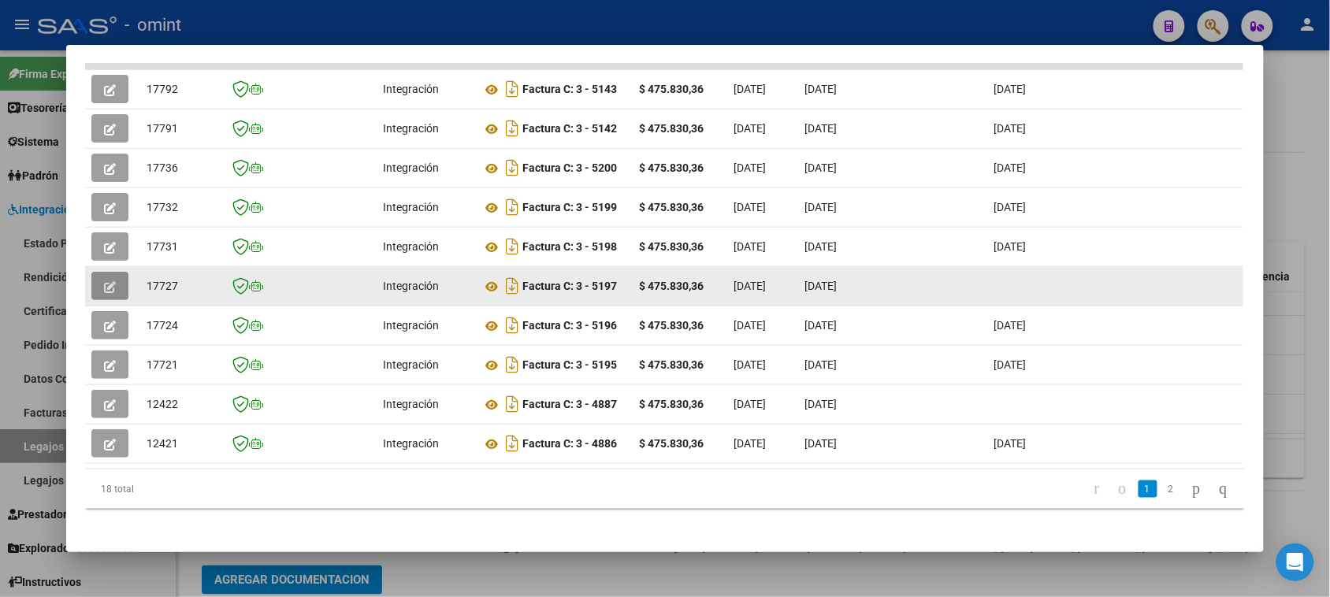
click at [102, 288] on button "button" at bounding box center [109, 286] width 37 height 28
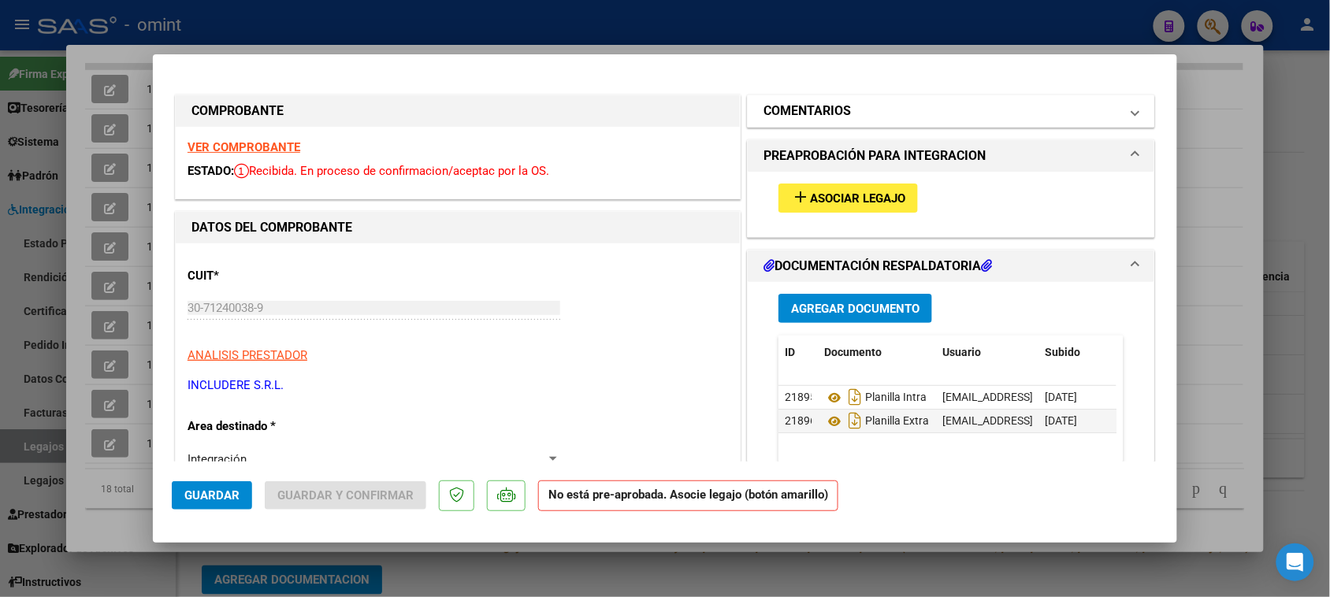
click at [901, 116] on mat-panel-title "COMENTARIOS" at bounding box center [942, 111] width 356 height 19
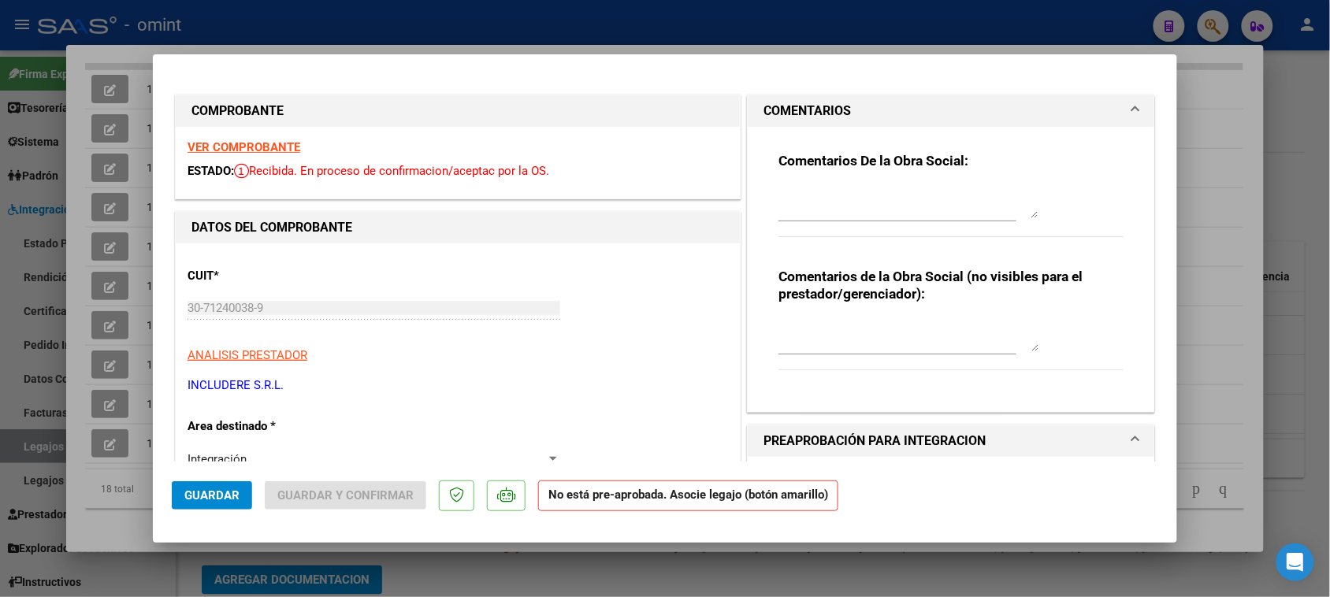
click at [871, 174] on div "Comentarios De la Obra Social:" at bounding box center [951, 203] width 345 height 102
click at [860, 190] on textarea at bounding box center [909, 203] width 260 height 32
paste textarea "Socio [PERSON_NAME], periodo febero, plazo prestacional vencido para ser presen…"
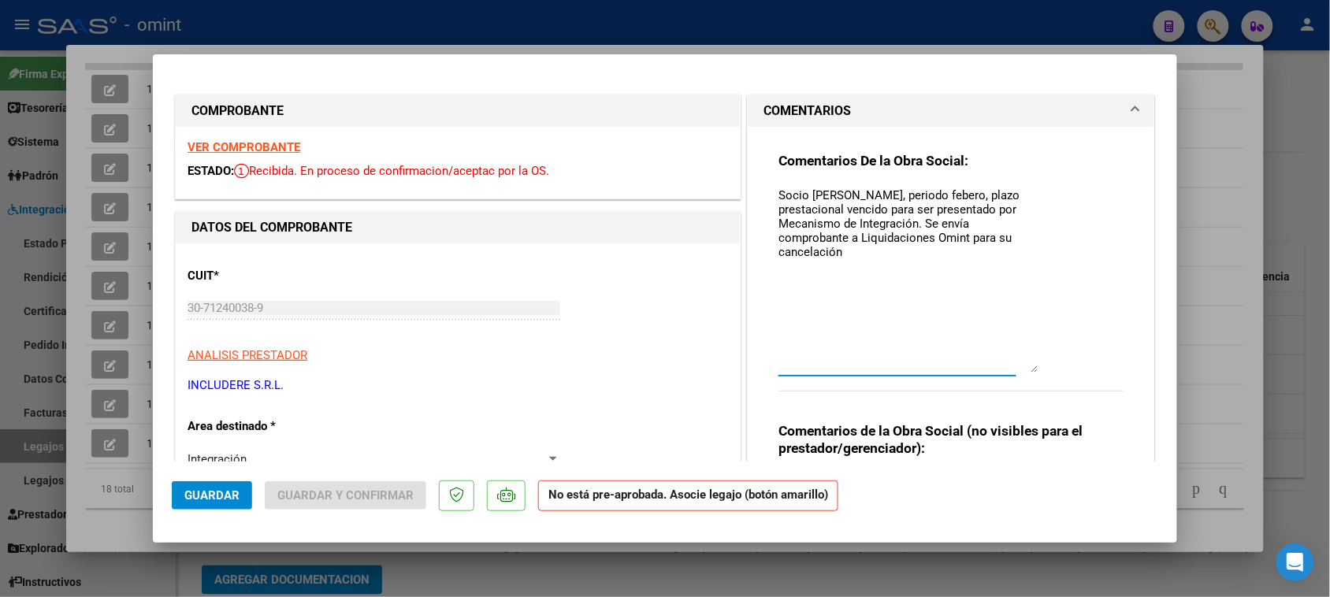
drag, startPoint x: 1025, startPoint y: 213, endPoint x: 1017, endPoint y: 348, distance: 135.8
click at [1024, 373] on textarea "Socio [PERSON_NAME], periodo febero, plazo prestacional vencido para ser presen…" at bounding box center [909, 280] width 260 height 186
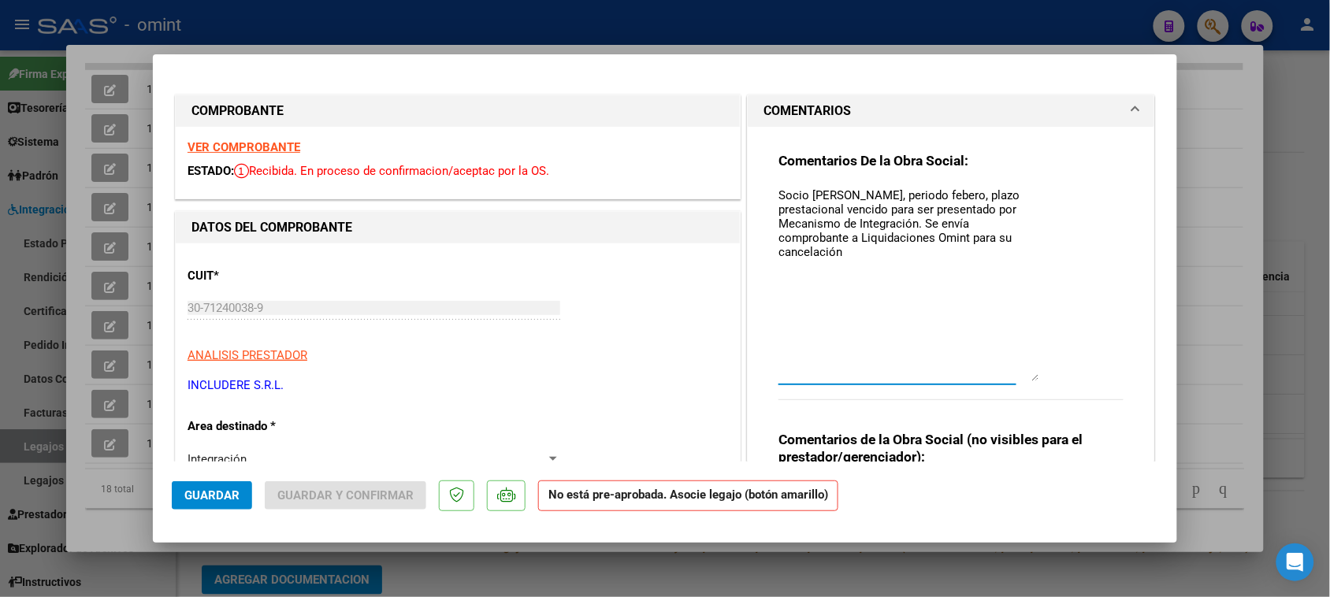
click at [942, 194] on textarea "Socio [PERSON_NAME], periodo febero, plazo prestacional vencido para ser presen…" at bounding box center [909, 284] width 260 height 195
click at [940, 197] on textarea "Socio [PERSON_NAME], periodo febero, plazo prestacional vencido para ser presen…" at bounding box center [909, 284] width 260 height 195
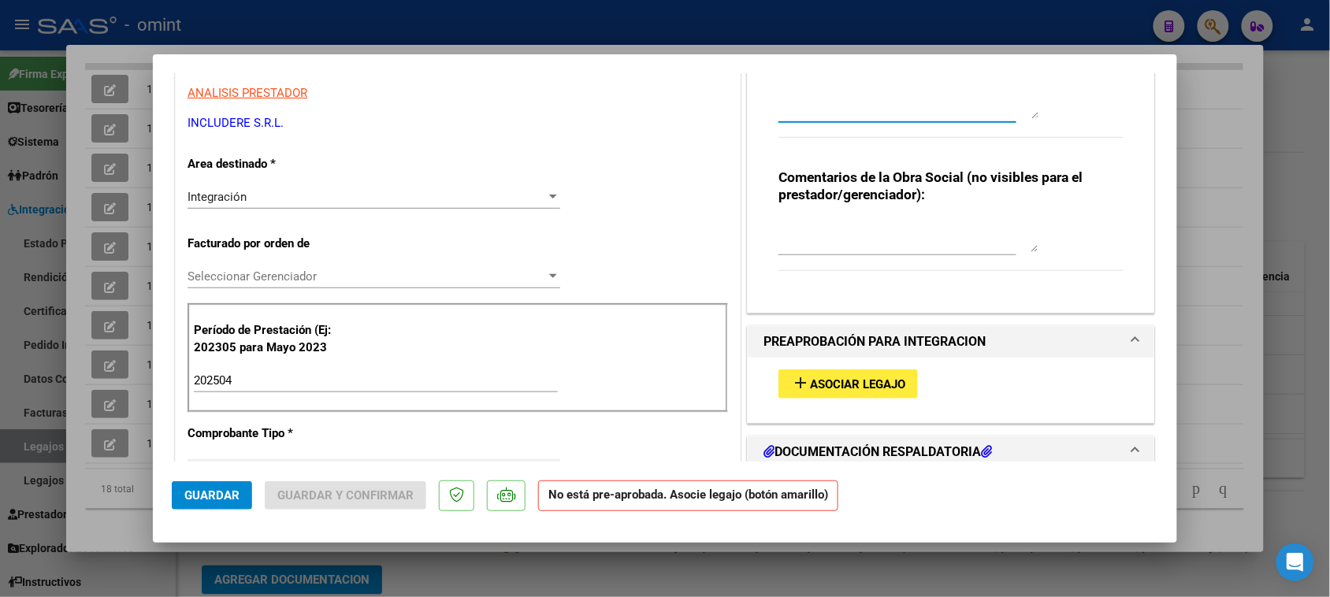
scroll to position [295, 0]
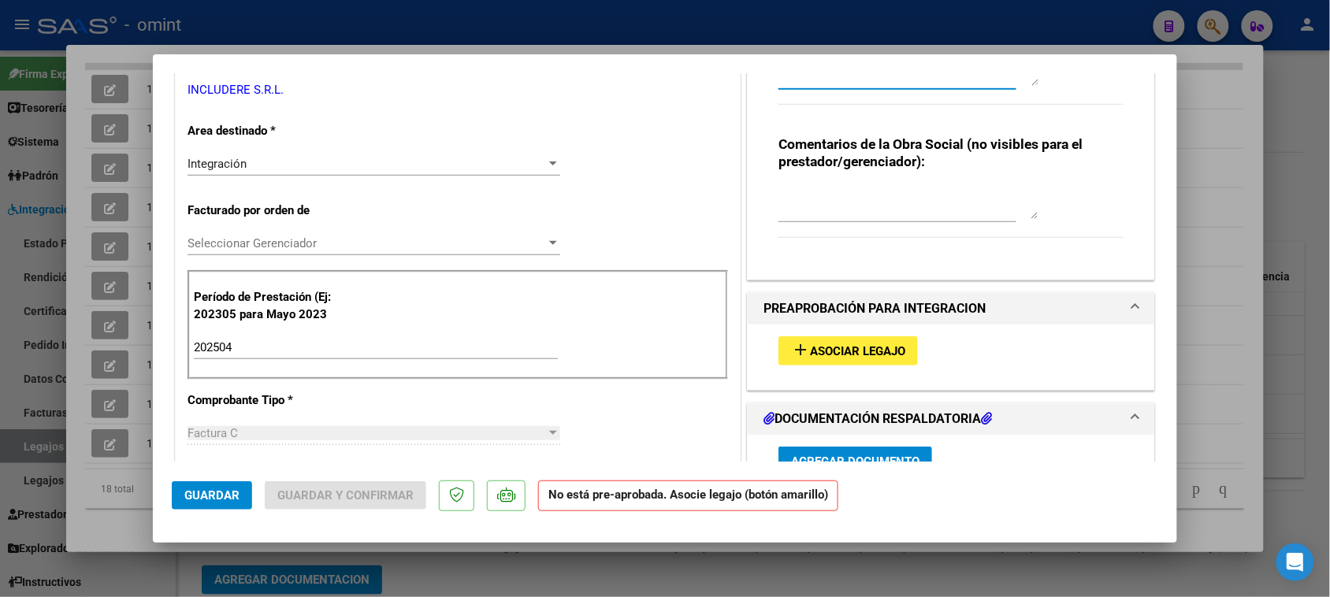
click at [363, 155] on div "Integración Seleccionar Area" at bounding box center [374, 164] width 373 height 24
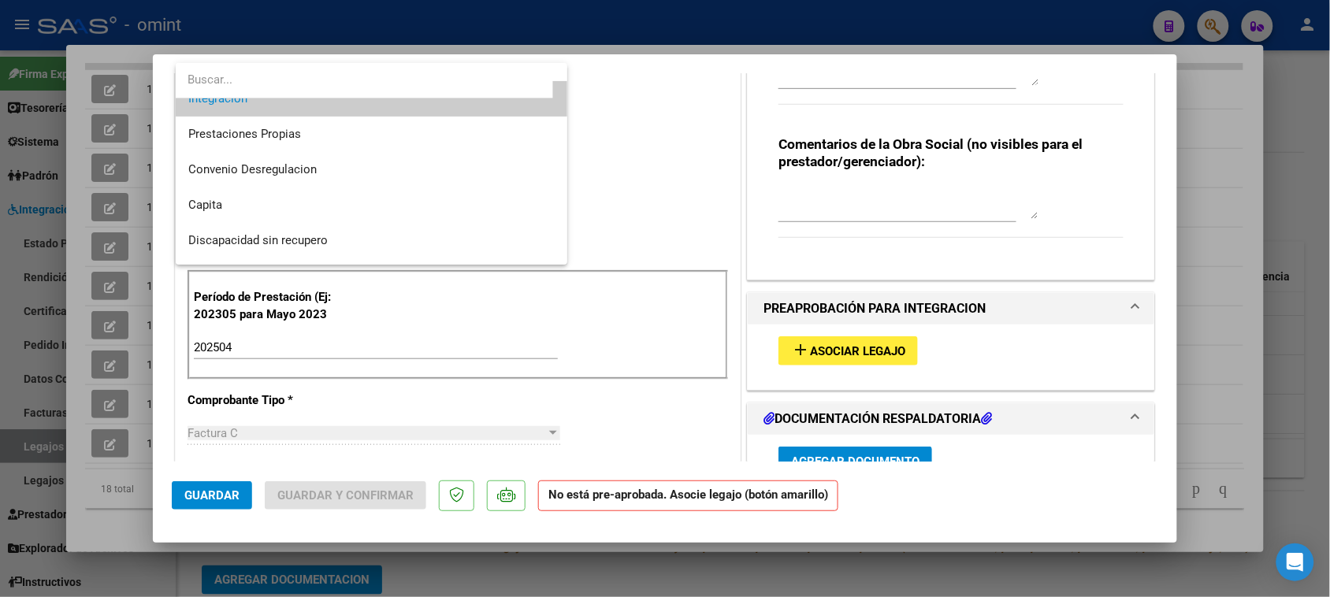
scroll to position [152, 0]
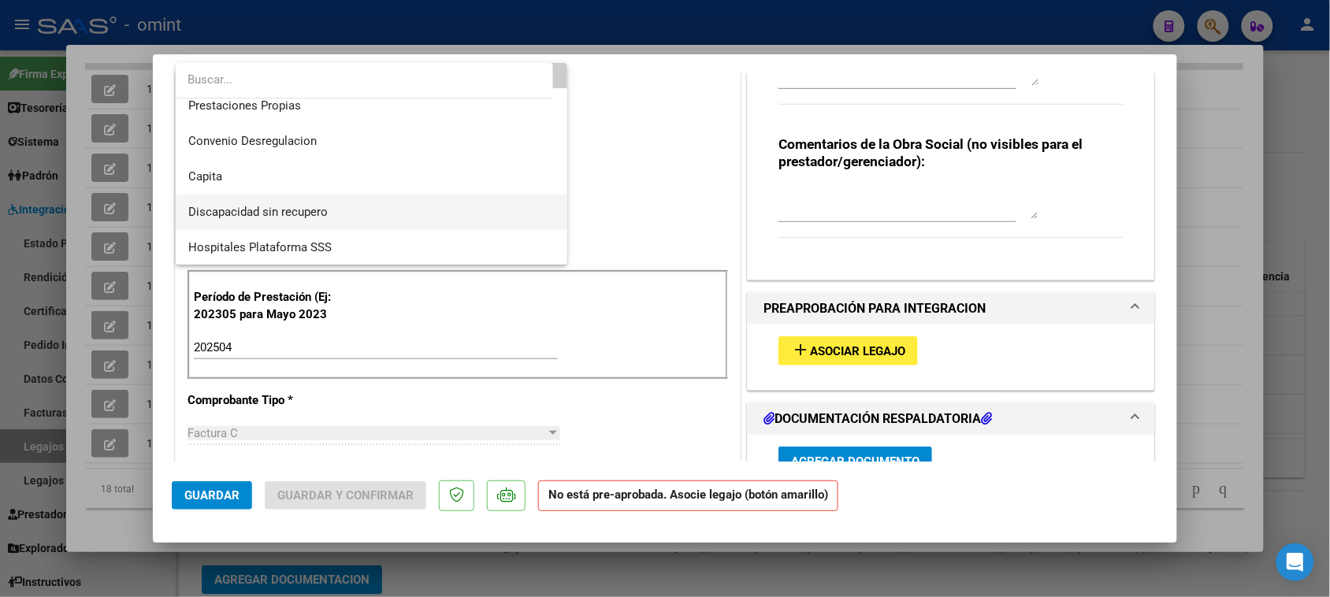
click at [360, 198] on span "Discapacidad sin recupero" at bounding box center [371, 212] width 367 height 35
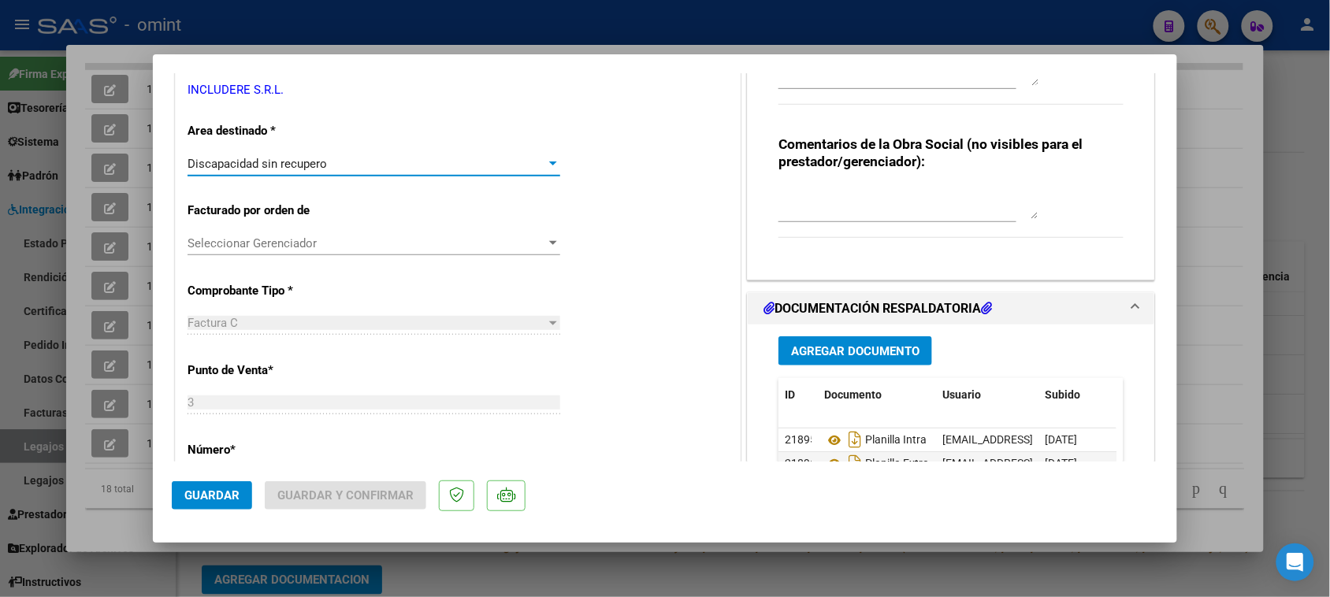
click at [225, 486] on button "Guardar" at bounding box center [212, 495] width 80 height 28
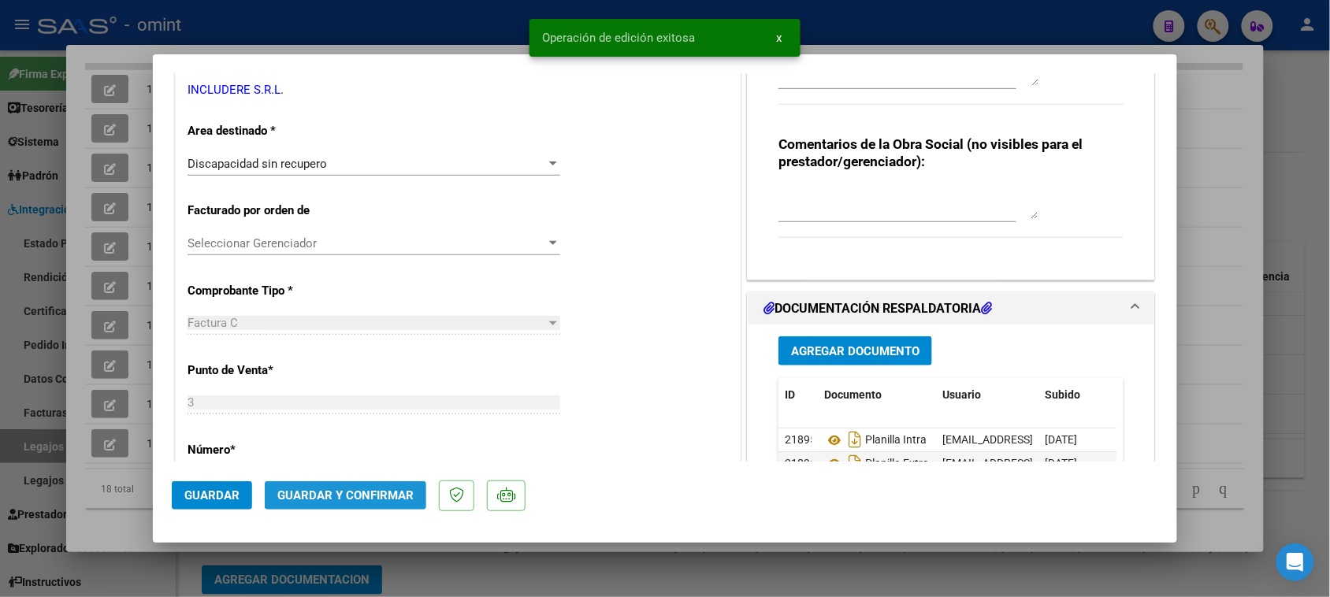
click at [381, 489] on span "Guardar y Confirmar" at bounding box center [345, 496] width 136 height 14
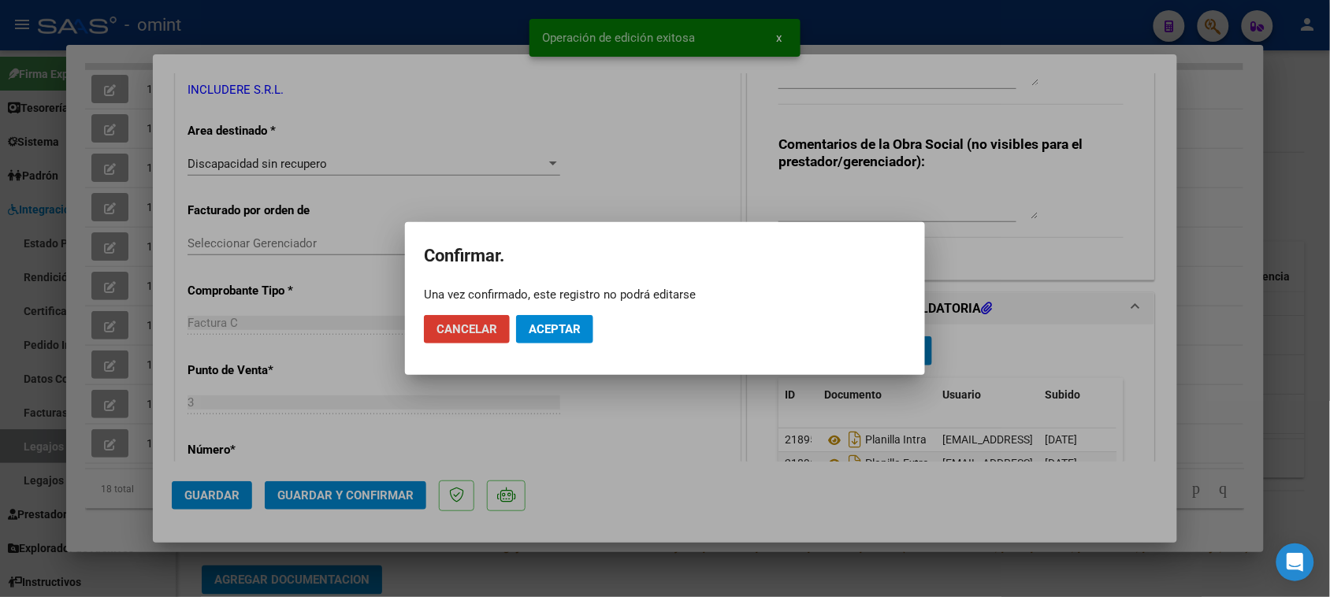
drag, startPoint x: 589, startPoint y: 333, endPoint x: 573, endPoint y: 344, distance: 19.2
click at [585, 333] on button "Aceptar" at bounding box center [554, 329] width 77 height 28
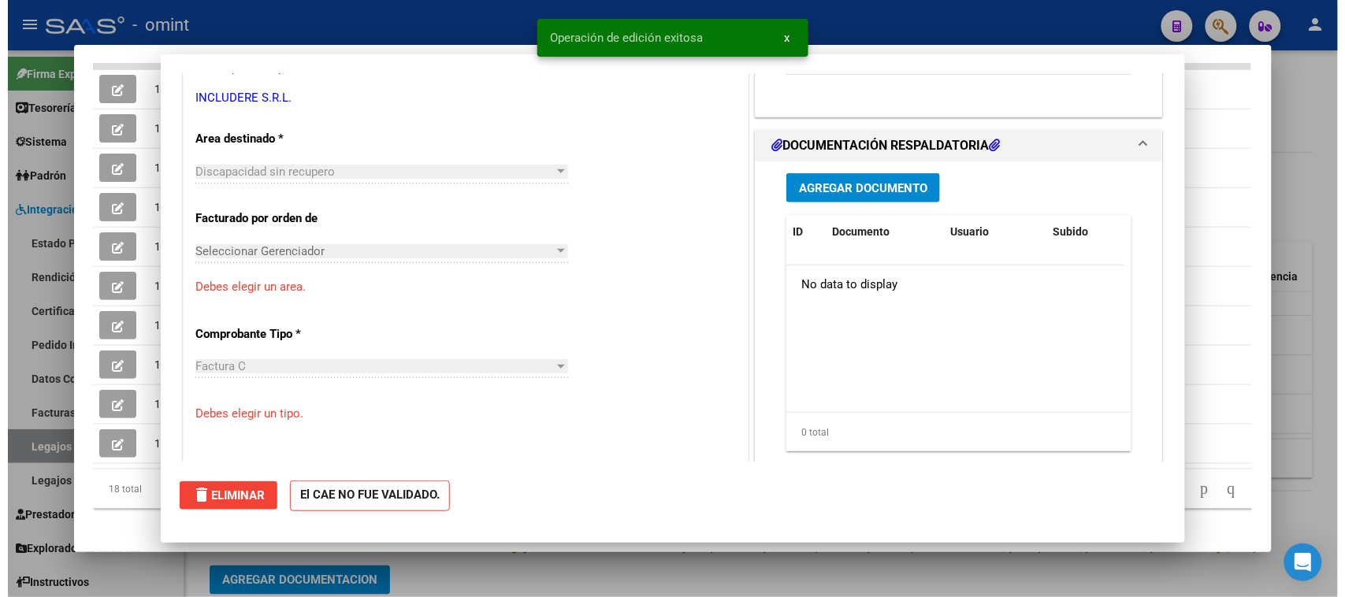
scroll to position [0, 0]
